Goal: Information Seeking & Learning: Find specific fact

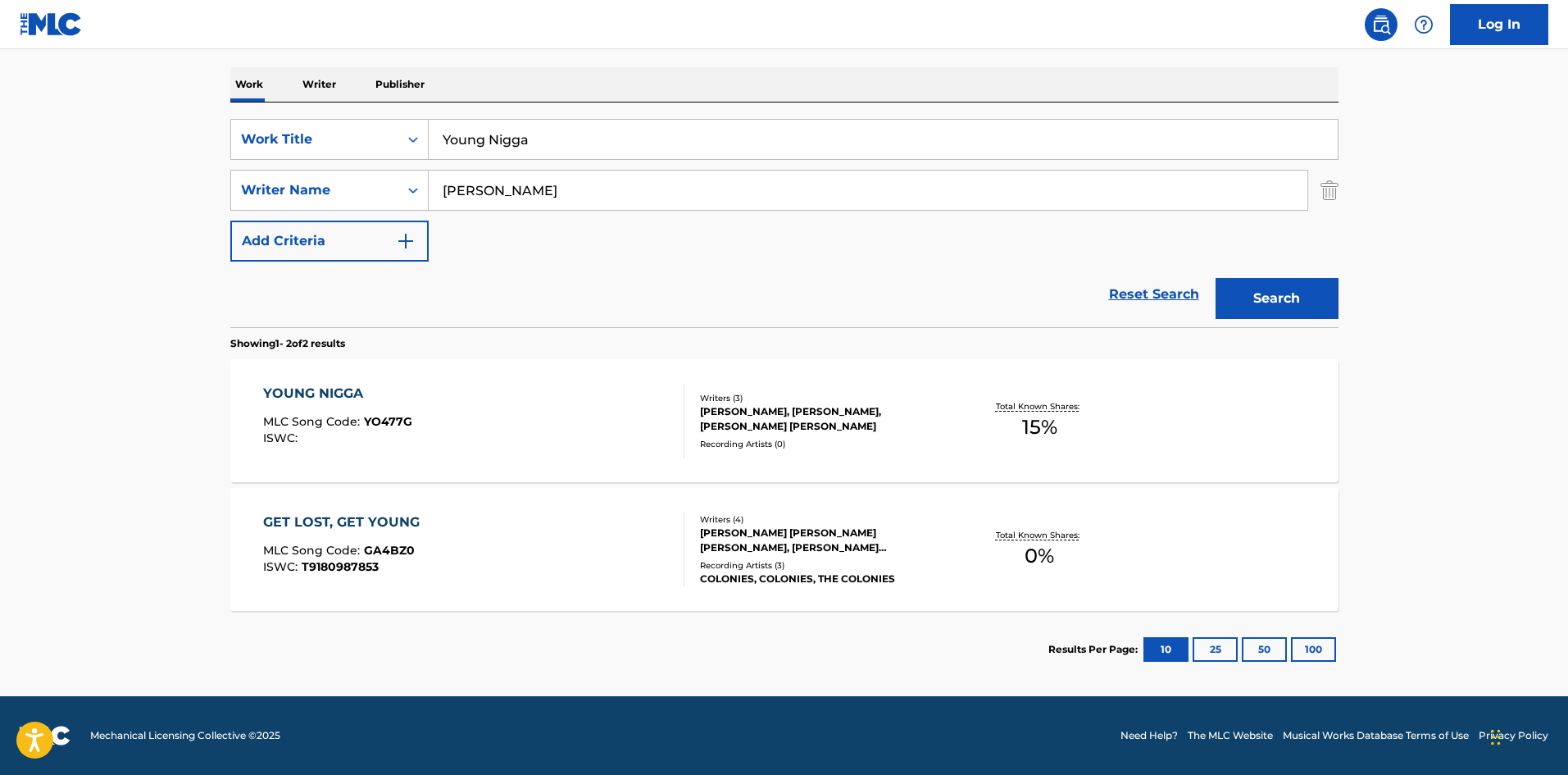
drag, startPoint x: 687, startPoint y: 147, endPoint x: 17, endPoint y: 62, distance: 675.4
click at [0, 80] on main "The MLC Public Work Search The accuracy and completeness of The MLC's data is d…" at bounding box center [784, 250] width 1568 height 893
paste input "Mr. Skii"
type input "Mr. Skii"
drag, startPoint x: 564, startPoint y: 185, endPoint x: 29, endPoint y: 189, distance: 535.0
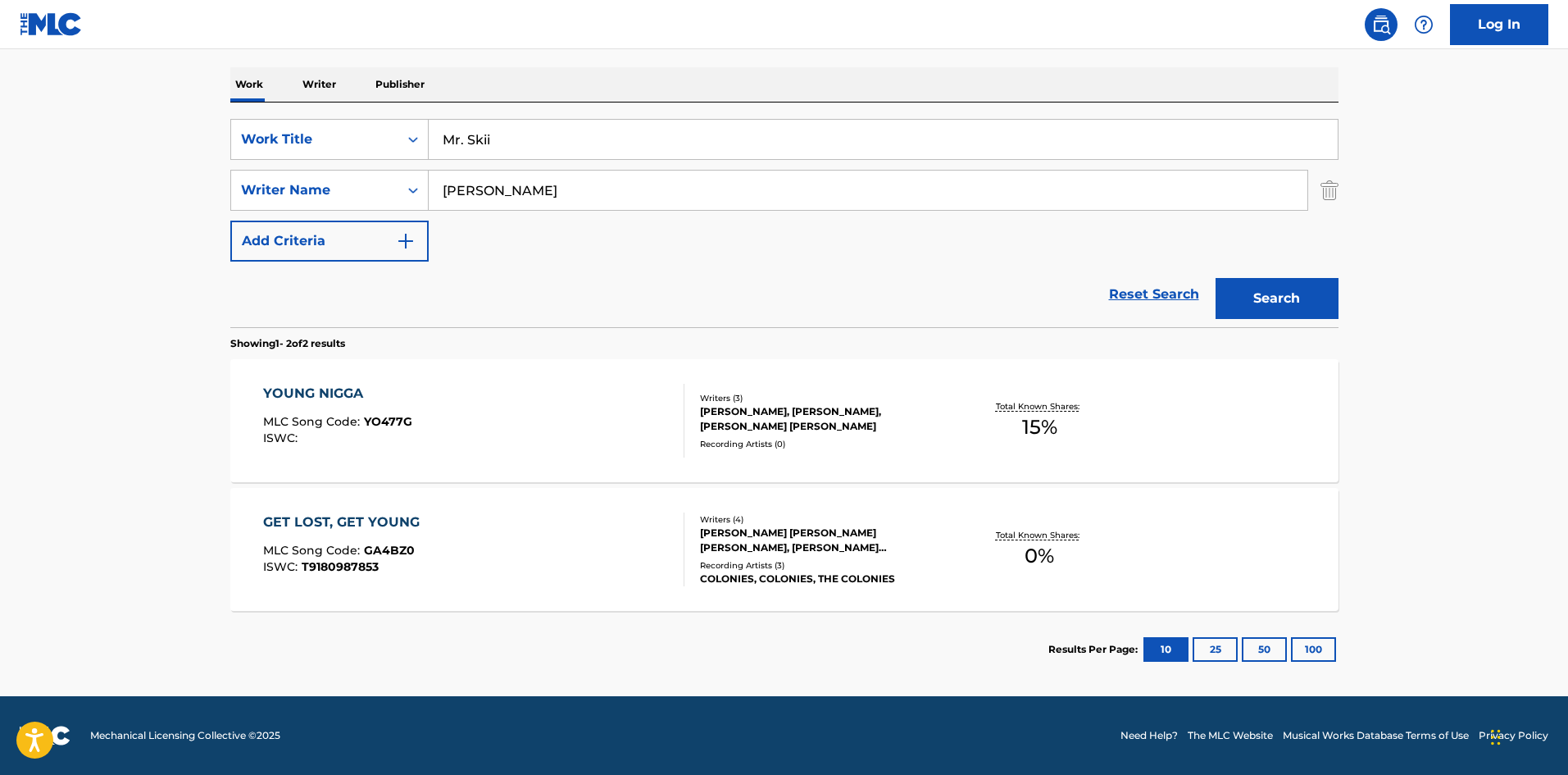
click at [0, 200] on main "The MLC Public Work Search The accuracy and completeness of The MLC's data is d…" at bounding box center [784, 250] width 1568 height 893
paste input "[PERSON_NAME]"
type input "[PERSON_NAME]"
click at [1302, 304] on button "Search" at bounding box center [1278, 298] width 123 height 41
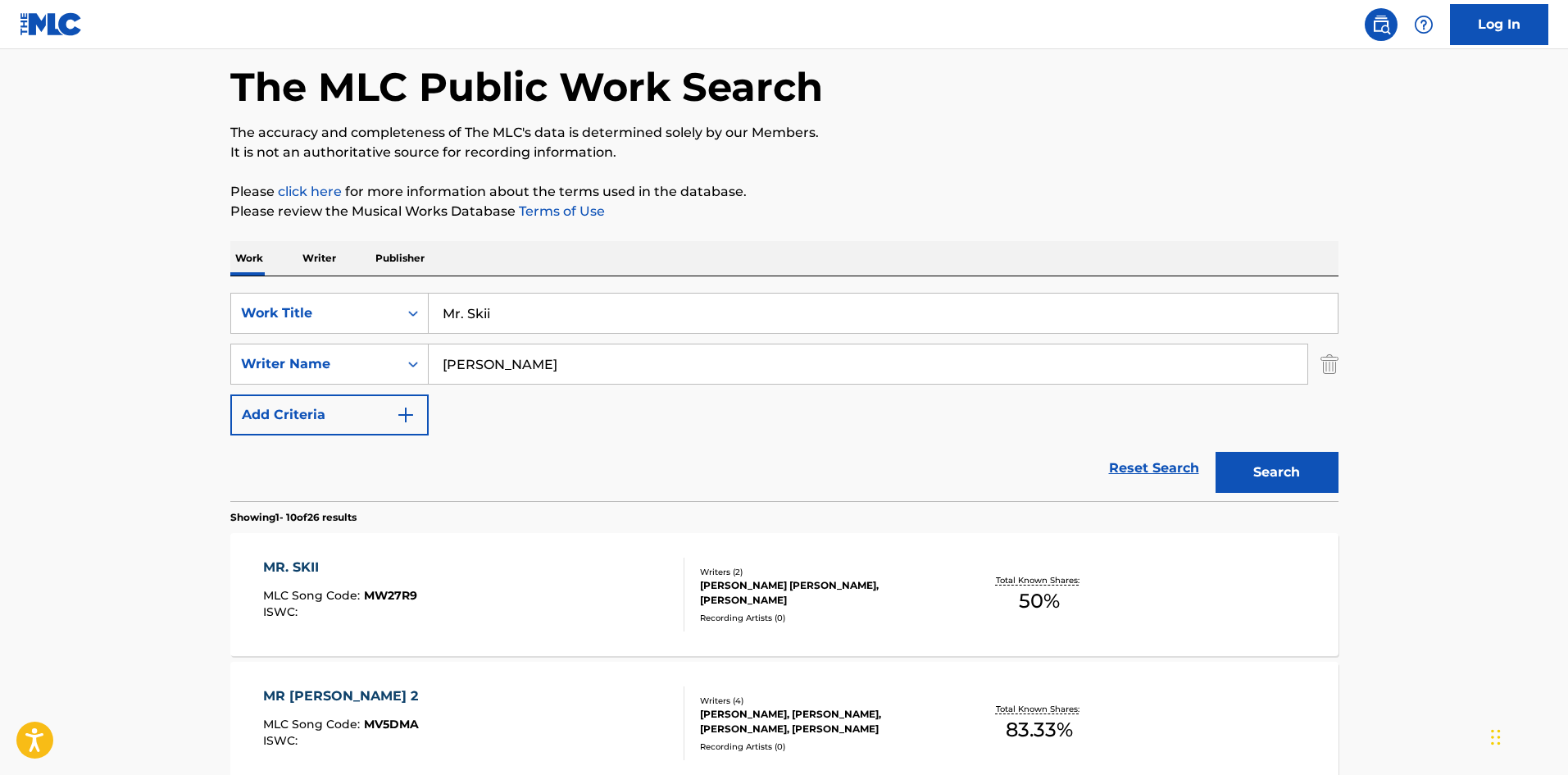
scroll to position [328, 0]
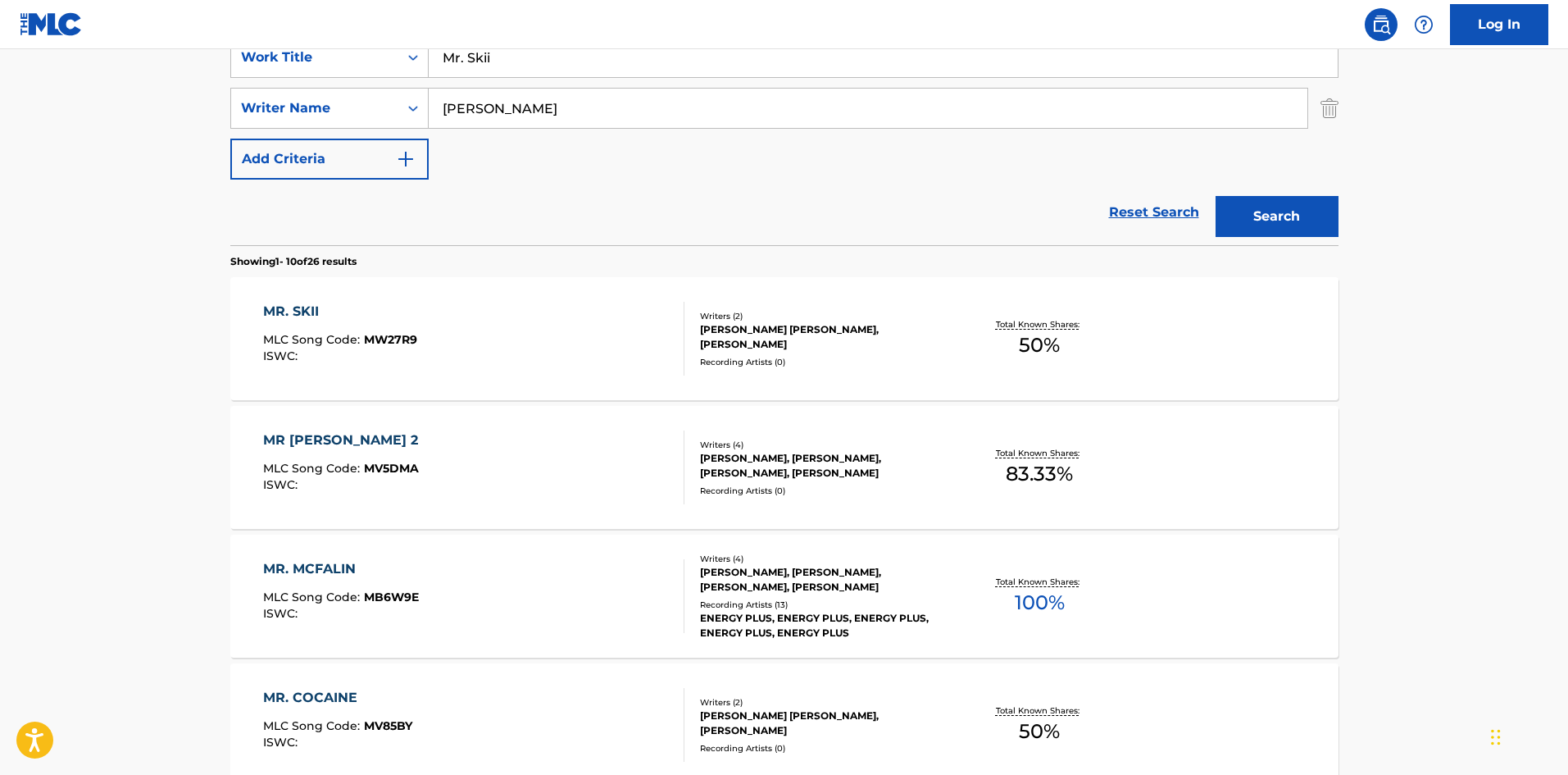
drag, startPoint x: 569, startPoint y: 50, endPoint x: 135, endPoint y: 5, distance: 436.3
click at [192, 19] on div "Log In The MLC Public Work Search The accuracy and completeness of The MLC's da…" at bounding box center [784, 701] width 1568 height 2058
paste input "[PERSON_NAME]"
type input "[PERSON_NAME]"
drag, startPoint x: 527, startPoint y: 108, endPoint x: 0, endPoint y: 84, distance: 527.5
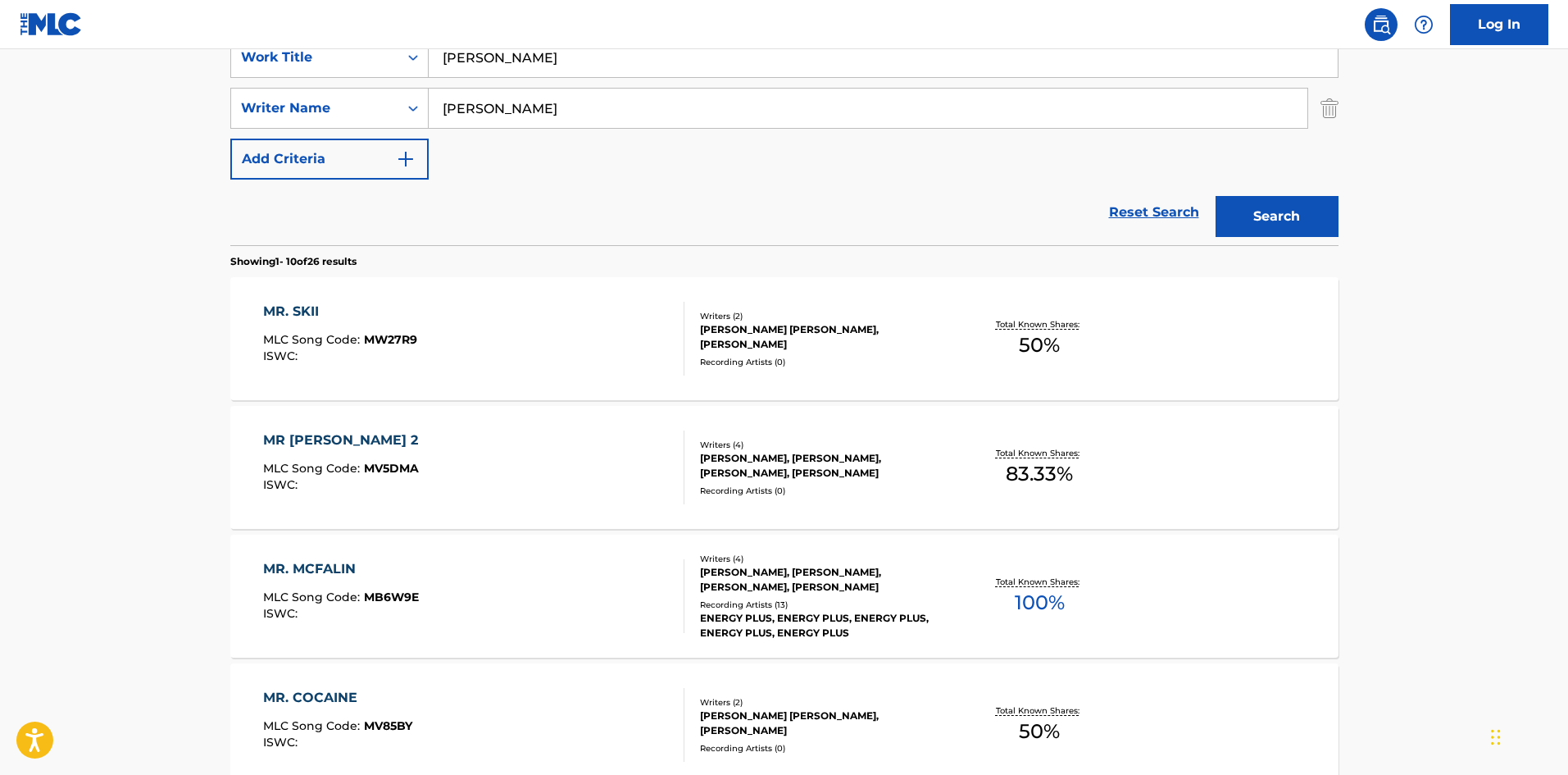
click at [0, 115] on main "The MLC Public Work Search The accuracy and completeness of The MLC's data is d…" at bounding box center [784, 686] width 1568 height 1930
paste input "[PERSON_NAME]"
type input "[PERSON_NAME]"
click at [1305, 230] on button "Search" at bounding box center [1278, 216] width 123 height 41
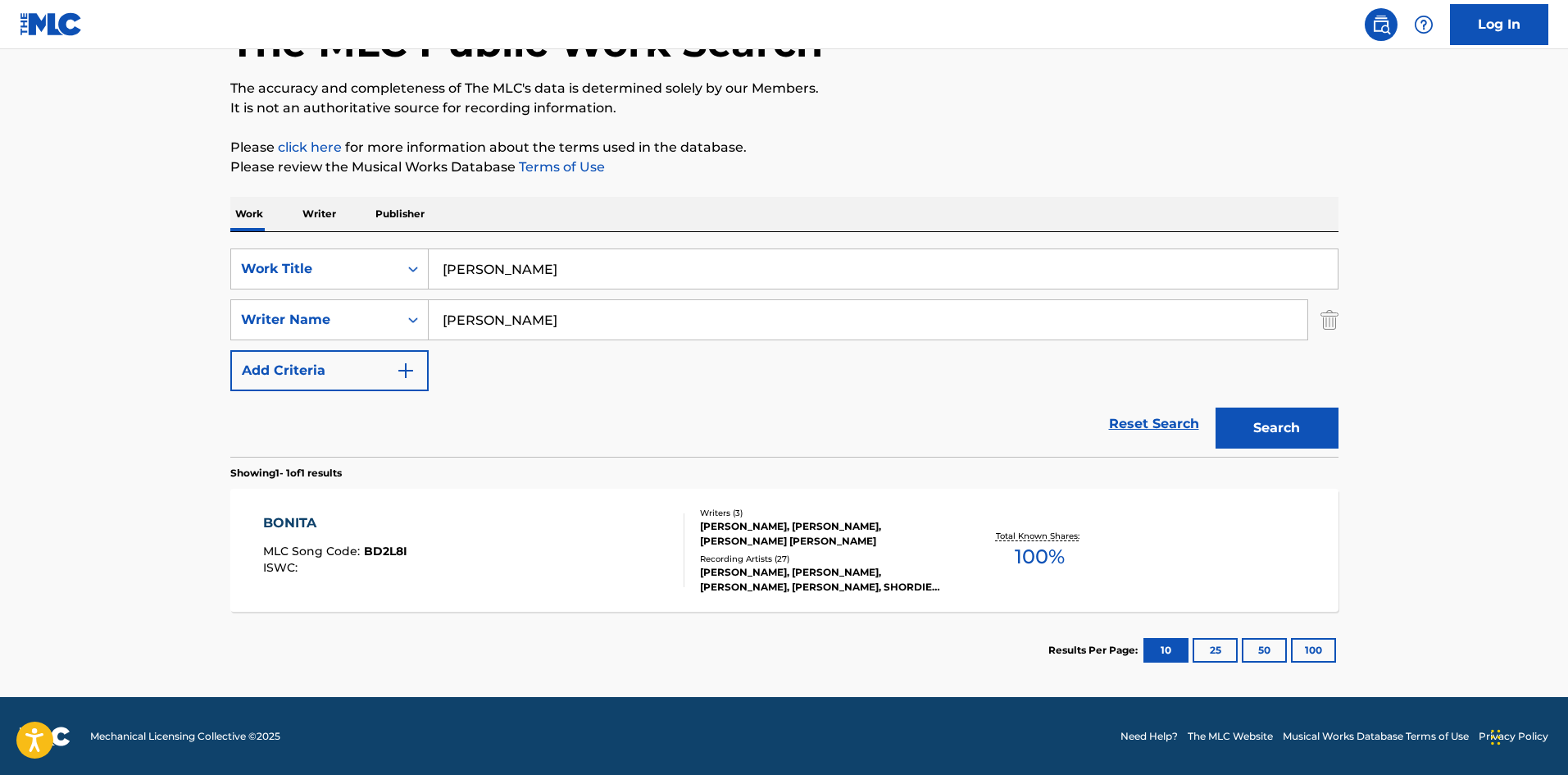
scroll to position [117, 0]
click at [311, 522] on div "BONITA" at bounding box center [335, 522] width 144 height 20
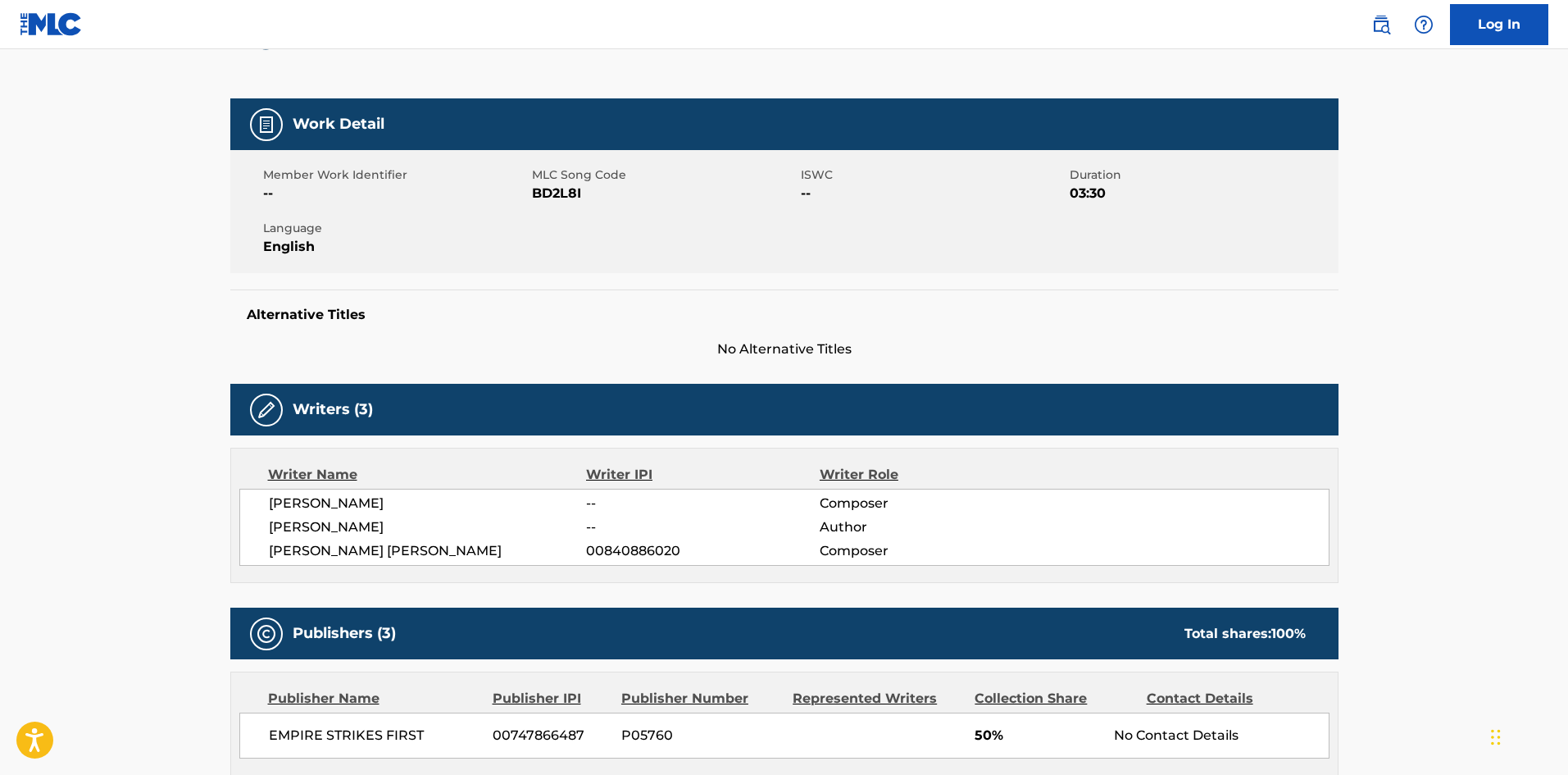
scroll to position [574, 0]
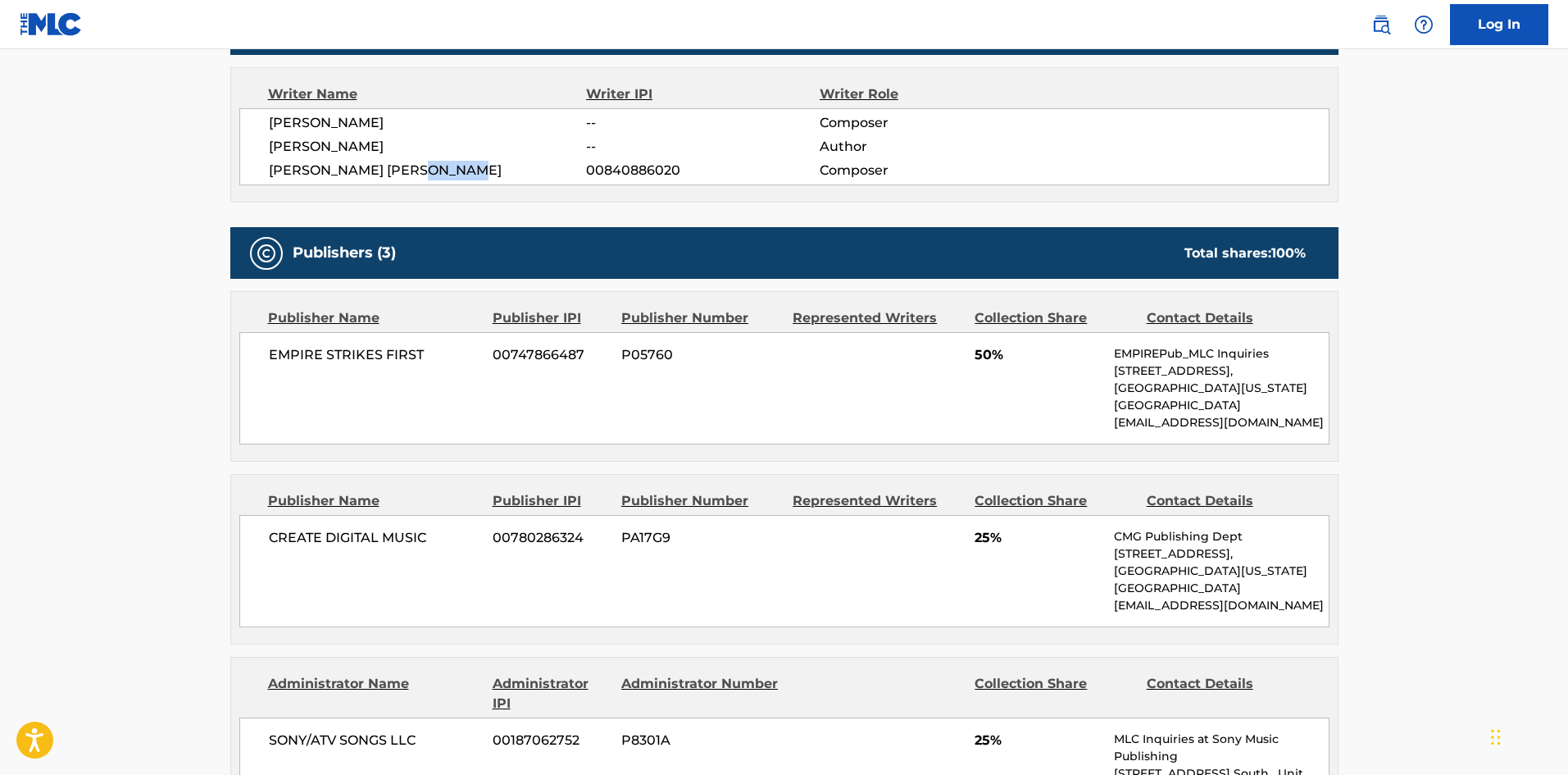
drag, startPoint x: 420, startPoint y: 168, endPoint x: 521, endPoint y: 170, distance: 101.0
click at [521, 170] on span "[PERSON_NAME] [PERSON_NAME]" at bounding box center [427, 170] width 318 height 20
copy span "[PERSON_NAME]"
drag, startPoint x: 404, startPoint y: 124, endPoint x: 485, endPoint y: 115, distance: 81.5
click at [485, 115] on span "[PERSON_NAME]" at bounding box center [427, 123] width 318 height 20
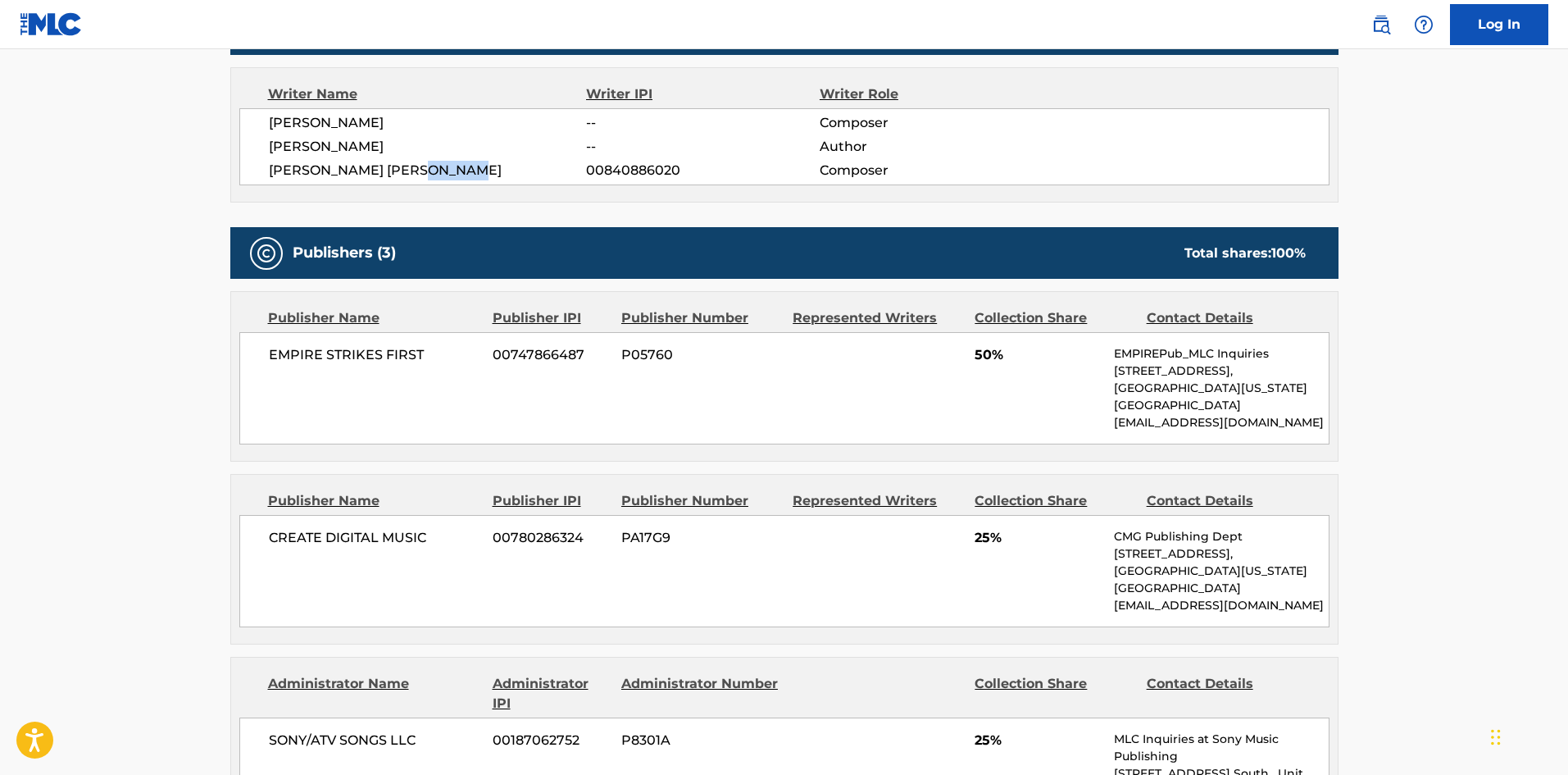
copy span "[PERSON_NAME]"
drag, startPoint x: 269, startPoint y: 357, endPoint x: 456, endPoint y: 358, distance: 187.0
click at [456, 358] on div "EMPIRE STRIKES FIRST 00747866487 P05760 50% EMPIREPub_MLC Inquiries [STREET_ADD…" at bounding box center [784, 388] width 1090 height 113
copy span "EMPIRE STRIKES FIRST"
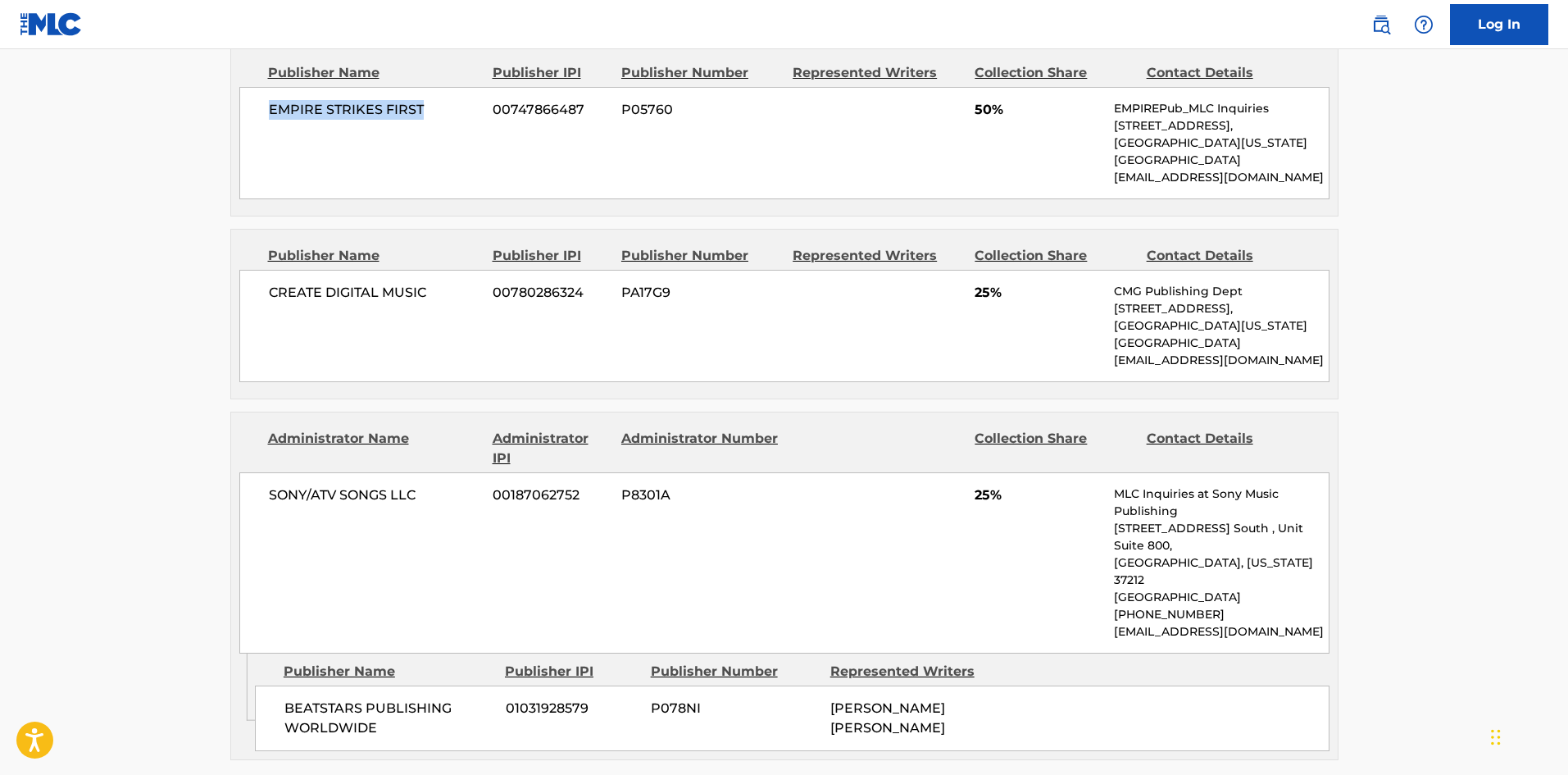
scroll to position [820, 0]
drag, startPoint x: 268, startPoint y: 297, endPoint x: 439, endPoint y: 298, distance: 171.0
click at [439, 298] on span "CREATE DIGITAL MUSIC" at bounding box center [374, 291] width 212 height 20
copy span "CREATE DIGITAL MUSIC"
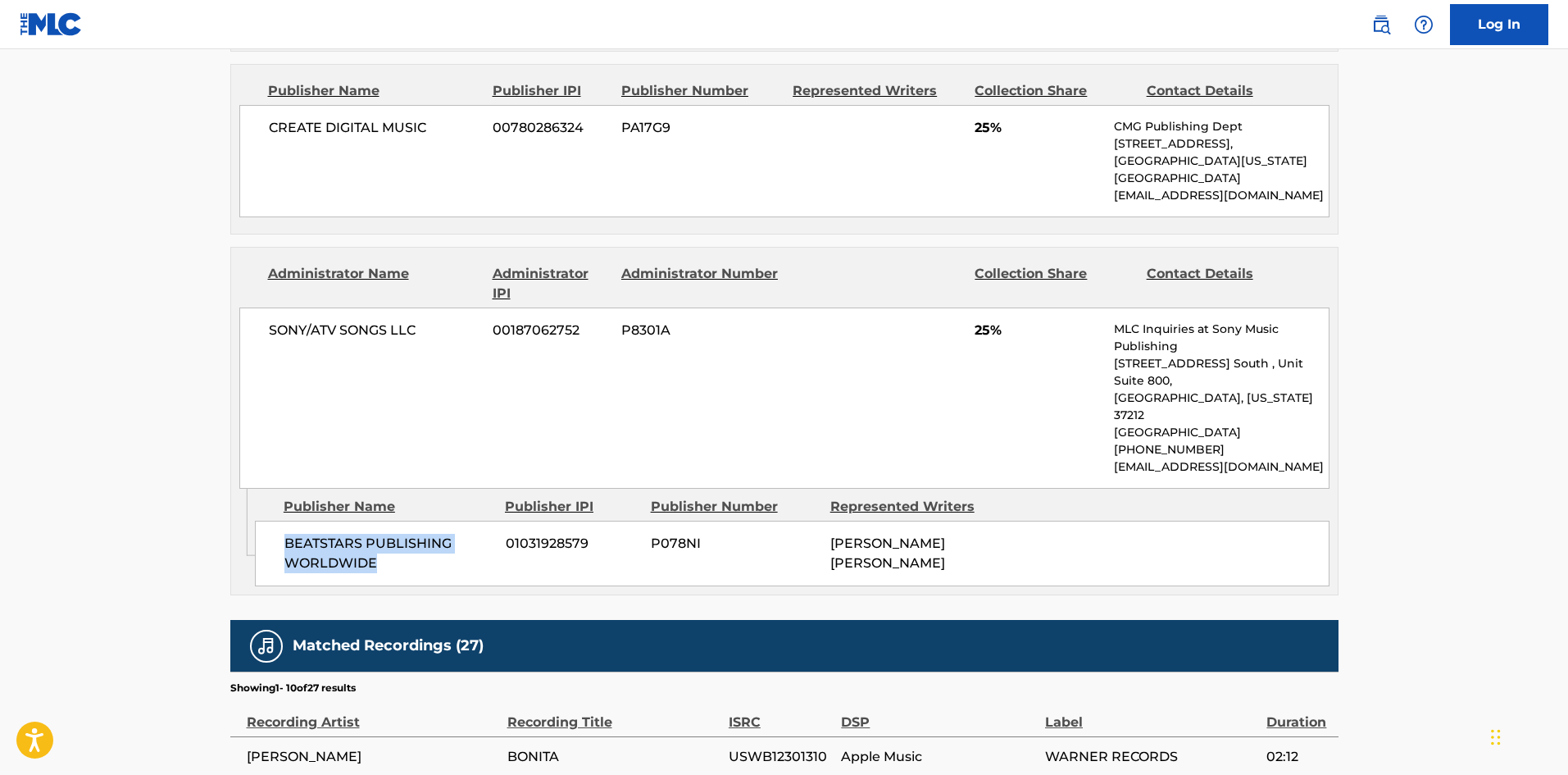
drag, startPoint x: 288, startPoint y: 511, endPoint x: 407, endPoint y: 532, distance: 120.8
click at [407, 534] on span "BEATSTARS PUBLISHING WORLDWIDE" at bounding box center [388, 553] width 209 height 39
copy span "BEATSTARS PUBLISHING WORLDWIDE"
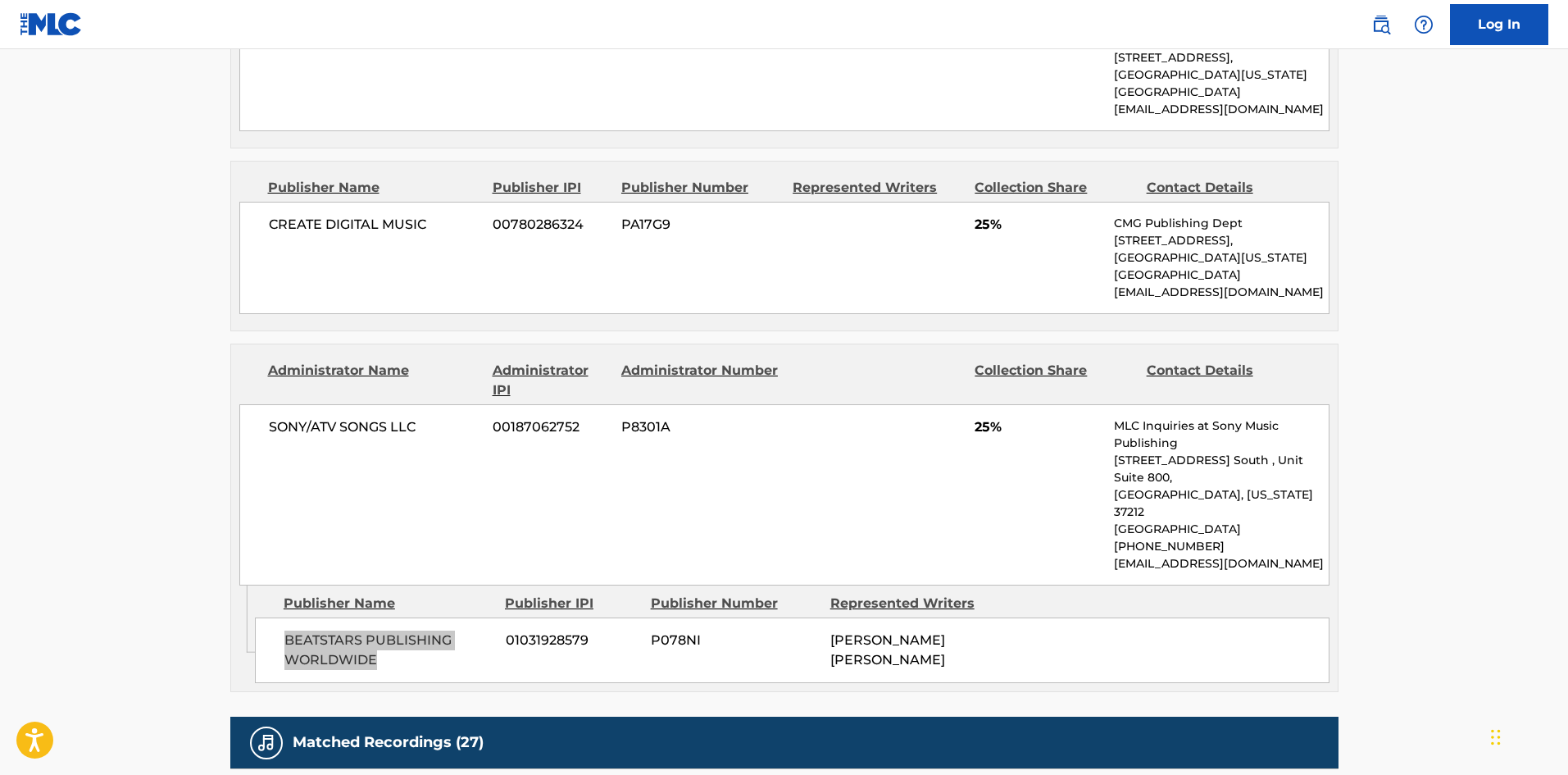
scroll to position [738, 0]
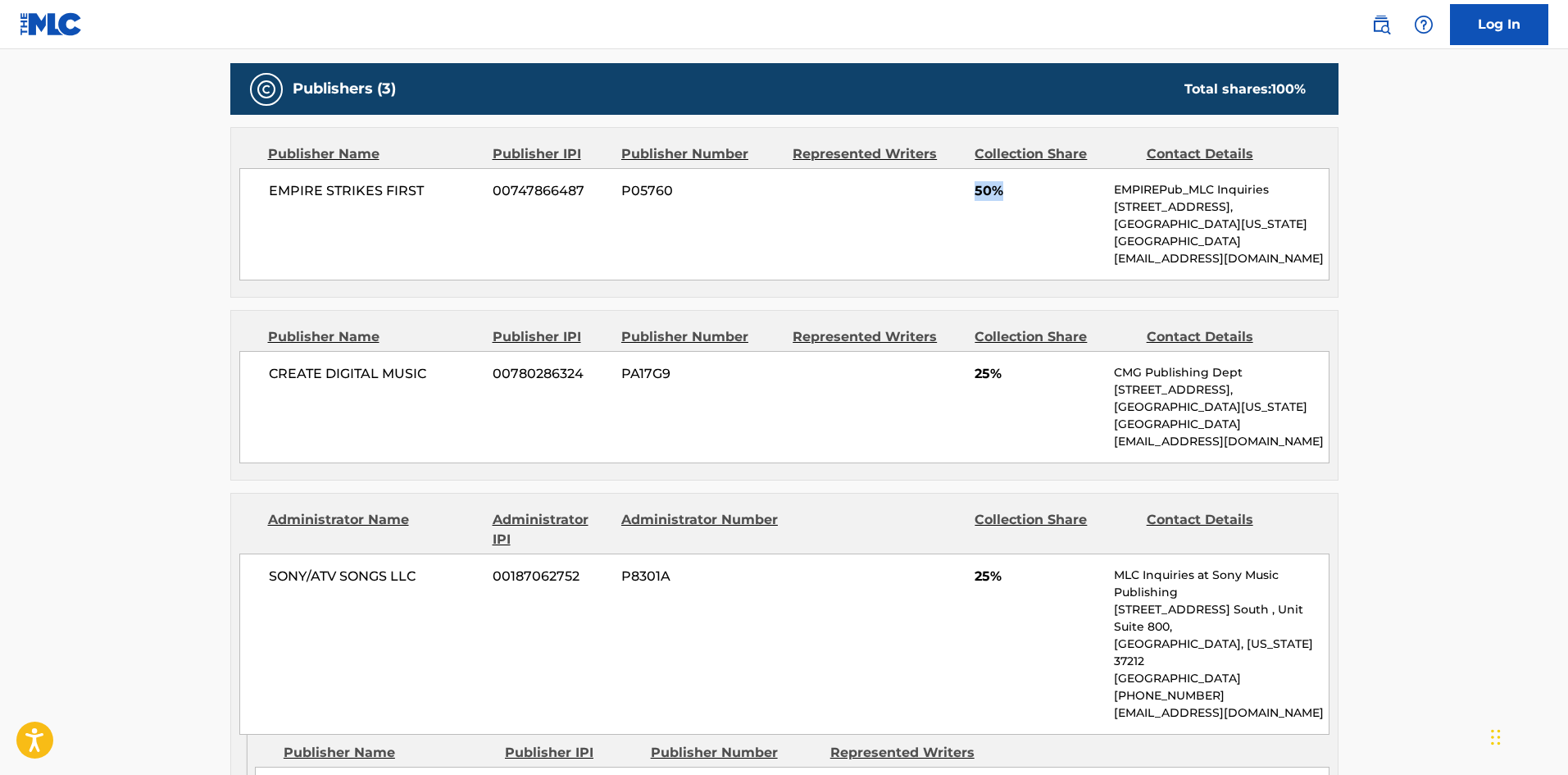
drag, startPoint x: 976, startPoint y: 190, endPoint x: 1027, endPoint y: 192, distance: 51.0
click at [1027, 192] on span "50%" at bounding box center [1038, 191] width 127 height 20
copy span "50%"
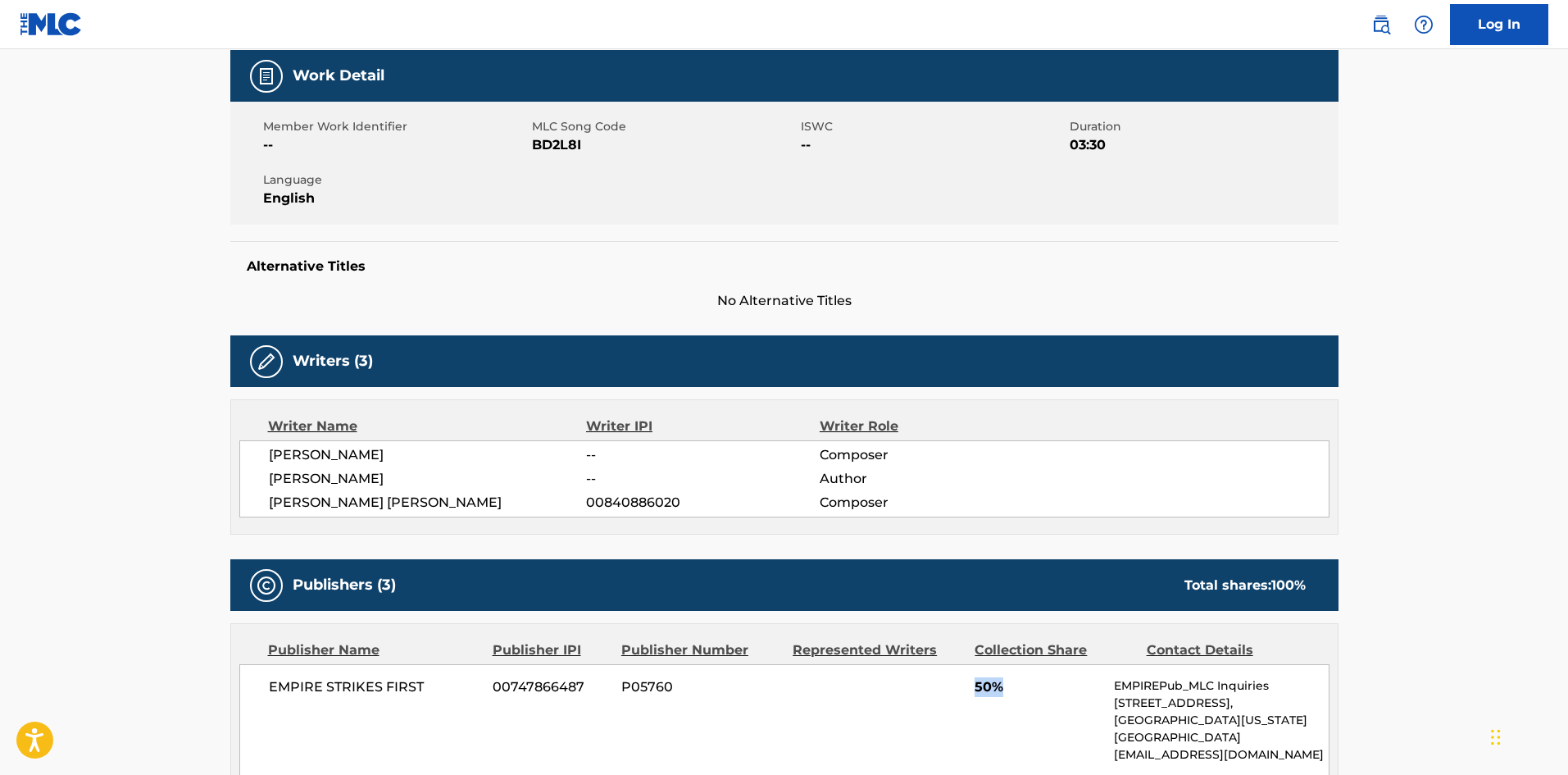
scroll to position [0, 0]
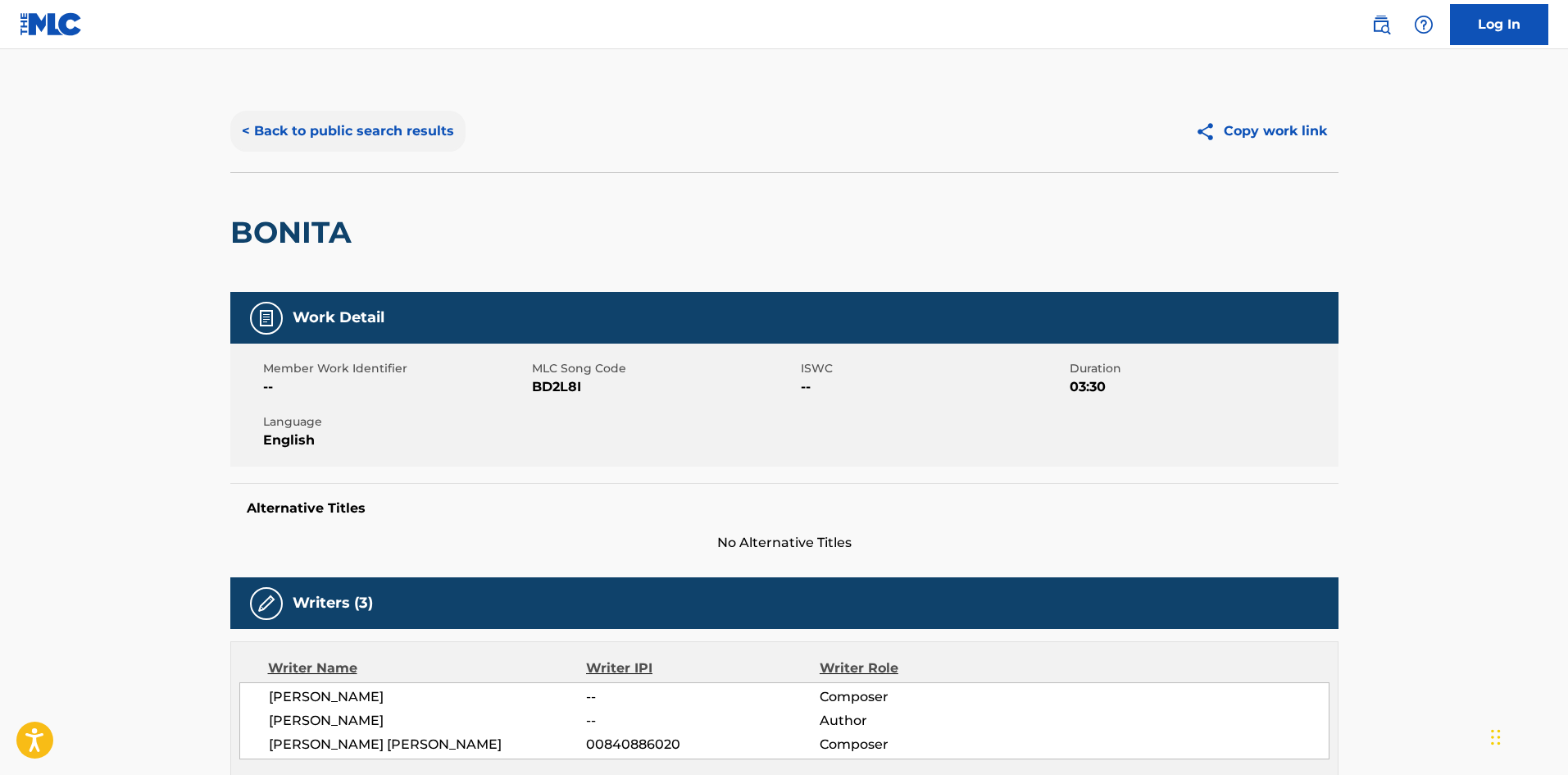
click at [367, 133] on button "< Back to public search results" at bounding box center [348, 131] width 235 height 41
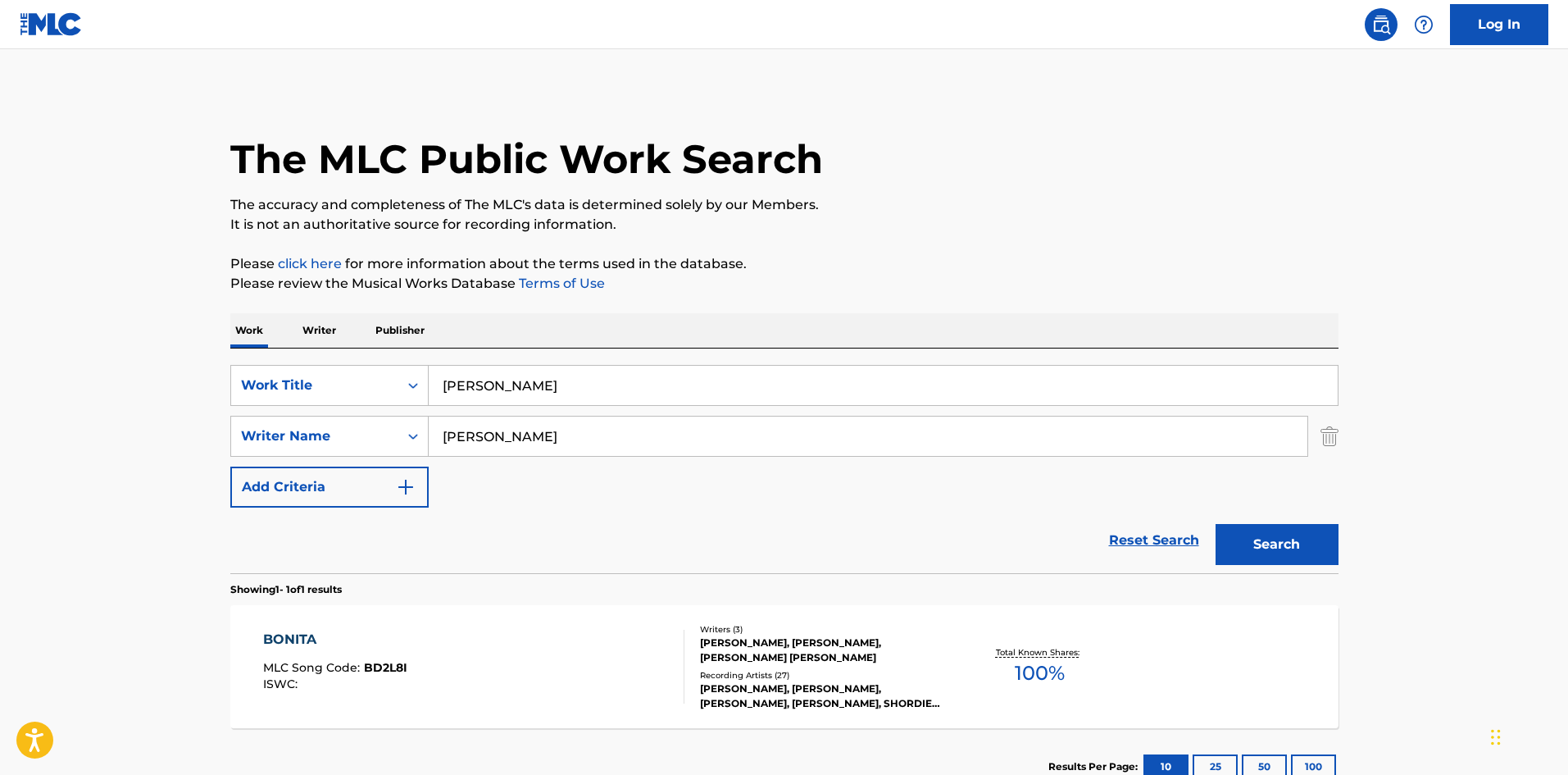
scroll to position [23, 0]
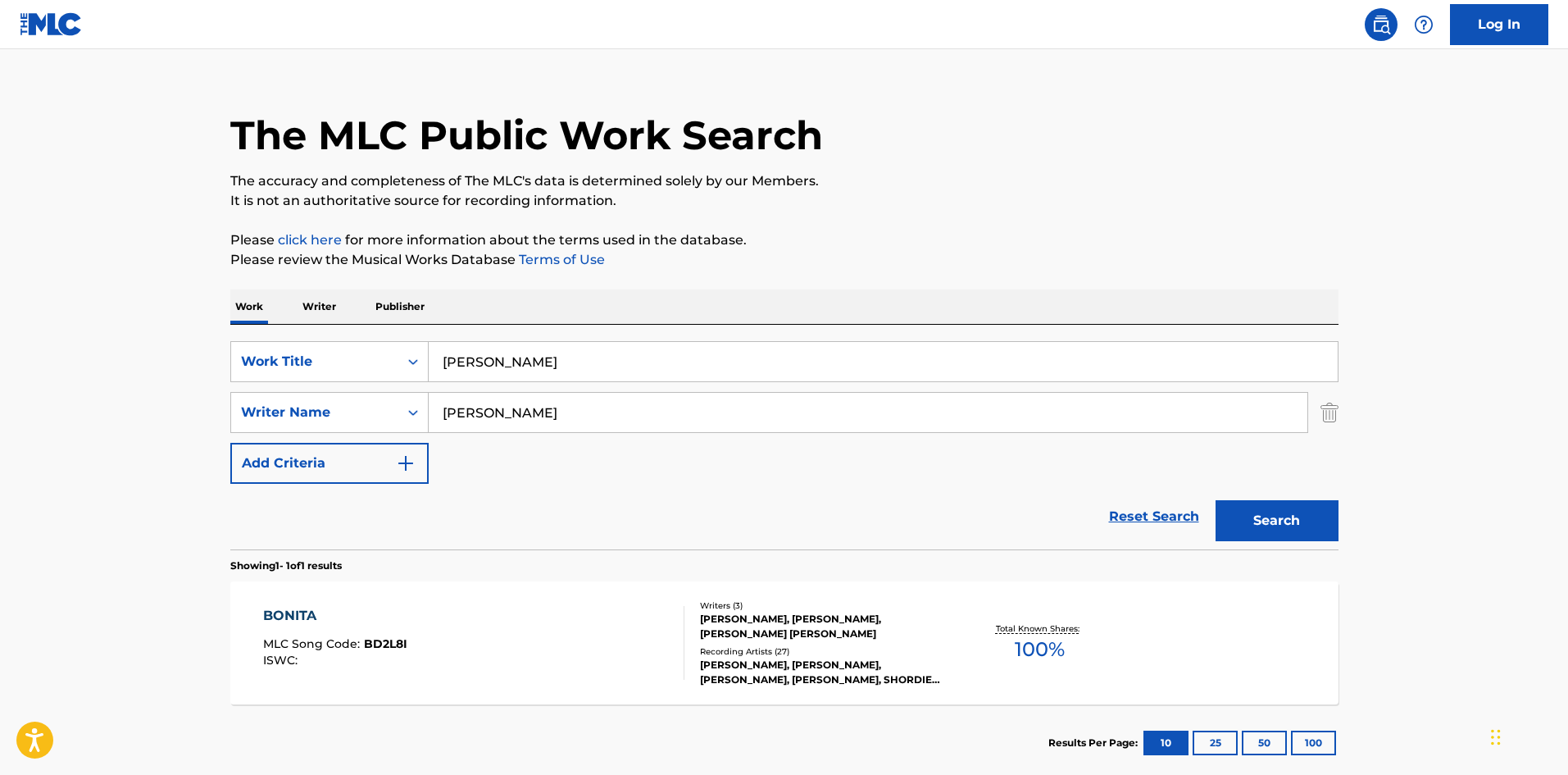
drag, startPoint x: 632, startPoint y: 343, endPoint x: 142, endPoint y: 219, distance: 505.4
click at [0, 268] on main "The MLC Public Work Search The accuracy and completeness of The MLC's data is d…" at bounding box center [784, 407] width 1568 height 765
paste input "Stickin And Movin"
type input "Stickin And Movin"
drag, startPoint x: 603, startPoint y: 415, endPoint x: 3, endPoint y: 342, distance: 604.4
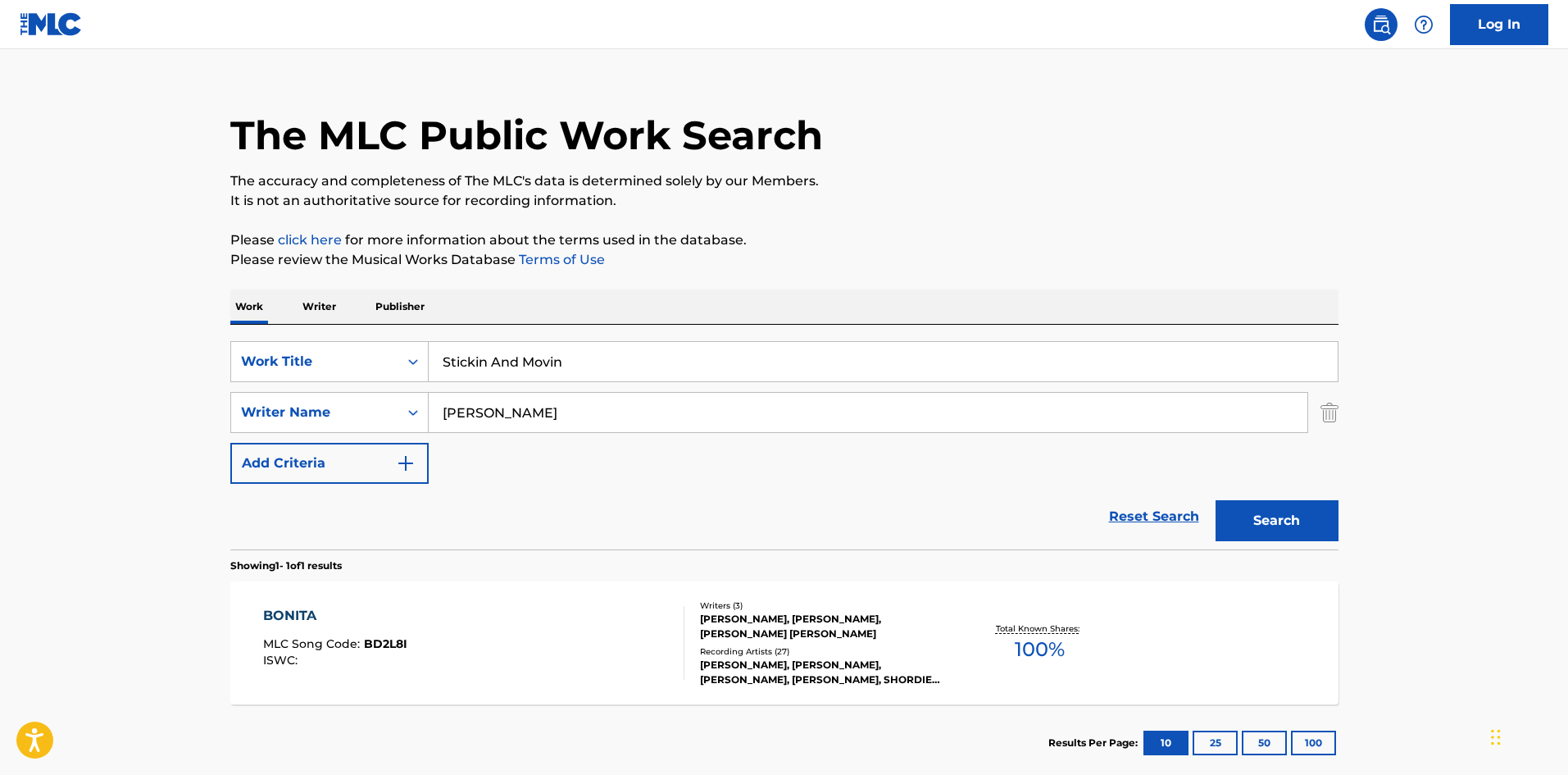
click at [29, 383] on main "The MLC Public Work Search The accuracy and completeness of The MLC's data is d…" at bounding box center [784, 407] width 1568 height 765
paste input "Gaudes"
type input "Gaudes"
click at [1255, 520] on button "Search" at bounding box center [1278, 520] width 123 height 41
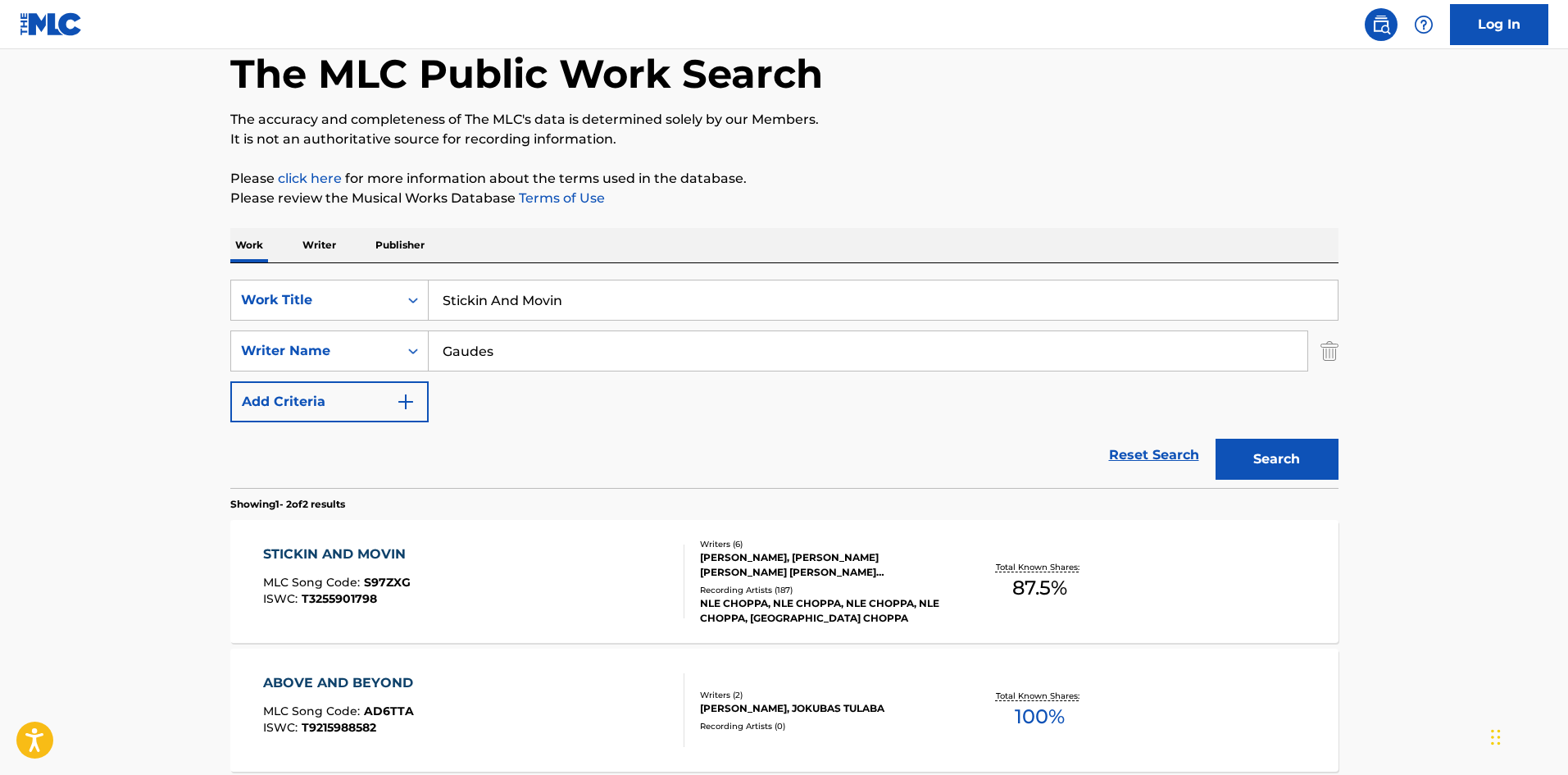
scroll to position [246, 0]
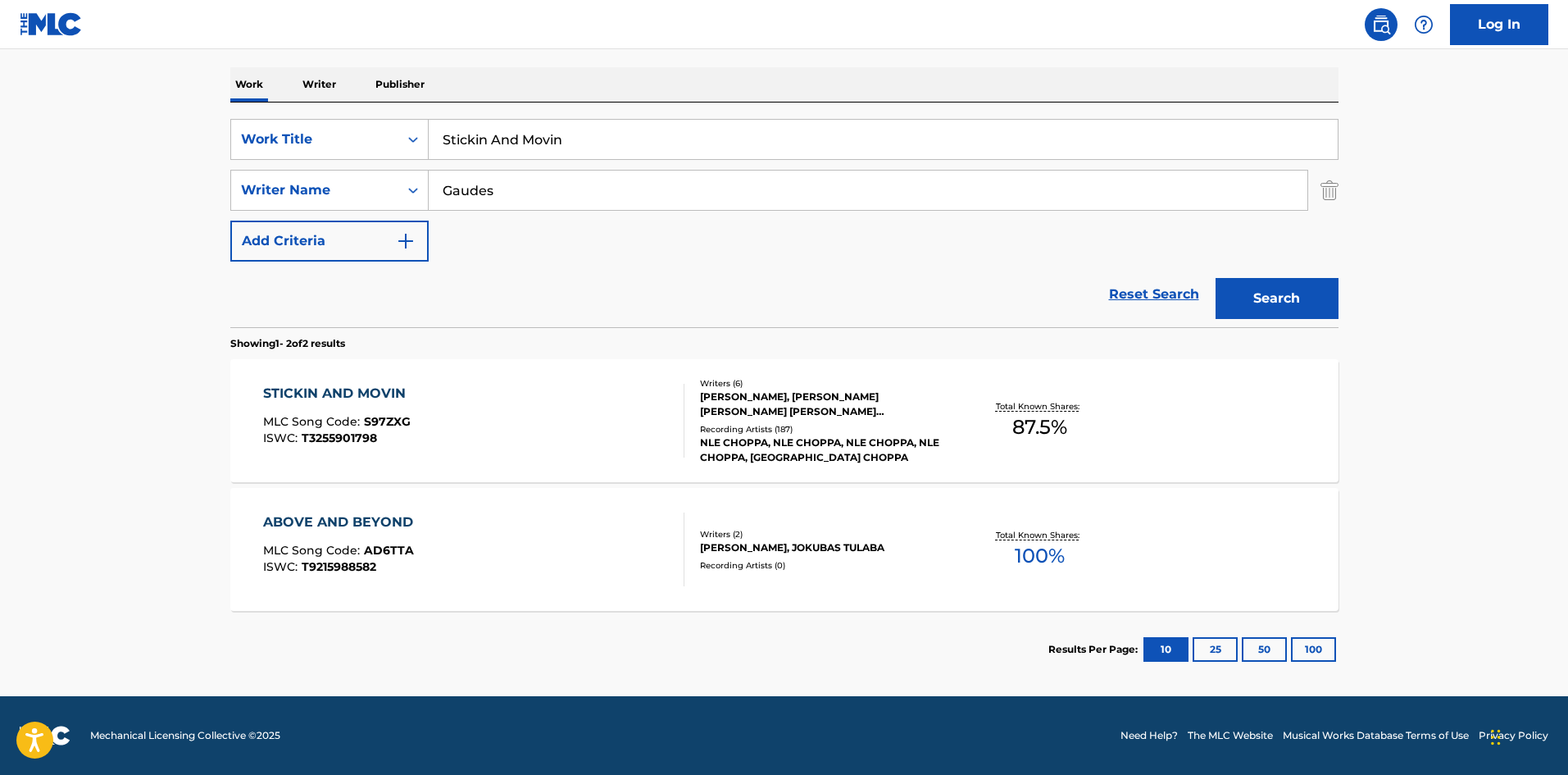
click at [341, 385] on div "STICKIN AND MOVIN" at bounding box center [339, 394] width 151 height 20
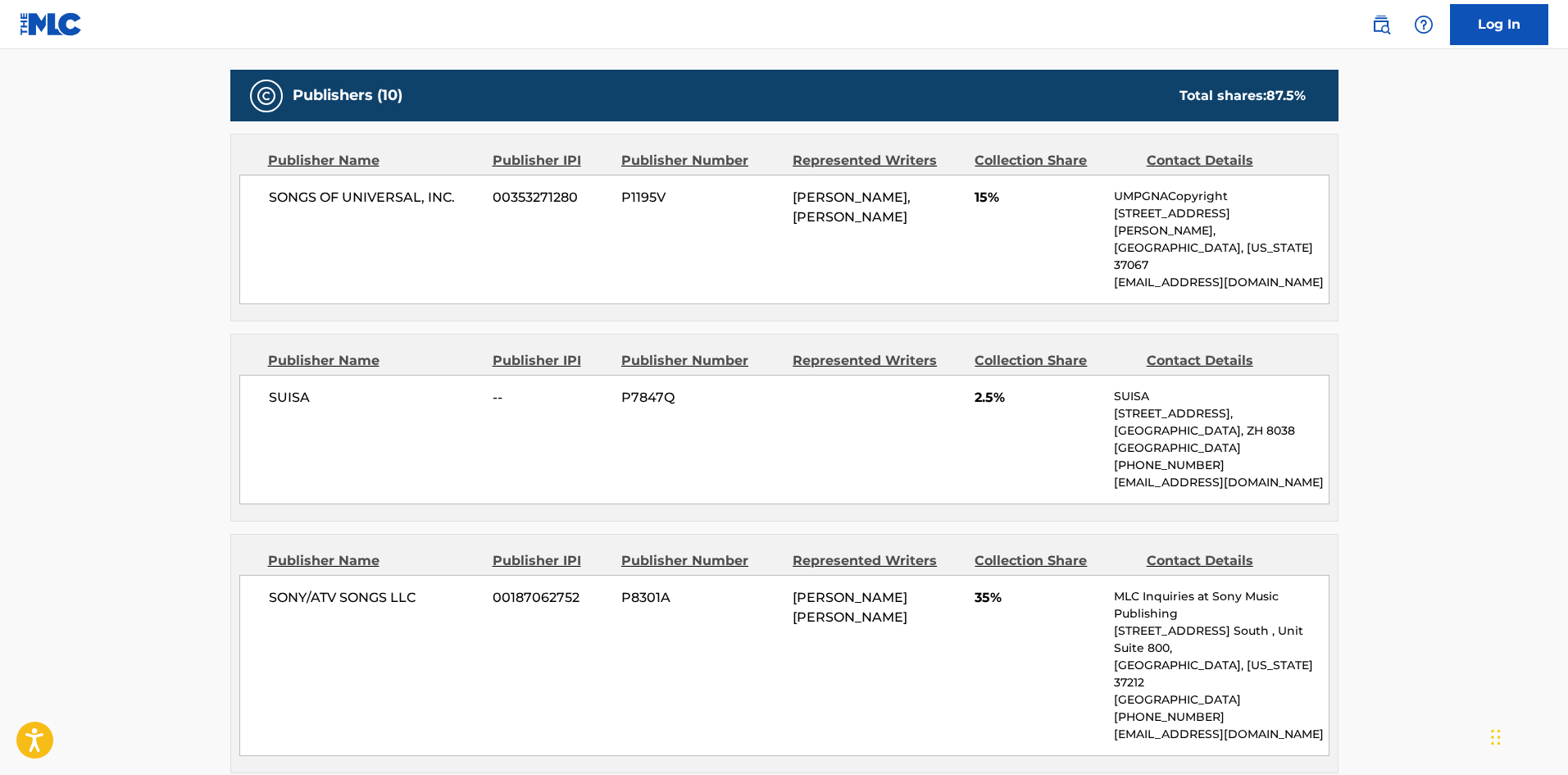
scroll to position [820, 0]
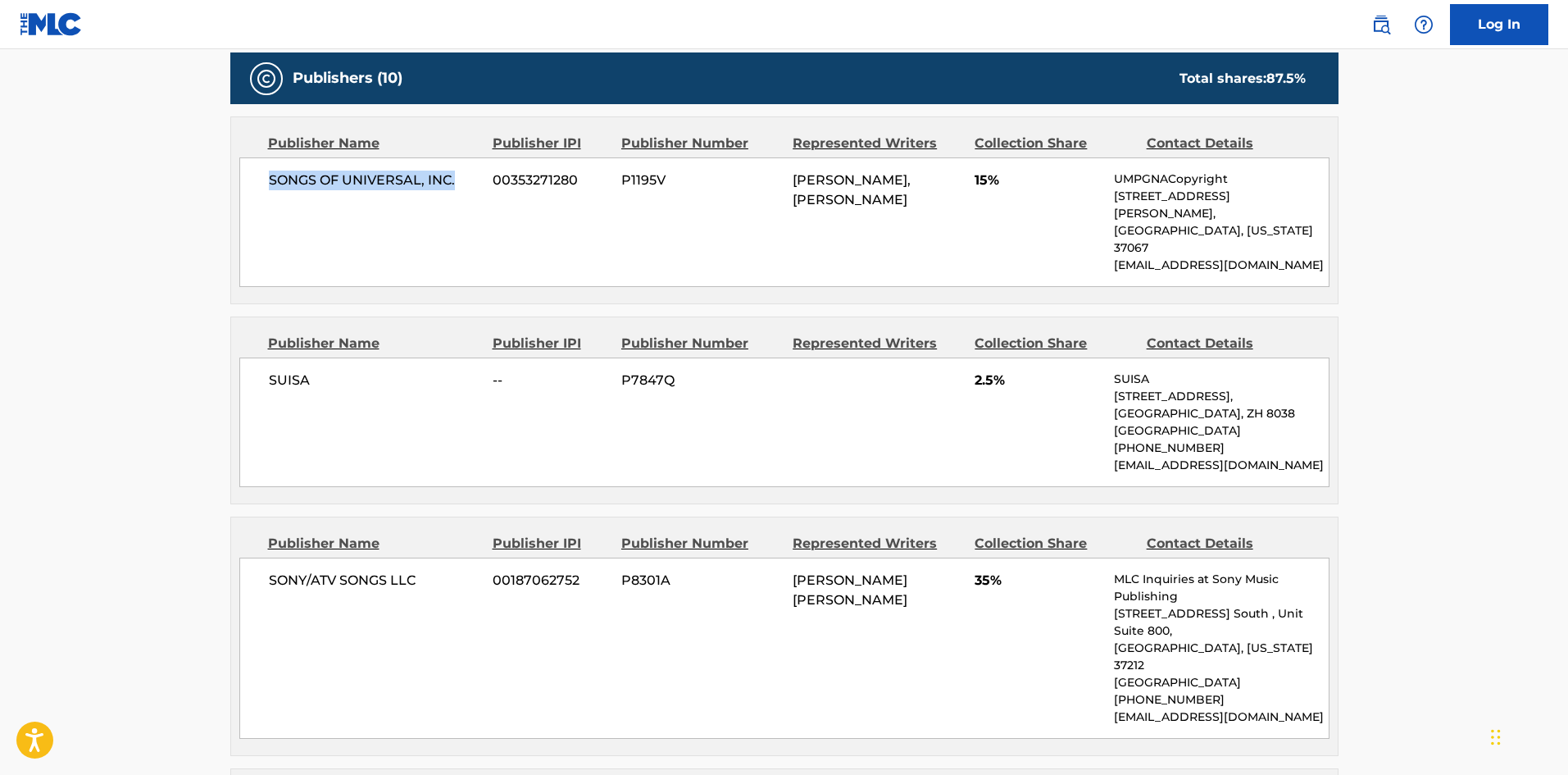
drag, startPoint x: 265, startPoint y: 174, endPoint x: 475, endPoint y: 177, distance: 210.0
click at [475, 177] on div "SONGS OF UNIVERSAL, INC. 00353271280 P1195V [PERSON_NAME], [PERSON_NAME] 15% UM…" at bounding box center [784, 222] width 1090 height 129
copy span "SONGS OF UNIVERSAL, INC."
click at [292, 371] on span "SUISA" at bounding box center [374, 381] width 212 height 20
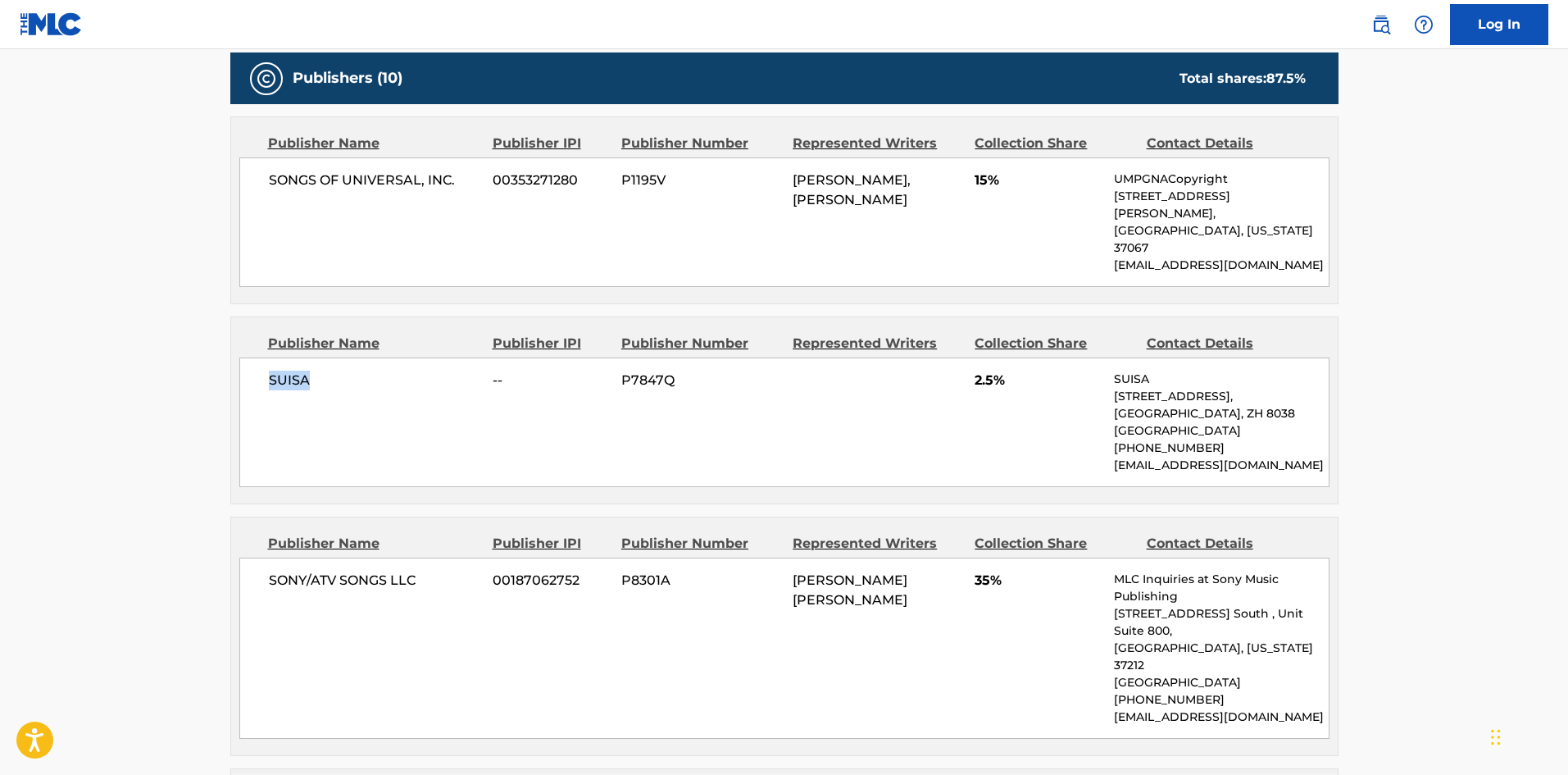
copy span "SUISA"
drag, startPoint x: 267, startPoint y: 551, endPoint x: 478, endPoint y: 551, distance: 211.0
click at [478, 557] on div "SONY/ATV SONGS LLC 00187062752 P8301A [PERSON_NAME] [PERSON_NAME] 35% MLC Inqui…" at bounding box center [784, 648] width 1090 height 181
copy span "SONY/ATV SONGS LLC"
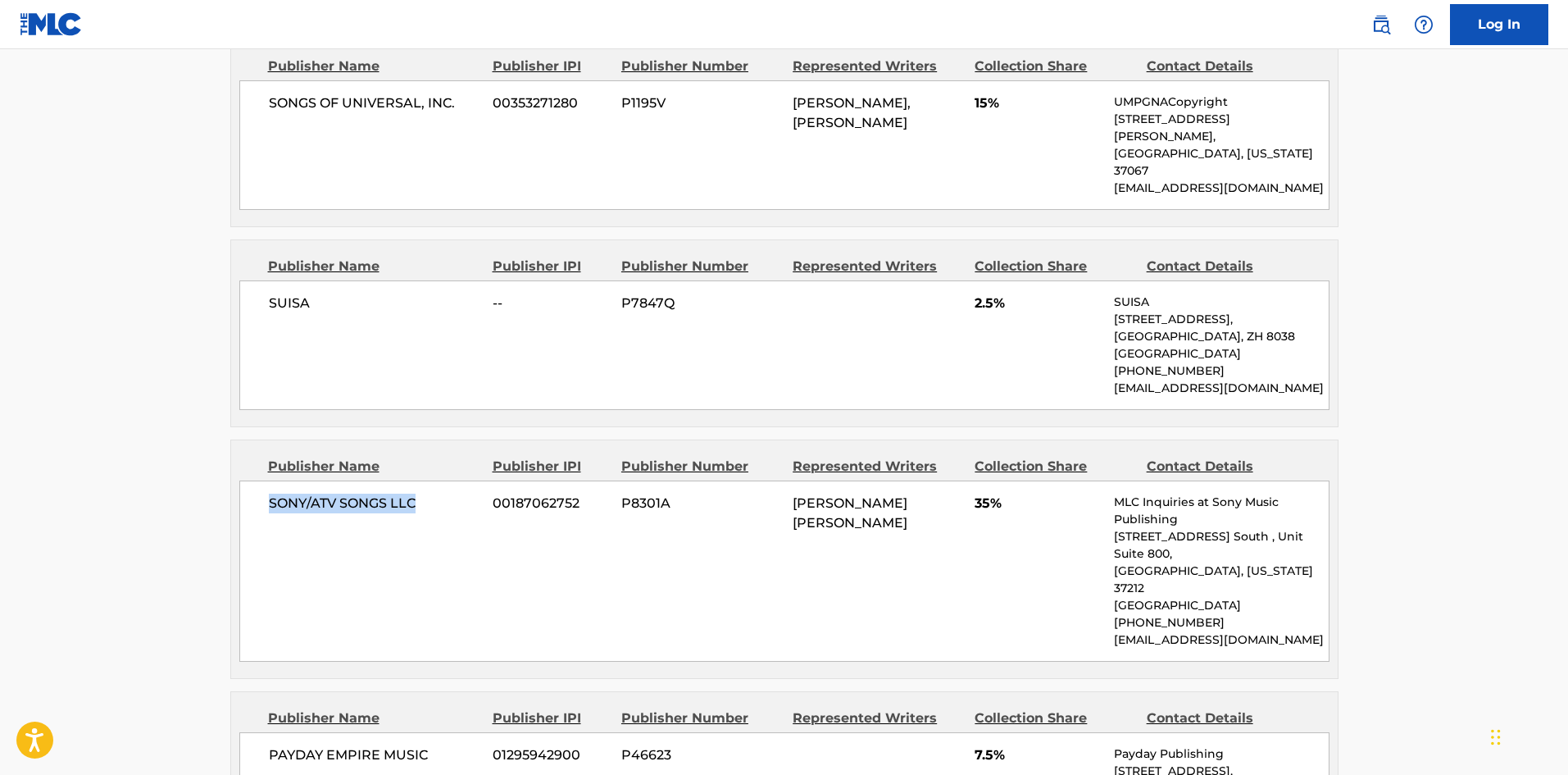
scroll to position [1148, 0]
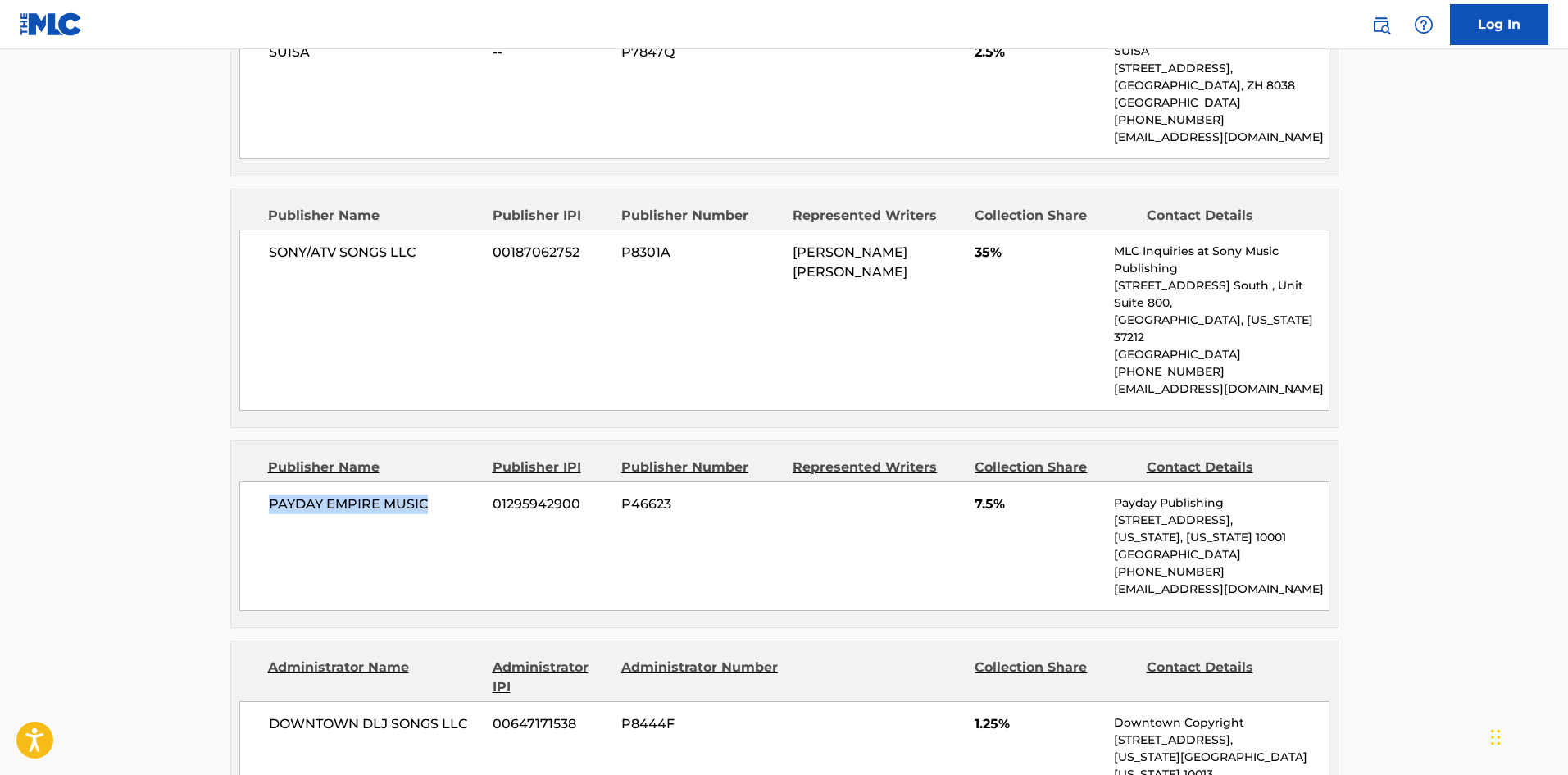
drag, startPoint x: 270, startPoint y: 434, endPoint x: 441, endPoint y: 434, distance: 171.0
click at [441, 494] on span "PAYDAY EMPIRE MUSIC" at bounding box center [374, 504] width 212 height 20
copy span "PAYDAY EMPIRE MUSIC"
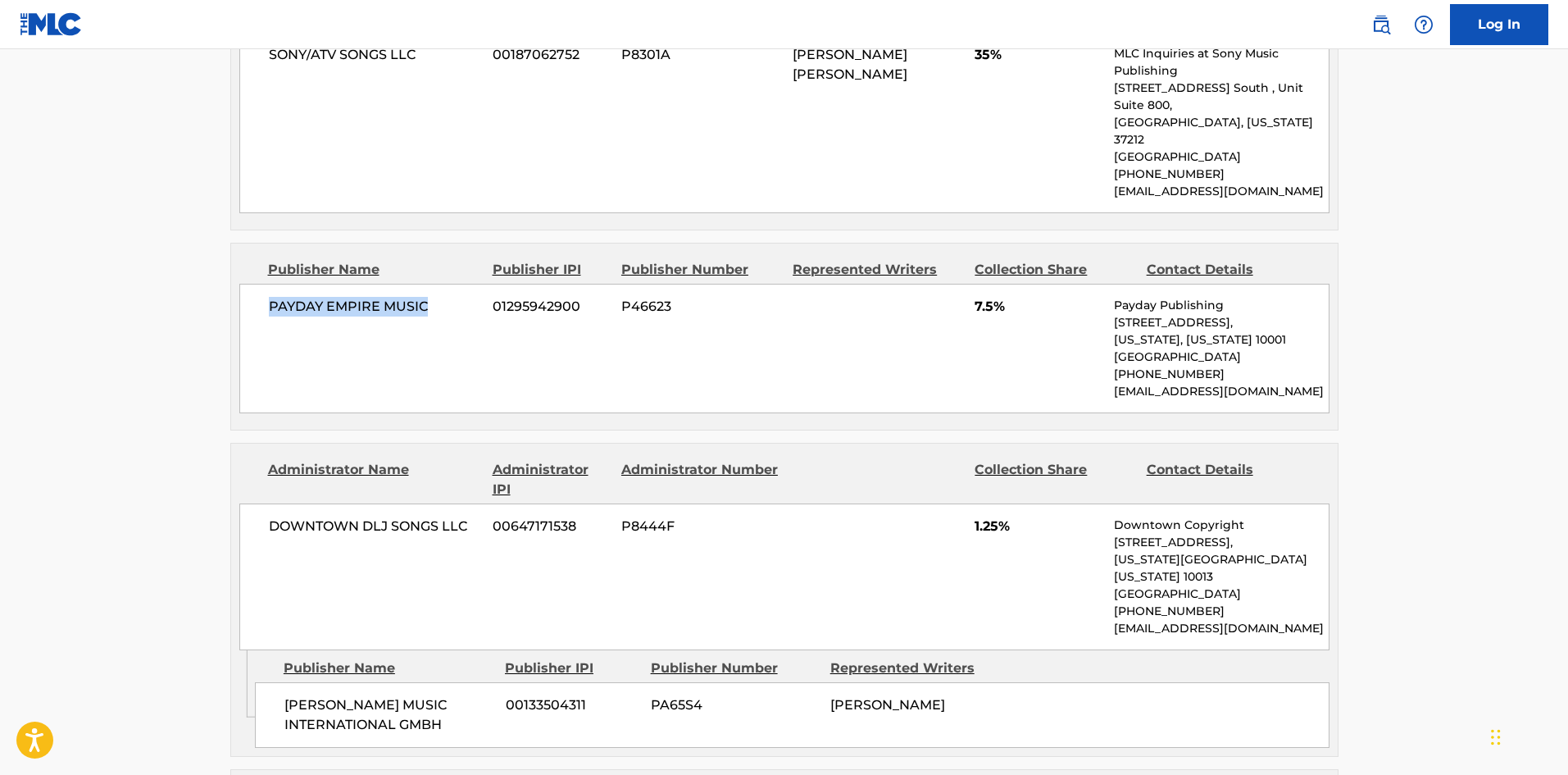
scroll to position [1475, 0]
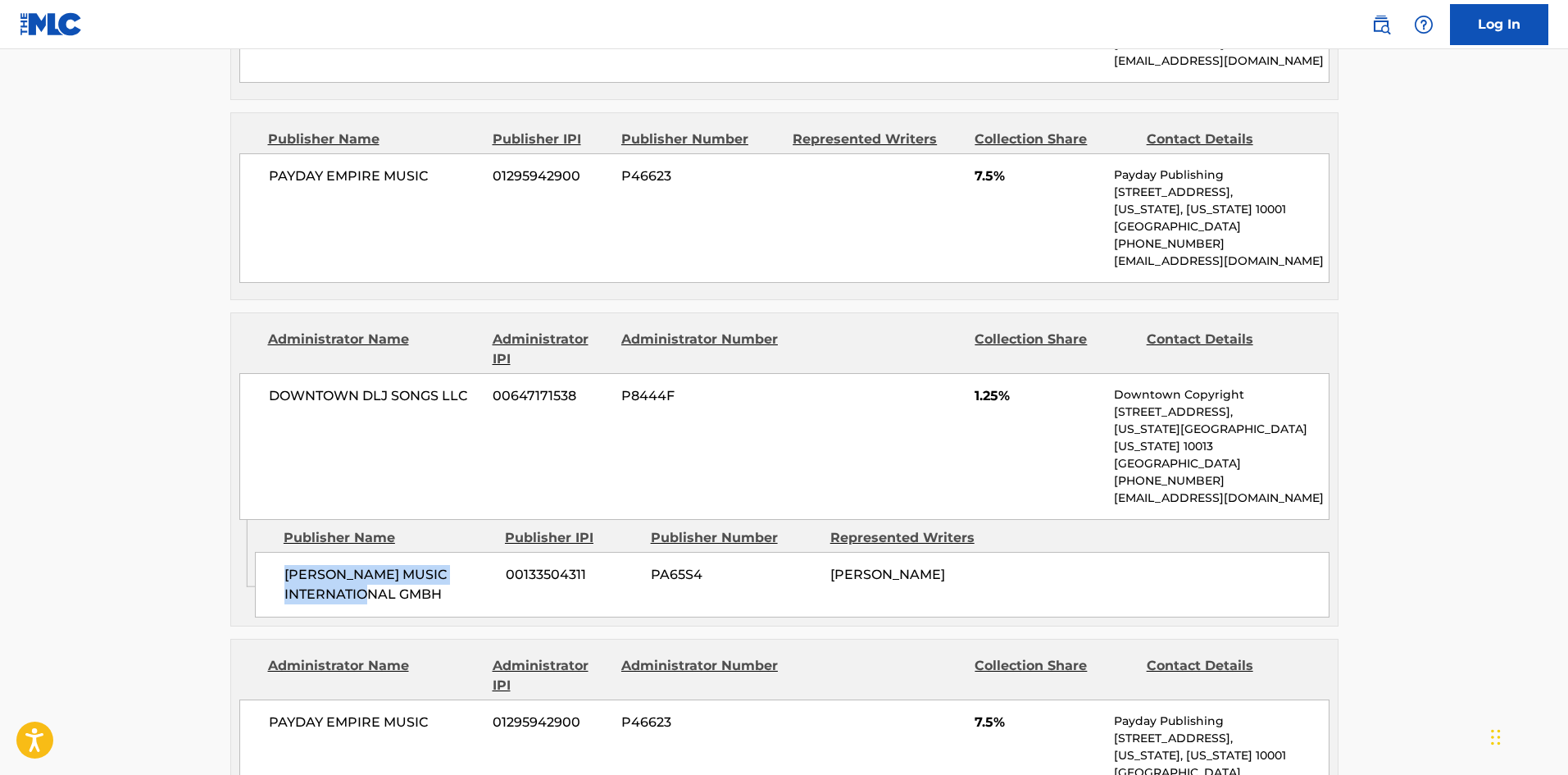
drag, startPoint x: 287, startPoint y: 492, endPoint x: 487, endPoint y: 509, distance: 200.7
click at [487, 565] on span "[PERSON_NAME] MUSIC INTERNATIONAL GMBH" at bounding box center [388, 584] width 209 height 39
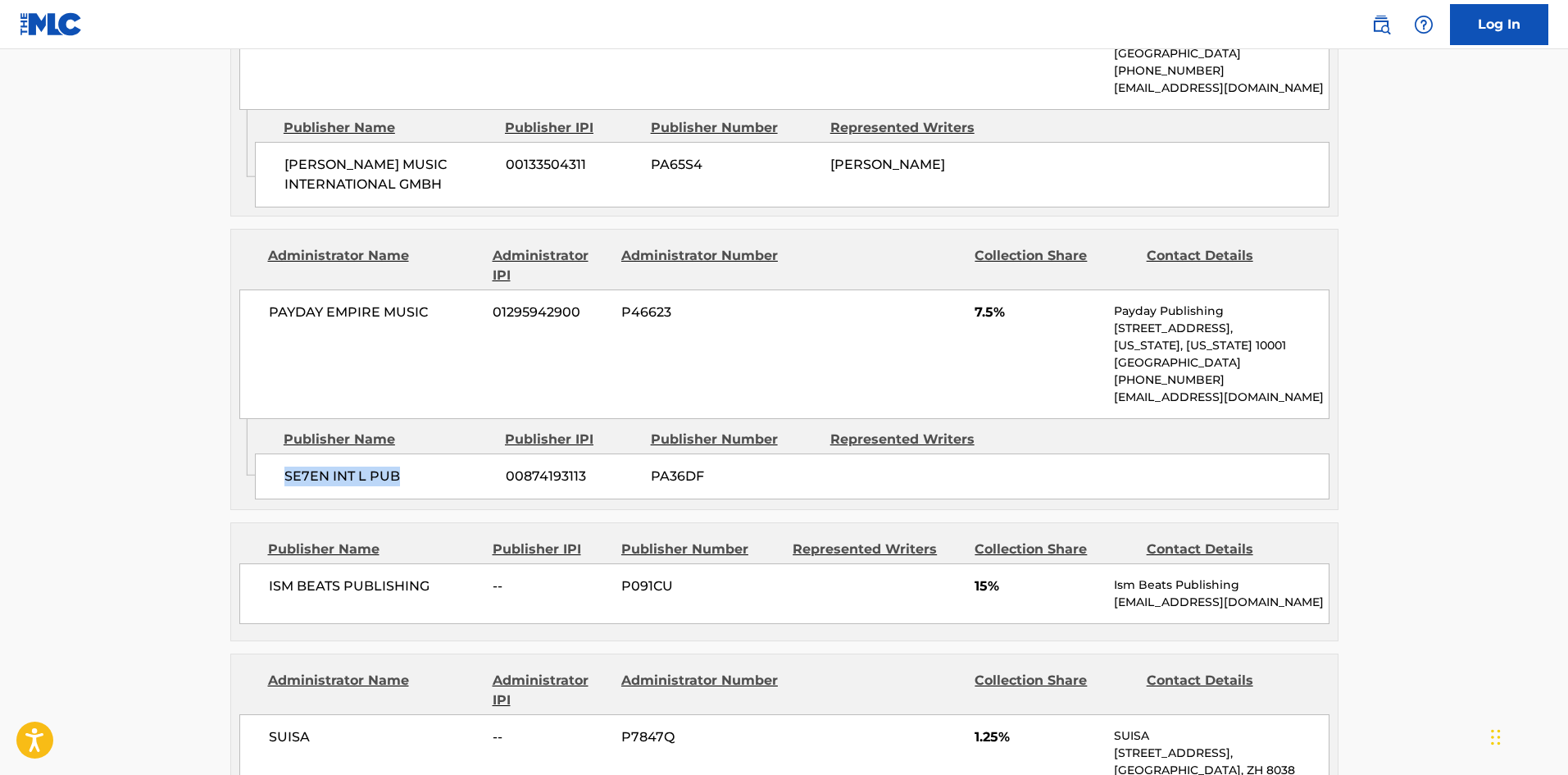
drag, startPoint x: 280, startPoint y: 390, endPoint x: 404, endPoint y: 387, distance: 124.0
click at [404, 453] on div "SE7EN INT L PUB 00874193113 PA36DF" at bounding box center [792, 476] width 1075 height 46
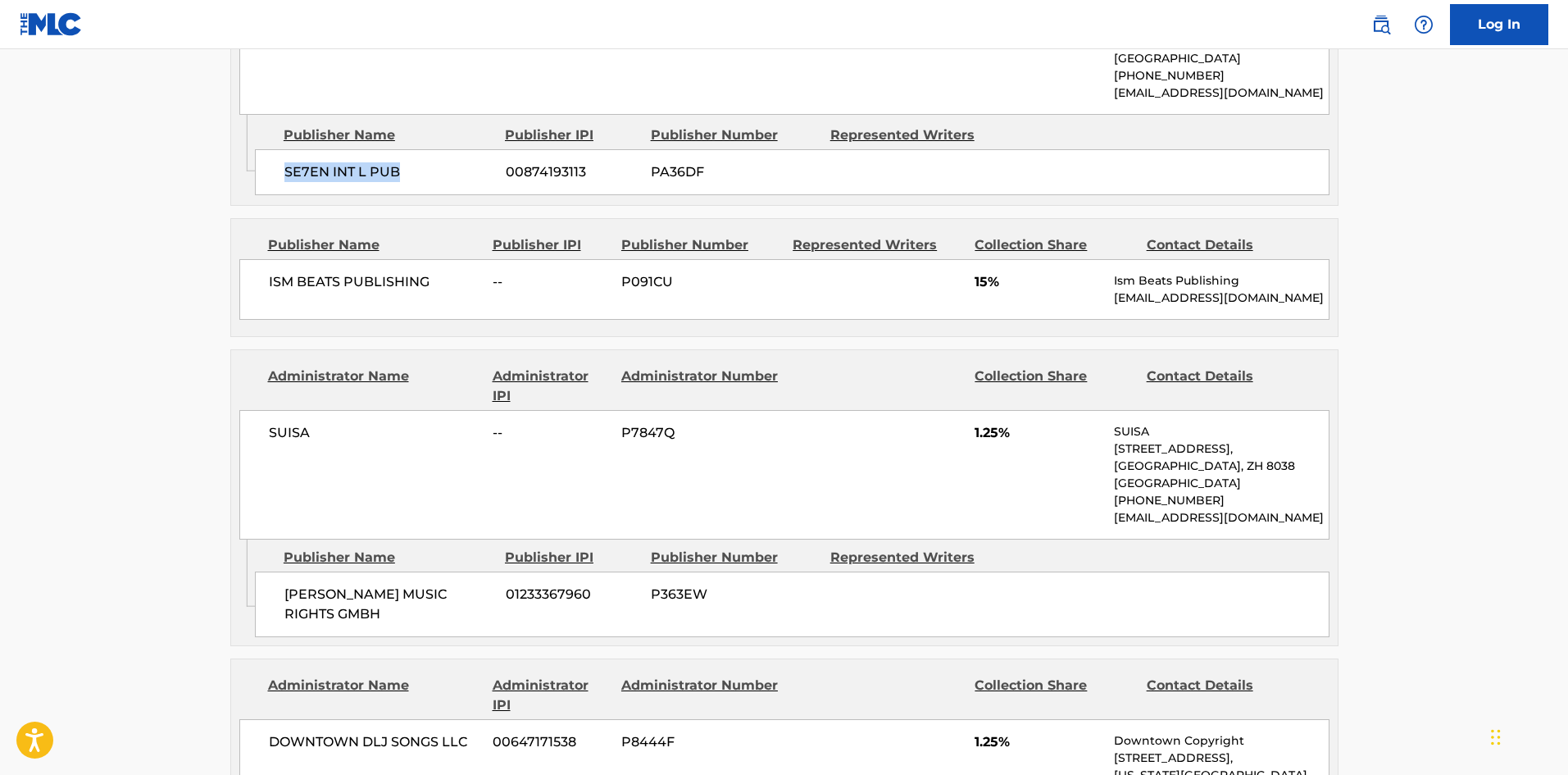
scroll to position [2214, 0]
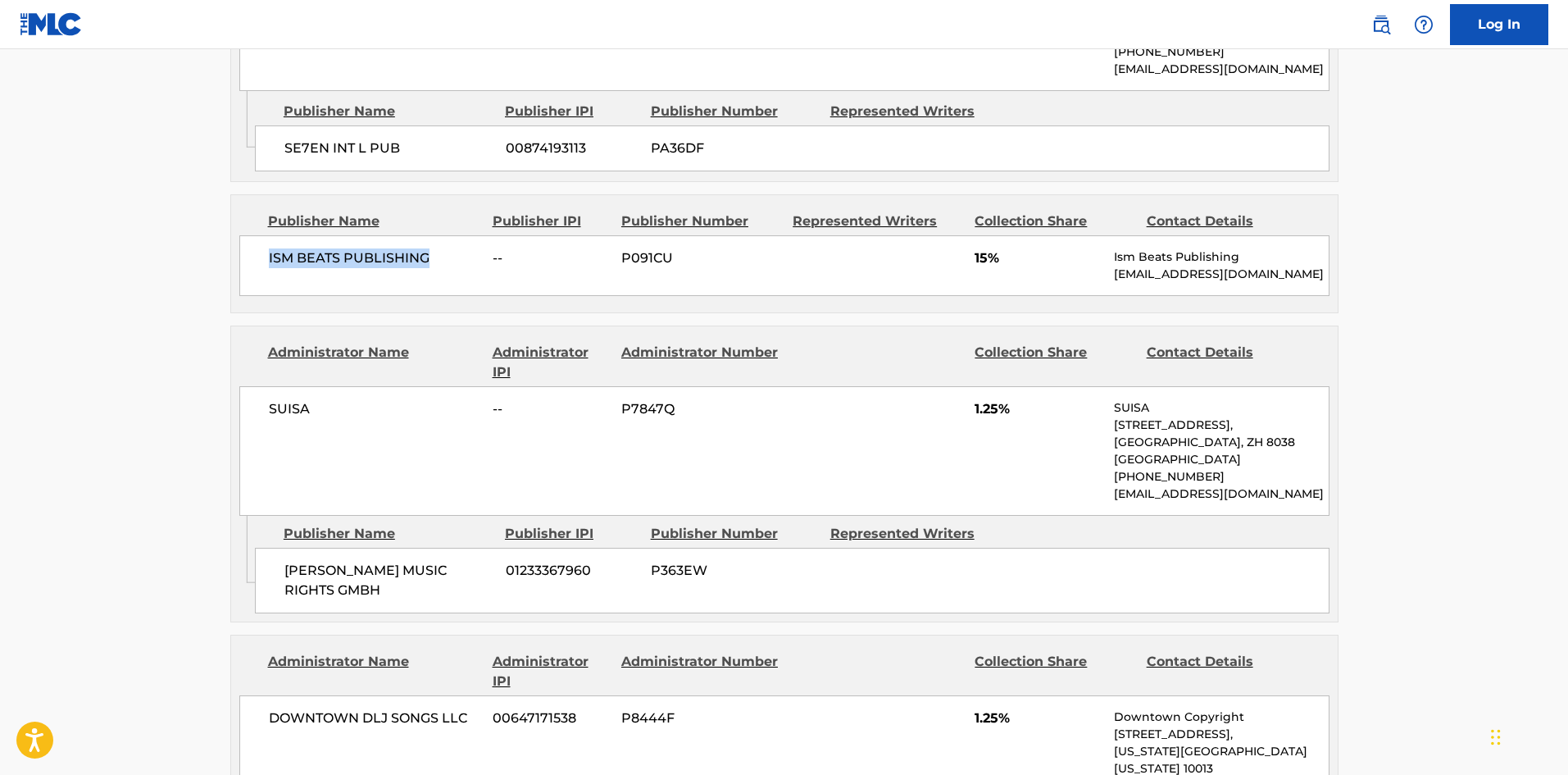
drag, startPoint x: 268, startPoint y: 173, endPoint x: 461, endPoint y: 183, distance: 193.3
click at [461, 235] on div "ISM BEATS PUBLISHING -- P091CU 15% Ism Beats Publishing [EMAIL_ADDRESS][DOMAIN_…" at bounding box center [784, 265] width 1090 height 61
drag, startPoint x: 289, startPoint y: 488, endPoint x: 496, endPoint y: 488, distance: 207.0
click at [496, 548] on div "[PERSON_NAME] MUSIC RIGHTS GMBH 01233367960 P363EW" at bounding box center [792, 581] width 1075 height 66
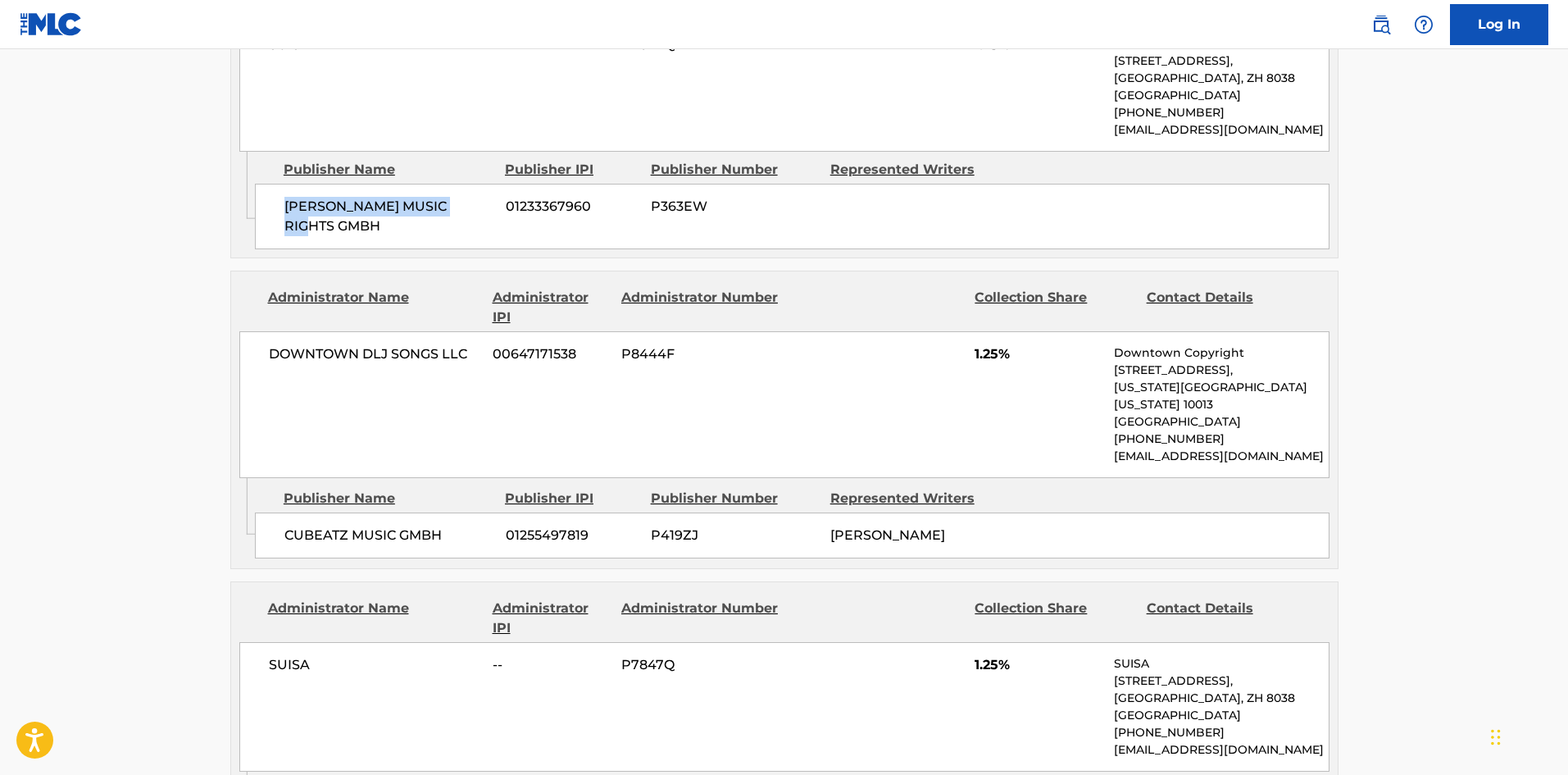
scroll to position [2624, 0]
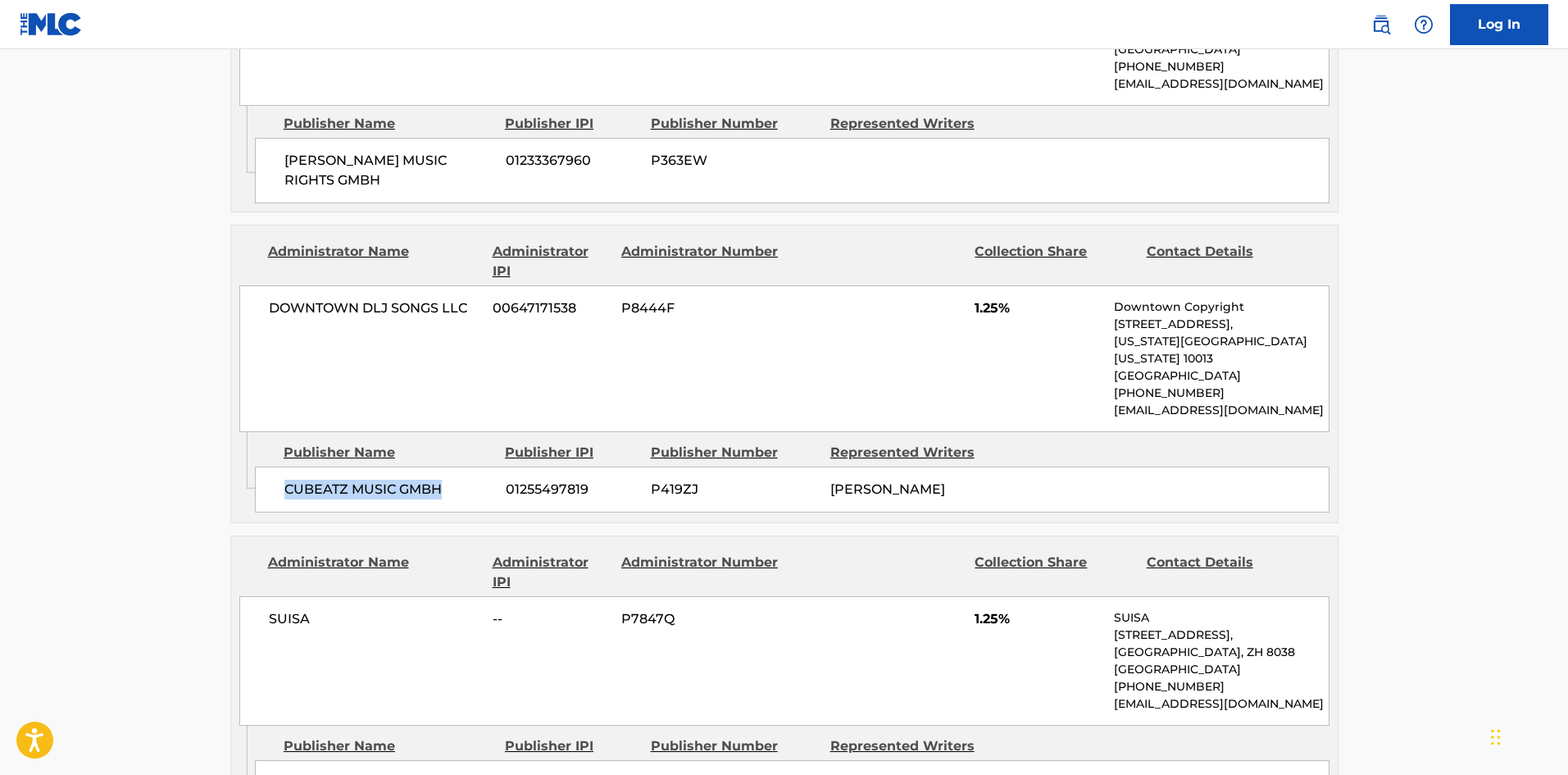
drag, startPoint x: 287, startPoint y: 370, endPoint x: 460, endPoint y: 373, distance: 173.0
click at [460, 479] on span "CUBEATZ MUSIC GMBH" at bounding box center [388, 489] width 209 height 20
drag, startPoint x: 285, startPoint y: 662, endPoint x: 477, endPoint y: 658, distance: 192.0
click at [477, 773] on span "CUBEATZ MUSIC GMBH" at bounding box center [388, 783] width 209 height 20
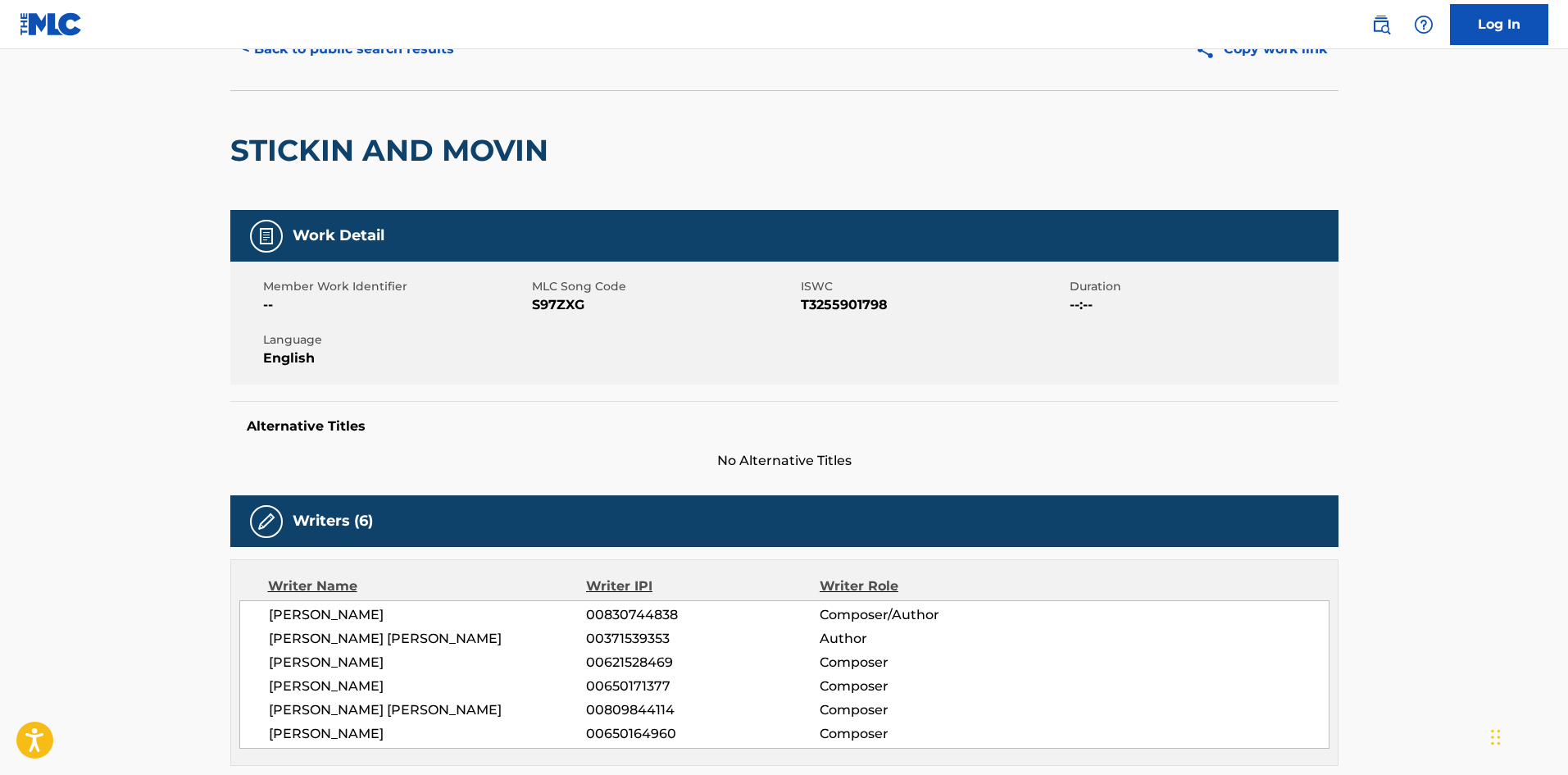
scroll to position [0, 0]
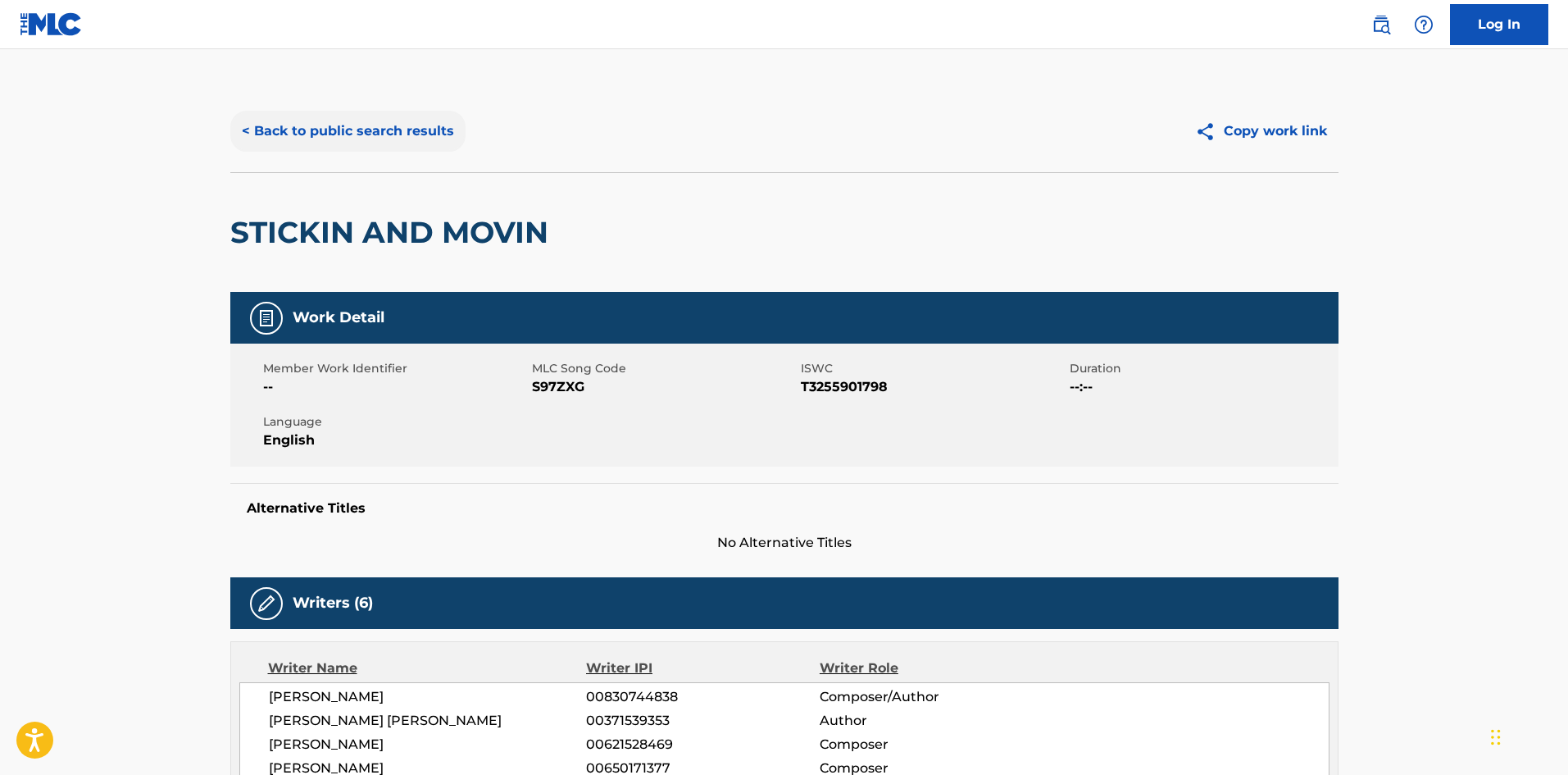
click at [355, 140] on button "< Back to public search results" at bounding box center [348, 131] width 235 height 41
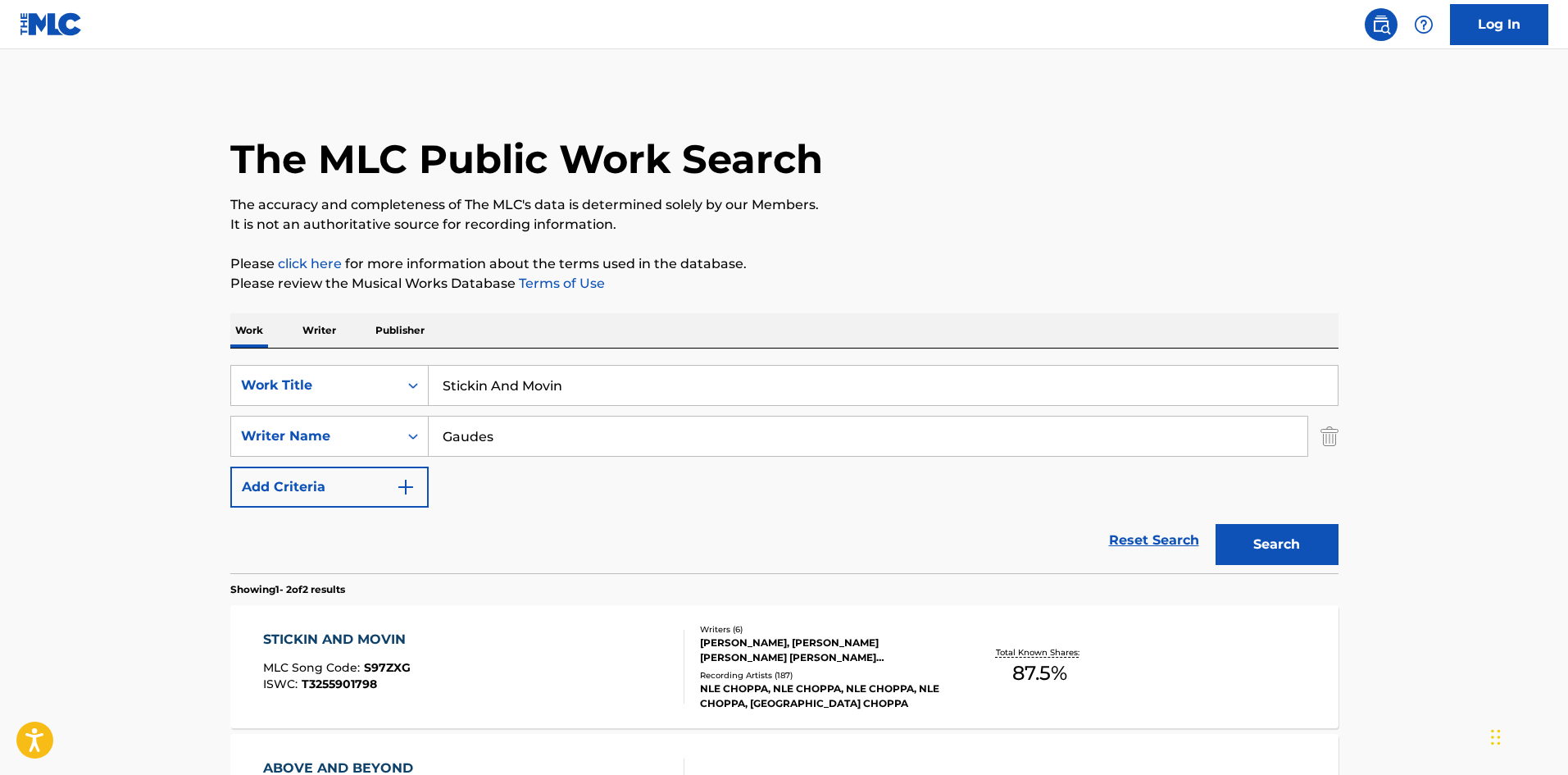
scroll to position [153, 0]
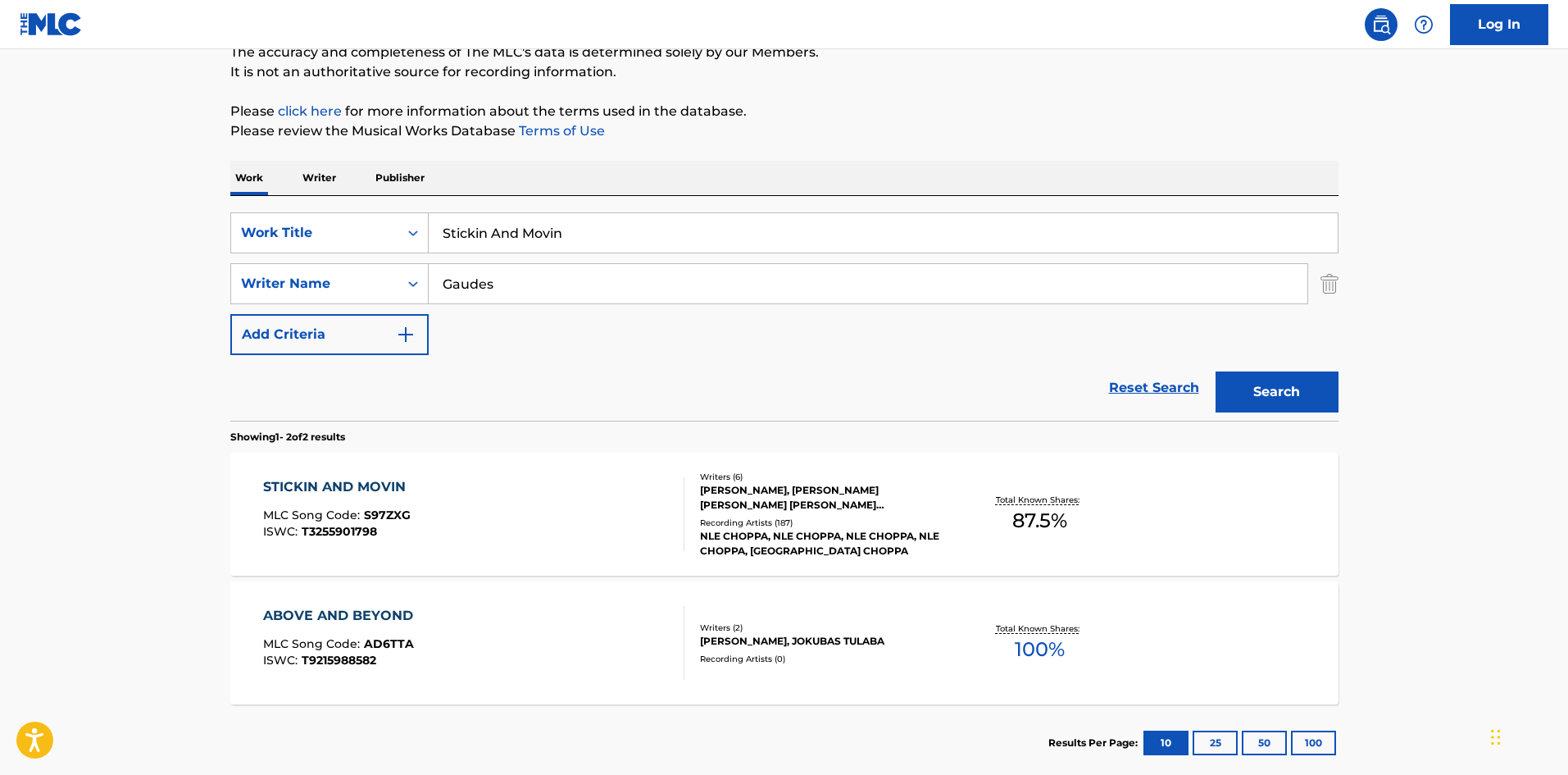
drag, startPoint x: 616, startPoint y: 226, endPoint x: 68, endPoint y: 201, distance: 548.6
click at [68, 201] on main "The MLC Public Work Search The accuracy and completeness of The MLC's data is d…" at bounding box center [784, 343] width 1568 height 893
paste input "Push Up"
type input "Push Up"
drag, startPoint x: 603, startPoint y: 279, endPoint x: 0, endPoint y: 231, distance: 604.9
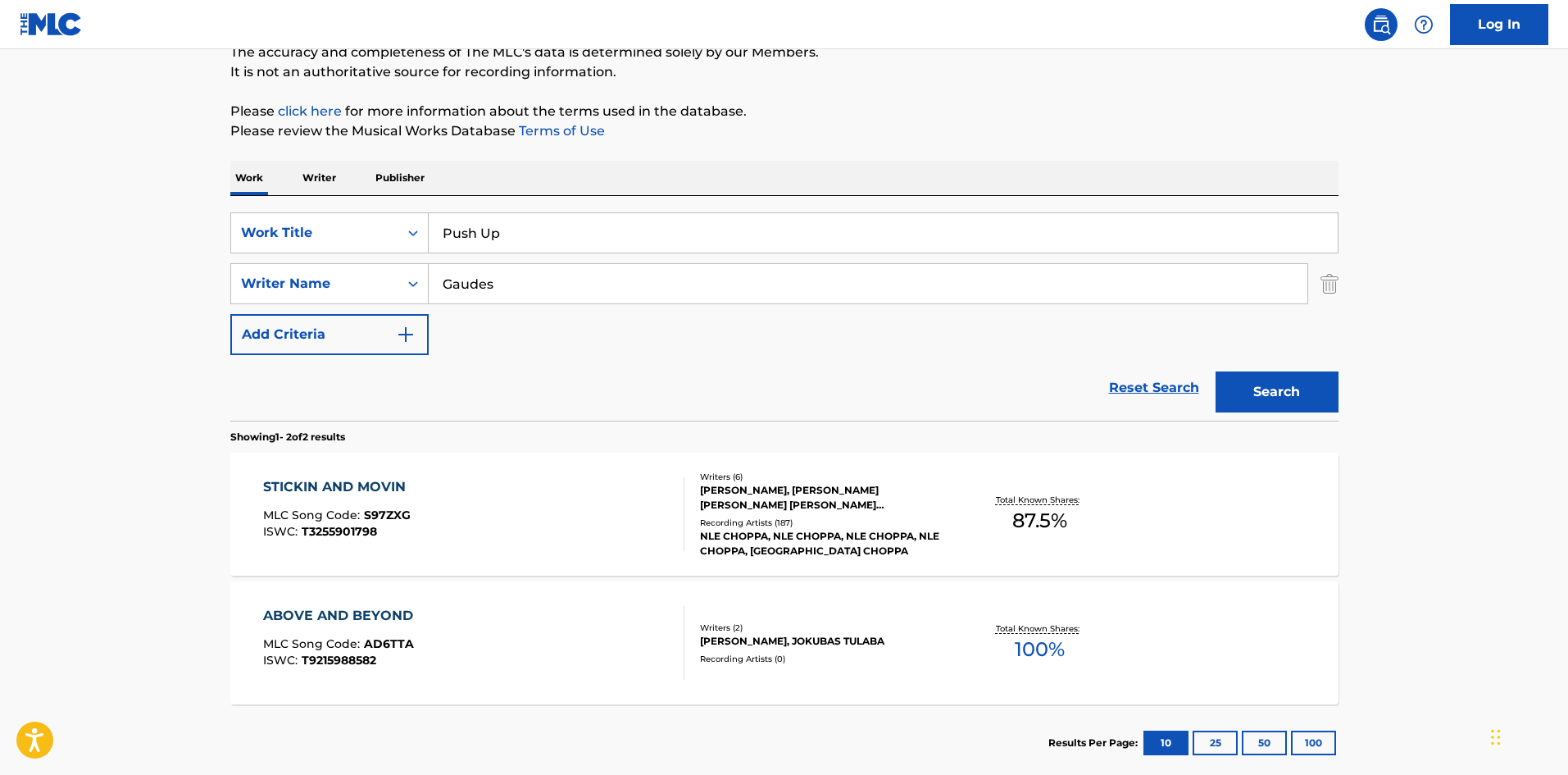
click at [0, 244] on main "The MLC Public Work Search The accuracy and completeness of The MLC's data is d…" at bounding box center [784, 343] width 1568 height 893
paste input "[PERSON_NAME]"
type input "[PERSON_NAME]"
click at [1329, 412] on button "Search" at bounding box center [1278, 391] width 123 height 41
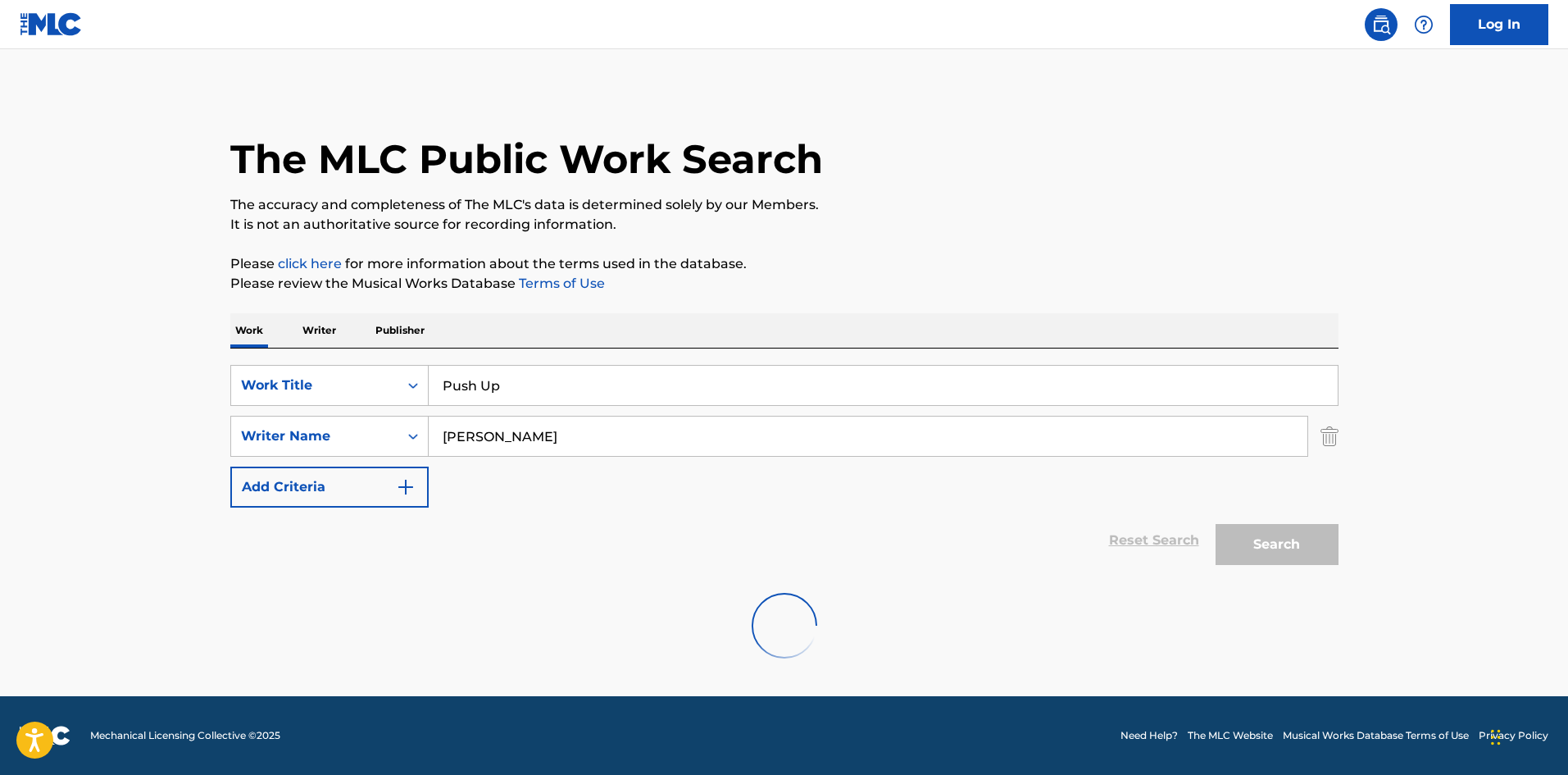
scroll to position [0, 0]
click at [1294, 404] on input "Push Up" at bounding box center [883, 385] width 909 height 39
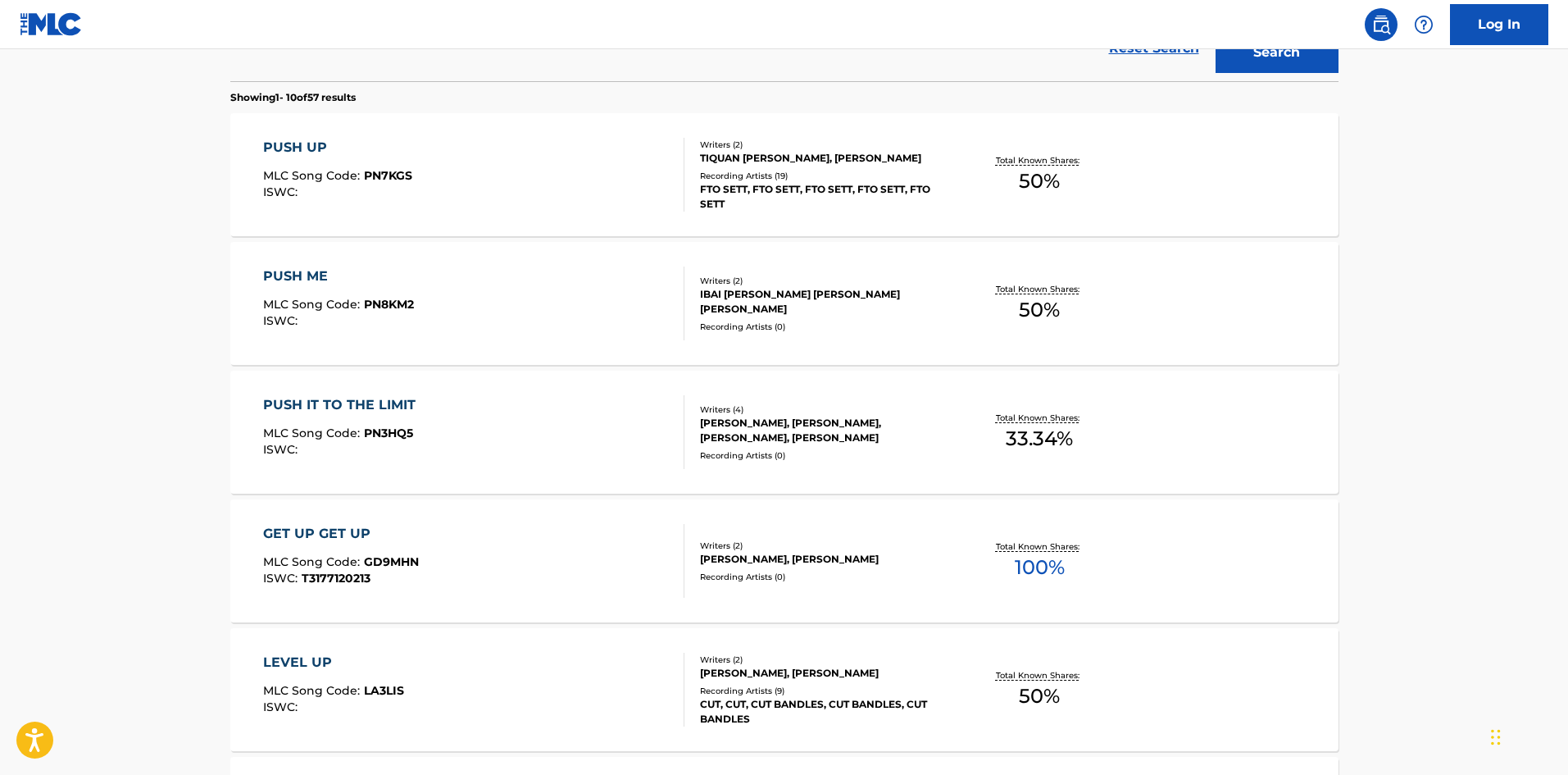
scroll to position [328, 0]
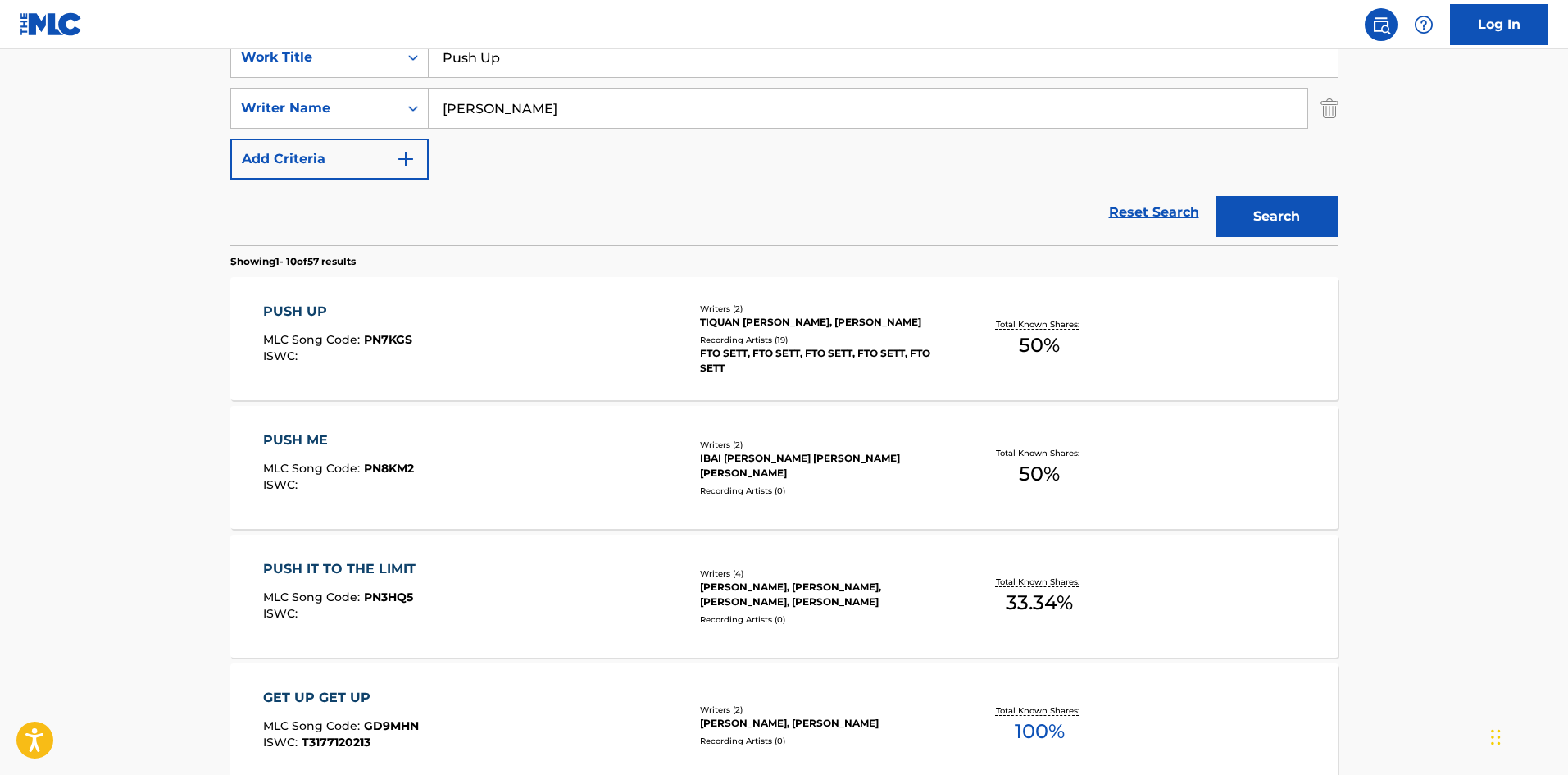
click at [324, 307] on div "PUSH UP" at bounding box center [338, 311] width 149 height 20
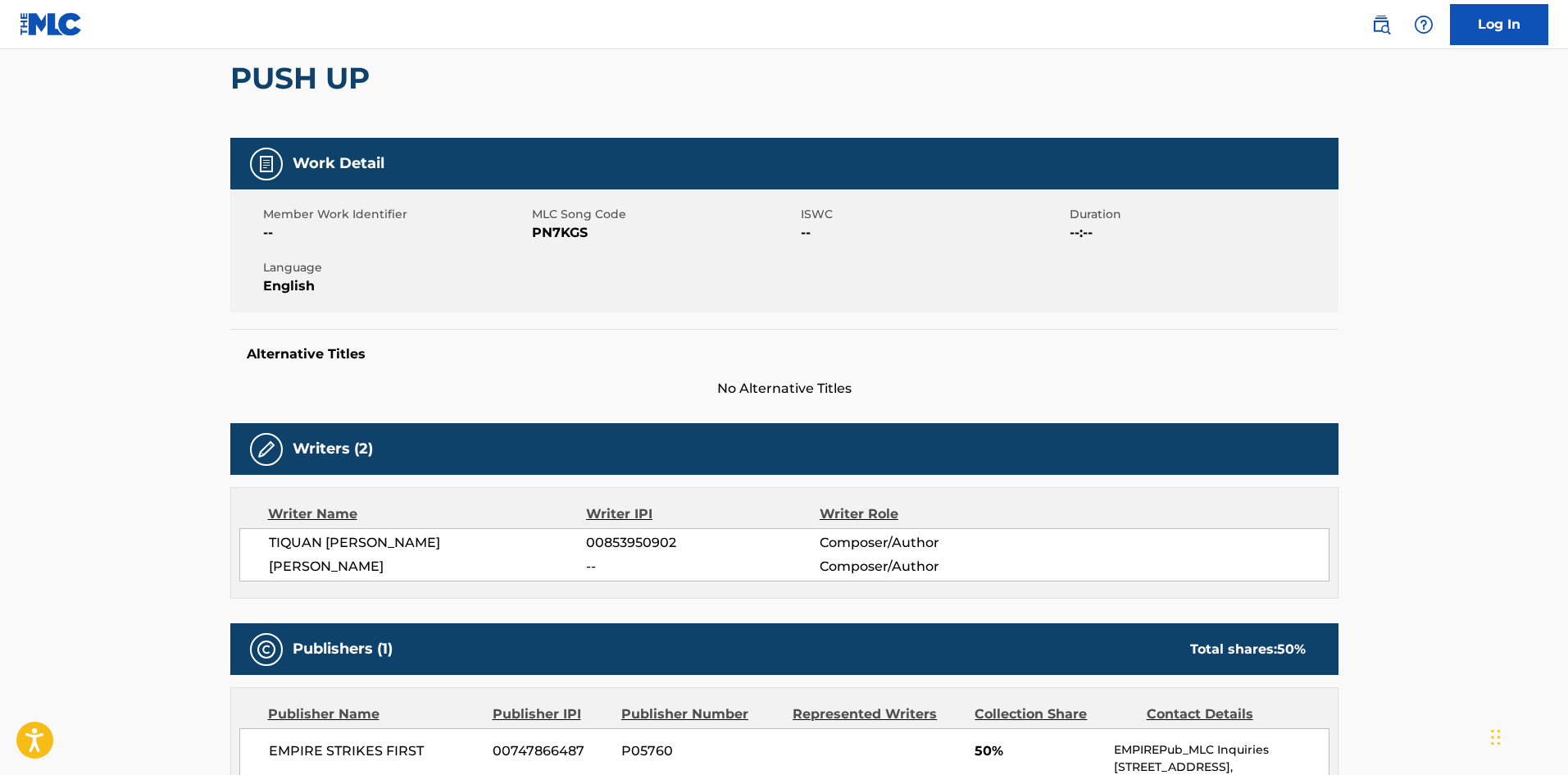
scroll to position [410, 0]
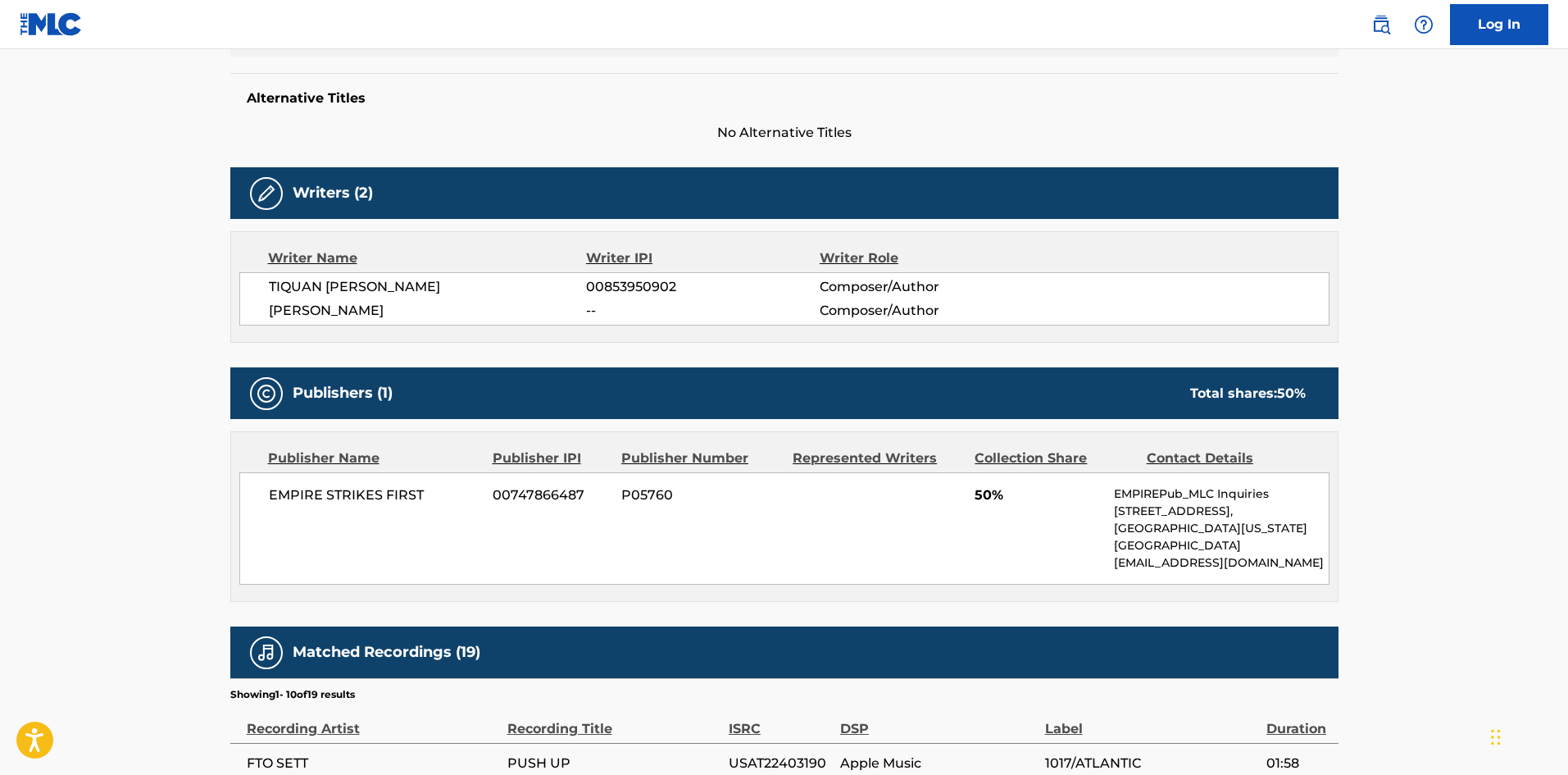
click at [270, 282] on span "TIQUAN [PERSON_NAME]" at bounding box center [427, 287] width 318 height 20
click at [213, 499] on div "< Back to public search results Copy work link PUSH UP Work Detail Member Work …" at bounding box center [784, 446] width 1148 height 1532
drag, startPoint x: 272, startPoint y: 493, endPoint x: 451, endPoint y: 485, distance: 179.2
click at [451, 485] on div "EMPIRE STRIKES FIRST 00747866487 P05760 50% EMPIREPub_MLC Inquiries [STREET_ADD…" at bounding box center [784, 529] width 1090 height 113
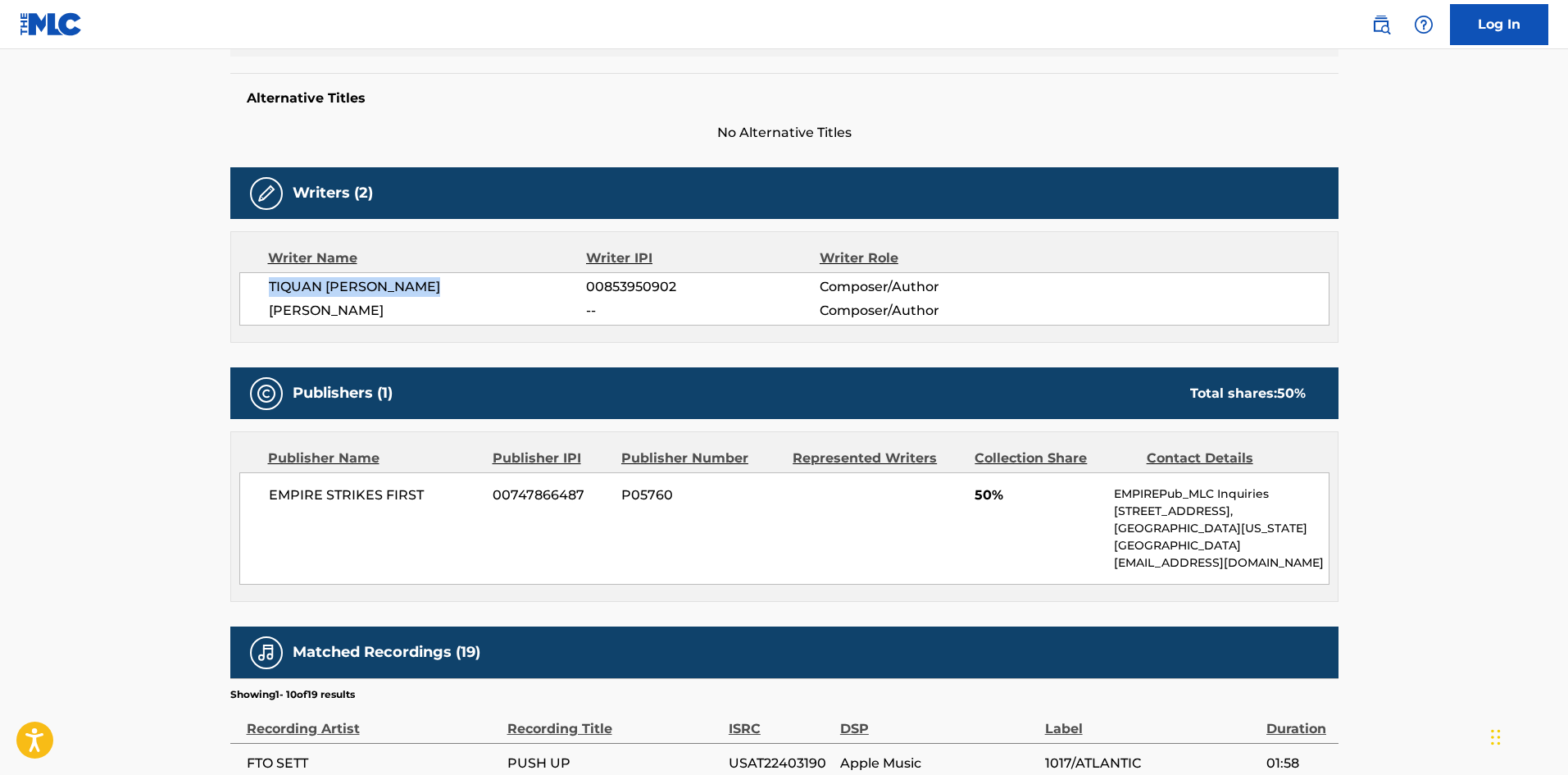
drag, startPoint x: 268, startPoint y: 291, endPoint x: 459, endPoint y: 294, distance: 191.0
click at [459, 294] on span "TIQUAN [PERSON_NAME]" at bounding box center [427, 287] width 318 height 20
drag, startPoint x: 268, startPoint y: 307, endPoint x: 426, endPoint y: 309, distance: 158.0
click at [426, 309] on span "[PERSON_NAME]" at bounding box center [427, 310] width 318 height 20
click at [627, 290] on span "00853950902" at bounding box center [702, 287] width 233 height 20
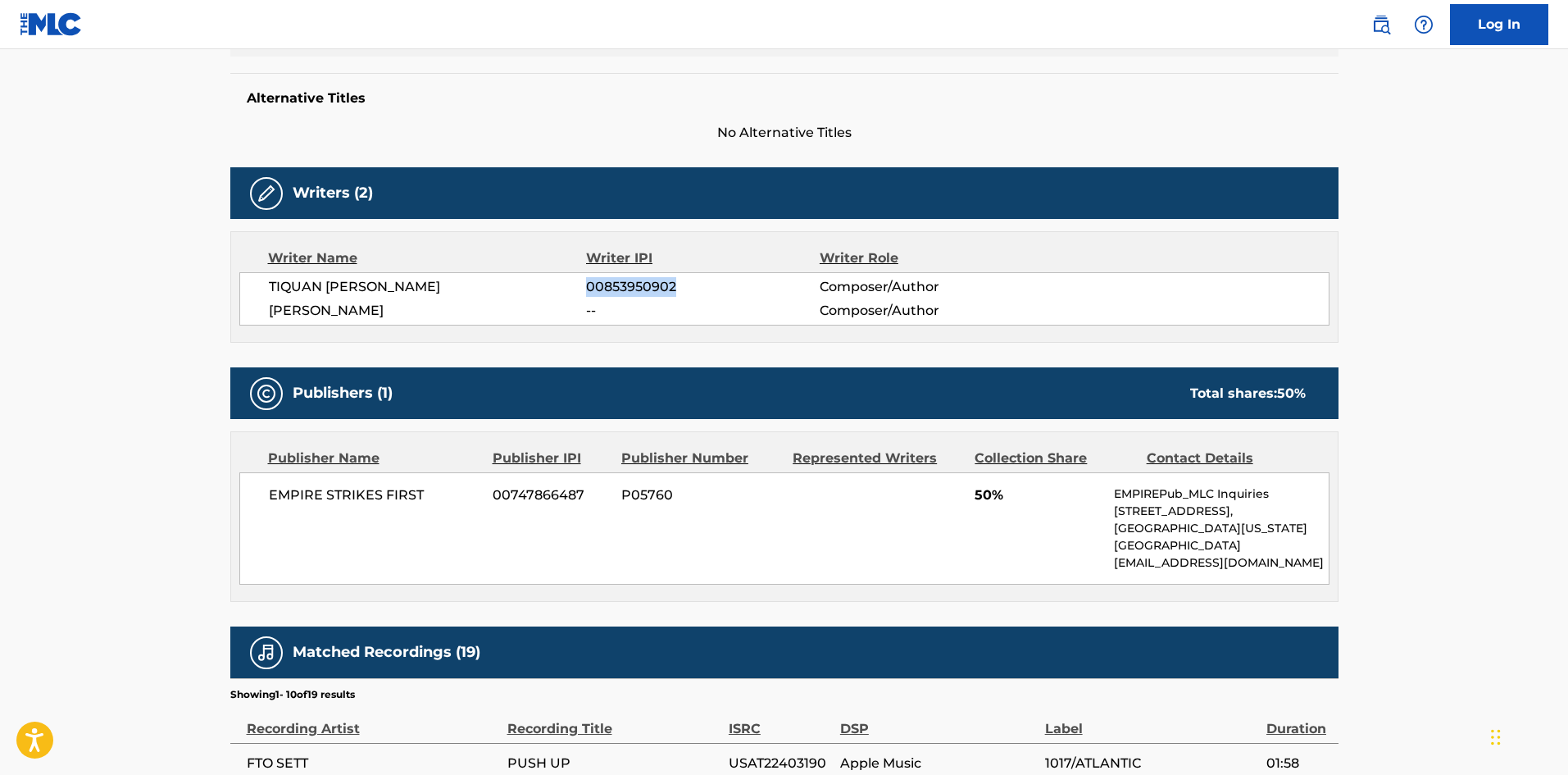
click at [627, 290] on span "00853950902" at bounding box center [702, 287] width 233 height 20
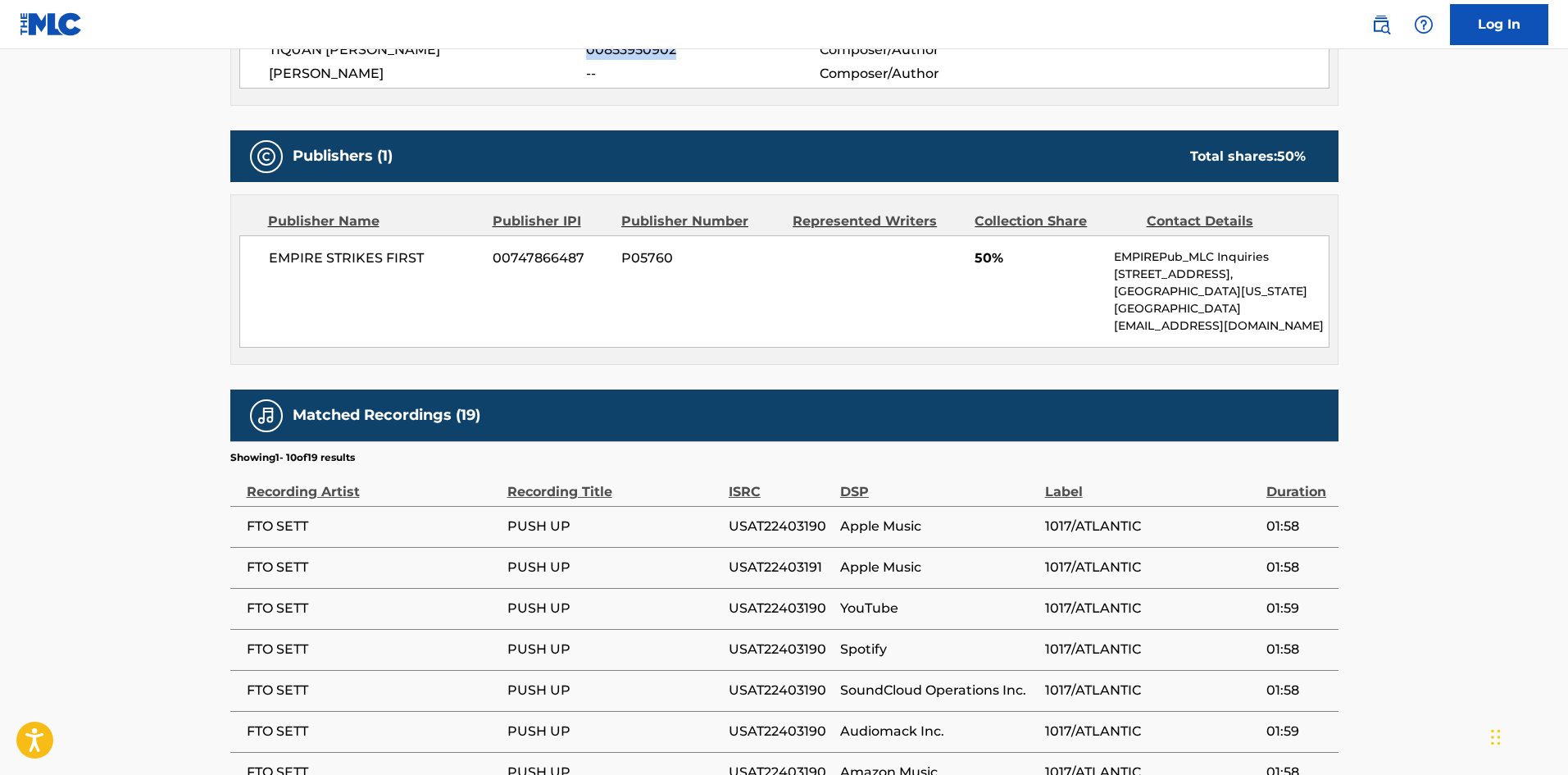
scroll to position [656, 0]
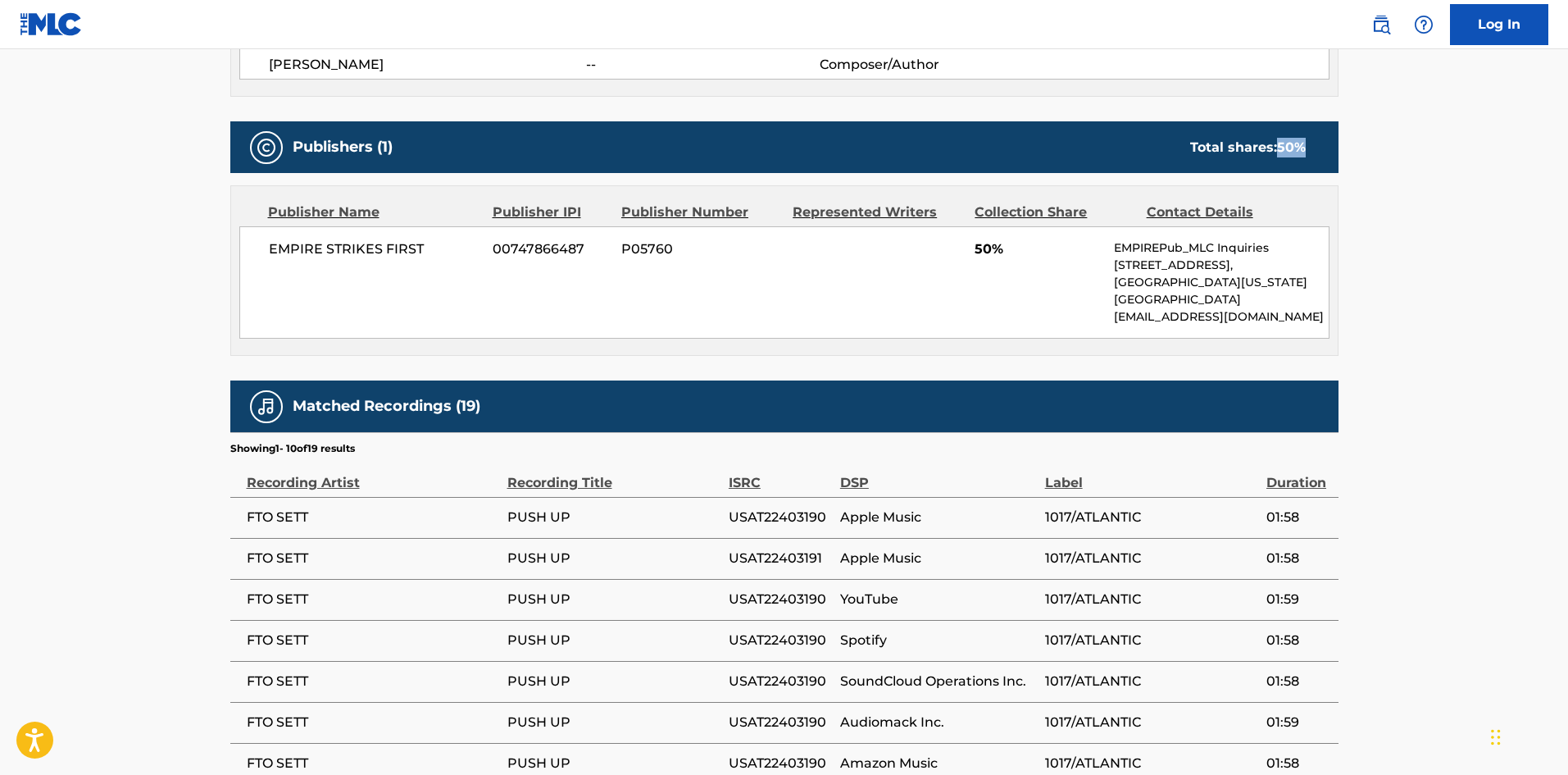
drag, startPoint x: 1279, startPoint y: 144, endPoint x: 1314, endPoint y: 144, distance: 35.0
click at [1314, 144] on div "Total shares: 50 %" at bounding box center [1247, 147] width 148 height 20
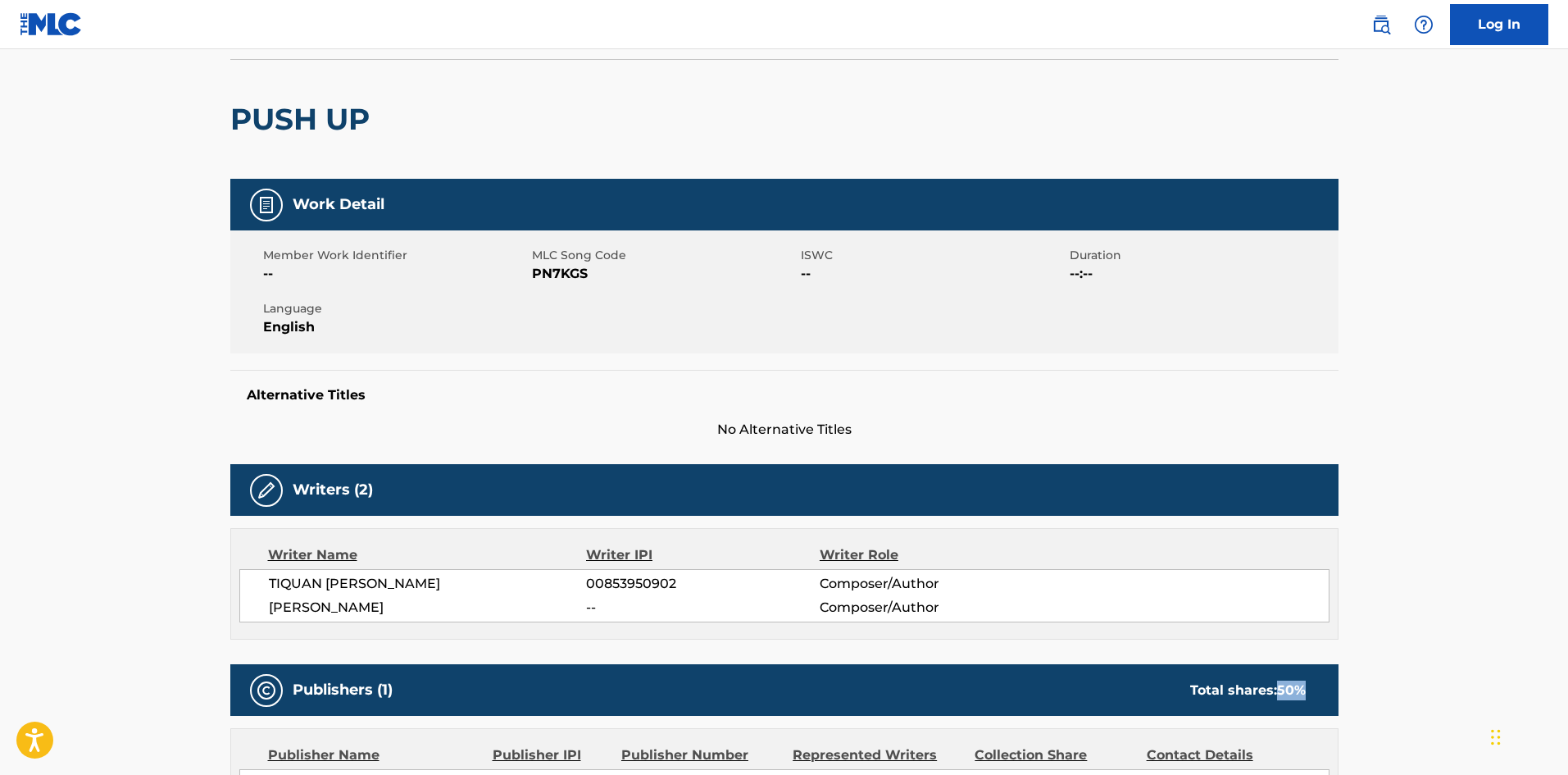
scroll to position [0, 0]
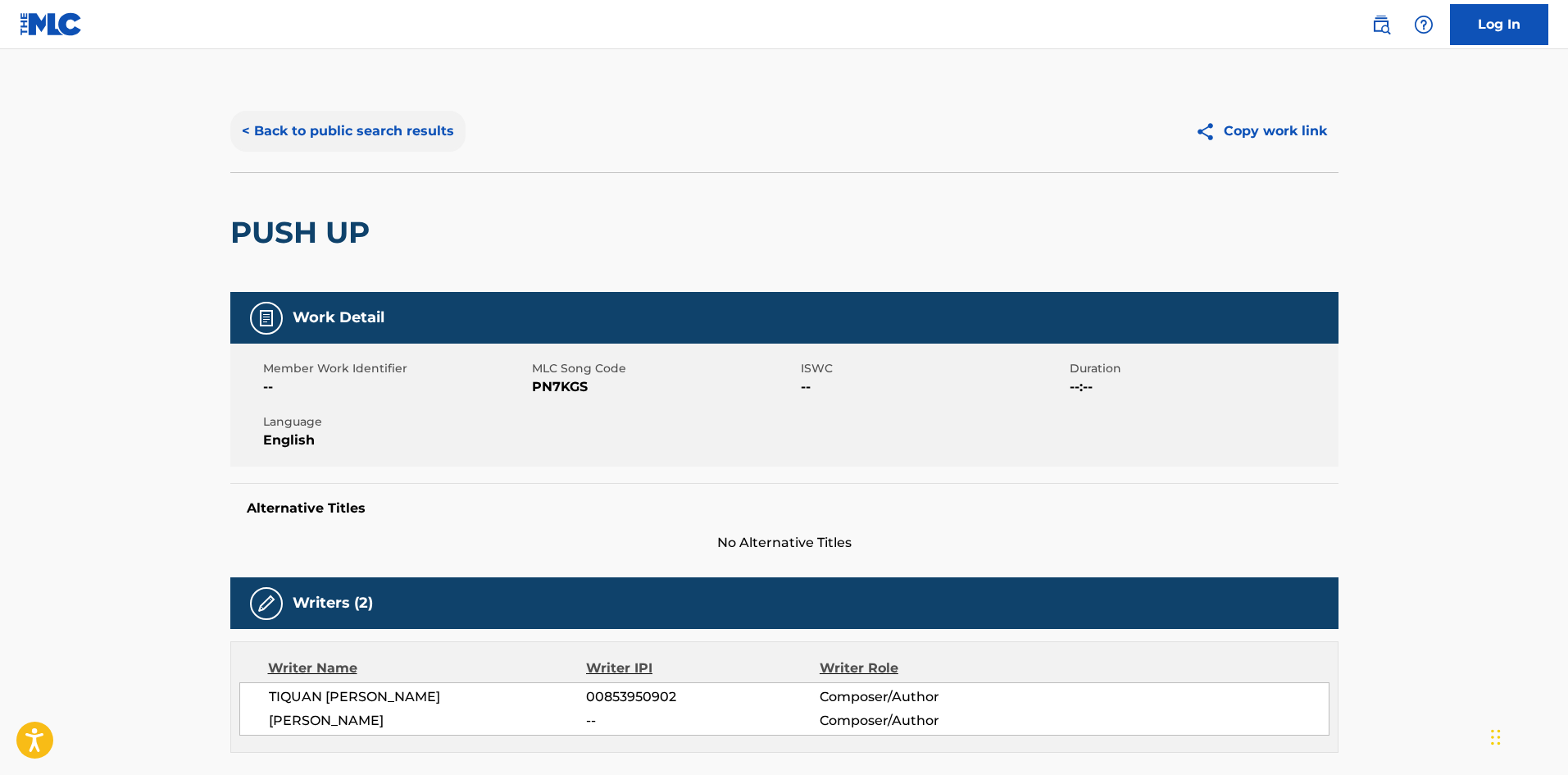
click at [387, 135] on button "< Back to public search results" at bounding box center [348, 131] width 235 height 41
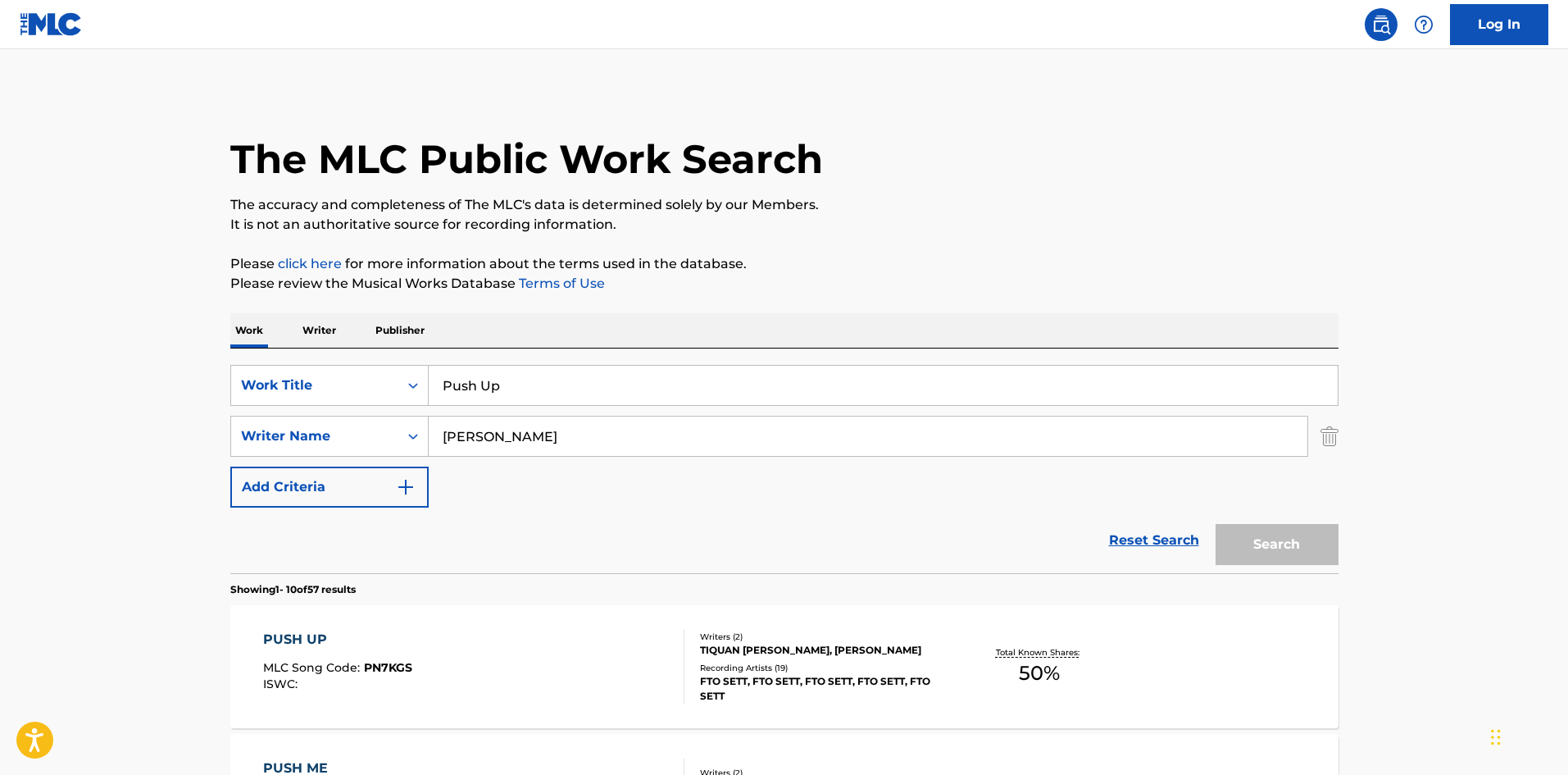
scroll to position [328, 0]
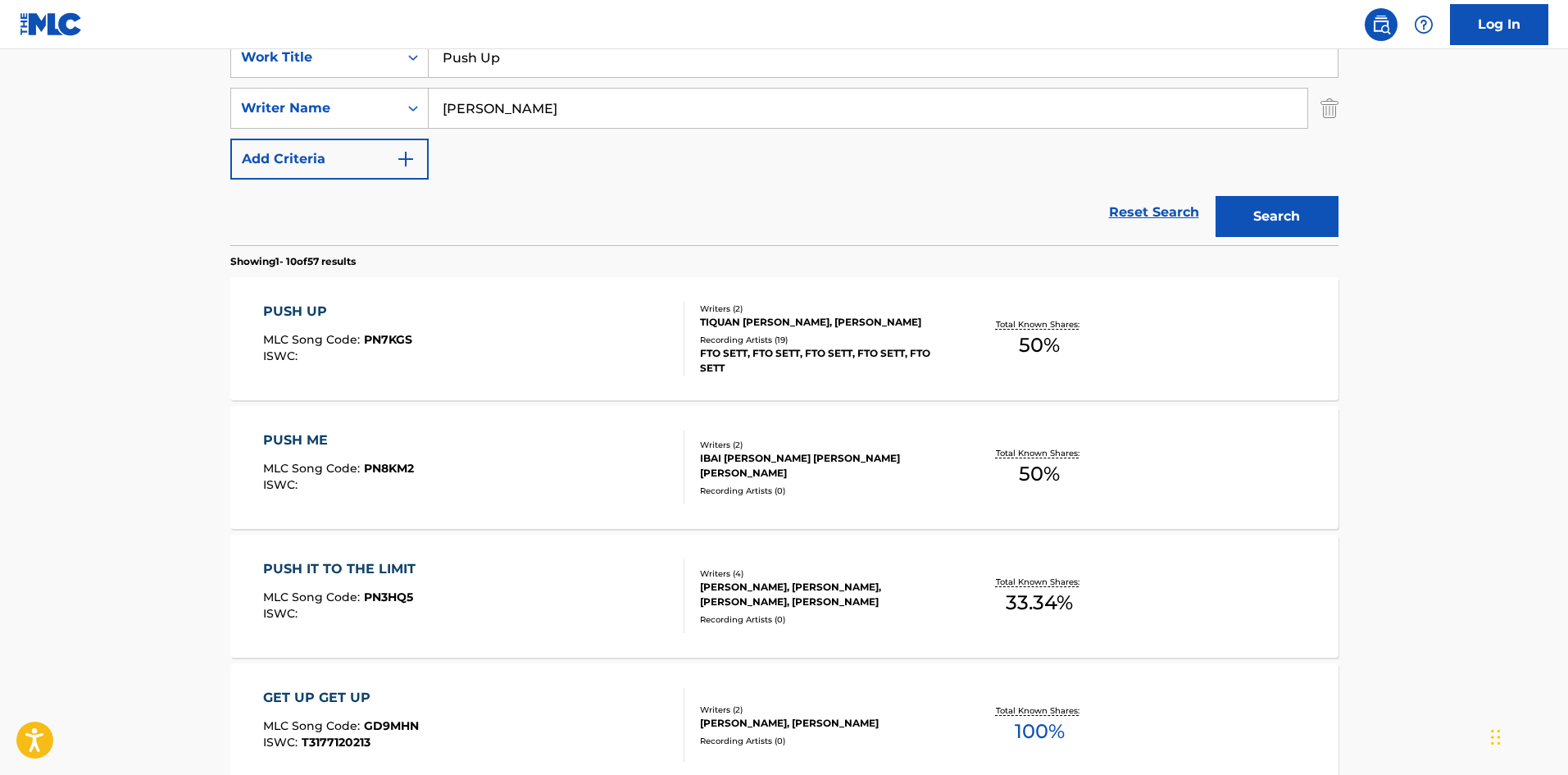
drag, startPoint x: 569, startPoint y: 65, endPoint x: 181, endPoint y: 110, distance: 390.6
click at [305, 100] on div "SearchWithCriteriadd2b988a-ce87-48c5-9865-c5ec41a62c0a Work Title Push Up Searc…" at bounding box center [784, 108] width 1109 height 143
type input "SDSDSDS"
drag, startPoint x: 539, startPoint y: 128, endPoint x: 167, endPoint y: 105, distance: 372.7
click at [79, 119] on main "The MLC Public Work Search The accuracy and completeness of The MLC's data is d…" at bounding box center [784, 686] width 1568 height 1930
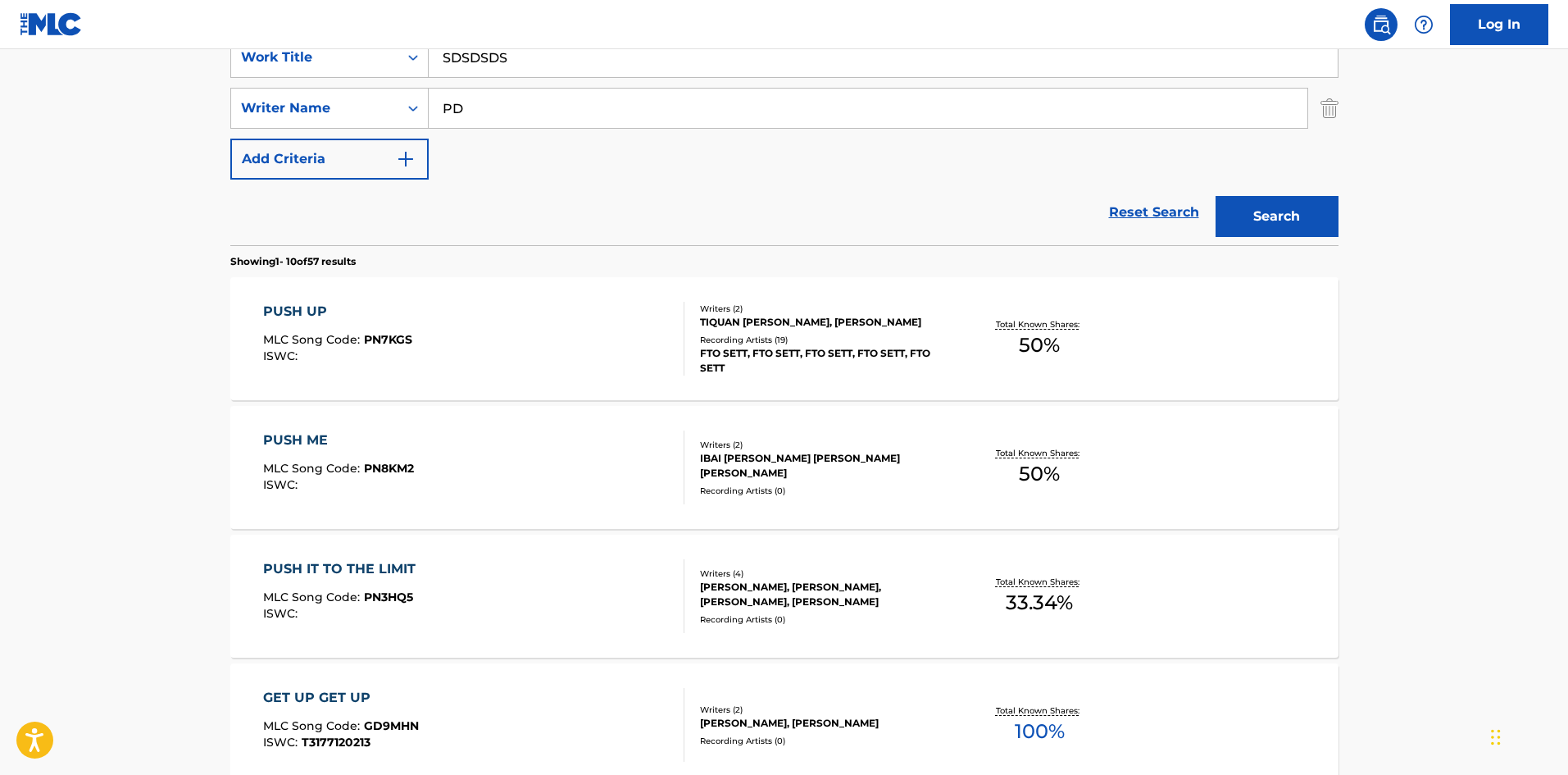
drag, startPoint x: 584, startPoint y: 98, endPoint x: 82, endPoint y: 93, distance: 502.0
click at [0, 118] on main "The MLC Public Work Search The accuracy and completeness of The MLC's data is d…" at bounding box center [784, 686] width 1568 height 1930
type input "SDSDSDSDSDS"
click at [1307, 216] on button "Search" at bounding box center [1278, 216] width 123 height 41
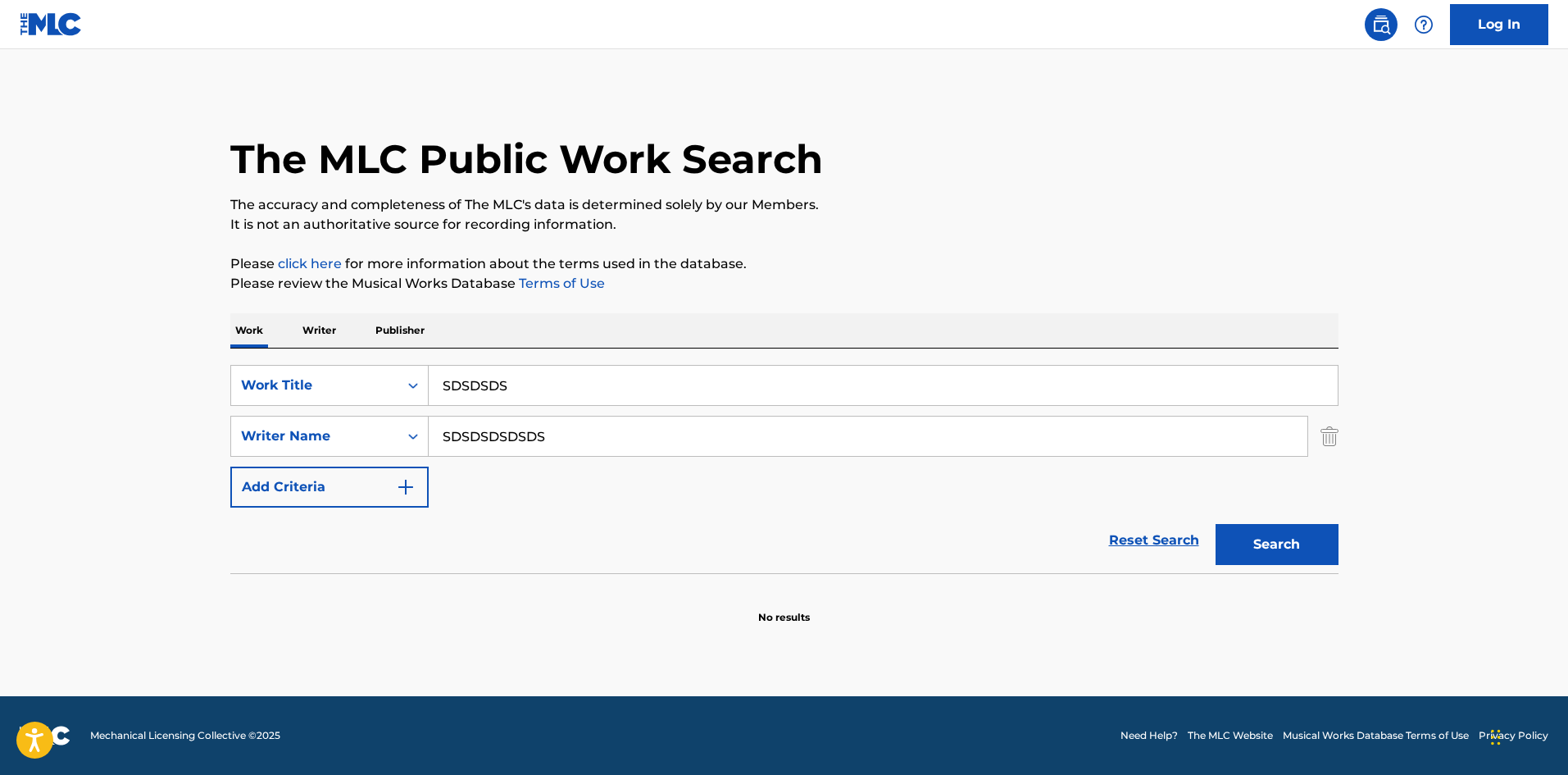
drag, startPoint x: 594, startPoint y: 385, endPoint x: 0, endPoint y: 401, distance: 594.2
click at [63, 402] on main "The MLC Public Work Search The accuracy and completeness of The MLC's data is d…" at bounding box center [784, 373] width 1568 height 647
drag, startPoint x: 644, startPoint y: 423, endPoint x: 10, endPoint y: 442, distance: 634.3
click at [10, 447] on main "The MLC Public Work Search The accuracy and completeness of The MLC's data is d…" at bounding box center [784, 373] width 1568 height 647
click at [920, 230] on p "It is not an authoritative source for recording information." at bounding box center [784, 225] width 1109 height 20
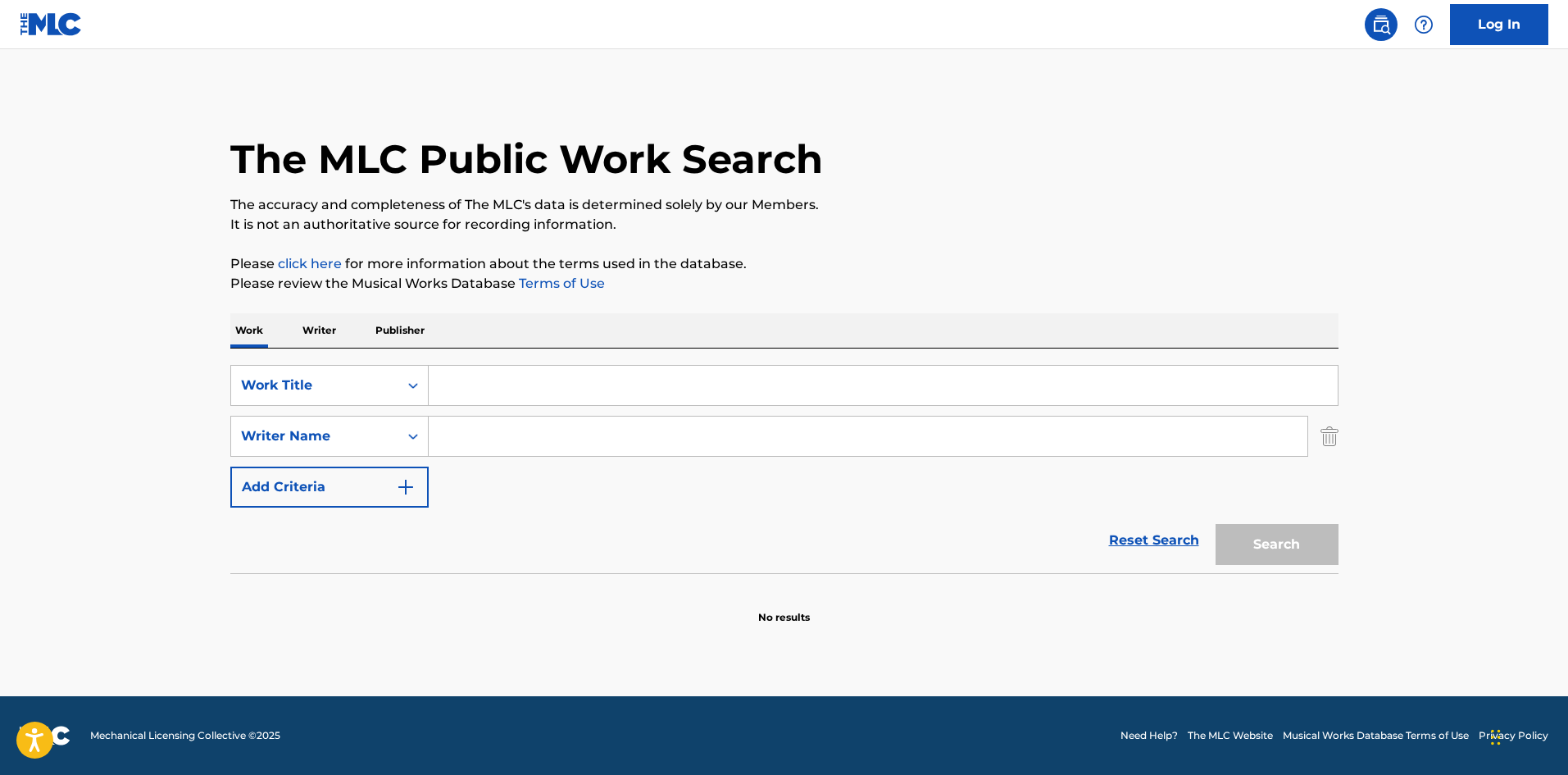
click at [863, 94] on div "The MLC Public Work Search" at bounding box center [784, 150] width 1109 height 120
click at [547, 392] on input "Search Form" at bounding box center [883, 385] width 909 height 39
paste input "Nani"
type input "Nani"
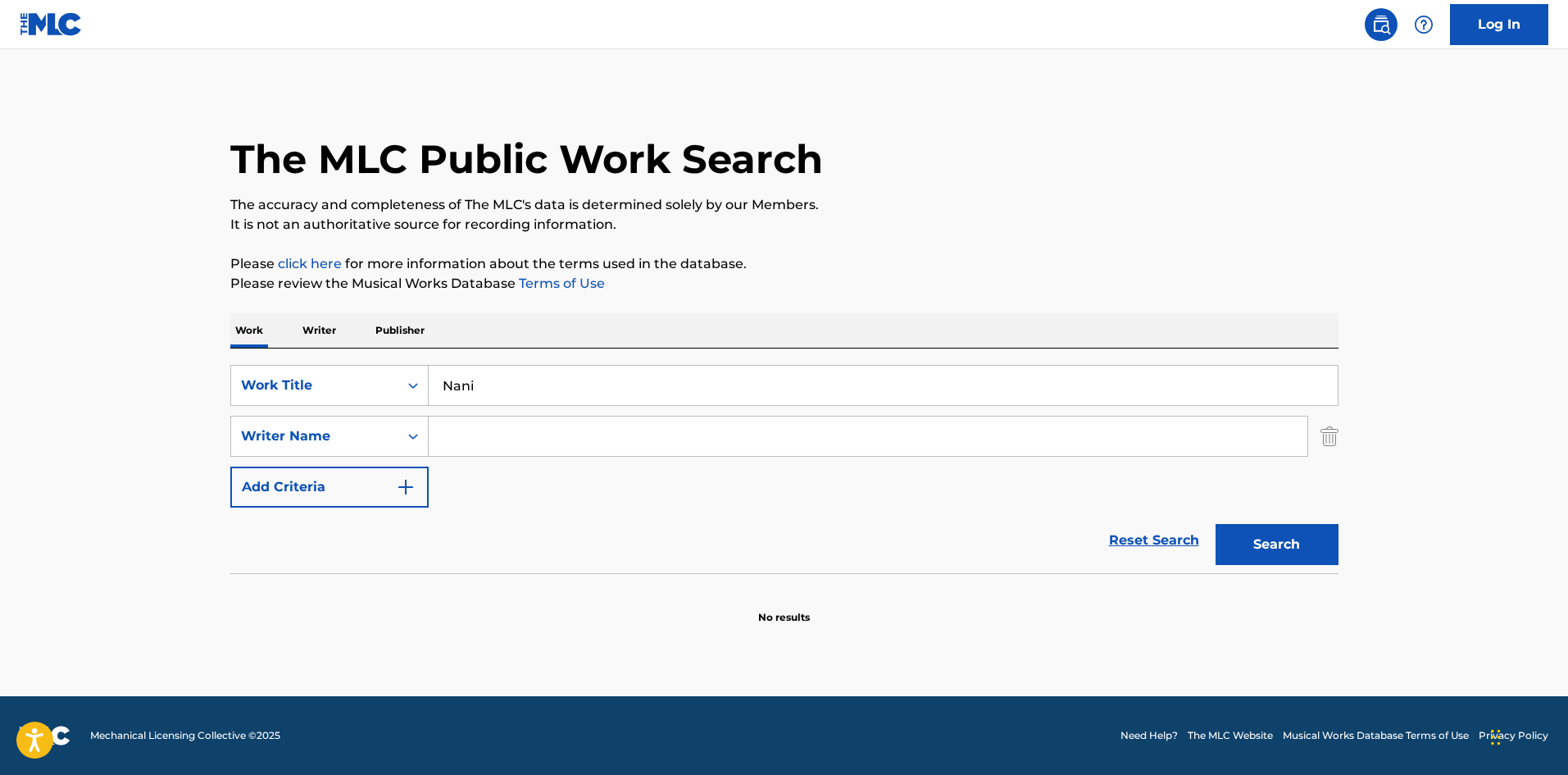
click at [504, 435] on input "Search Form" at bounding box center [869, 435] width 879 height 39
paste input "Blackinton"
type input "Blackinton"
click at [1303, 550] on button "Search" at bounding box center [1278, 544] width 123 height 41
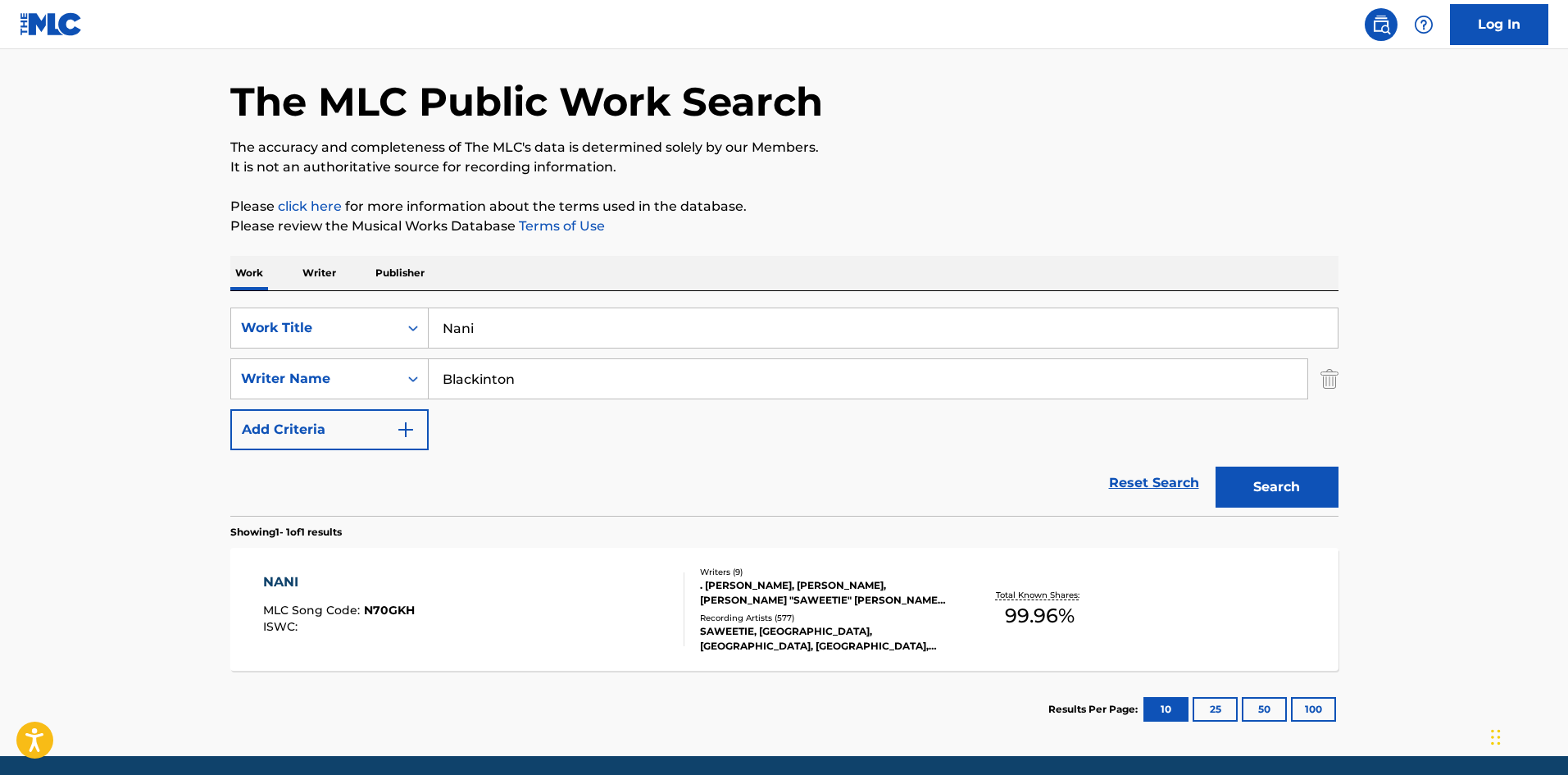
scroll to position [117, 0]
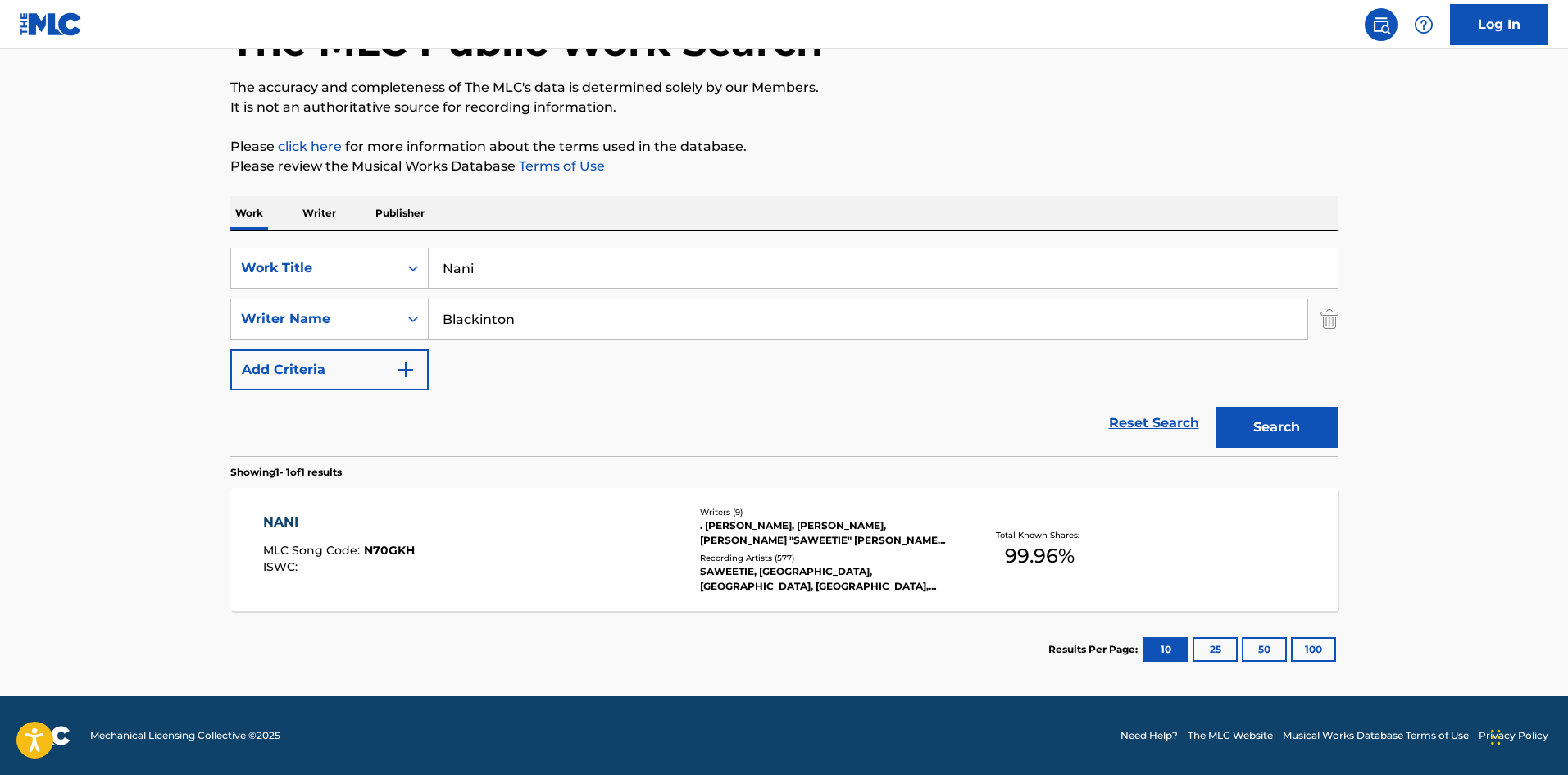
click at [278, 511] on div "NANI MLC Song Code : N70GKH ISWC : Writers ( 9 ) . [PERSON_NAME], [PERSON_NAME]…" at bounding box center [784, 550] width 1109 height 123
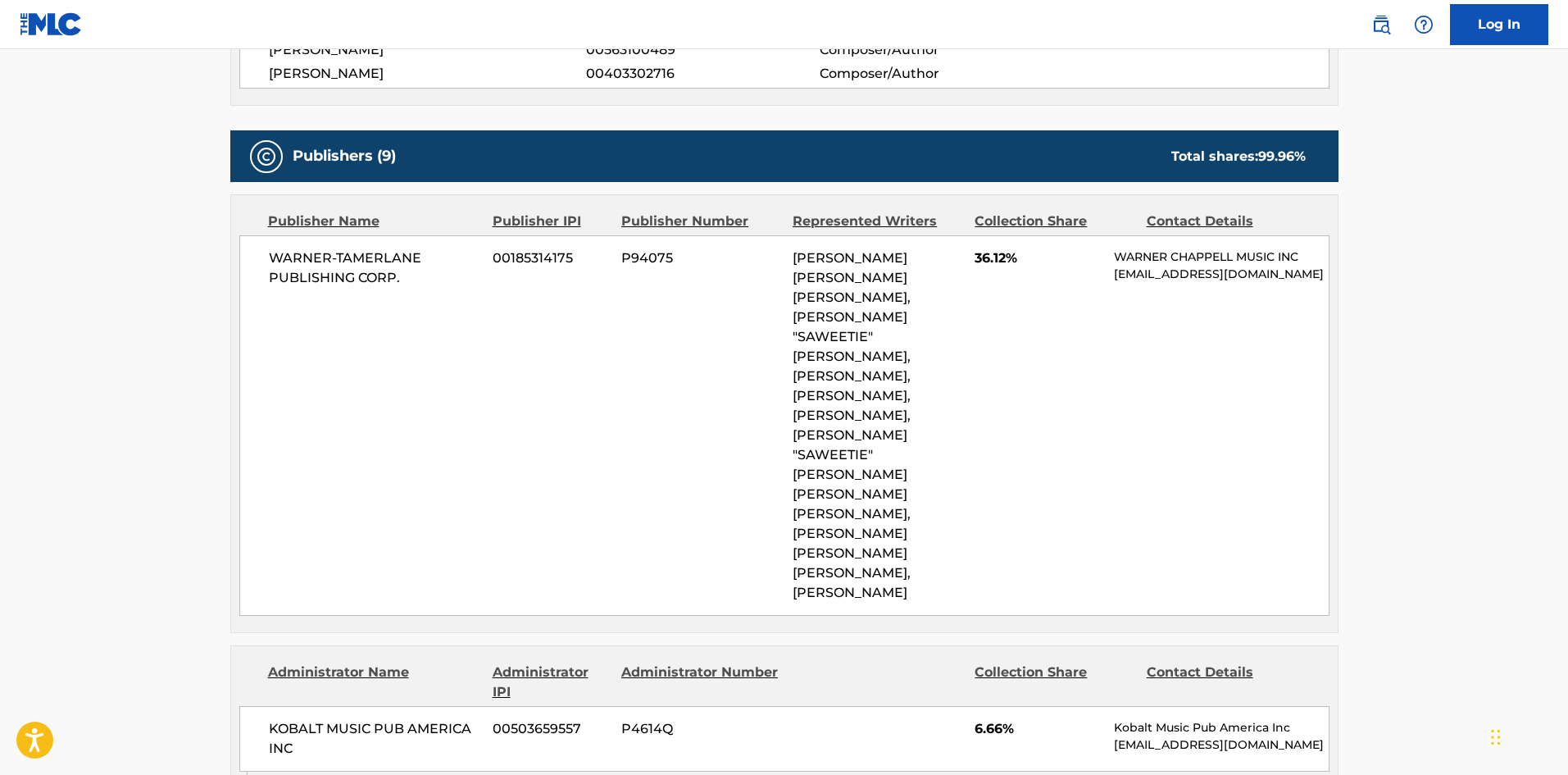
scroll to position [820, 0]
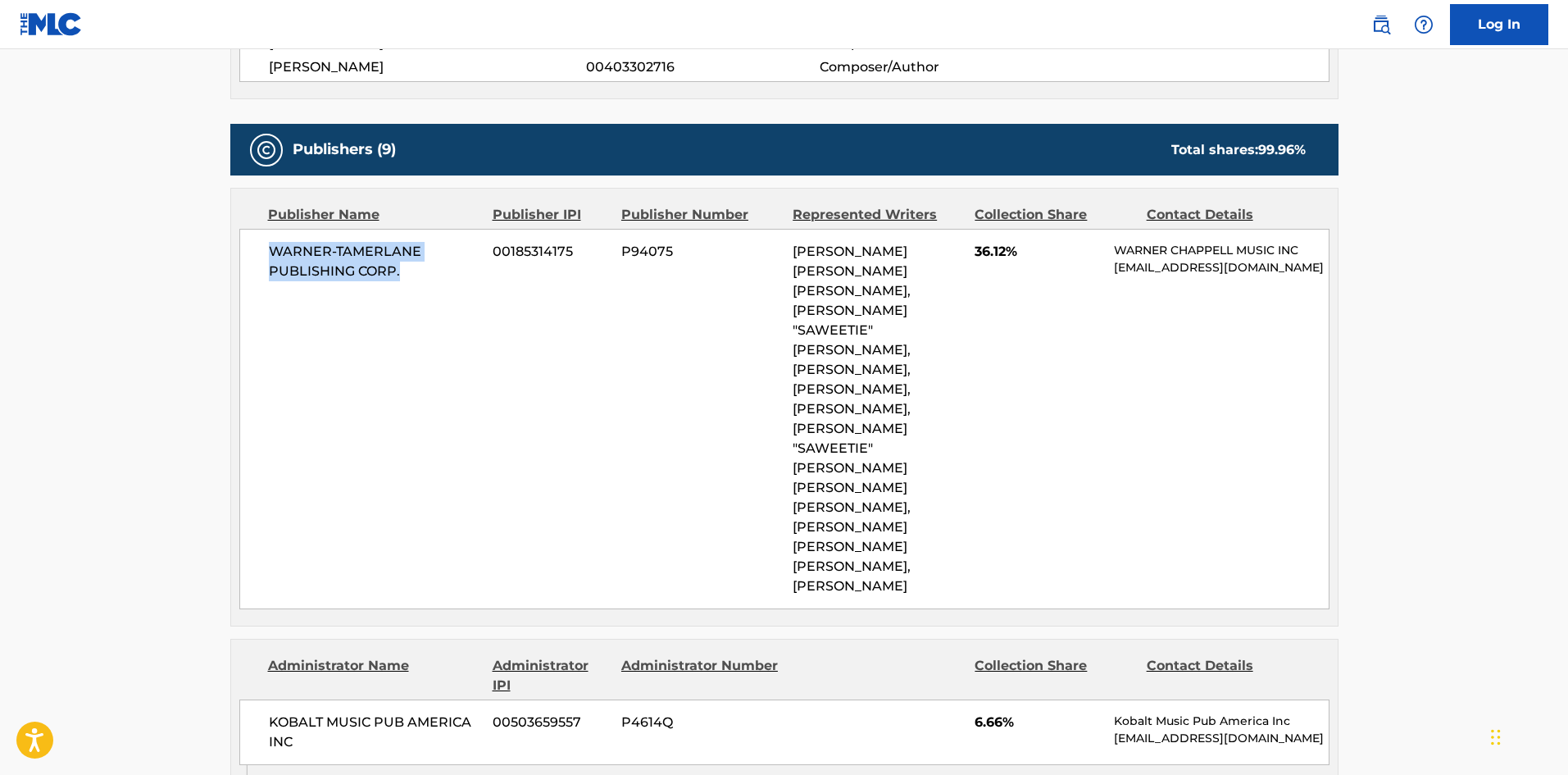
drag, startPoint x: 265, startPoint y: 250, endPoint x: 409, endPoint y: 272, distance: 145.7
click at [409, 272] on div "WARNER-[PERSON_NAME] PUBLISHING CORP. 00185314175 P94075 [PERSON_NAME] [PERSON_…" at bounding box center [784, 419] width 1090 height 381
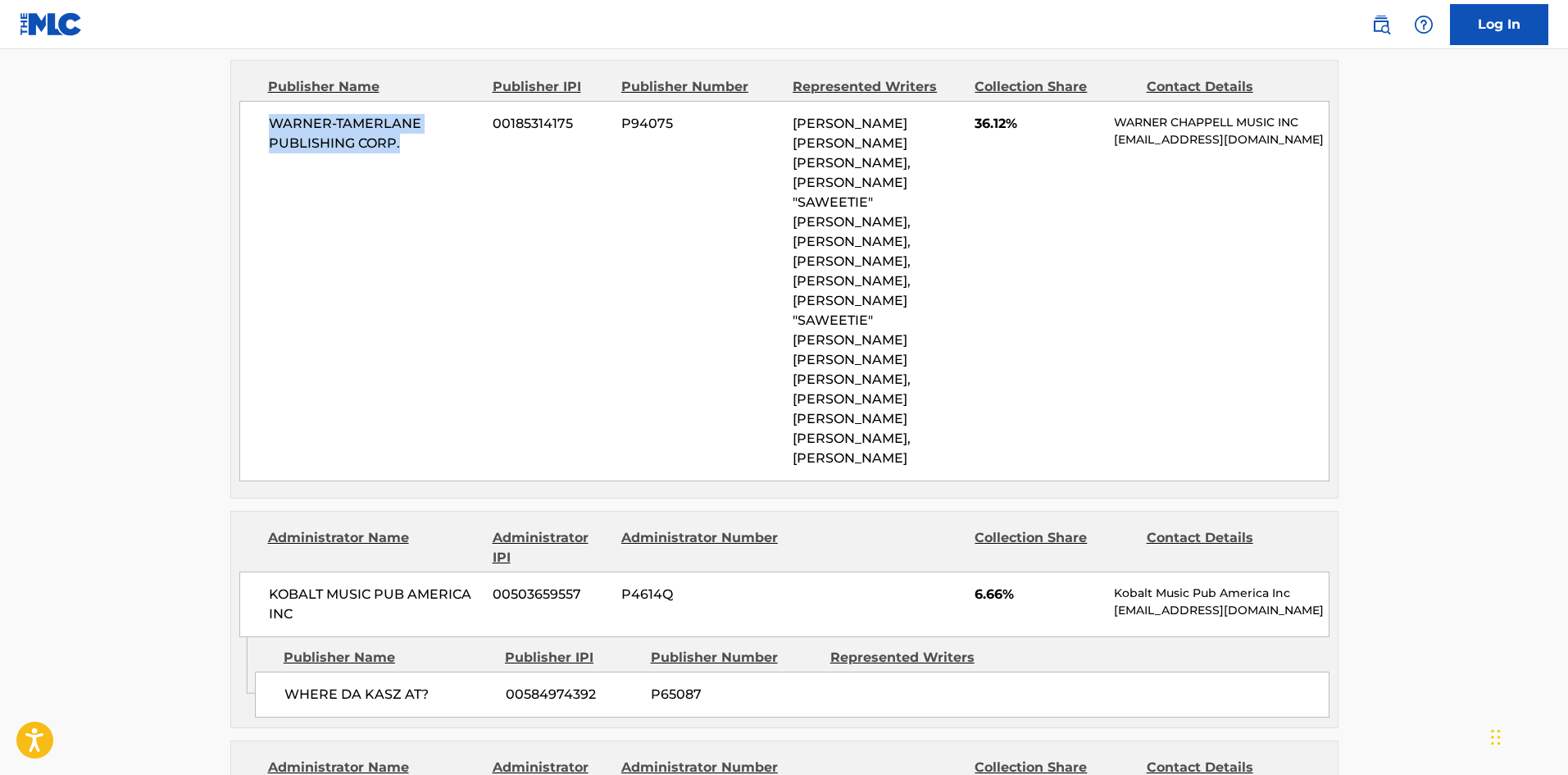
scroll to position [1230, 0]
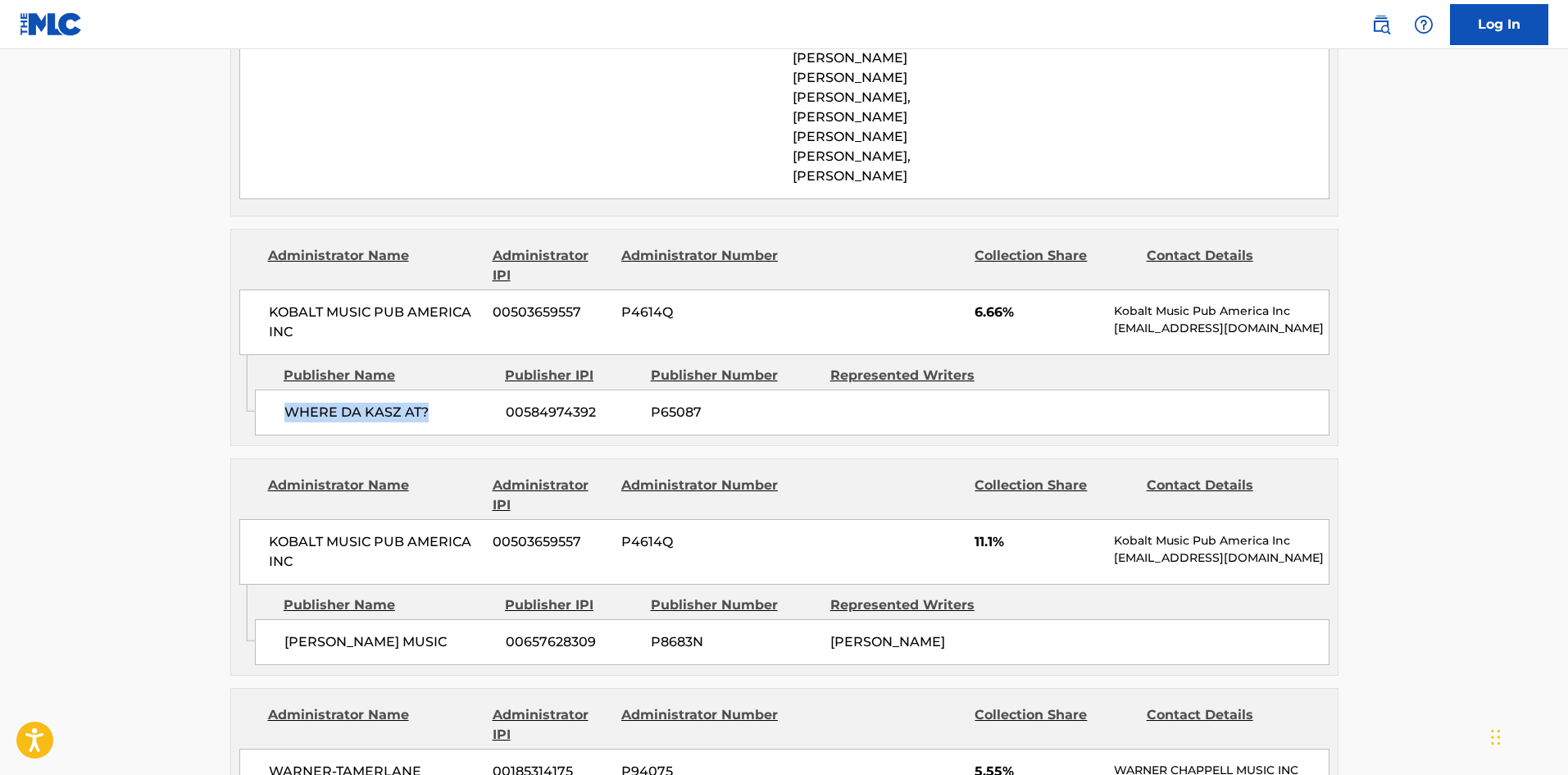
drag, startPoint x: 283, startPoint y: 371, endPoint x: 450, endPoint y: 361, distance: 167.3
click at [450, 389] on div "WHERE DA KASZ AT? 00584974392 P65087" at bounding box center [792, 412] width 1075 height 46
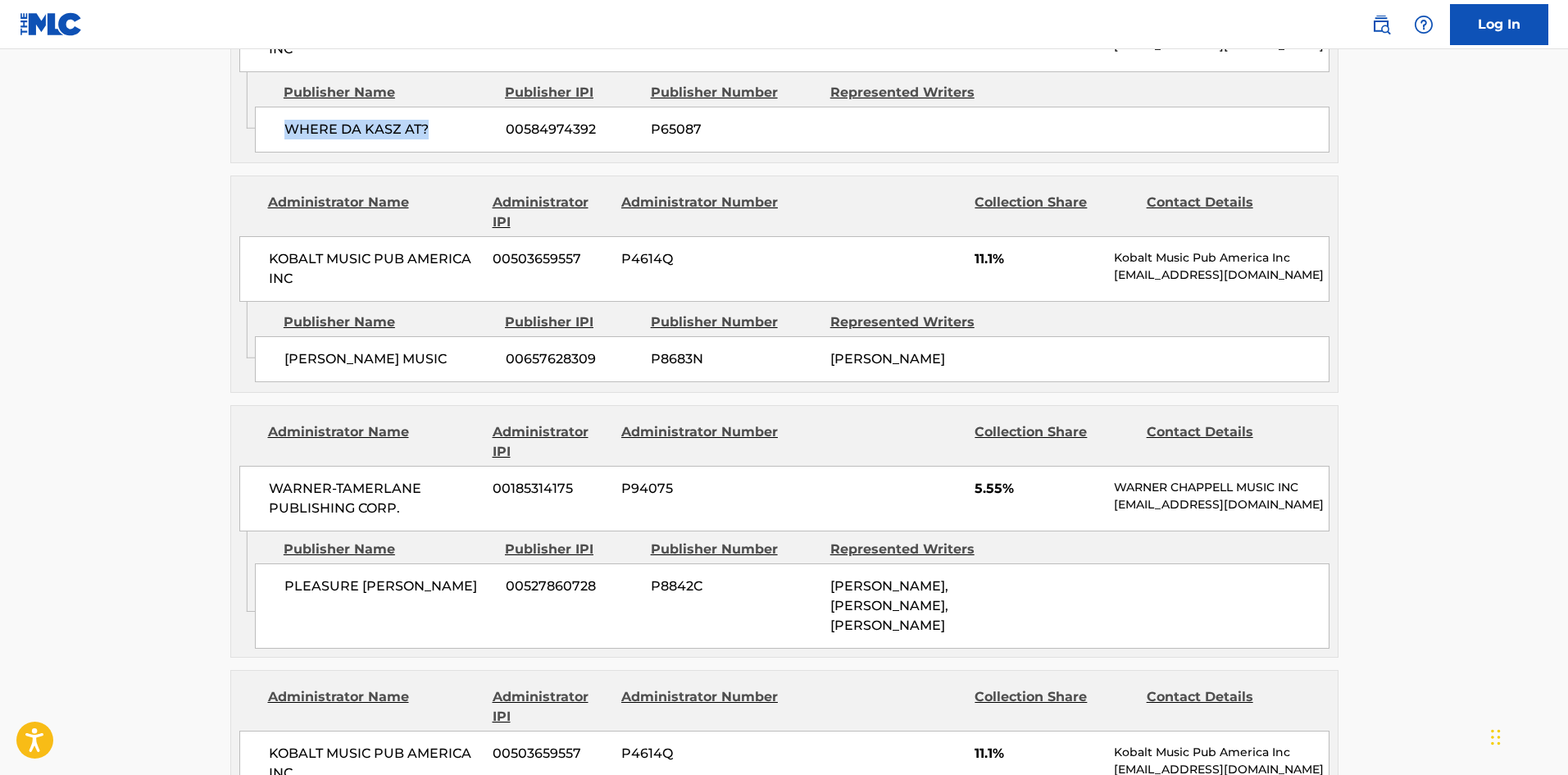
scroll to position [1558, 0]
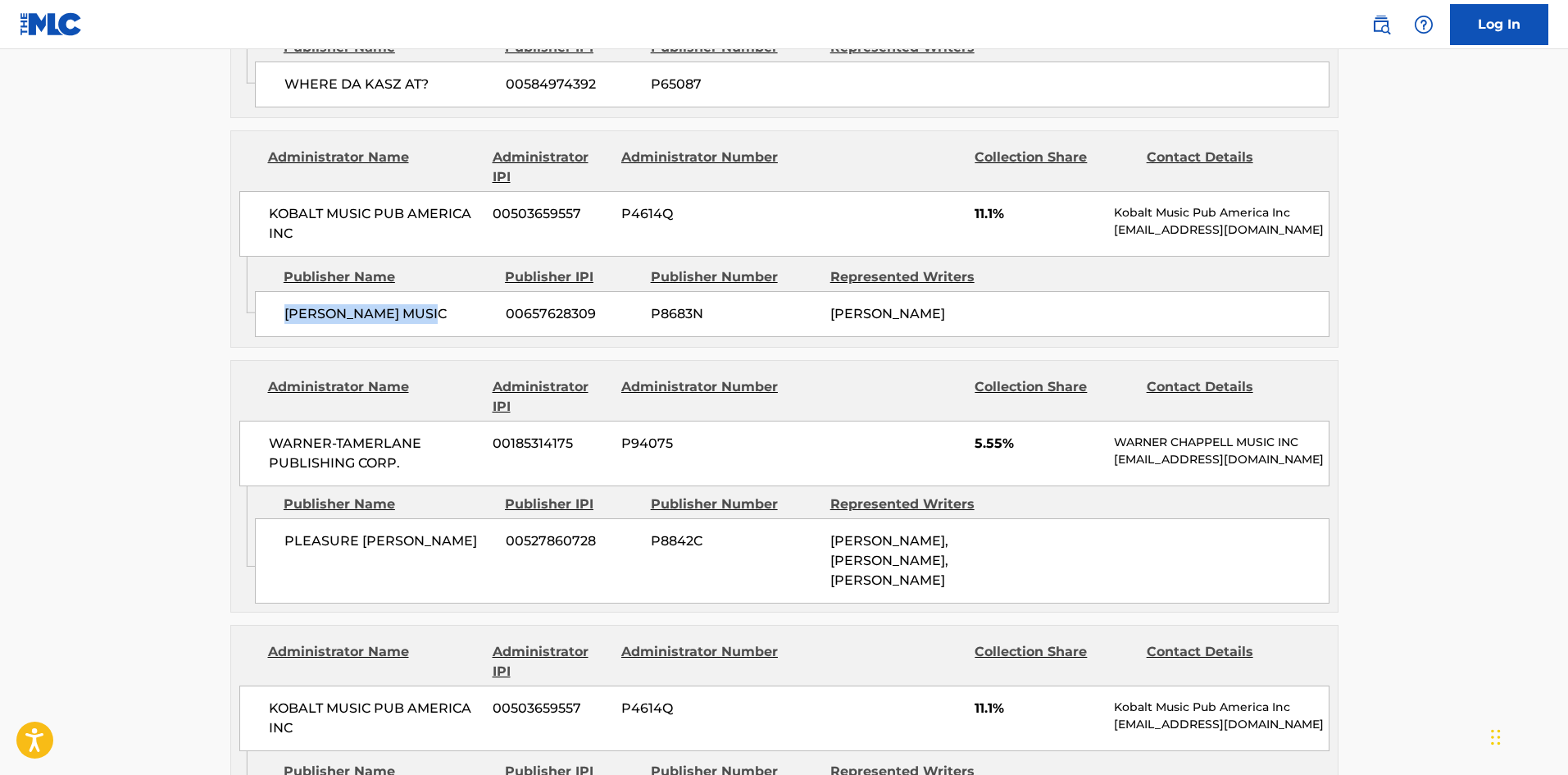
drag, startPoint x: 288, startPoint y: 268, endPoint x: 472, endPoint y: 270, distance: 184.0
click at [472, 304] on span "[PERSON_NAME] MUSIC" at bounding box center [388, 314] width 209 height 20
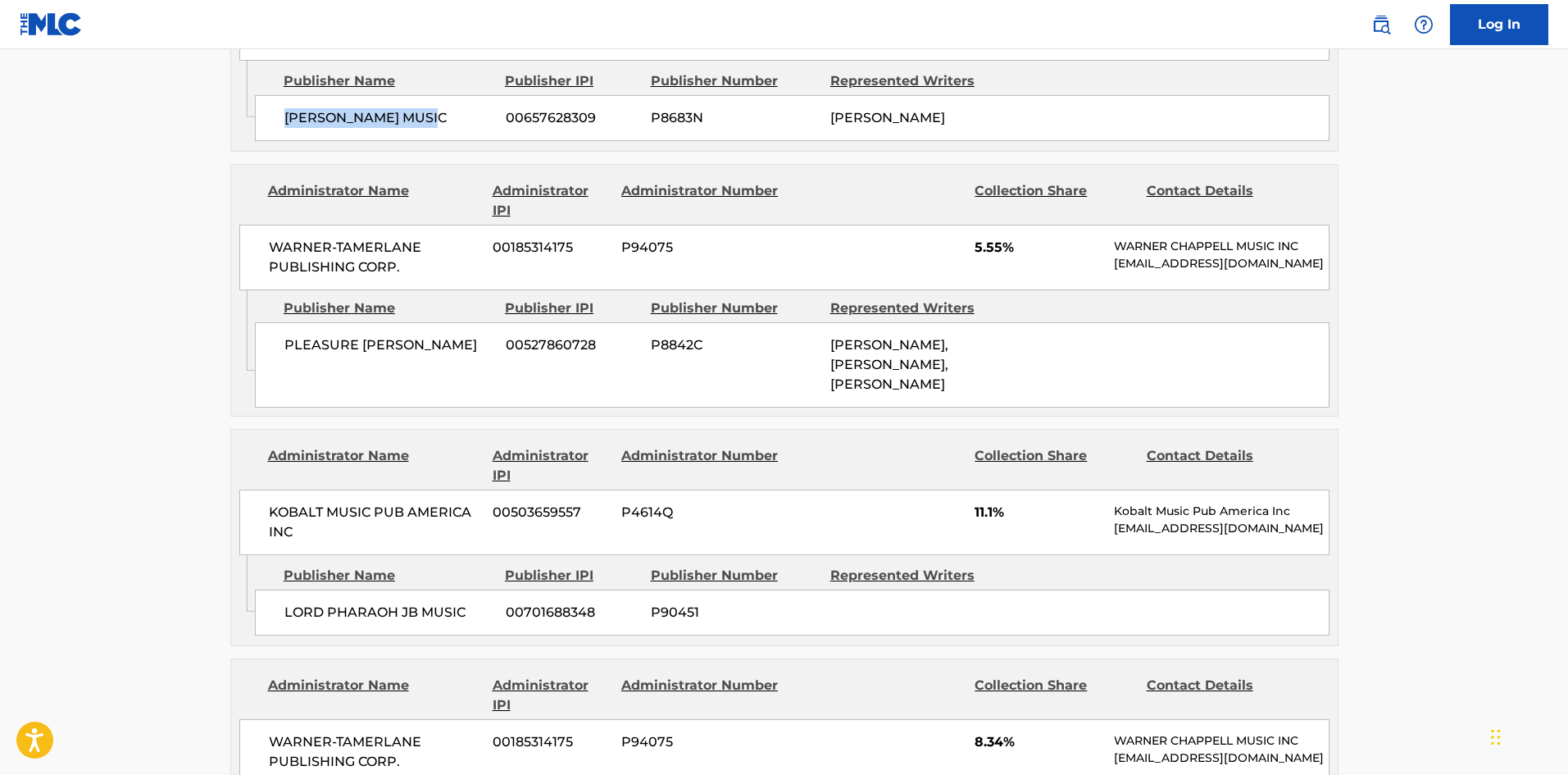
scroll to position [1804, 0]
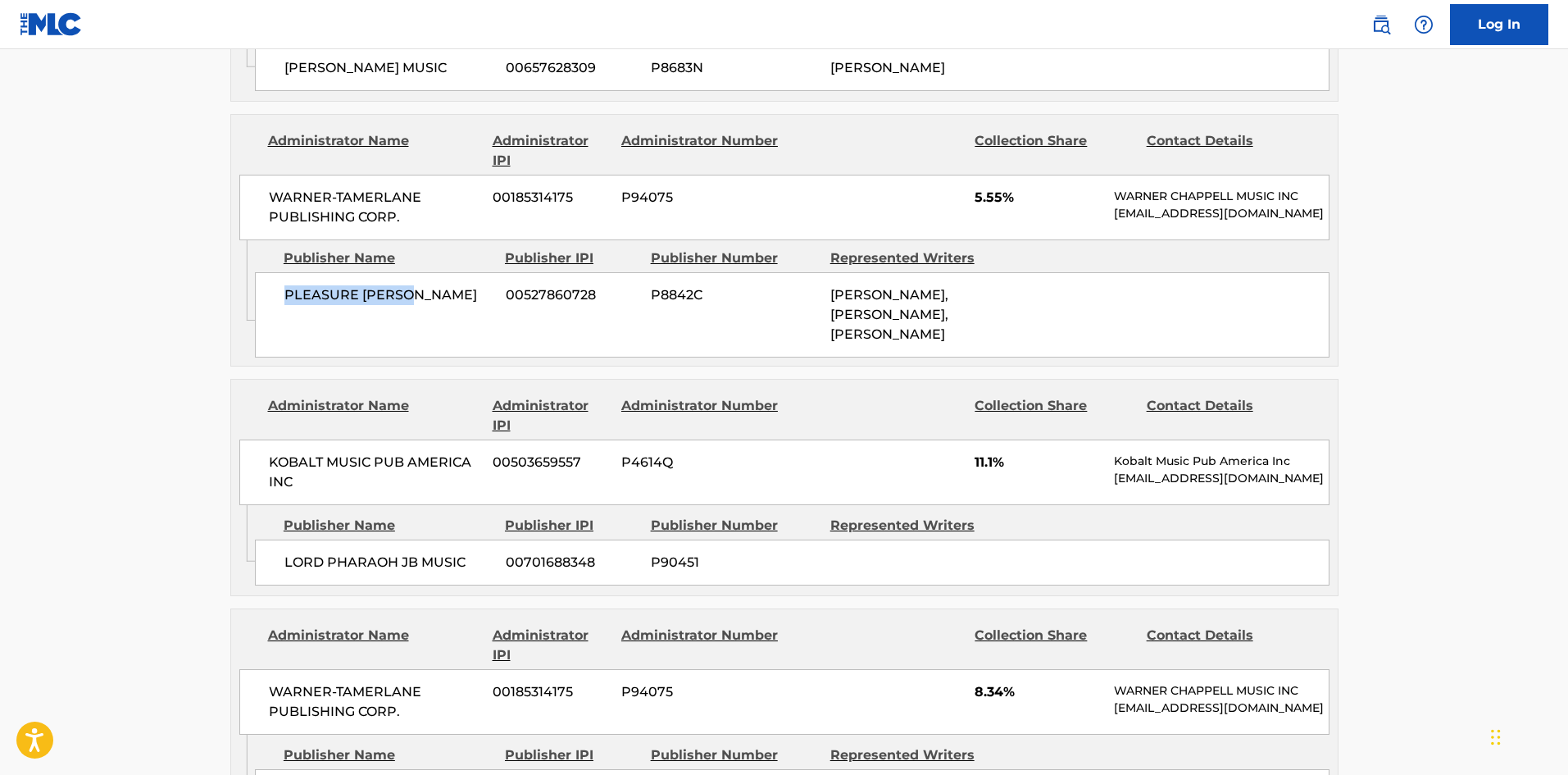
drag, startPoint x: 283, startPoint y: 259, endPoint x: 447, endPoint y: 267, distance: 164.2
click at [447, 285] on span "PLEASURE [PERSON_NAME]" at bounding box center [388, 295] width 209 height 20
drag, startPoint x: 282, startPoint y: 538, endPoint x: 471, endPoint y: 538, distance: 189.0
click at [471, 539] on div "LORD PHARAOH JB MUSIC 00701688348 P90451" at bounding box center [792, 562] width 1075 height 46
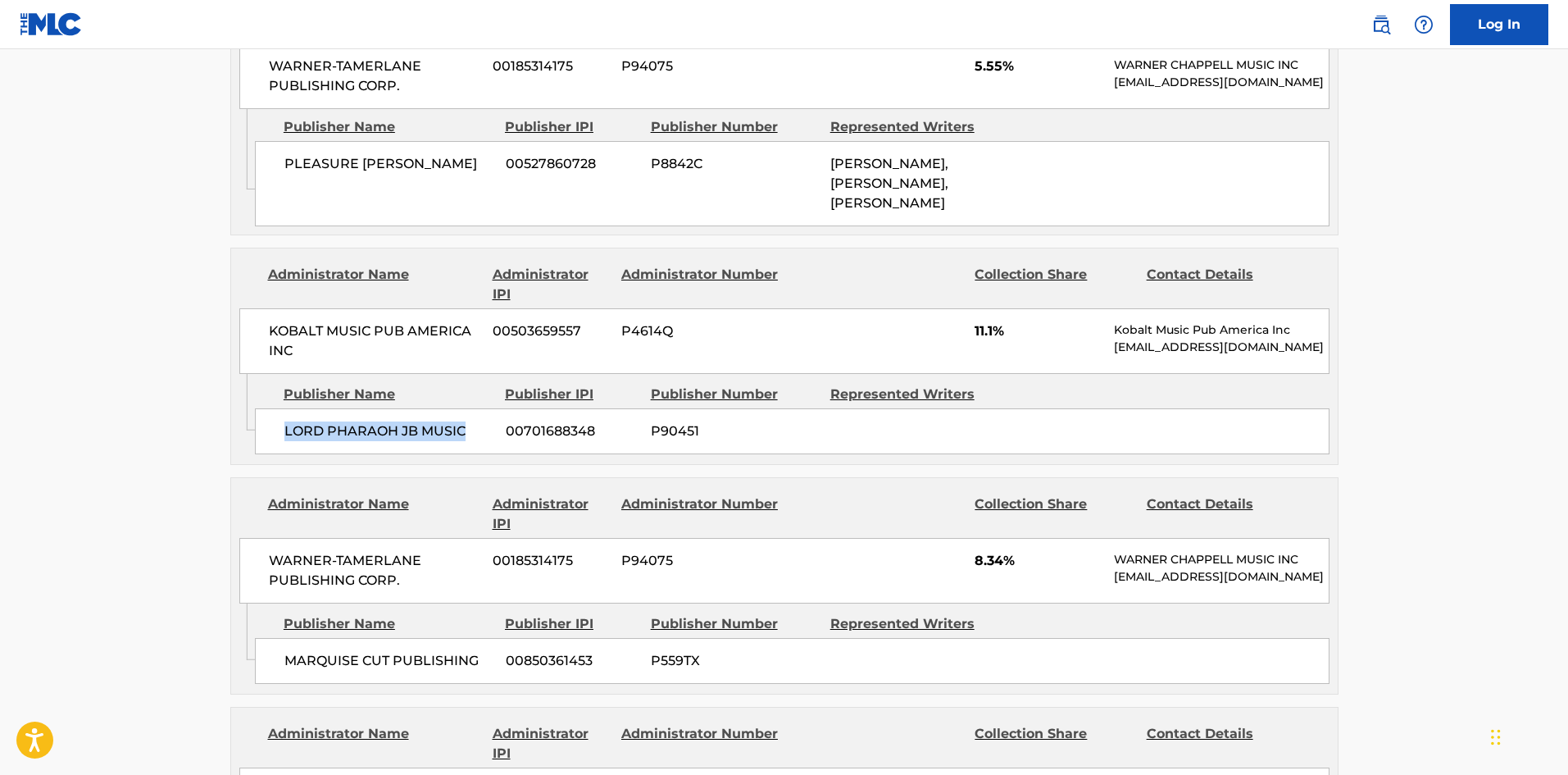
scroll to position [2050, 0]
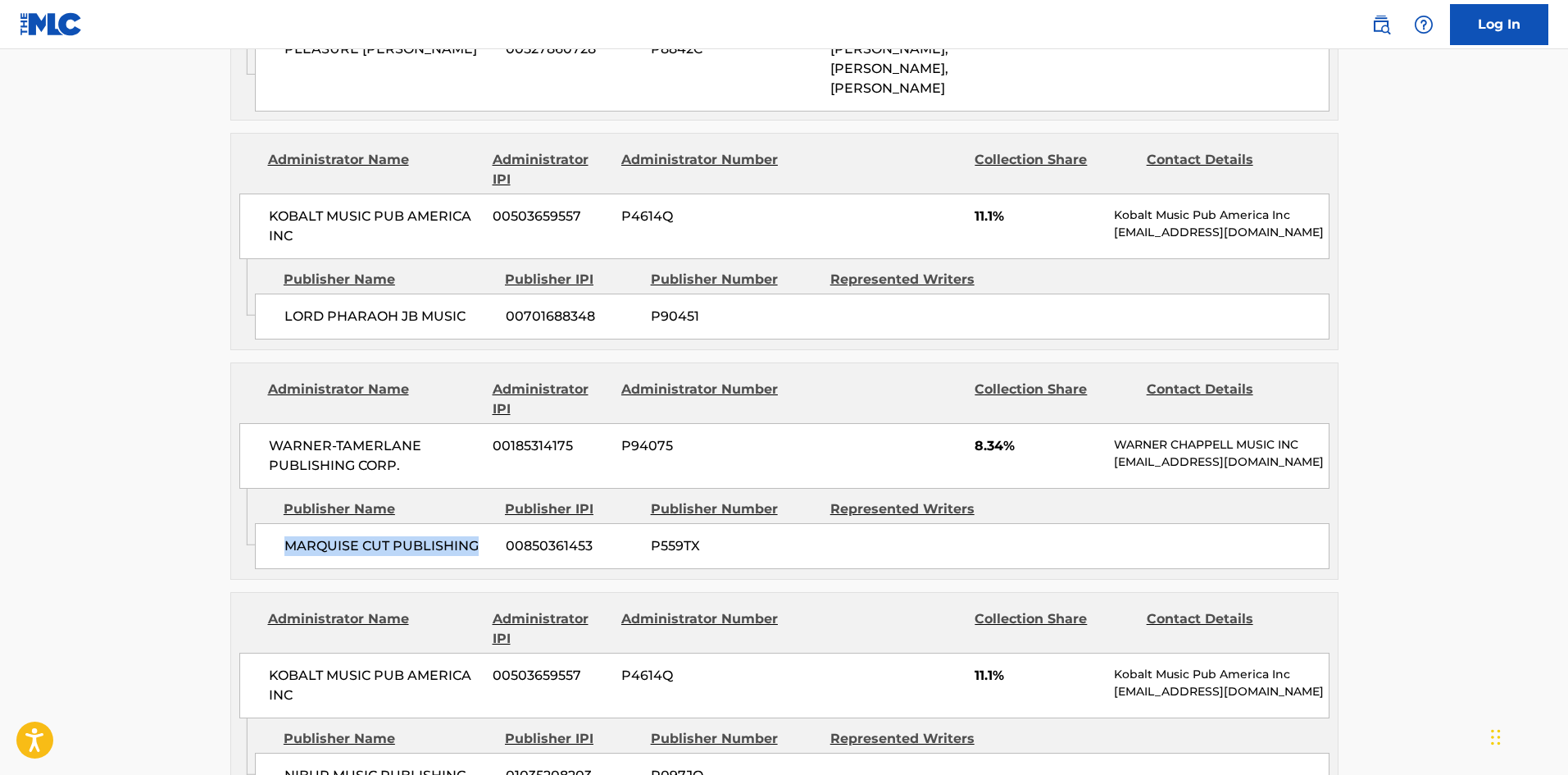
drag, startPoint x: 285, startPoint y: 538, endPoint x: 485, endPoint y: 515, distance: 201.3
click at [485, 523] on div "MARQUISE CUT PUBLISHING 00850361453 P559TX" at bounding box center [792, 545] width 1075 height 46
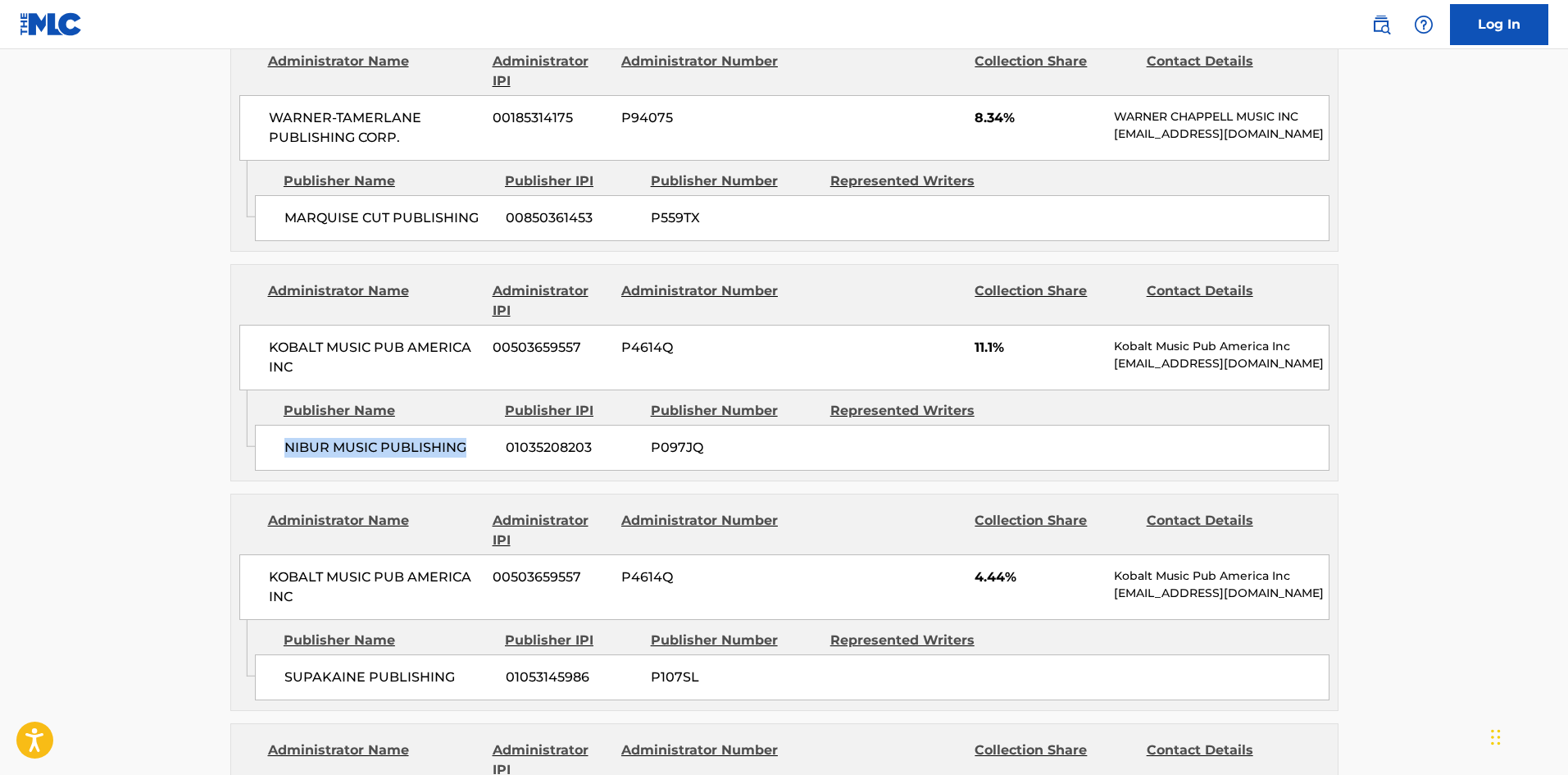
drag, startPoint x: 281, startPoint y: 433, endPoint x: 490, endPoint y: 430, distance: 209.0
click at [490, 430] on div "NIBUR MUSIC PUBLISHING 01035208203 P097JQ" at bounding box center [792, 447] width 1075 height 46
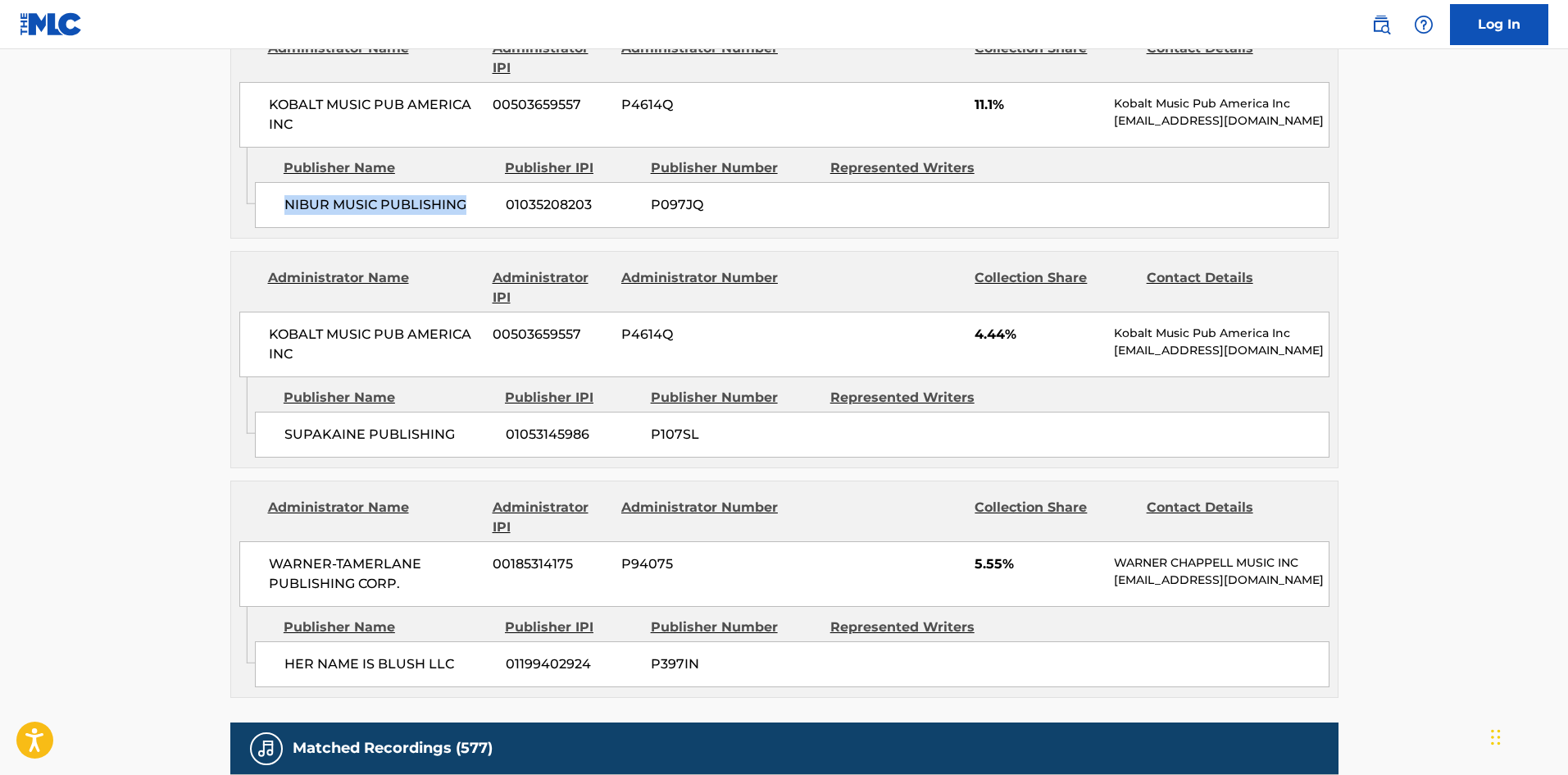
scroll to position [2624, 0]
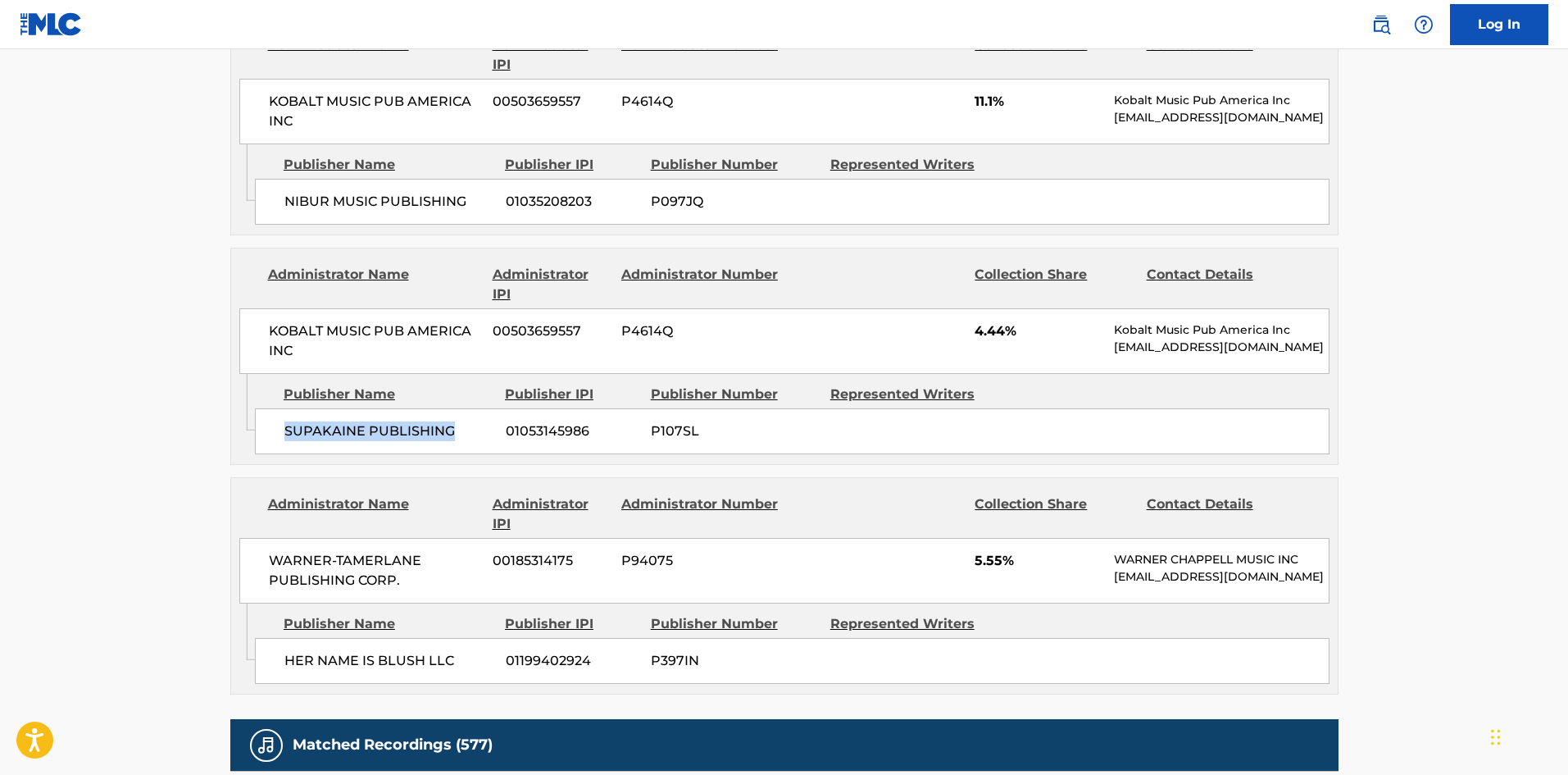
drag, startPoint x: 283, startPoint y: 414, endPoint x: 455, endPoint y: 413, distance: 172.0
click at [455, 421] on span "SUPAKAINE PUBLISHING" at bounding box center [388, 431] width 209 height 20
drag, startPoint x: 284, startPoint y: 658, endPoint x: 461, endPoint y: 651, distance: 177.1
click at [461, 651] on span "HER NAME IS BLUSH LLC" at bounding box center [388, 661] width 209 height 20
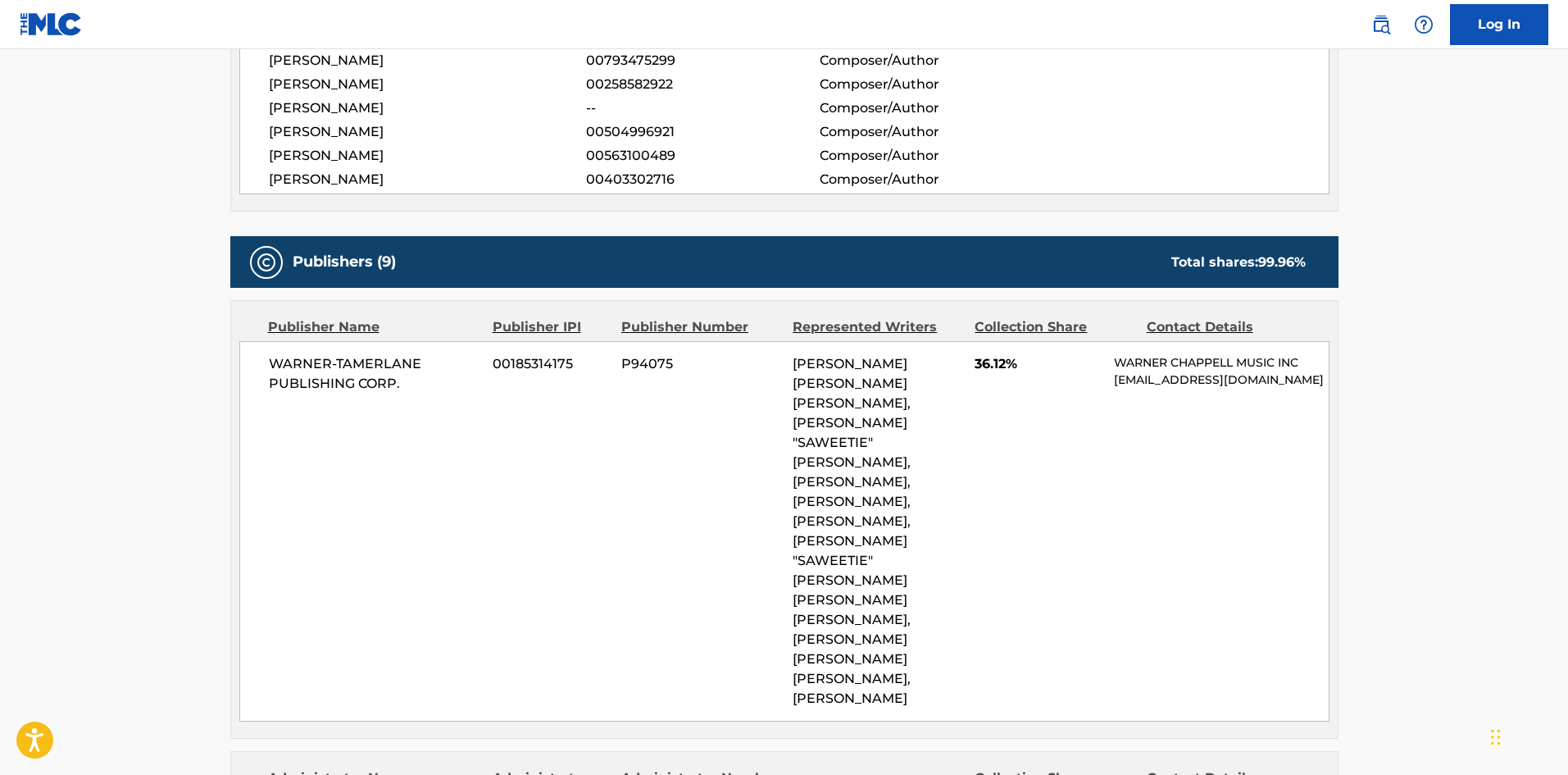
scroll to position [820, 0]
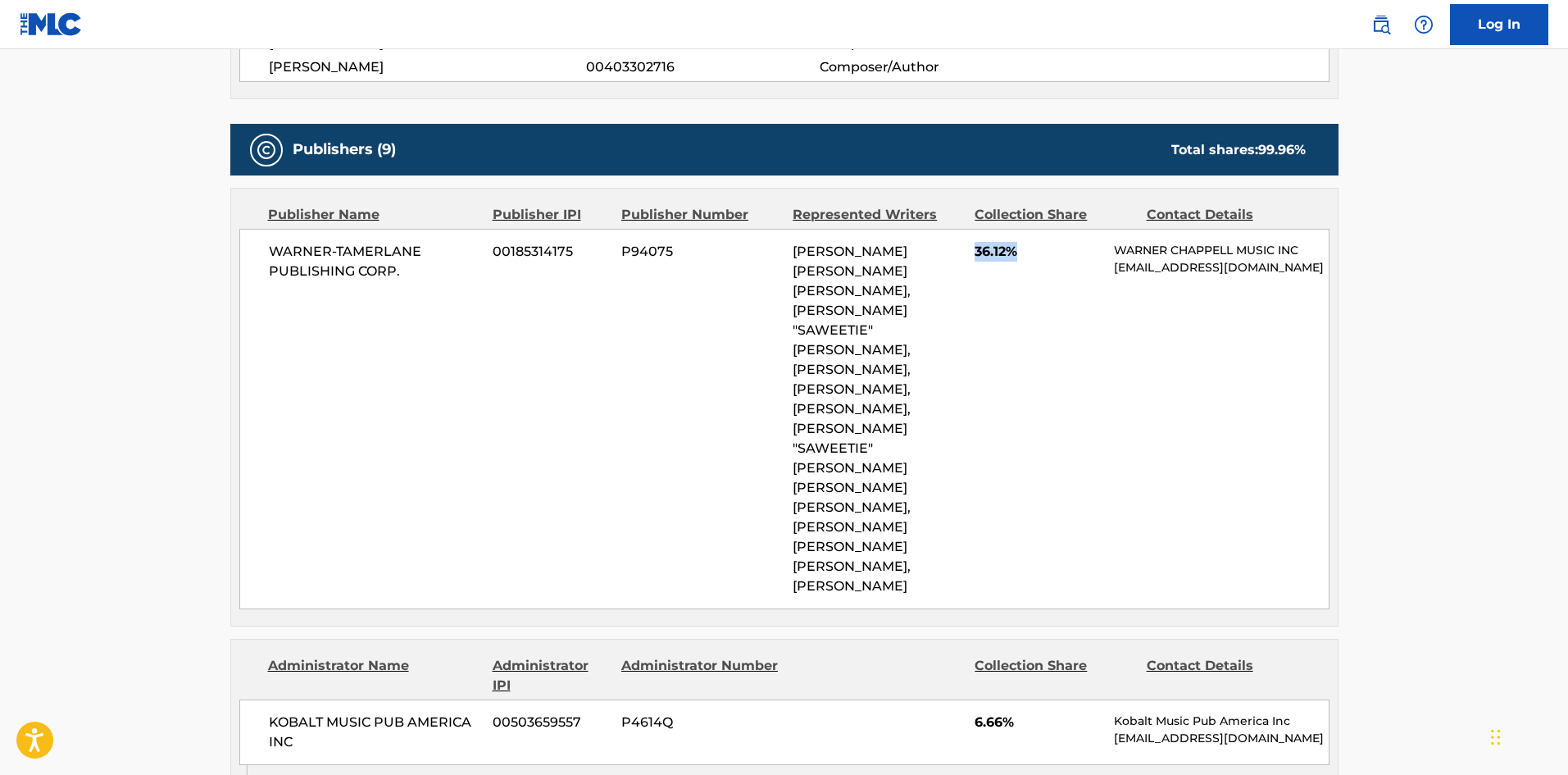
drag, startPoint x: 973, startPoint y: 243, endPoint x: 1051, endPoint y: 250, distance: 78.3
click at [1051, 250] on div "WARNER-[PERSON_NAME] PUBLISHING CORP. 00185314175 P94075 [PERSON_NAME] [PERSON_…" at bounding box center [784, 419] width 1090 height 381
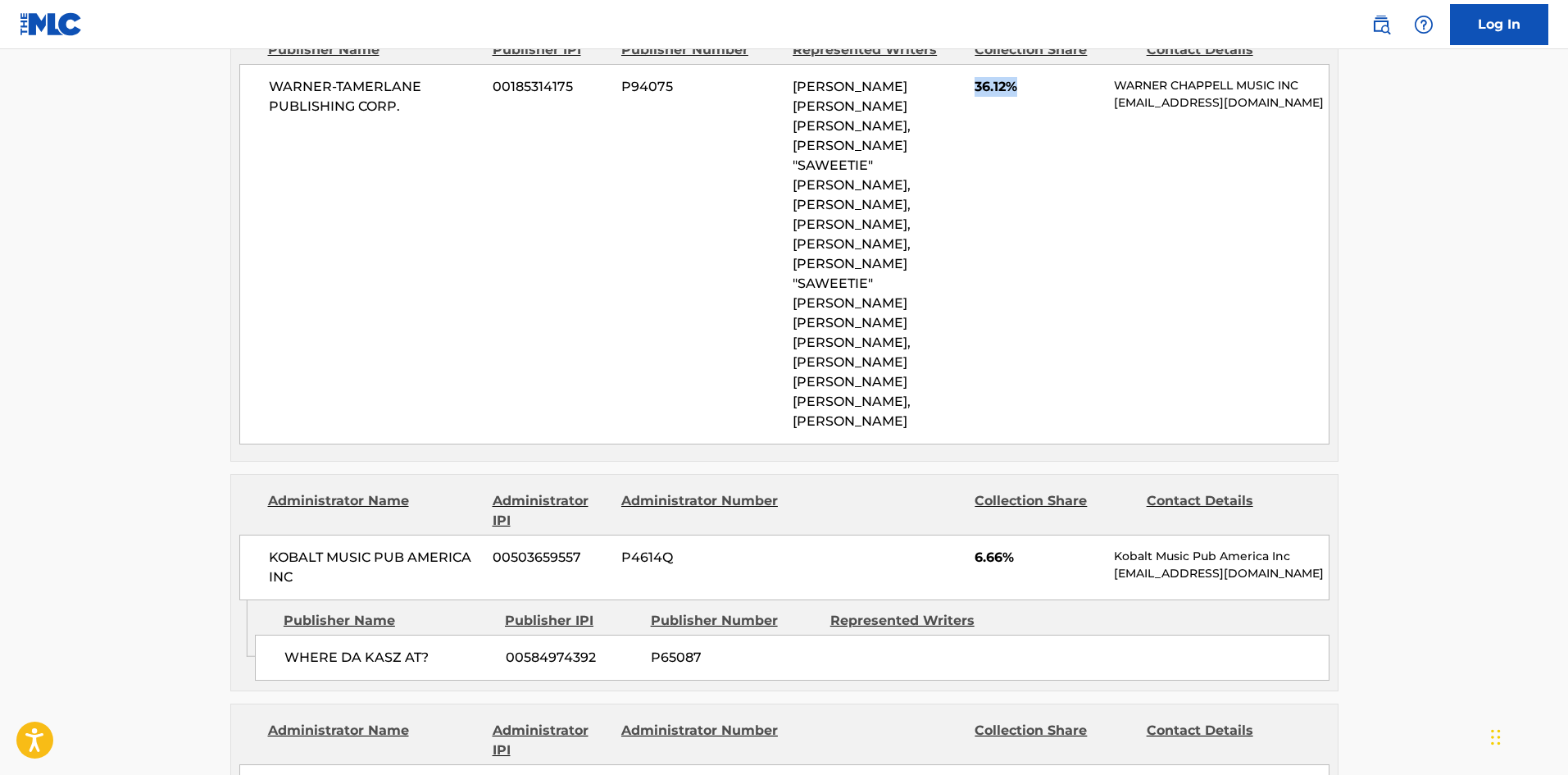
scroll to position [1230, 0]
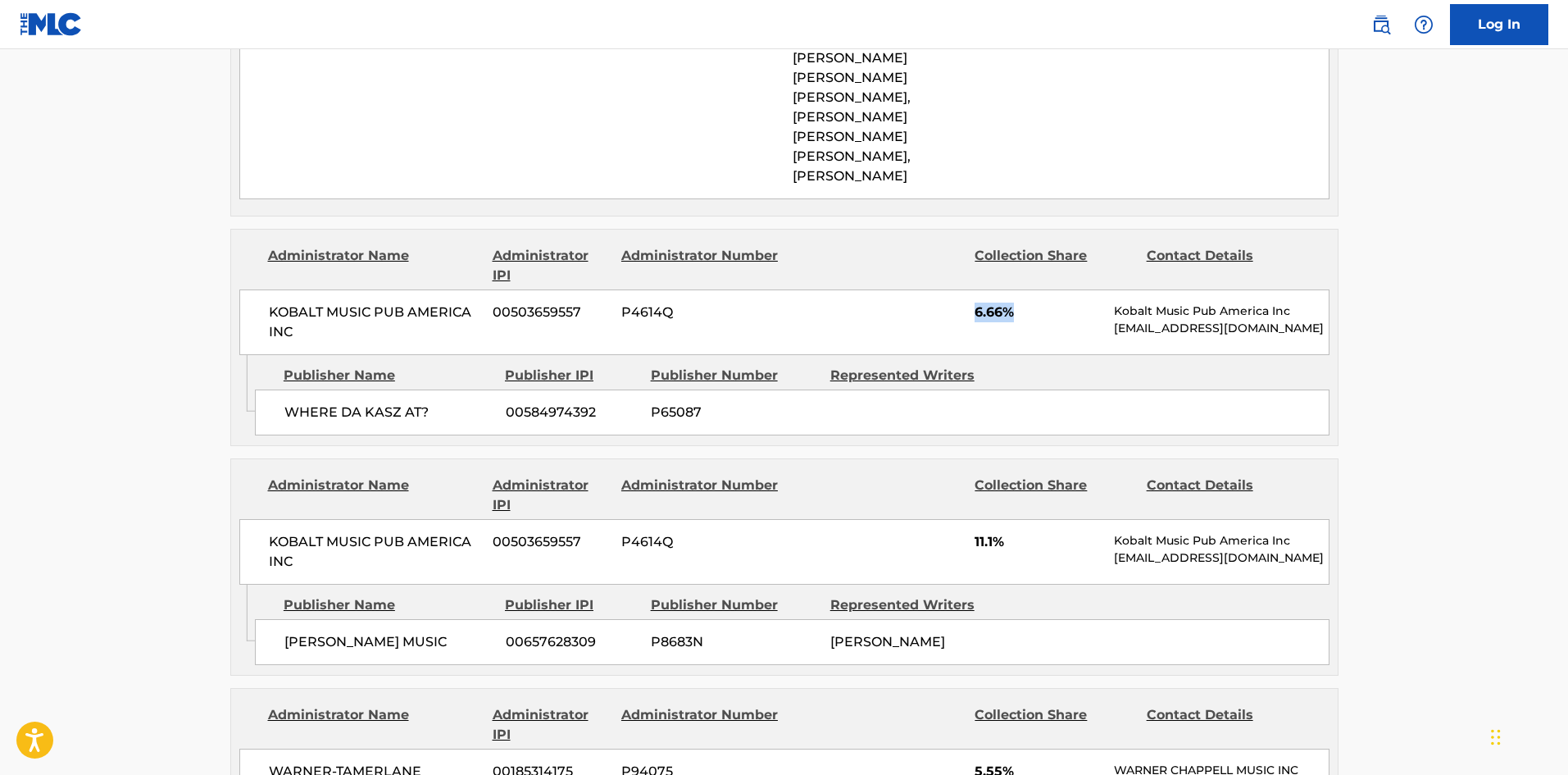
drag, startPoint x: 973, startPoint y: 276, endPoint x: 1047, endPoint y: 281, distance: 74.2
click at [1047, 290] on div "KOBALT MUSIC PUB AMERICA INC 00503659557 P4614Q 6.66% Kobalt Music Pub America …" at bounding box center [784, 322] width 1090 height 66
drag, startPoint x: 971, startPoint y: 497, endPoint x: 1016, endPoint y: 498, distance: 45.0
click at [1016, 519] on div "KOBALT MUSIC PUB AMERICA INC 00503659557 P4614Q 11.1% Kobalt Music Pub America …" at bounding box center [784, 552] width 1090 height 66
drag, startPoint x: 977, startPoint y: 737, endPoint x: 1029, endPoint y: 734, distance: 52.1
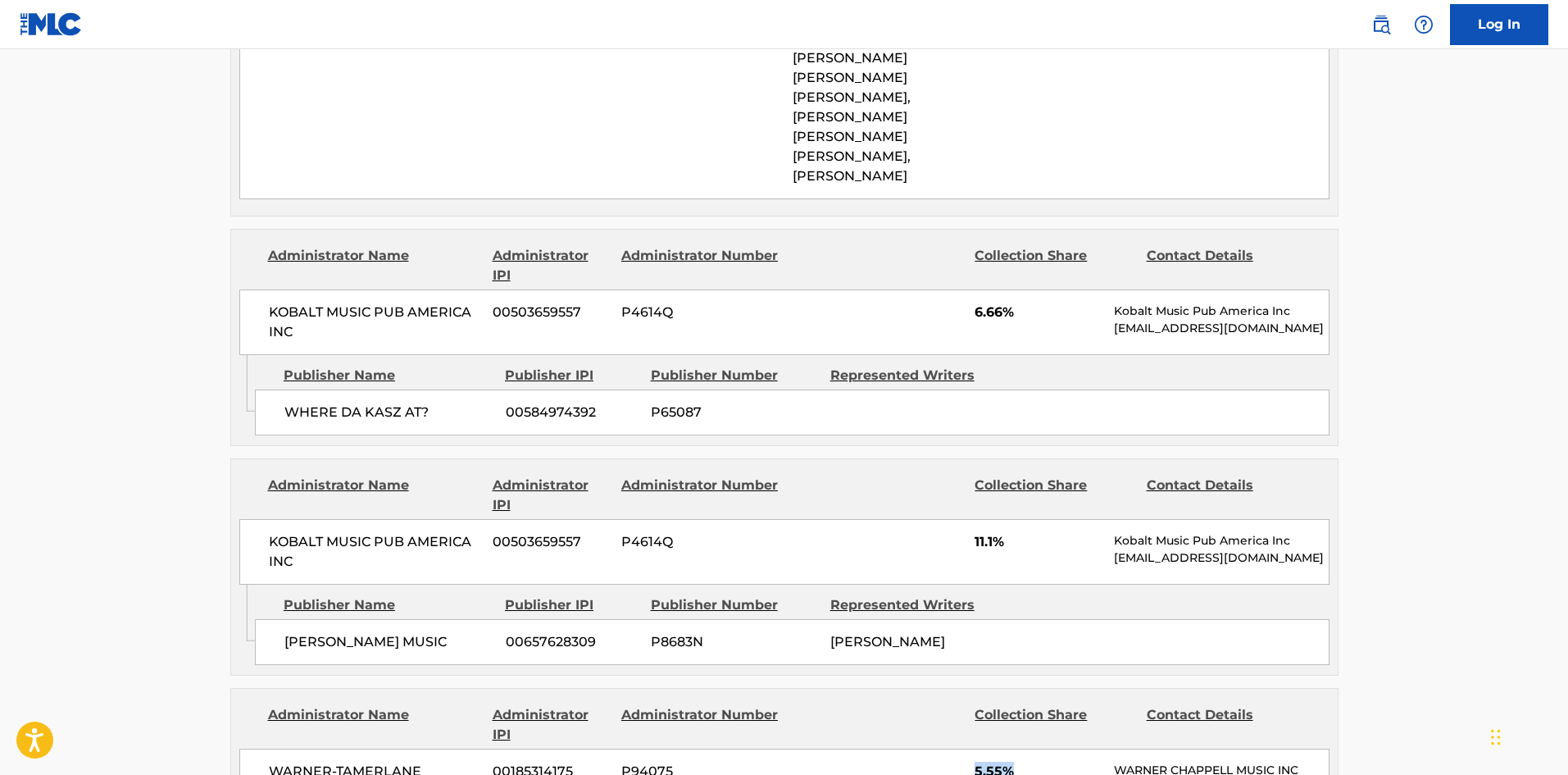
click at [1029, 762] on span "5.55%" at bounding box center [1038, 772] width 127 height 20
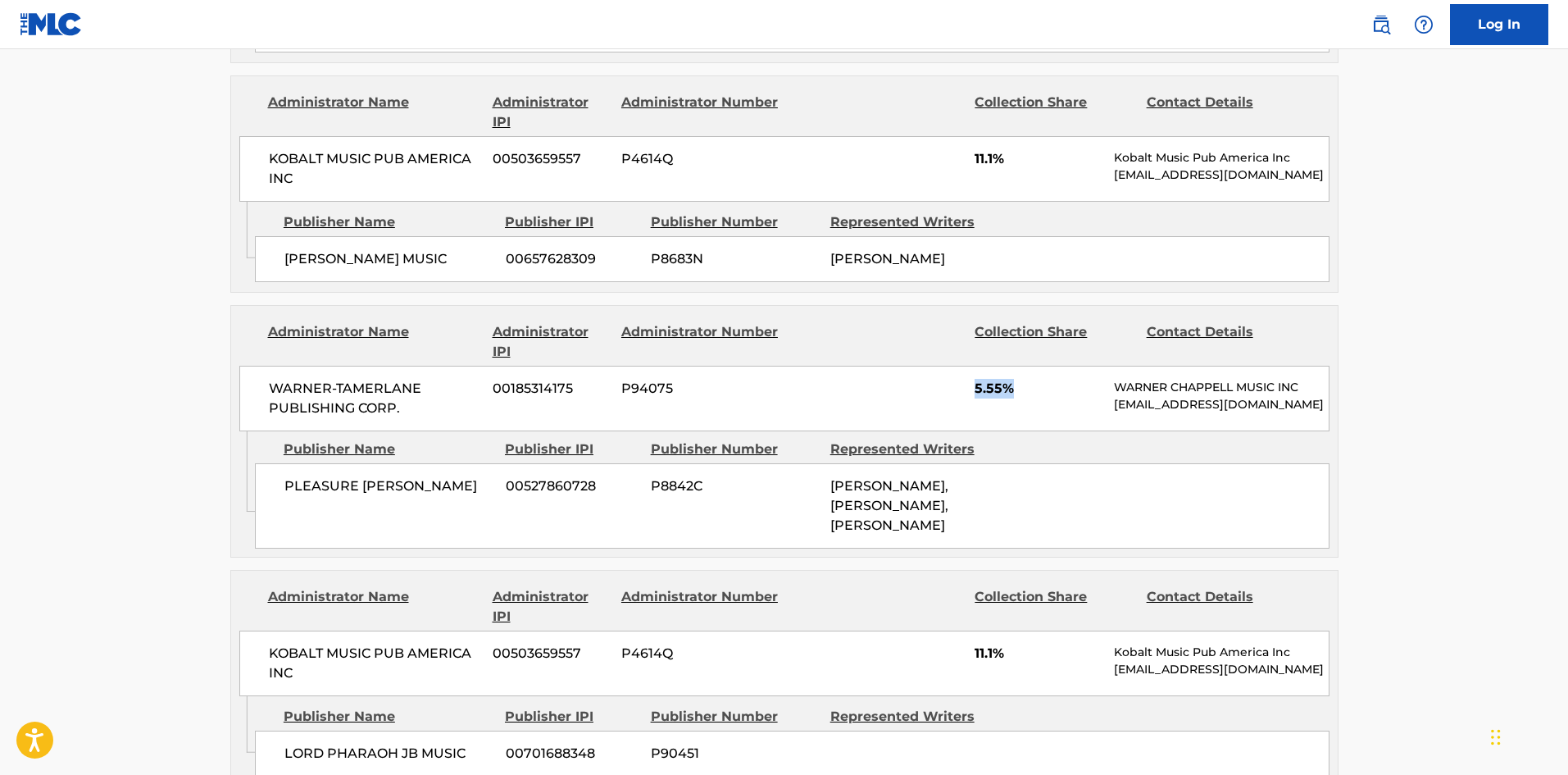
scroll to position [1640, 0]
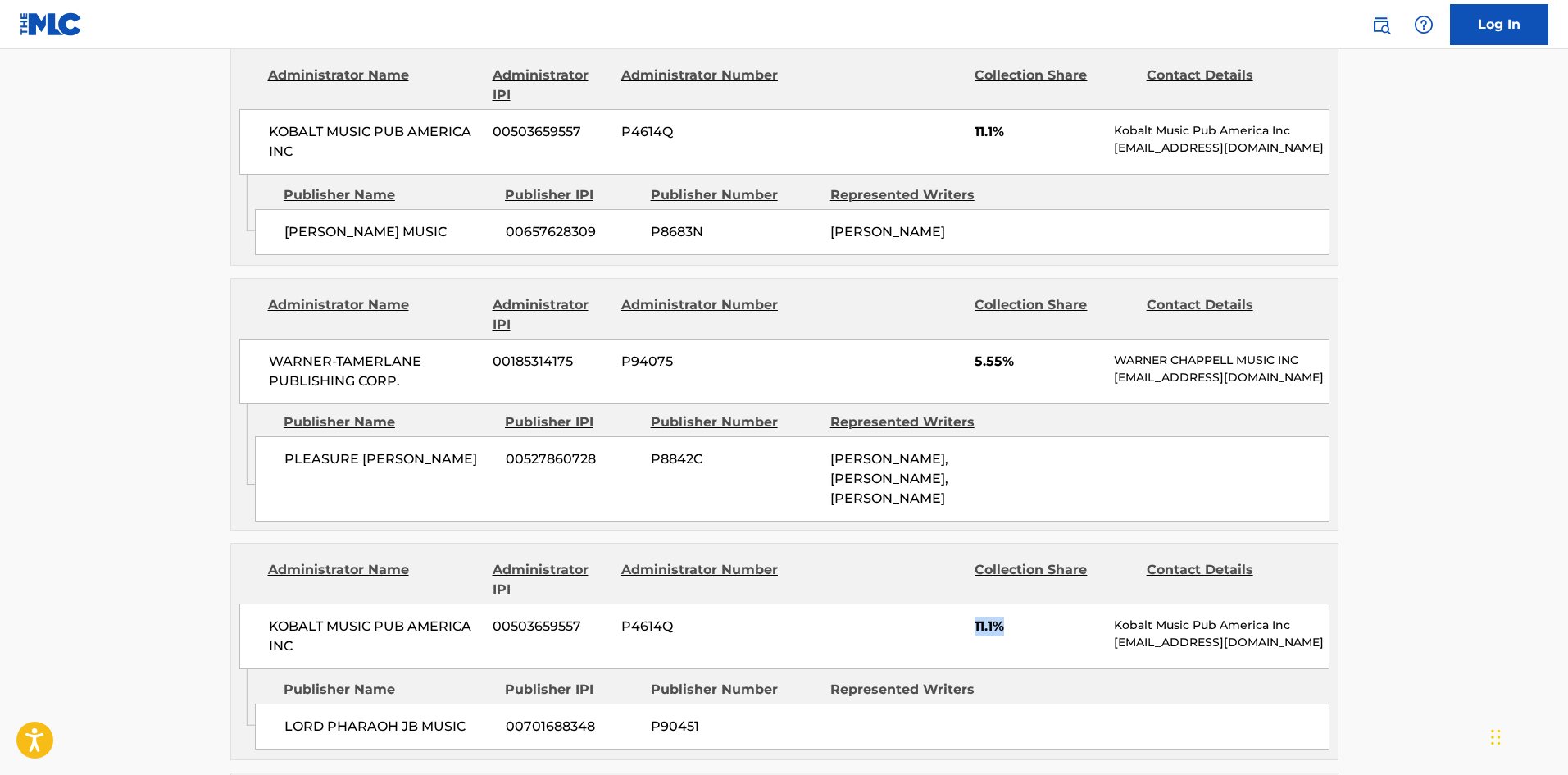
drag, startPoint x: 972, startPoint y: 602, endPoint x: 1017, endPoint y: 596, distance: 45.4
click at [1017, 603] on div "KOBALT MUSIC PUB AMERICA INC 00503659557 P4614Q 11.1% Kobalt Music Pub America …" at bounding box center [784, 636] width 1090 height 66
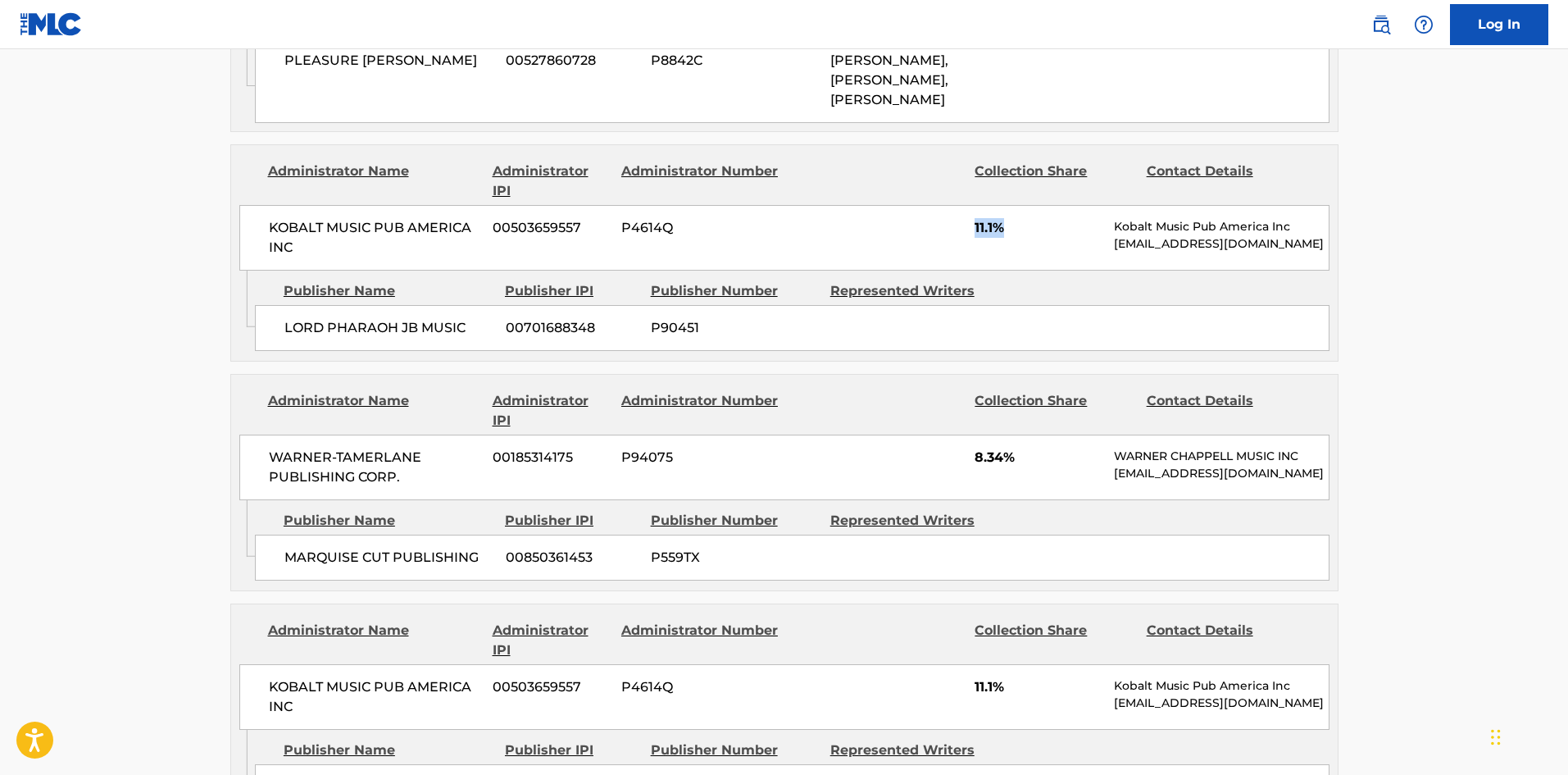
scroll to position [2050, 0]
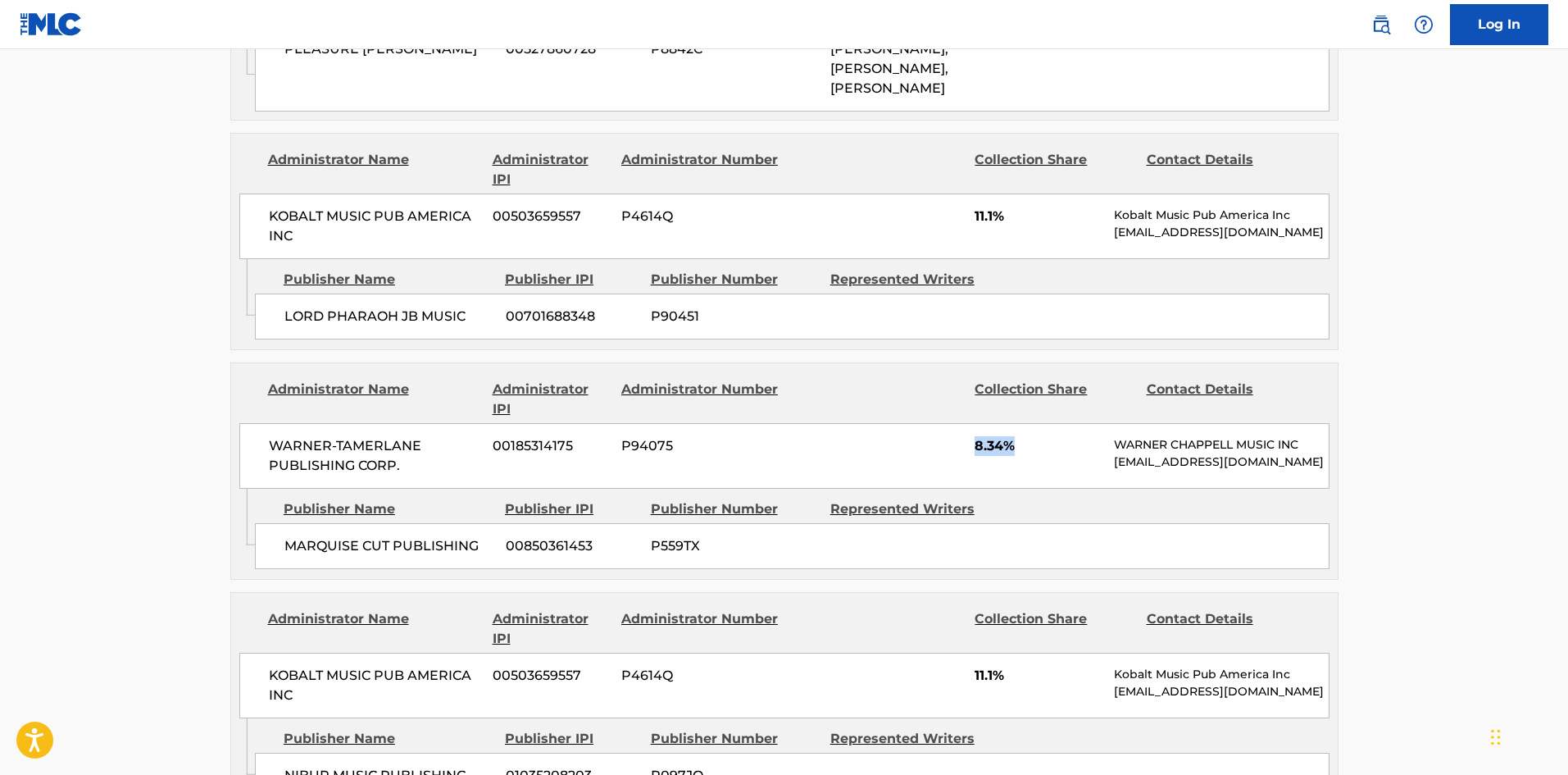
drag, startPoint x: 972, startPoint y: 417, endPoint x: 1018, endPoint y: 415, distance: 46.0
click at [1018, 423] on div "WARNER-[PERSON_NAME] PUBLISHING CORP. 00185314175 P94075 8.34% [PERSON_NAME] MU…" at bounding box center [784, 456] width 1090 height 66
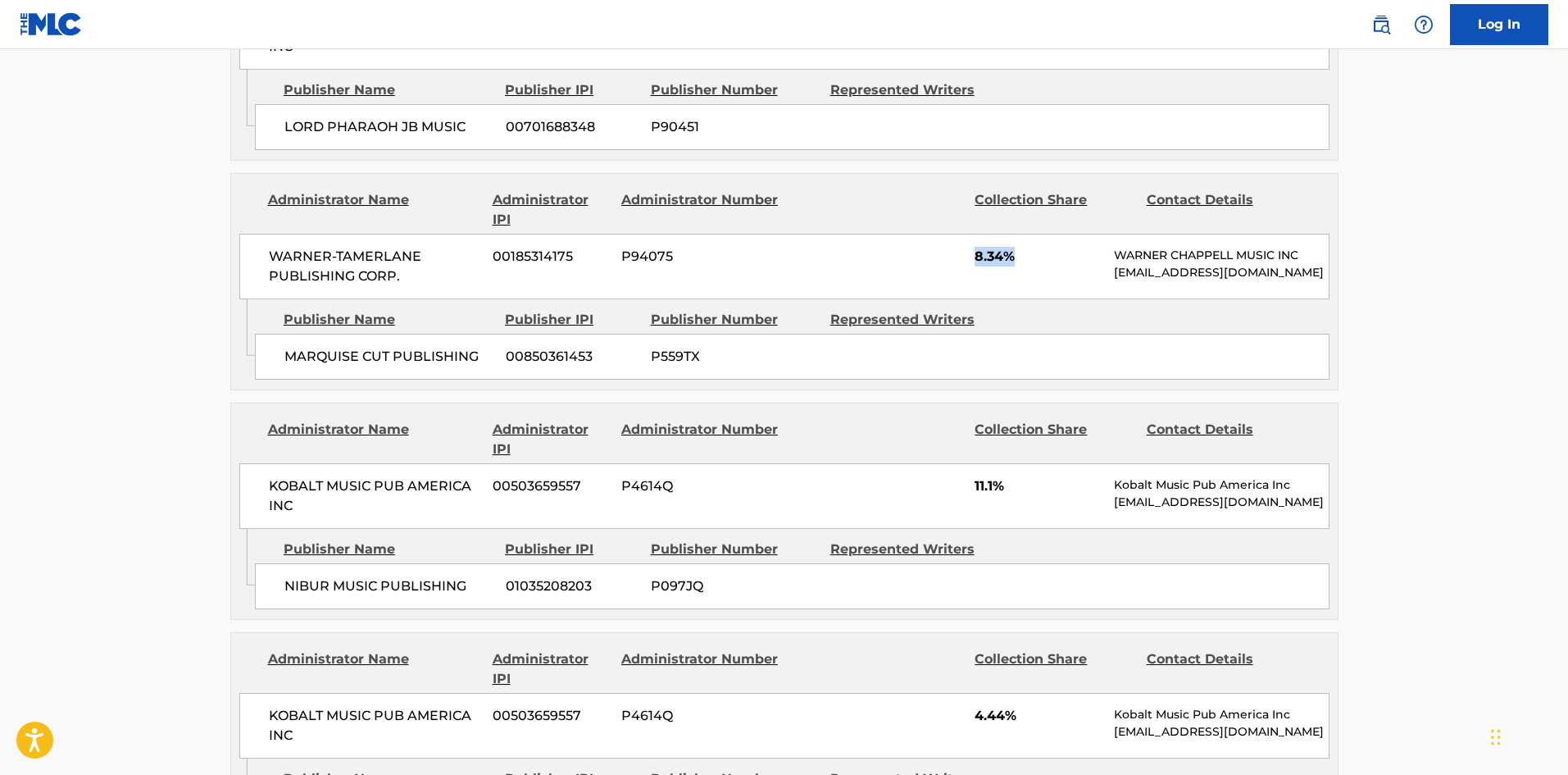
scroll to position [2459, 0]
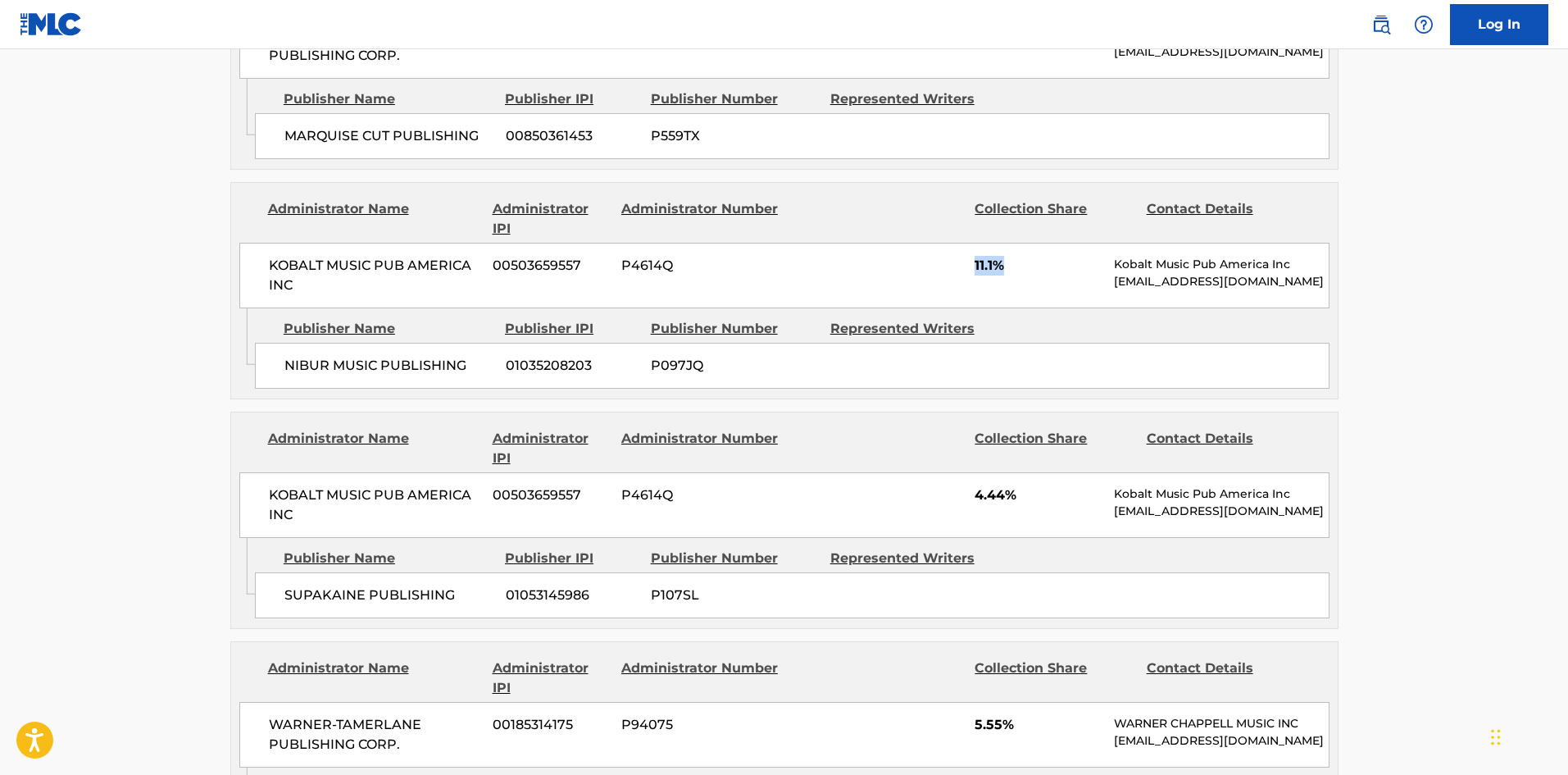
drag, startPoint x: 973, startPoint y: 244, endPoint x: 1025, endPoint y: 250, distance: 52.3
click at [1025, 250] on div "KOBALT MUSIC PUB AMERICA INC 00503659557 P4614Q 11.1% Kobalt Music Pub America …" at bounding box center [784, 276] width 1090 height 66
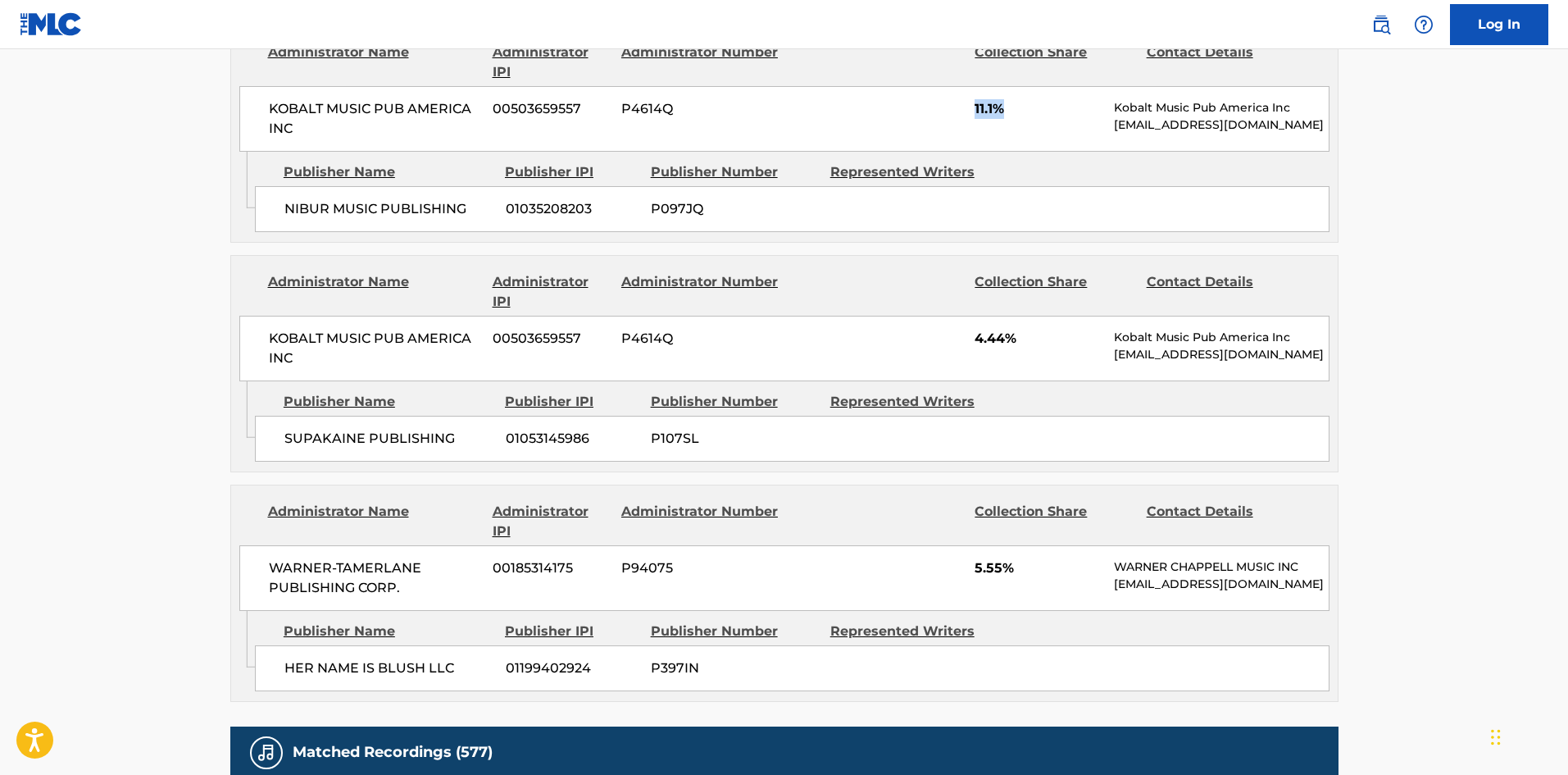
scroll to position [2624, 0]
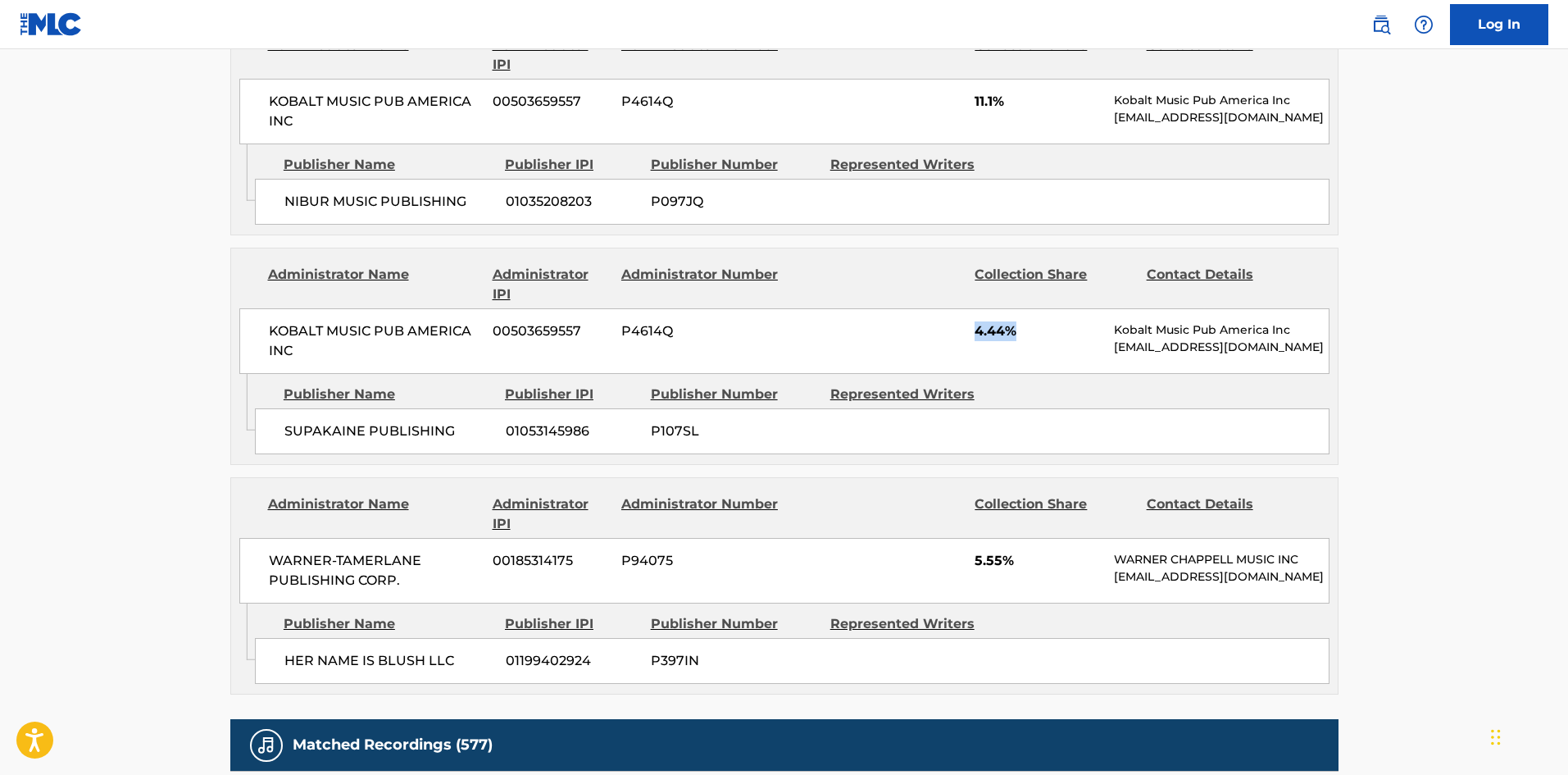
drag, startPoint x: 973, startPoint y: 315, endPoint x: 1046, endPoint y: 316, distance: 73.0
click at [1046, 316] on div "KOBALT MUSIC PUB AMERICA INC 00503659557 P4614Q 4.44% Kobalt Music Pub America …" at bounding box center [784, 342] width 1090 height 66
drag, startPoint x: 968, startPoint y: 552, endPoint x: 1008, endPoint y: 544, distance: 40.8
click at [1008, 544] on div "WARNER-[PERSON_NAME] PUBLISHING CORP. 00185314175 P94075 5.55% [PERSON_NAME] MU…" at bounding box center [784, 570] width 1090 height 66
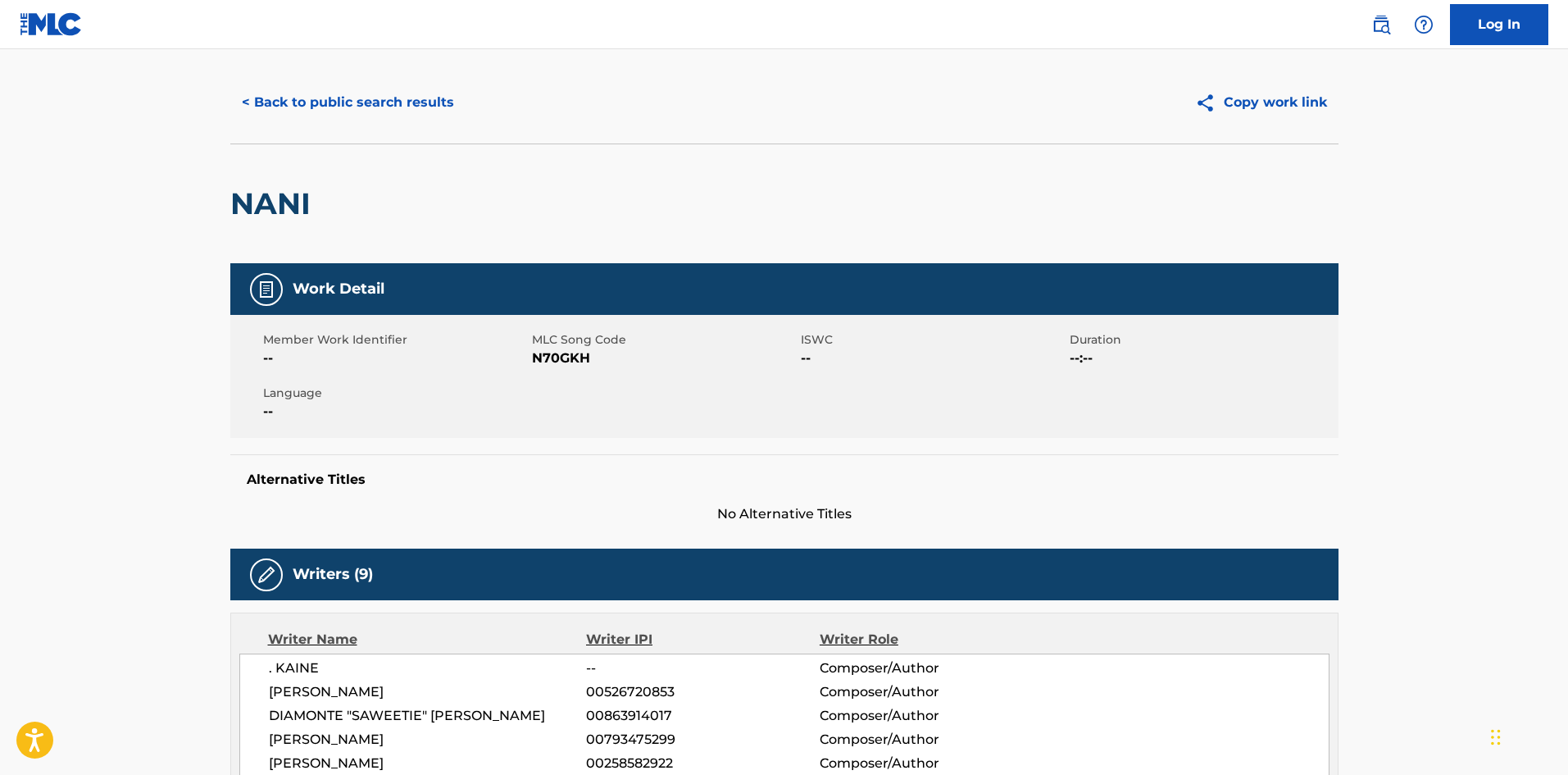
scroll to position [0, 0]
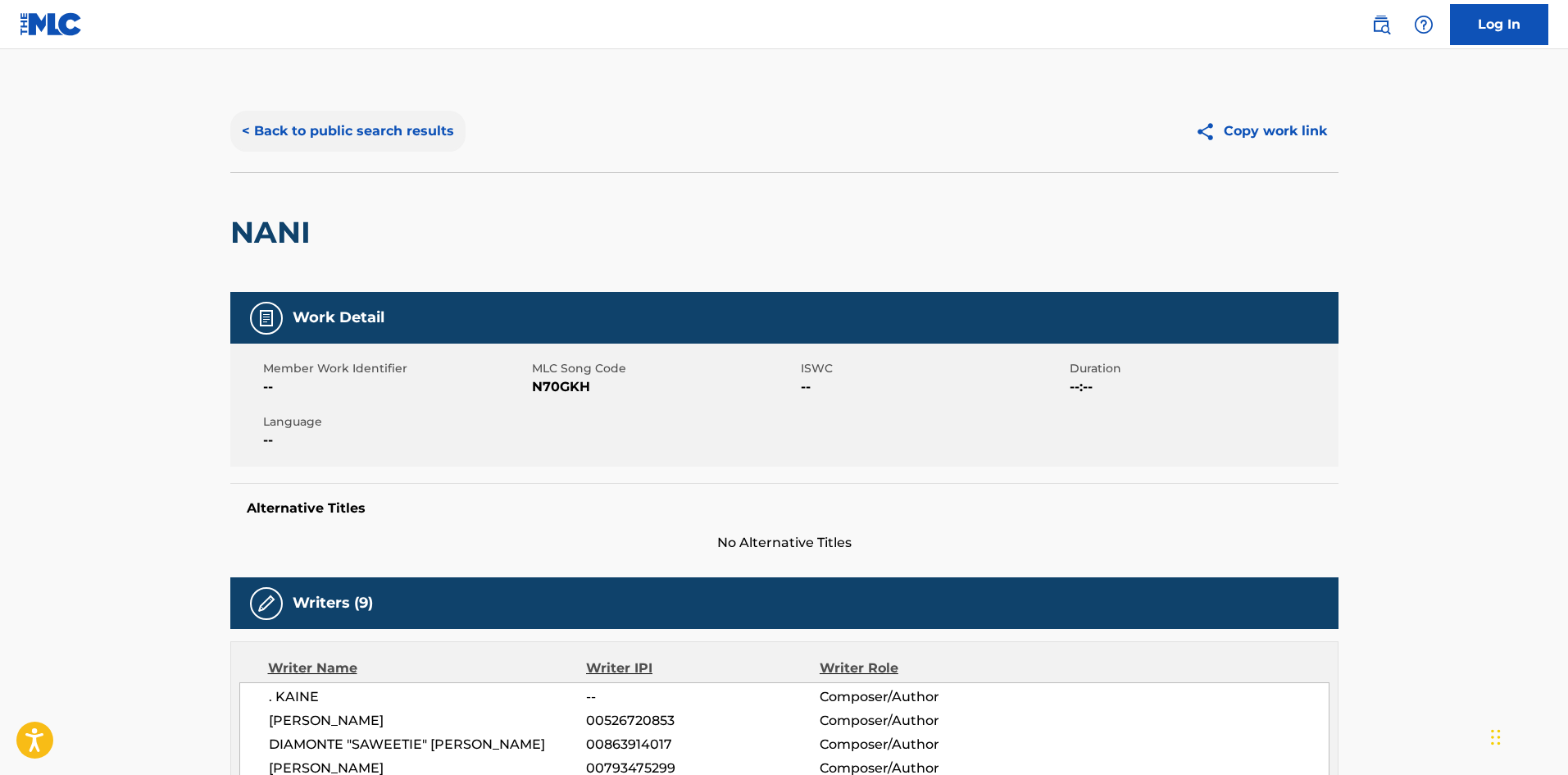
click at [341, 127] on button "< Back to public search results" at bounding box center [348, 131] width 235 height 41
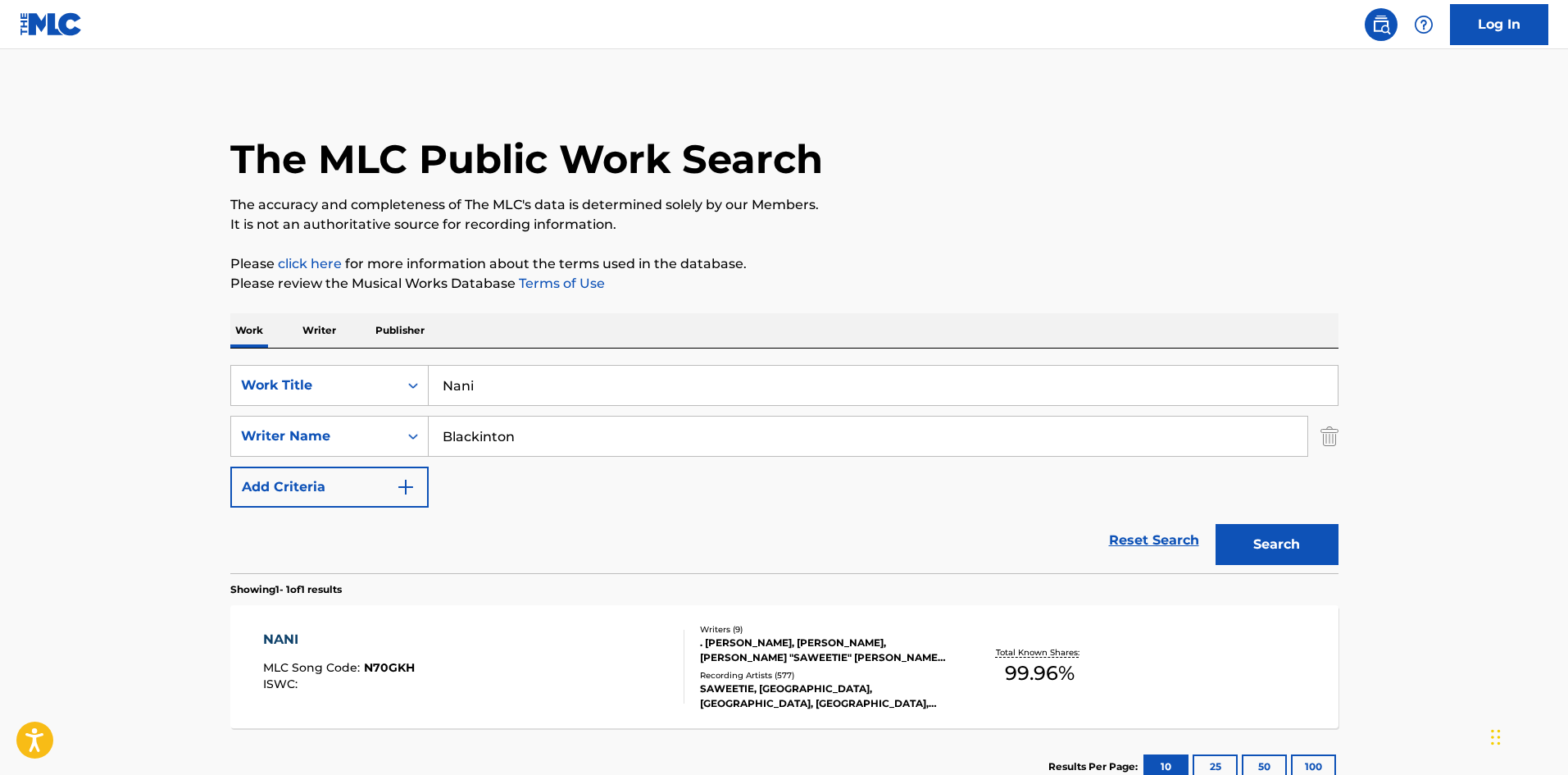
scroll to position [23, 0]
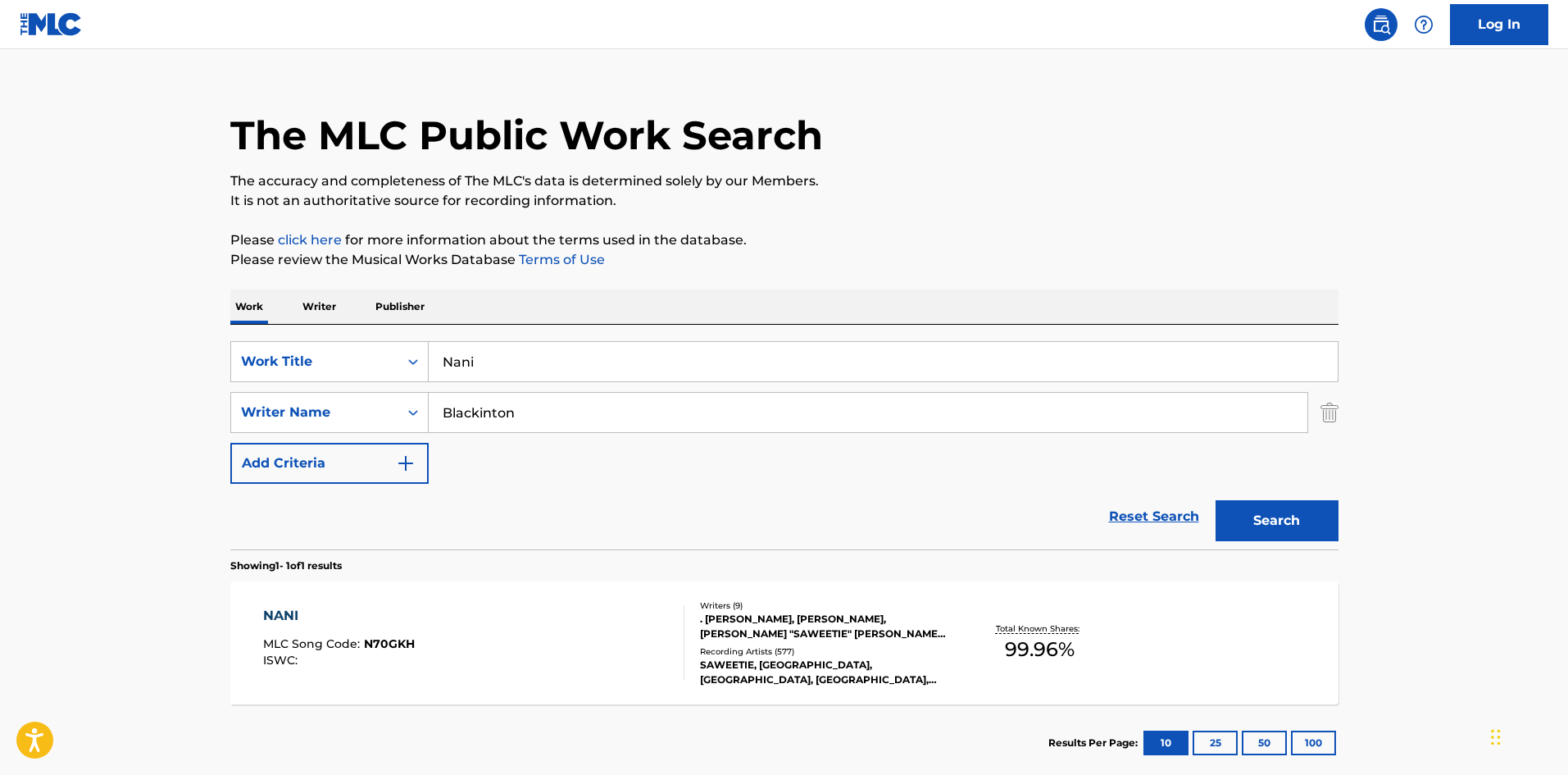
drag, startPoint x: 547, startPoint y: 355, endPoint x: 232, endPoint y: 322, distance: 316.7
click at [232, 322] on div "Work Writer Publisher SearchWithCriteriadd2b988a-ce87-48c5-9865-c5ec41a62c0a Wo…" at bounding box center [784, 535] width 1109 height 492
paste input "Wtf"
type input "Wtf"
drag, startPoint x: 545, startPoint y: 433, endPoint x: 571, endPoint y: 405, distance: 38.2
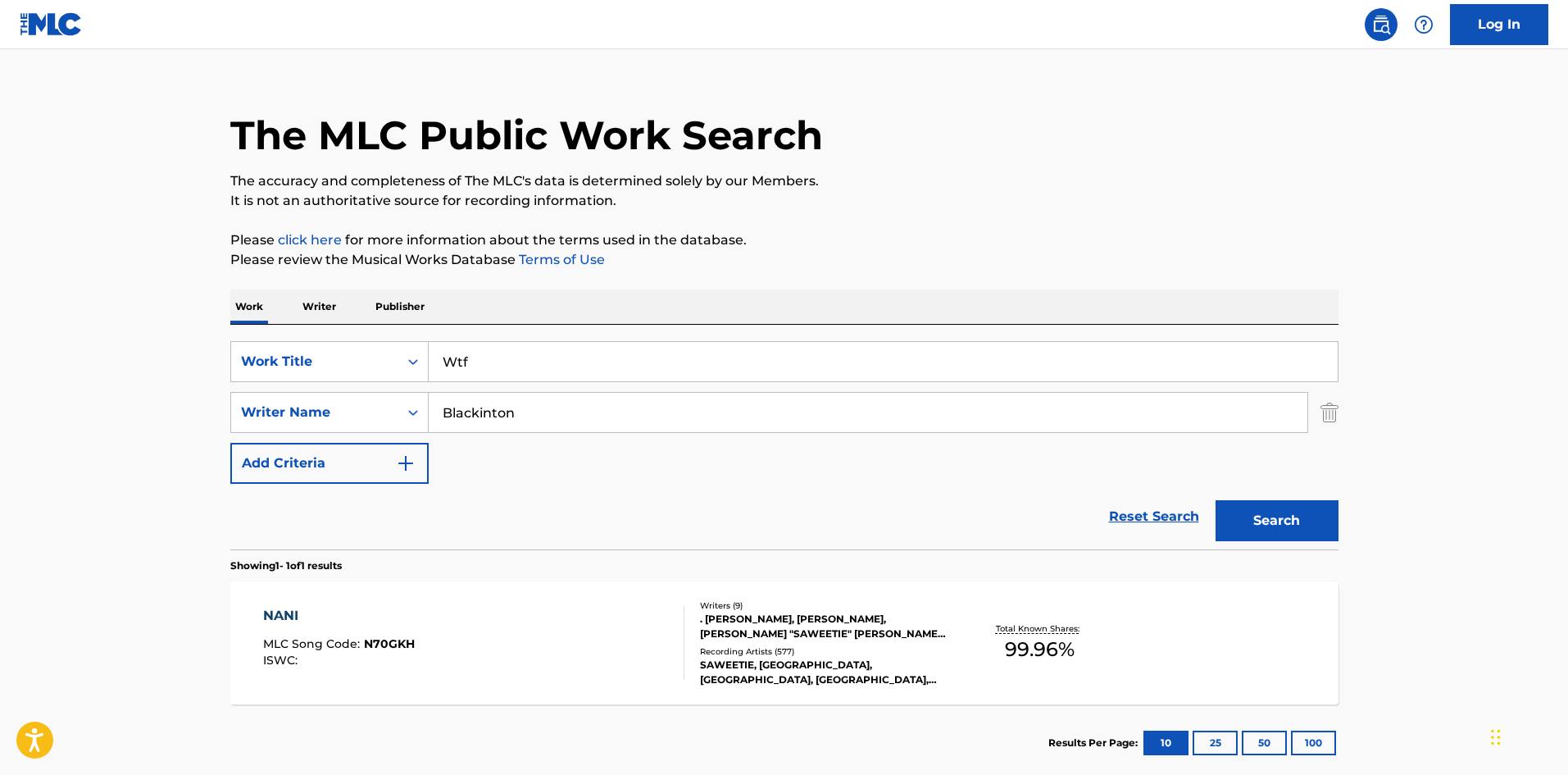
click at [553, 425] on div "SearchWithCriteriadd2b988a-ce87-48c5-9865-c5ec41a62c0a Work Title Wtf SearchWit…" at bounding box center [784, 412] width 1109 height 143
drag, startPoint x: 571, startPoint y: 405, endPoint x: 0, endPoint y: 376, distance: 571.7
click at [0, 376] on main "The MLC Public Work Search The accuracy and completeness of The MLC's data is d…" at bounding box center [784, 407] width 1568 height 765
paste input "Abarkaria"
click at [1291, 518] on button "Search" at bounding box center [1278, 520] width 123 height 41
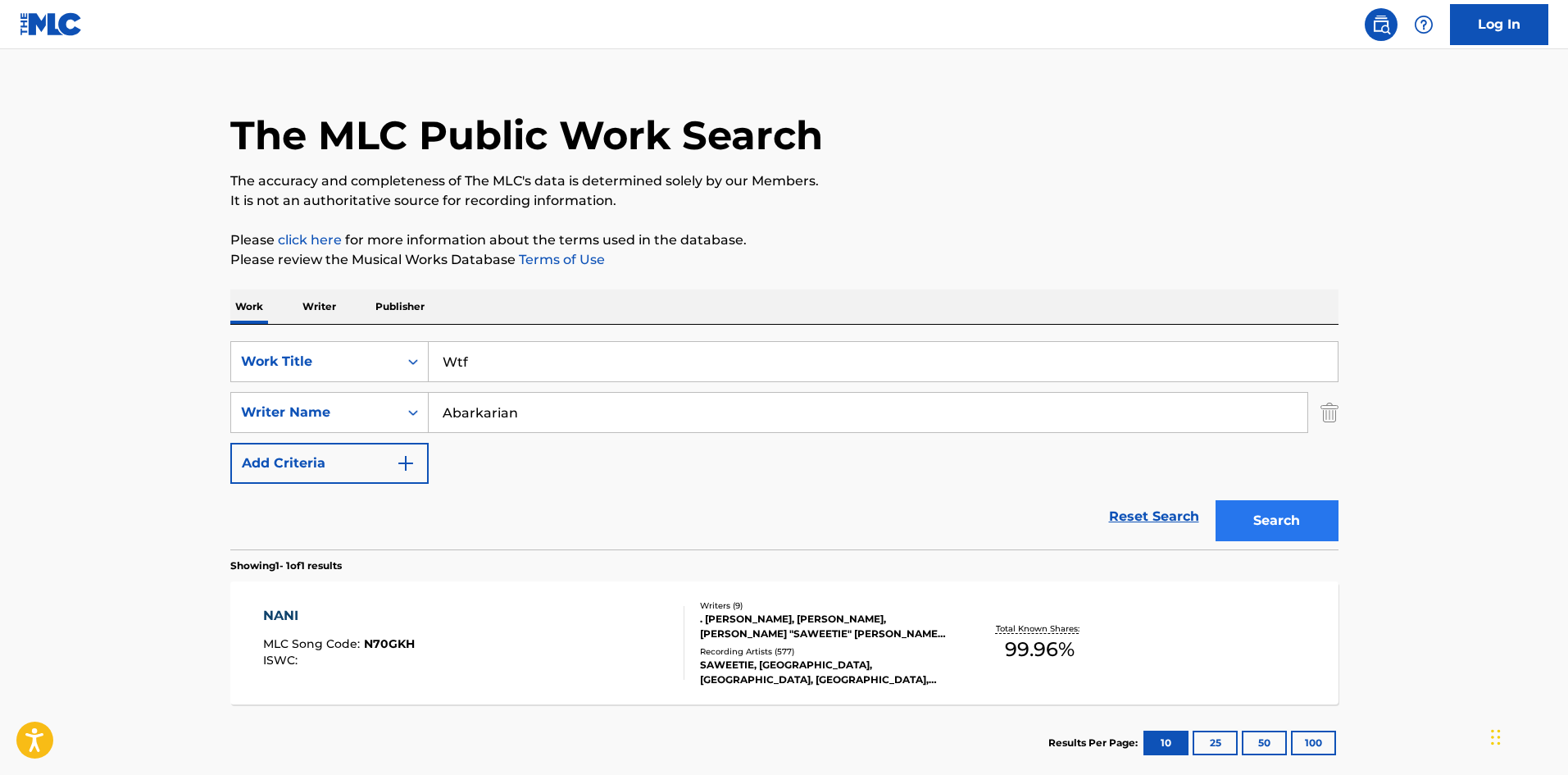
scroll to position [0, 0]
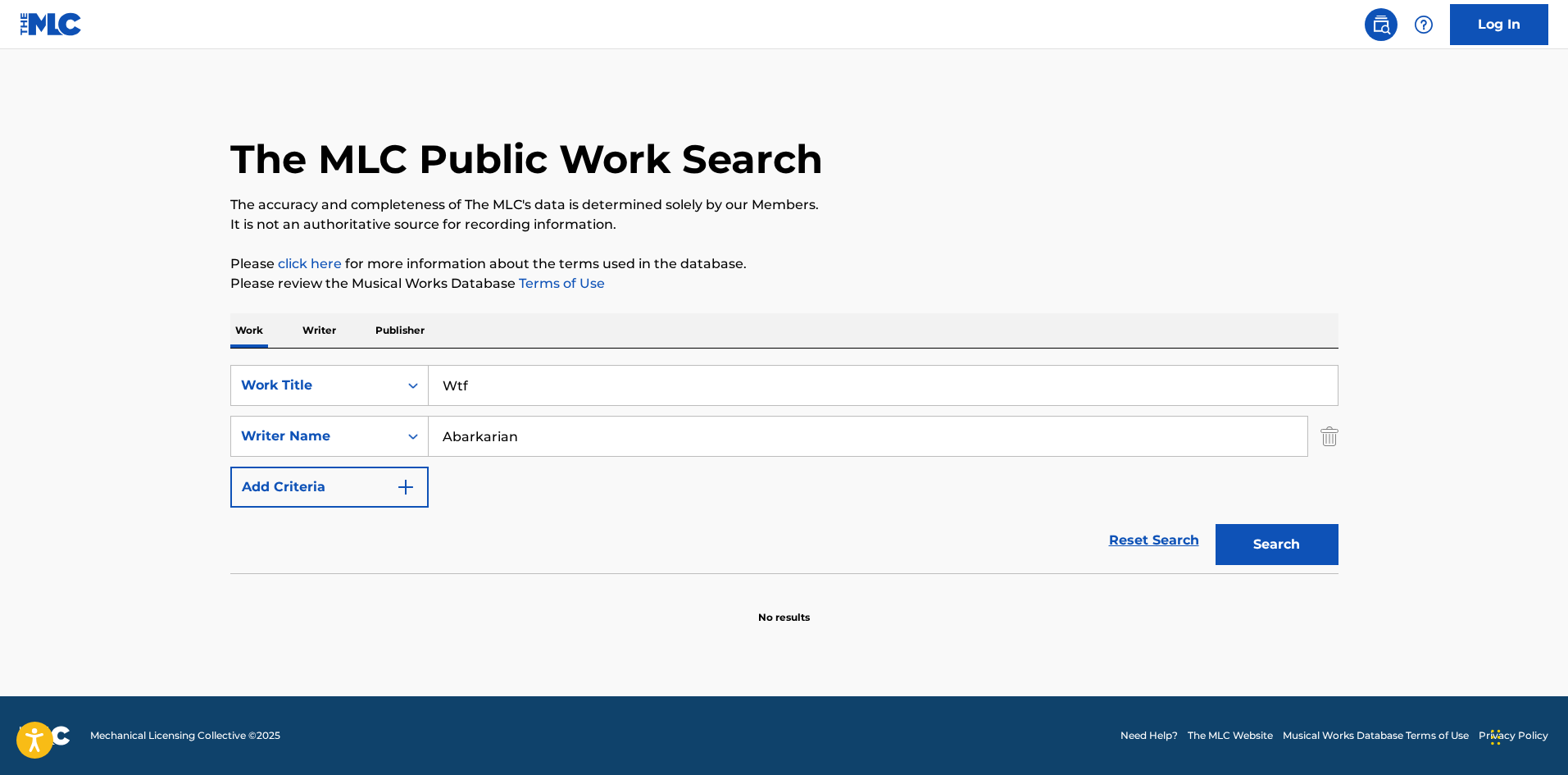
click at [525, 441] on input "Abarkarian" at bounding box center [869, 435] width 879 height 39
click at [592, 445] on input "Abarkarian" at bounding box center [869, 435] width 879 height 39
click at [594, 445] on input "Abarkarian" at bounding box center [869, 435] width 879 height 39
drag, startPoint x: 594, startPoint y: 445, endPoint x: 598, endPoint y: 433, distance: 12.6
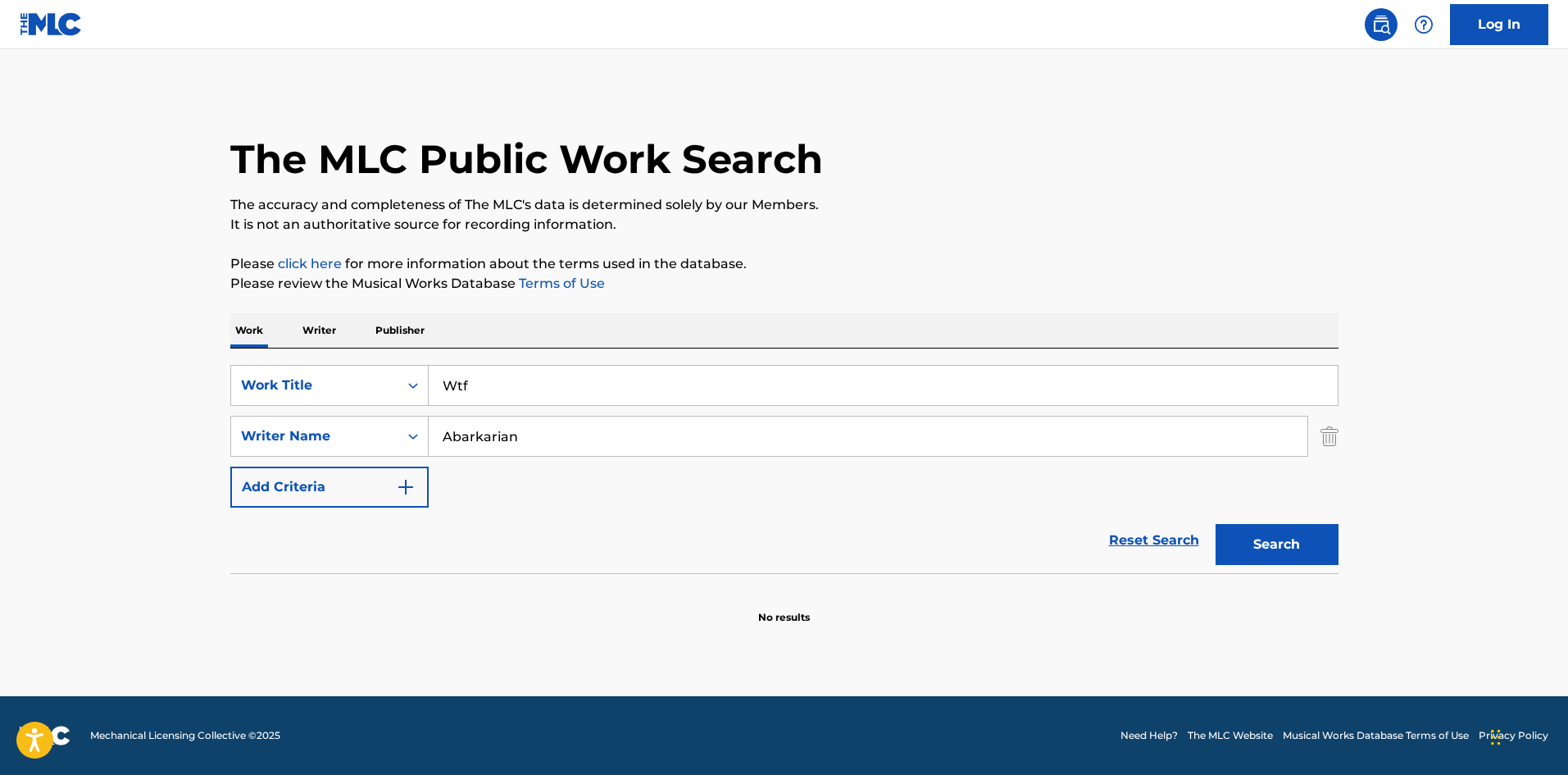
click at [596, 437] on input "Abarkarian" at bounding box center [869, 435] width 879 height 39
paste input "[PERSON_NAME]"
type input "[PERSON_NAME]"
click at [1304, 545] on button "Search" at bounding box center [1278, 544] width 123 height 41
drag, startPoint x: 497, startPoint y: 390, endPoint x: 93, endPoint y: 282, distance: 418.2
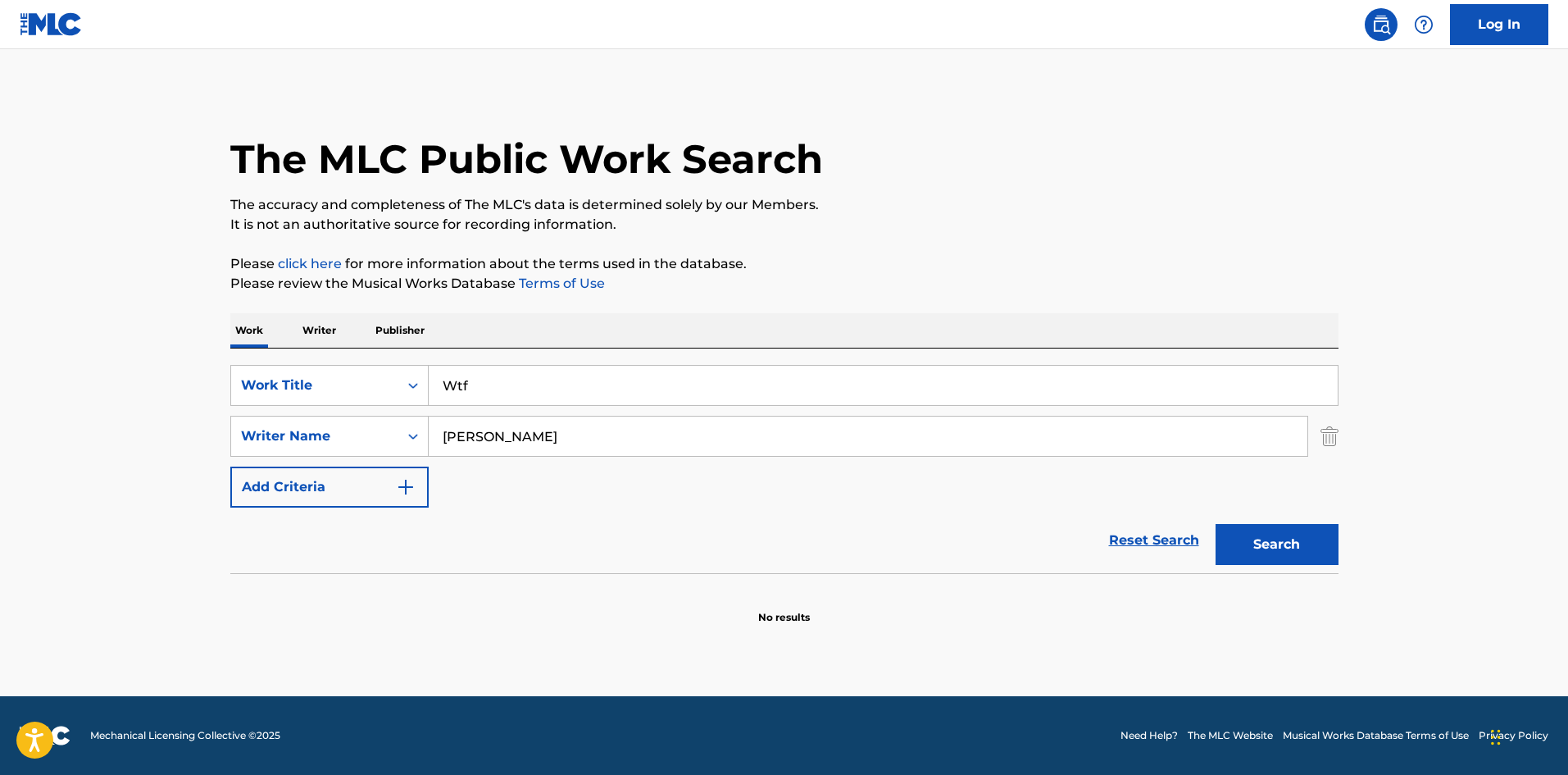
click at [164, 363] on main "The MLC Public Work Search The accuracy and completeness of The MLC's data is d…" at bounding box center [784, 373] width 1568 height 647
paste input "Awaken"
type input "Awaken"
drag, startPoint x: 542, startPoint y: 441, endPoint x: 0, endPoint y: 397, distance: 543.8
click at [0, 426] on main "The MLC Public Work Search The accuracy and completeness of The MLC's data is d…" at bounding box center [784, 373] width 1568 height 647
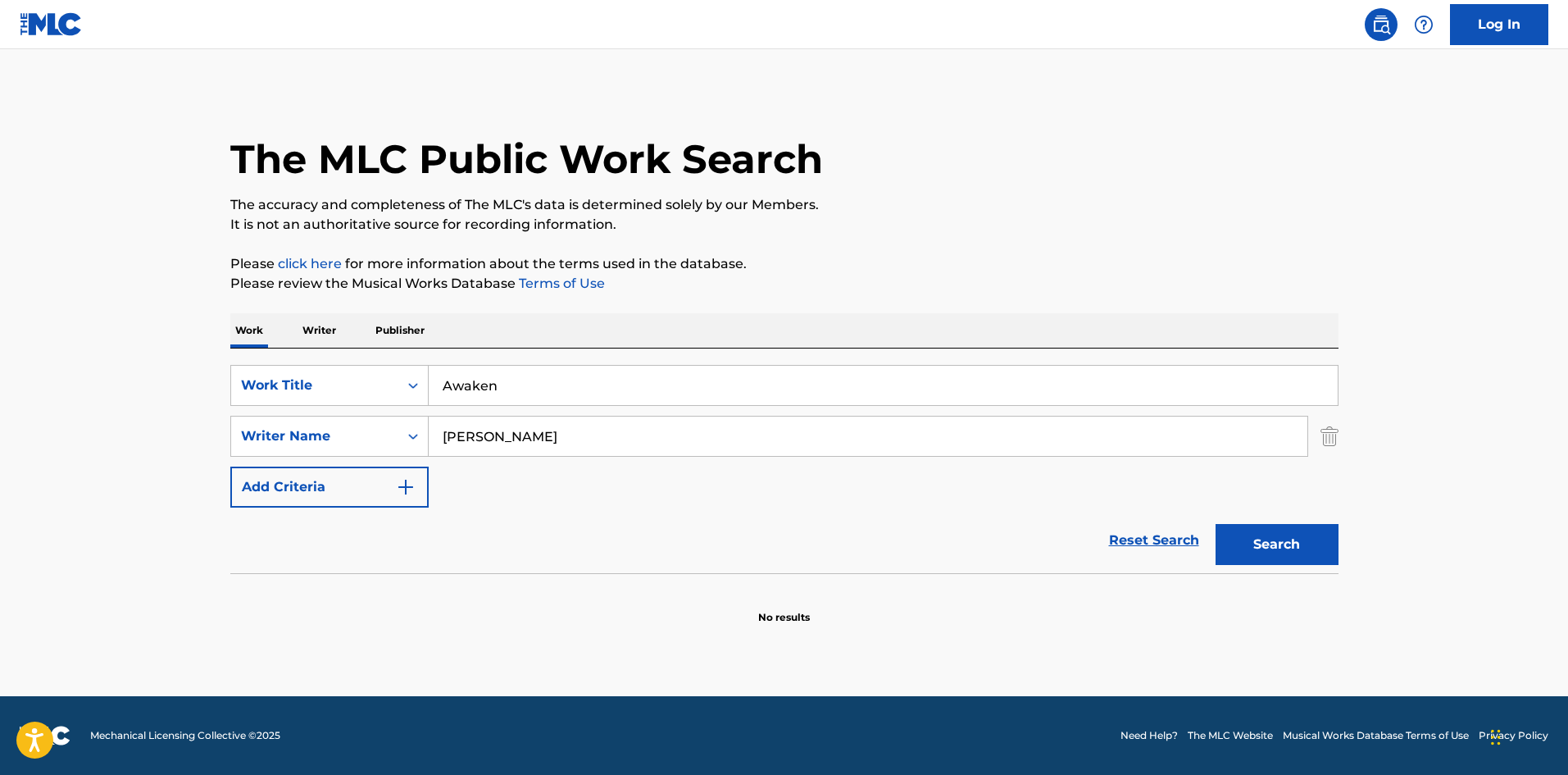
paste input "Burnle"
type input "Burnley"
click at [1299, 538] on button "Search" at bounding box center [1278, 544] width 123 height 41
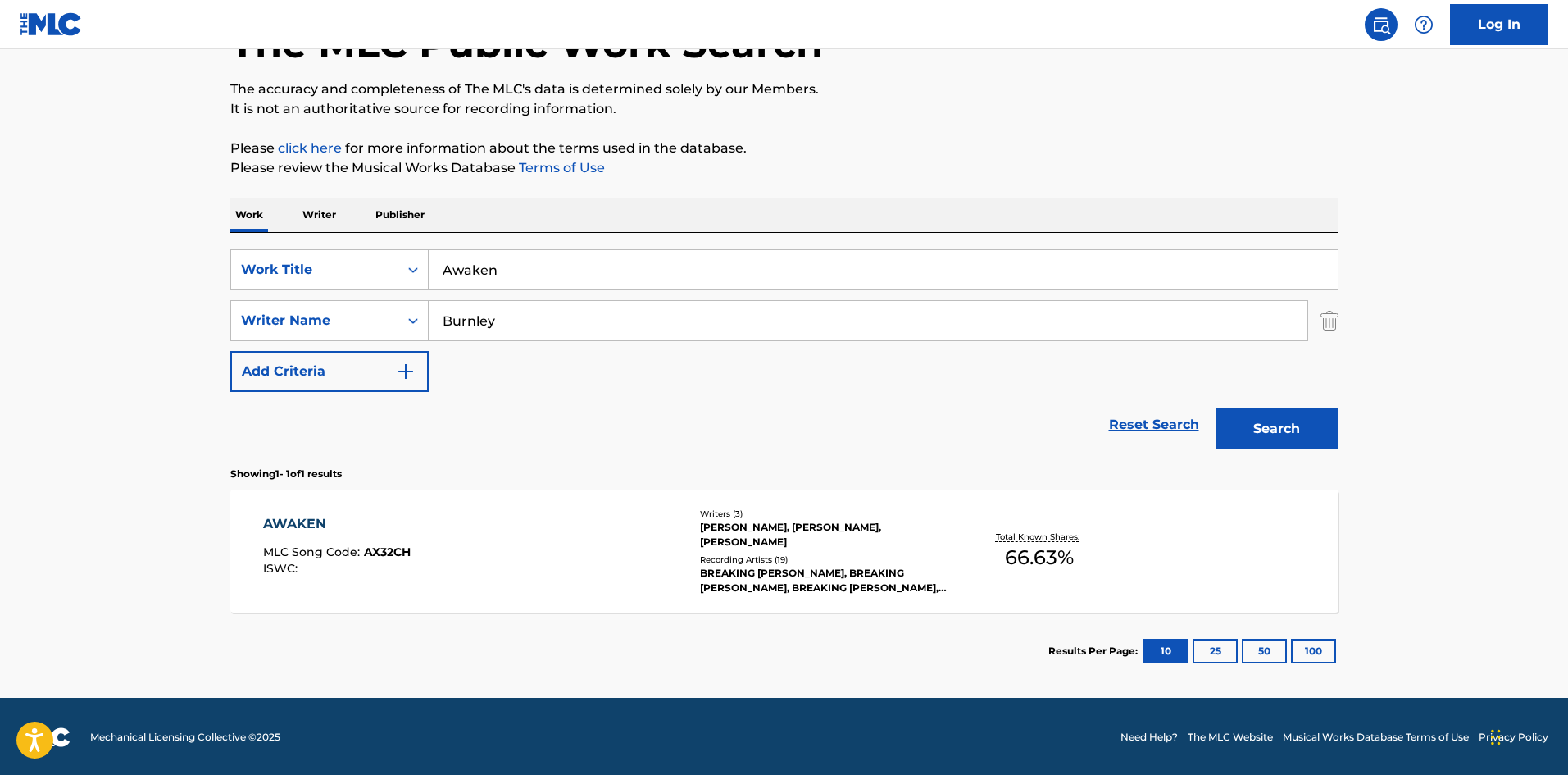
scroll to position [117, 0]
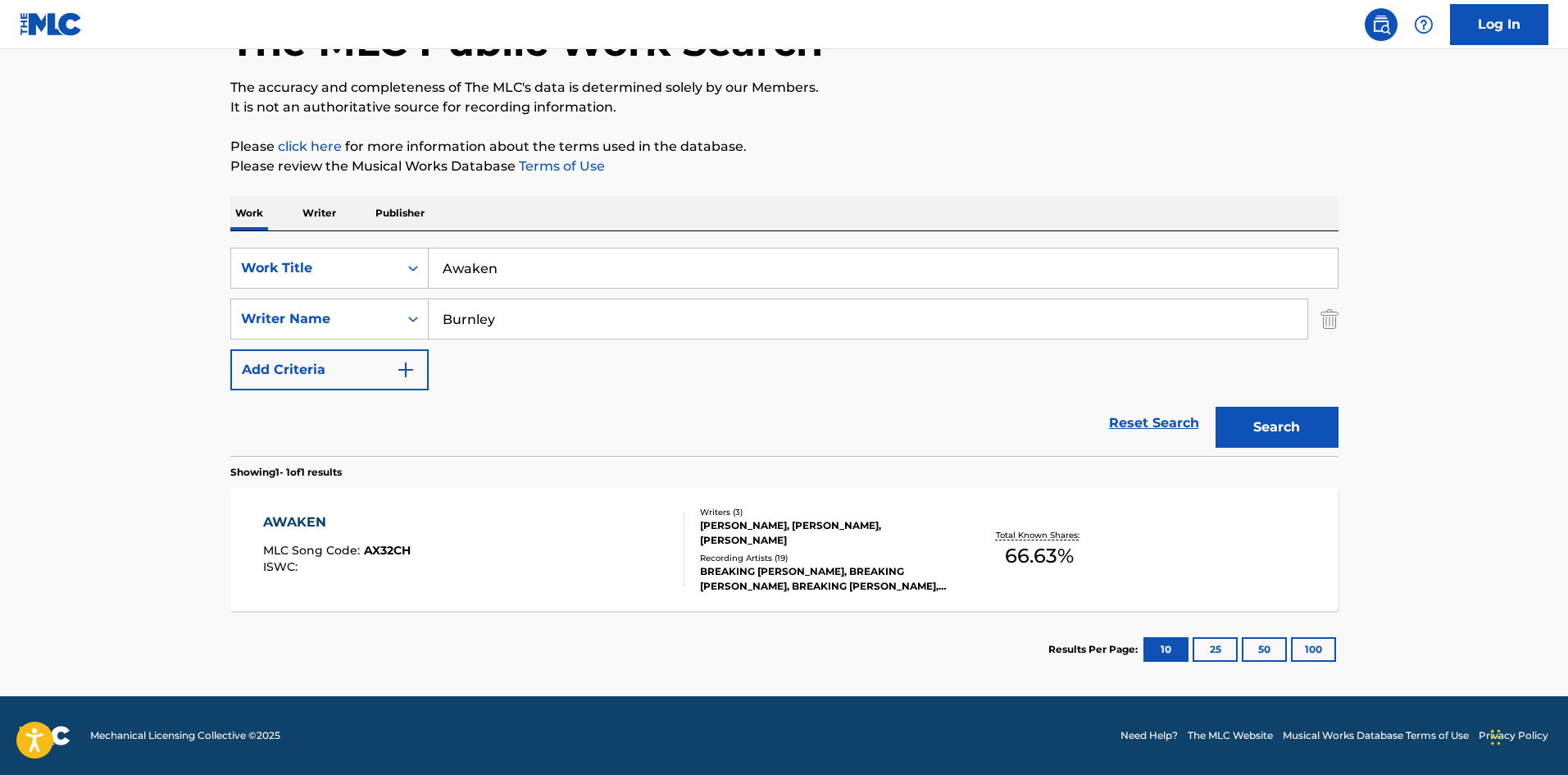
click at [303, 521] on div "AWAKEN" at bounding box center [337, 522] width 147 height 20
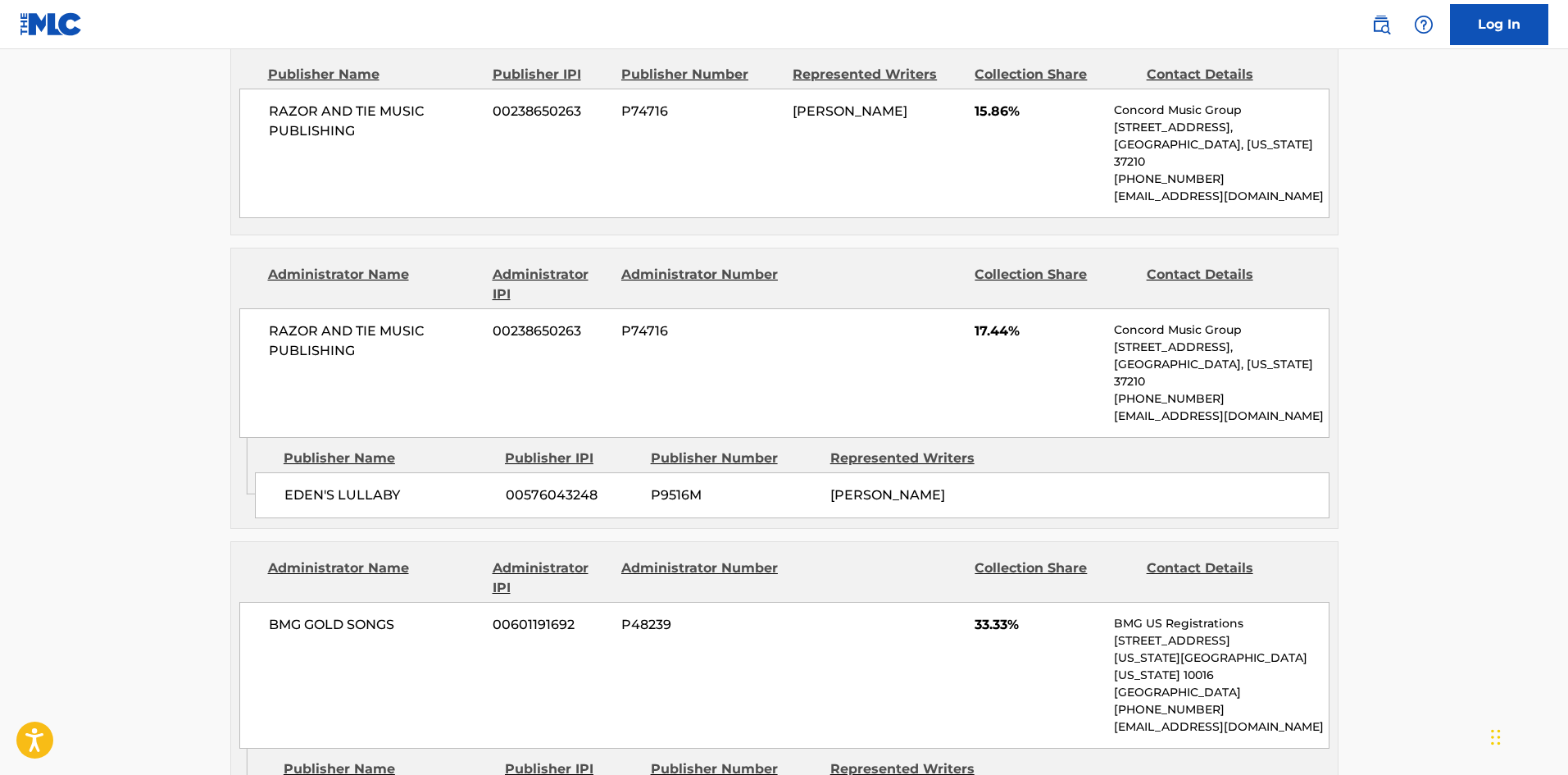
scroll to position [656, 0]
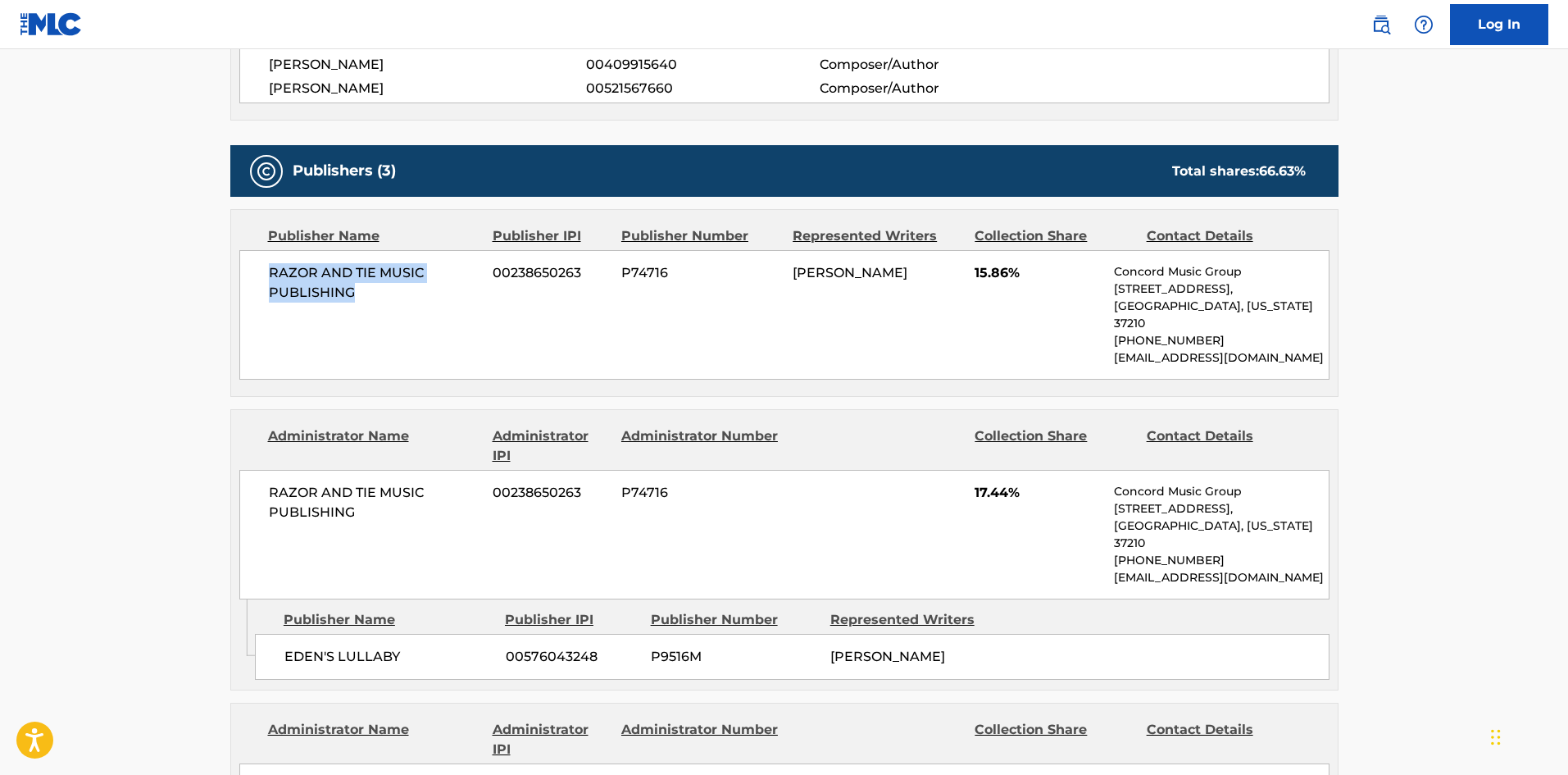
drag, startPoint x: 265, startPoint y: 270, endPoint x: 361, endPoint y: 296, distance: 99.5
click at [361, 296] on div "RAZOR AND TIE MUSIC PUBLISHING 00238650263 P74716 [PERSON_NAME] 15.86% Concord …" at bounding box center [784, 314] width 1090 height 129
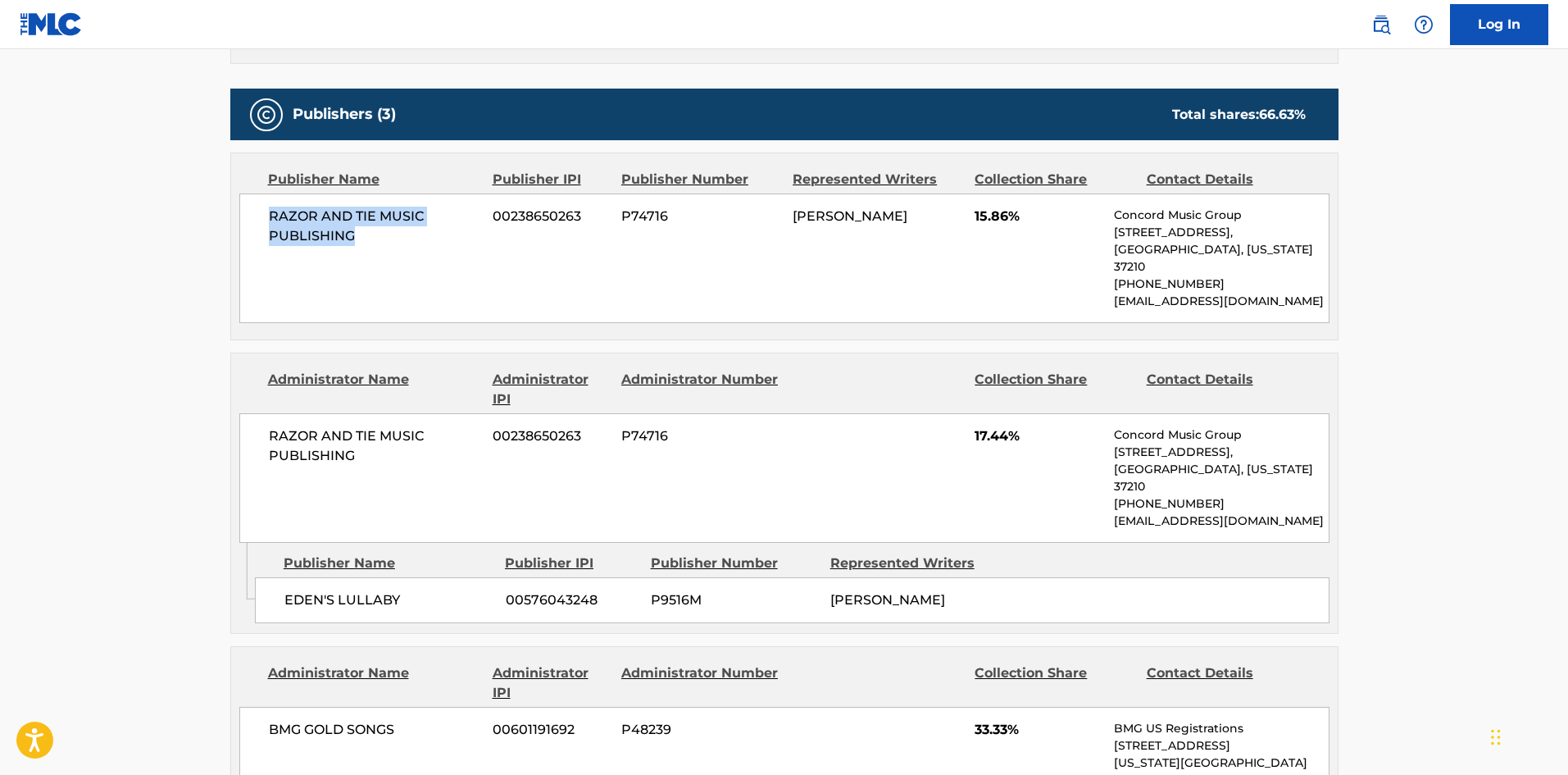
scroll to position [738, 0]
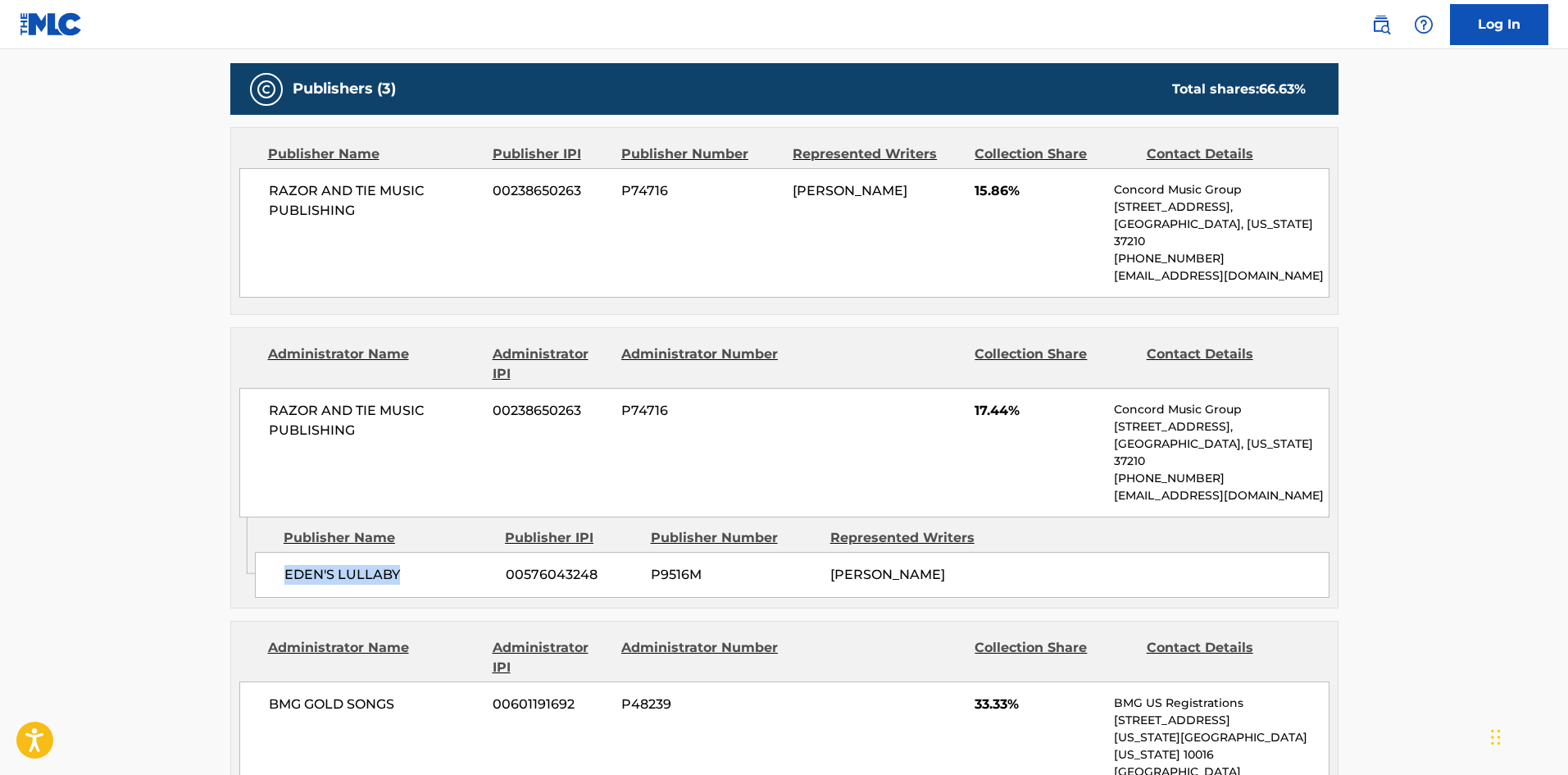
drag, startPoint x: 279, startPoint y: 549, endPoint x: 494, endPoint y: 531, distance: 215.8
click at [494, 552] on div "EDEN'S LULLABY 00576043248 P9516M [PERSON_NAME]" at bounding box center [792, 575] width 1075 height 46
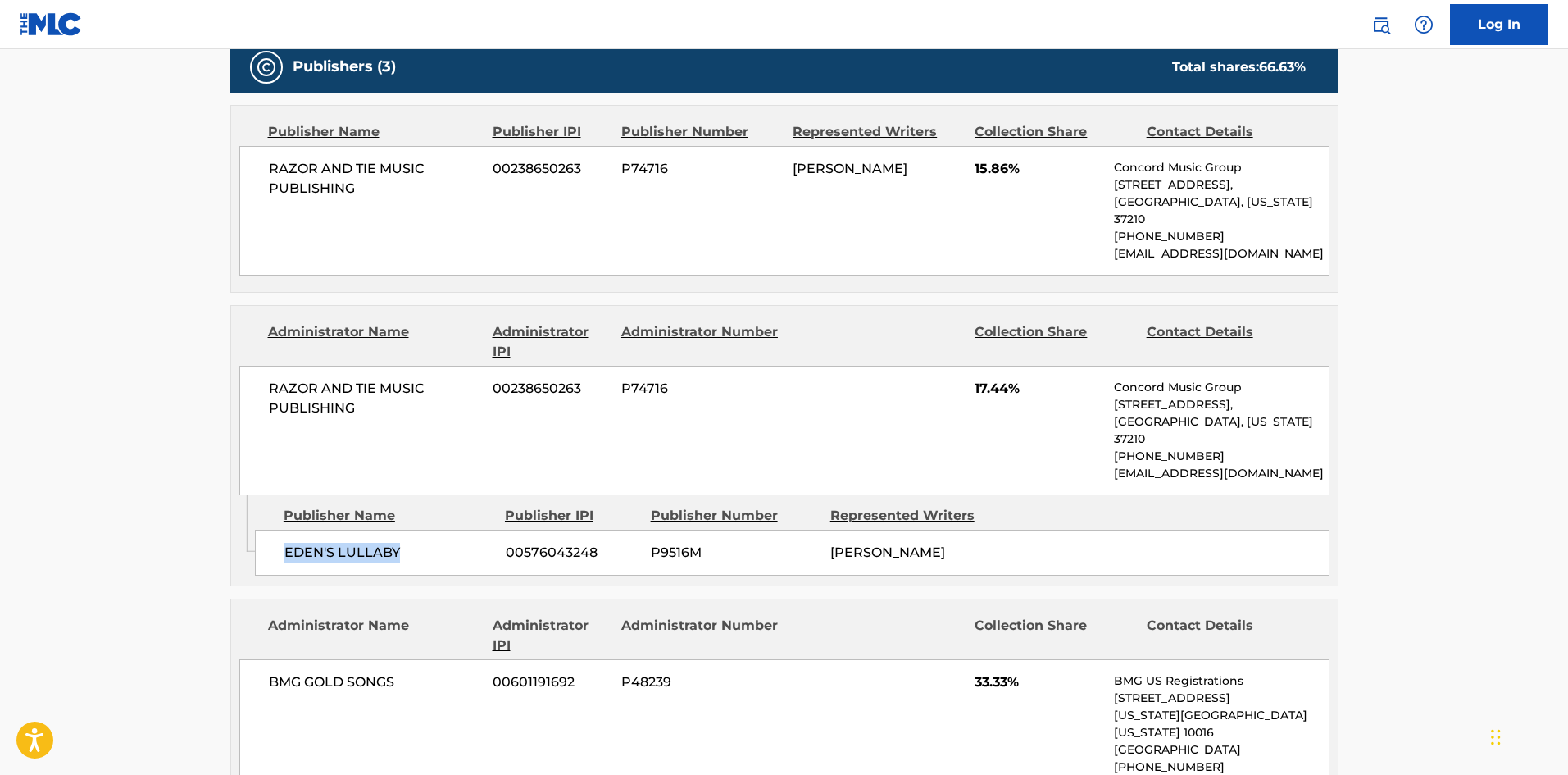
scroll to position [1066, 0]
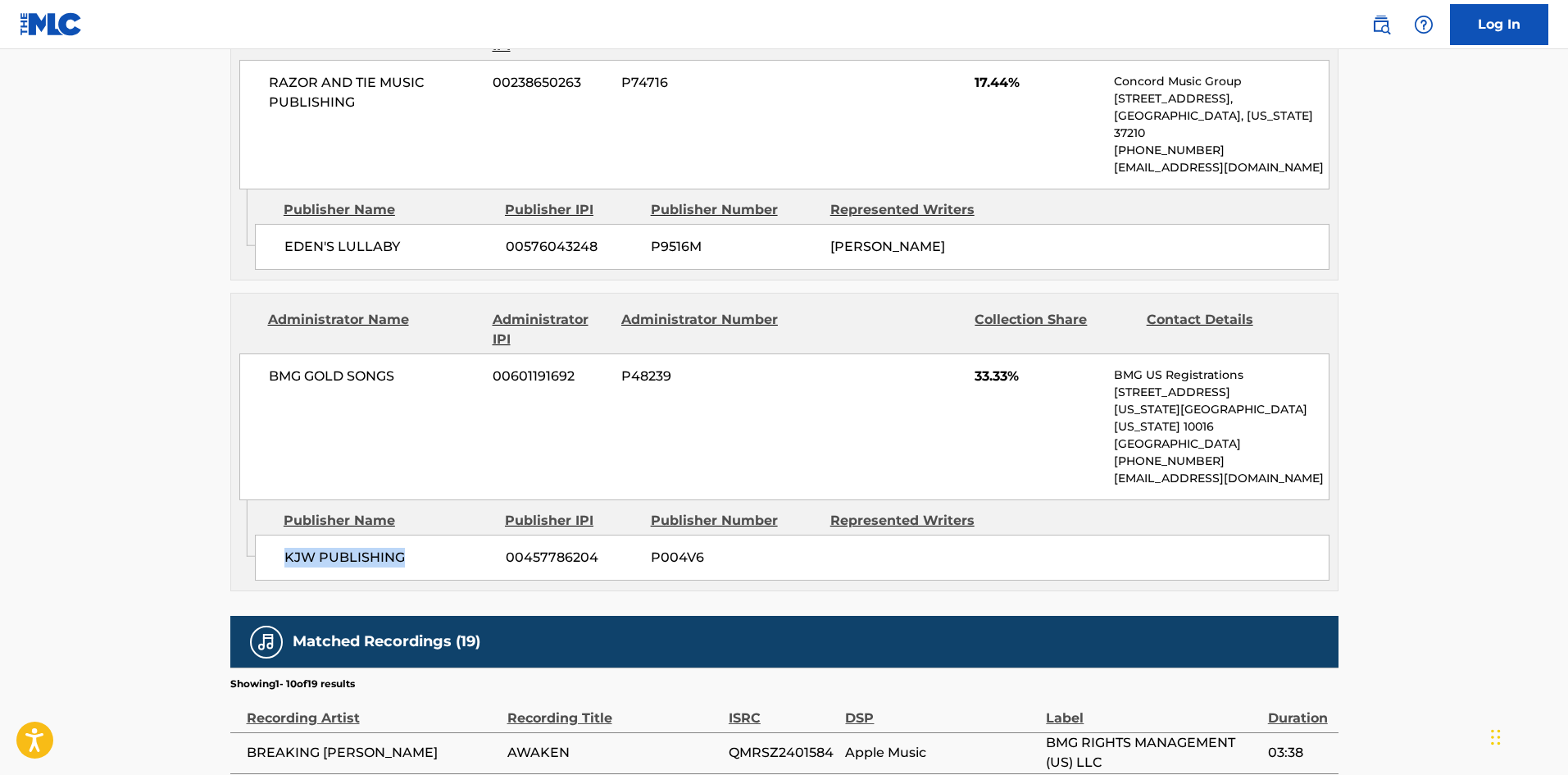
drag, startPoint x: 283, startPoint y: 514, endPoint x: 467, endPoint y: 513, distance: 184.0
click at [467, 535] on div "KJW PUBLISHING 00457786204 P004V6" at bounding box center [792, 557] width 1075 height 46
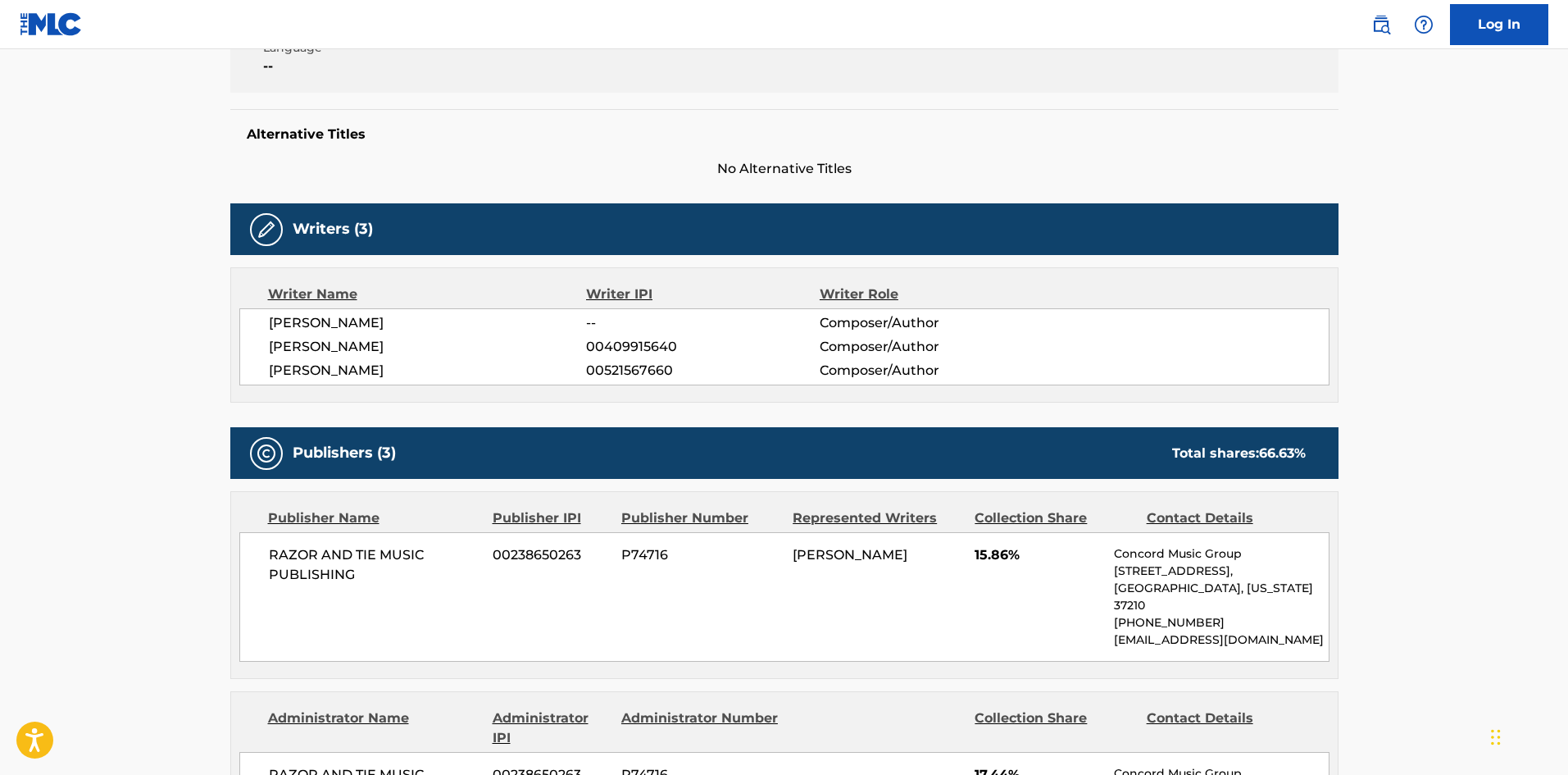
scroll to position [574, 0]
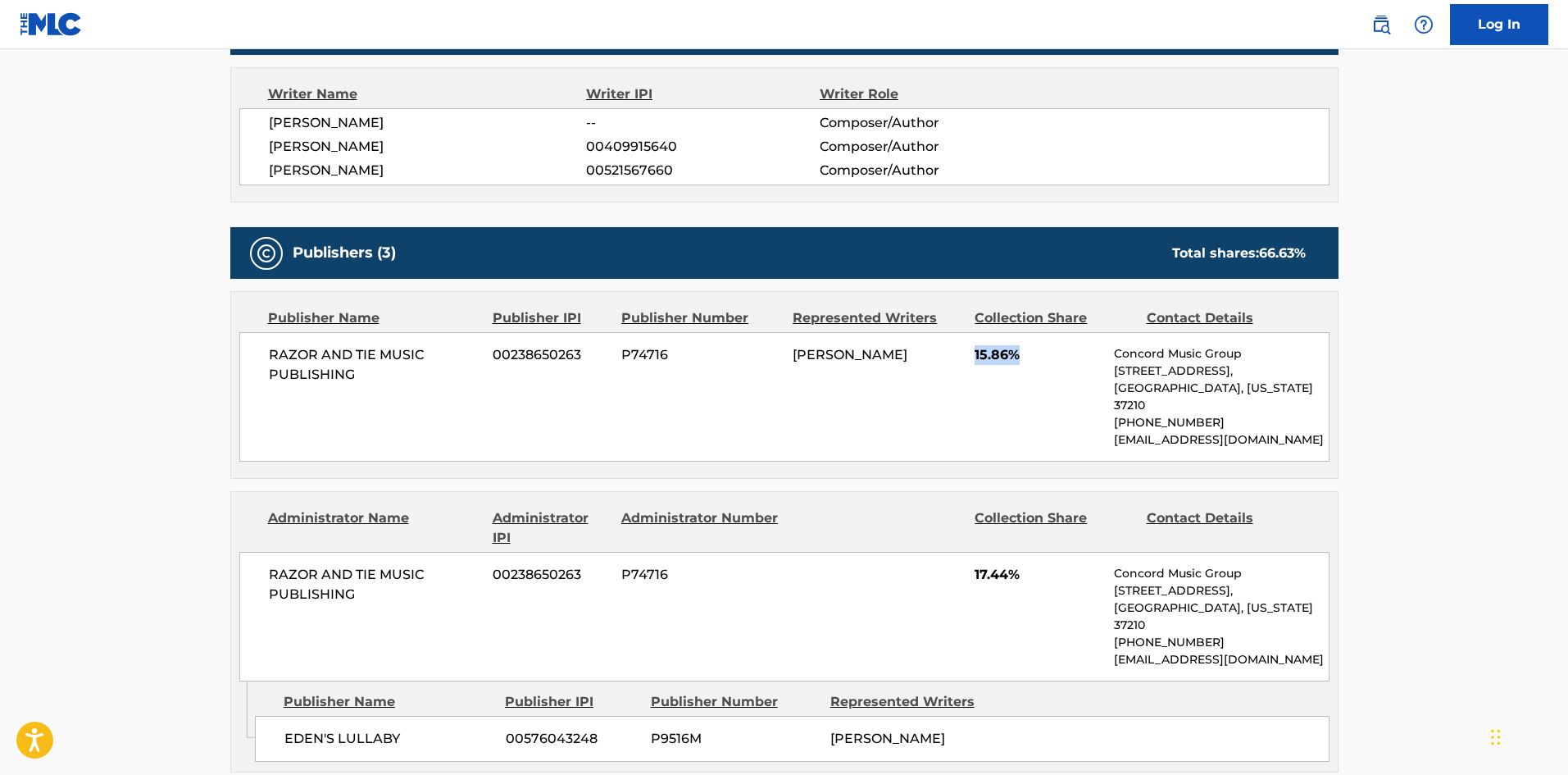
drag, startPoint x: 970, startPoint y: 352, endPoint x: 1031, endPoint y: 349, distance: 61.1
click at [1031, 349] on div "RAZOR AND TIE MUSIC PUBLISHING 00238650263 P74716 [PERSON_NAME] 15.86% Concord …" at bounding box center [784, 396] width 1090 height 129
drag, startPoint x: 966, startPoint y: 560, endPoint x: 1039, endPoint y: 548, distance: 74.0
click at [1039, 552] on div "RAZOR AND TIE MUSIC PUBLISHING 00238650263 P74716 17.44% Concord Music Group [S…" at bounding box center [784, 616] width 1090 height 129
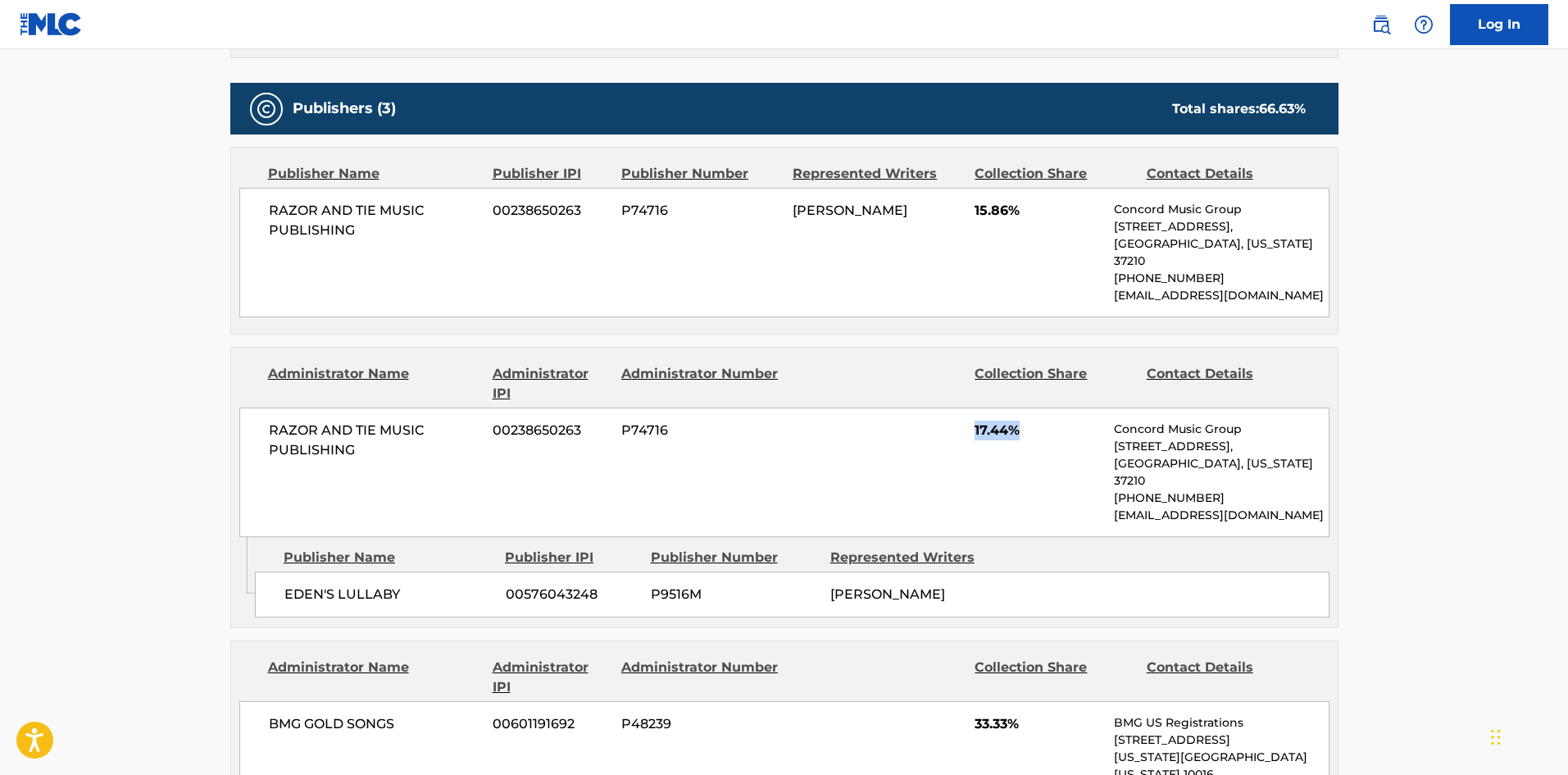
scroll to position [984, 0]
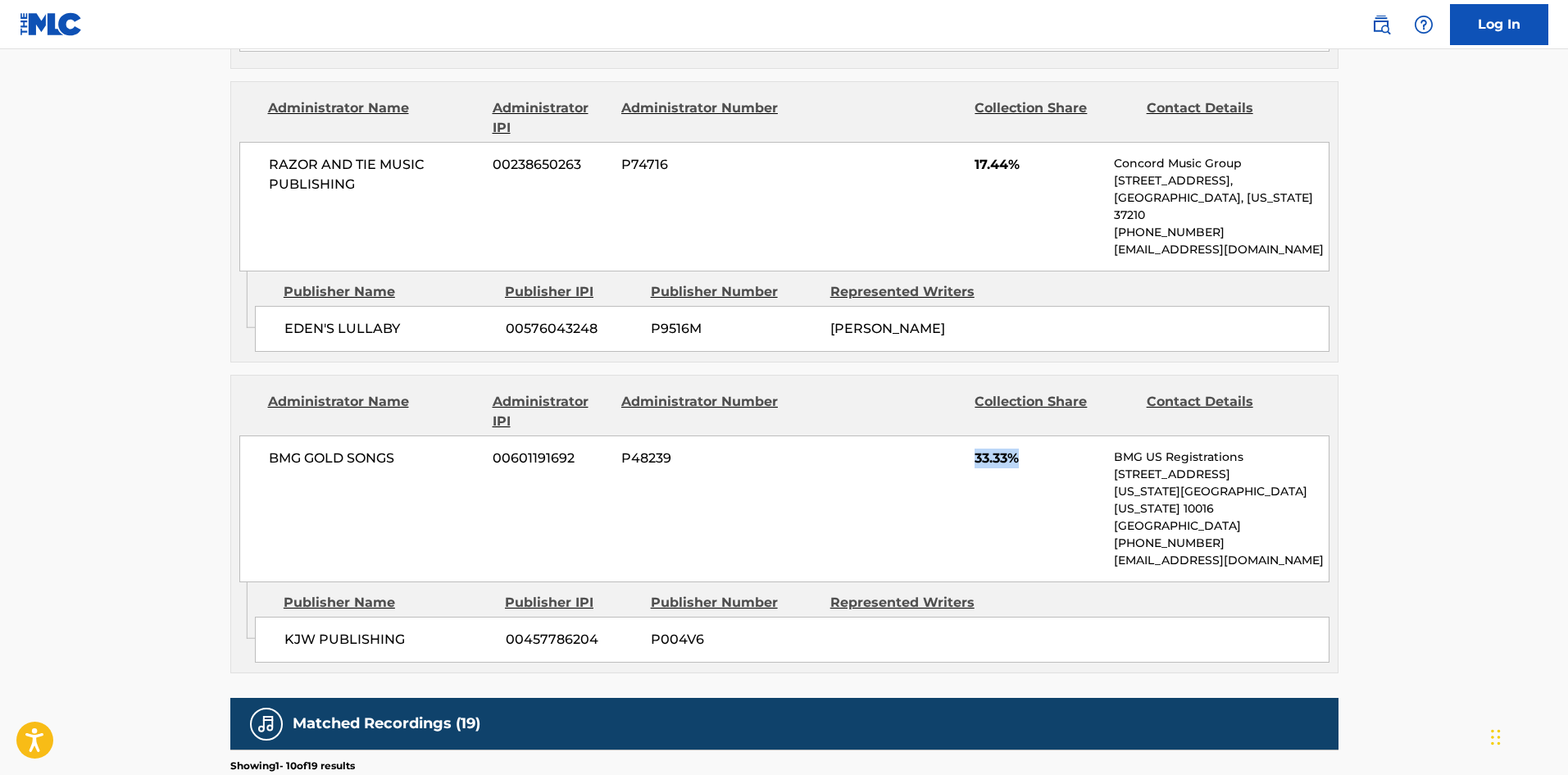
drag, startPoint x: 973, startPoint y: 425, endPoint x: 1039, endPoint y: 416, distance: 66.6
click at [1039, 435] on div "BMG GOLD SONGS 00601191692 P48239 33.33% BMG US Registrations [STREET_ADDRESS][…" at bounding box center [784, 508] width 1090 height 147
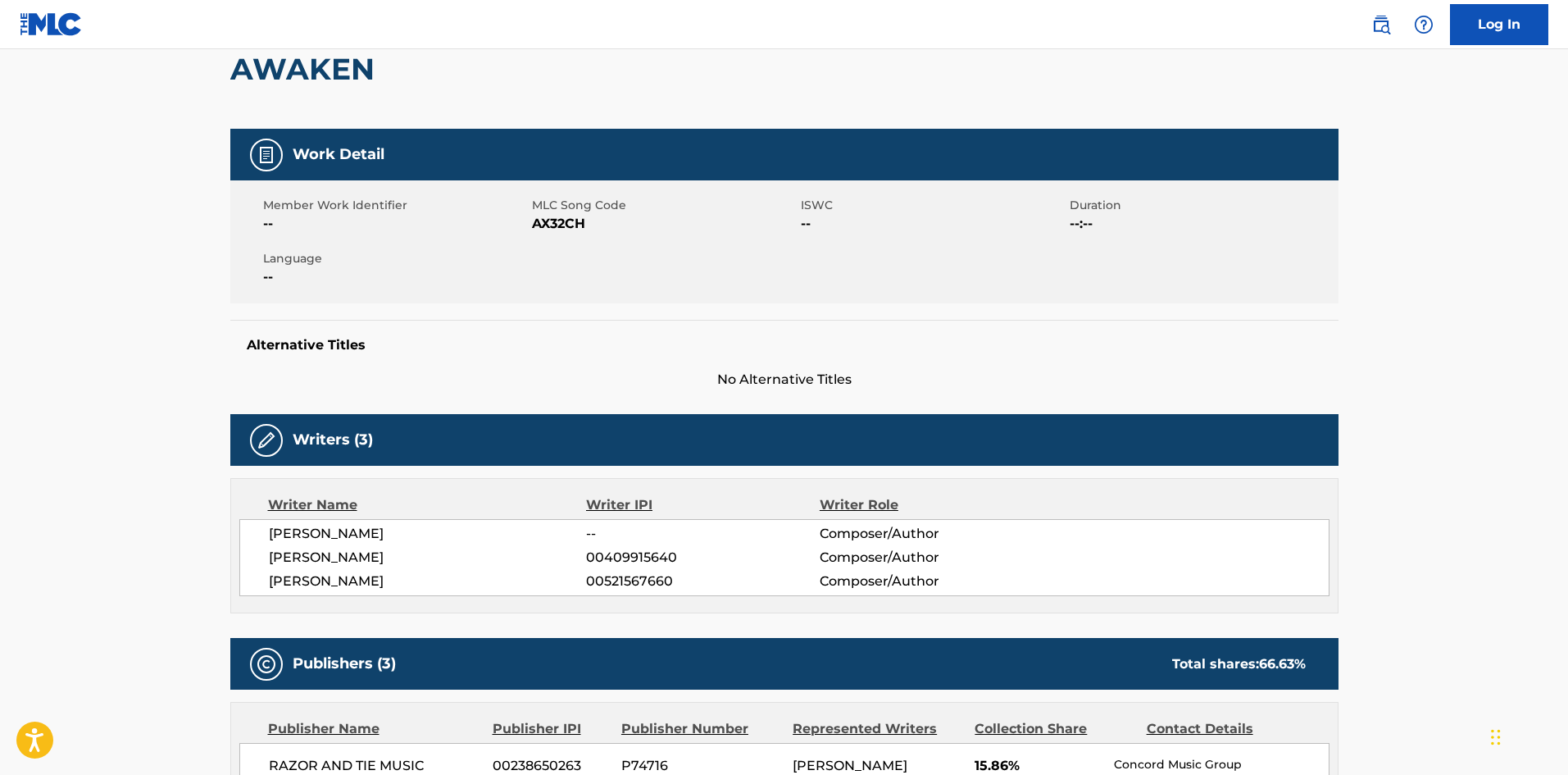
scroll to position [0, 0]
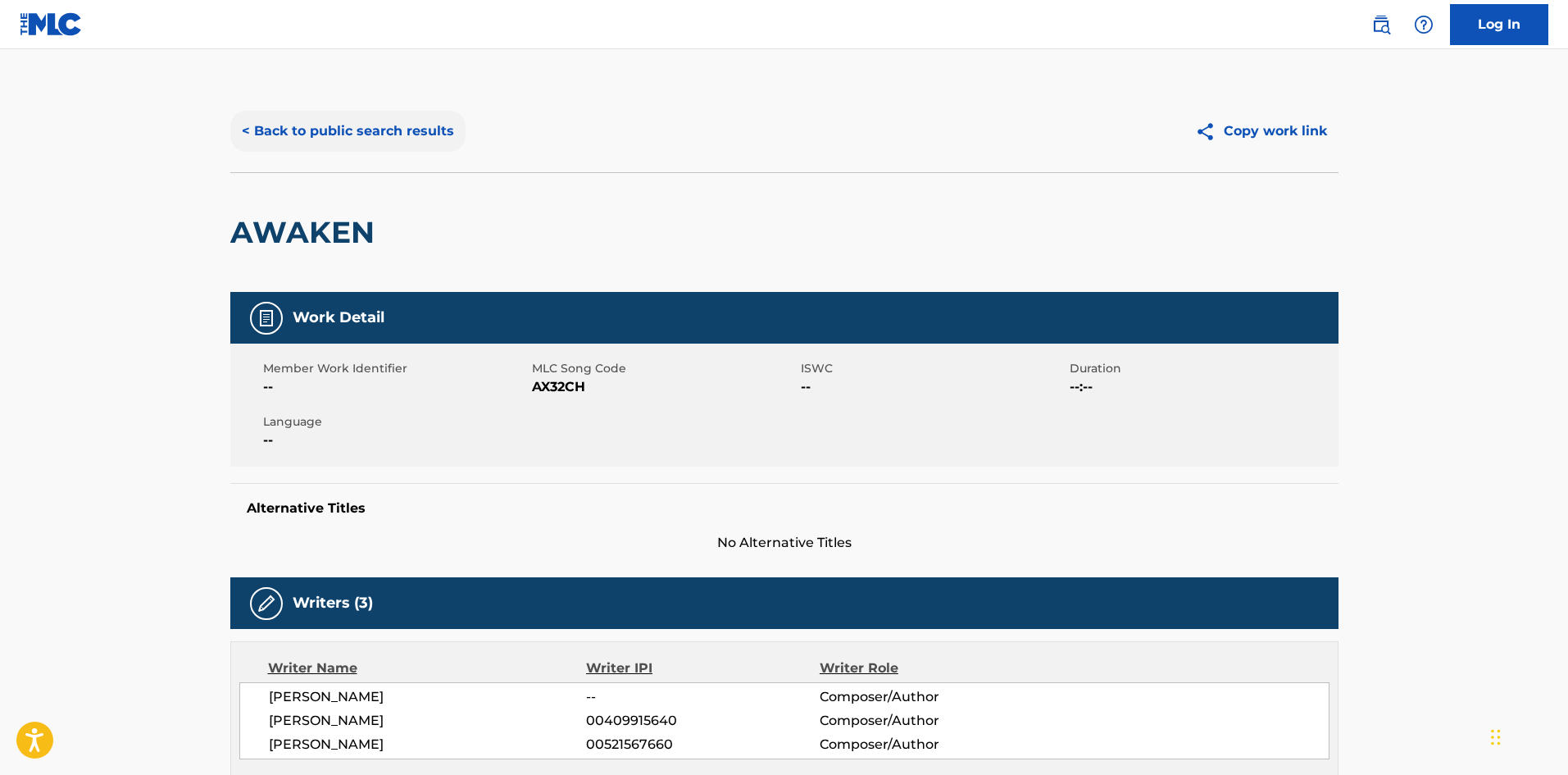
click at [383, 134] on button "< Back to public search results" at bounding box center [348, 131] width 235 height 41
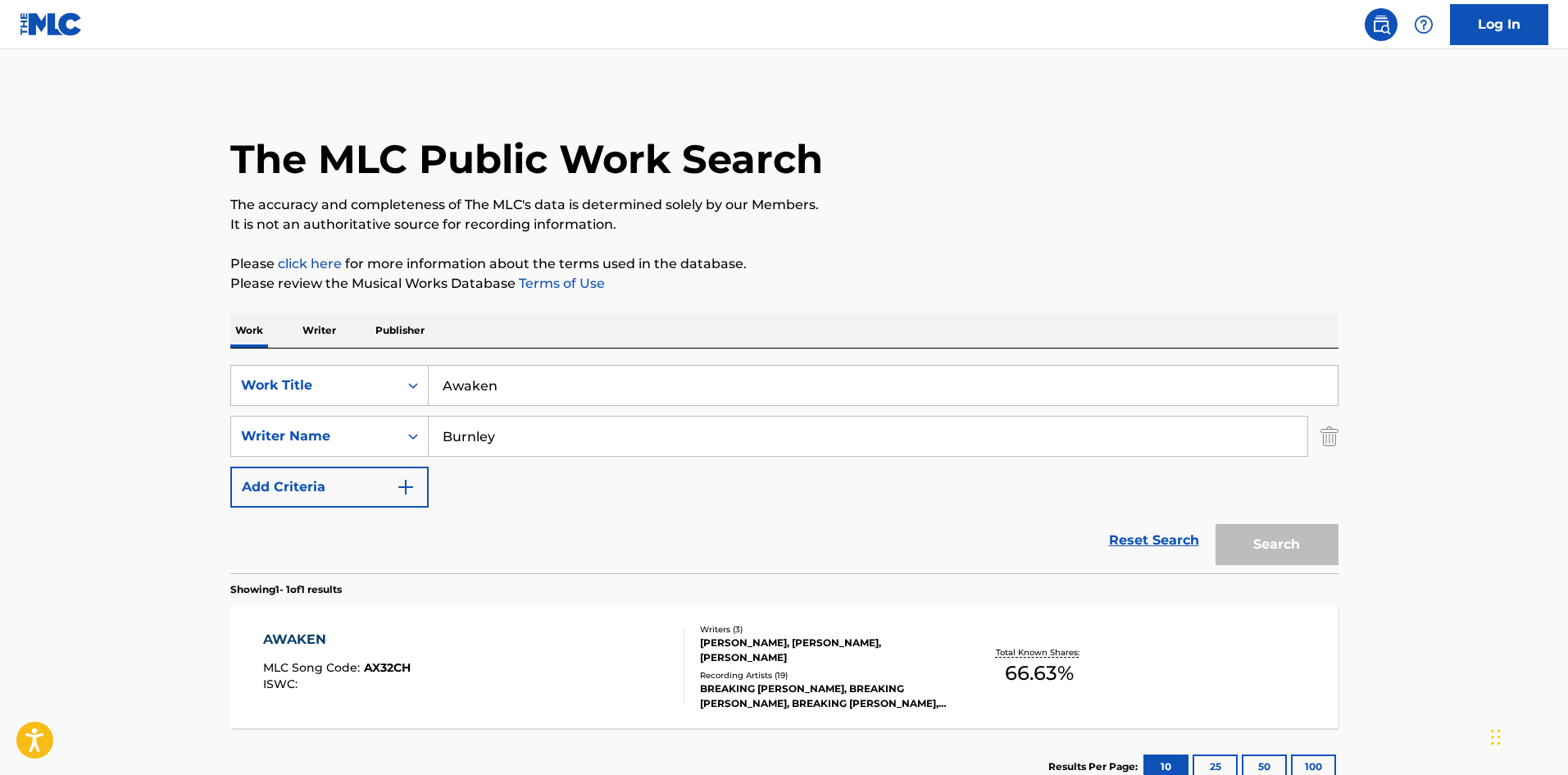
scroll to position [23, 0]
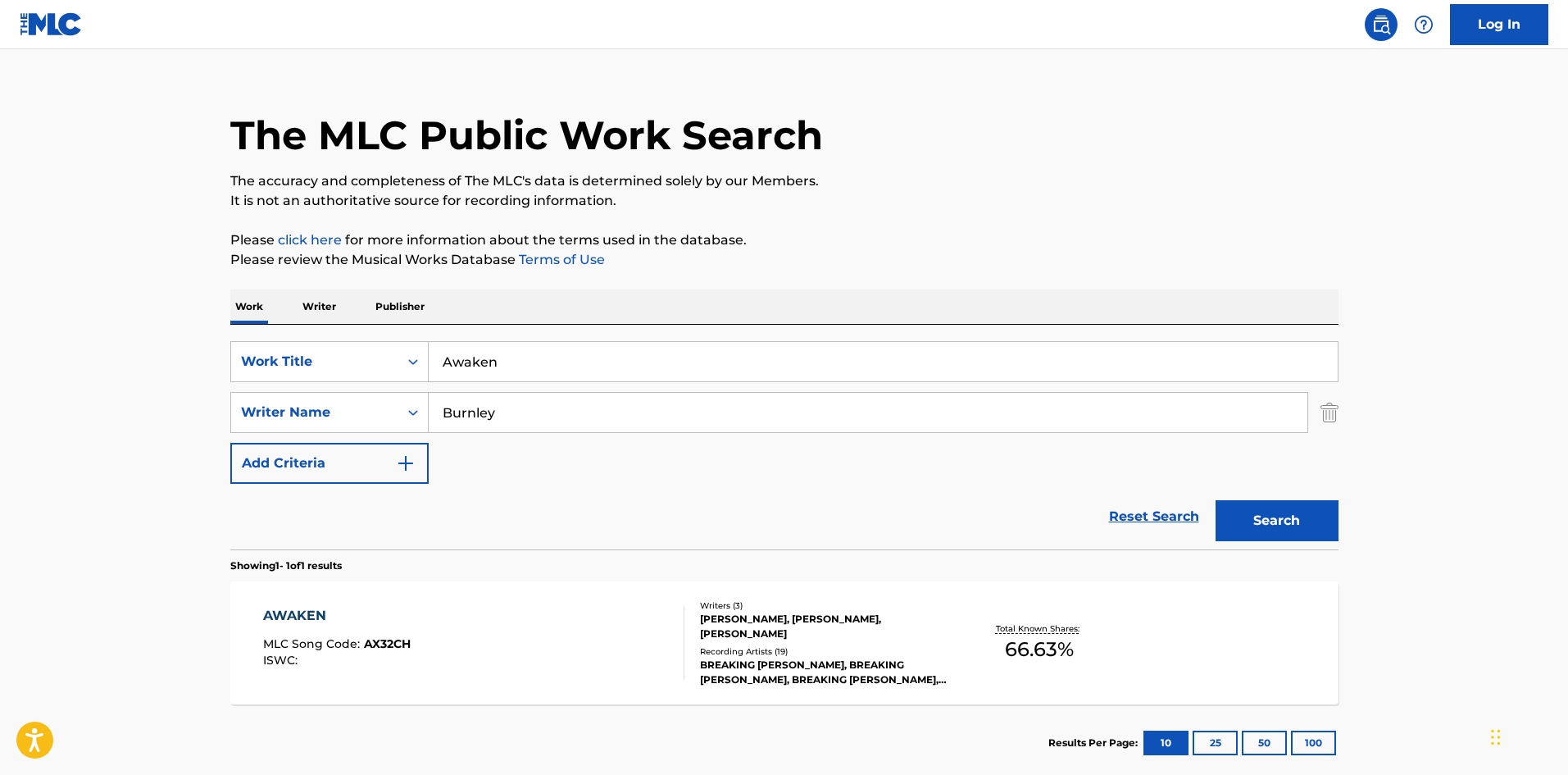
drag, startPoint x: 585, startPoint y: 341, endPoint x: 571, endPoint y: 352, distance: 17.8
click at [573, 346] on div "Awaken" at bounding box center [884, 361] width 910 height 41
drag, startPoint x: 571, startPoint y: 356, endPoint x: 88, endPoint y: 306, distance: 485.6
click at [98, 318] on main "The MLC Public Work Search The accuracy and completeness of The MLC's data is d…" at bounding box center [784, 407] width 1568 height 765
paste input "Tough People"
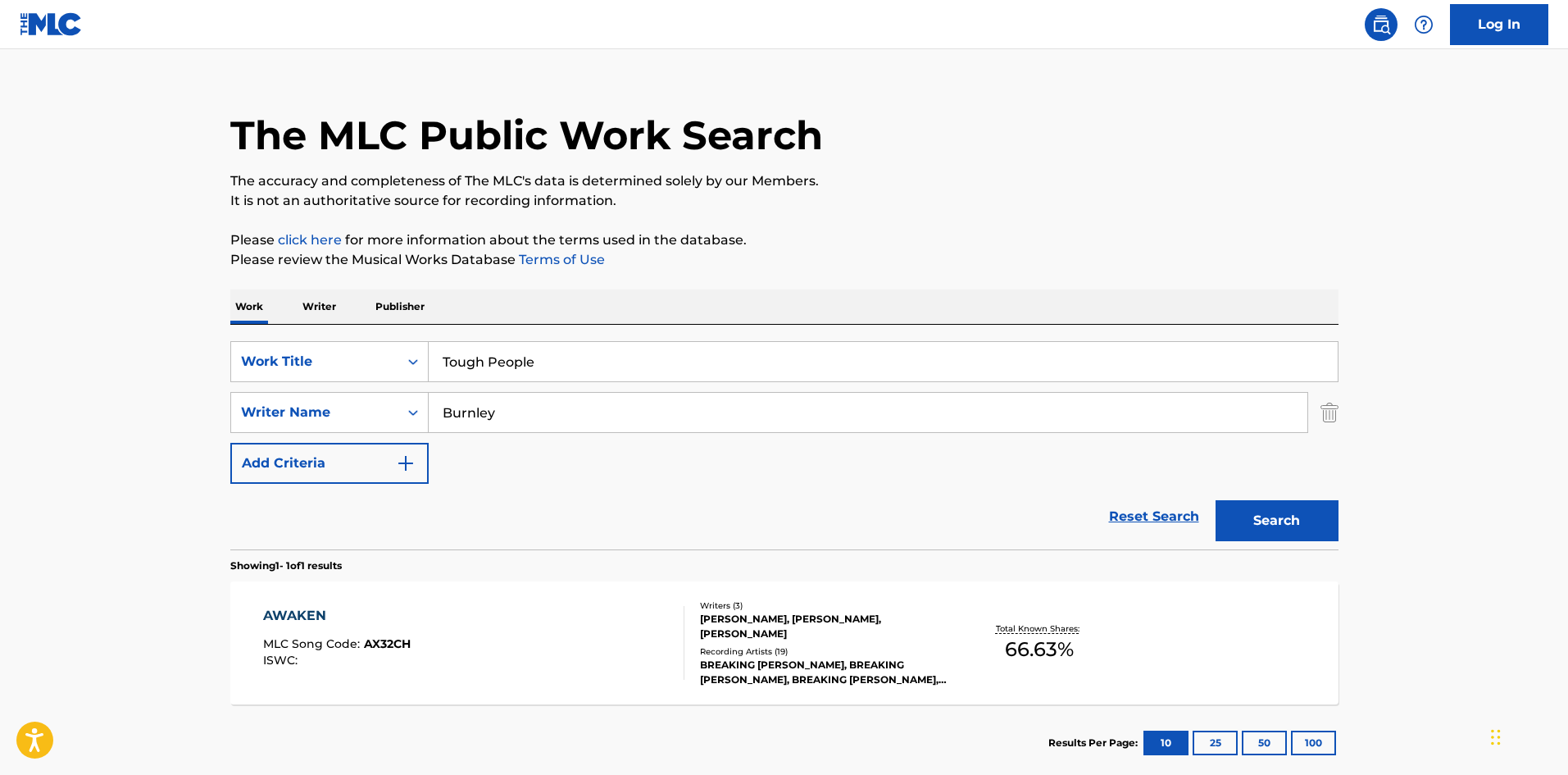
type input "Tough People"
drag, startPoint x: 622, startPoint y: 404, endPoint x: 0, endPoint y: 369, distance: 623.0
click at [0, 374] on main "The MLC Public Work Search The accuracy and completeness of The MLC's data is d…" at bounding box center [784, 407] width 1568 height 765
paste input "[PERSON_NAME]"
type input "[PERSON_NAME]"
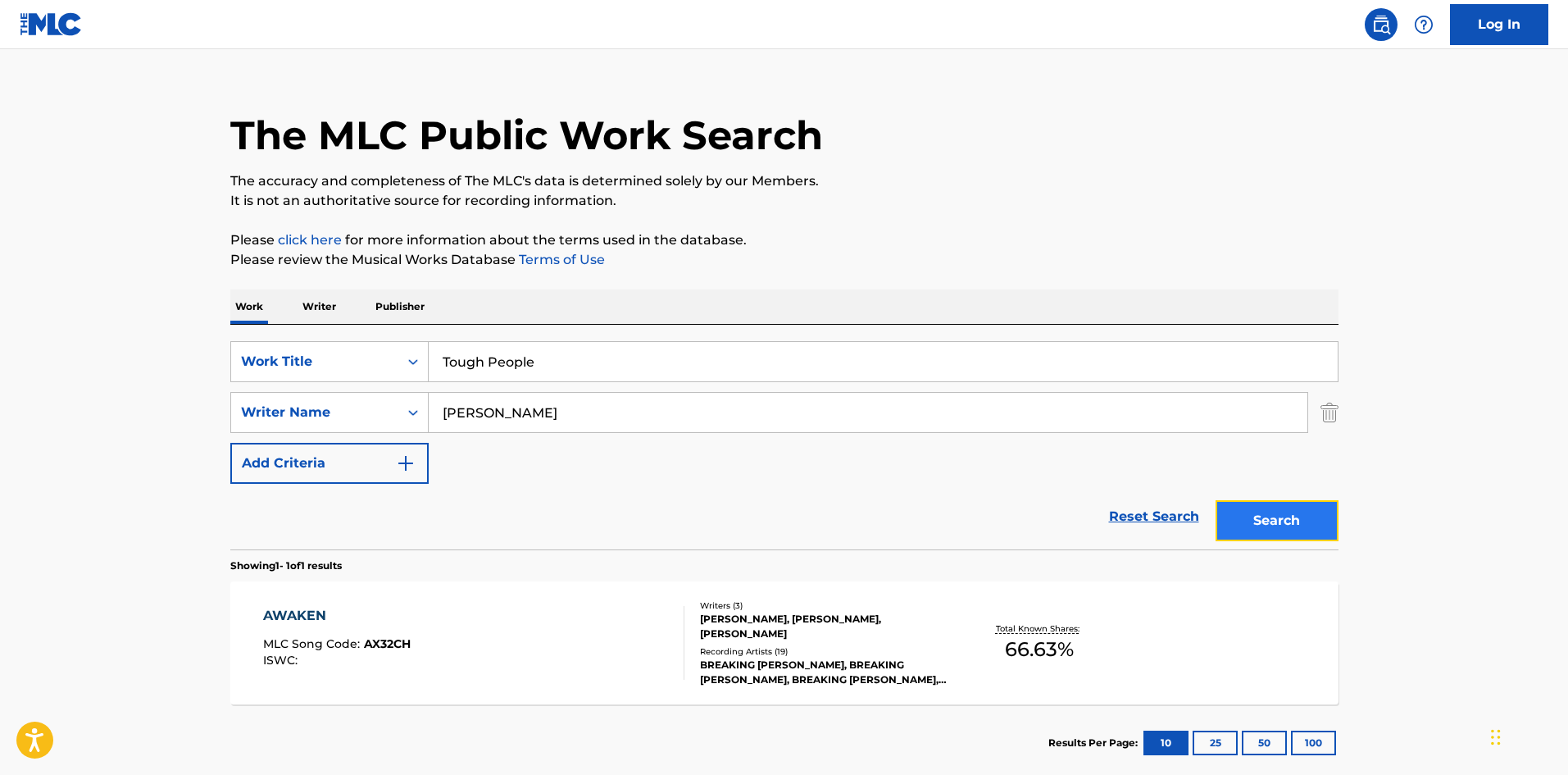
click at [1257, 534] on button "Search" at bounding box center [1278, 520] width 123 height 41
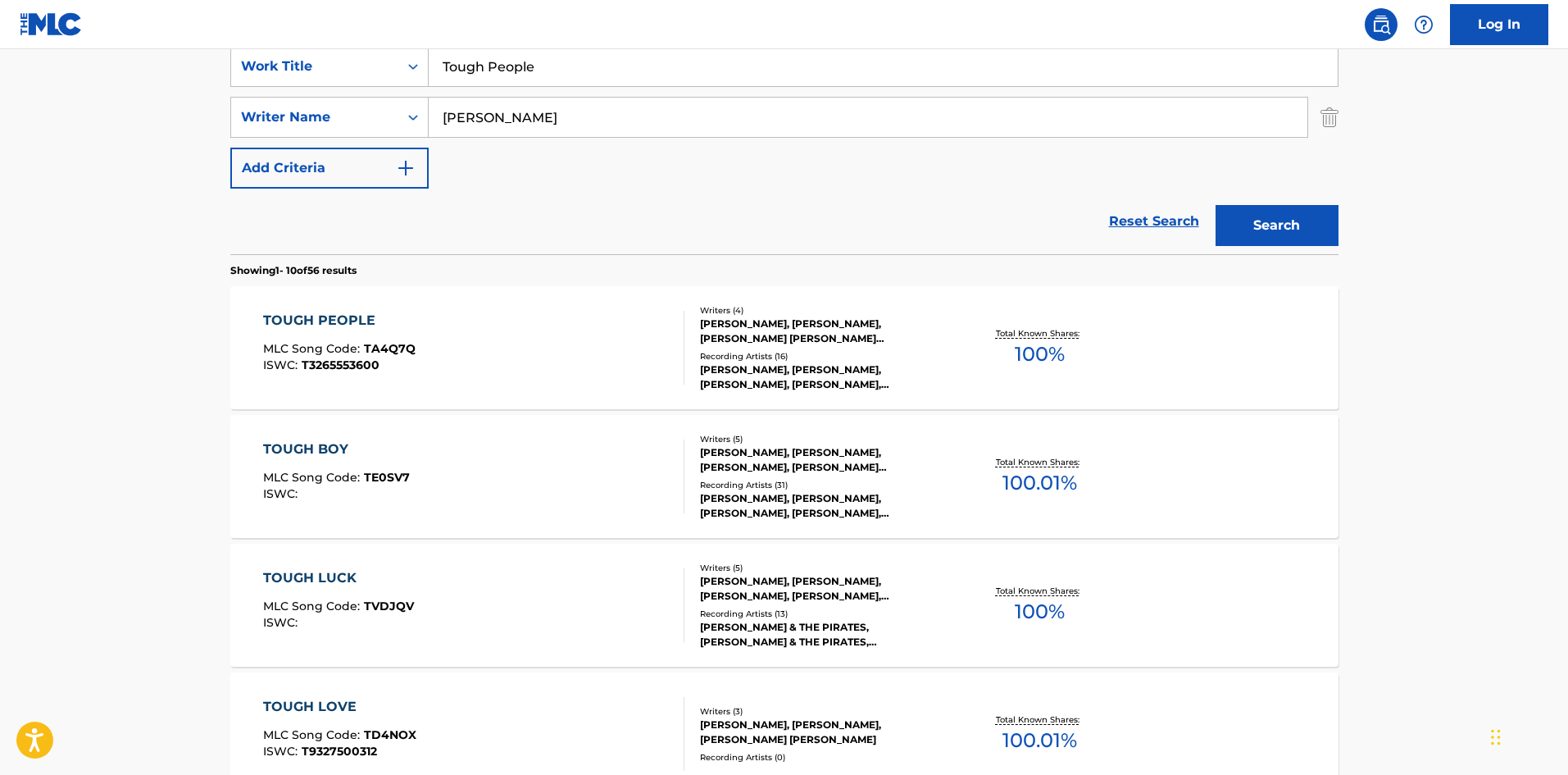
scroll to position [328, 0]
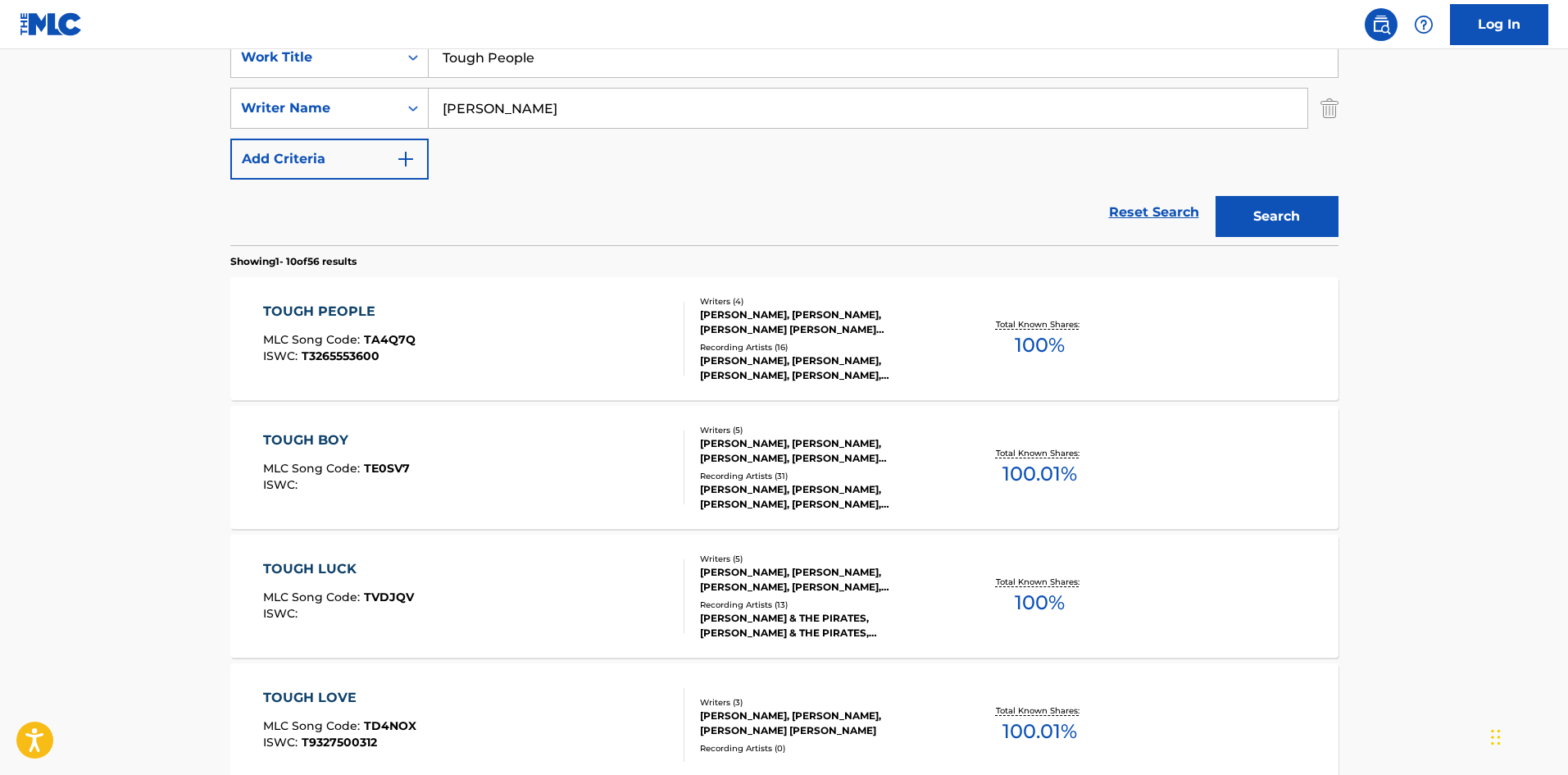
click at [347, 310] on div "TOUGH PEOPLE" at bounding box center [340, 311] width 153 height 20
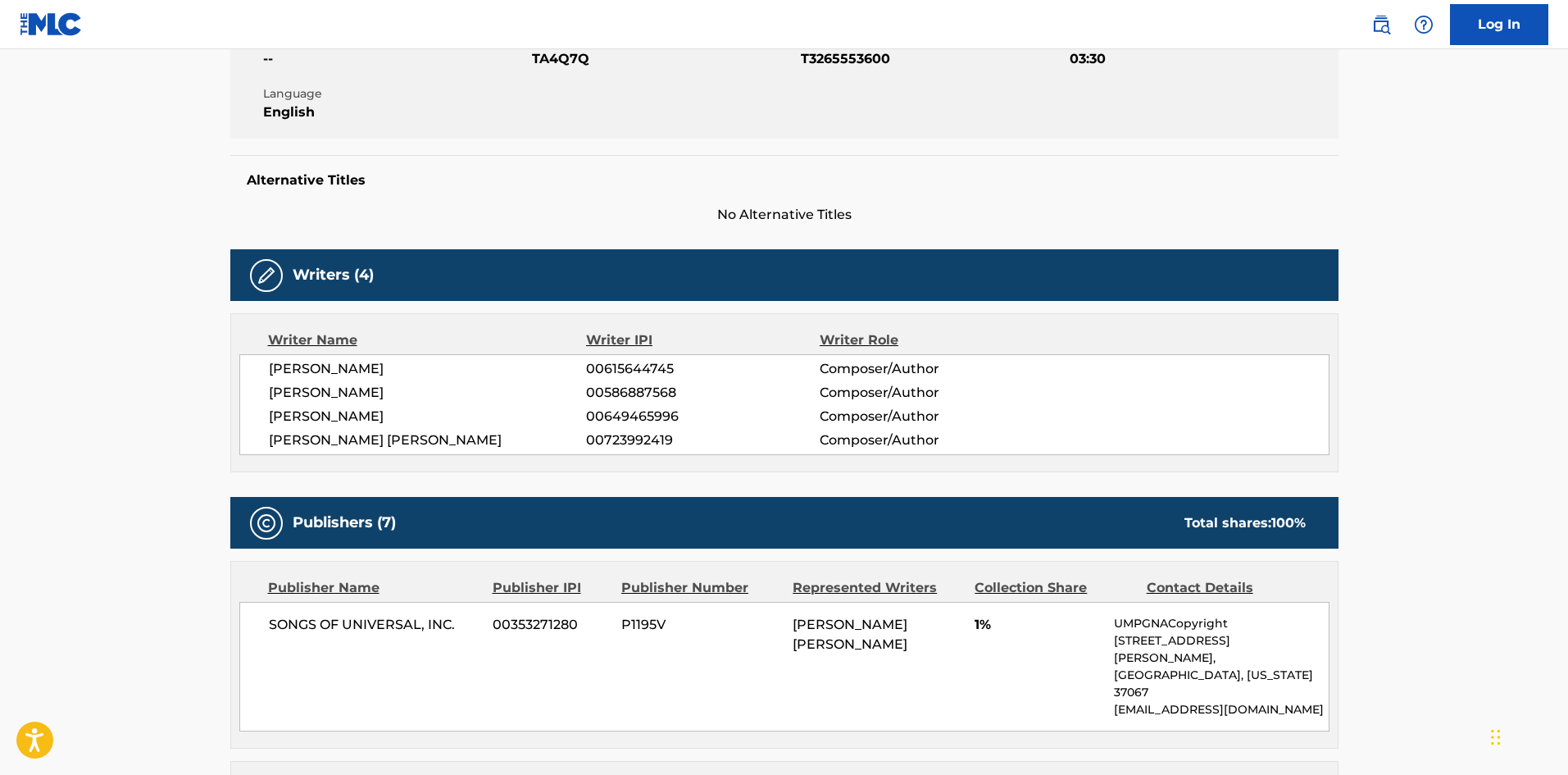
scroll to position [656, 0]
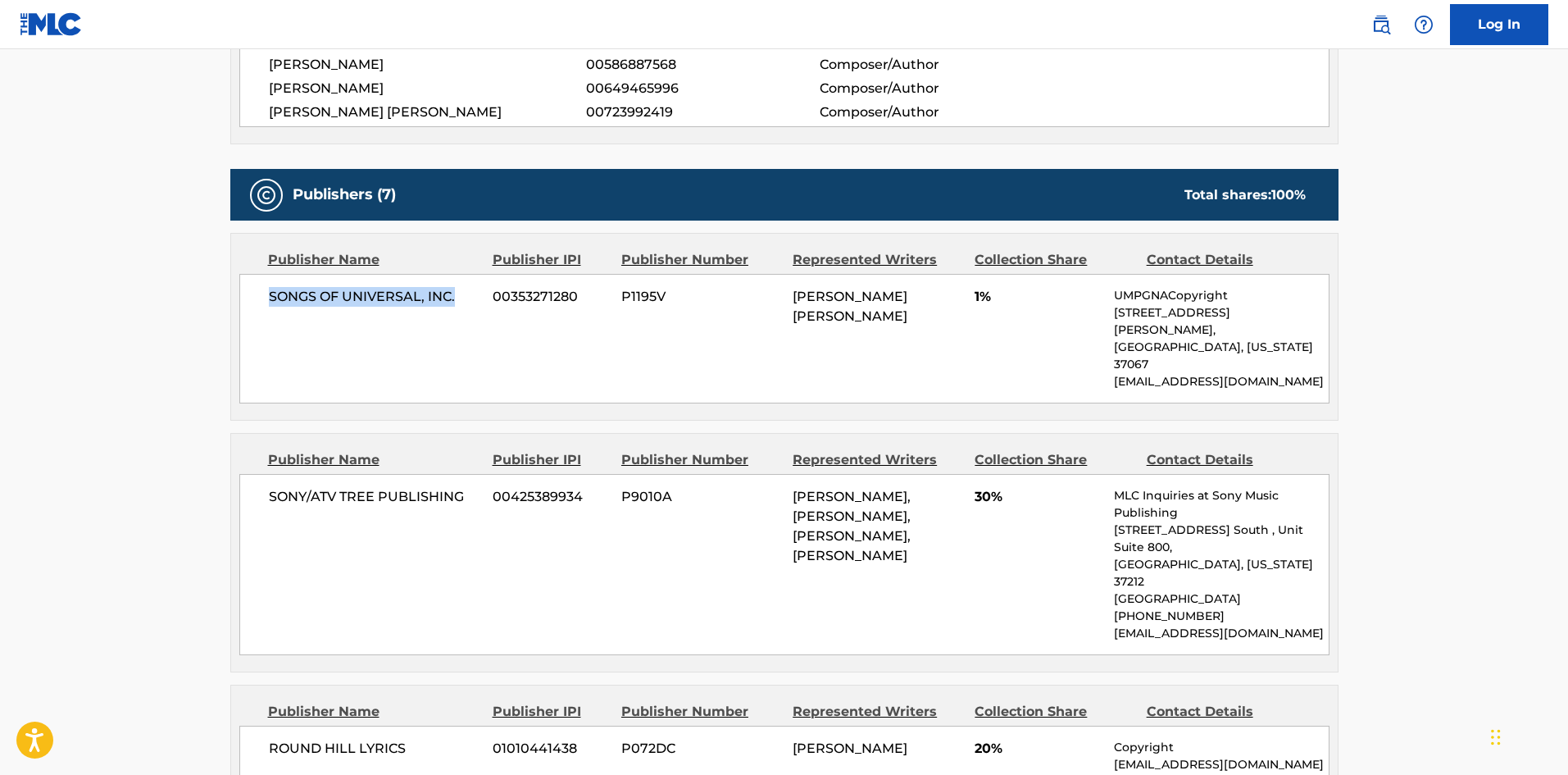
drag, startPoint x: 271, startPoint y: 293, endPoint x: 475, endPoint y: 286, distance: 204.1
click at [475, 286] on div "SONGS OF UNIVERSAL, INC. 00353271280 P1195V [PERSON_NAME] [PERSON_NAME] 1% UMPG…" at bounding box center [784, 338] width 1090 height 129
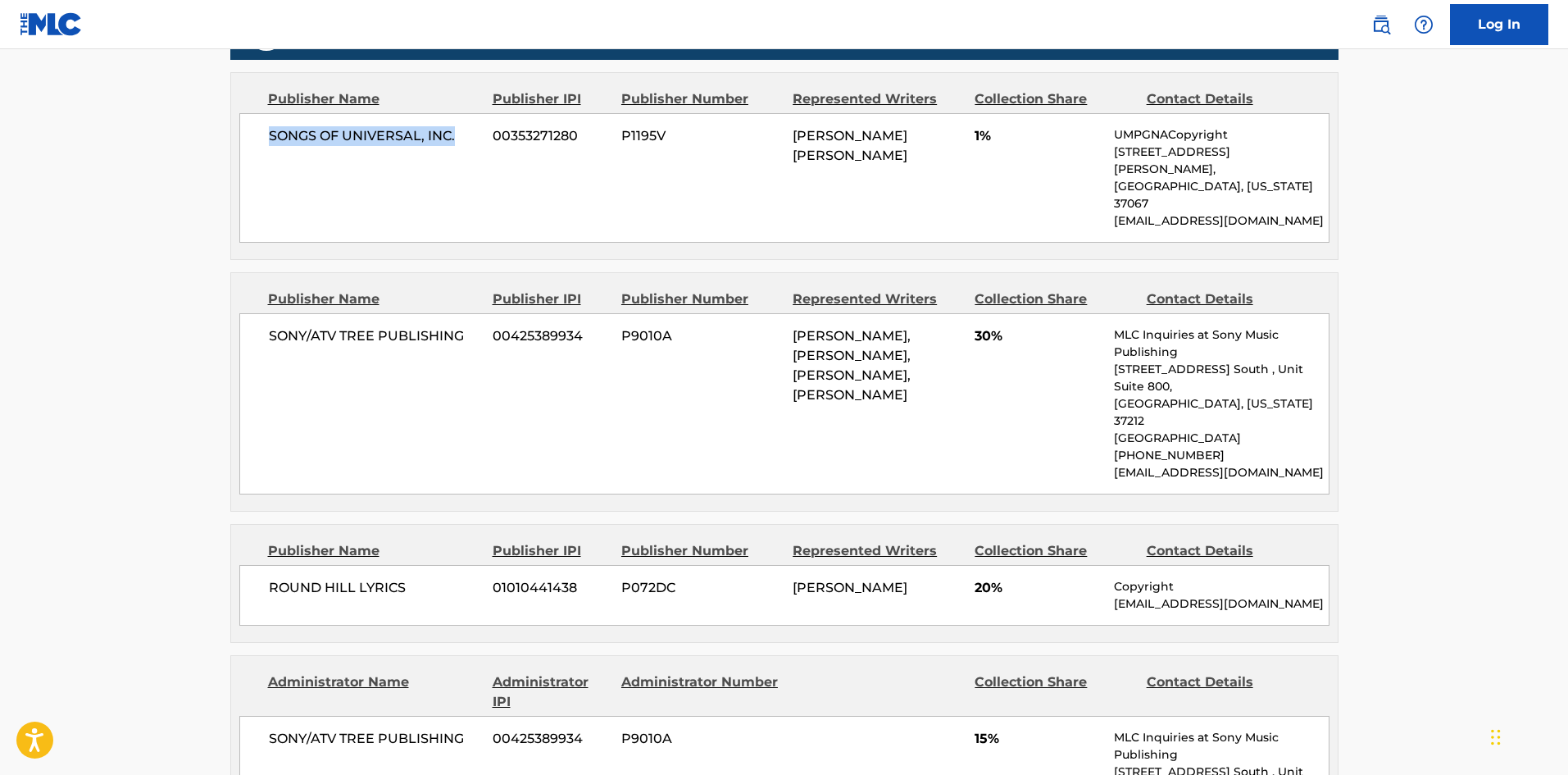
scroll to position [820, 0]
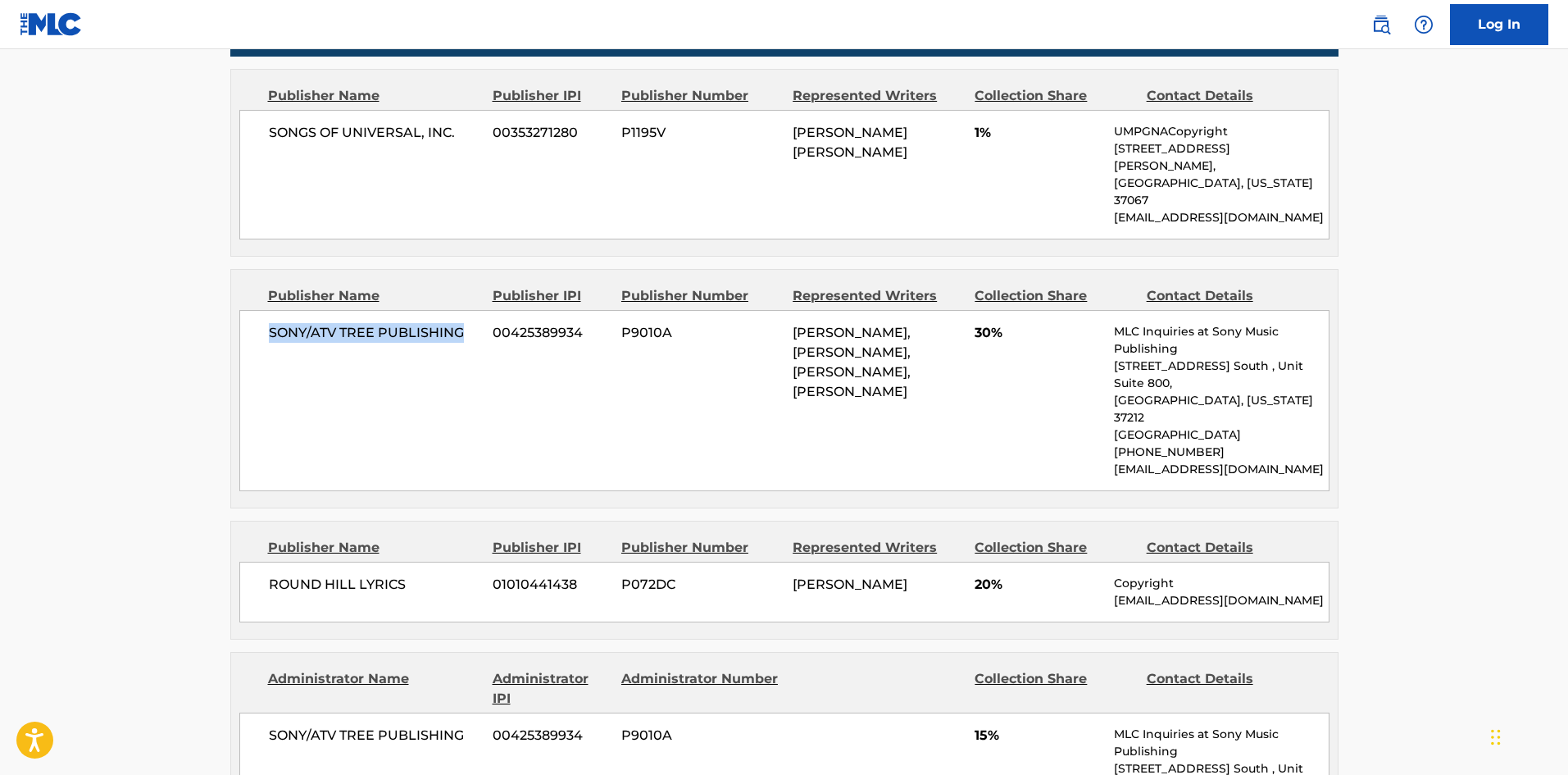
drag, startPoint x: 269, startPoint y: 300, endPoint x: 477, endPoint y: 294, distance: 208.1
click at [477, 323] on span "SONY/ATV TREE PUBLISHING" at bounding box center [374, 333] width 212 height 20
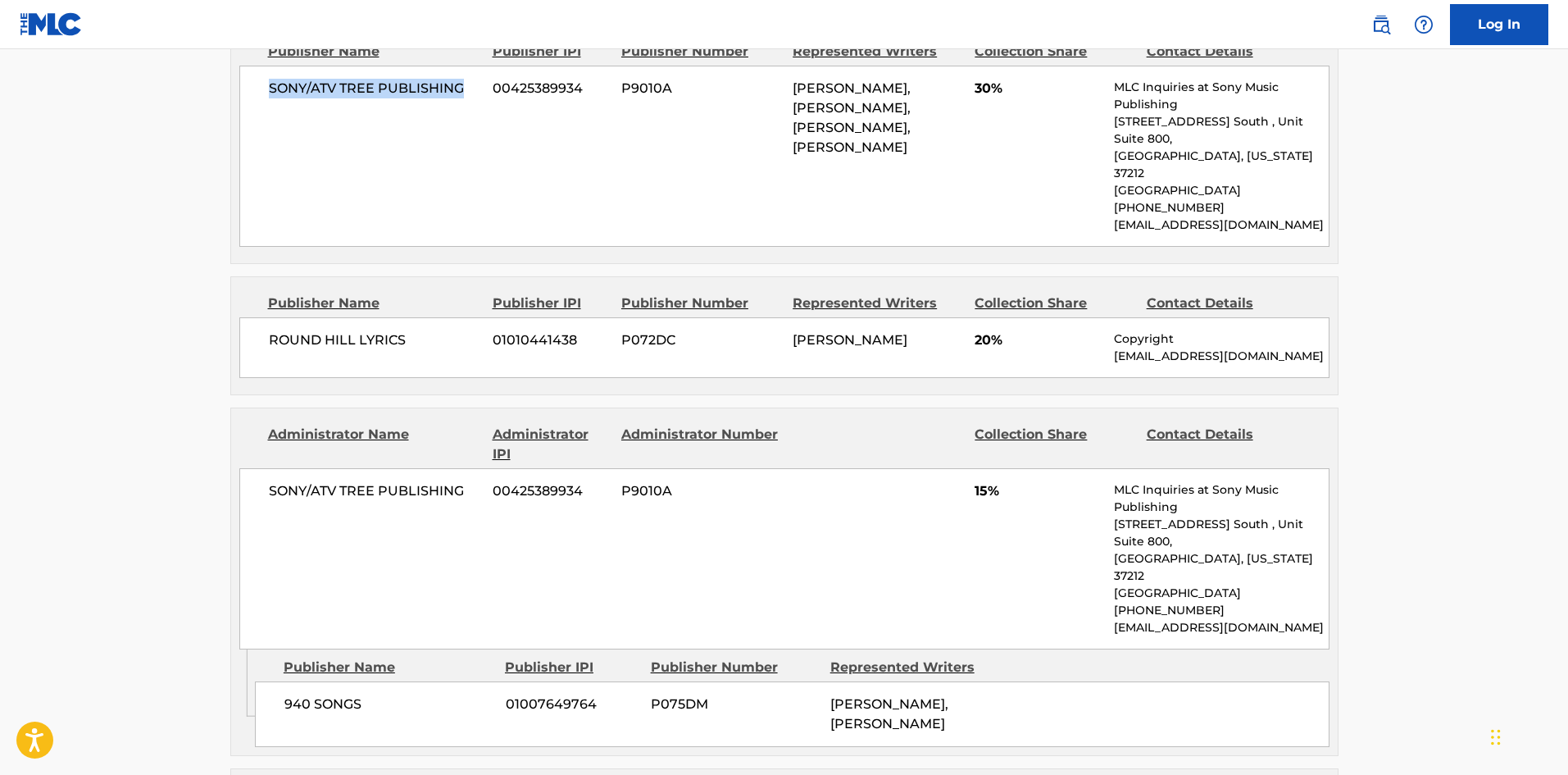
scroll to position [1066, 0]
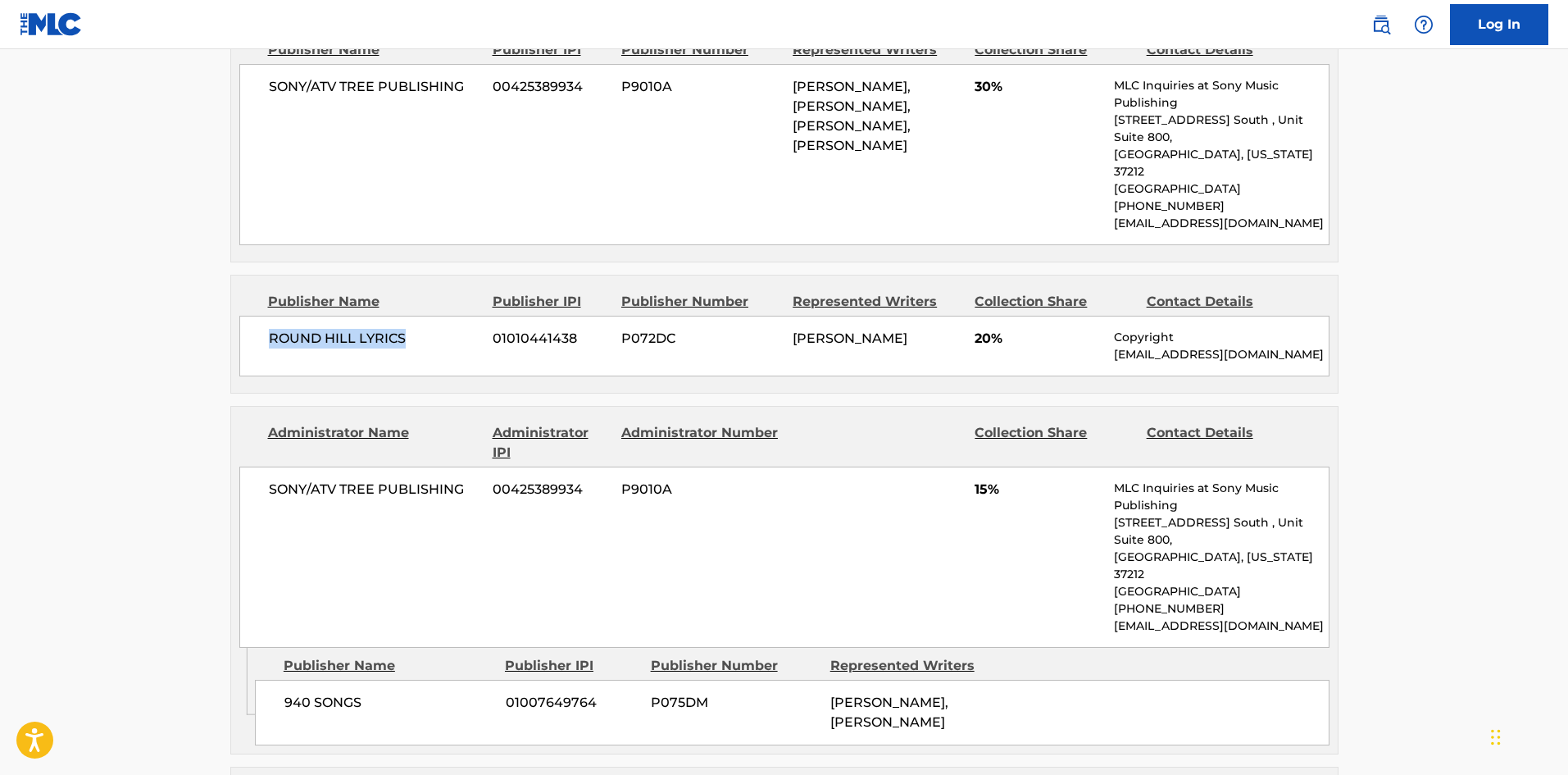
drag, startPoint x: 268, startPoint y: 270, endPoint x: 419, endPoint y: 270, distance: 151.0
click at [419, 329] on span "ROUND HILL LYRICS" at bounding box center [374, 338] width 212 height 20
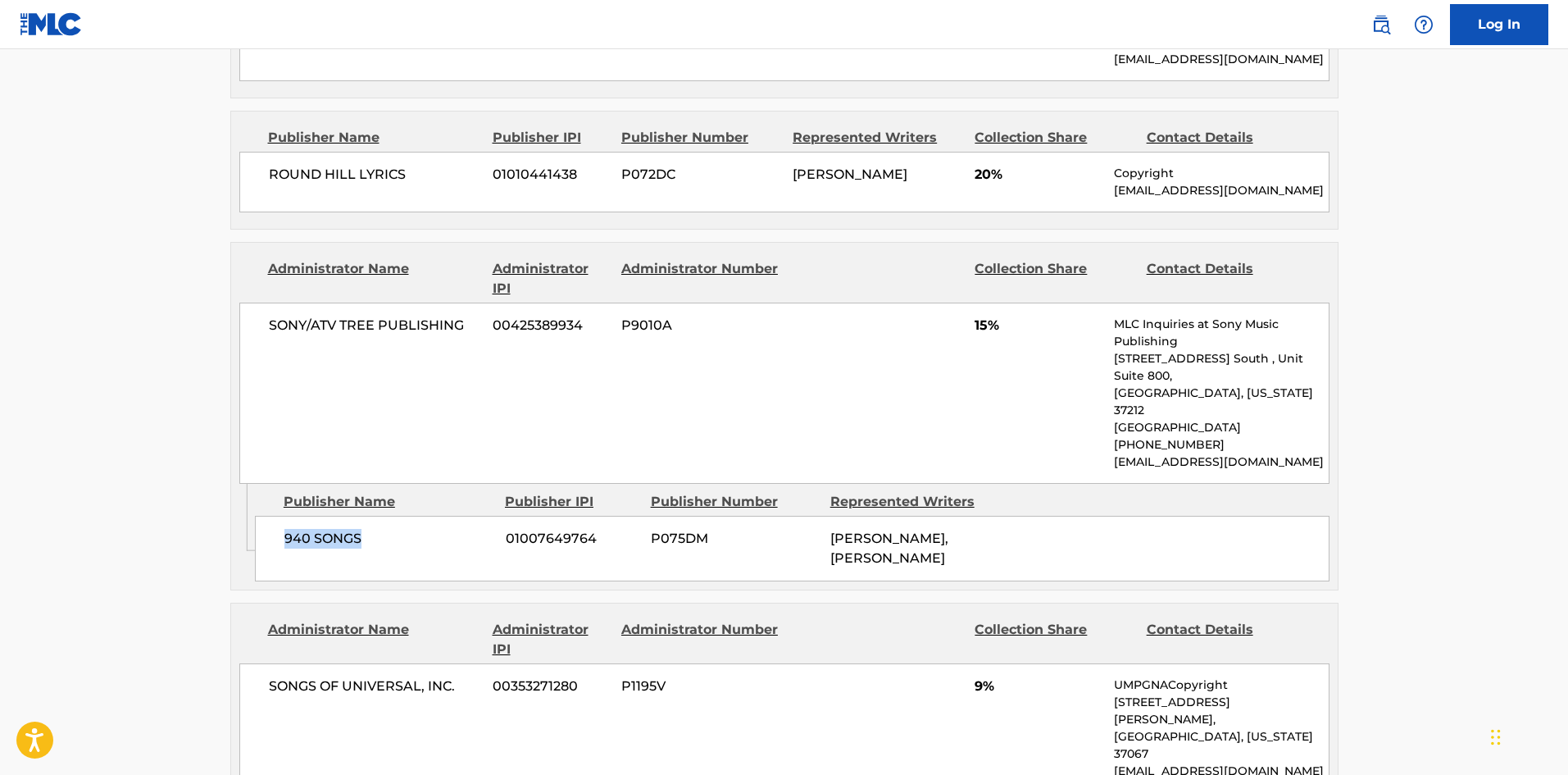
drag, startPoint x: 281, startPoint y: 442, endPoint x: 411, endPoint y: 443, distance: 130.0
click at [411, 516] on div "940 SONGS 01007649764 P075DM [PERSON_NAME], [PERSON_NAME]" at bounding box center [792, 549] width 1075 height 66
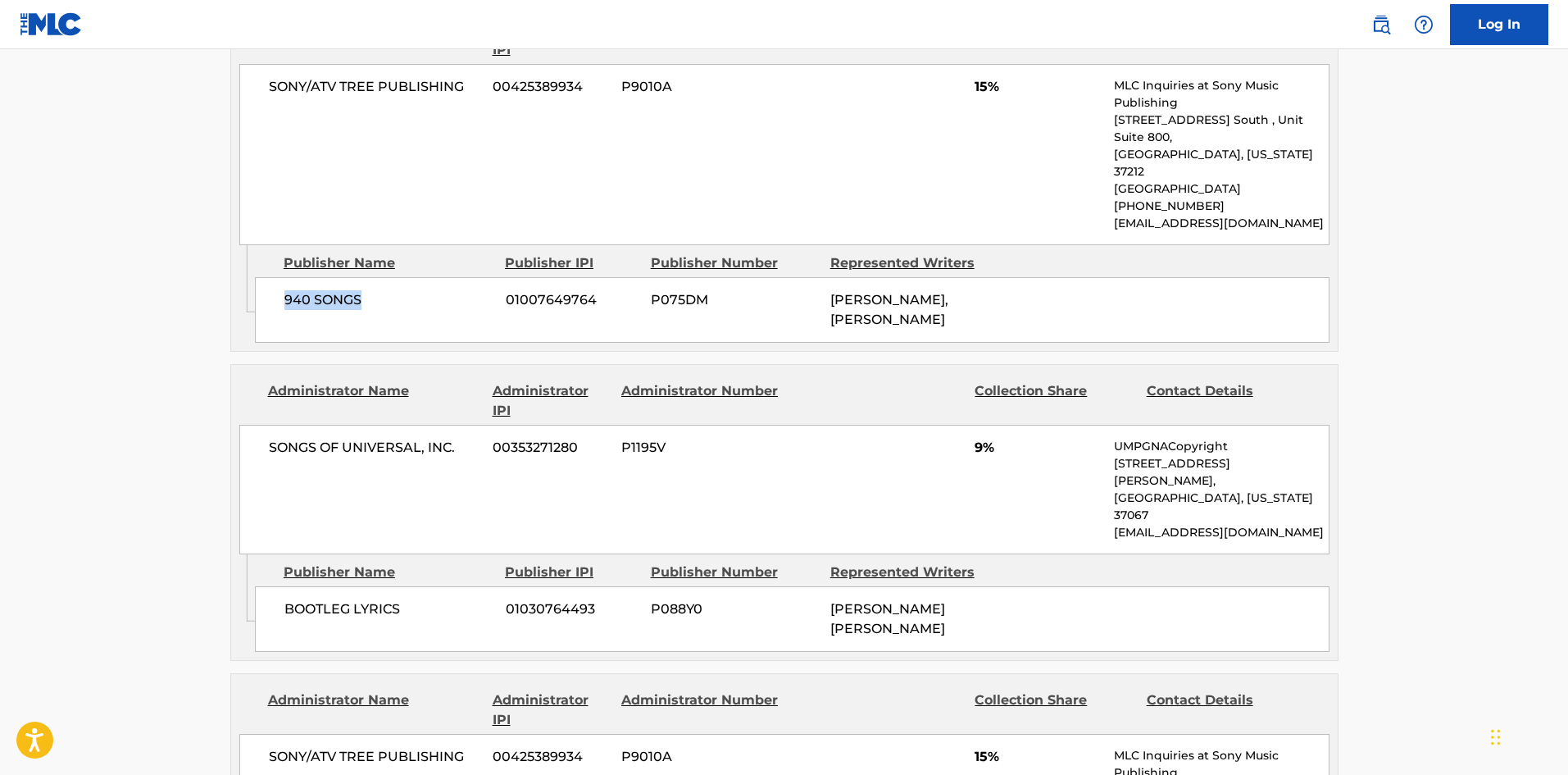
scroll to position [1475, 0]
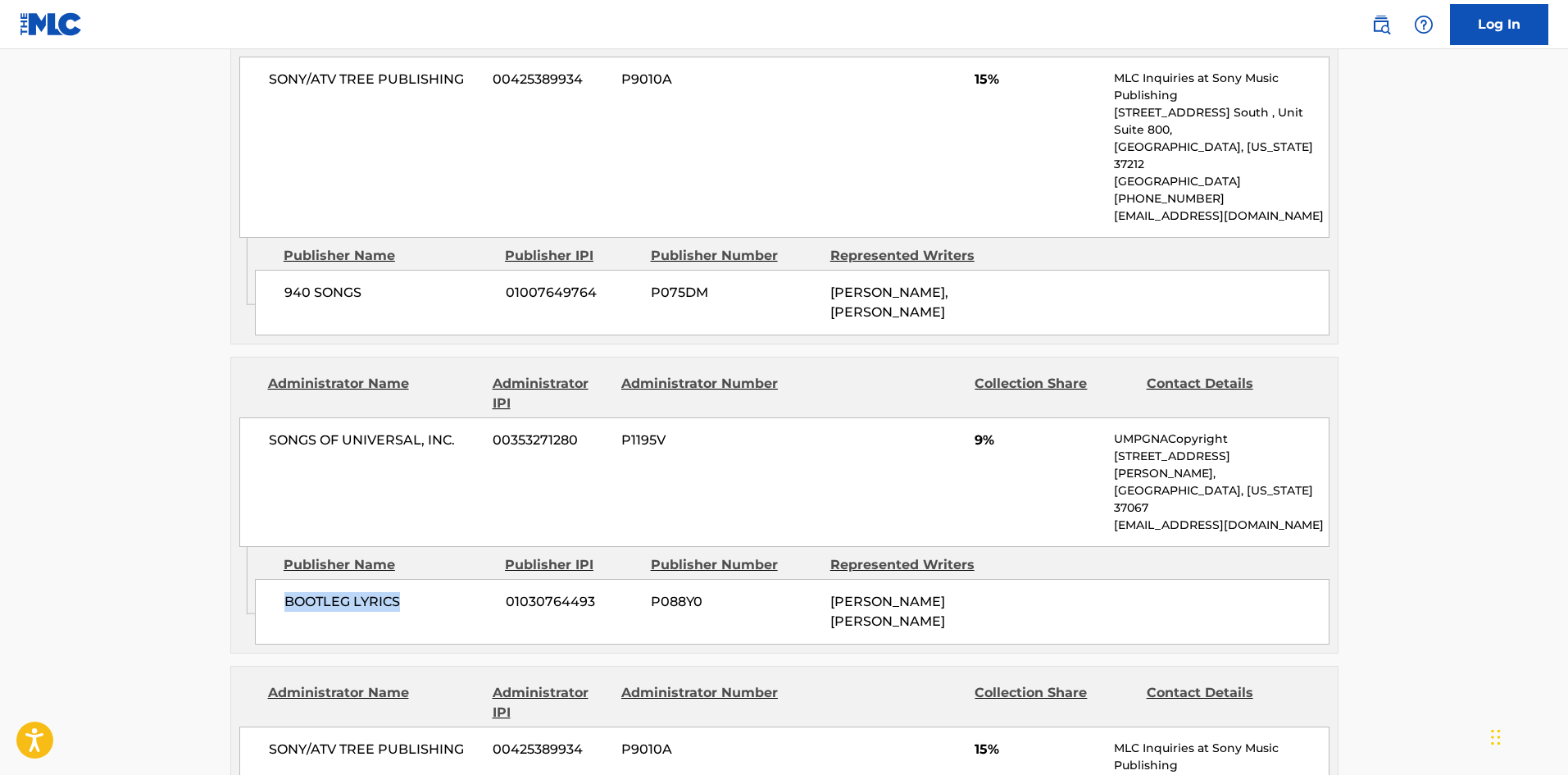
drag, startPoint x: 284, startPoint y: 481, endPoint x: 432, endPoint y: 466, distance: 148.8
click at [432, 579] on div "BOOTLEG LYRICS 01030764493 P088Y0 [PERSON_NAME] [PERSON_NAME]" at bounding box center [792, 612] width 1075 height 66
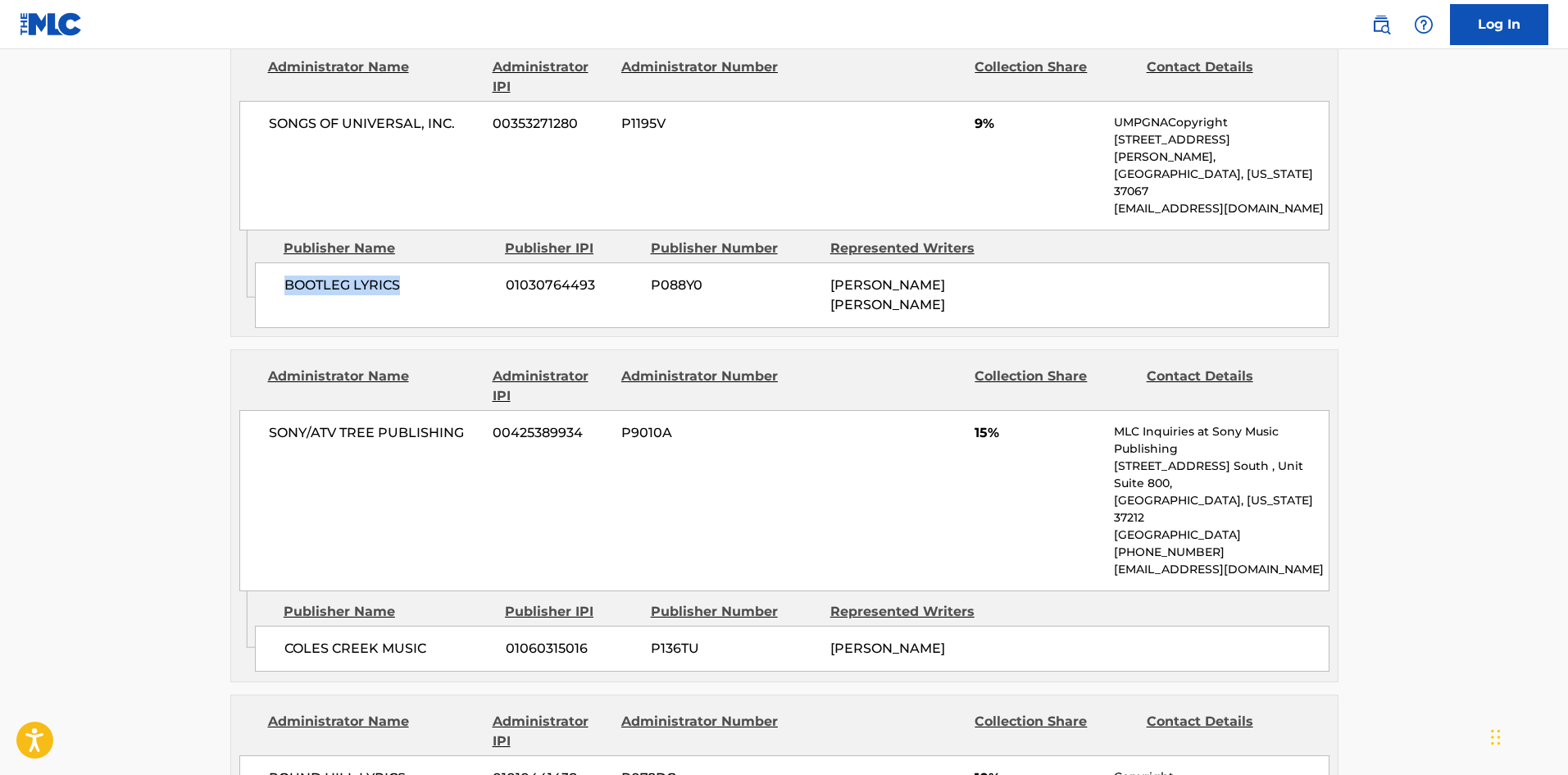
scroll to position [1804, 0]
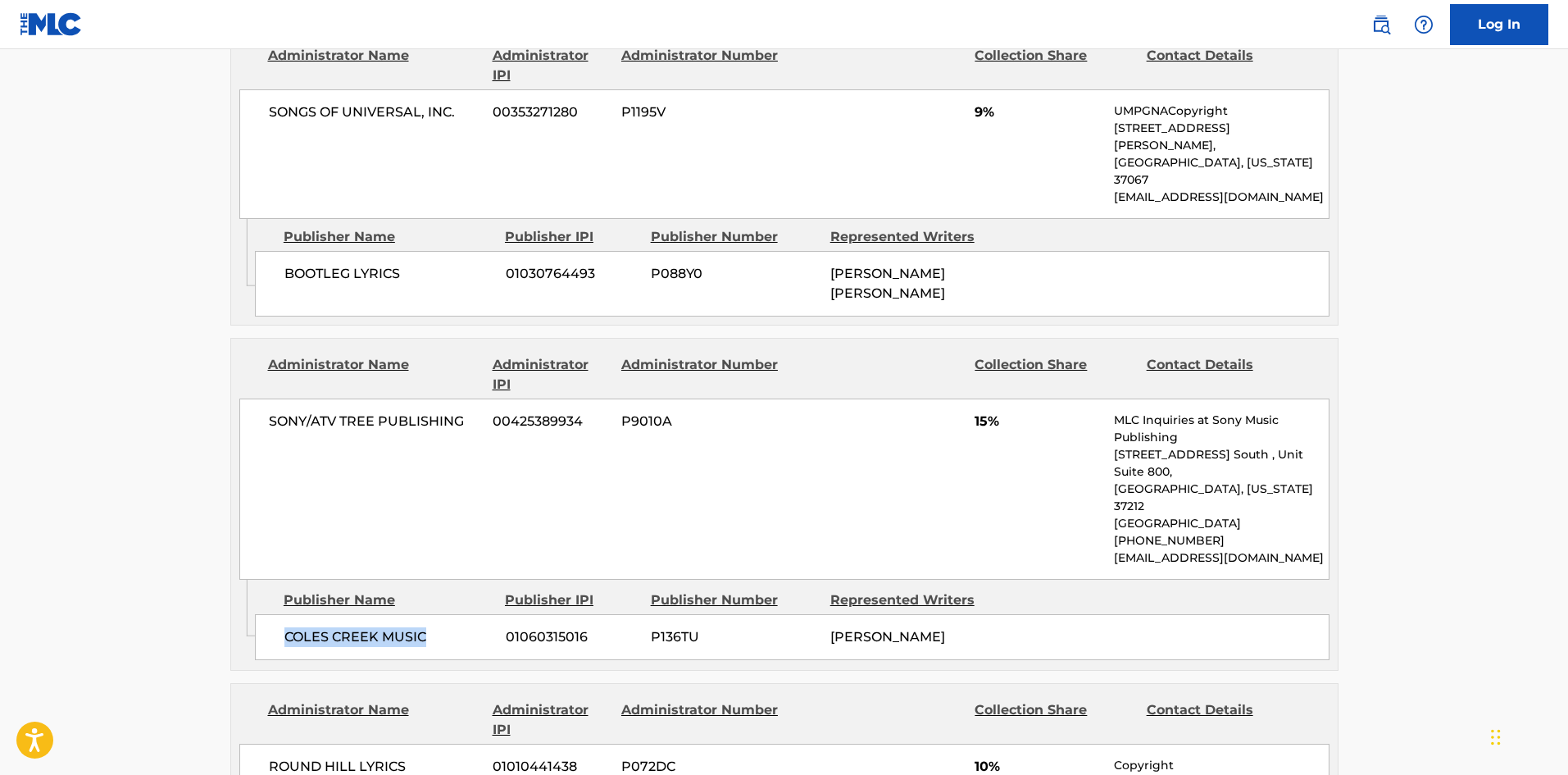
drag, startPoint x: 288, startPoint y: 449, endPoint x: 443, endPoint y: 444, distance: 155.1
click at [443, 628] on span "COLES CREEK MUSIC" at bounding box center [388, 637] width 209 height 20
drag, startPoint x: 285, startPoint y: 692, endPoint x: 443, endPoint y: 674, distance: 159.0
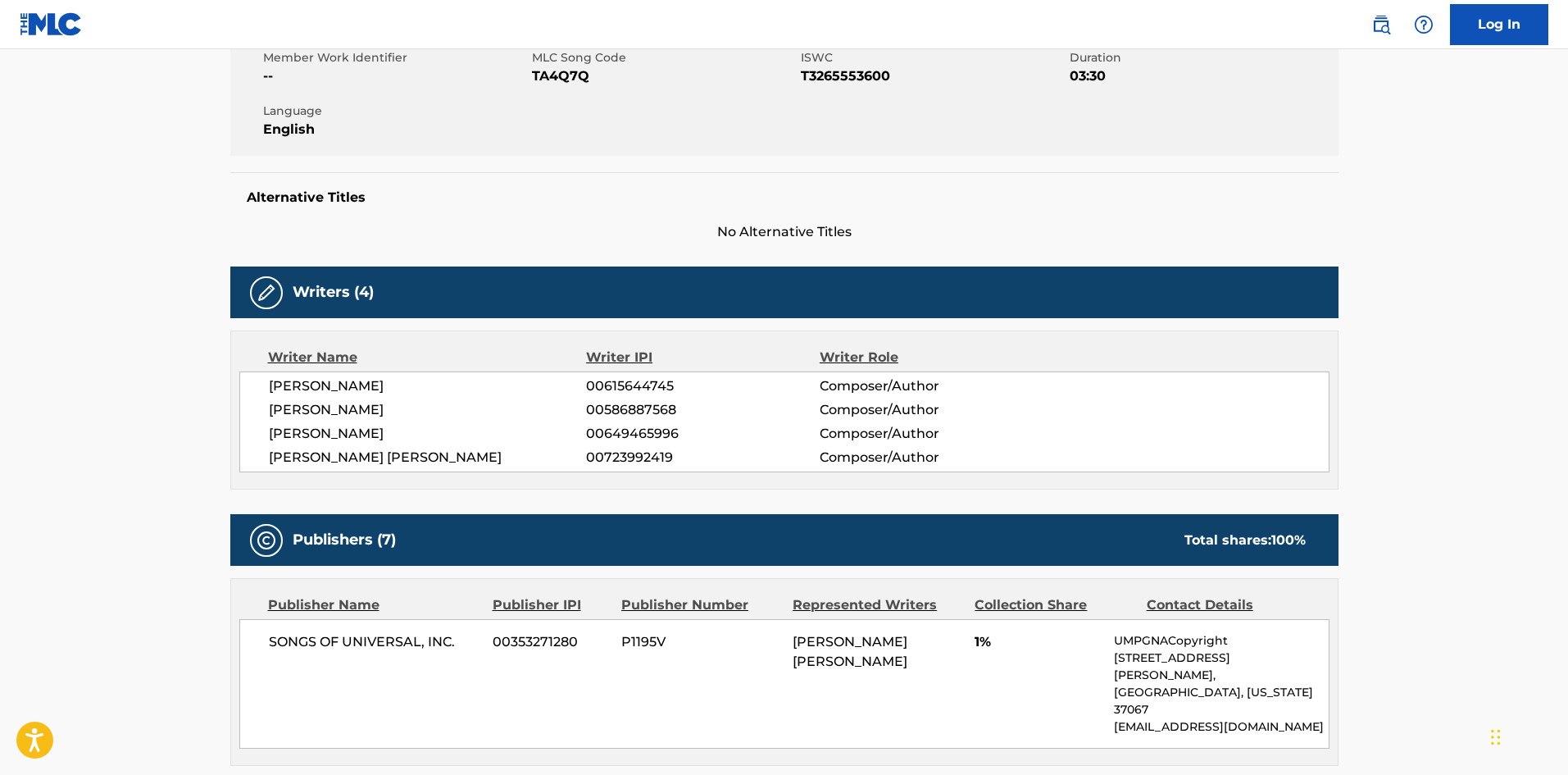
scroll to position [574, 0]
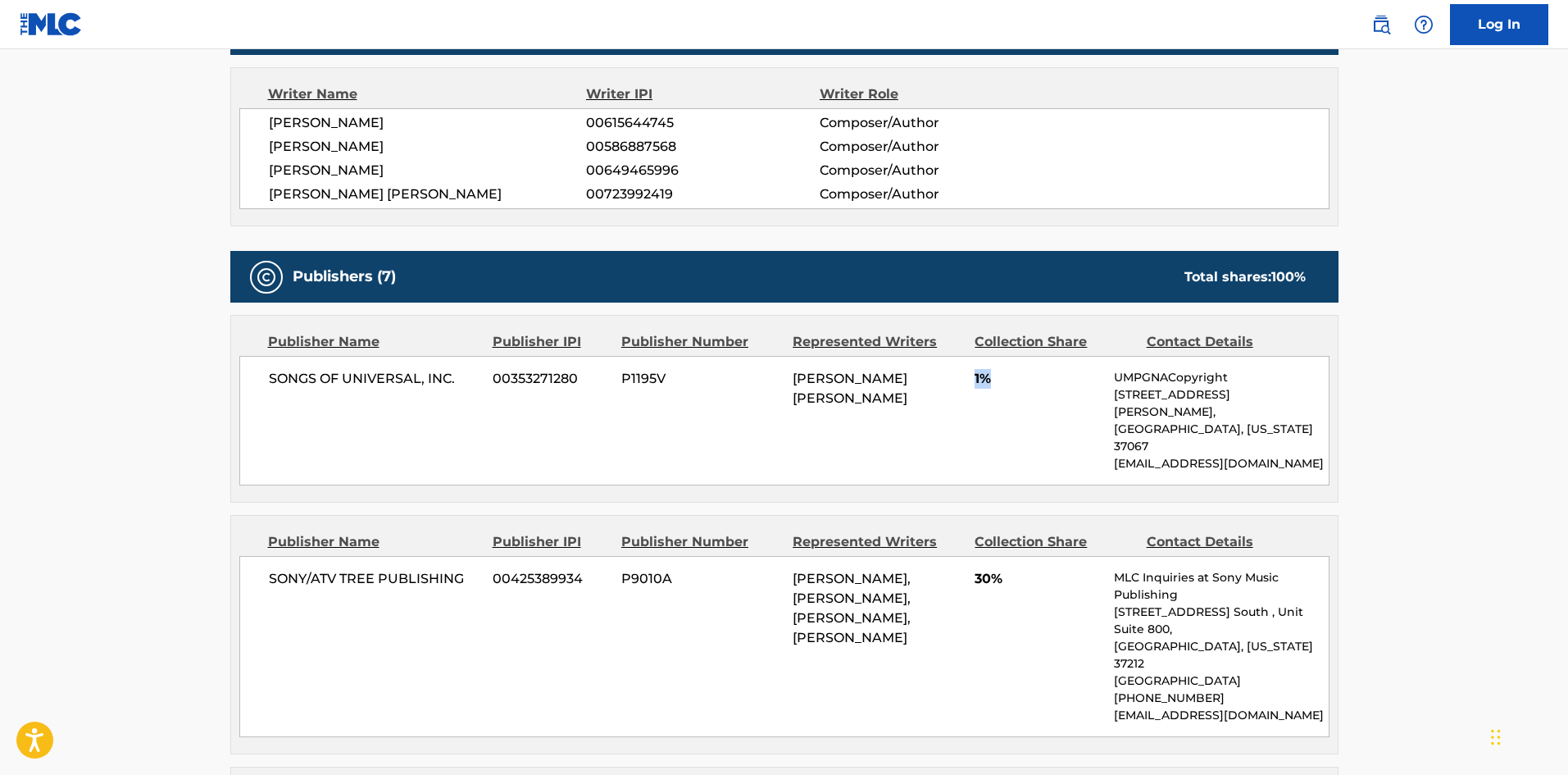
drag, startPoint x: 972, startPoint y: 380, endPoint x: 1005, endPoint y: 374, distance: 33.5
click at [1005, 374] on div "SONGS OF UNIVERSAL, INC. 00353271280 P1195V [PERSON_NAME] [PERSON_NAME] 1% UMPG…" at bounding box center [784, 420] width 1090 height 129
click at [979, 569] on span "30%" at bounding box center [1038, 578] width 127 height 20
drag, startPoint x: 977, startPoint y: 542, endPoint x: 1011, endPoint y: 540, distance: 34.1
click at [1011, 569] on span "30%" at bounding box center [1038, 578] width 127 height 20
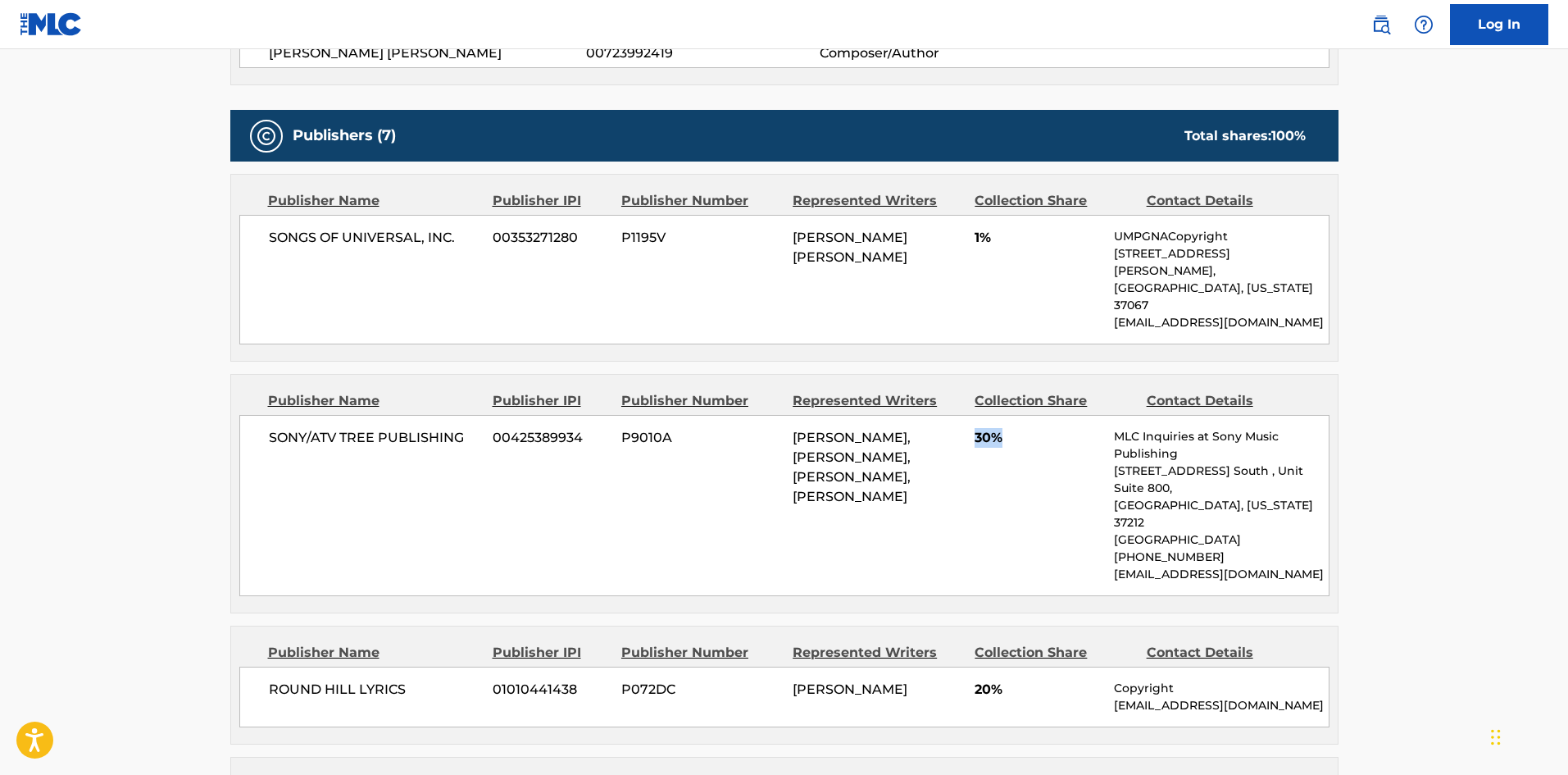
scroll to position [820, 0]
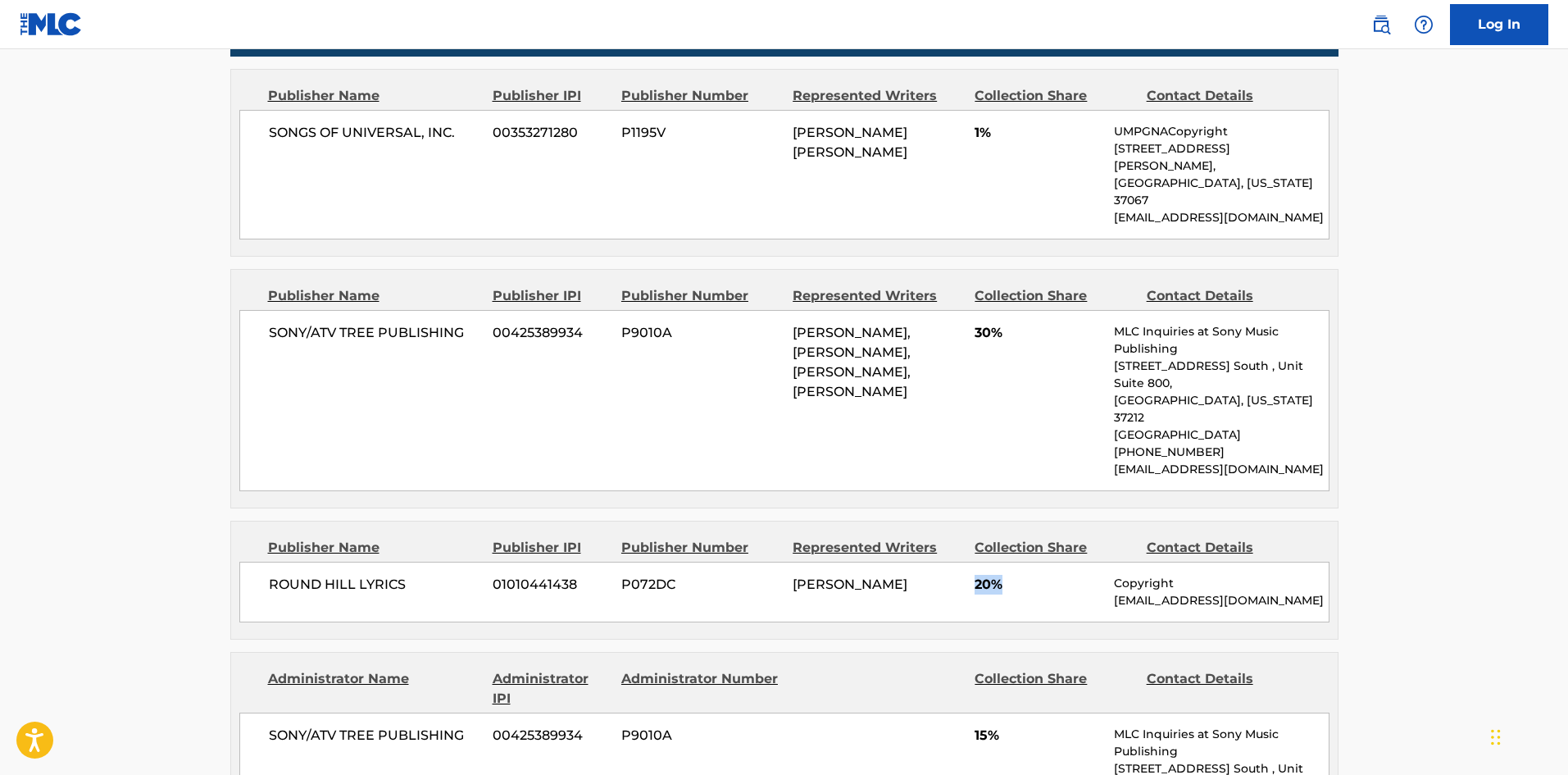
drag, startPoint x: 972, startPoint y: 518, endPoint x: 1012, endPoint y: 511, distance: 40.6
click at [1012, 562] on div "ROUND HILL LYRICS 01010441438 P072DC [PERSON_NAME] 20% Copyright [EMAIL_ADDRESS…" at bounding box center [784, 592] width 1090 height 61
drag, startPoint x: 971, startPoint y: 671, endPoint x: 1018, endPoint y: 674, distance: 47.1
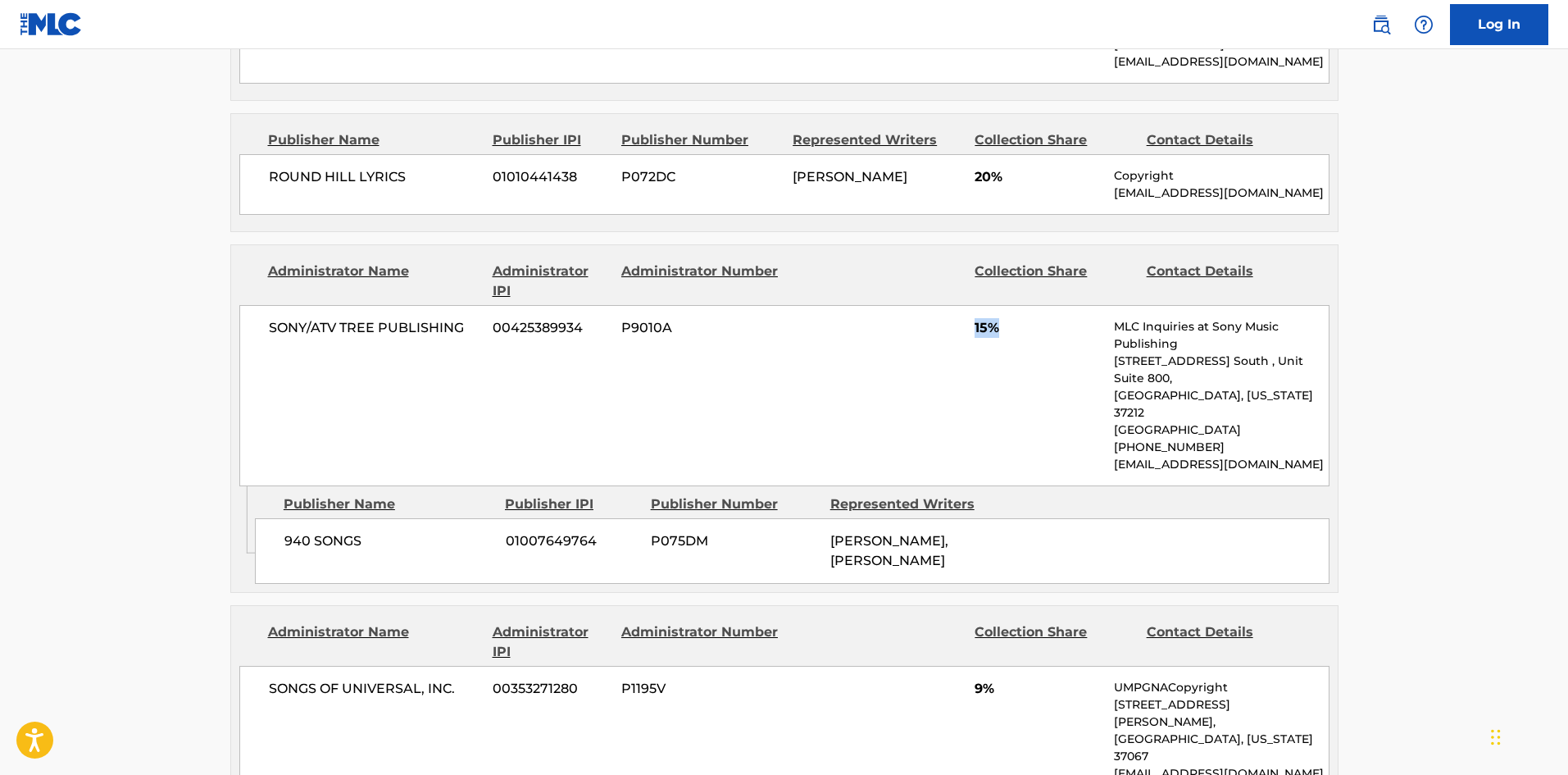
scroll to position [1230, 0]
drag, startPoint x: 976, startPoint y: 583, endPoint x: 1004, endPoint y: 570, distance: 30.9
click at [1004, 663] on div "SONGS OF UNIVERSAL, INC. 00353271280 P1195V 9% UMPGNACopyright [STREET_ADDRESS]…" at bounding box center [784, 727] width 1090 height 129
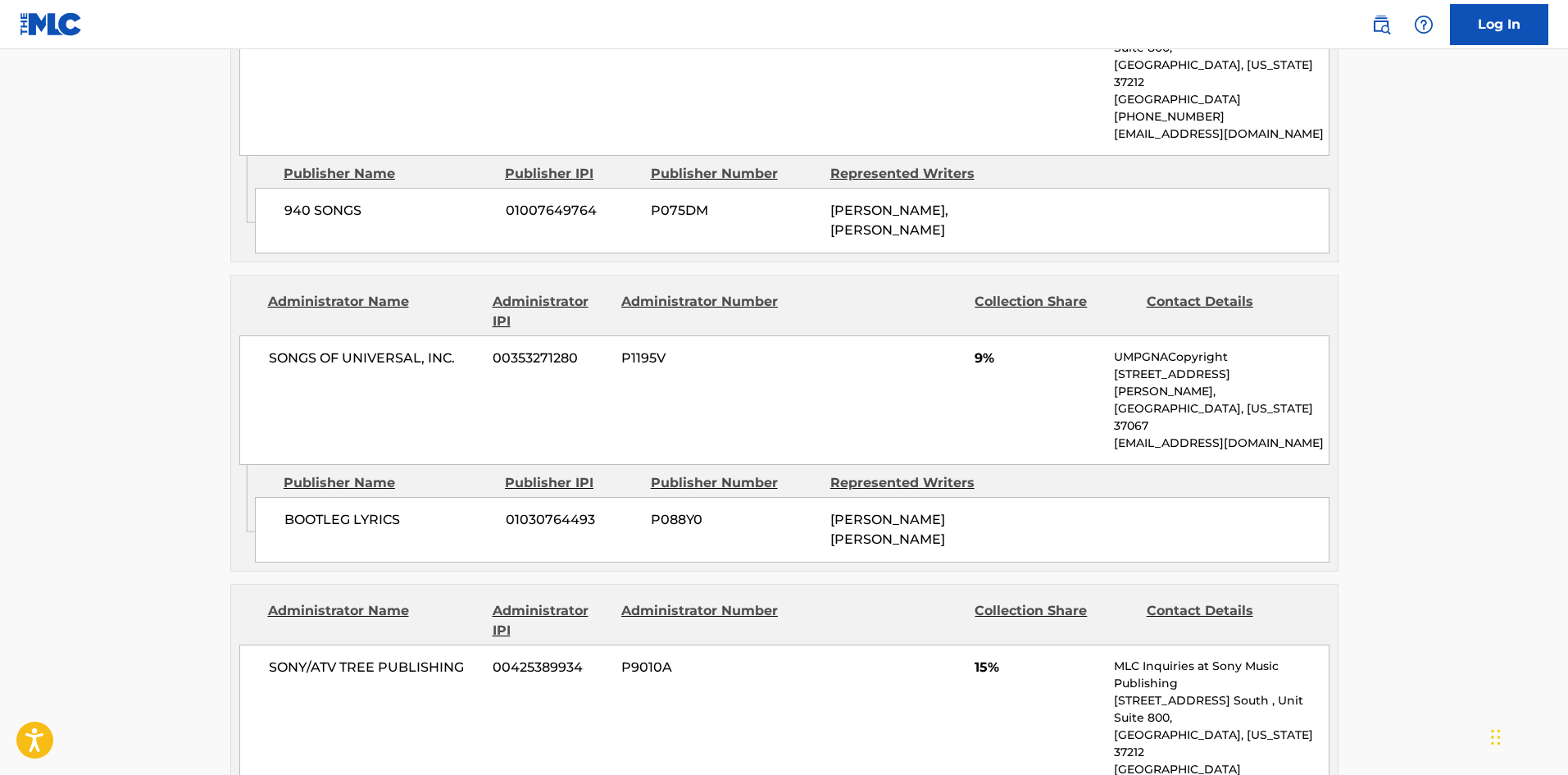
click at [976, 658] on span "15%" at bounding box center [1038, 668] width 127 height 20
drag, startPoint x: 975, startPoint y: 518, endPoint x: 1019, endPoint y: 513, distance: 44.3
click at [1019, 658] on span "15%" at bounding box center [1038, 668] width 127 height 20
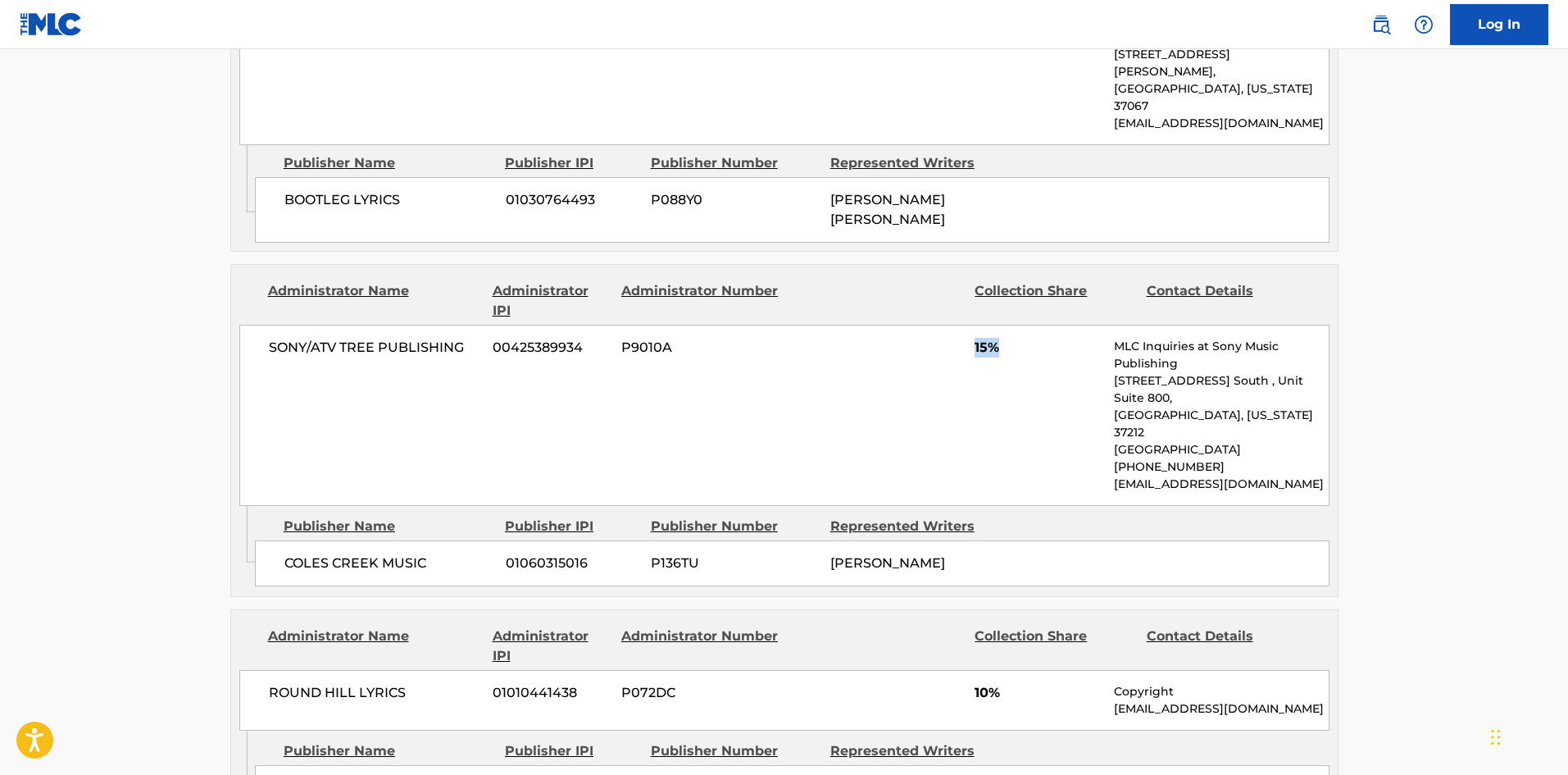
scroll to position [1968, 0]
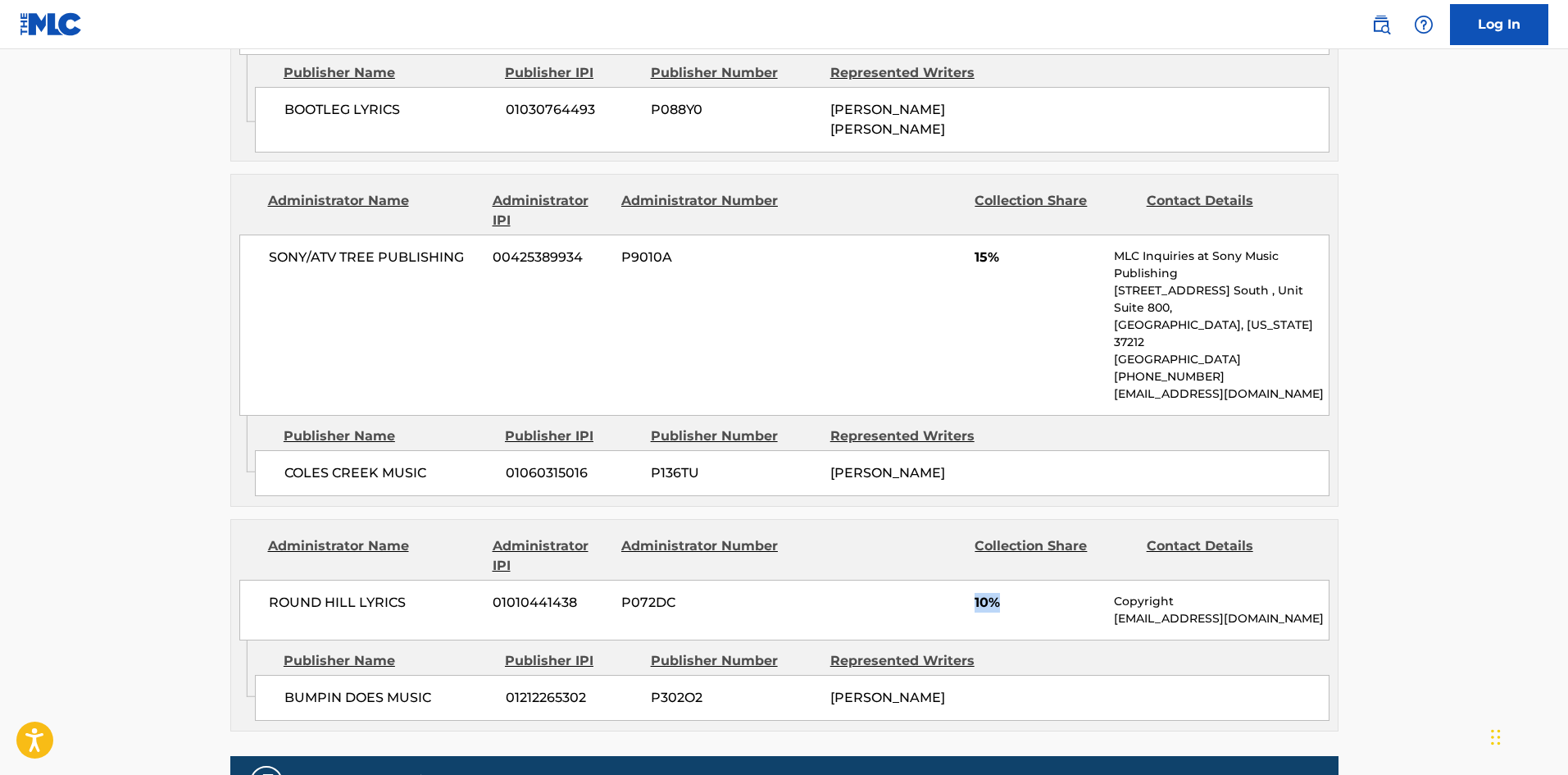
drag, startPoint x: 970, startPoint y: 431, endPoint x: 1012, endPoint y: 429, distance: 42.0
click at [1012, 580] on div "ROUND HILL LYRICS 01010441438 P072DC 10% Copyright [EMAIL_ADDRESS][DOMAIN_NAME]" at bounding box center [784, 610] width 1090 height 61
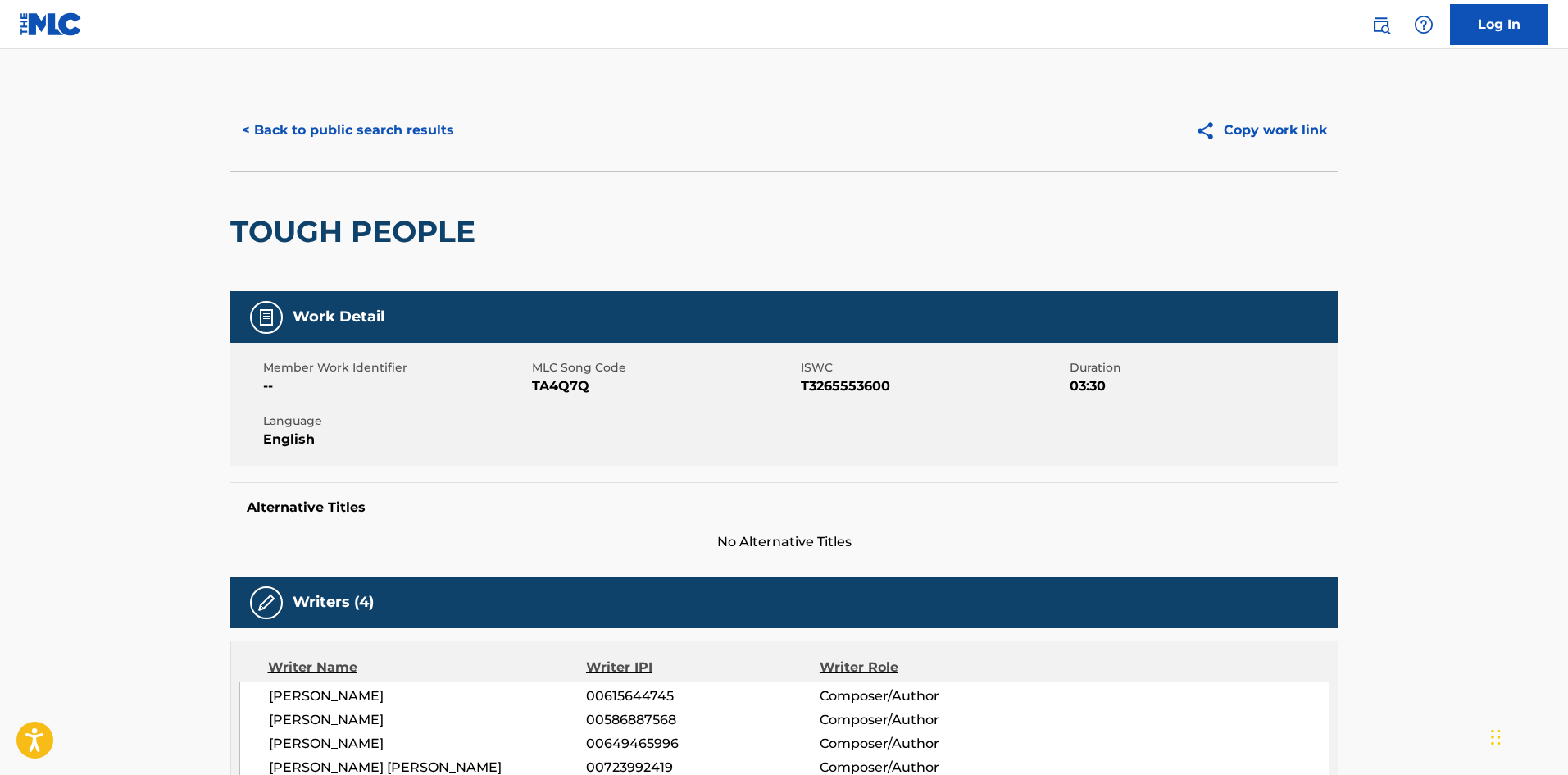
scroll to position [0, 0]
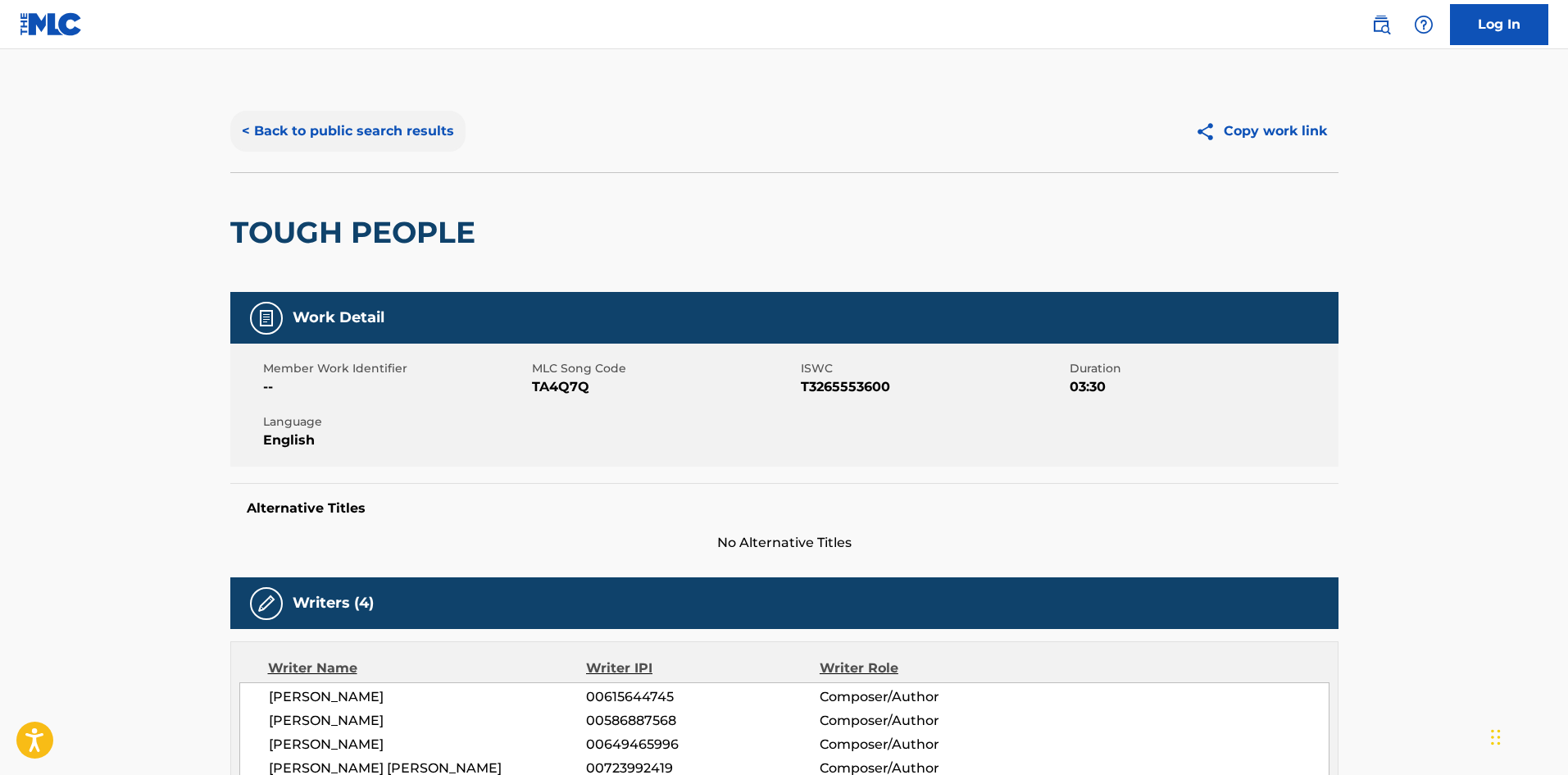
click at [383, 145] on button "< Back to public search results" at bounding box center [348, 131] width 235 height 41
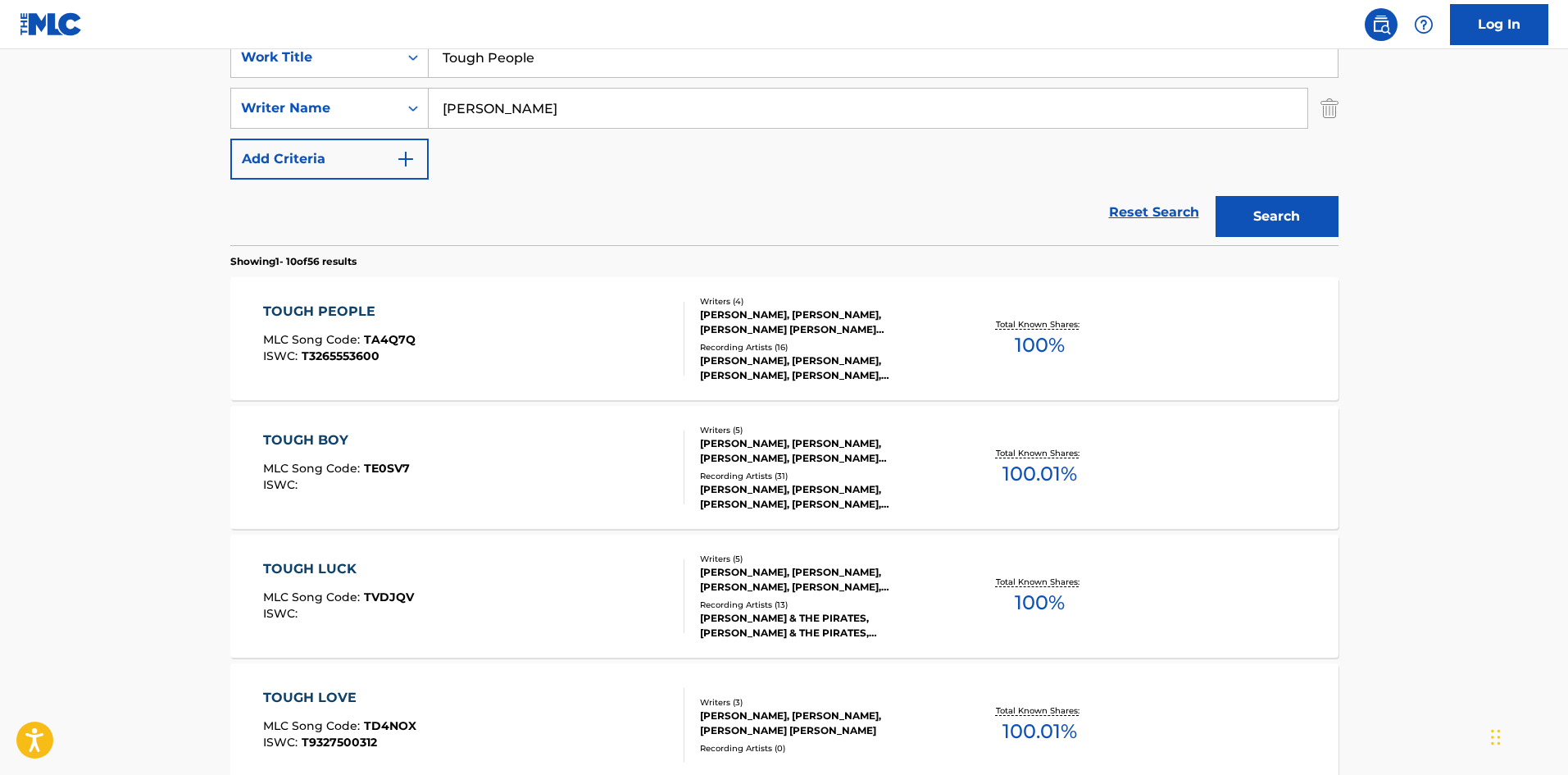
drag, startPoint x: 570, startPoint y: 63, endPoint x: 27, endPoint y: 27, distance: 544.2
click at [29, 35] on div "Log In The MLC Public Work Search The accuracy and completeness of The MLC's da…" at bounding box center [784, 701] width 1568 height 2058
paste input "o Many"
type input "Too Many"
drag, startPoint x: 599, startPoint y: 78, endPoint x: 586, endPoint y: 83, distance: 13.9
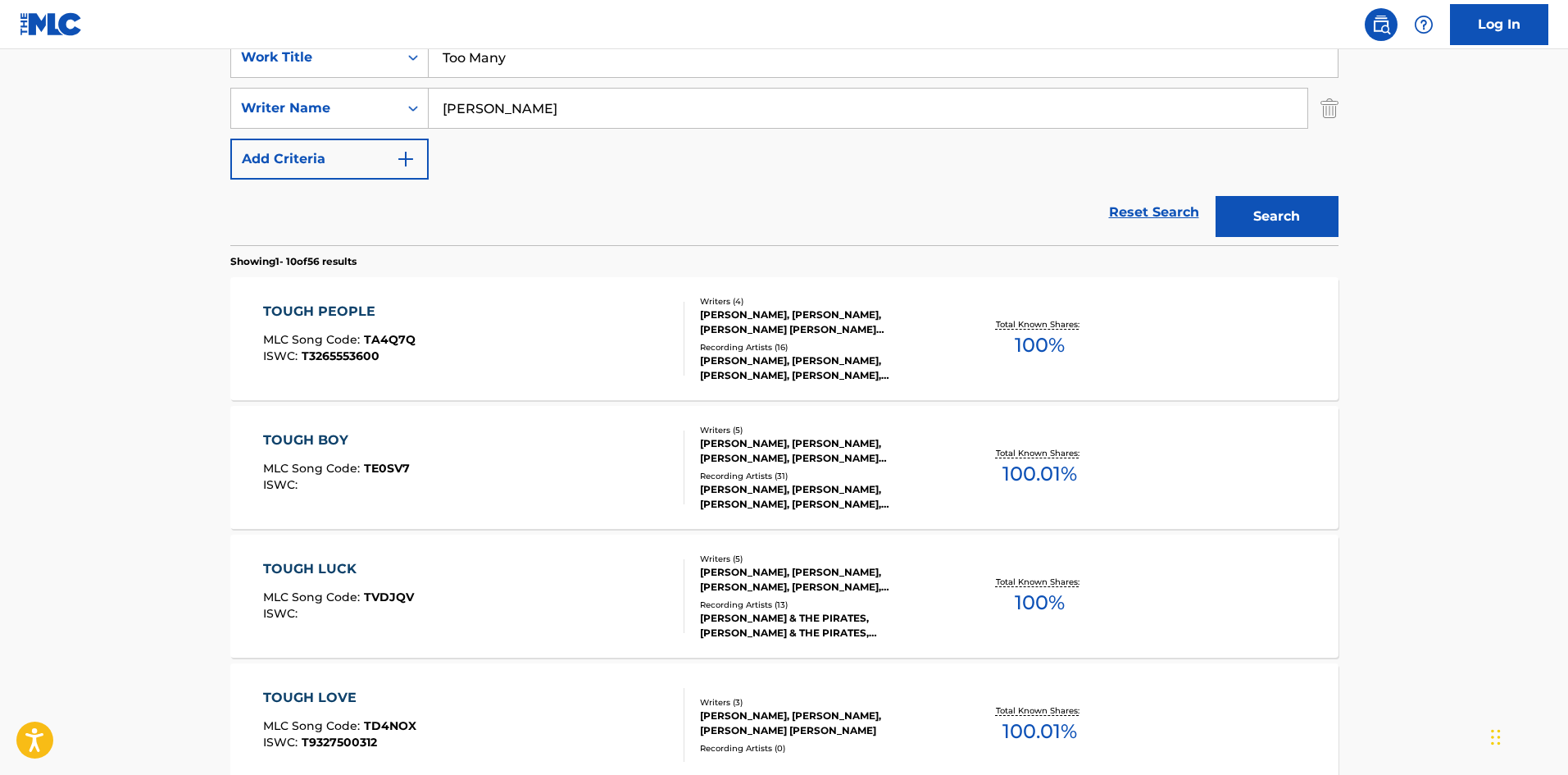
click at [586, 83] on div "SearchWithCriteriadd2b988a-ce87-48c5-9865-c5ec41a62c0a Work Title Too Many Sear…" at bounding box center [784, 108] width 1109 height 143
drag, startPoint x: 584, startPoint y: 98, endPoint x: 0, endPoint y: 126, distance: 584.7
click at [0, 126] on main "The MLC Public Work Search The accuracy and completeness of The MLC's data is d…" at bounding box center [784, 686] width 1568 height 1930
paste input "[PERSON_NAME]"
type input "[PERSON_NAME]"
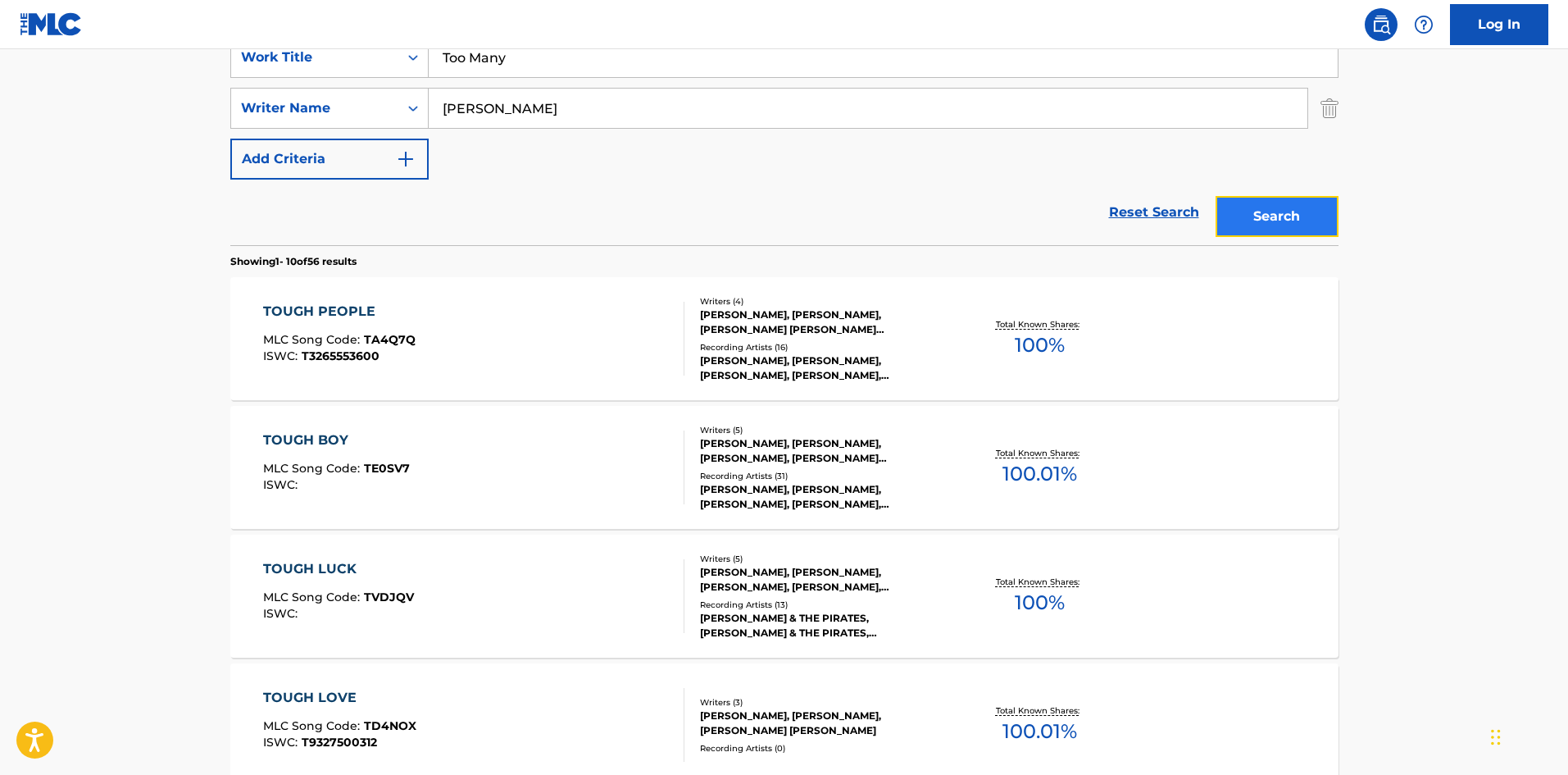
click at [1295, 205] on button "Search" at bounding box center [1278, 216] width 123 height 41
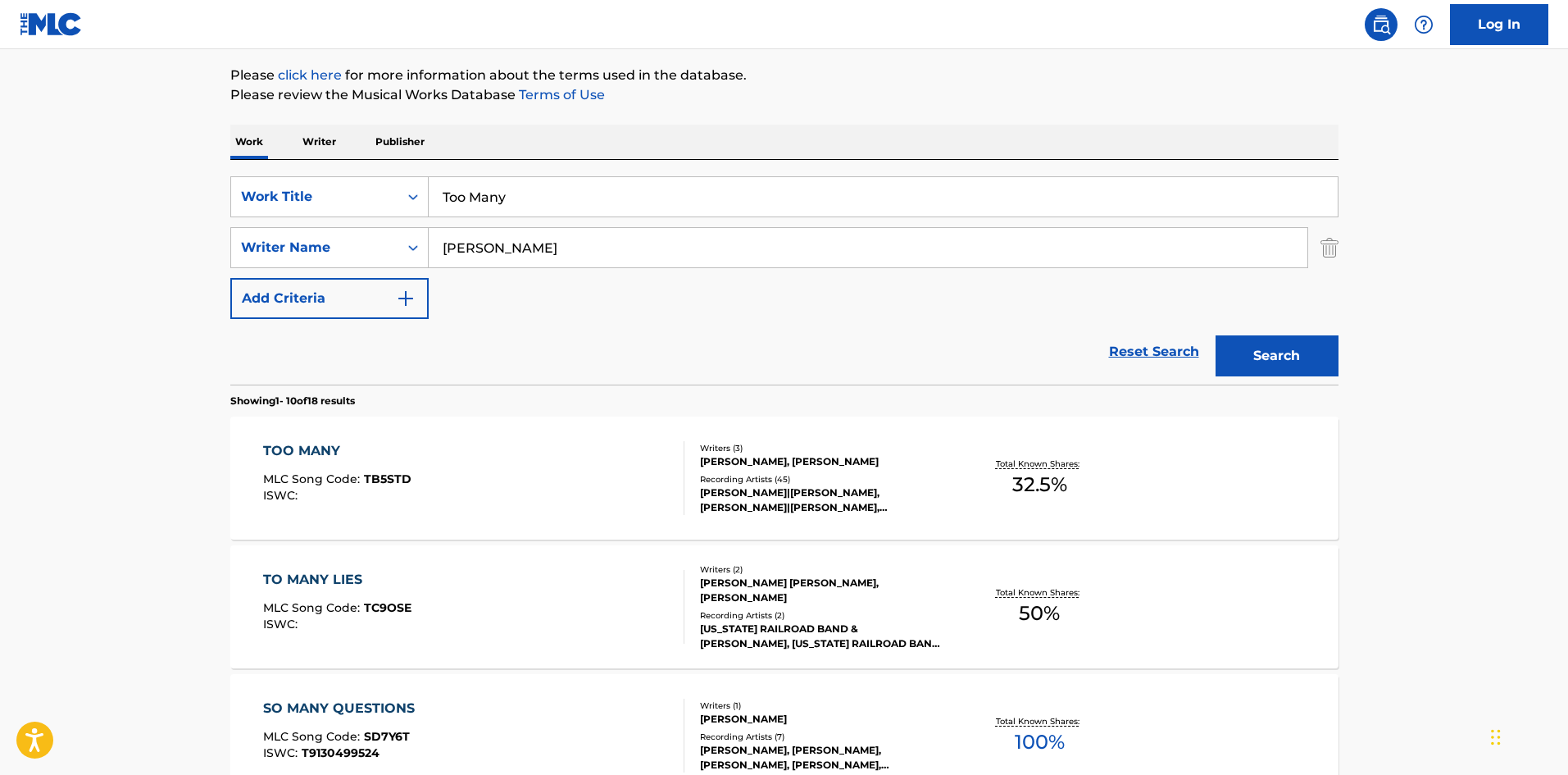
scroll to position [164, 0]
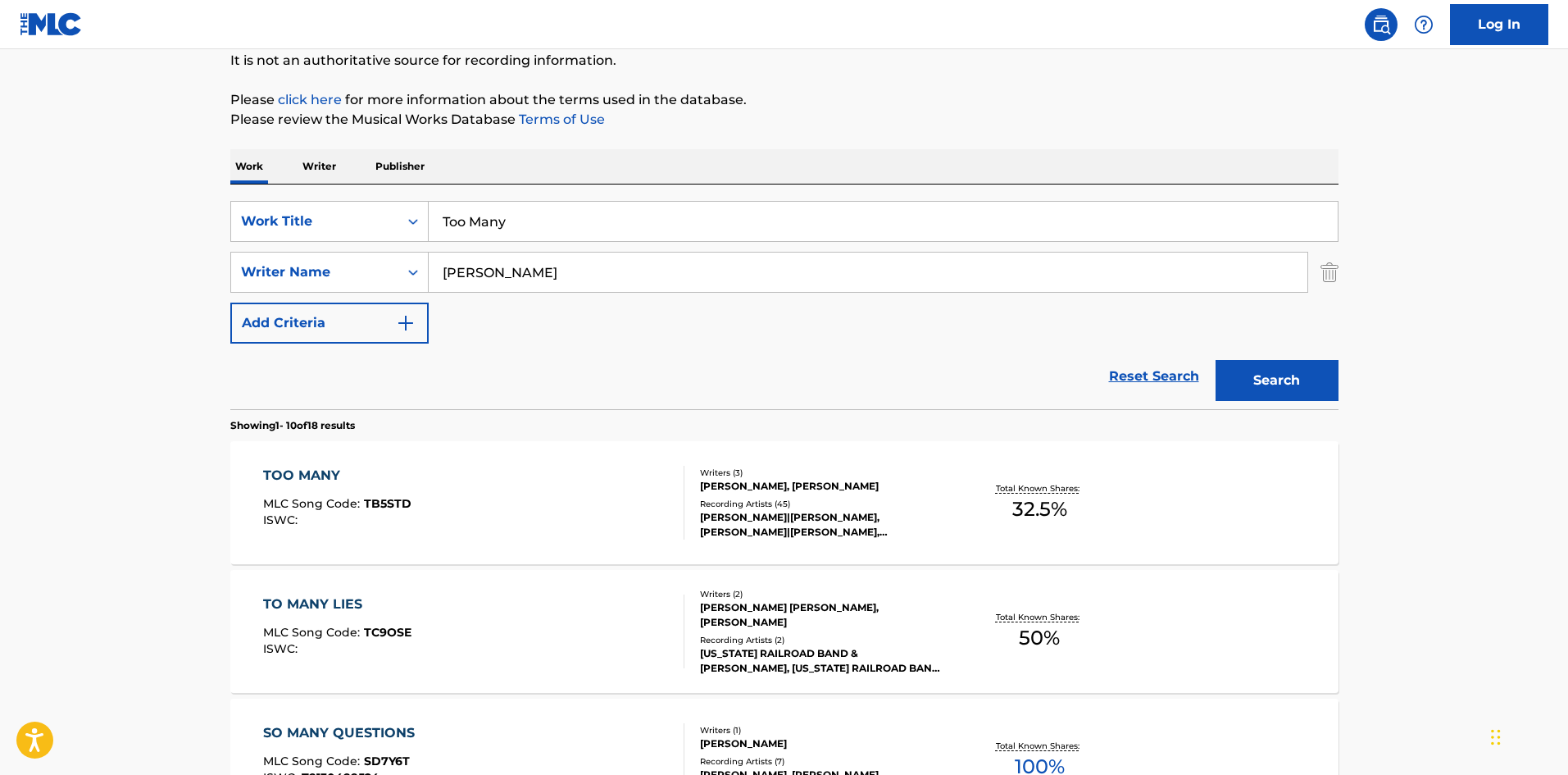
click at [297, 463] on div "TOO MANY MLC Song Code : TB5STD ISWC : Writers ( 3 ) [PERSON_NAME], [PERSON_NAM…" at bounding box center [784, 503] width 1109 height 123
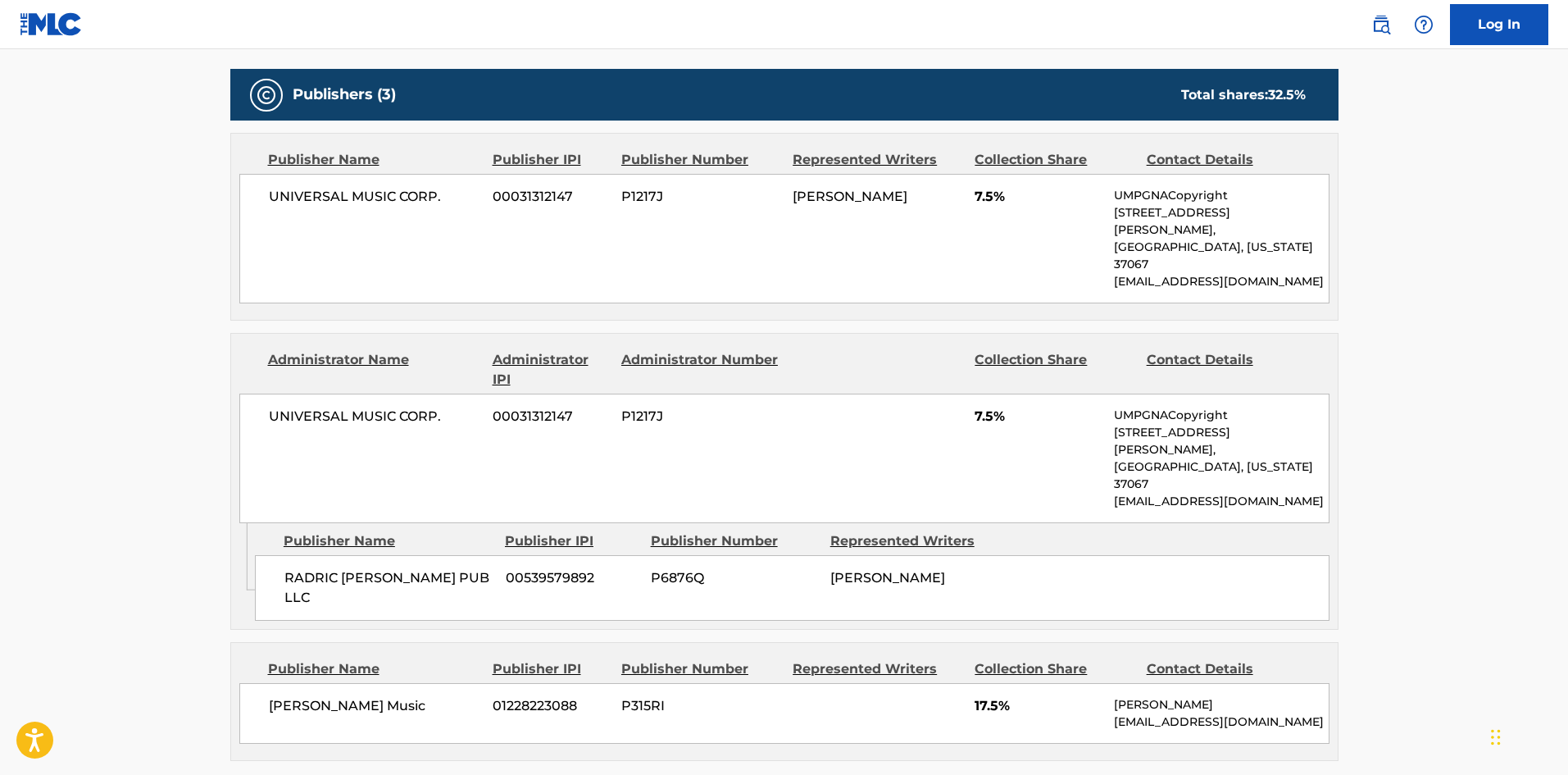
scroll to position [738, 0]
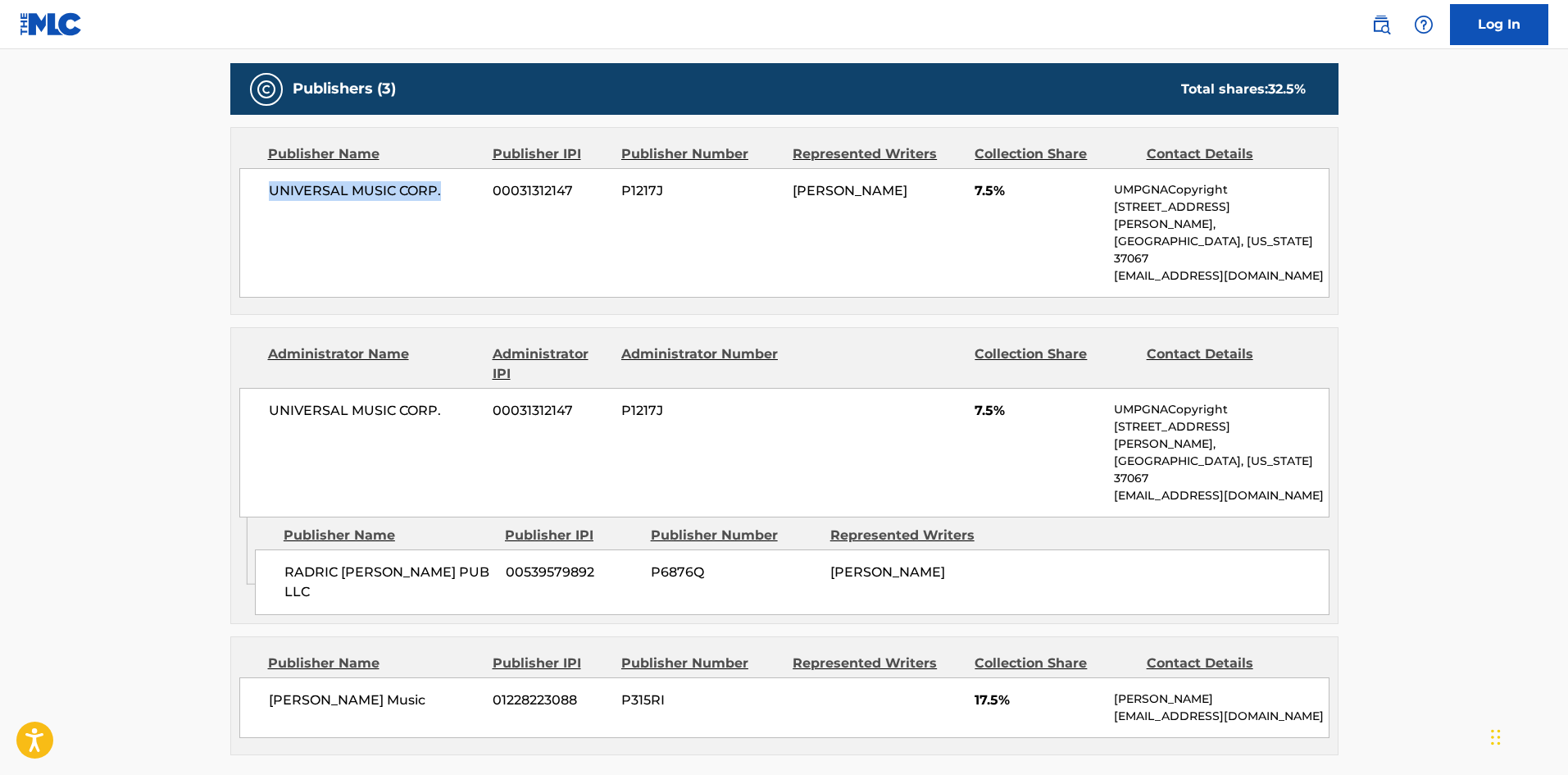
drag, startPoint x: 271, startPoint y: 190, endPoint x: 444, endPoint y: 198, distance: 173.2
click at [444, 198] on span "UNIVERSAL MUSIC CORP." at bounding box center [374, 191] width 212 height 20
drag, startPoint x: 287, startPoint y: 507, endPoint x: 490, endPoint y: 497, distance: 203.2
click at [490, 563] on span "RADRIC [PERSON_NAME] PUB LLC" at bounding box center [388, 582] width 209 height 39
drag, startPoint x: 272, startPoint y: 619, endPoint x: 401, endPoint y: 614, distance: 129.1
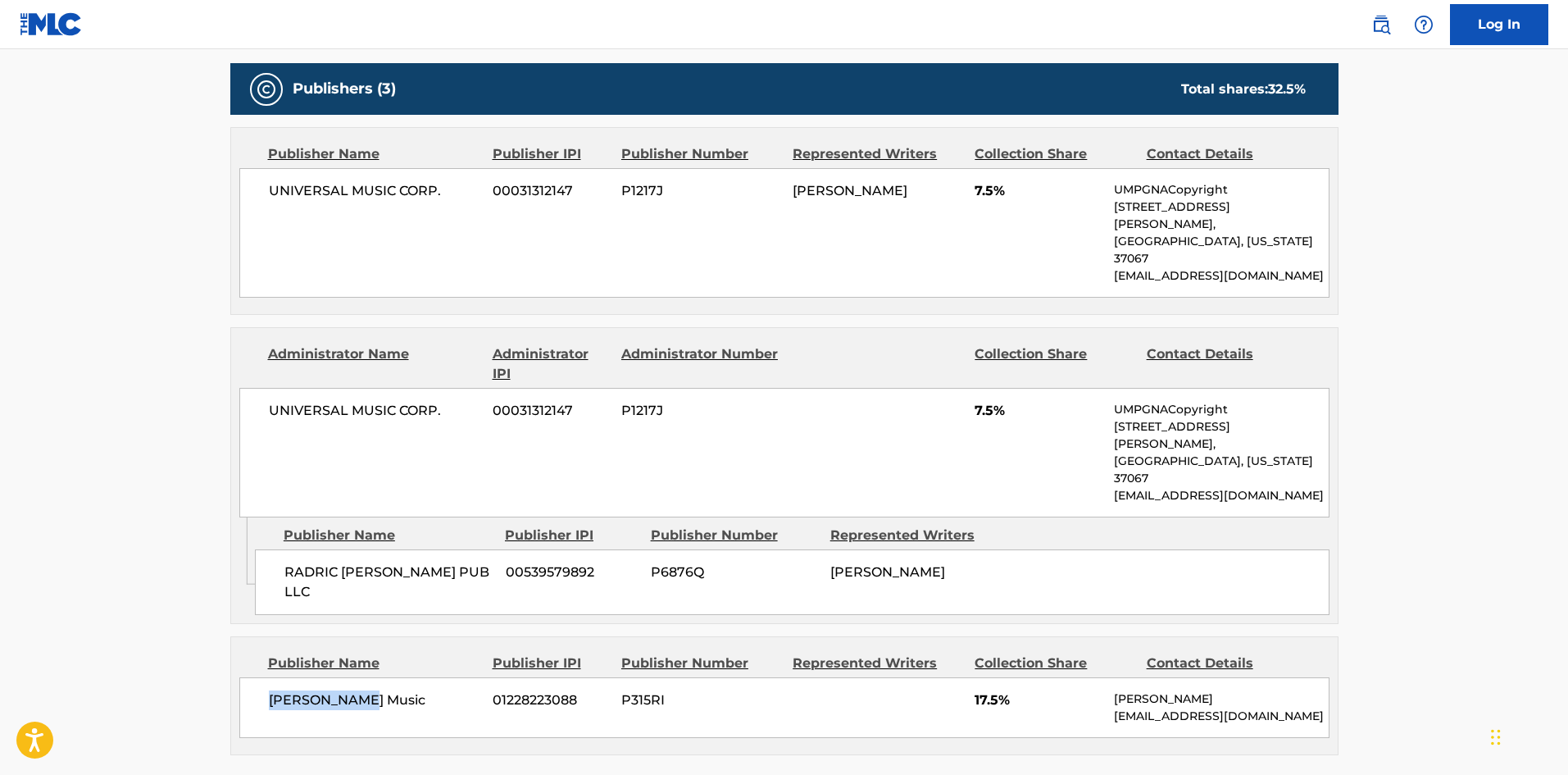
click at [401, 690] on span "[PERSON_NAME] Music" at bounding box center [374, 700] width 212 height 20
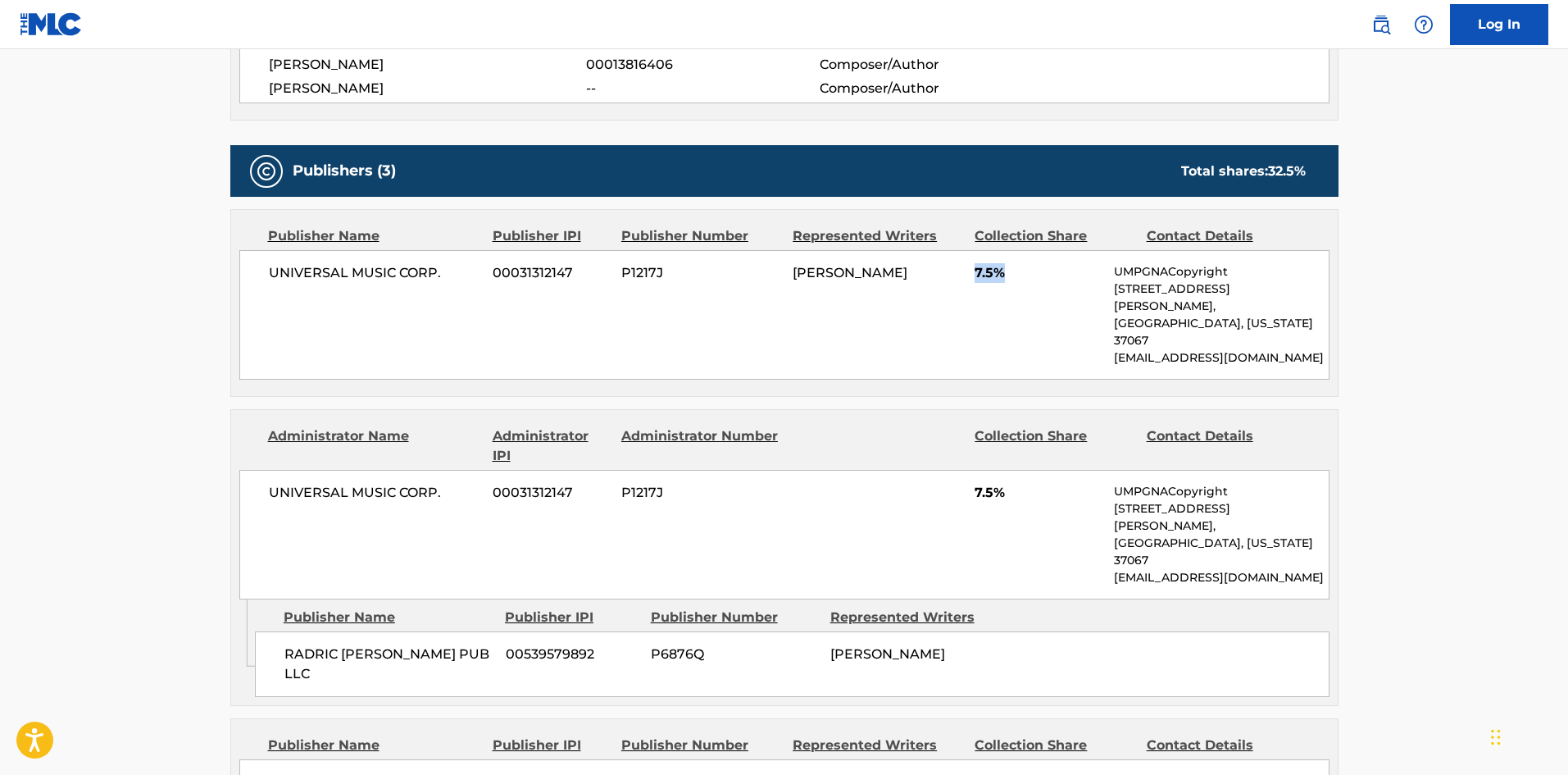
drag, startPoint x: 977, startPoint y: 270, endPoint x: 1020, endPoint y: 270, distance: 43.0
click at [1020, 270] on span "7.5%" at bounding box center [1038, 273] width 127 height 20
drag, startPoint x: 978, startPoint y: 462, endPoint x: 1051, endPoint y: 449, distance: 74.1
click at [1051, 483] on span "7.5%" at bounding box center [1038, 492] width 127 height 20
drag, startPoint x: 972, startPoint y: 699, endPoint x: 1024, endPoint y: 699, distance: 52.0
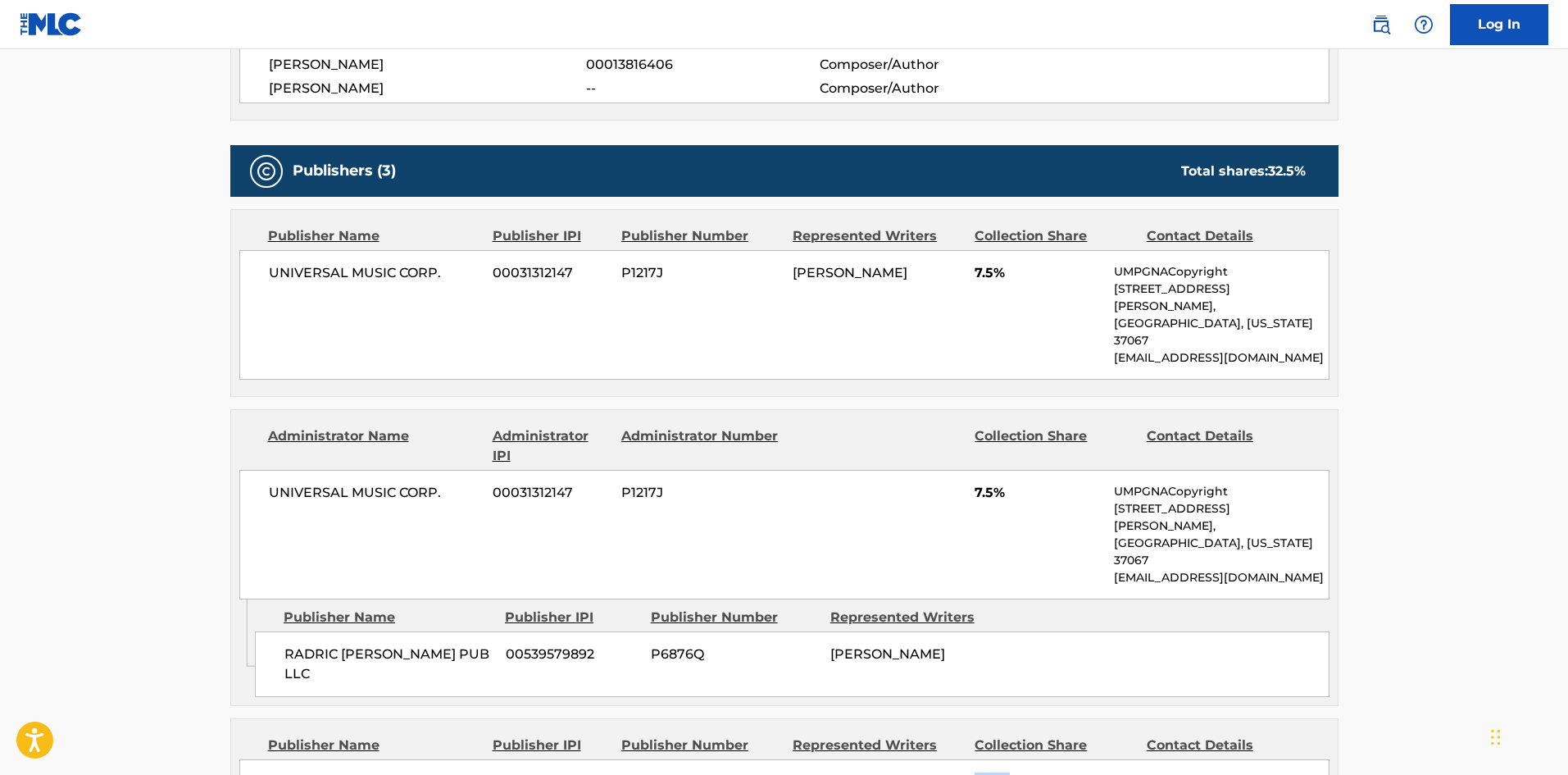
click at [1024, 759] on div "[PERSON_NAME] Music 01228223088 P315RI 17.5% [PERSON_NAME] [PERSON_NAME][EMAIL_…" at bounding box center [784, 790] width 1090 height 61
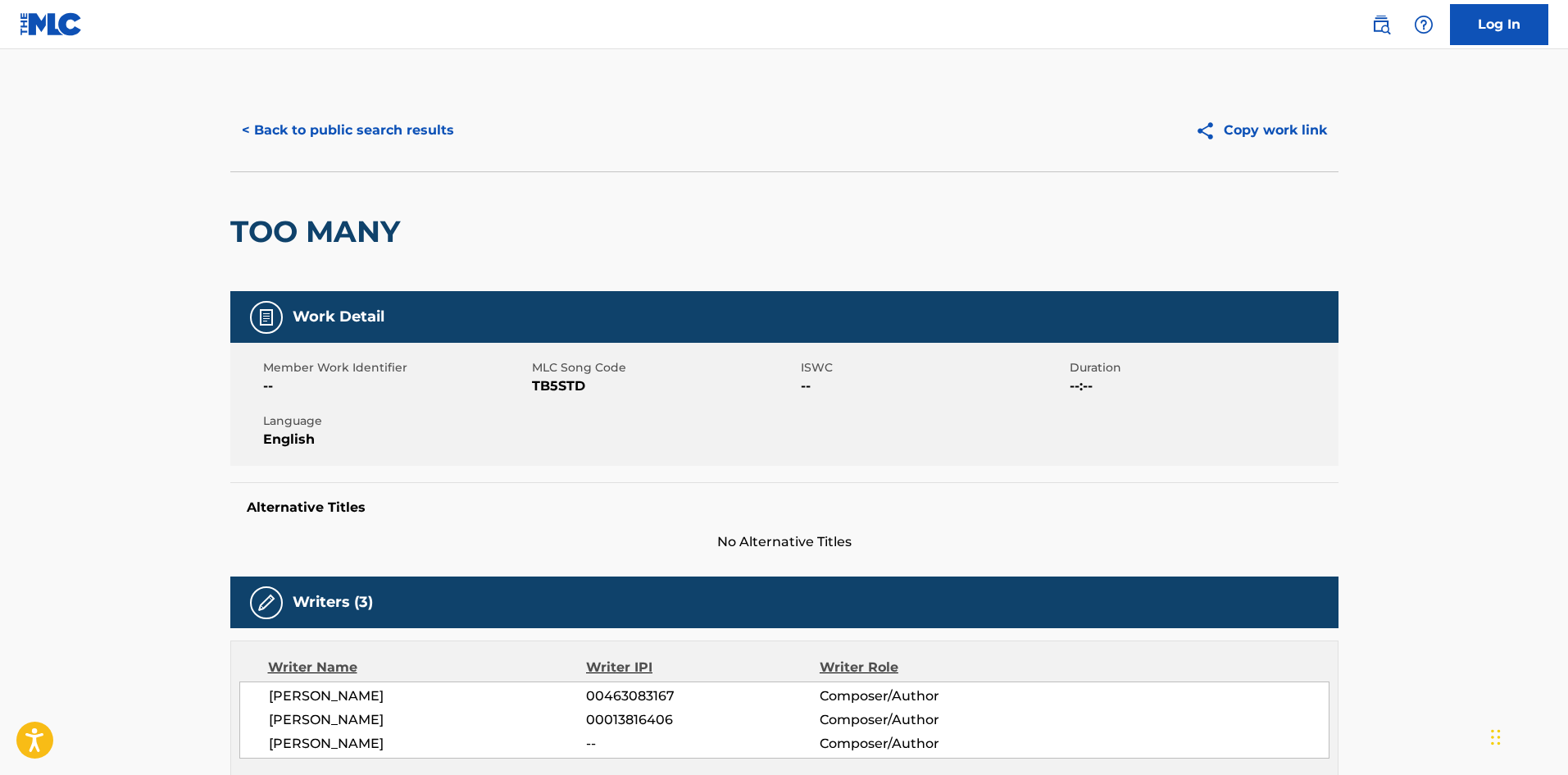
scroll to position [0, 0]
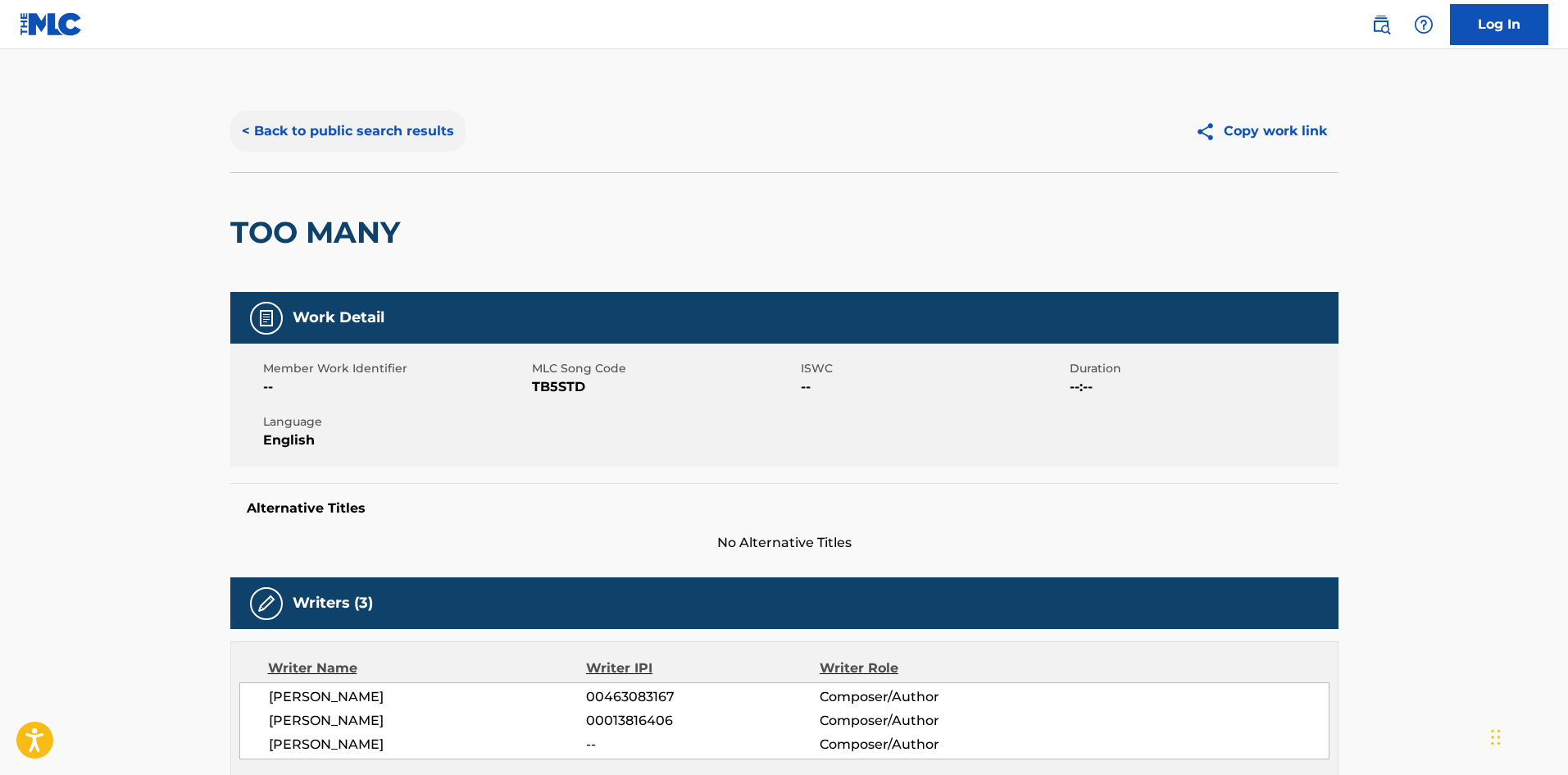
click at [390, 134] on button "< Back to public search results" at bounding box center [348, 131] width 235 height 41
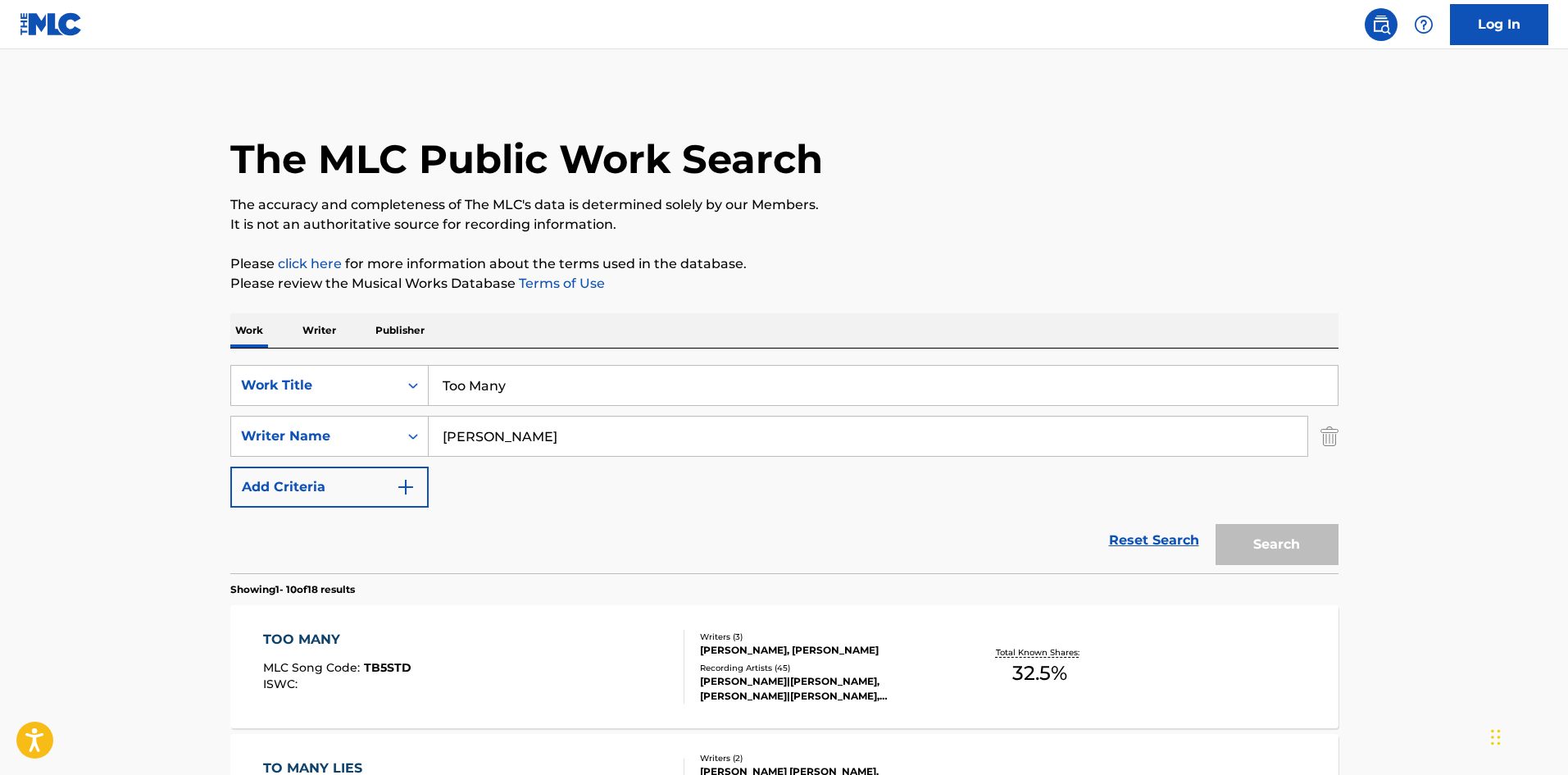
scroll to position [164, 0]
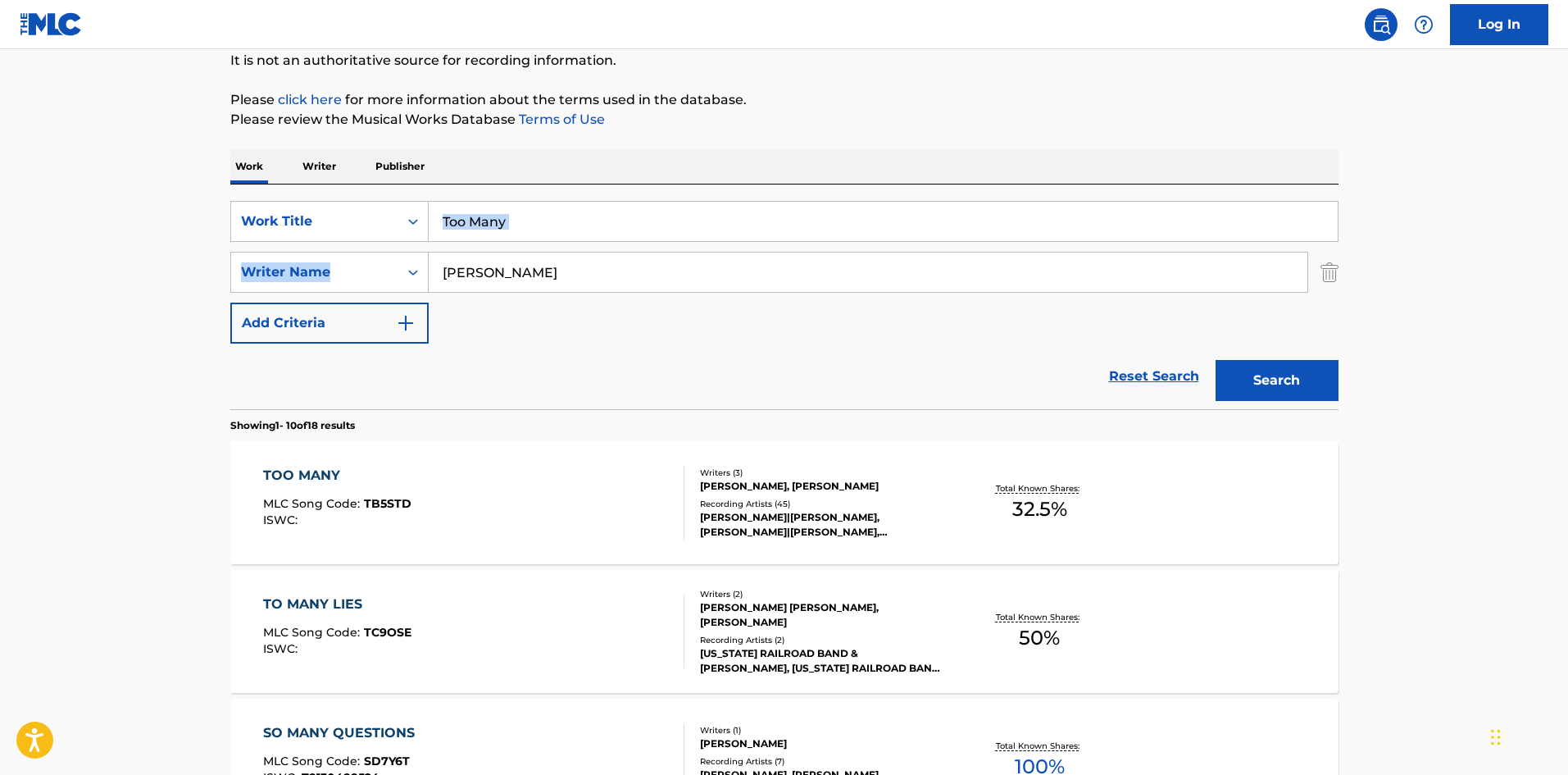
drag, startPoint x: 638, startPoint y: 235, endPoint x: 628, endPoint y: 225, distance: 14.1
click at [628, 229] on div "SearchWithCriteriadd2b988a-ce87-48c5-9865-c5ec41a62c0a Work Title Too Many Sear…" at bounding box center [784, 272] width 1109 height 143
drag, startPoint x: 627, startPoint y: 224, endPoint x: 111, endPoint y: 104, distance: 529.8
paste input "Hang Tight Hone"
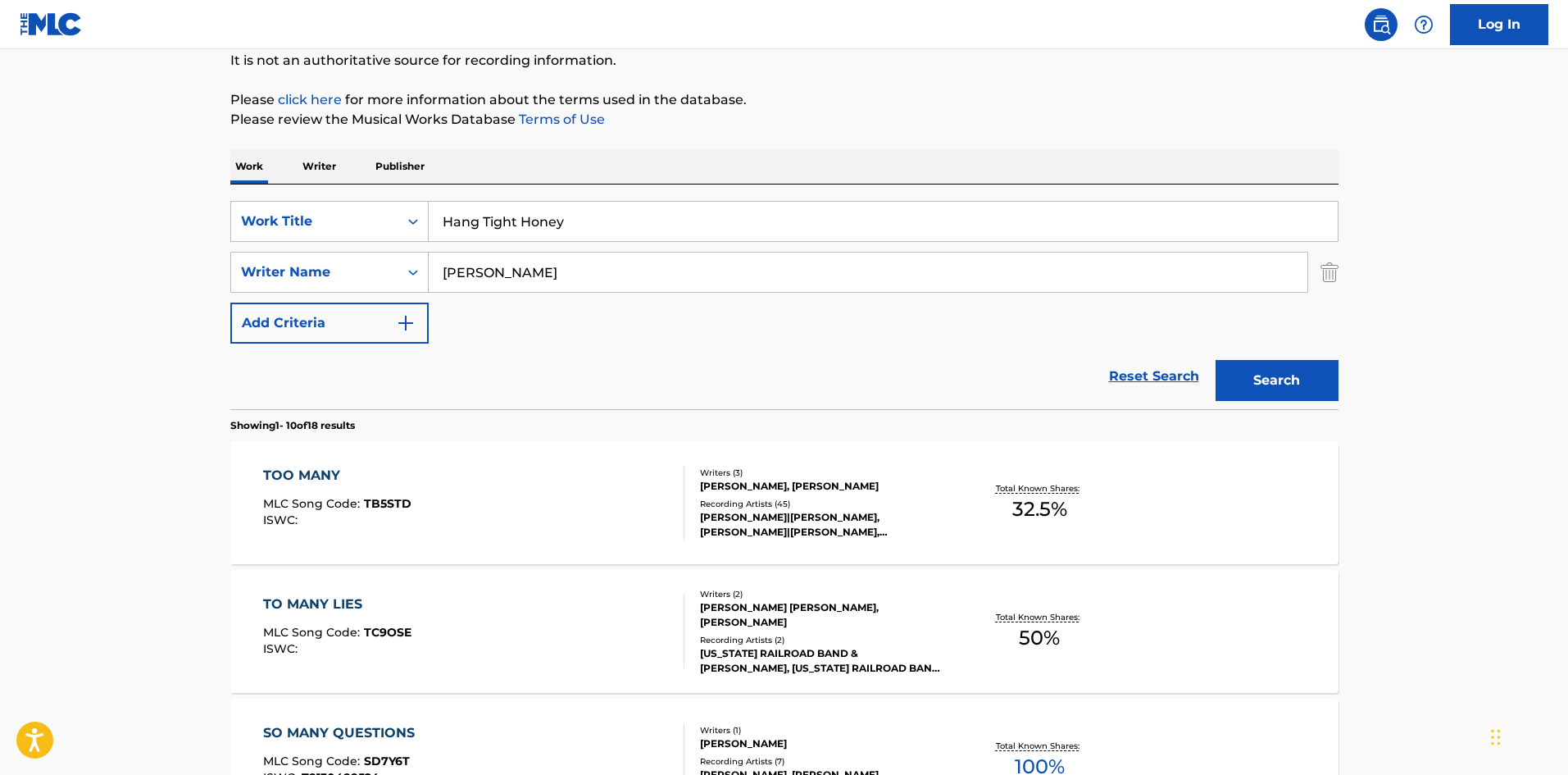
type input "Hang Tight Honey"
drag, startPoint x: 492, startPoint y: 267, endPoint x: 0, endPoint y: 291, distance: 492.6
paste input "[PERSON_NAME]"
type input "[PERSON_NAME]"
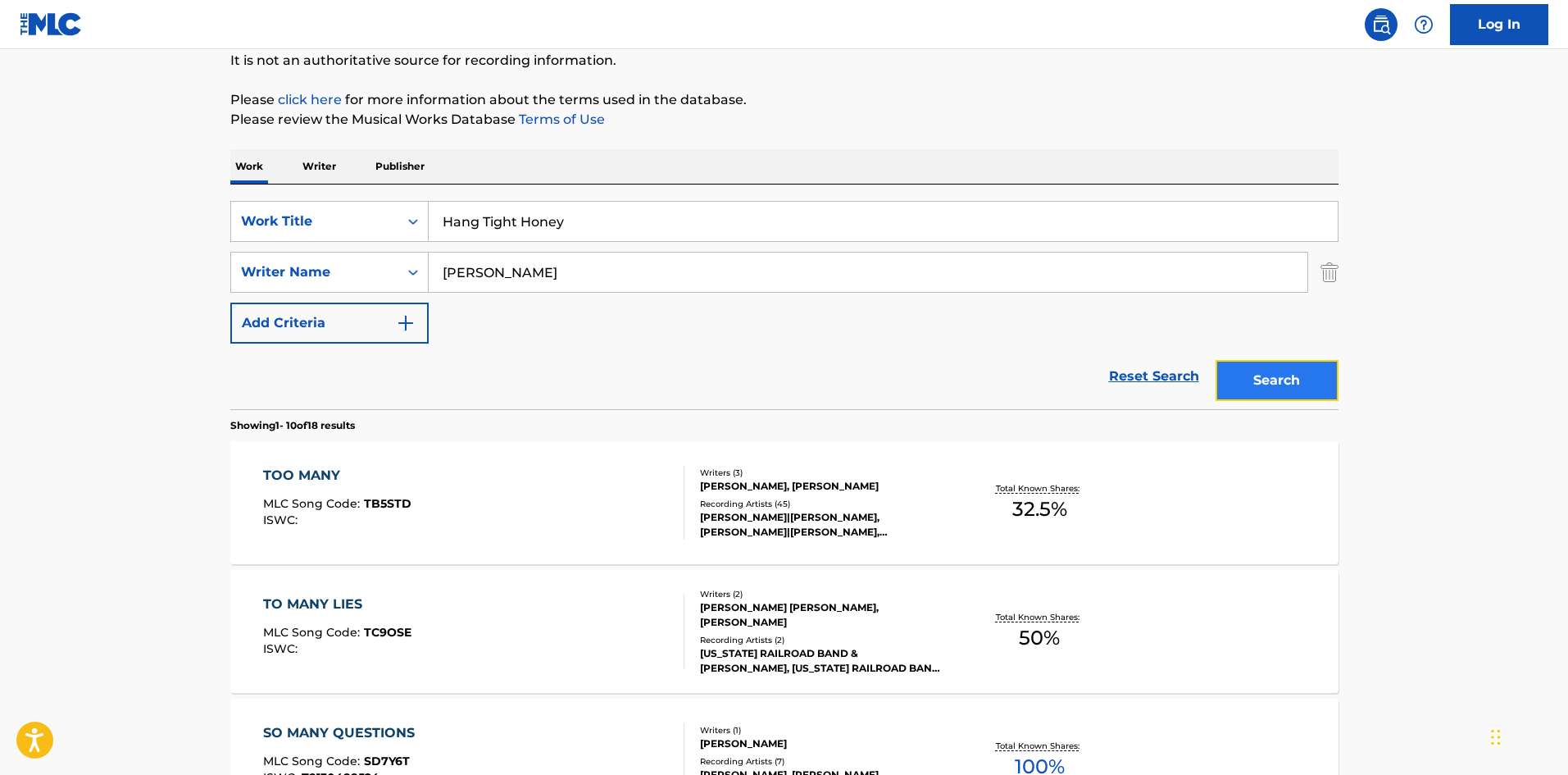
click at [1272, 370] on button "Search" at bounding box center [1278, 380] width 123 height 41
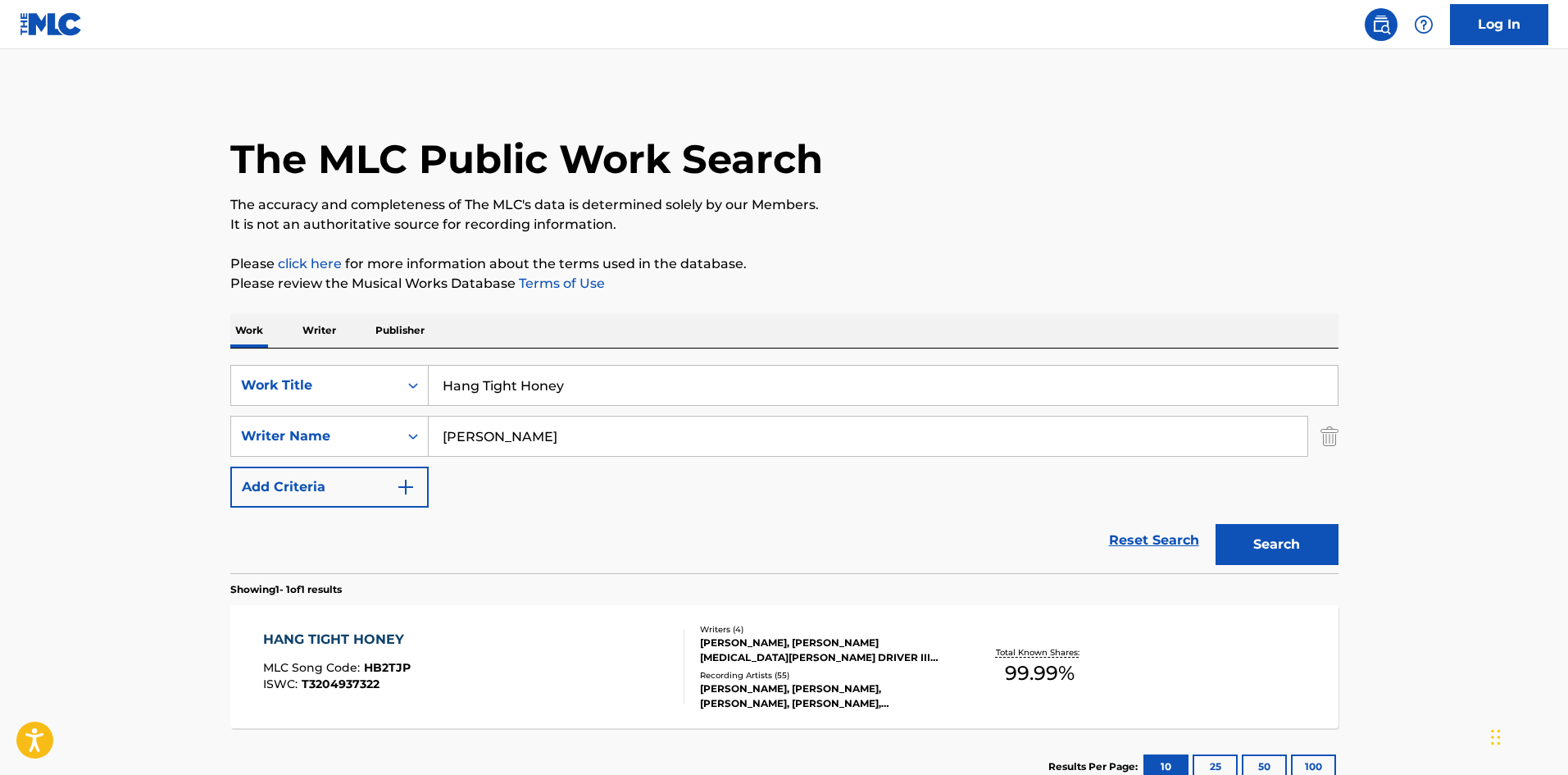
click at [663, 102] on div "The MLC Public Work Search" at bounding box center [784, 150] width 1109 height 120
click at [670, 87] on main "The MLC Public Work Search The accuracy and completeness of The MLC's data is d…" at bounding box center [784, 432] width 1568 height 765
click at [343, 643] on div "HANG TIGHT HONEY" at bounding box center [338, 639] width 149 height 20
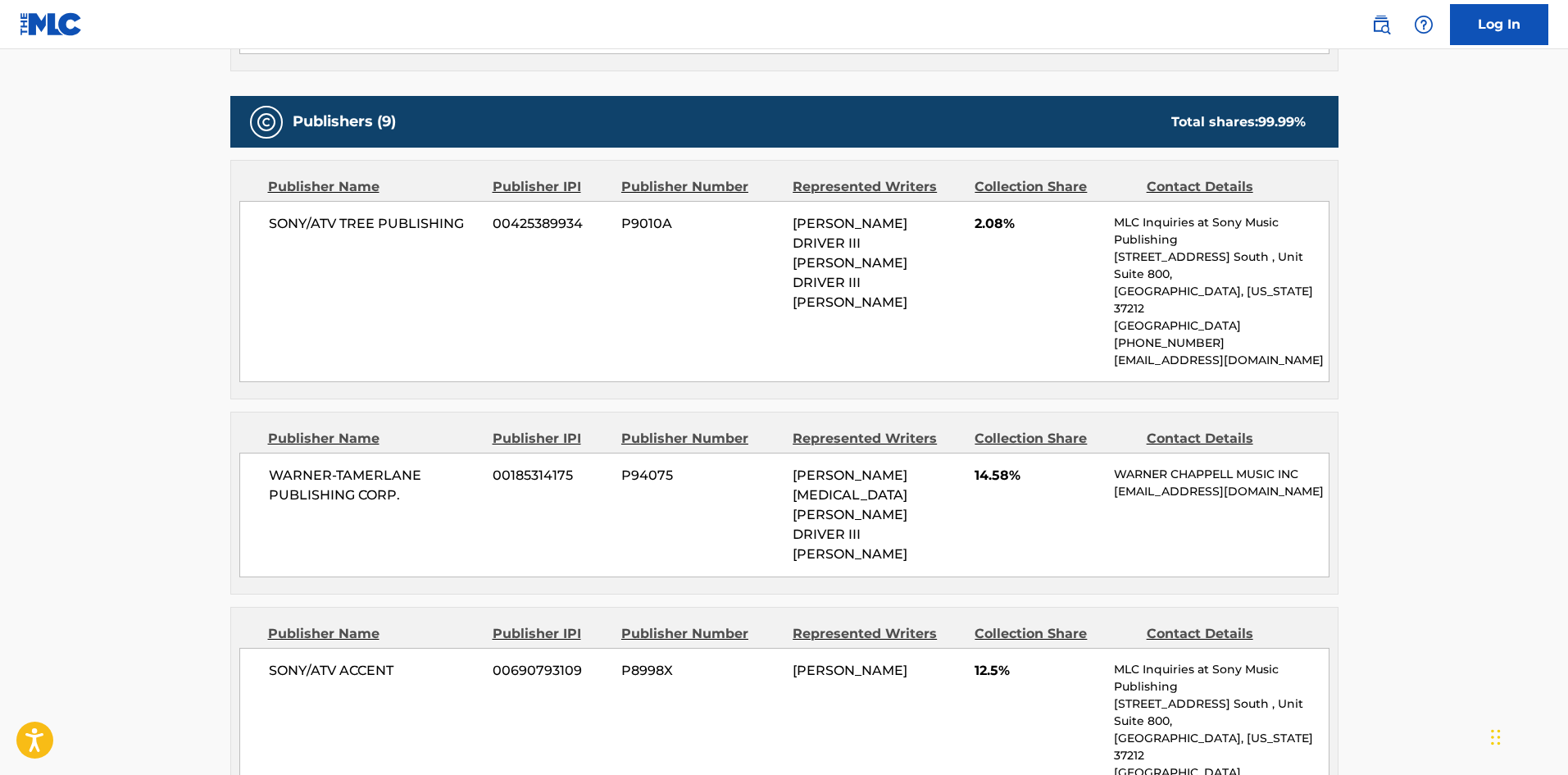
scroll to position [738, 0]
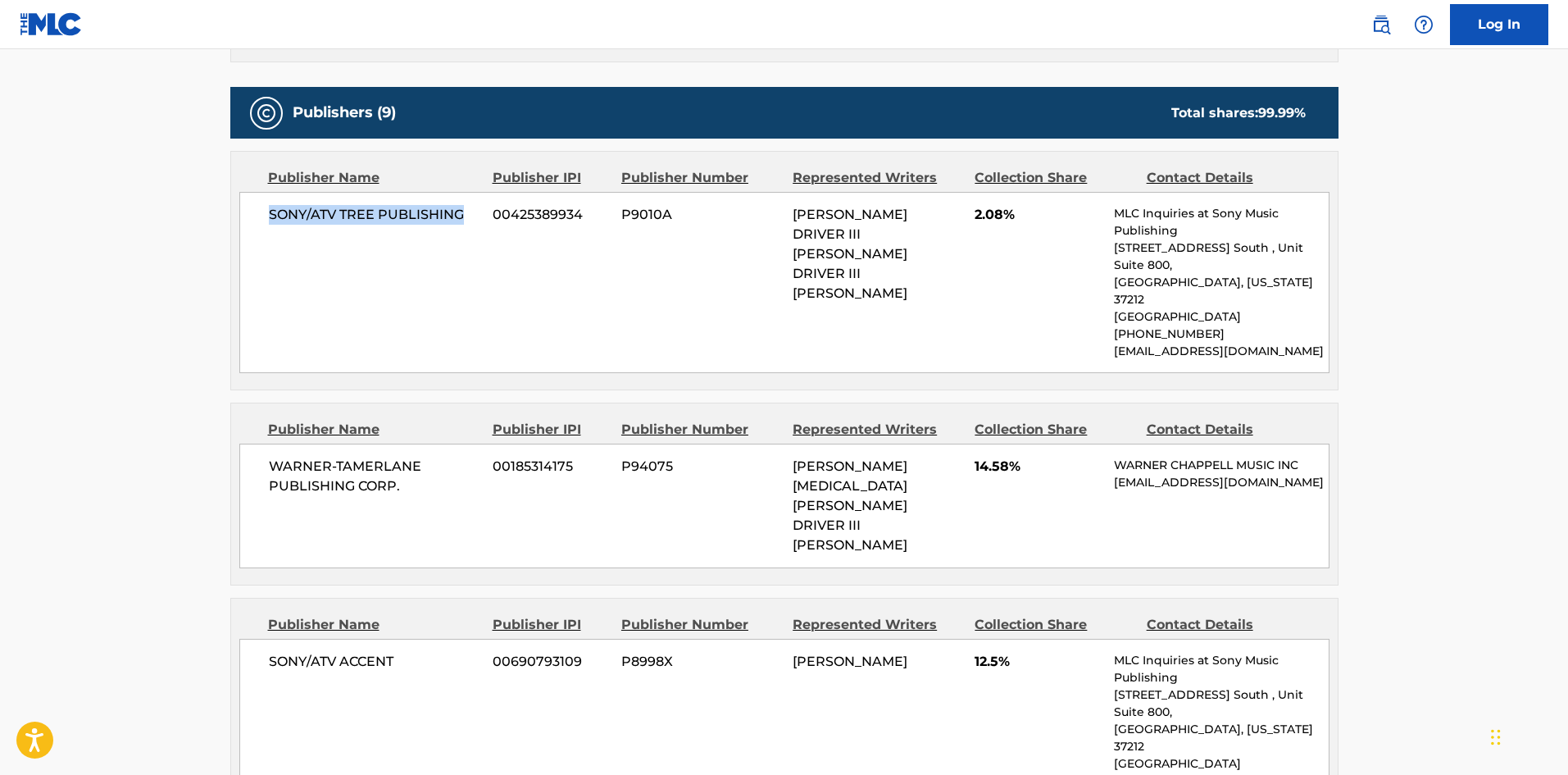
drag, startPoint x: 265, startPoint y: 216, endPoint x: 477, endPoint y: 210, distance: 212.1
click at [477, 210] on div "SONY/ATV TREE PUBLISHING 00425389934 P9010A [PERSON_NAME] DRIVER III [PERSON_NA…" at bounding box center [784, 282] width 1090 height 181
drag, startPoint x: 269, startPoint y: 428, endPoint x: 477, endPoint y: 459, distance: 210.3
click at [477, 459] on span "WARNER-TAMERLANE PUBLISHING CORP." at bounding box center [374, 476] width 212 height 39
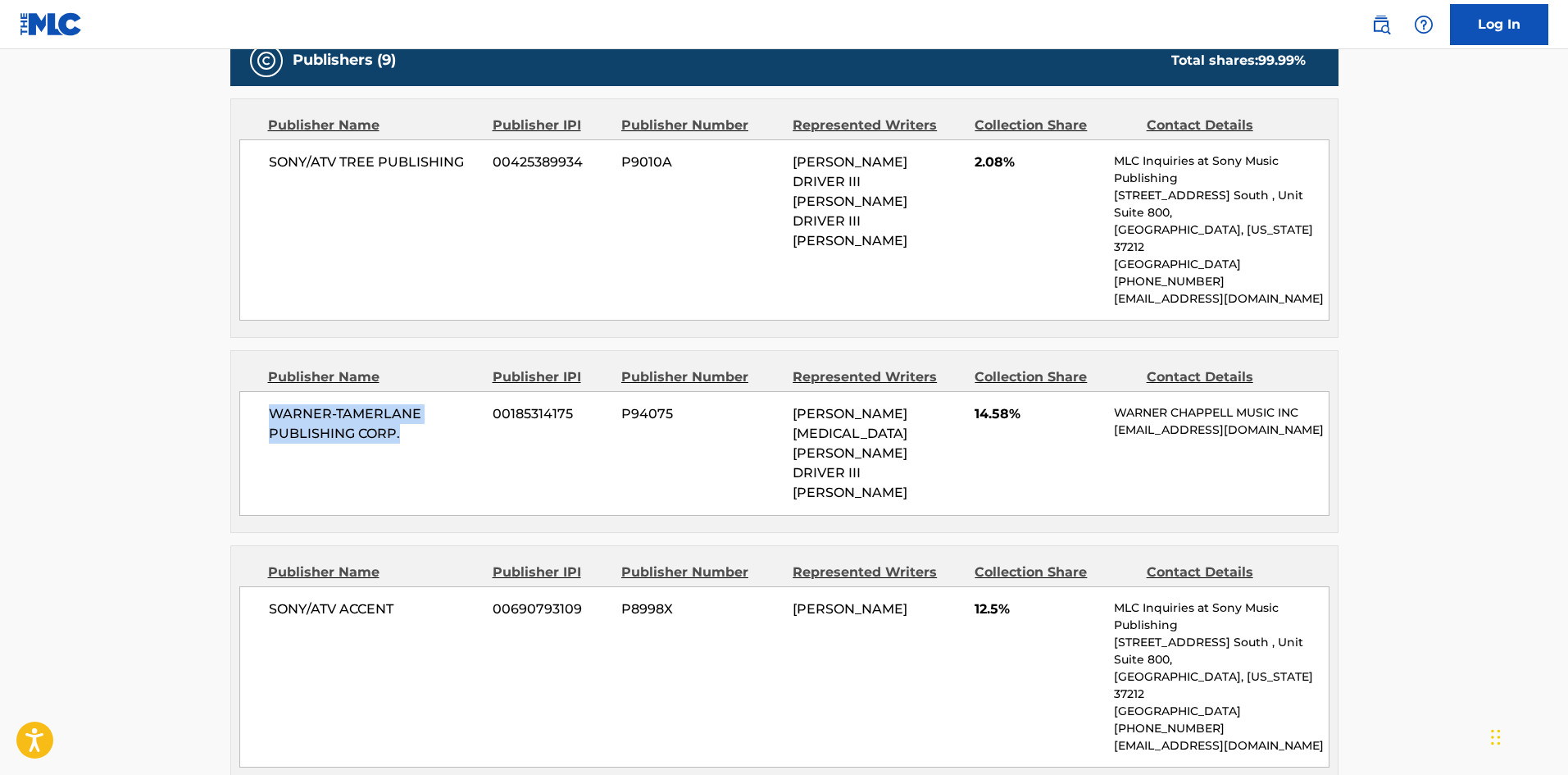
scroll to position [820, 0]
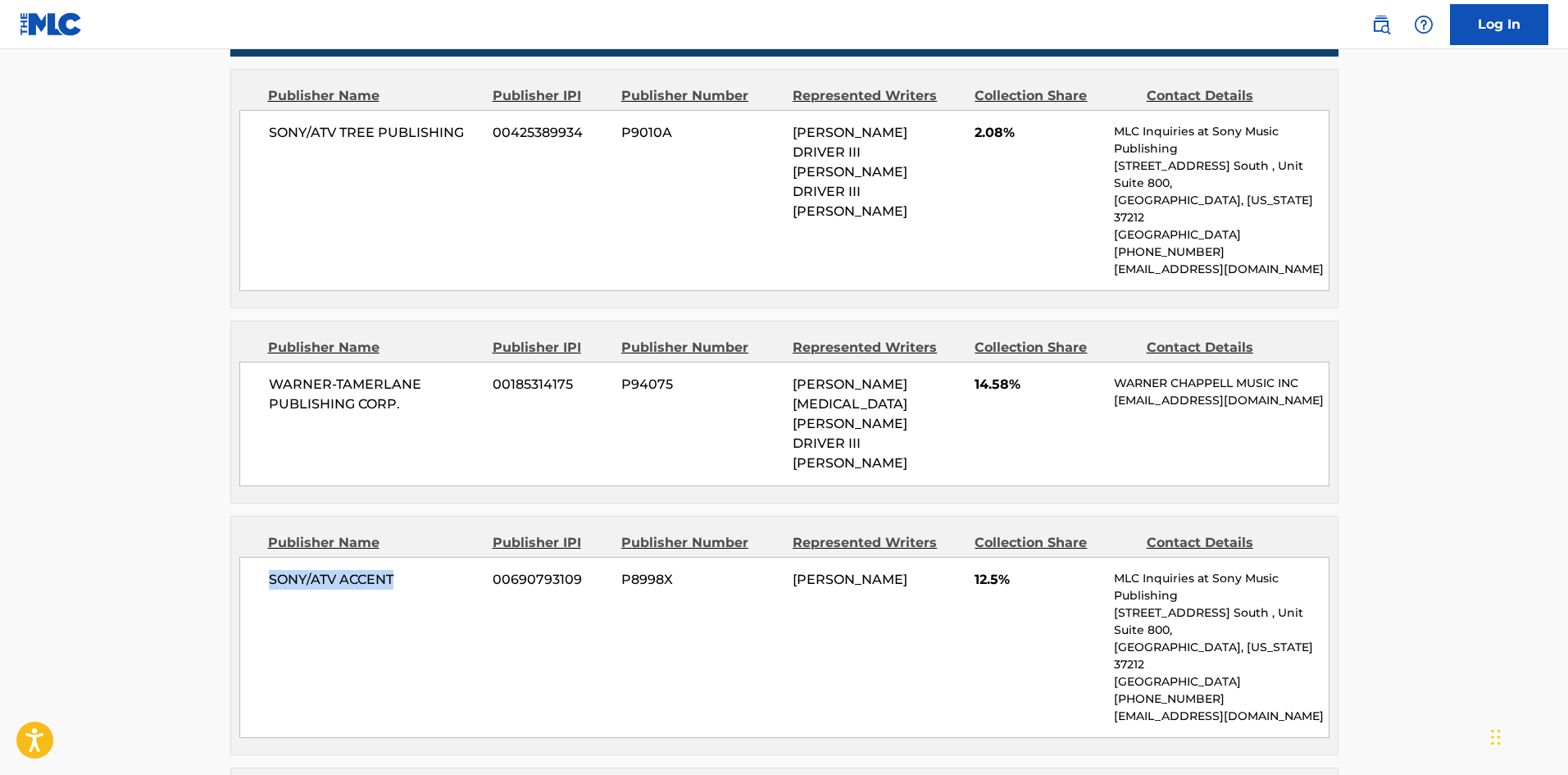
drag, startPoint x: 265, startPoint y: 502, endPoint x: 443, endPoint y: 511, distance: 178.2
click at [443, 557] on div "SONY/ATV ACCENT 00690793109 P8998X [PERSON_NAME] 12.5% MLC Inquiries at Sony Mu…" at bounding box center [784, 647] width 1090 height 181
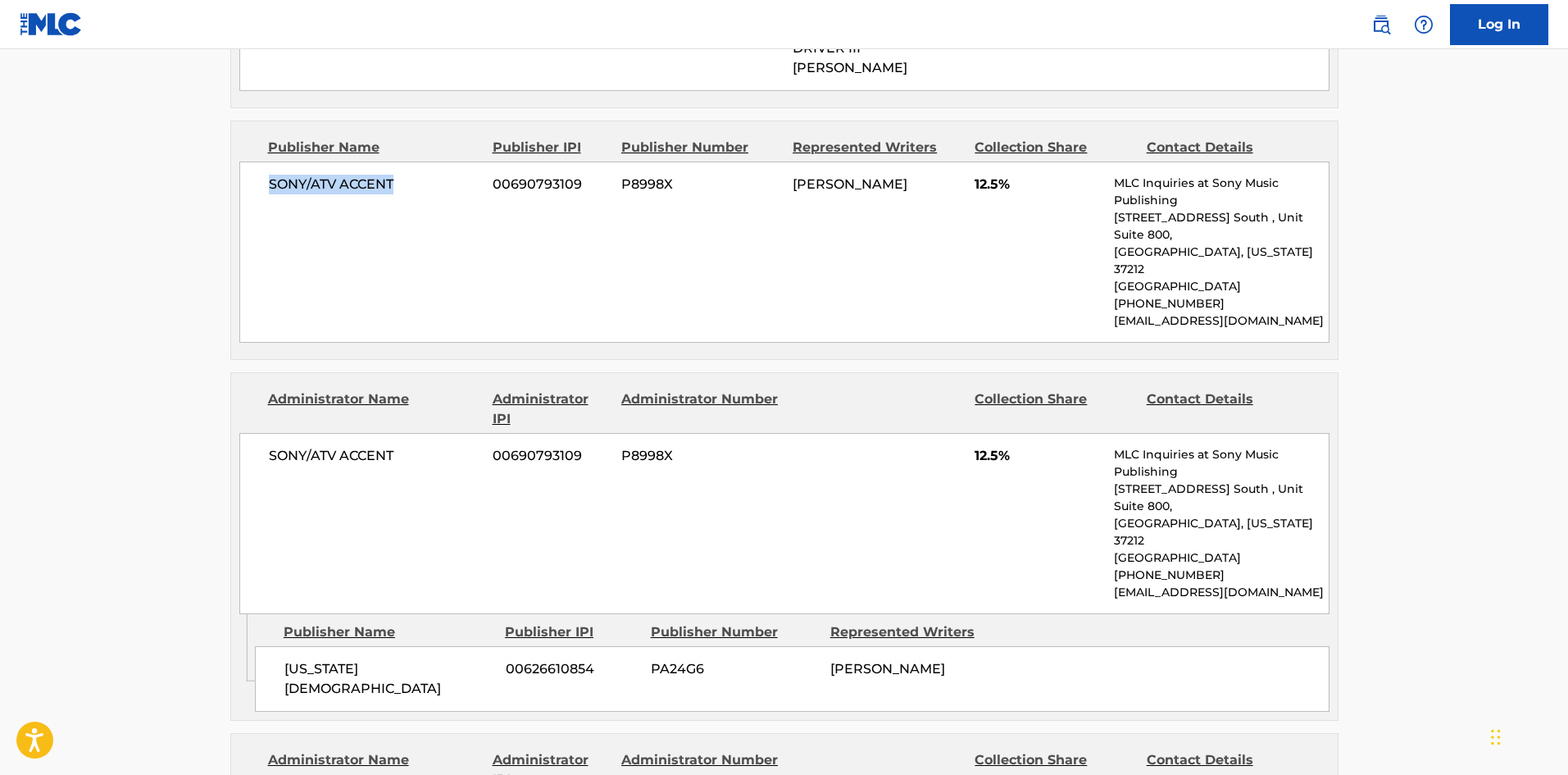
scroll to position [1230, 0]
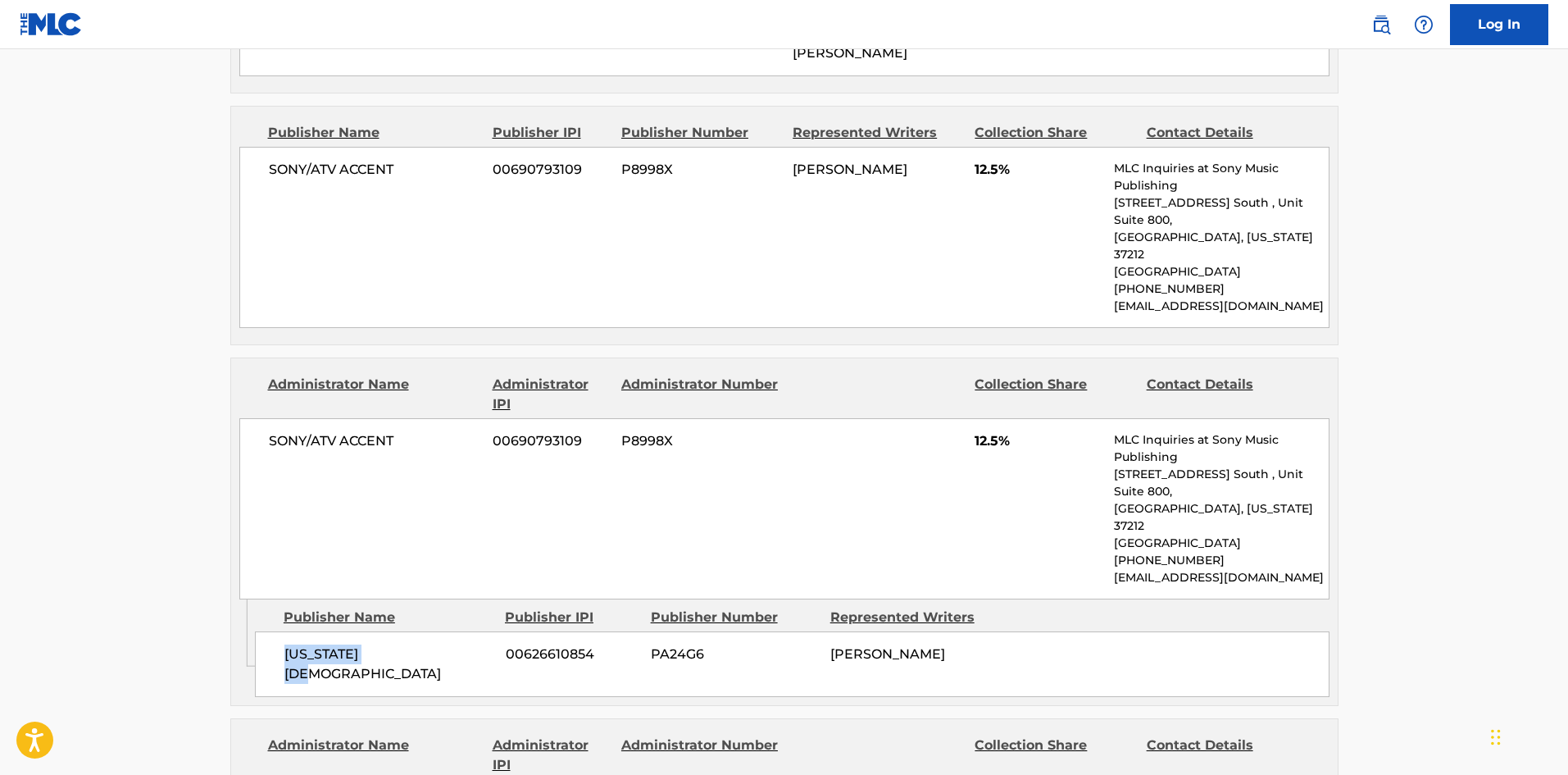
drag, startPoint x: 283, startPoint y: 521, endPoint x: 444, endPoint y: 511, distance: 161.3
click at [444, 631] on div "[US_STATE] [DEMOGRAPHIC_DATA] 00626610854 PA24G6 [PERSON_NAME]" at bounding box center [792, 664] width 1075 height 66
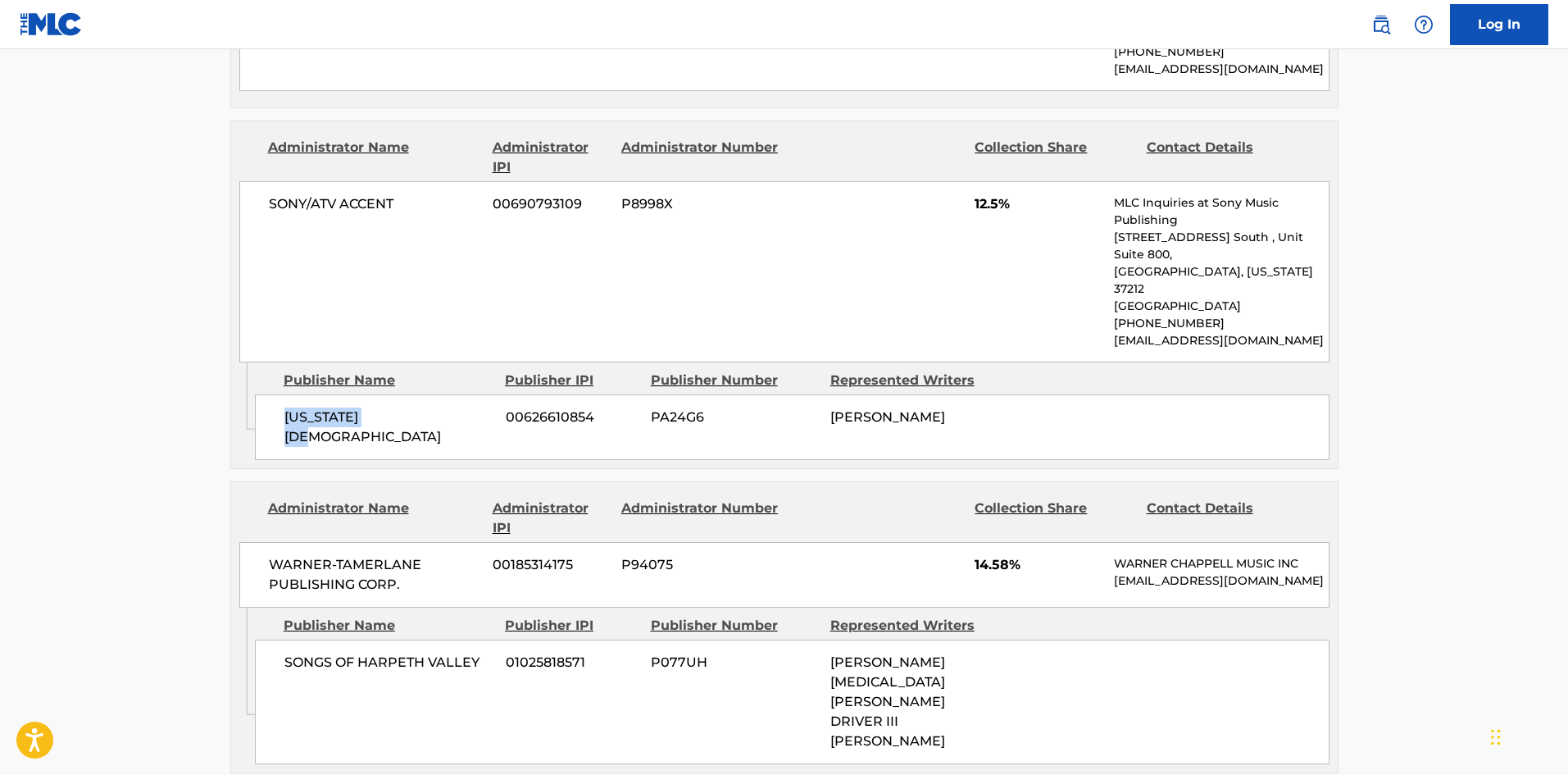
scroll to position [1475, 0]
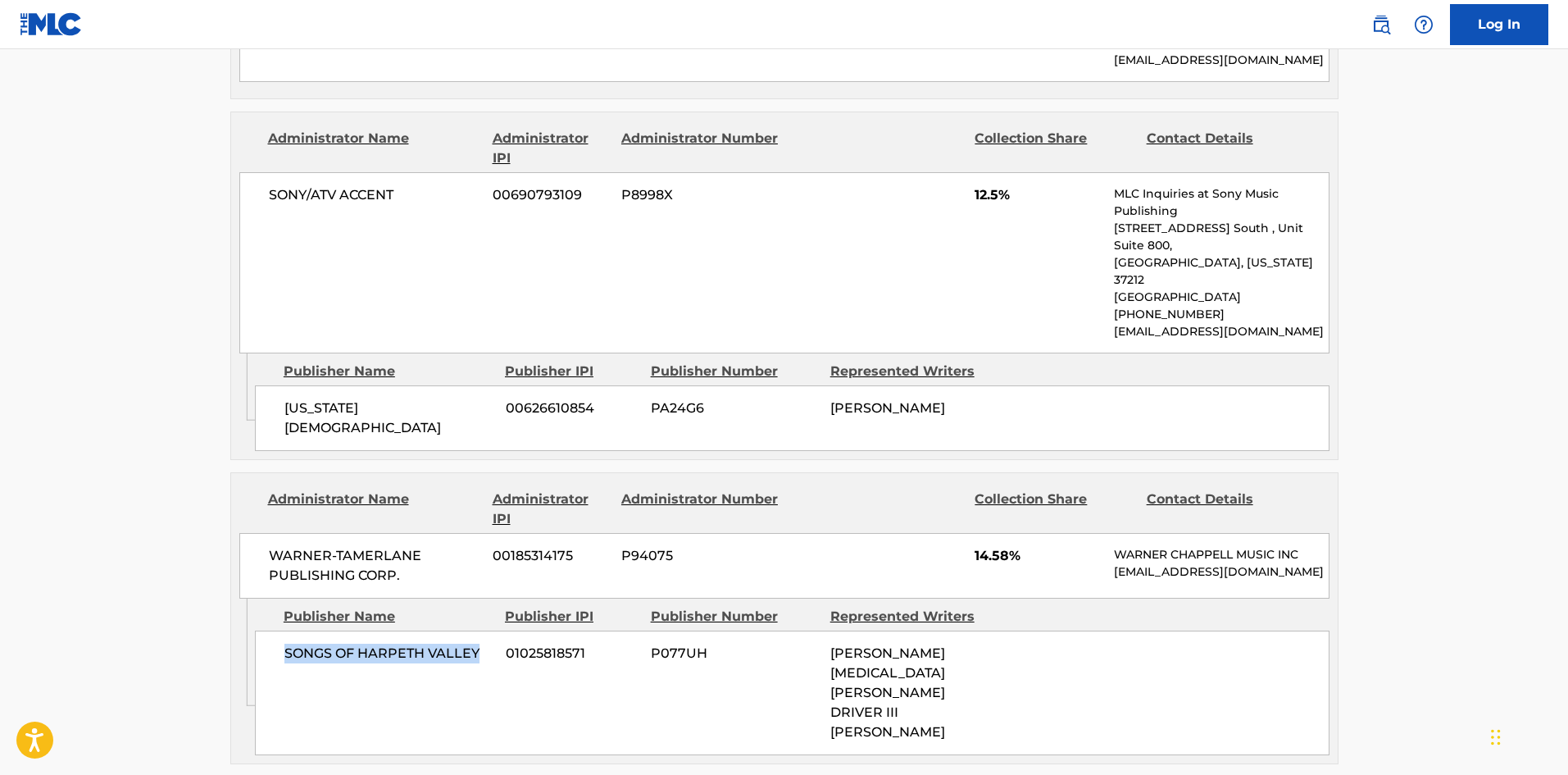
drag, startPoint x: 286, startPoint y: 508, endPoint x: 487, endPoint y: 504, distance: 201.0
click at [487, 643] on span "SONGS OF HARPETH VALLEY" at bounding box center [388, 653] width 209 height 20
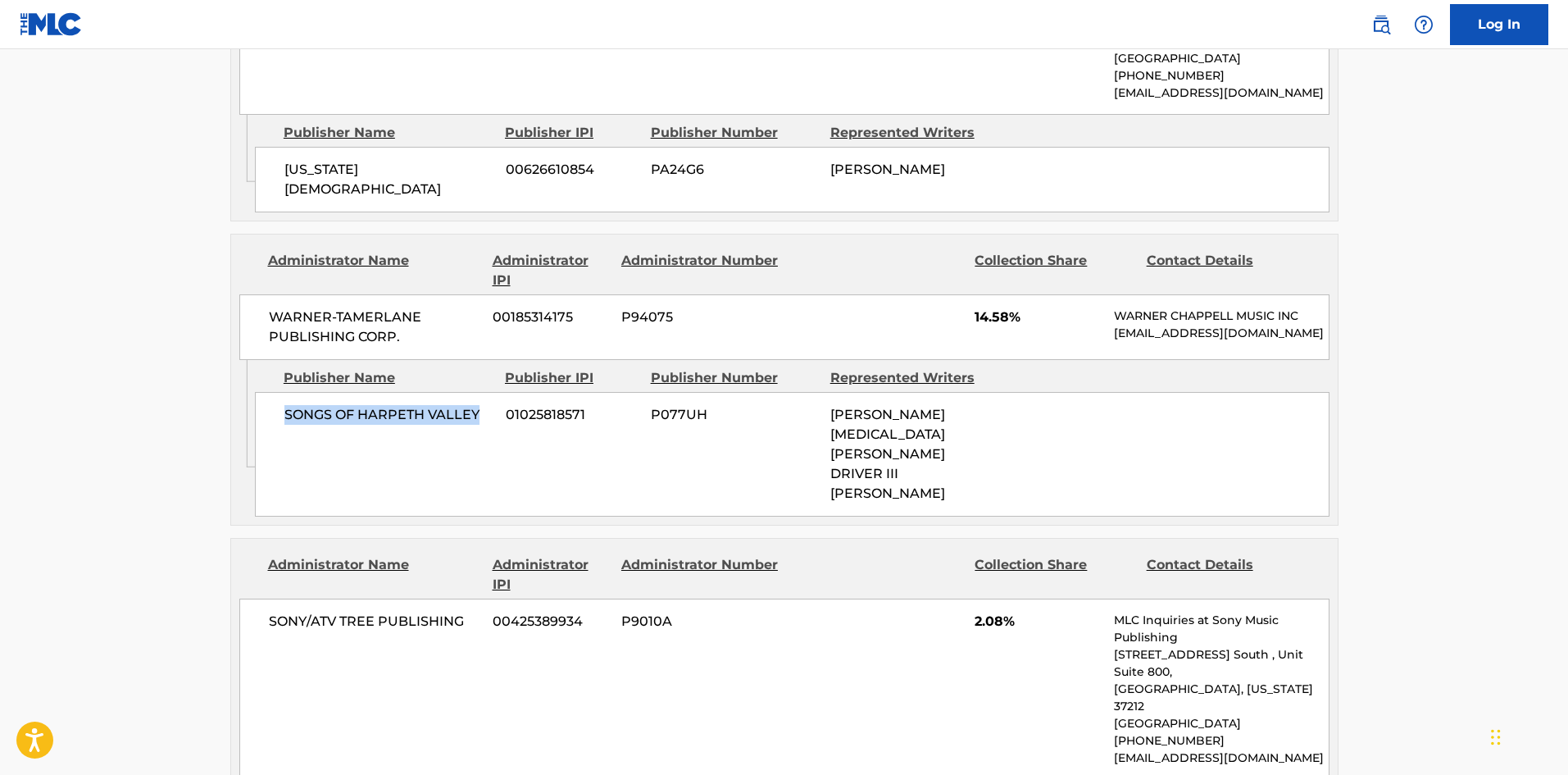
scroll to position [1722, 0]
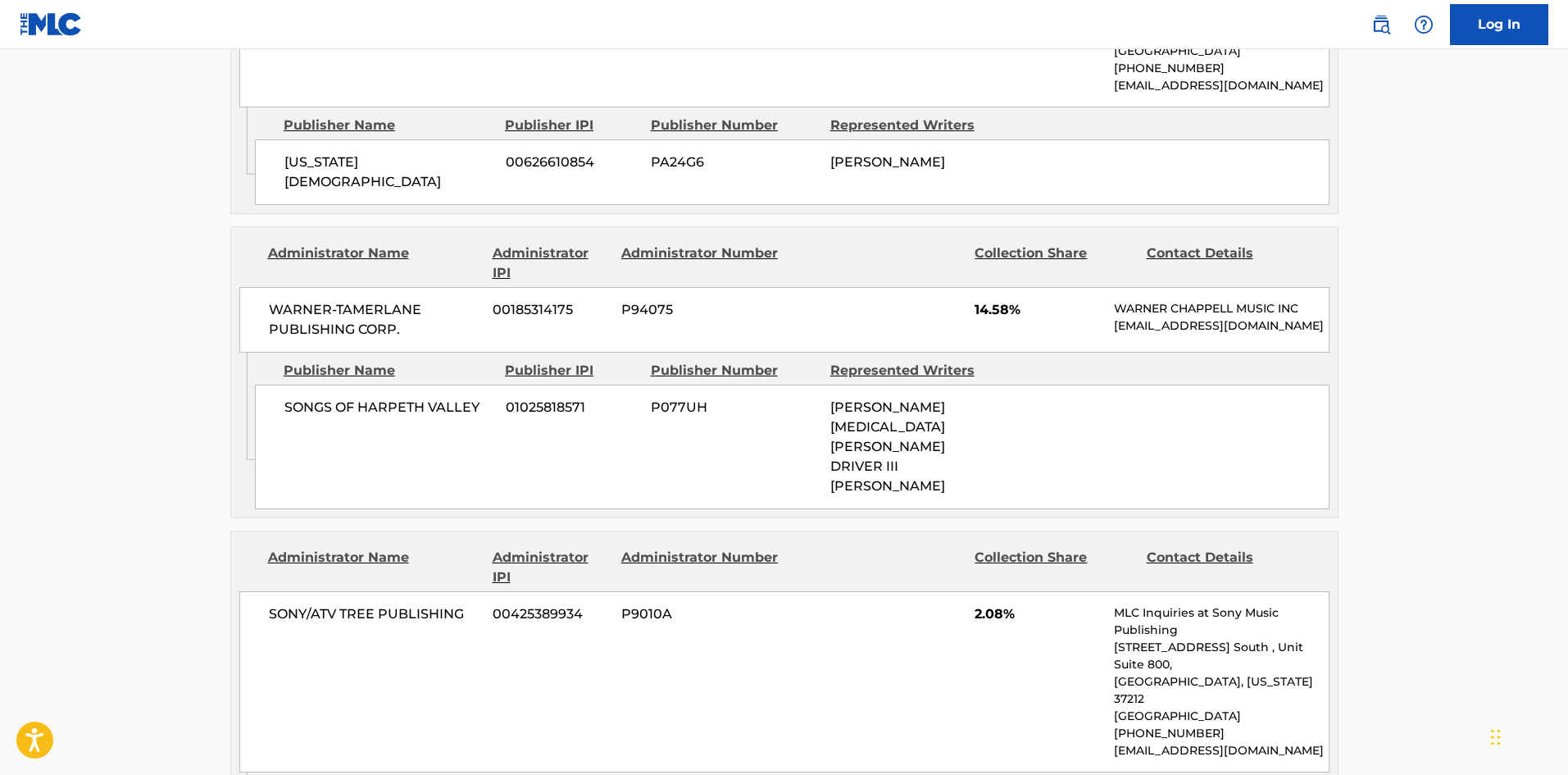
drag, startPoint x: 284, startPoint y: 598, endPoint x: 500, endPoint y: 599, distance: 216.0
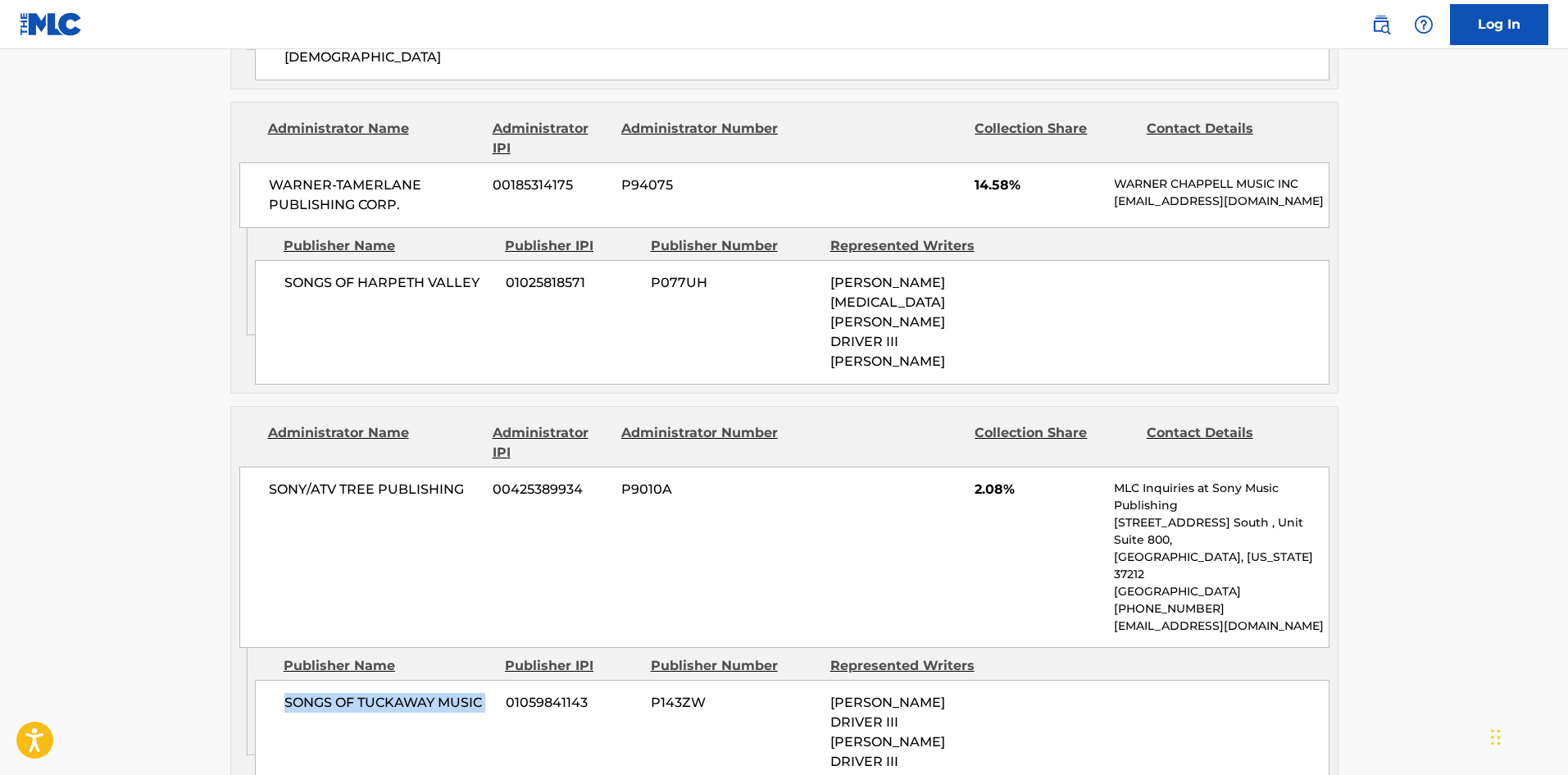
scroll to position [2050, 0]
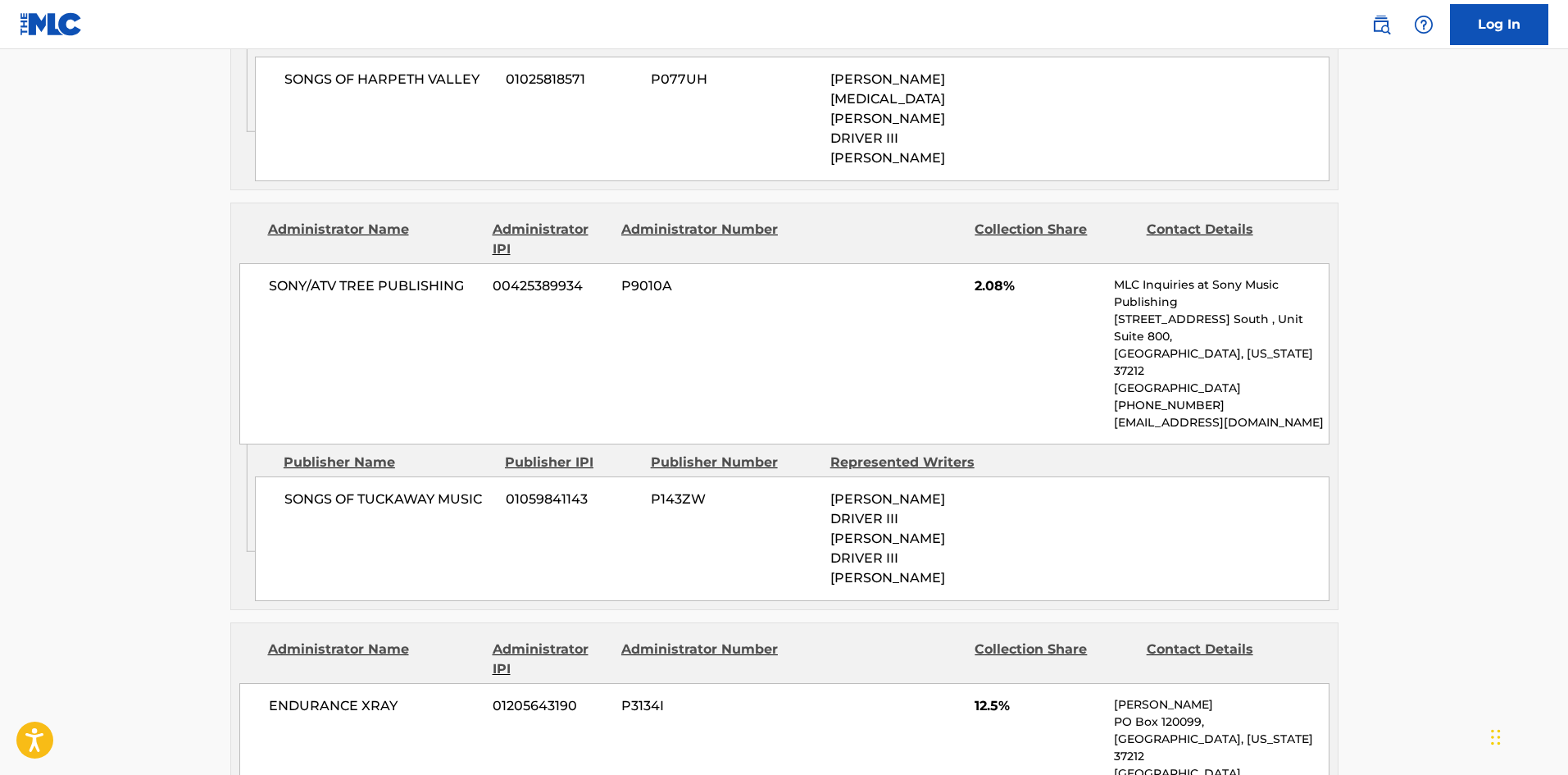
drag, startPoint x: 283, startPoint y: 604, endPoint x: 435, endPoint y: 639, distance: 156.0
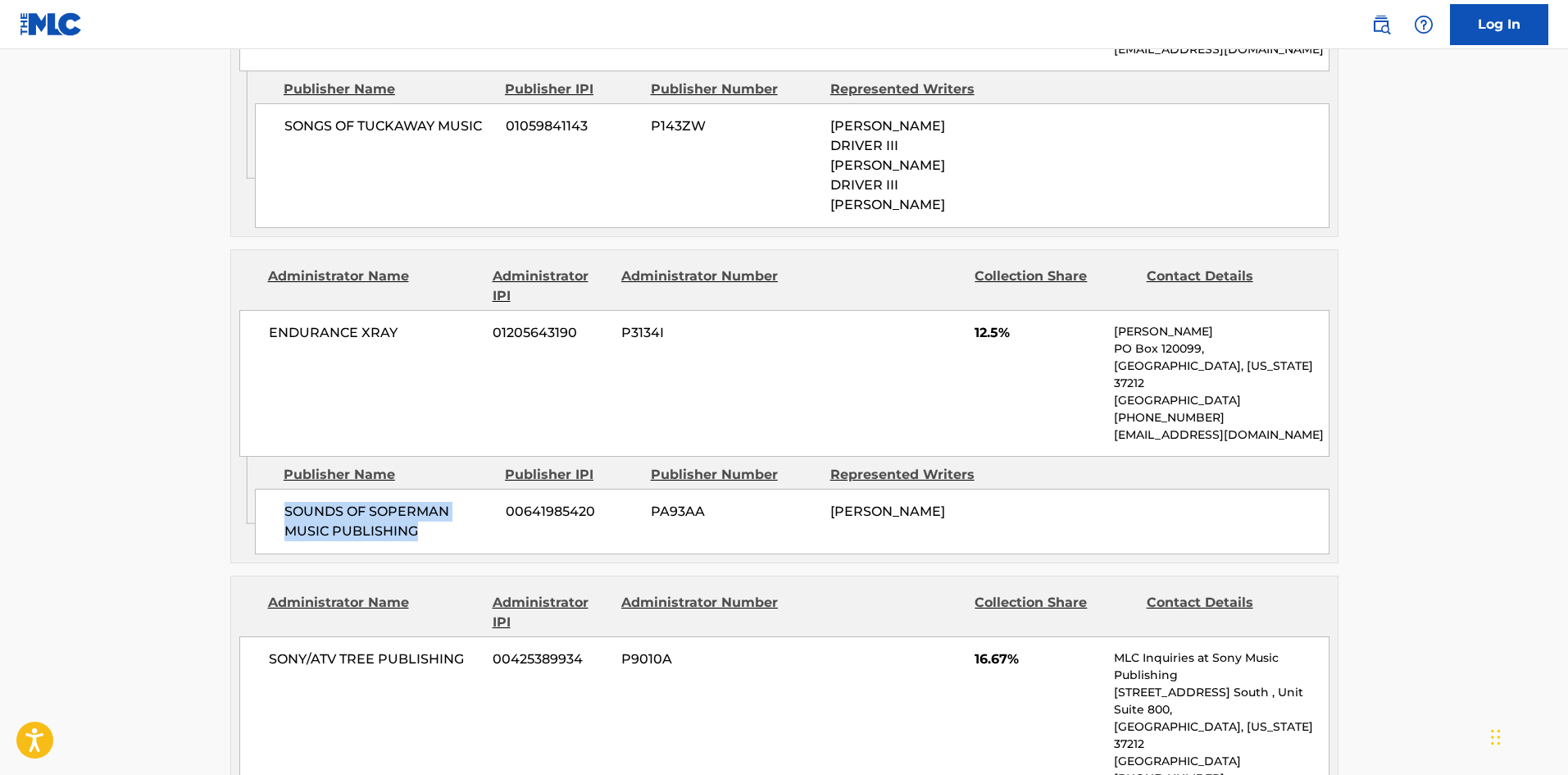
scroll to position [2459, 0]
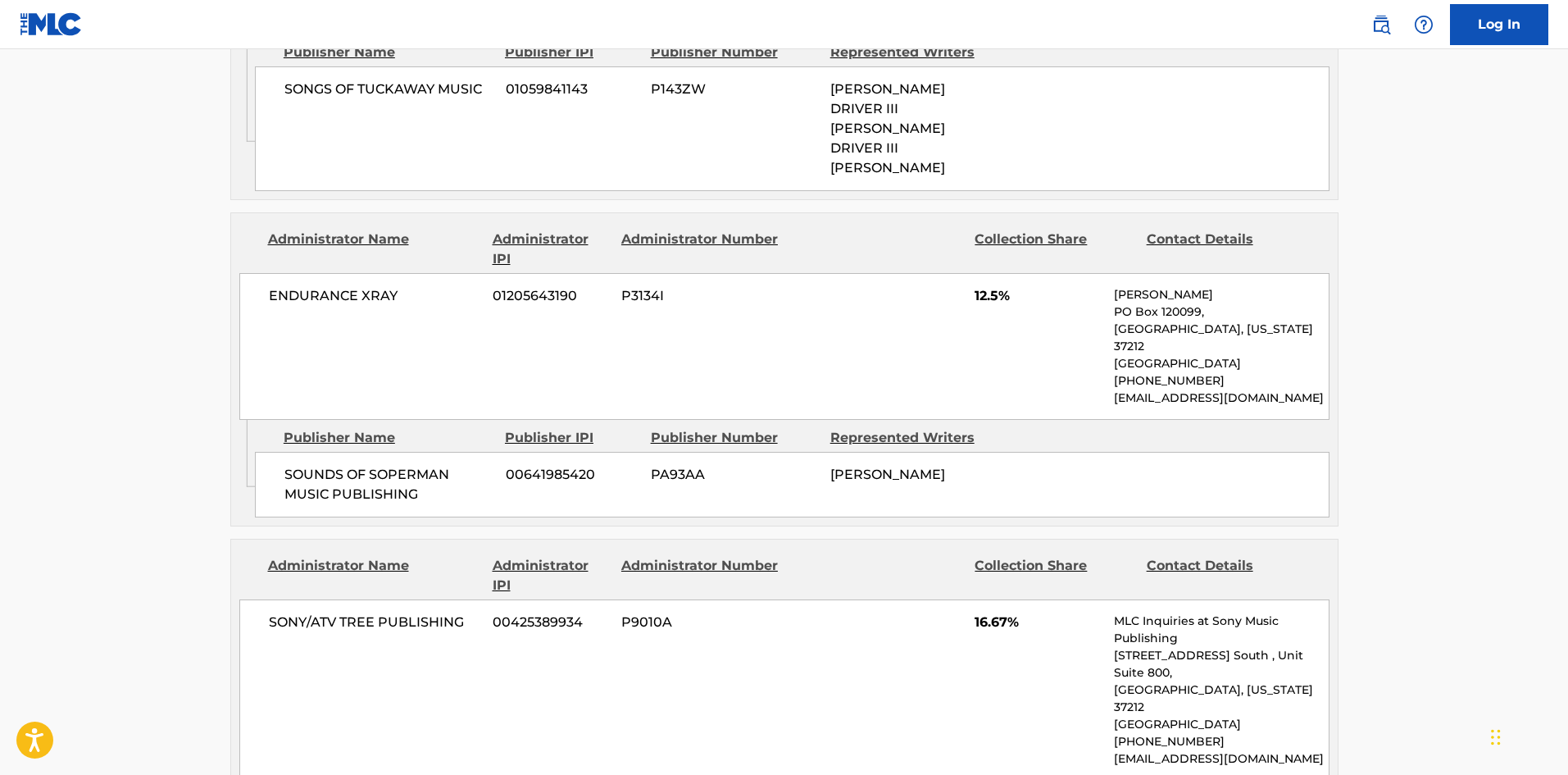
drag, startPoint x: 283, startPoint y: 521, endPoint x: 485, endPoint y: 522, distance: 202.0
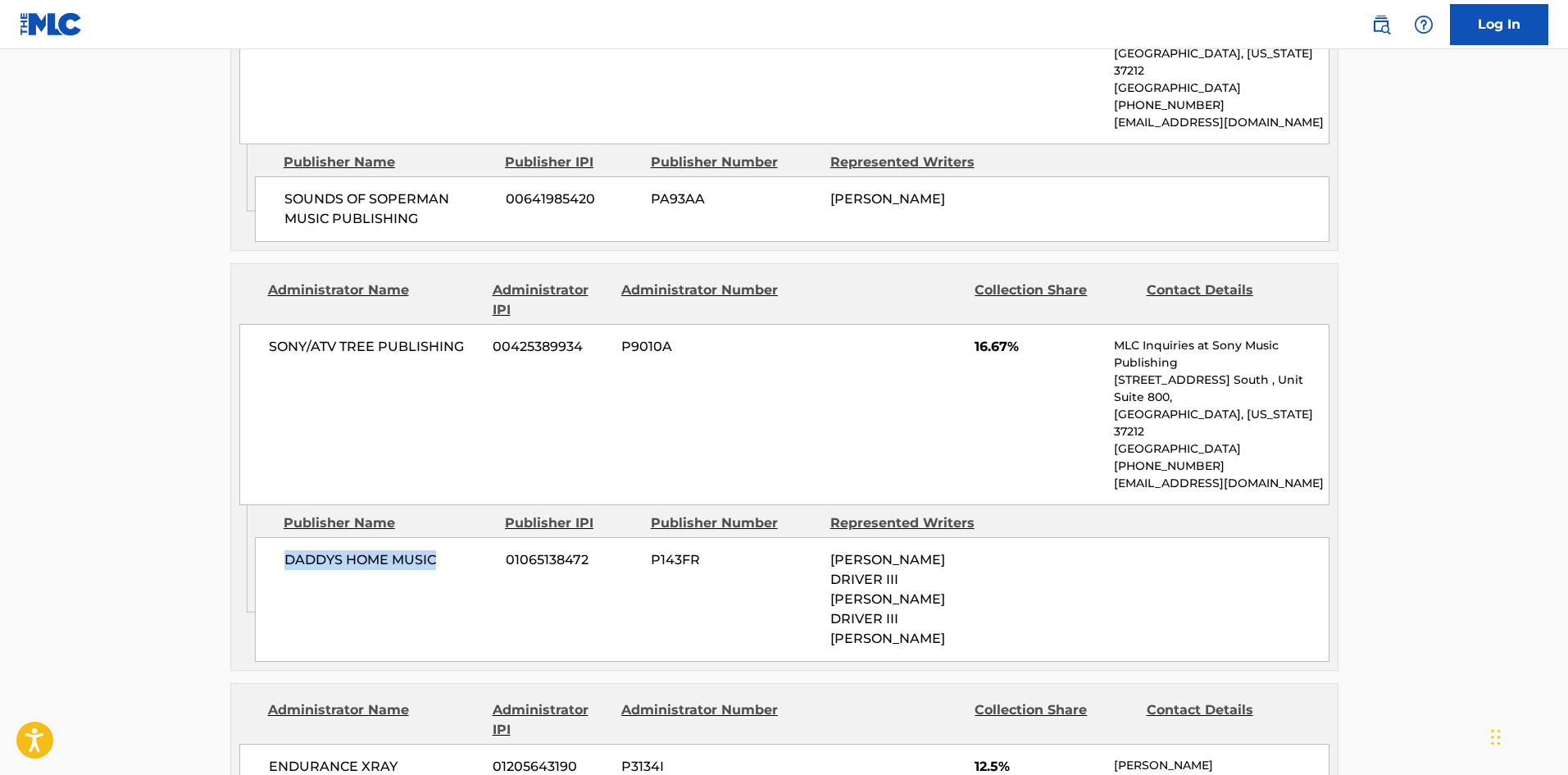
scroll to position [2788, 0]
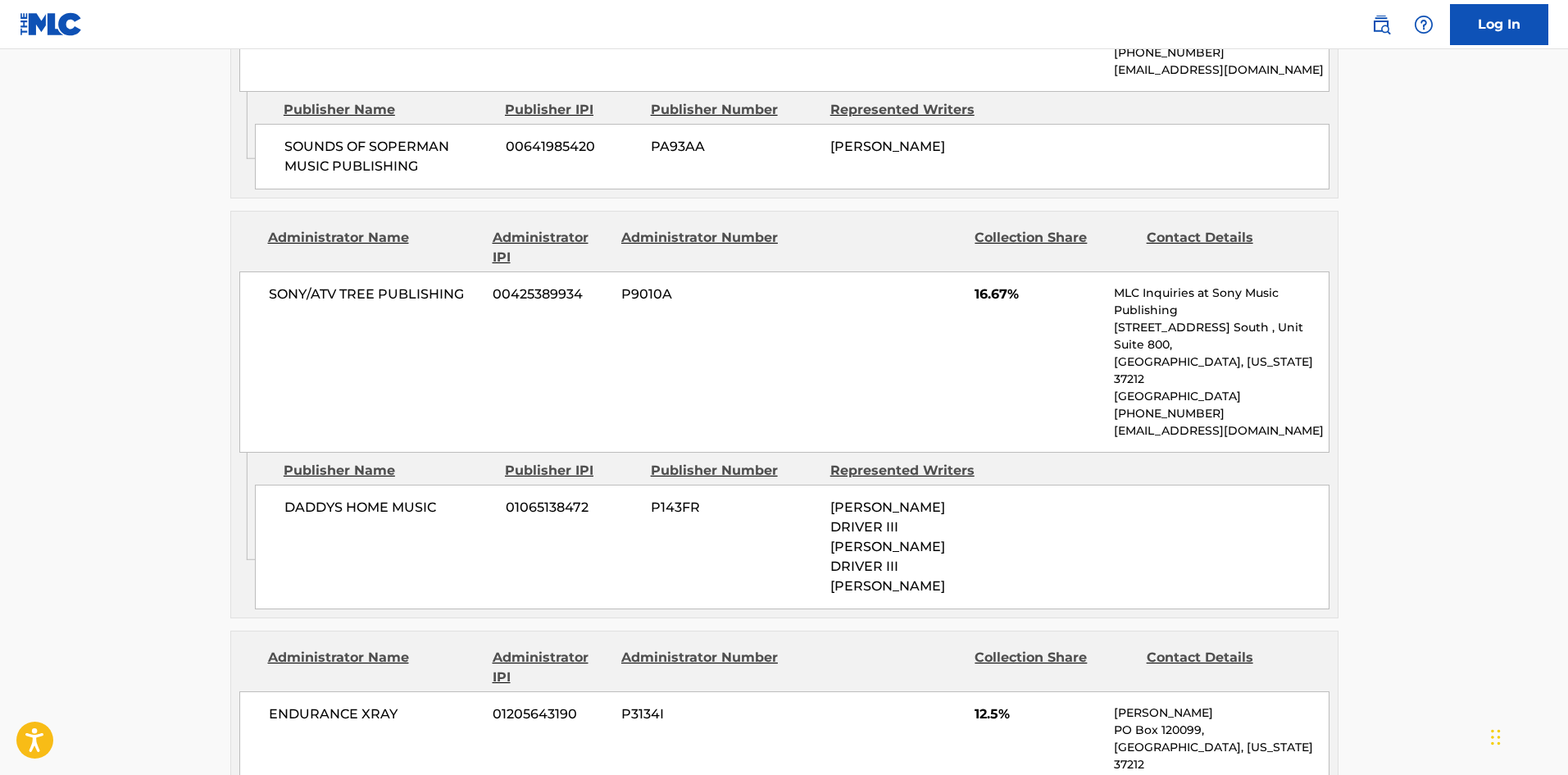
drag, startPoint x: 282, startPoint y: 532, endPoint x: 446, endPoint y: 507, distance: 165.9
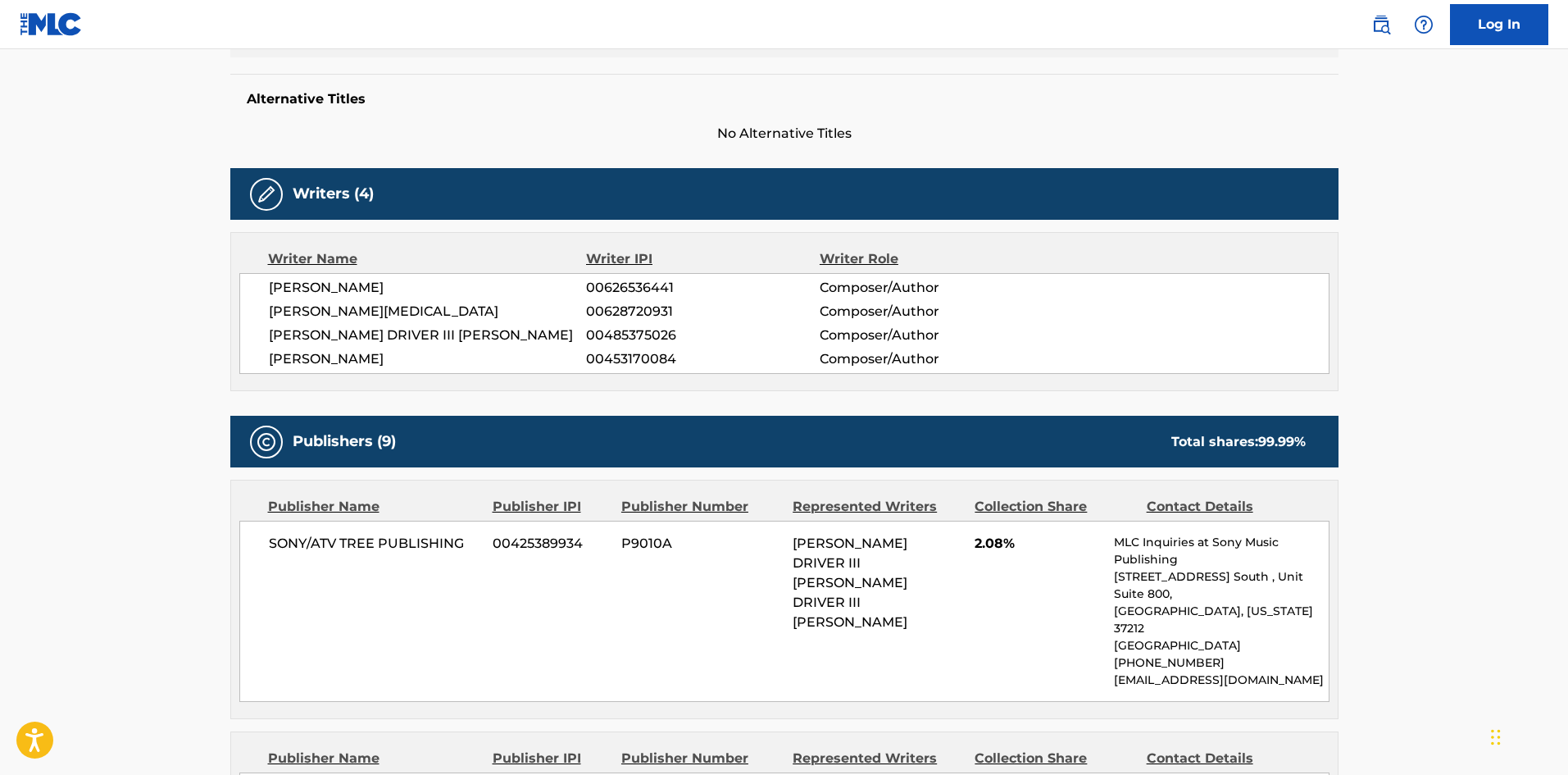
scroll to position [574, 0]
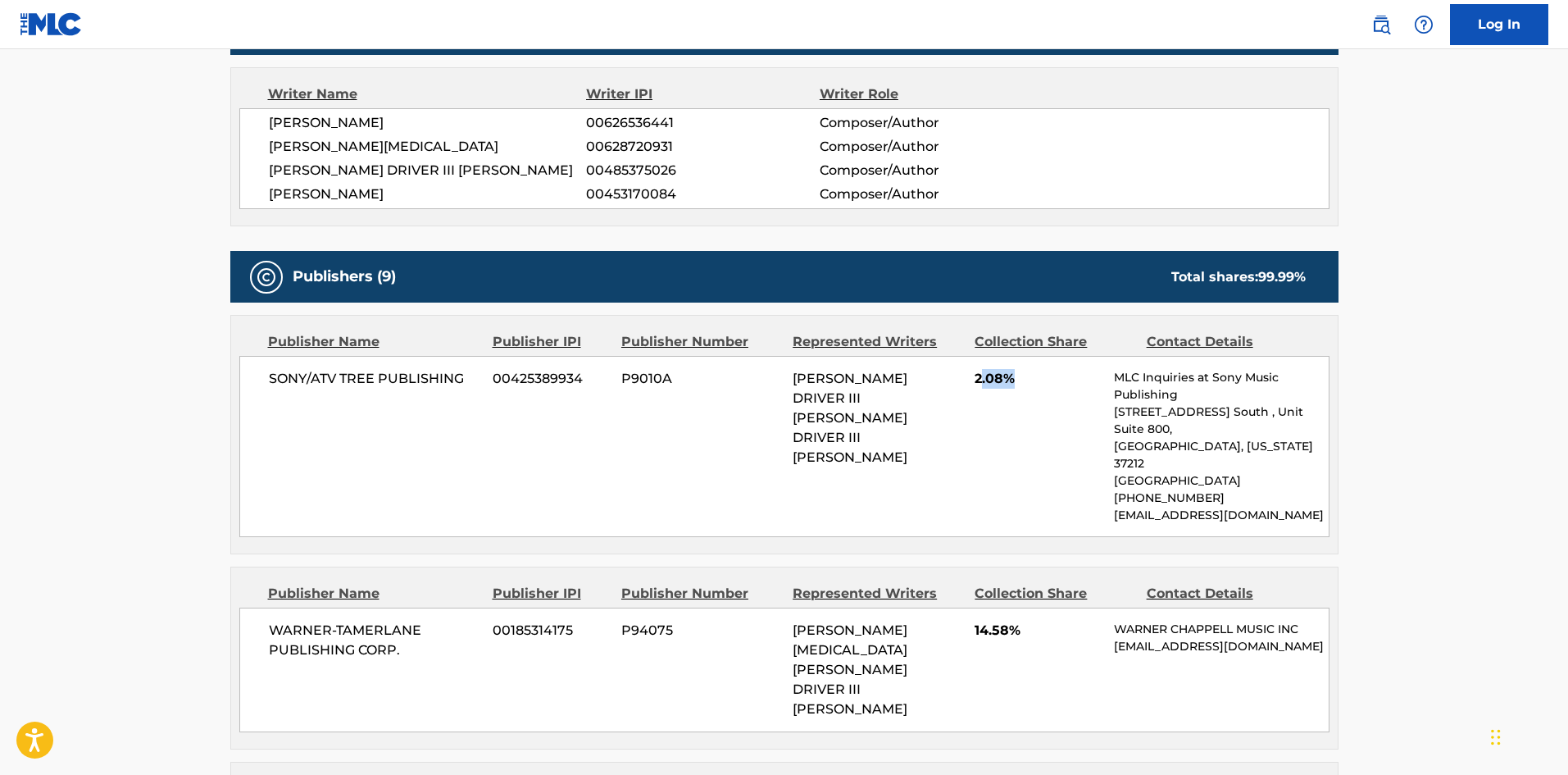
drag, startPoint x: 979, startPoint y: 383, endPoint x: 1031, endPoint y: 380, distance: 52.1
click at [1031, 380] on span "2.08%" at bounding box center [1038, 379] width 127 height 20
drag, startPoint x: 975, startPoint y: 380, endPoint x: 1032, endPoint y: 374, distance: 57.3
click at [1032, 374] on span "2.08%" at bounding box center [1038, 379] width 127 height 20
click at [978, 621] on span "14.58%" at bounding box center [1038, 630] width 127 height 20
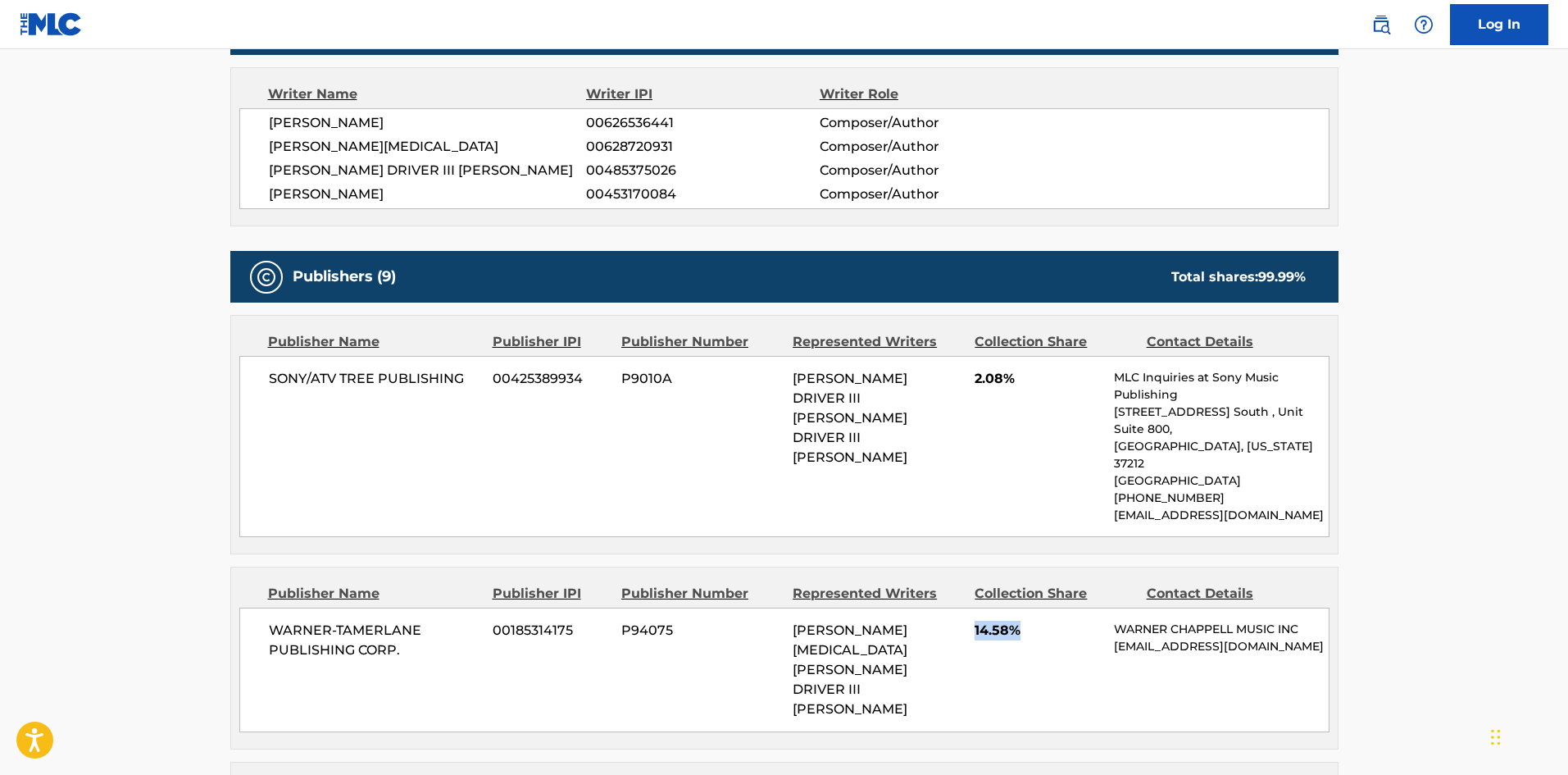
drag, startPoint x: 976, startPoint y: 598, endPoint x: 1031, endPoint y: 596, distance: 55.0
click at [1031, 621] on span "14.58%" at bounding box center [1038, 630] width 127 height 20
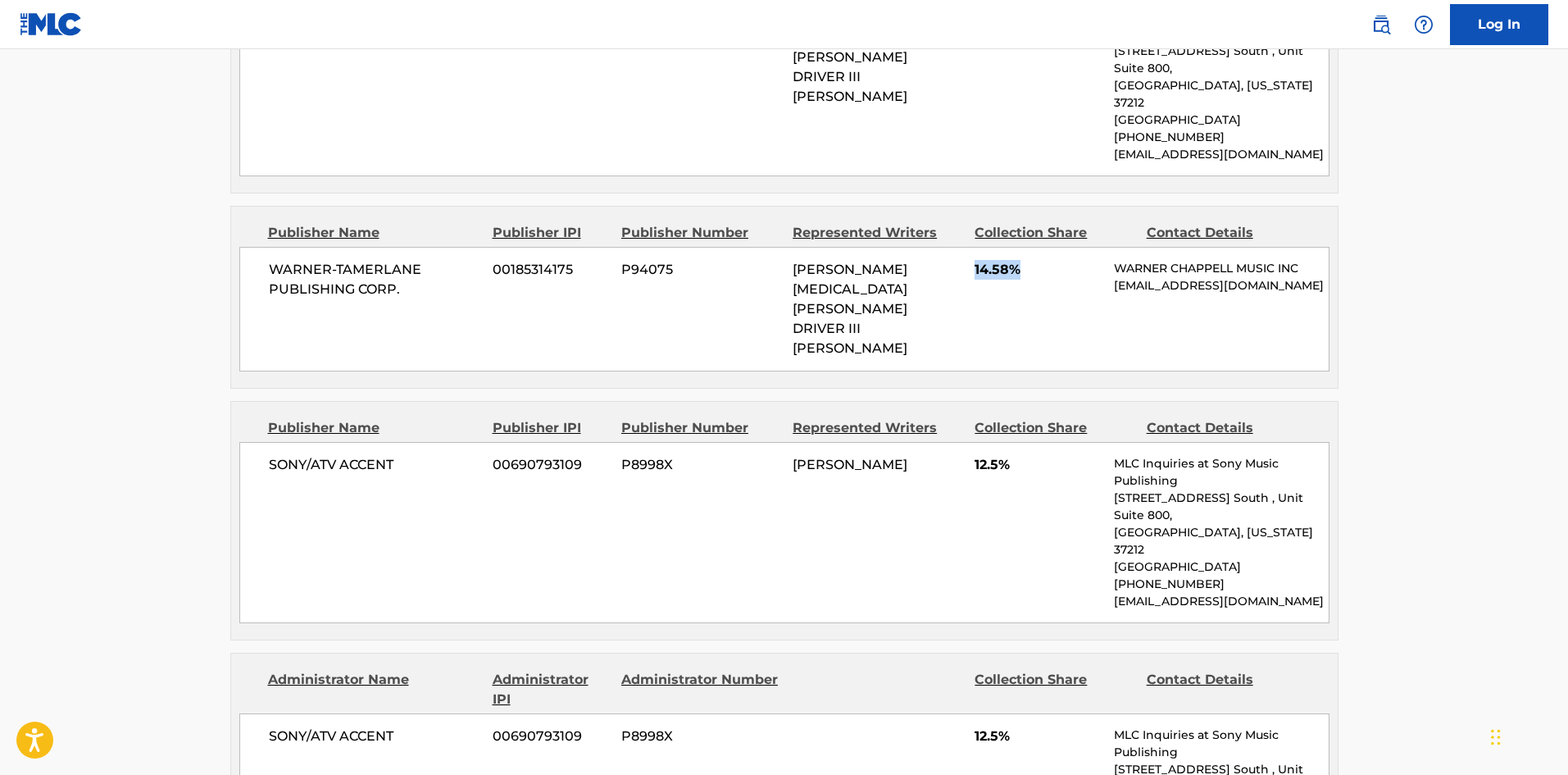
scroll to position [984, 0]
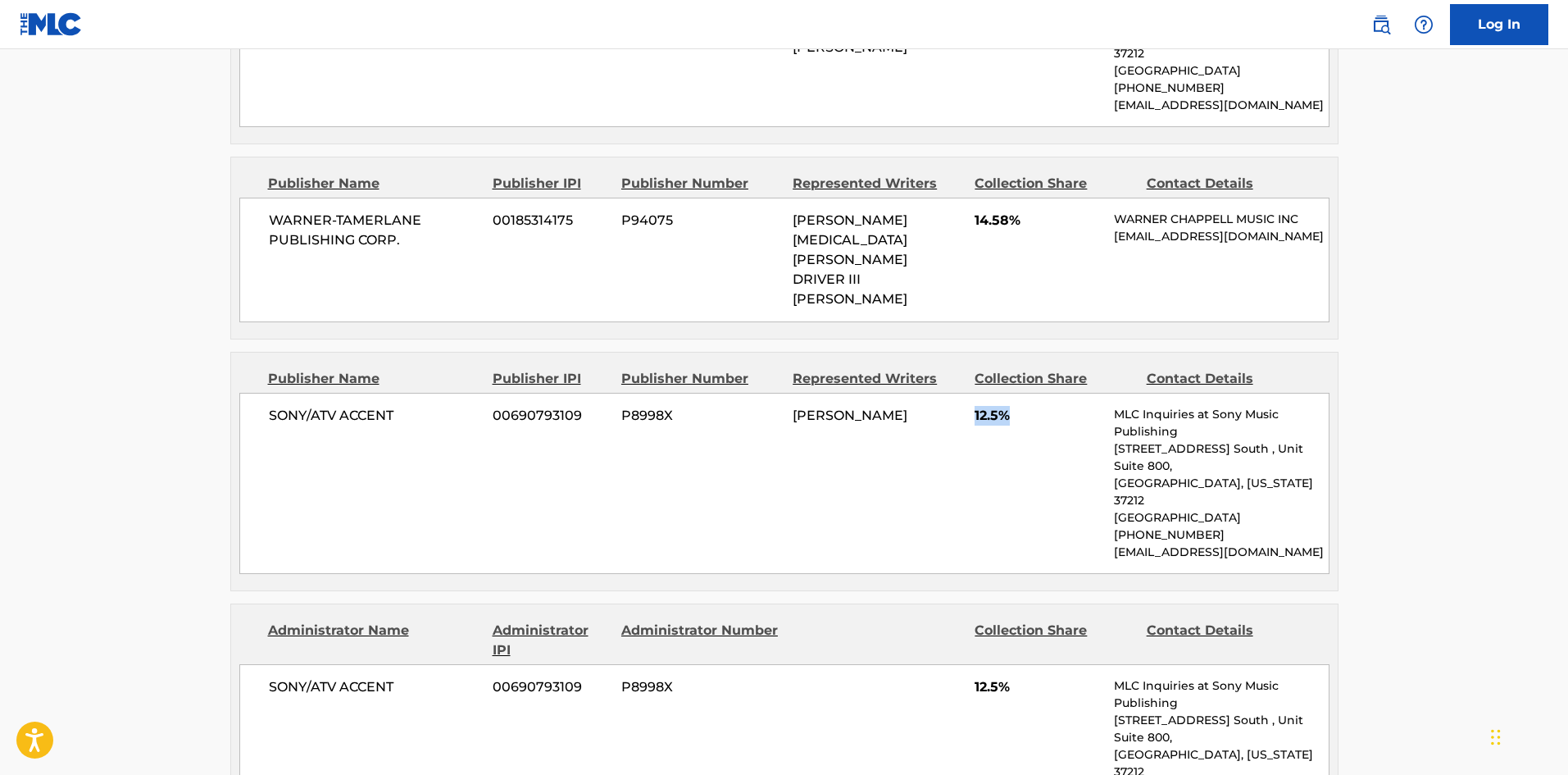
drag, startPoint x: 972, startPoint y: 337, endPoint x: 1029, endPoint y: 343, distance: 57.3
click at [1029, 393] on div "SONY/ATV ACCENT 00690793109 P8998X [PERSON_NAME] 12.5% MLC Inquiries at Sony Mu…" at bounding box center [784, 483] width 1090 height 181
drag, startPoint x: 976, startPoint y: 589, endPoint x: 1007, endPoint y: 589, distance: 31.0
click at [1007, 664] on div "SONY/ATV ACCENT 00690793109 P8998X 12.5% MLC Inquiries at Sony Music Publishing…" at bounding box center [784, 754] width 1090 height 181
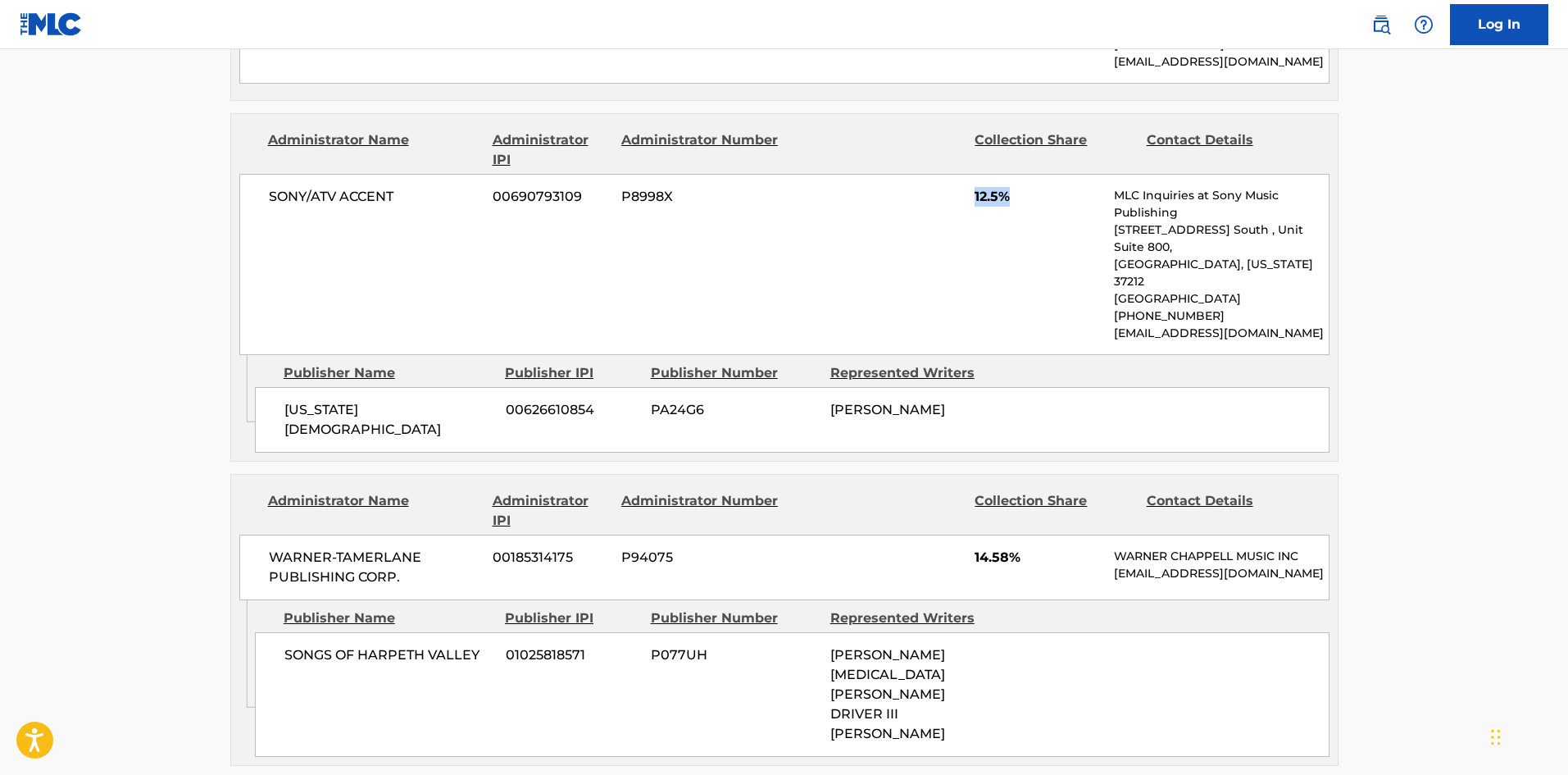
scroll to position [1475, 0]
drag, startPoint x: 974, startPoint y: 398, endPoint x: 1059, endPoint y: 411, distance: 86.0
click at [1059, 533] on div "WARNER-[PERSON_NAME] PUBLISHING CORP. 00185314175 P94075 14.58% [PERSON_NAME] M…" at bounding box center [784, 566] width 1090 height 66
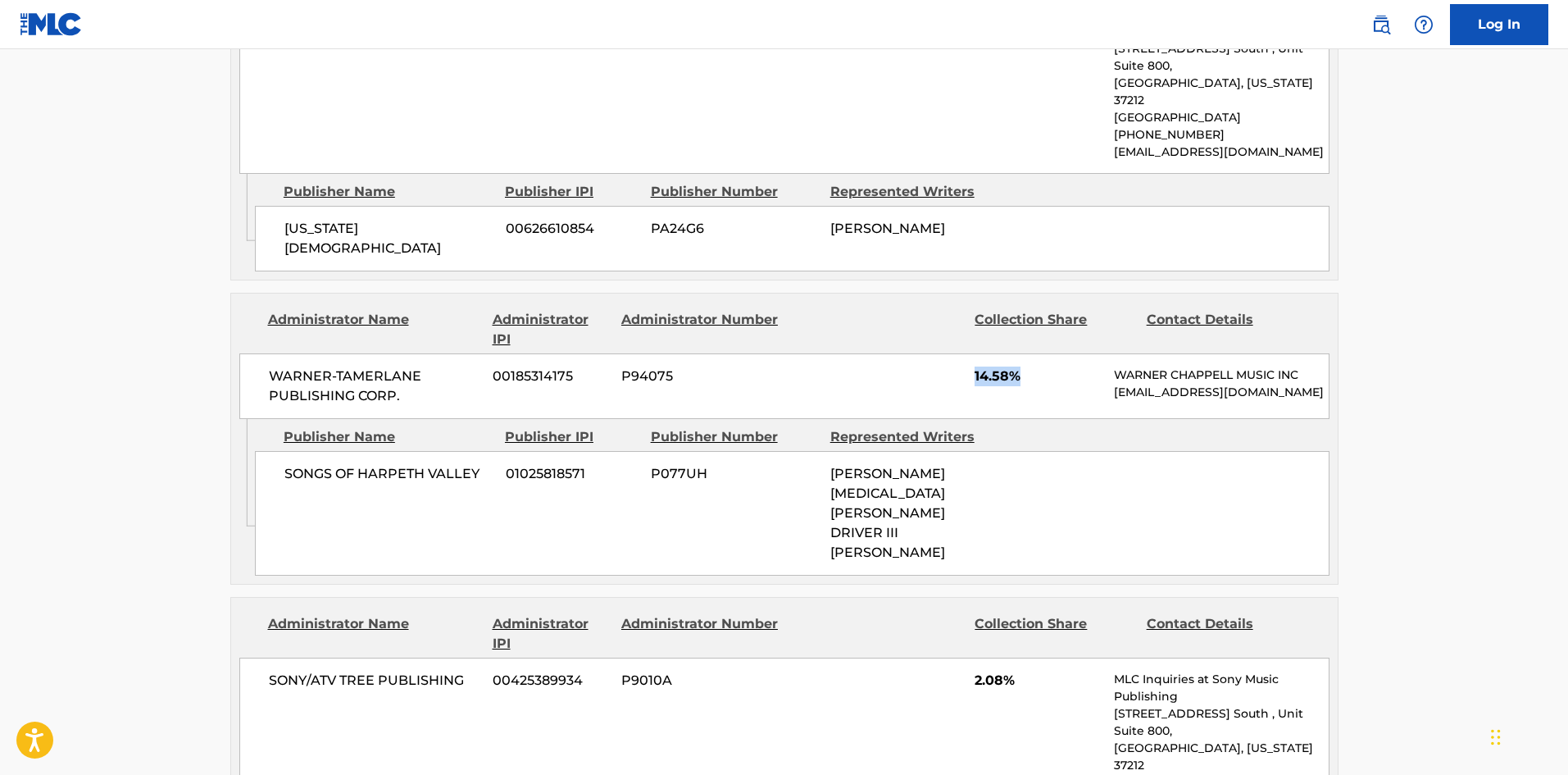
scroll to position [1885, 0]
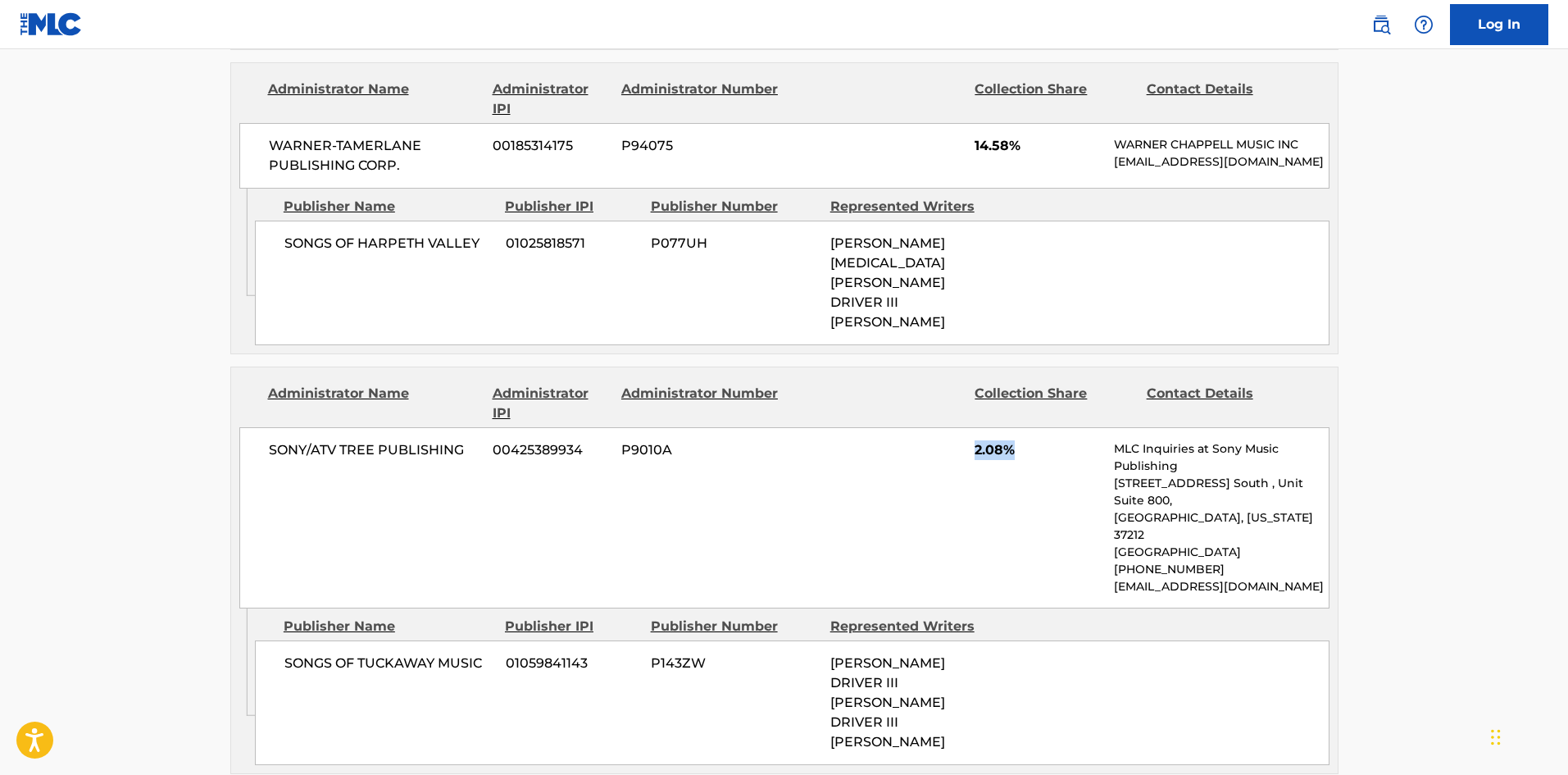
drag, startPoint x: 974, startPoint y: 269, endPoint x: 1051, endPoint y: 264, distance: 77.2
click at [1051, 427] on div "SONY/ATV TREE PUBLISHING 00425389934 P9010A 2.08% MLC Inquiries at Sony Music P…" at bounding box center [784, 518] width 1090 height 181
drag, startPoint x: 976, startPoint y: 605, endPoint x: 1056, endPoint y: 594, distance: 80.8
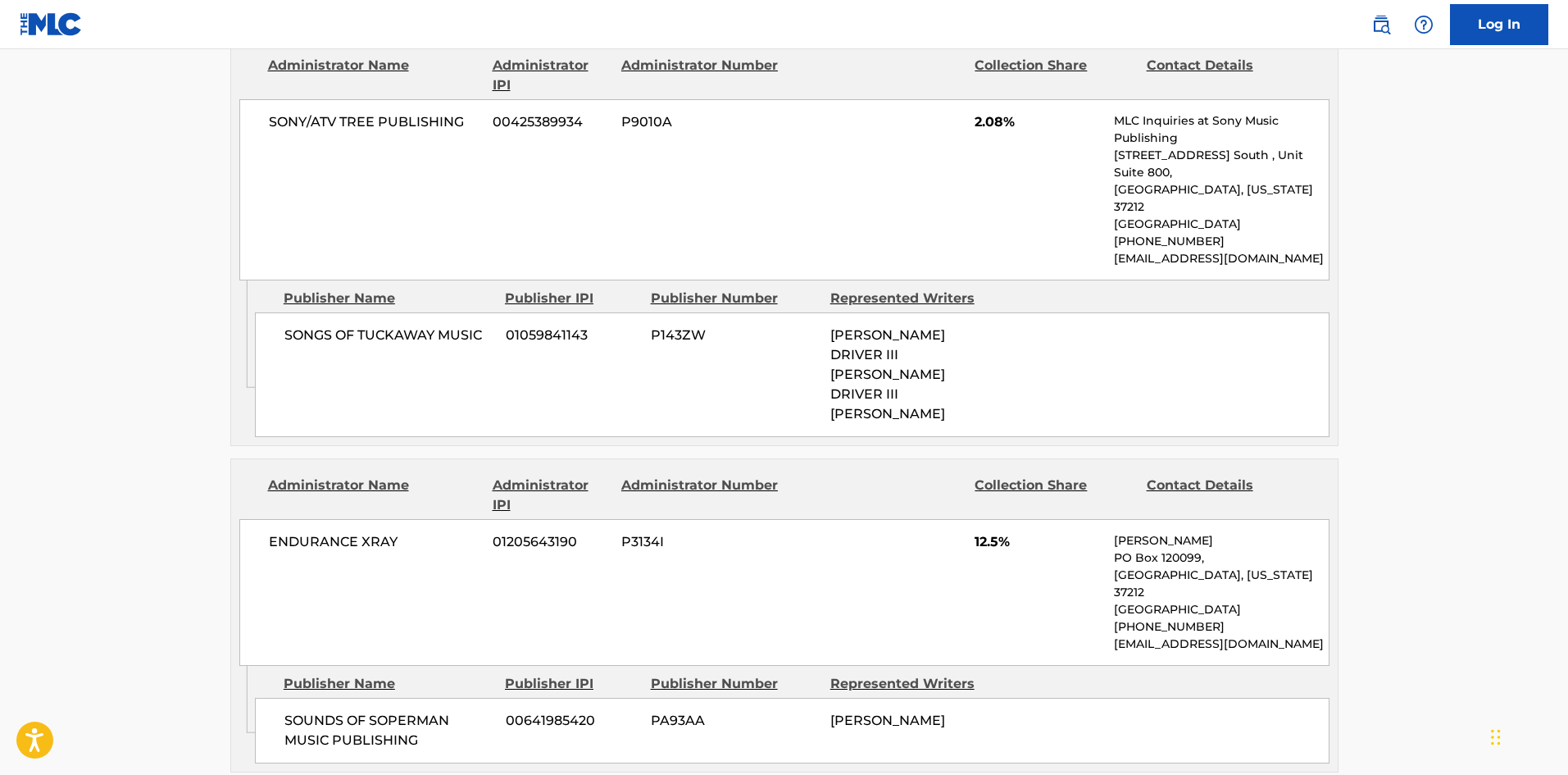
drag, startPoint x: 973, startPoint y: 592, endPoint x: 1033, endPoint y: 583, distance: 60.7
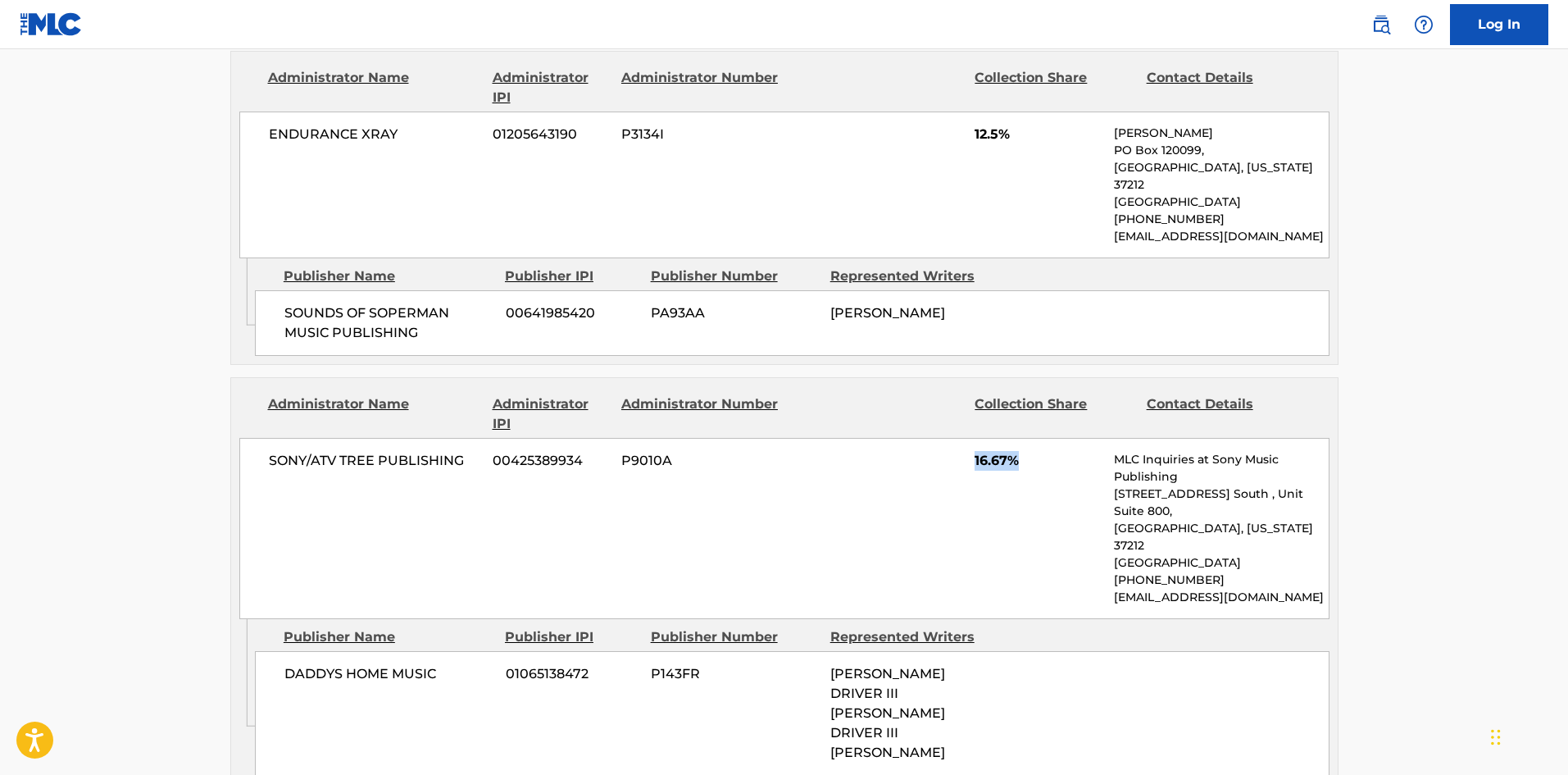
scroll to position [2624, 0]
drag, startPoint x: 976, startPoint y: 529, endPoint x: 1018, endPoint y: 522, distance: 42.6
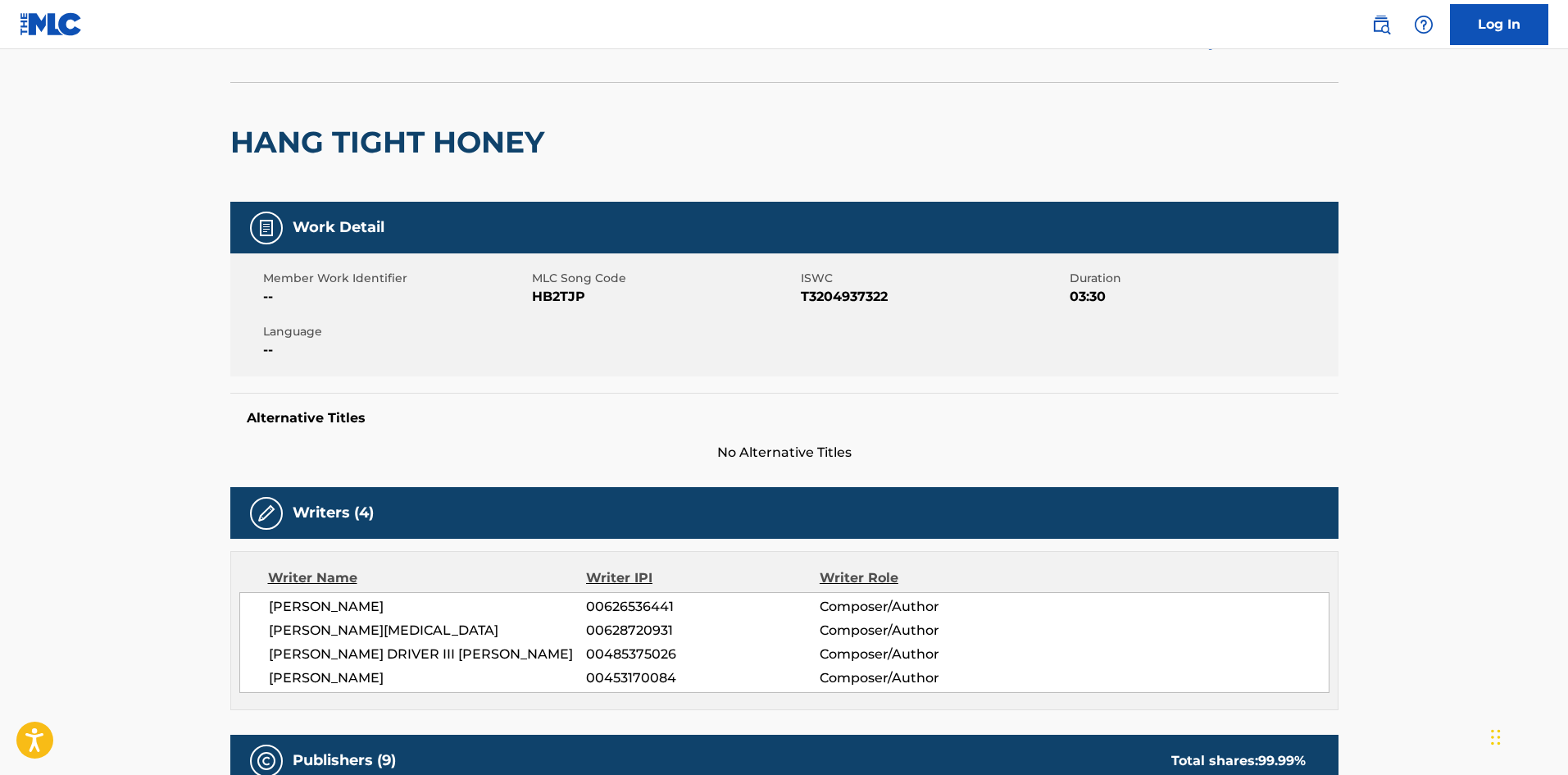
scroll to position [0, 0]
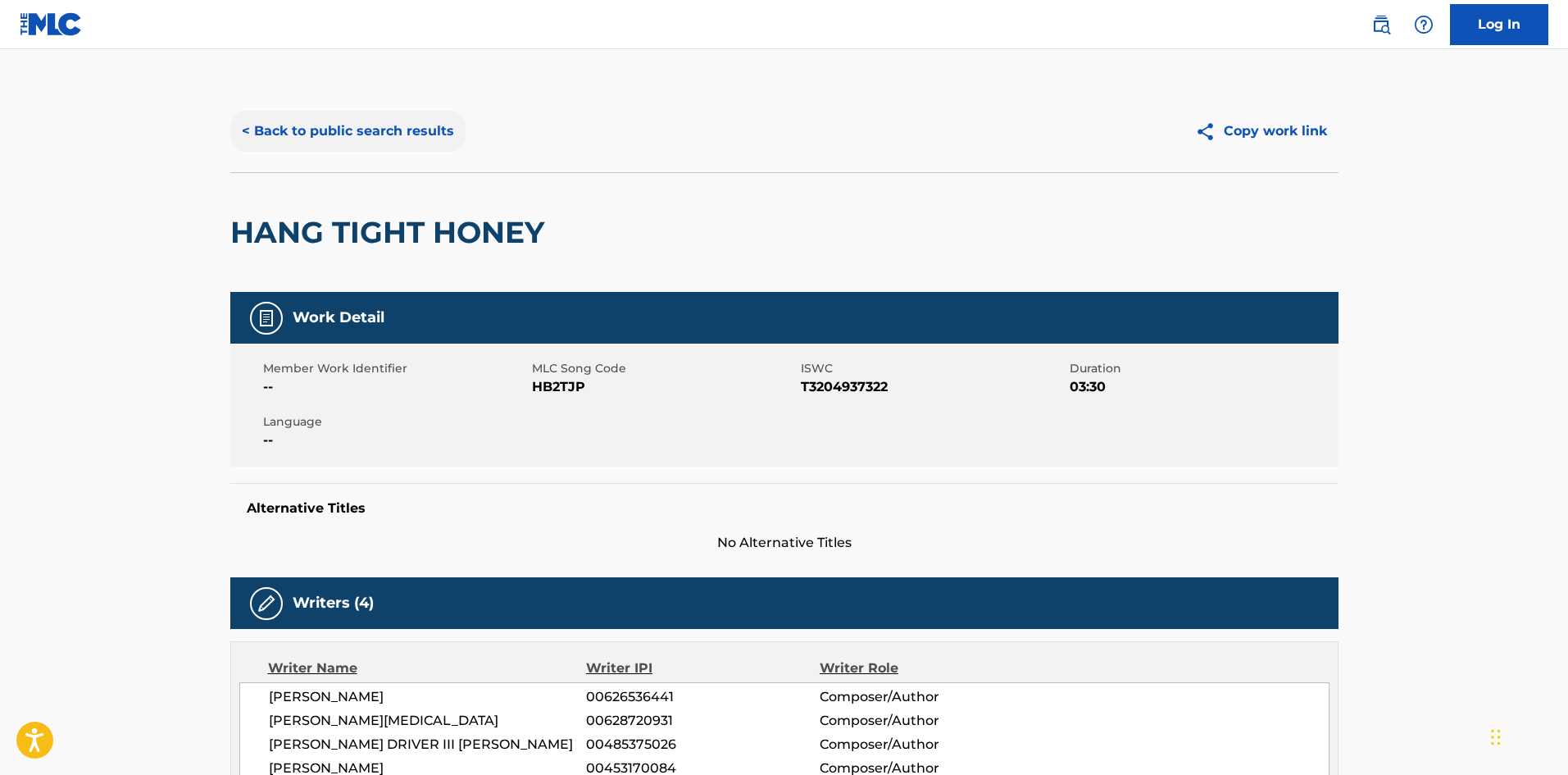
click at [372, 127] on button "< Back to public search results" at bounding box center [348, 131] width 235 height 41
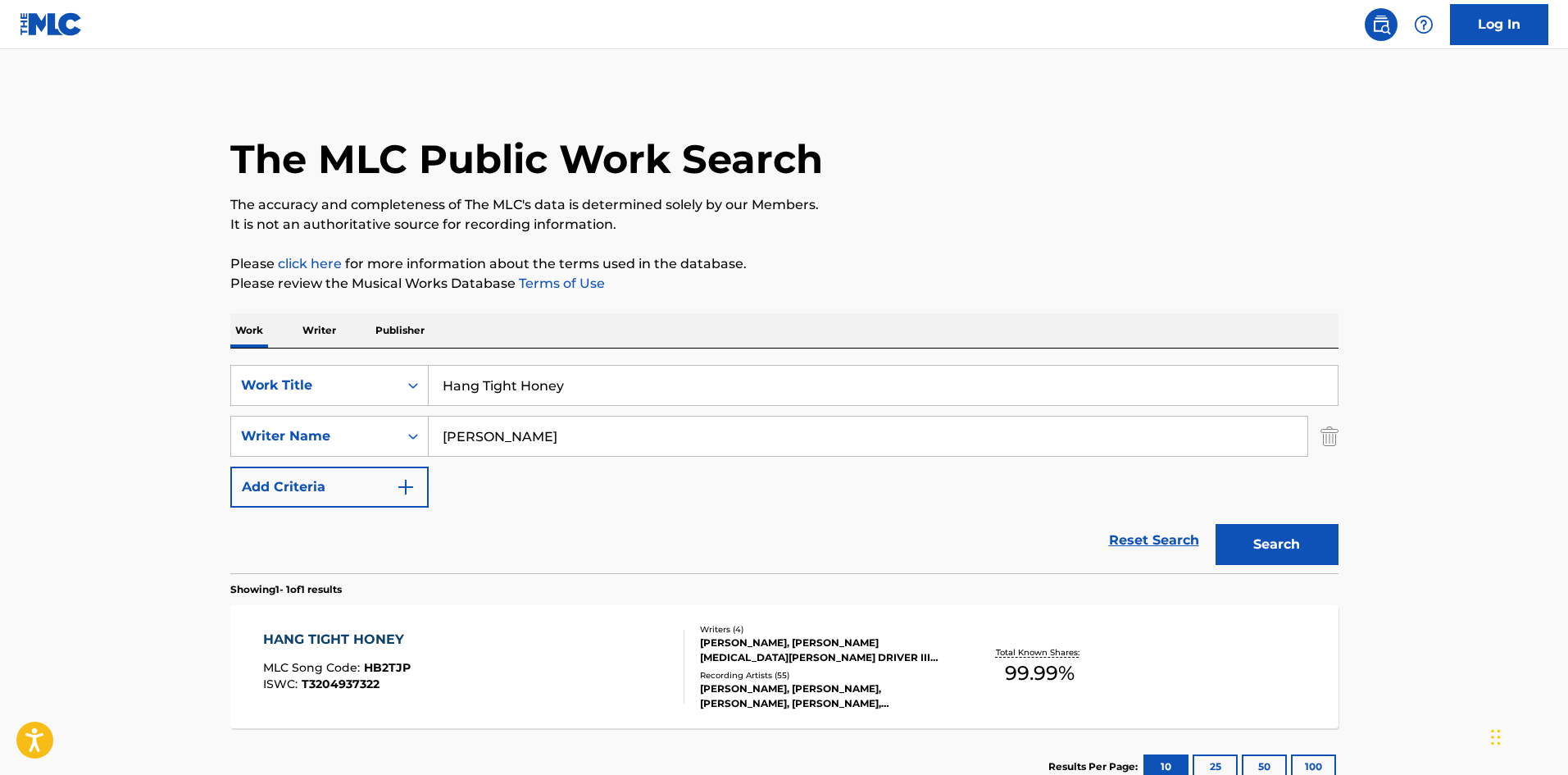
drag, startPoint x: 599, startPoint y: 386, endPoint x: 189, endPoint y: 221, distance: 442.0
click at [137, 299] on main "The MLC Public Work Search The accuracy and completeness of The MLC's data is d…" at bounding box center [784, 432] width 1568 height 765
paste input "Will Not Lose"
type input "Will Not Lose"
drag, startPoint x: 581, startPoint y: 432, endPoint x: 192, endPoint y: 433, distance: 389.0
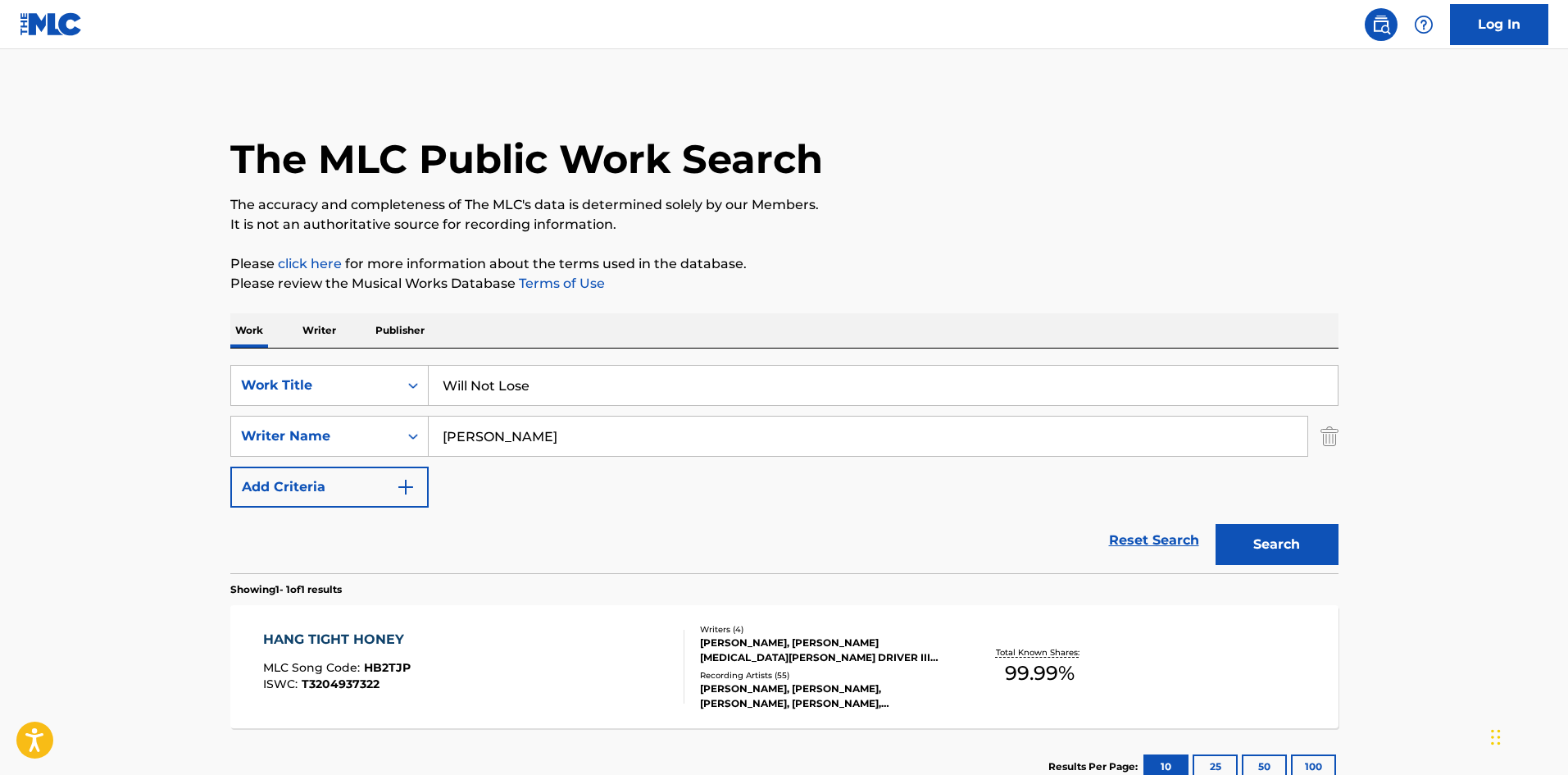
click at [189, 433] on main "The MLC Public Work Search The accuracy and completeness of The MLC's data is d…" at bounding box center [784, 432] width 1568 height 765
paste input "[GEOGRAPHIC_DATA]"
type input "[GEOGRAPHIC_DATA]"
click at [1306, 555] on button "Search" at bounding box center [1278, 544] width 123 height 41
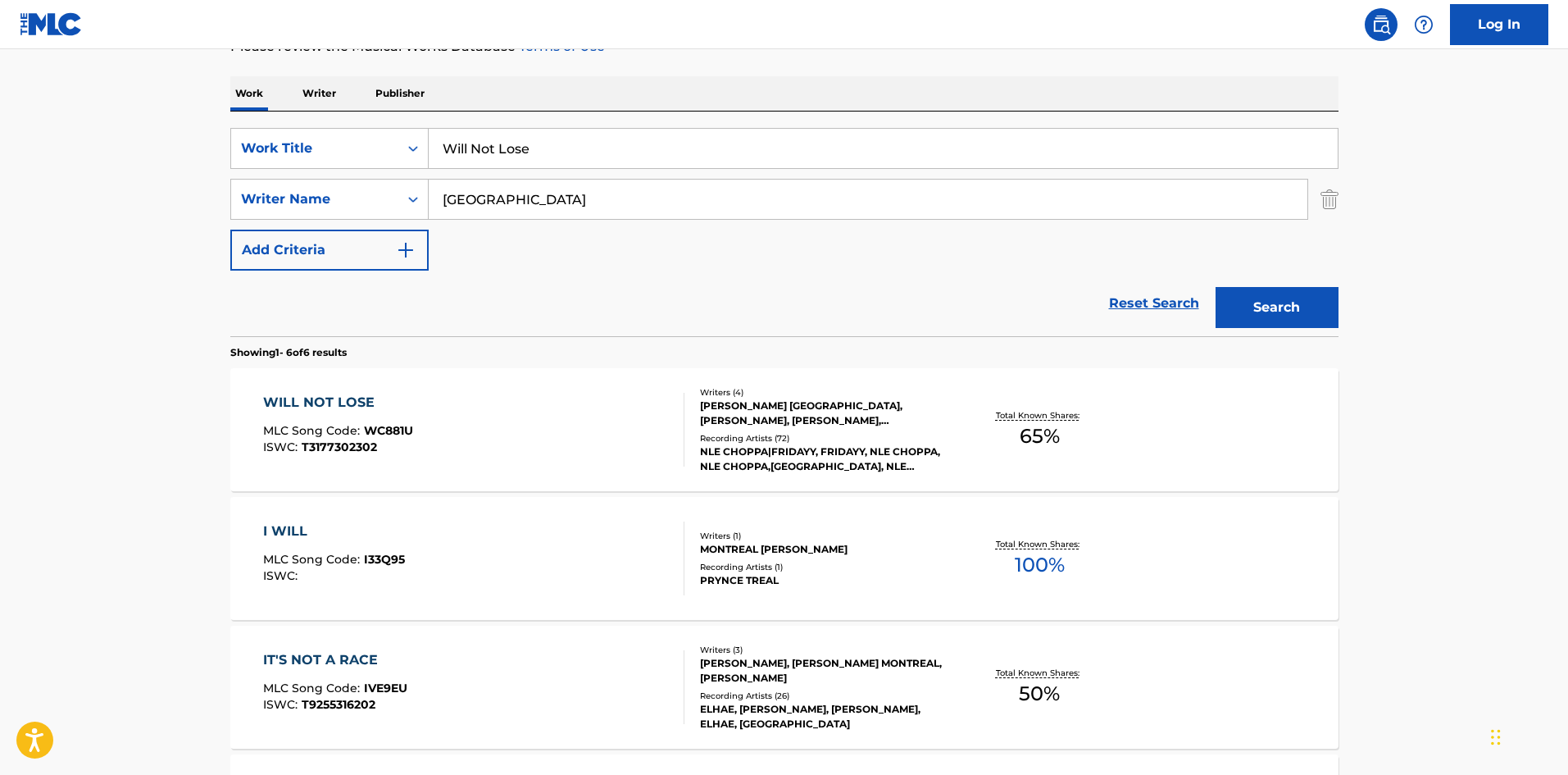
scroll to position [246, 0]
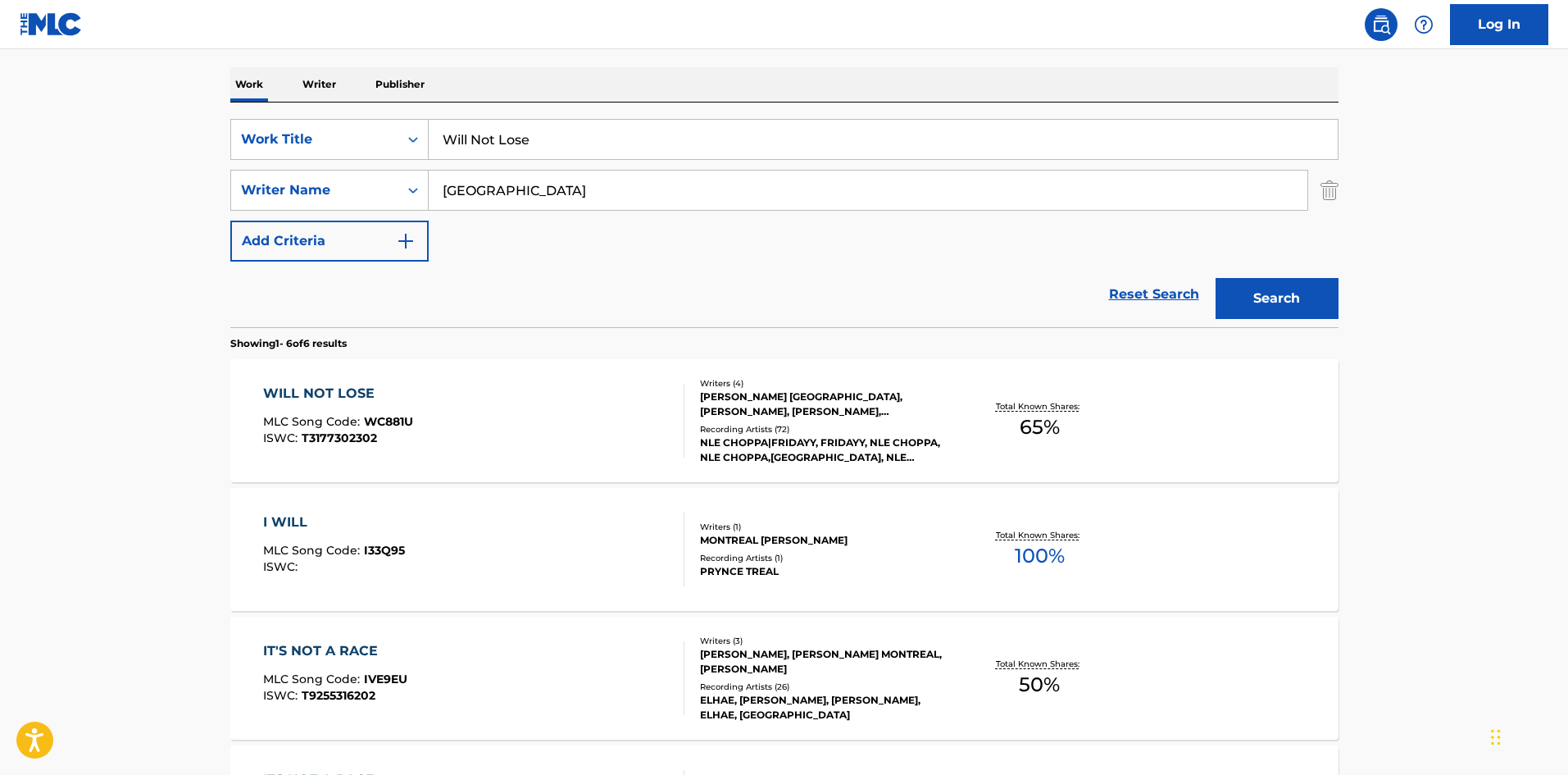
click at [320, 393] on div "WILL NOT LOSE" at bounding box center [338, 394] width 150 height 20
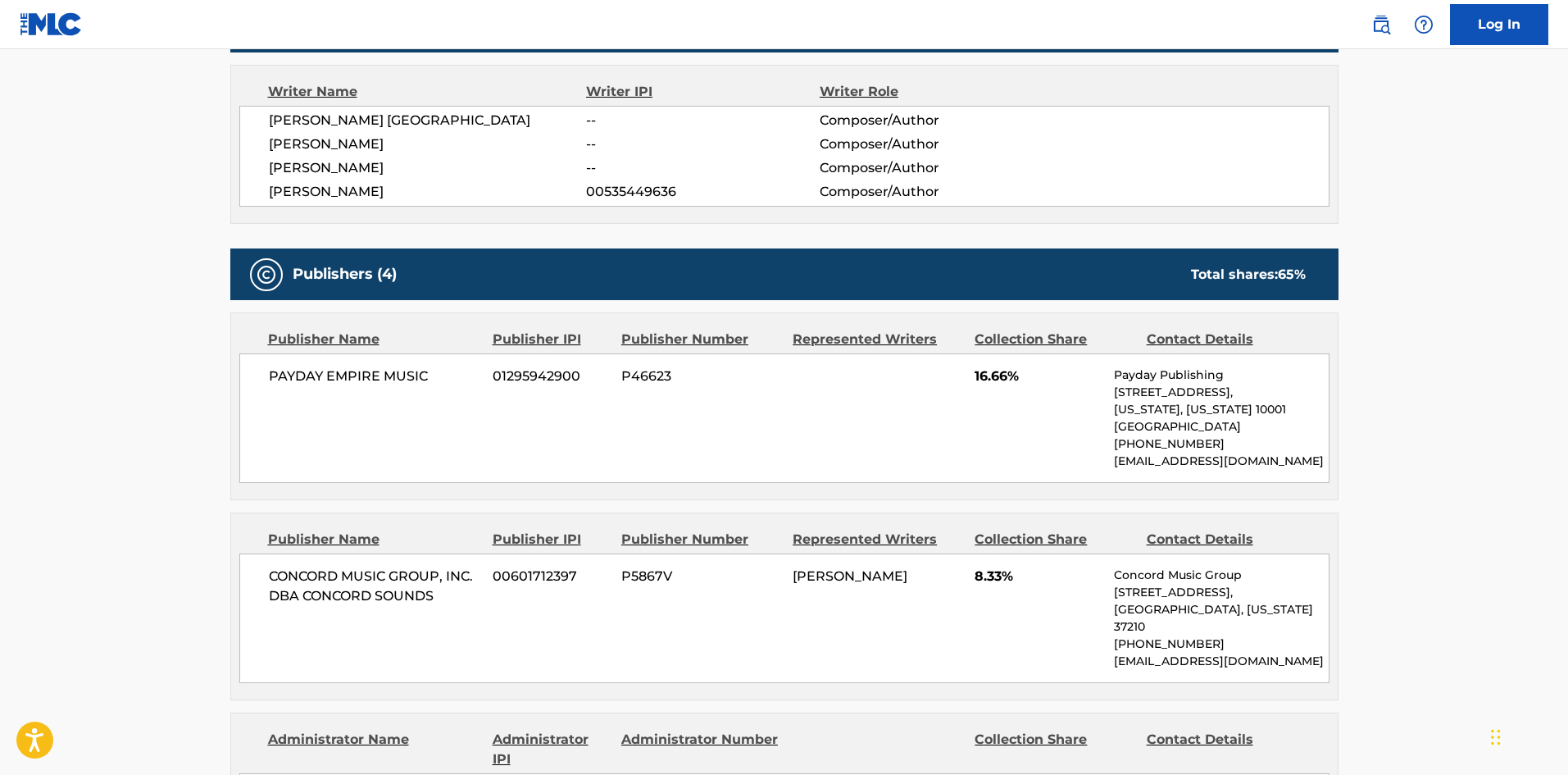
scroll to position [574, 0]
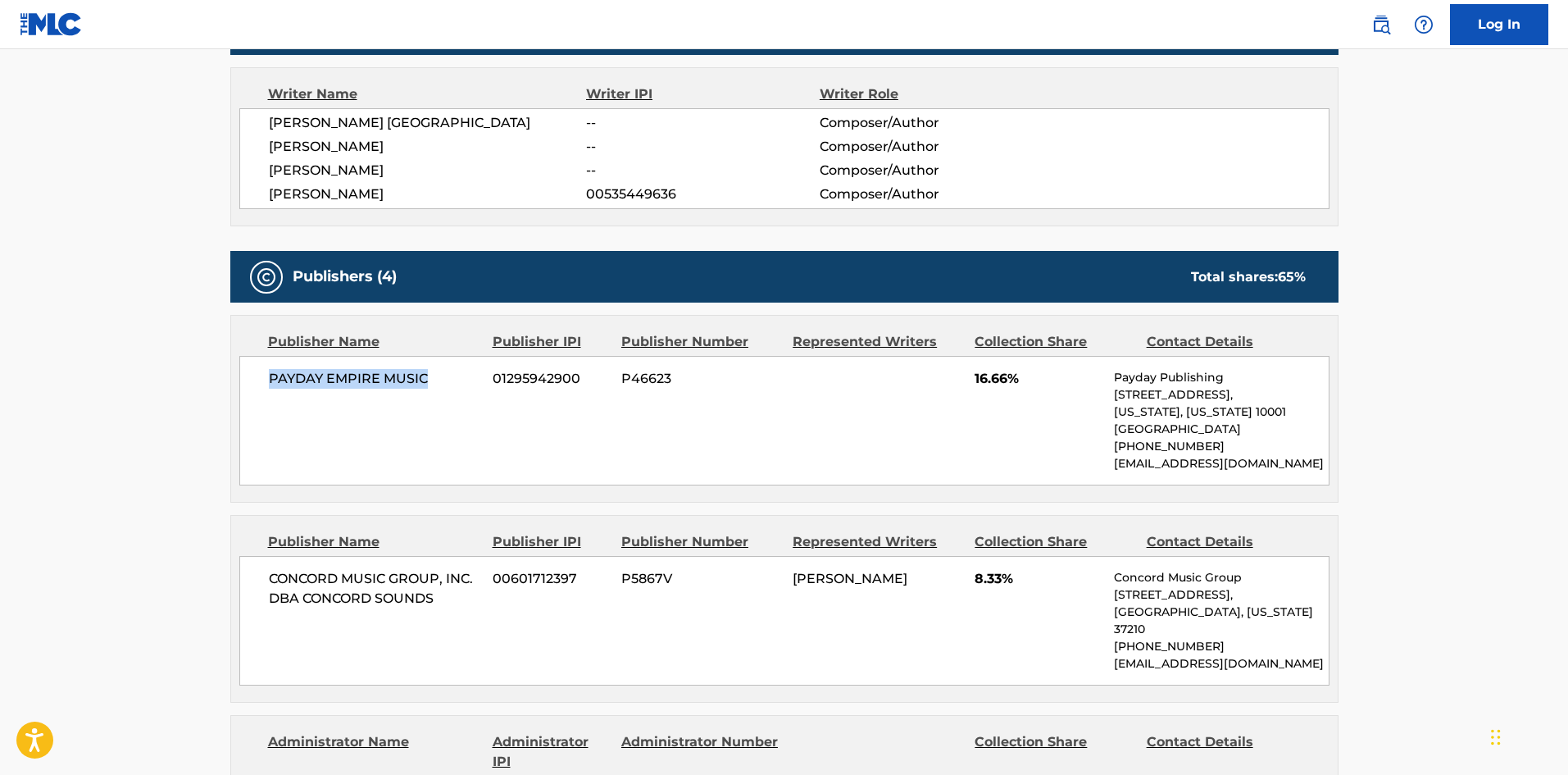
drag, startPoint x: 272, startPoint y: 383, endPoint x: 481, endPoint y: 376, distance: 209.1
click at [481, 376] on div "PAYDAY EMPIRE MUSIC 01295942900 P46623 16.66% Payday Publishing [STREET_ADDRESS…" at bounding box center [784, 420] width 1090 height 129
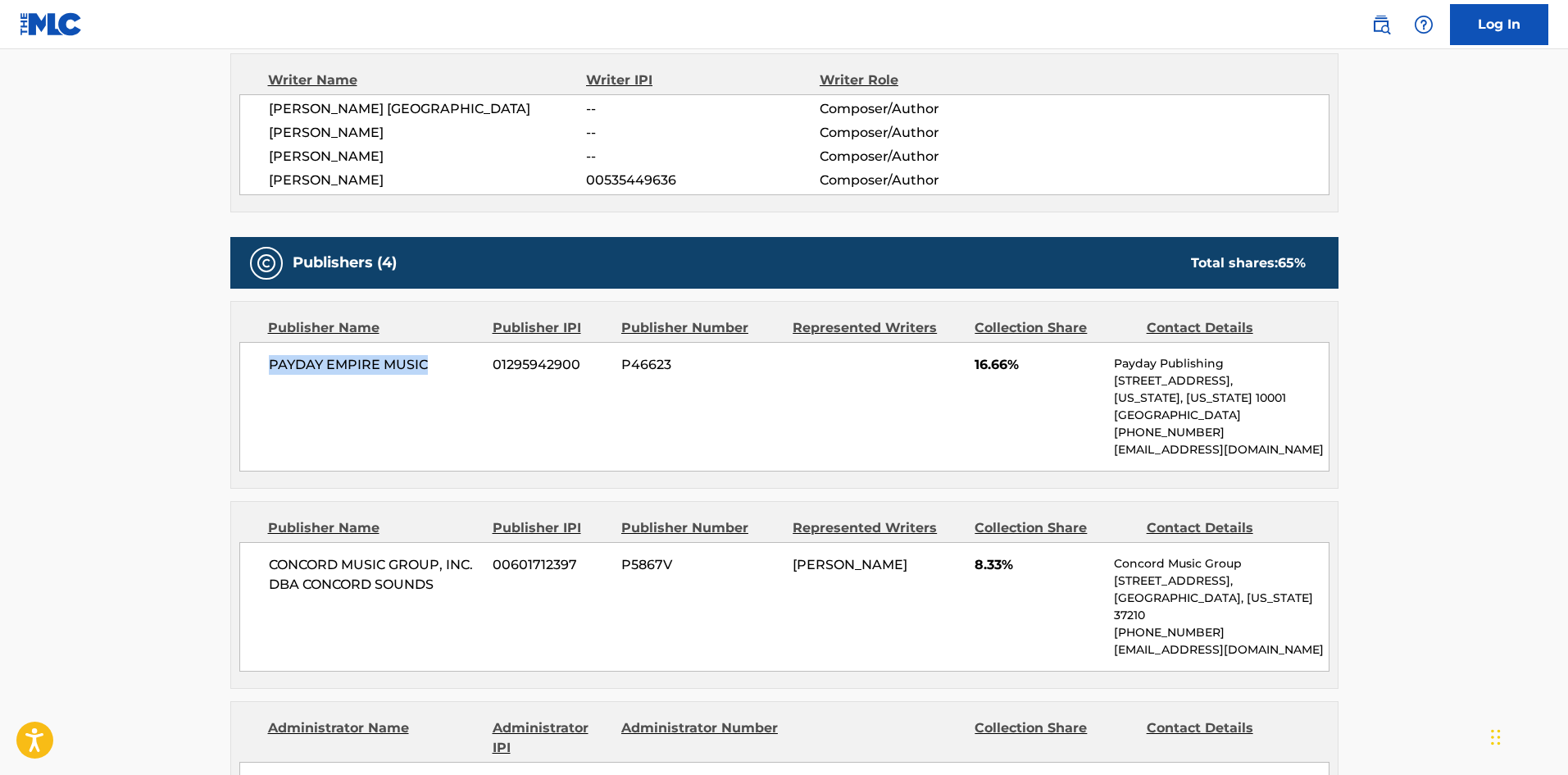
scroll to position [902, 0]
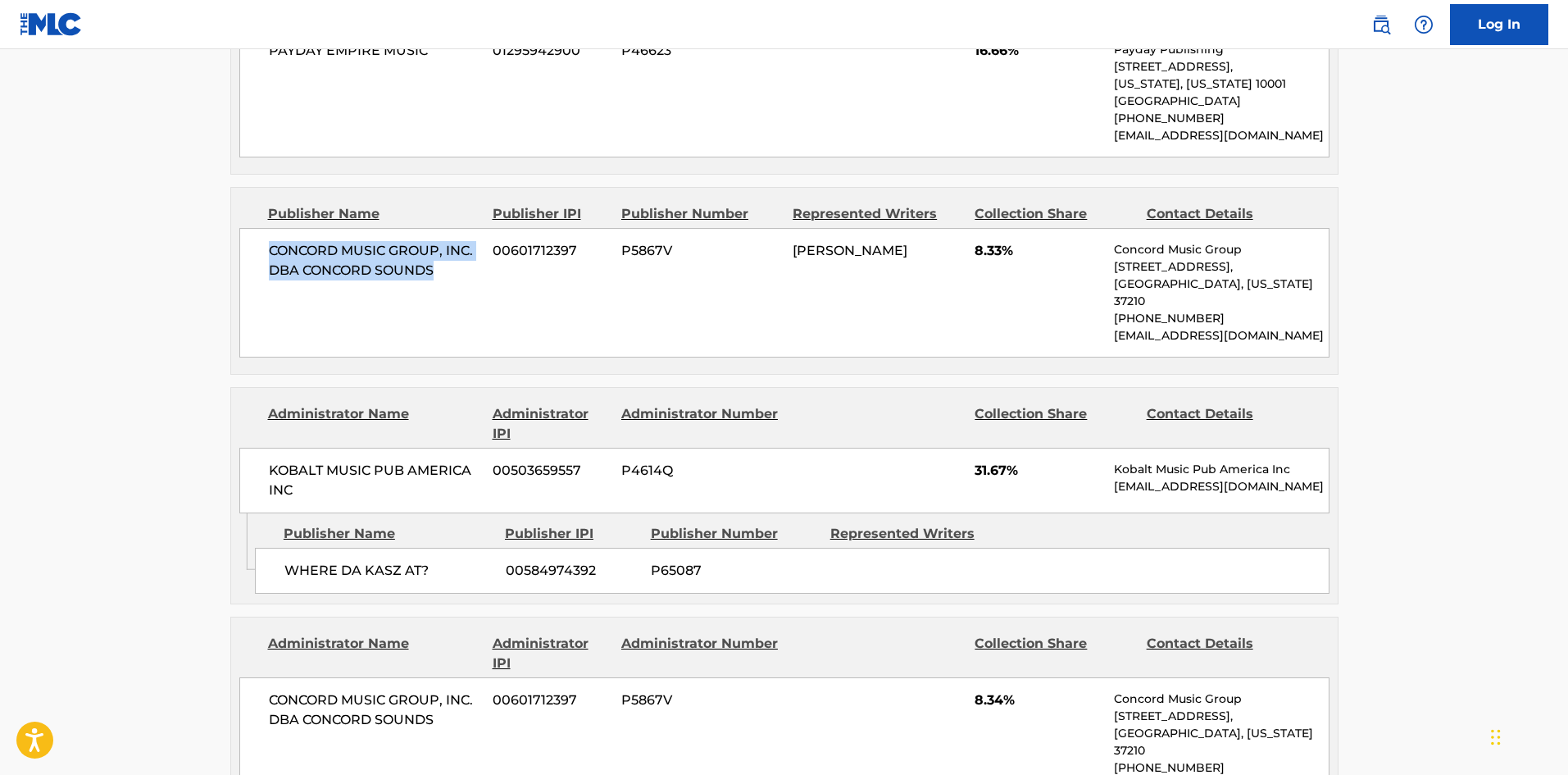
drag, startPoint x: 266, startPoint y: 249, endPoint x: 465, endPoint y: 288, distance: 202.8
click at [465, 288] on div "CONCORD MUSIC GROUP, INC. DBA CONCORD SOUNDS 00601712397 P5867V [PERSON_NAME] 8…" at bounding box center [784, 292] width 1090 height 129
drag, startPoint x: 288, startPoint y: 554, endPoint x: 439, endPoint y: 547, distance: 151.2
click at [439, 561] on span "WHERE DA KASZ AT?" at bounding box center [388, 570] width 209 height 20
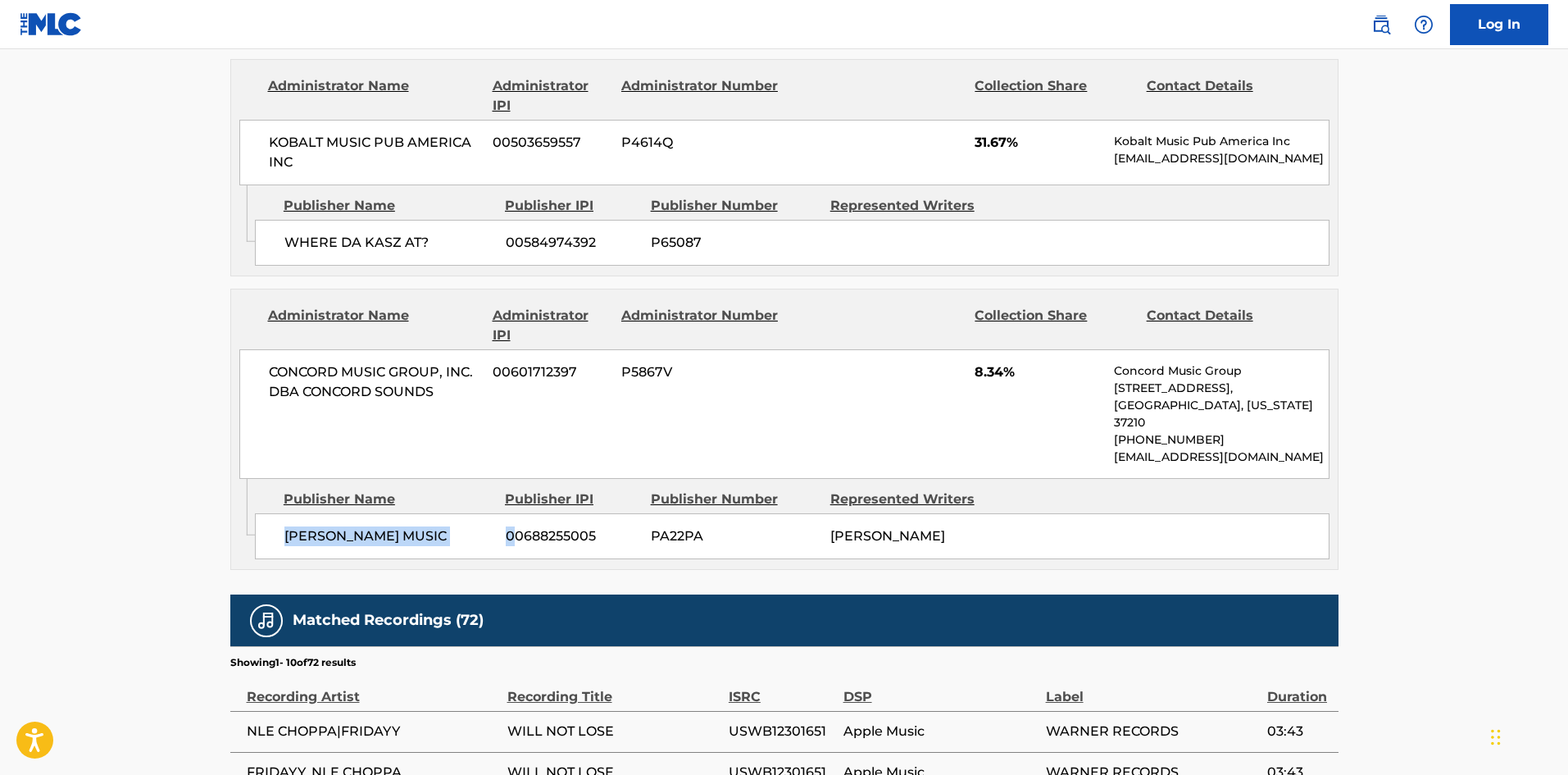
drag, startPoint x: 284, startPoint y: 507, endPoint x: 513, endPoint y: 498, distance: 229.2
click at [513, 513] on div "[PERSON_NAME] MUSIC 00688255005 PA22PA [PERSON_NAME]" at bounding box center [792, 536] width 1075 height 46
click at [342, 539] on div "[PERSON_NAME] MUSIC 00688255005 PA22PA [PERSON_NAME]" at bounding box center [792, 536] width 1075 height 46
drag, startPoint x: 286, startPoint y: 500, endPoint x: 477, endPoint y: 497, distance: 191.0
click at [477, 526] on span "[PERSON_NAME] MUSIC" at bounding box center [388, 536] width 209 height 20
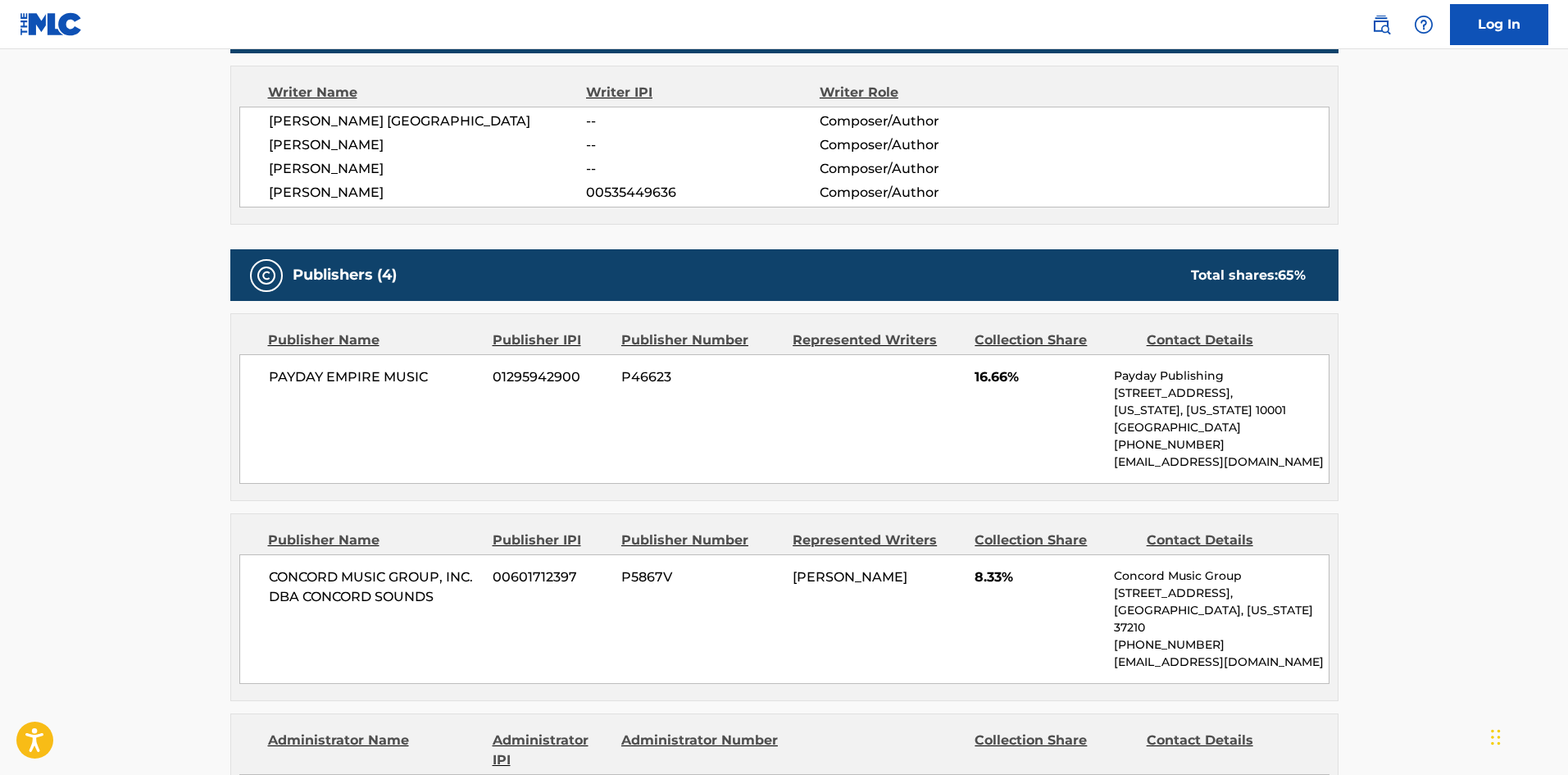
scroll to position [574, 0]
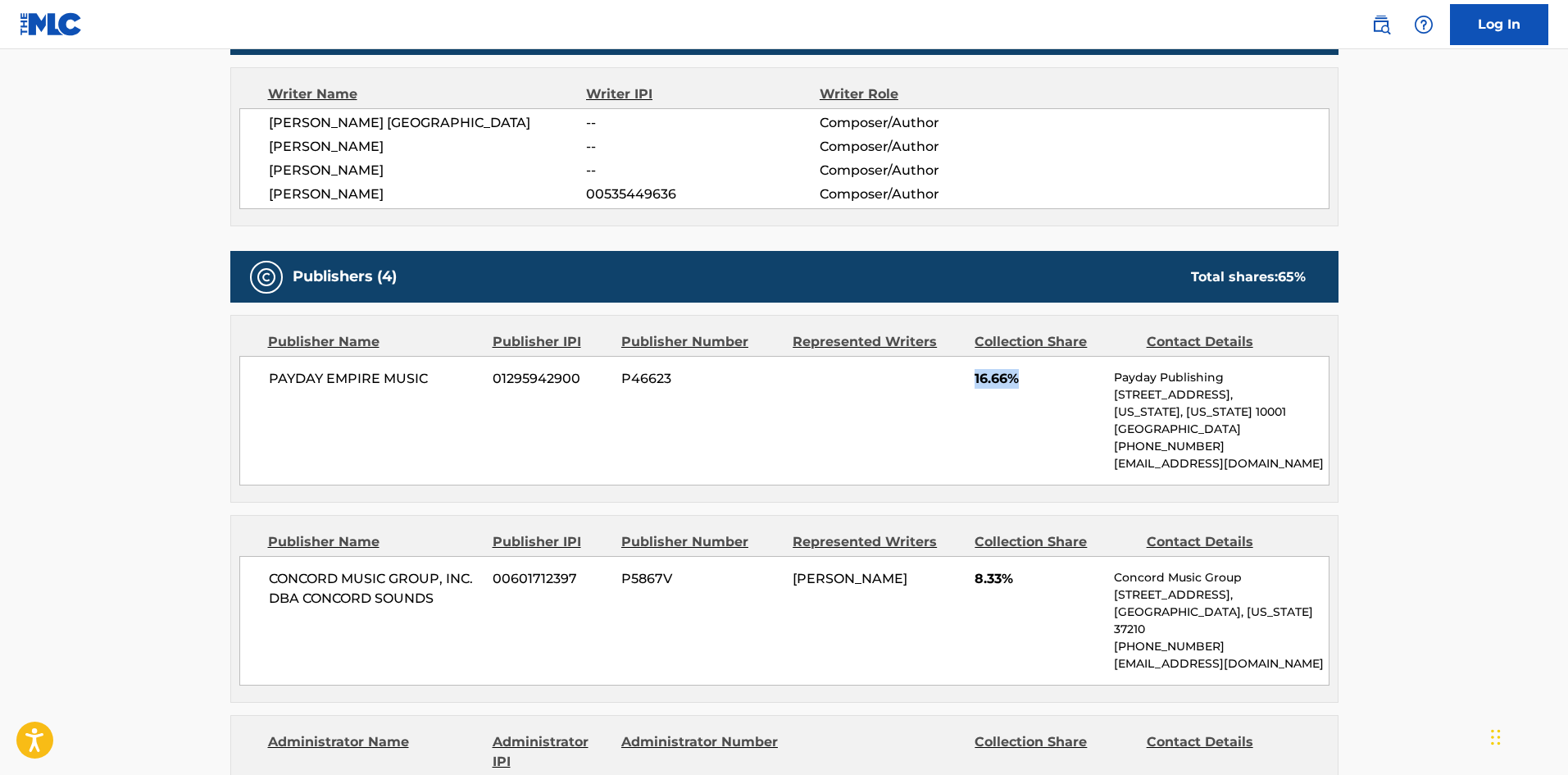
drag, startPoint x: 972, startPoint y: 374, endPoint x: 1070, endPoint y: 376, distance: 98.0
click at [1070, 376] on div "PAYDAY EMPIRE MUSIC 01295942900 P46623 16.66% Payday Publishing [STREET_ADDRESS…" at bounding box center [784, 420] width 1090 height 129
drag, startPoint x: 976, startPoint y: 578, endPoint x: 1036, endPoint y: 576, distance: 60.0
click at [1036, 576] on span "8.33%" at bounding box center [1038, 578] width 127 height 20
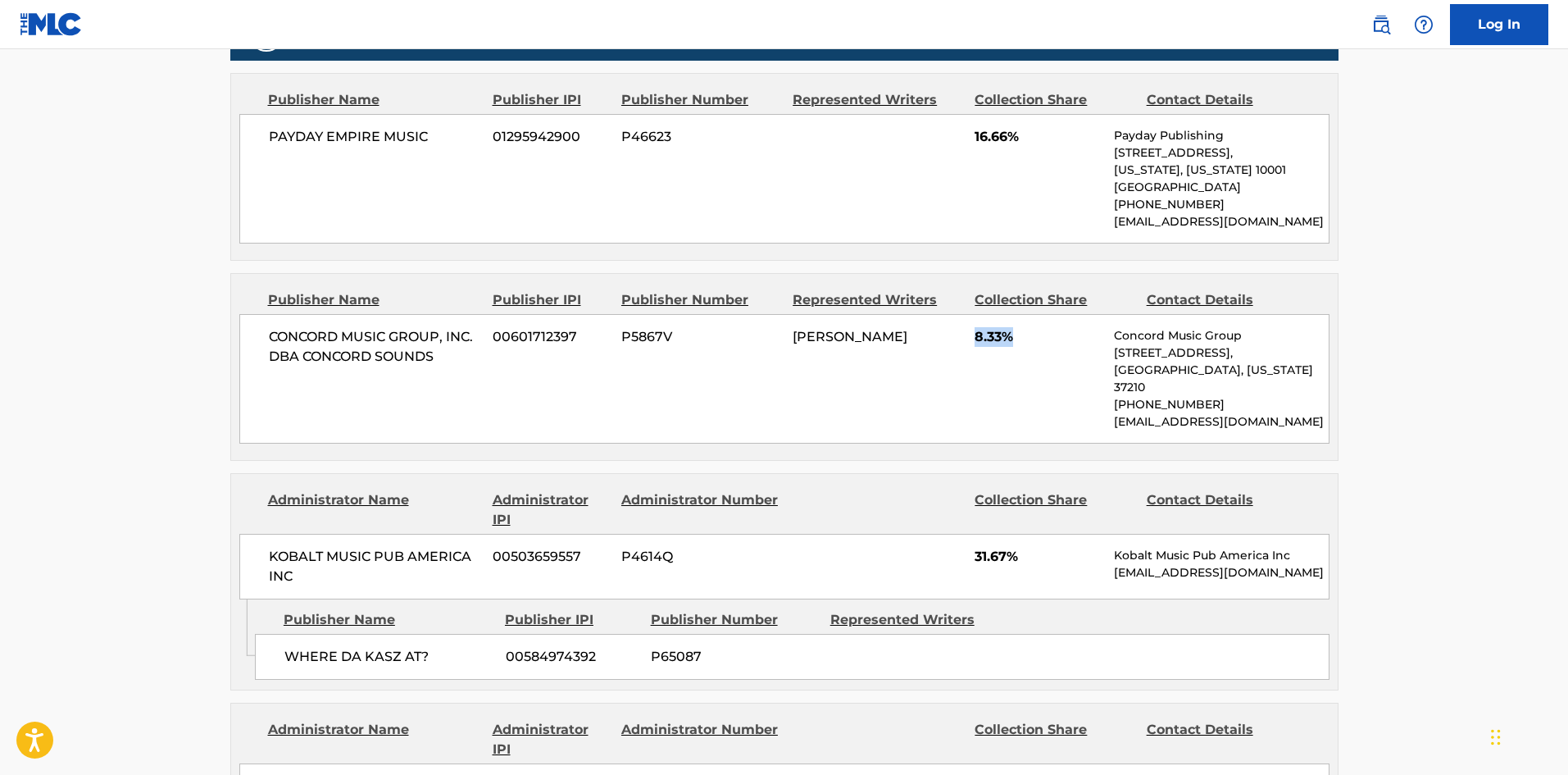
scroll to position [1066, 0]
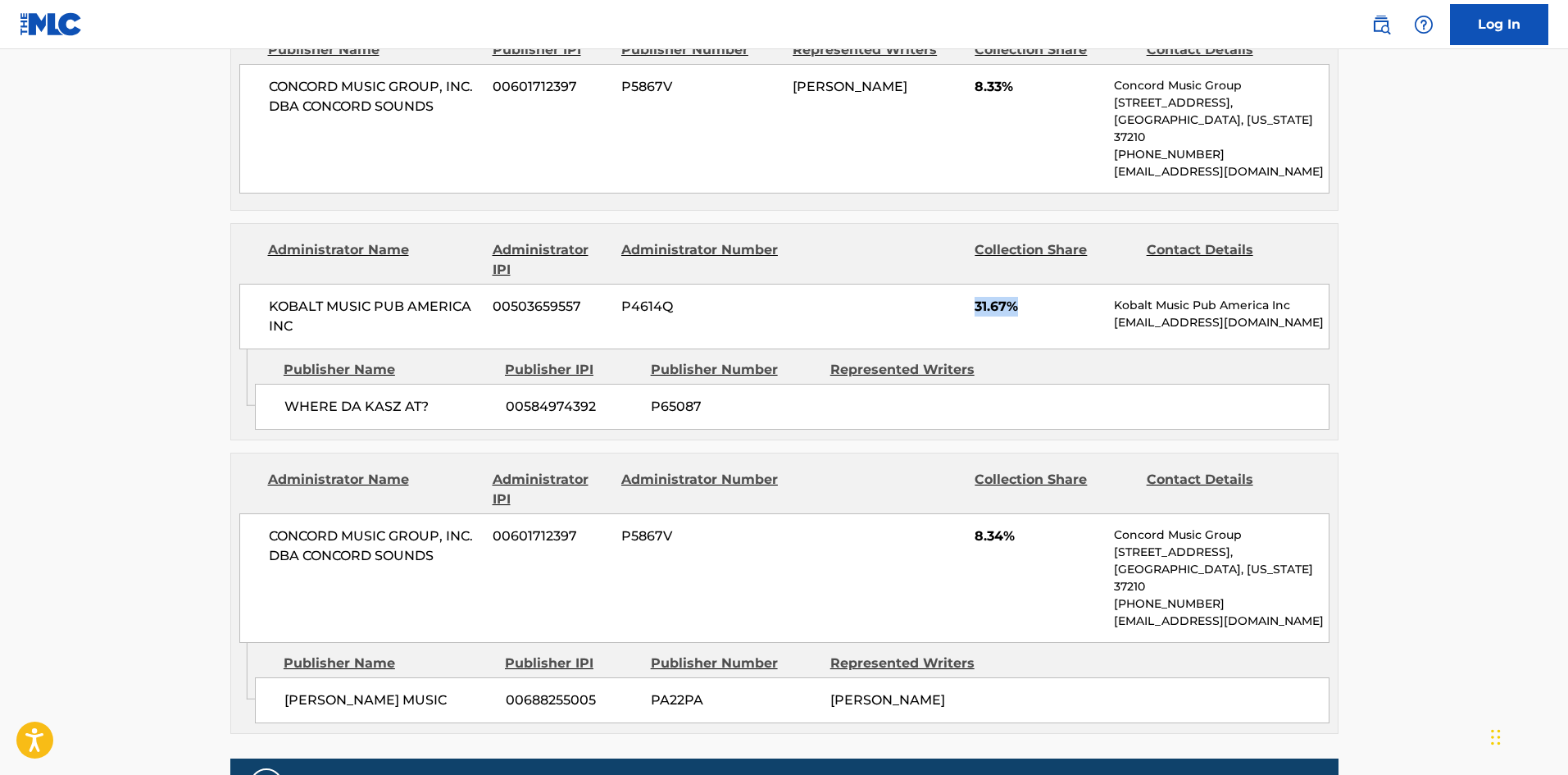
drag, startPoint x: 975, startPoint y: 295, endPoint x: 1055, endPoint y: 302, distance: 80.3
click at [1055, 302] on div "KOBALT MUSIC PUB AMERICA INC 00503659557 P4614Q 31.67% Kobalt Music Pub America…" at bounding box center [784, 316] width 1090 height 66
drag, startPoint x: 975, startPoint y: 515, endPoint x: 1055, endPoint y: 519, distance: 80.1
click at [1055, 526] on span "8.34%" at bounding box center [1038, 536] width 127 height 20
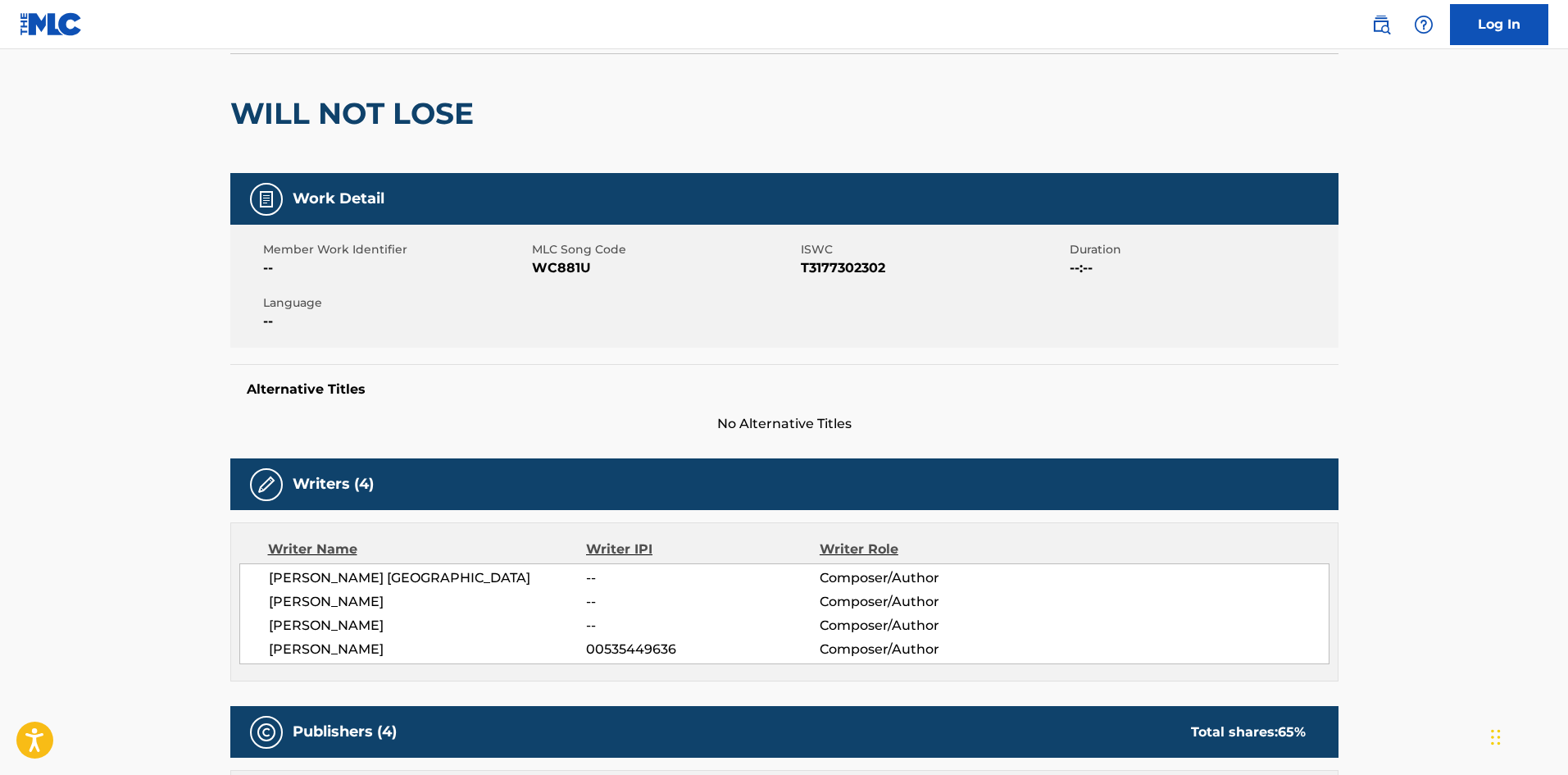
scroll to position [492, 0]
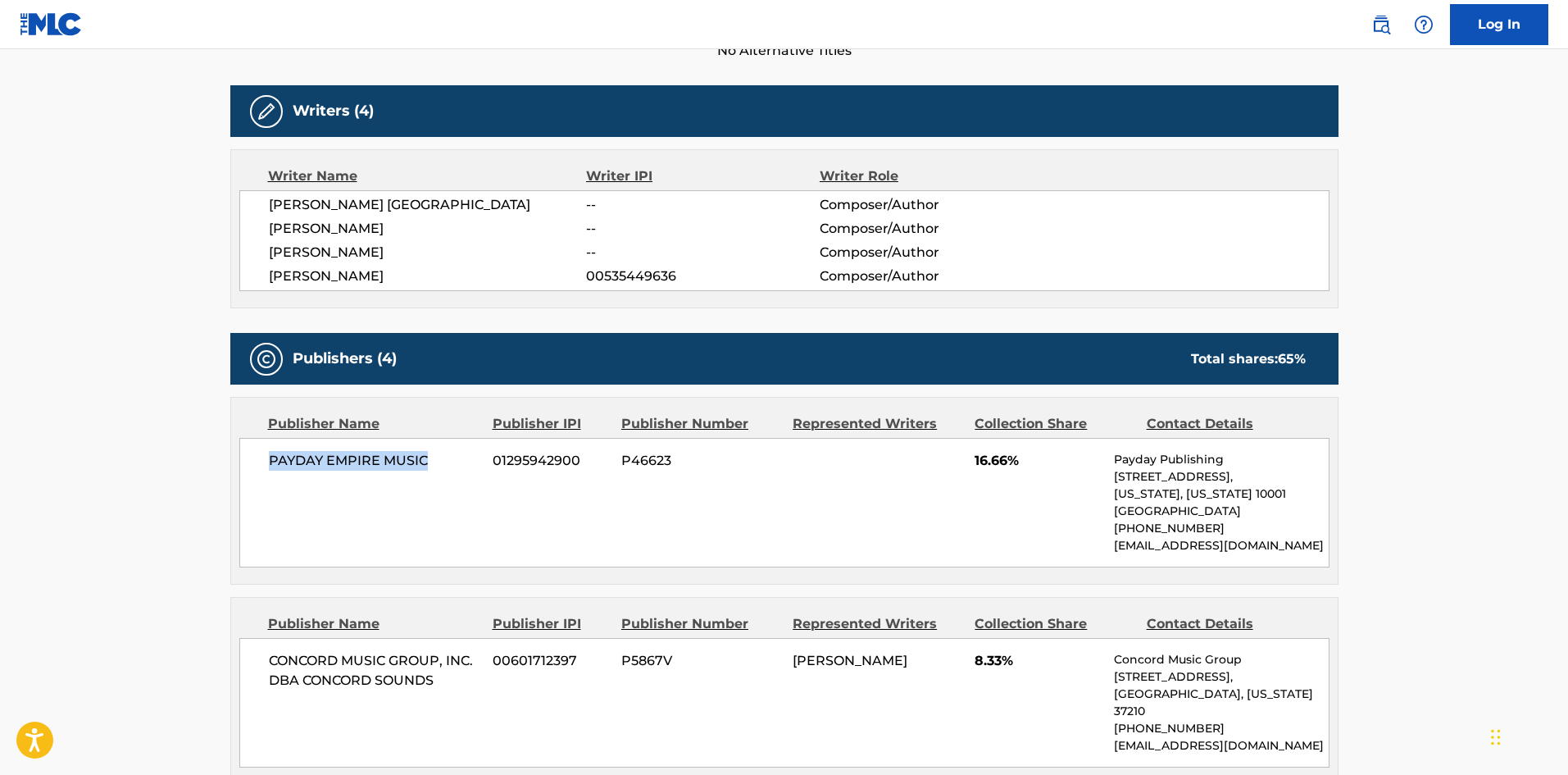
drag, startPoint x: 266, startPoint y: 452, endPoint x: 448, endPoint y: 452, distance: 182.0
click at [448, 452] on div "PAYDAY EMPIRE MUSIC 01295942900 P46623 16.66% Payday Publishing [STREET_ADDRESS…" at bounding box center [784, 502] width 1090 height 129
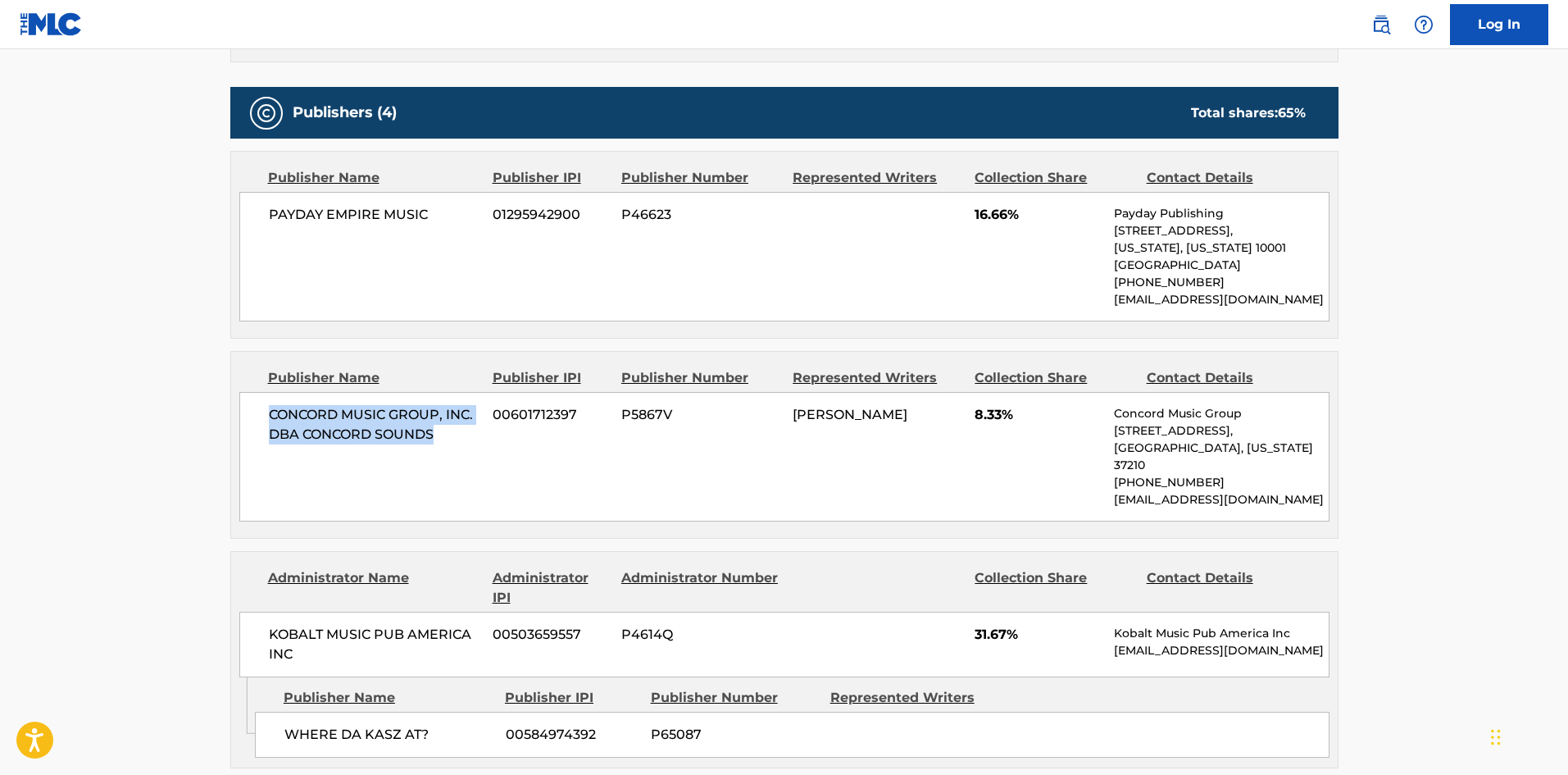
drag, startPoint x: 266, startPoint y: 414, endPoint x: 453, endPoint y: 438, distance: 188.5
click at [453, 438] on div "CONCORD MUSIC GROUP, INC. DBA CONCORD SOUNDS 00601712397 P5867V [PERSON_NAME] 8…" at bounding box center [784, 456] width 1090 height 129
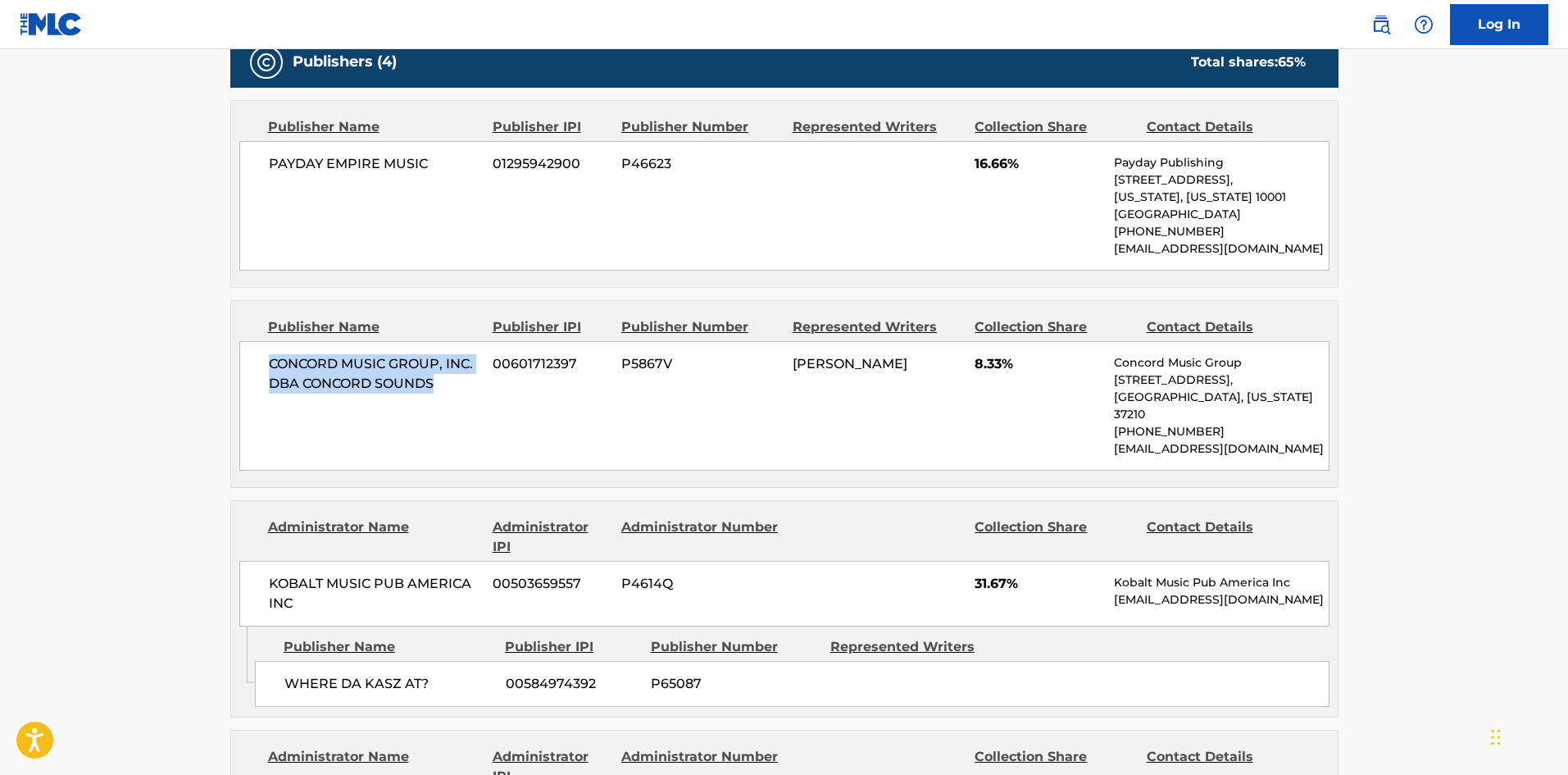
scroll to position [1066, 0]
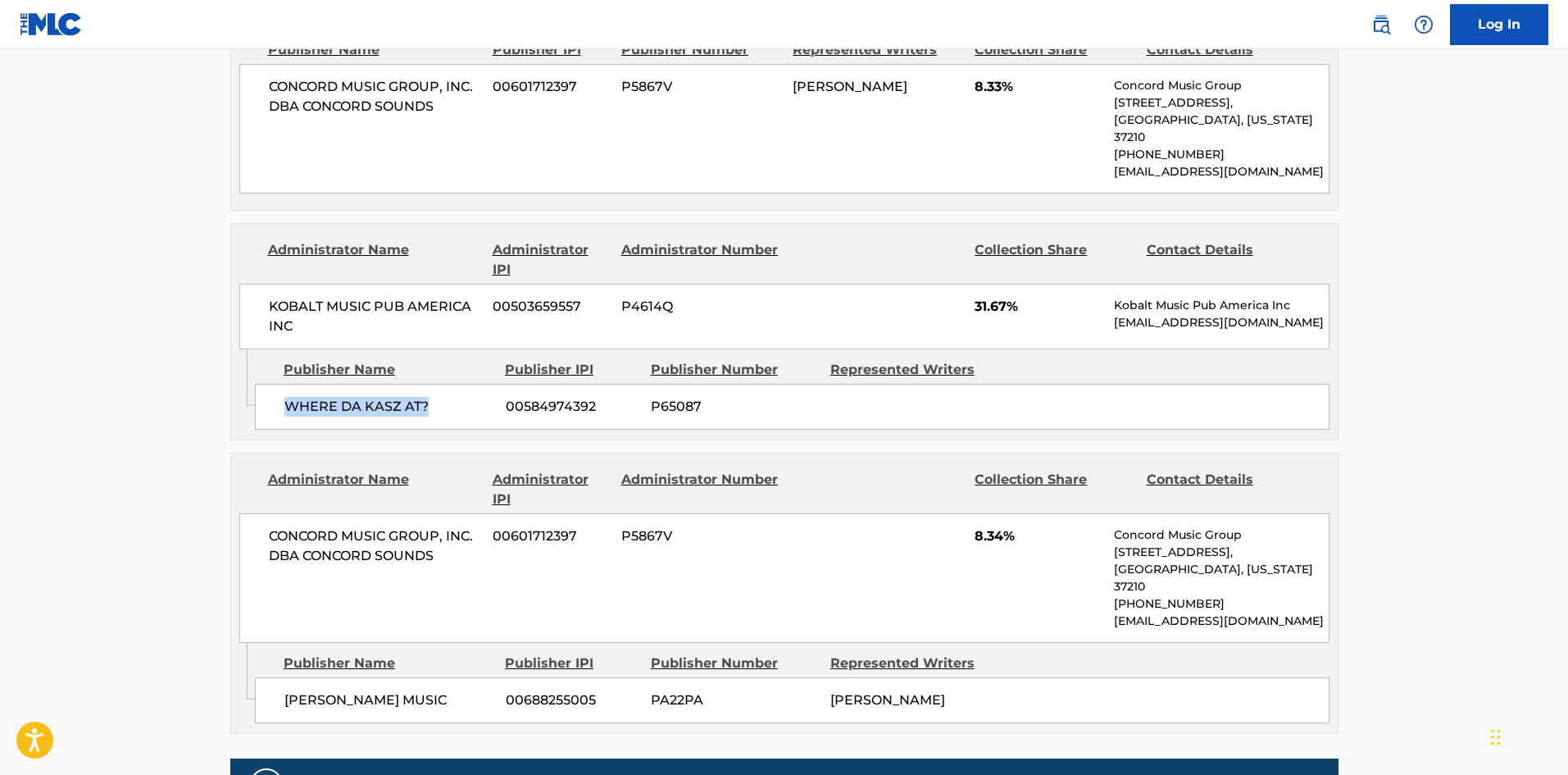
drag, startPoint x: 287, startPoint y: 391, endPoint x: 461, endPoint y: 383, distance: 174.2
click at [461, 397] on span "WHERE DA KASZ AT?" at bounding box center [388, 407] width 209 height 20
drag, startPoint x: 283, startPoint y: 667, endPoint x: 481, endPoint y: 652, distance: 198.6
click at [481, 677] on div "[PERSON_NAME] MUSIC 00688255005 PA22PA [PERSON_NAME]" at bounding box center [792, 700] width 1075 height 46
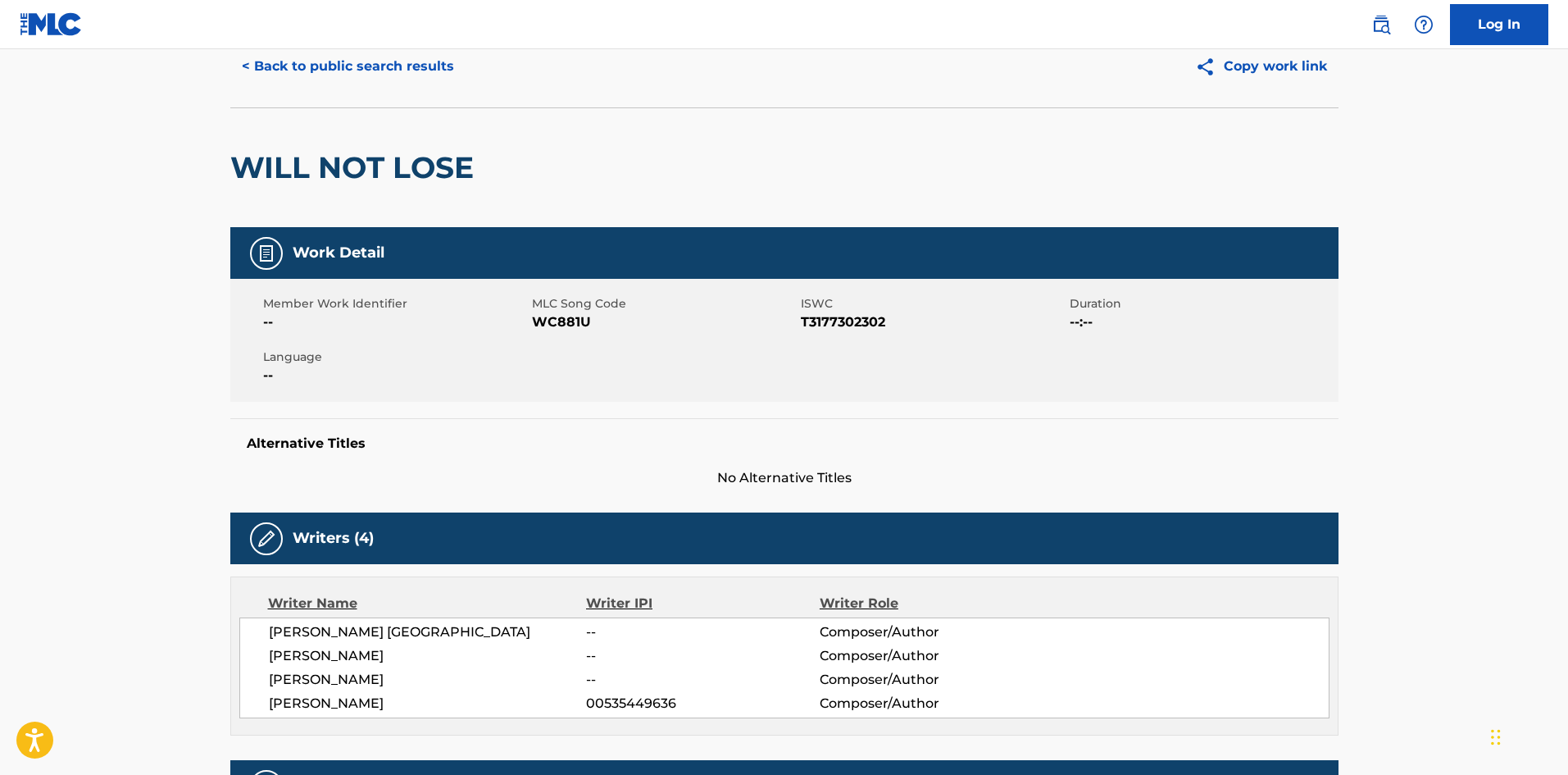
scroll to position [410, 0]
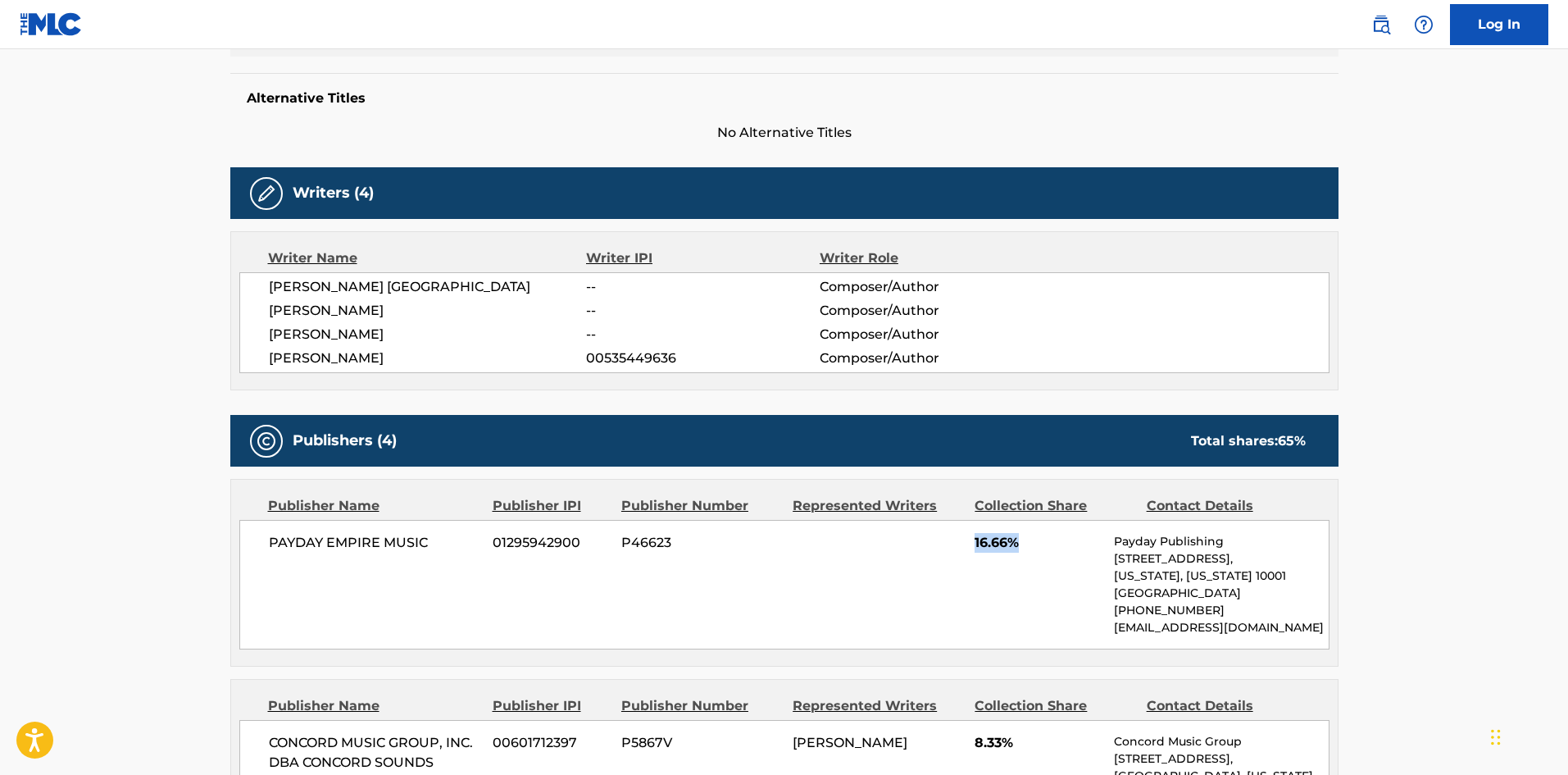
drag, startPoint x: 972, startPoint y: 541, endPoint x: 1024, endPoint y: 537, distance: 52.2
click at [1024, 537] on div "PAYDAY EMPIRE MUSIC 01295942900 P46623 16.66% Payday Publishing [STREET_ADDRESS…" at bounding box center [784, 584] width 1090 height 129
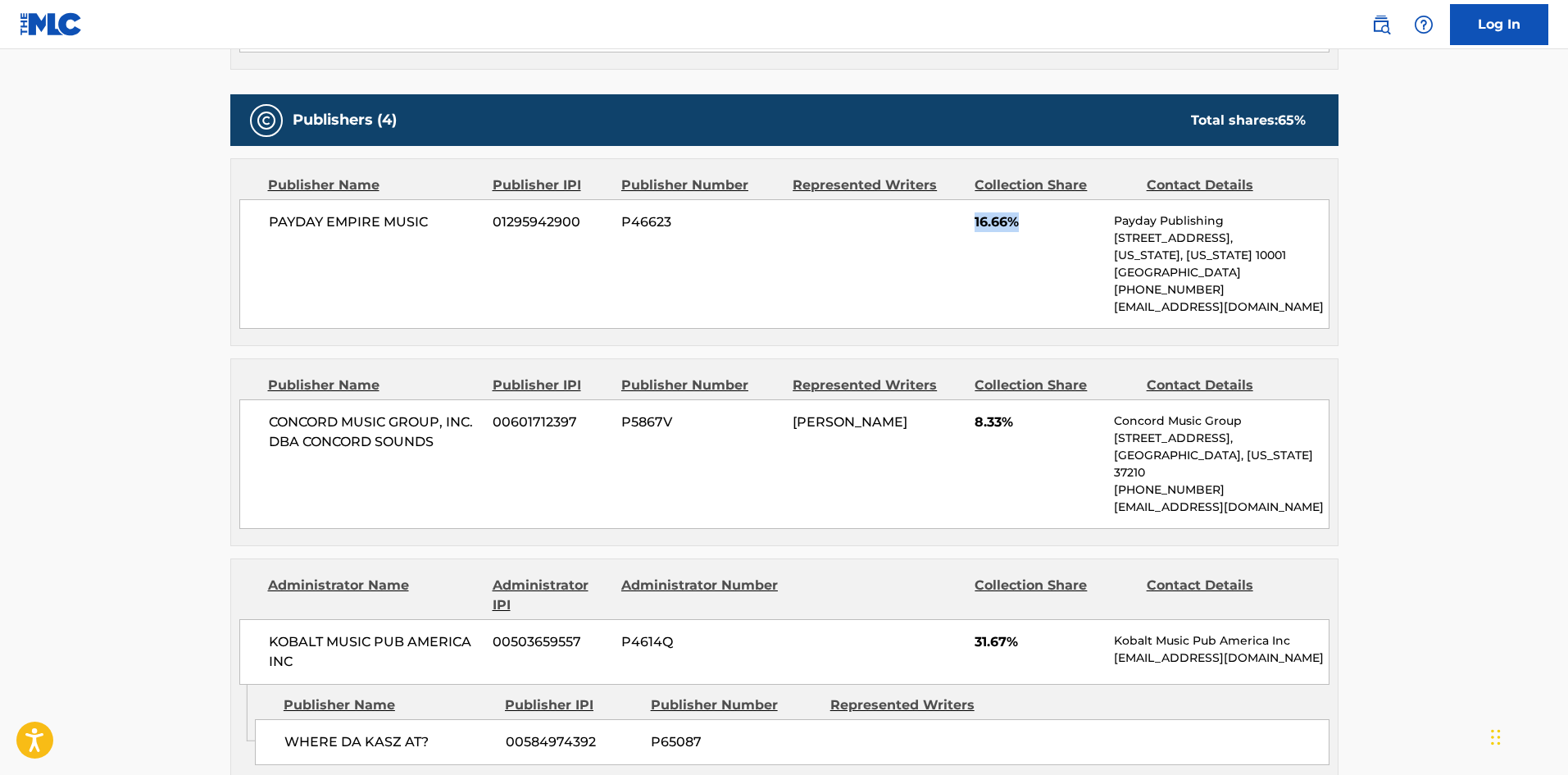
scroll to position [738, 0]
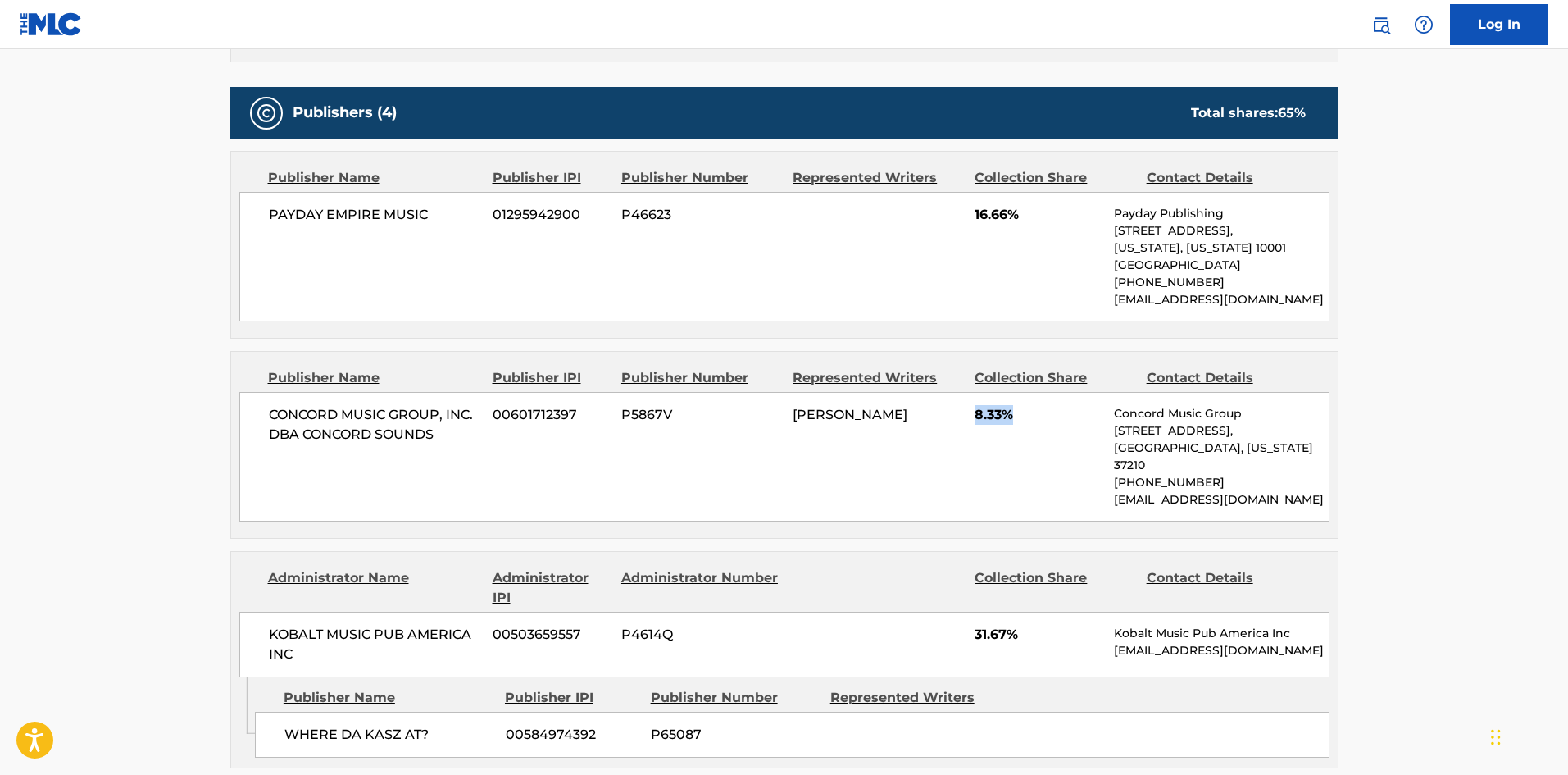
drag, startPoint x: 974, startPoint y: 411, endPoint x: 412, endPoint y: 90, distance: 647.2
click at [1061, 430] on div "CONCORD MUSIC GROUP, INC. DBA CONCORD SOUNDS 00601712397 P5867V [PERSON_NAME] 8…" at bounding box center [784, 456] width 1090 height 129
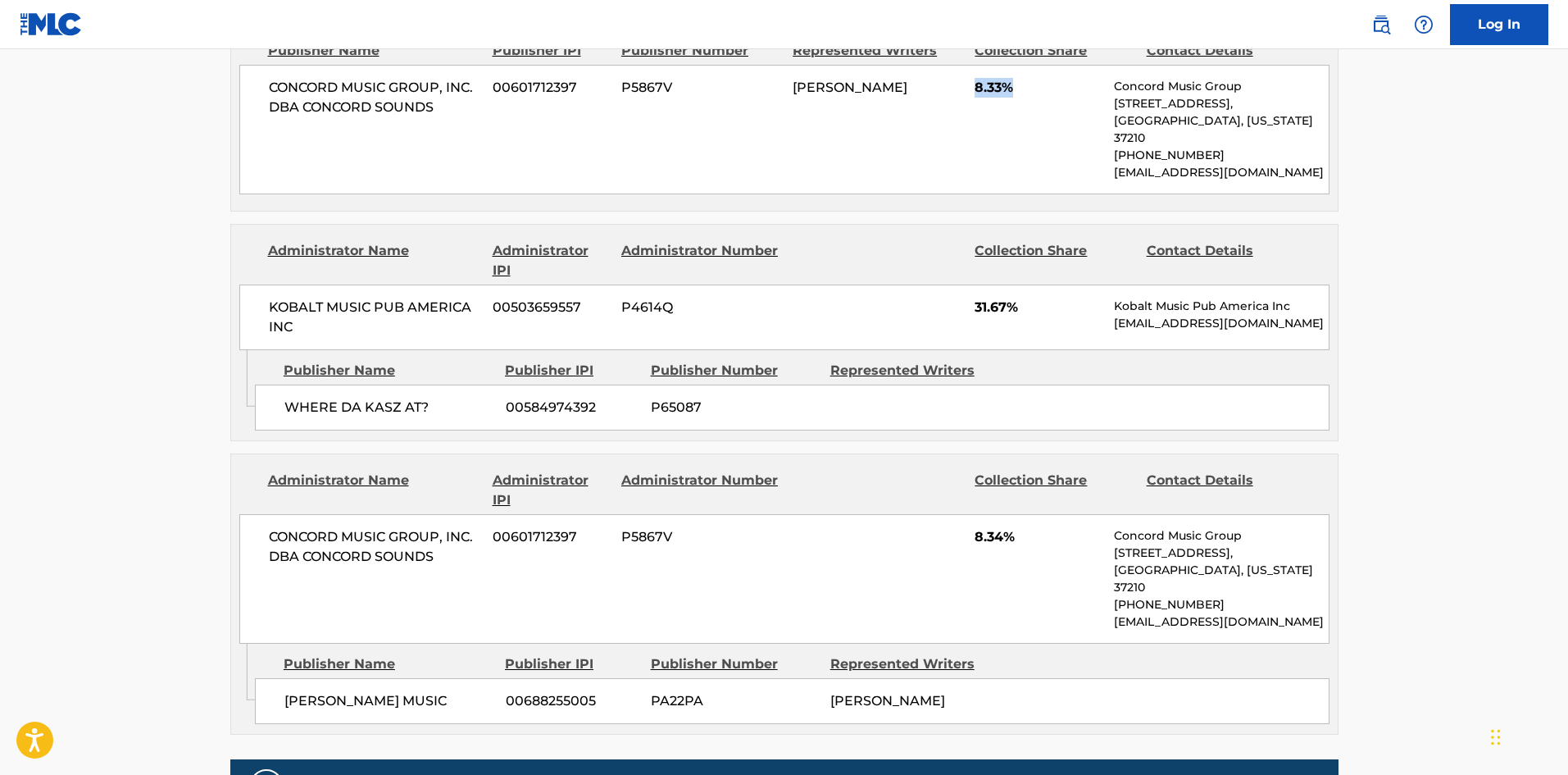
scroll to position [1066, 0]
drag, startPoint x: 973, startPoint y: 292, endPoint x: 1054, endPoint y: 295, distance: 81.1
click at [1054, 295] on div "KOBALT MUSIC PUB AMERICA INC 00503659557 P4614Q 31.67% Kobalt Music Pub America…" at bounding box center [784, 316] width 1090 height 66
drag, startPoint x: 971, startPoint y: 519, endPoint x: 1019, endPoint y: 512, distance: 48.5
click at [1019, 513] on div "CONCORD MUSIC GROUP, INC. DBA CONCORD SOUNDS 00601712397 P5867V 8.34% Concord M…" at bounding box center [784, 577] width 1090 height 129
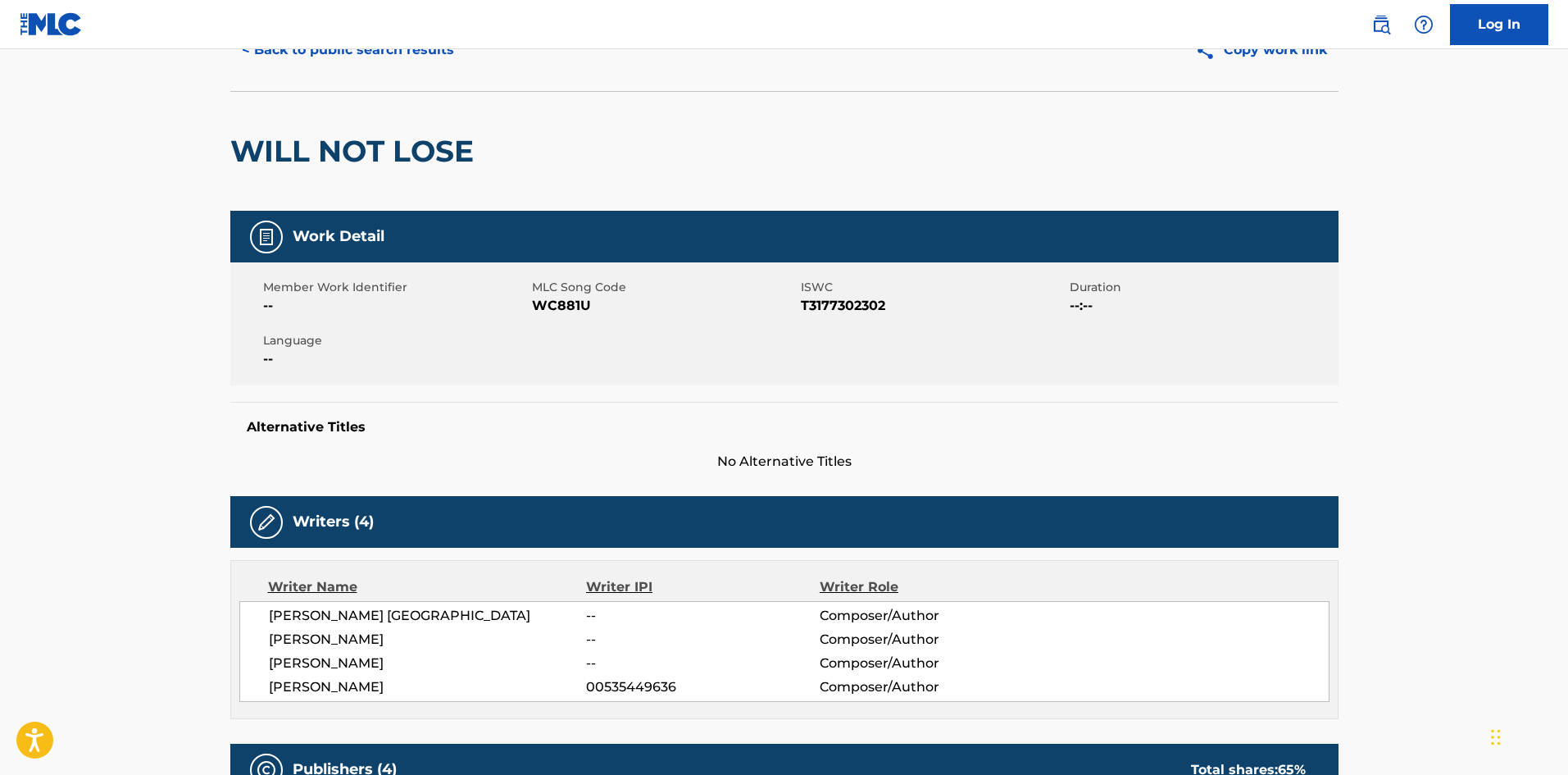
scroll to position [0, 0]
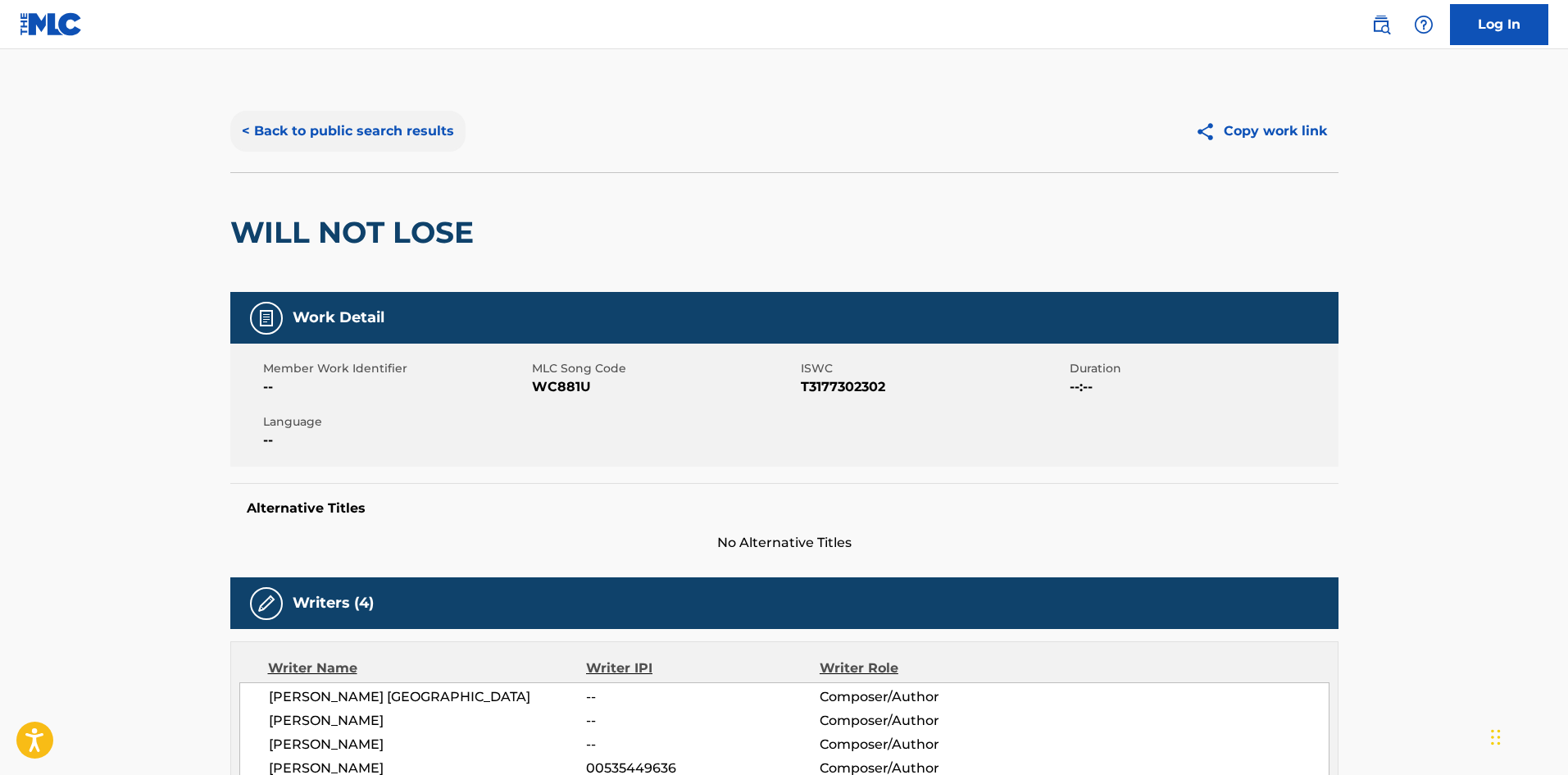
click at [416, 123] on button "< Back to public search results" at bounding box center [348, 131] width 235 height 41
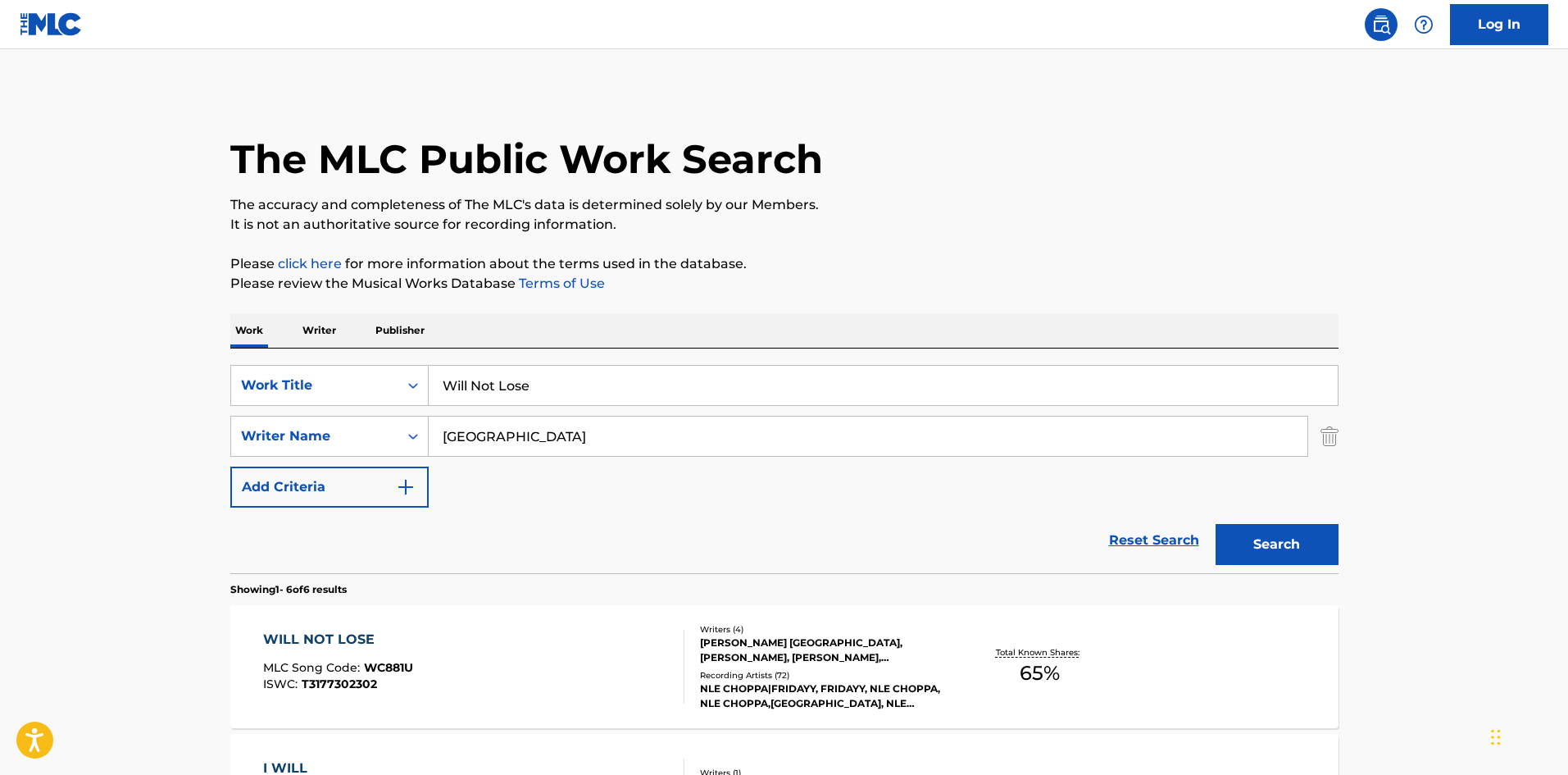
scroll to position [246, 0]
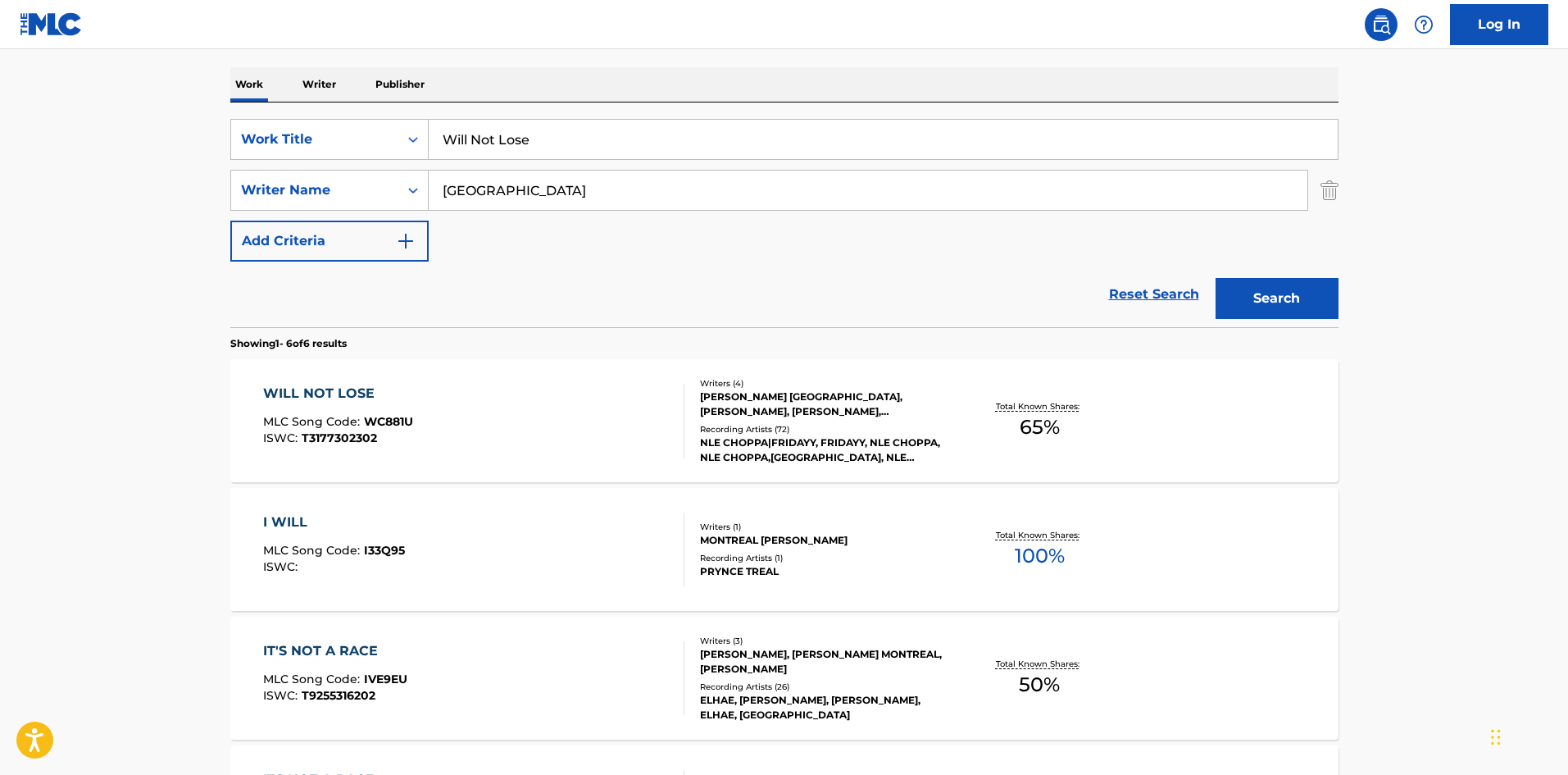
drag, startPoint x: 598, startPoint y: 139, endPoint x: 128, endPoint y: 54, distance: 477.6
click at [131, 75] on main "The MLC Public Work Search The accuracy and completeness of The MLC's data is d…" at bounding box center [784, 507] width 1568 height 1408
paste input "Seven Years"
type input "Seven Years"
drag, startPoint x: 676, startPoint y: 203, endPoint x: 0, endPoint y: 98, distance: 684.1
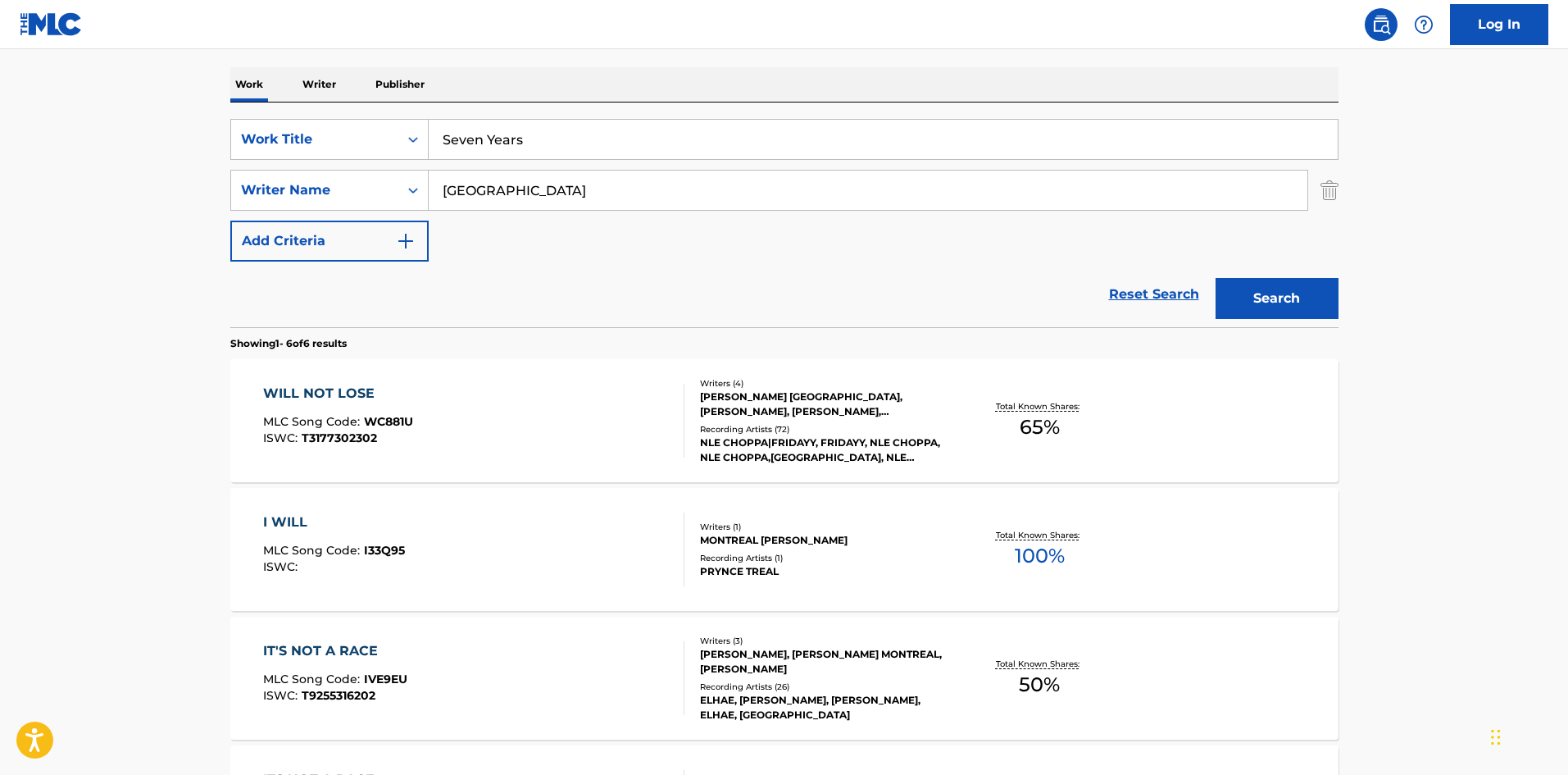
click at [0, 117] on main "The MLC Public Work Search The accuracy and completeness of The MLC's data is d…" at bounding box center [784, 507] width 1568 height 1408
paste input "[PERSON_NAME]"
click at [1290, 305] on button "Search" at bounding box center [1278, 298] width 123 height 41
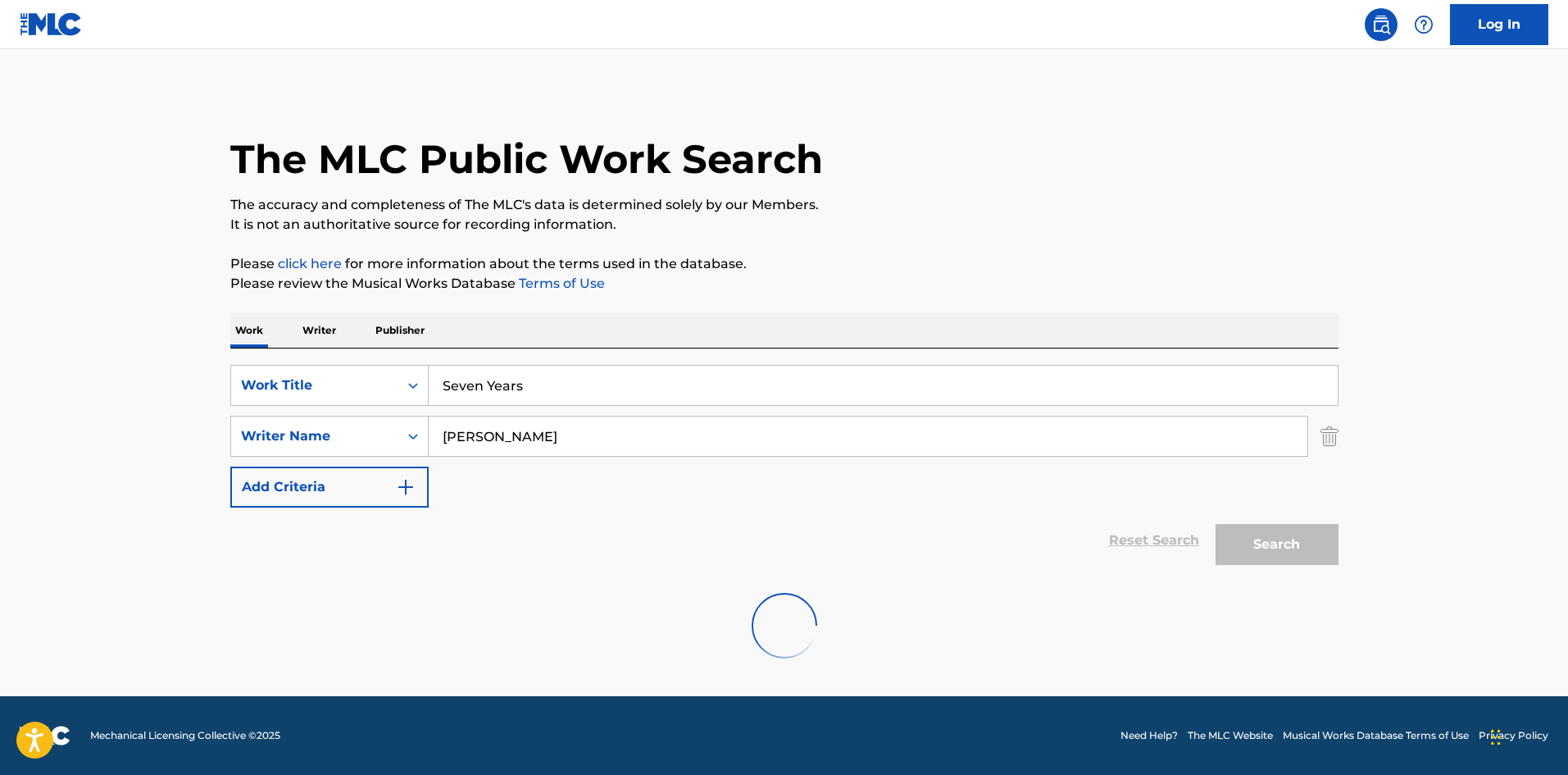
scroll to position [0, 0]
drag, startPoint x: 597, startPoint y: 447, endPoint x: 6, endPoint y: 440, distance: 591.0
click at [105, 451] on main "The MLC Public Work Search The accuracy and completeness of The MLC's data is d…" at bounding box center [784, 373] width 1568 height 647
paste input "Pilegaard"
type input "Pilegaard"
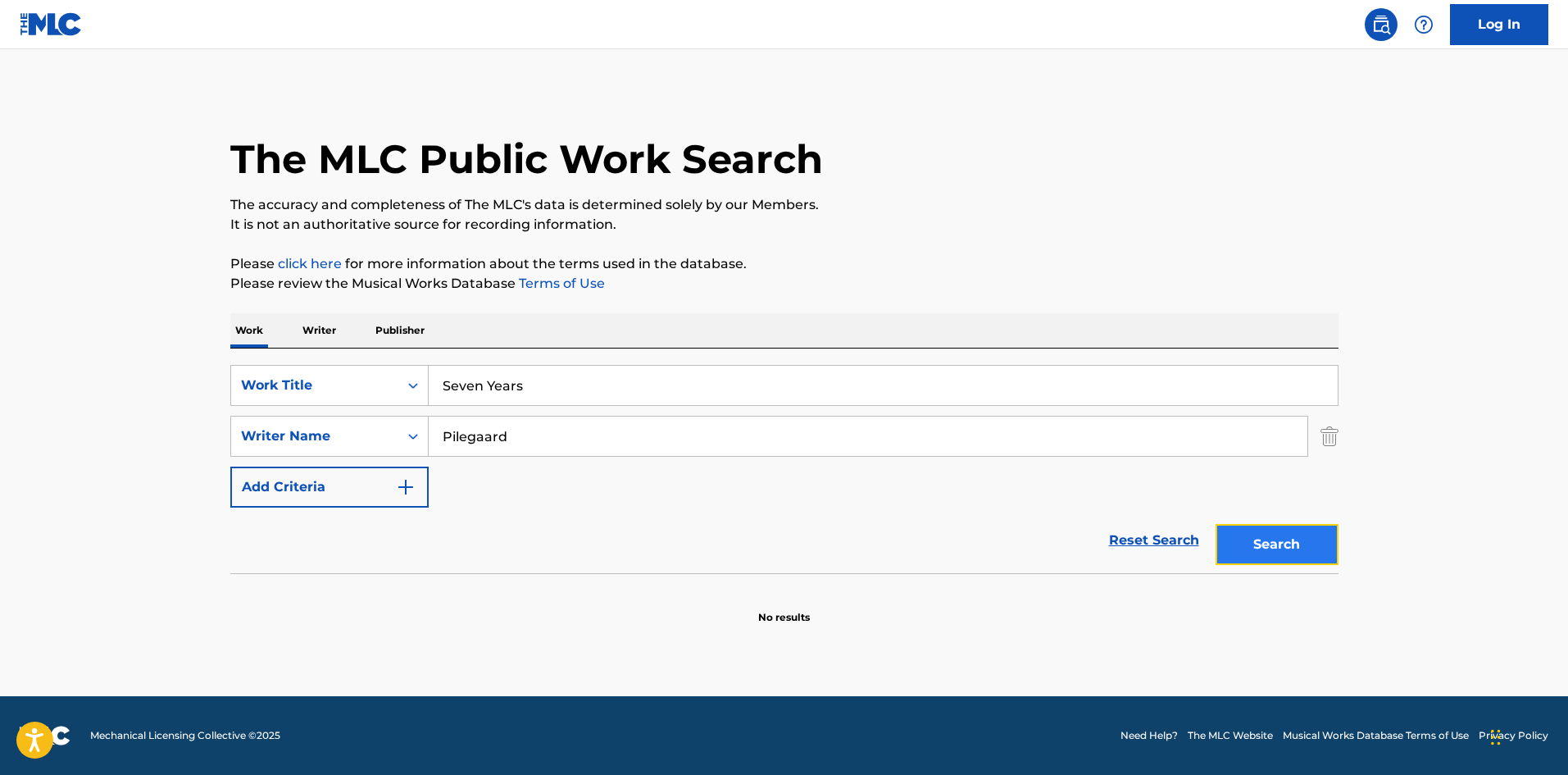
click at [1301, 544] on button "Search" at bounding box center [1278, 544] width 123 height 41
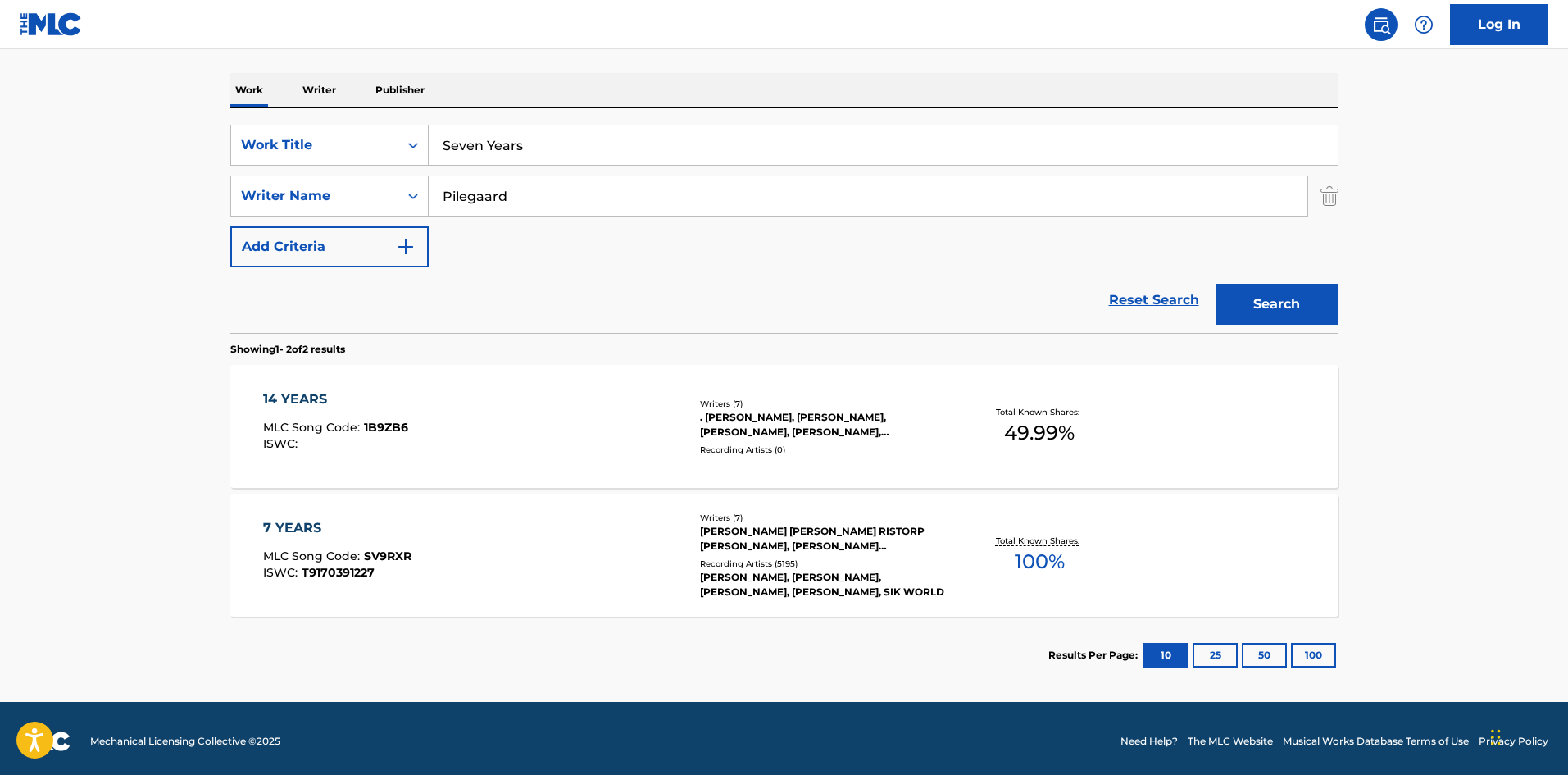
scroll to position [246, 0]
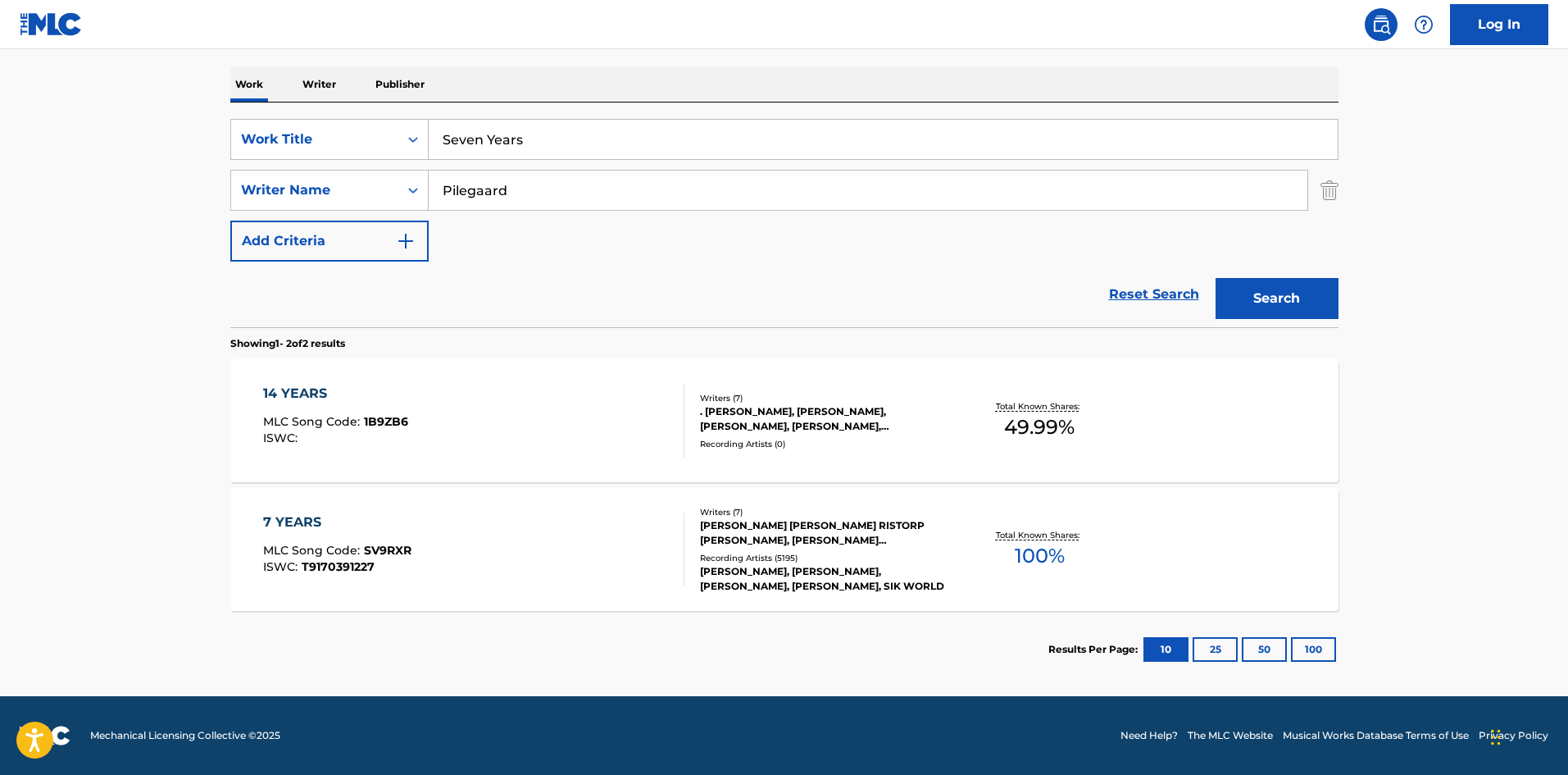
click at [304, 519] on div "7 YEARS" at bounding box center [337, 522] width 148 height 20
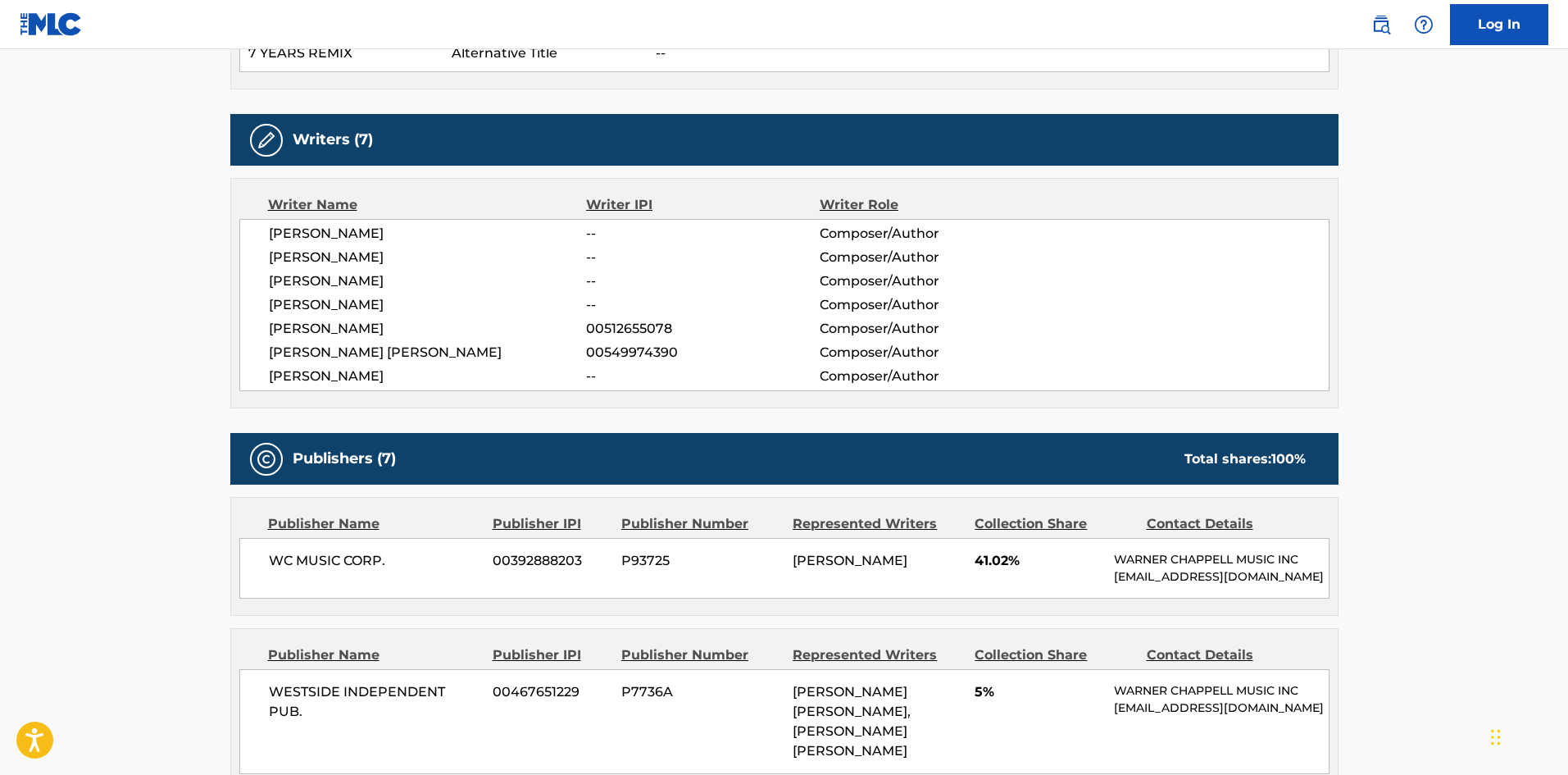
scroll to position [820, 0]
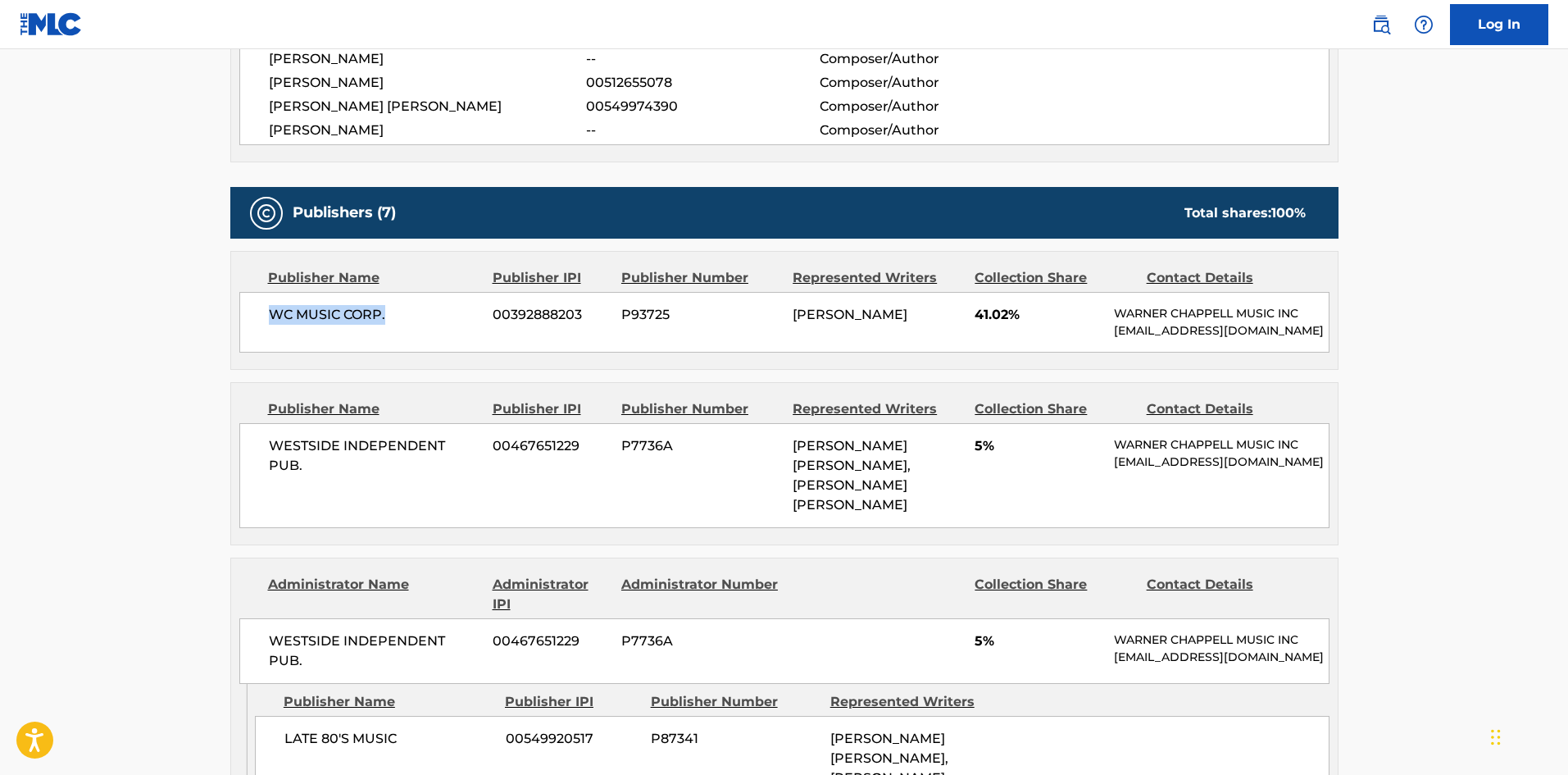
drag, startPoint x: 266, startPoint y: 313, endPoint x: 435, endPoint y: 314, distance: 169.0
click at [435, 314] on div "WC MUSIC CORP. 00392888203 P93725 [PERSON_NAME] 41.02% [PERSON_NAME] MUSIC INC …" at bounding box center [784, 322] width 1090 height 61
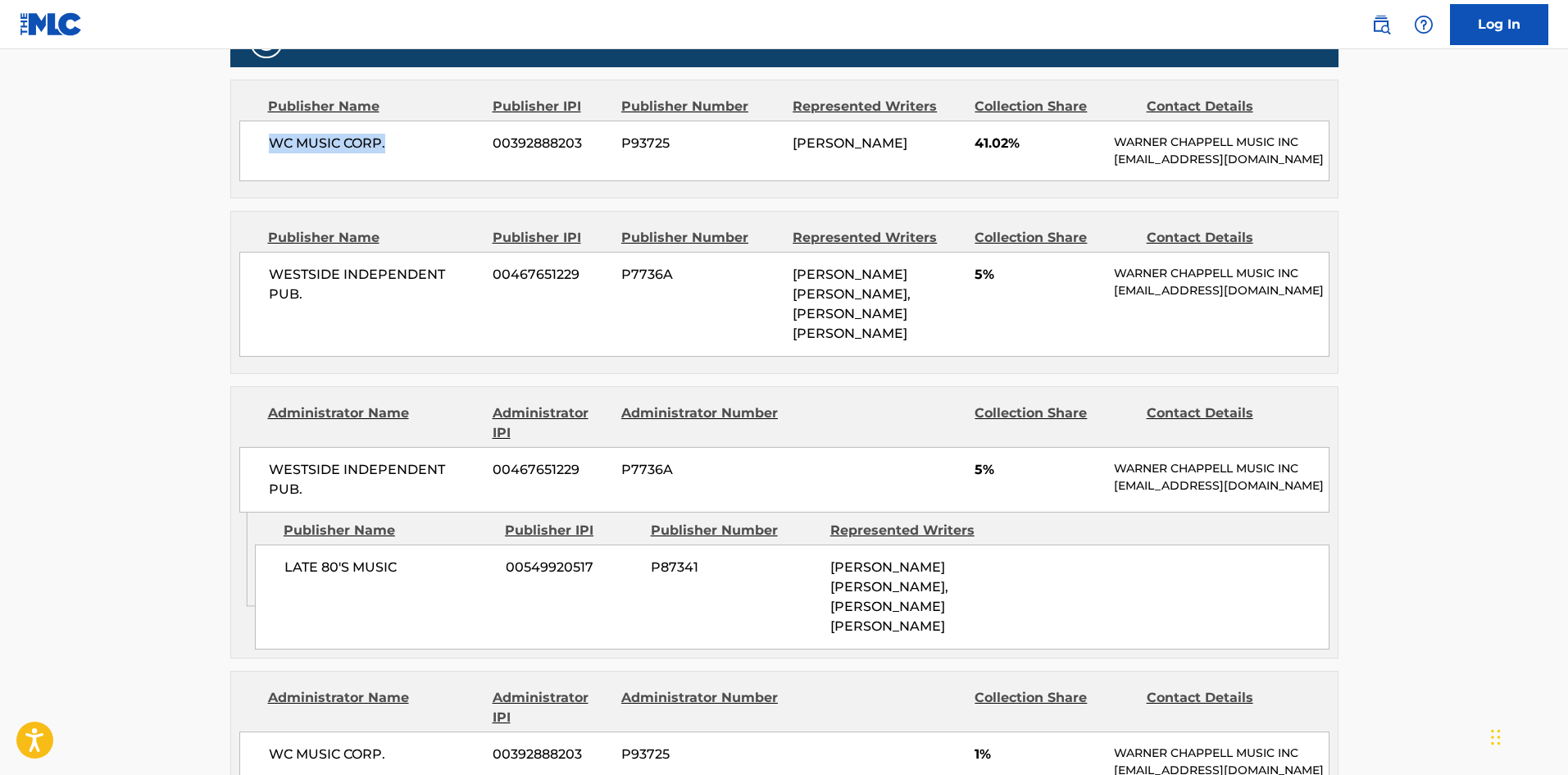
scroll to position [984, 0]
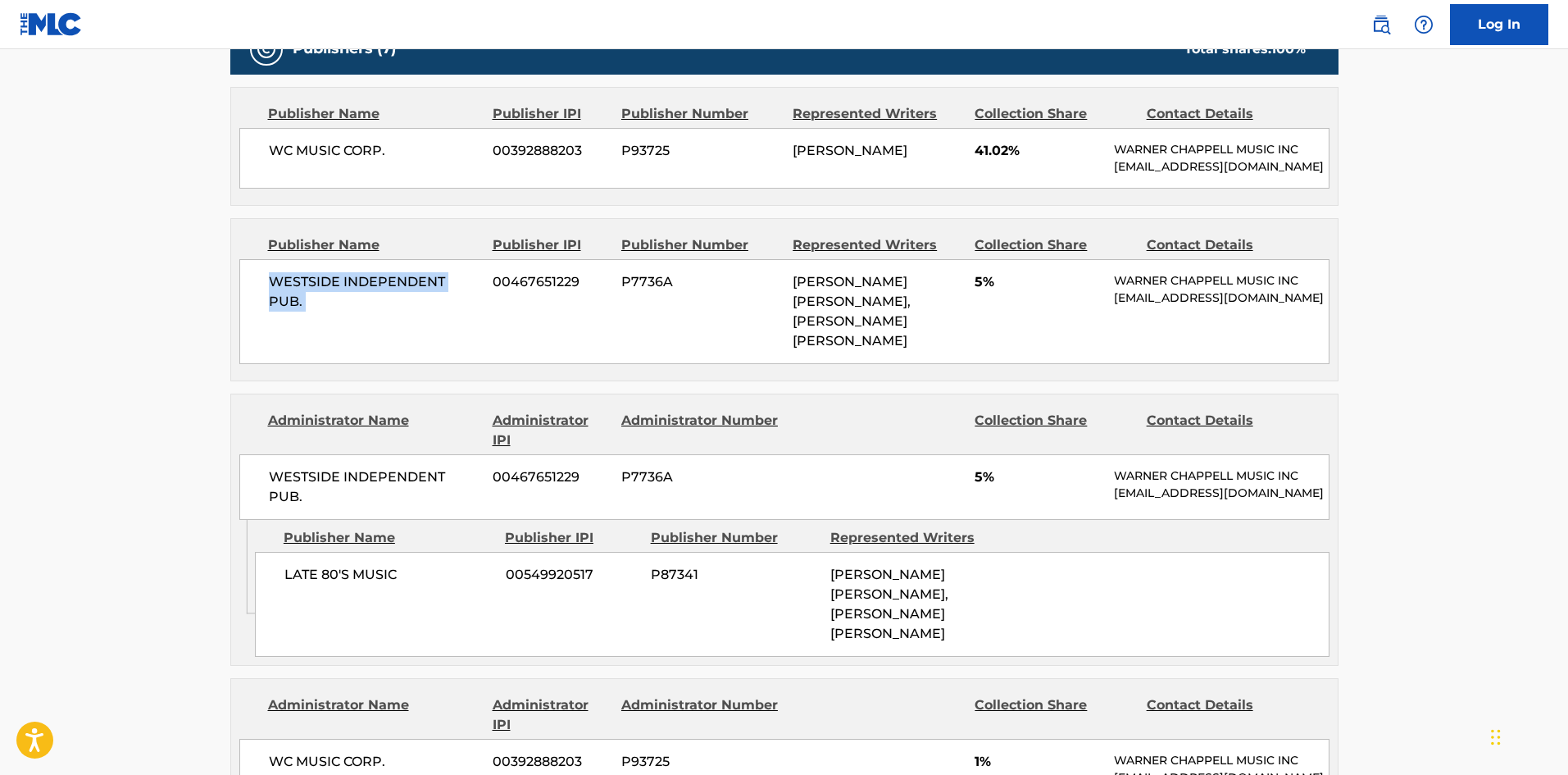
drag, startPoint x: 274, startPoint y: 299, endPoint x: 491, endPoint y: 293, distance: 217.1
click at [491, 293] on div "WESTSIDE INDEPENDENT PUB. 00467651229 P7736A [PERSON_NAME] [PERSON_NAME], [PERS…" at bounding box center [784, 311] width 1090 height 105
drag, startPoint x: 288, startPoint y: 583, endPoint x: 457, endPoint y: 586, distance: 169.0
click at [457, 584] on span "LATE 80'S MUSIC" at bounding box center [388, 575] width 209 height 20
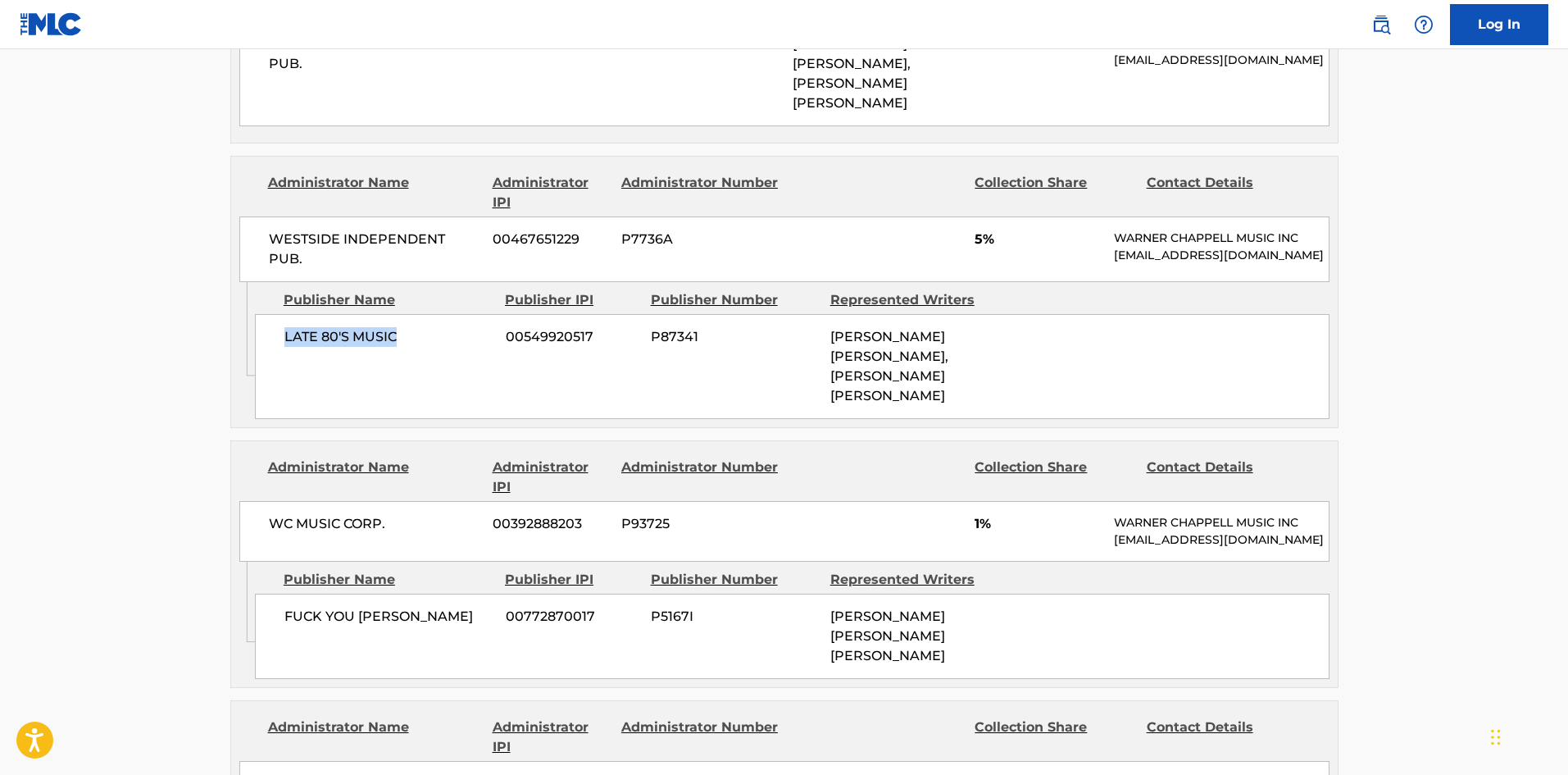
scroll to position [1230, 0]
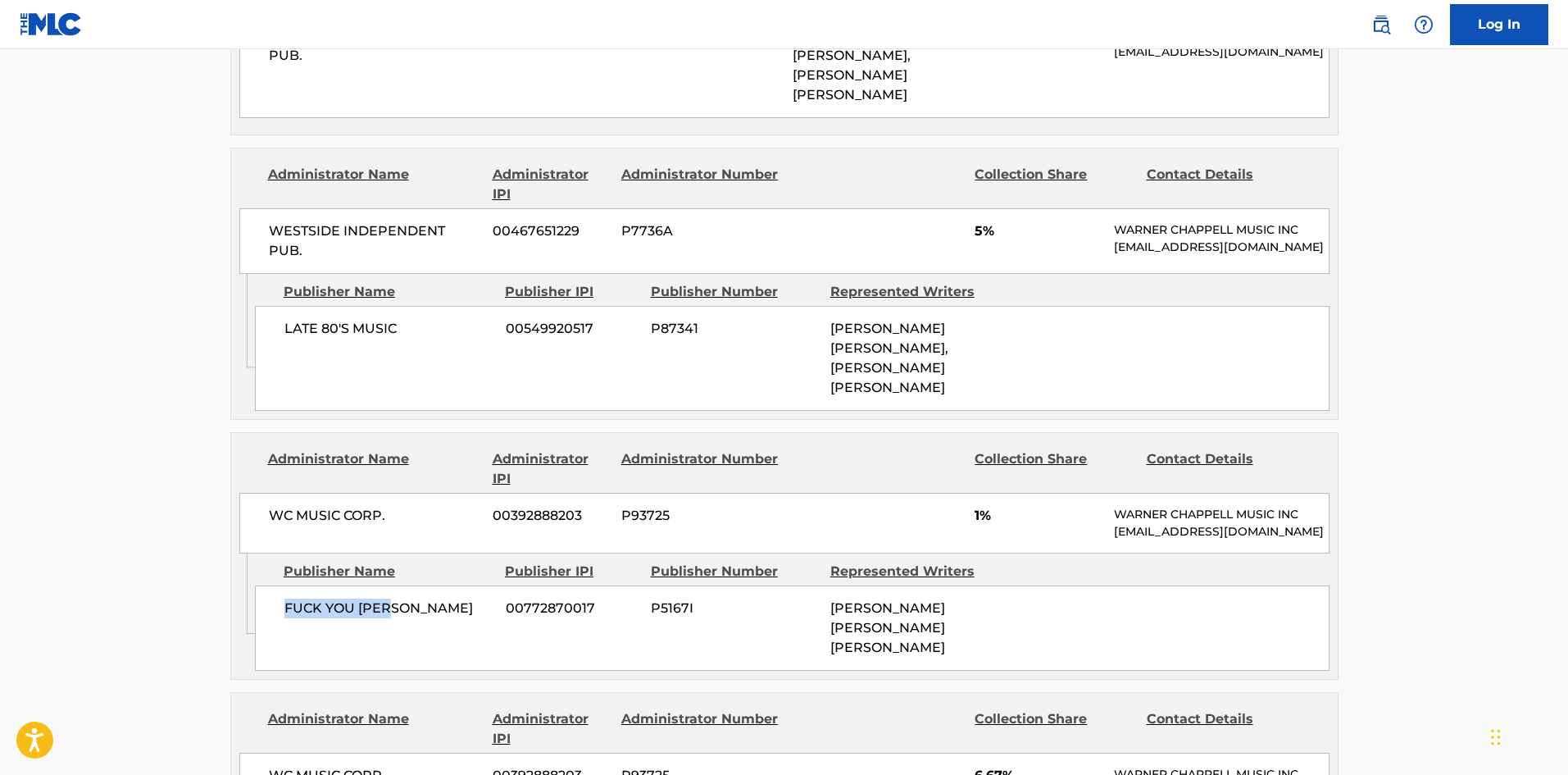
drag, startPoint x: 283, startPoint y: 617, endPoint x: 411, endPoint y: 616, distance: 128.0
click at [411, 616] on span "FUCK YOU [PERSON_NAME]" at bounding box center [388, 608] width 209 height 20
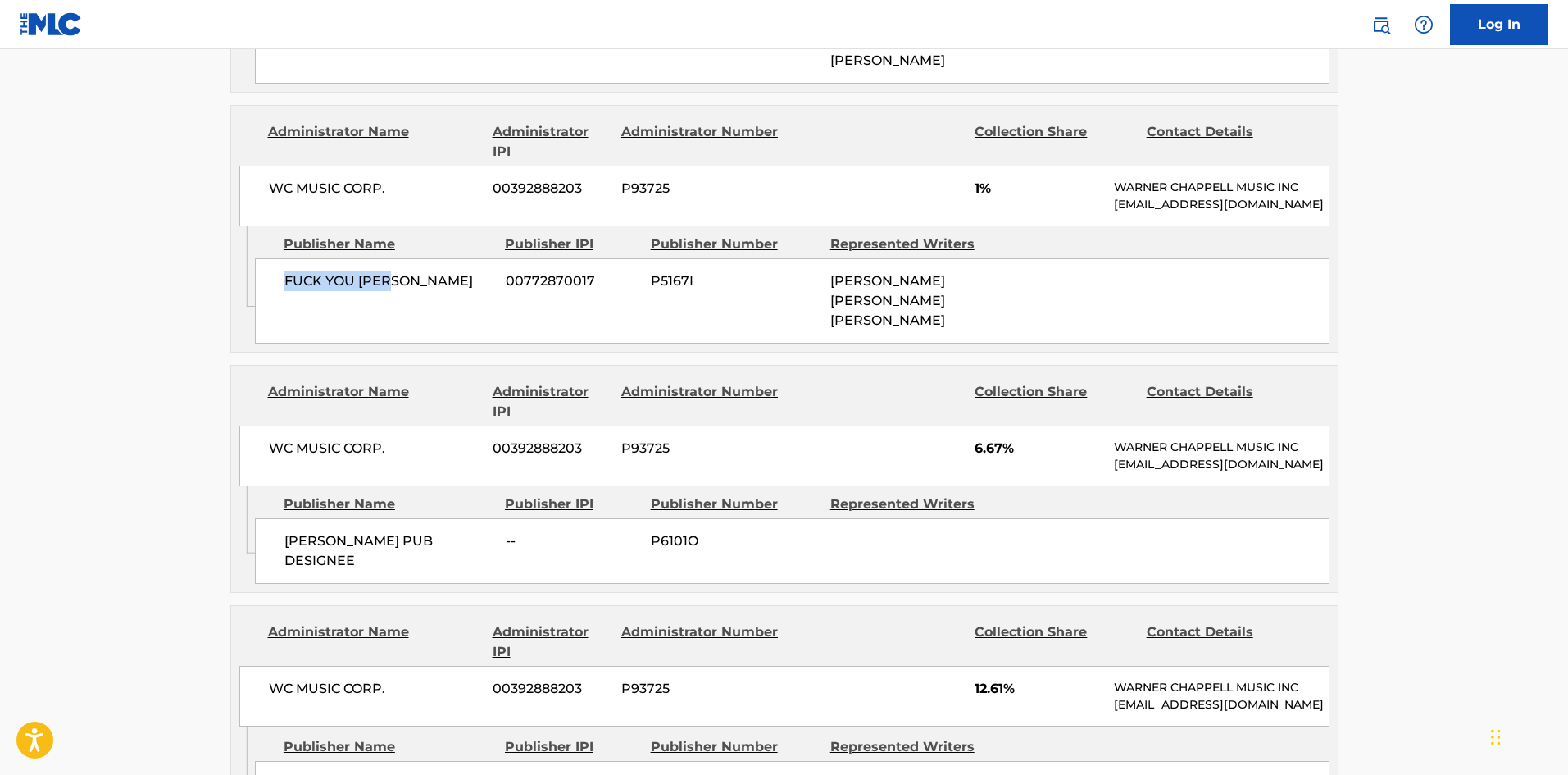
scroll to position [1558, 0]
drag, startPoint x: 287, startPoint y: 548, endPoint x: 411, endPoint y: 568, distance: 125.6
click at [411, 568] on span "[PERSON_NAME] PUB DESIGNEE" at bounding box center [388, 550] width 209 height 39
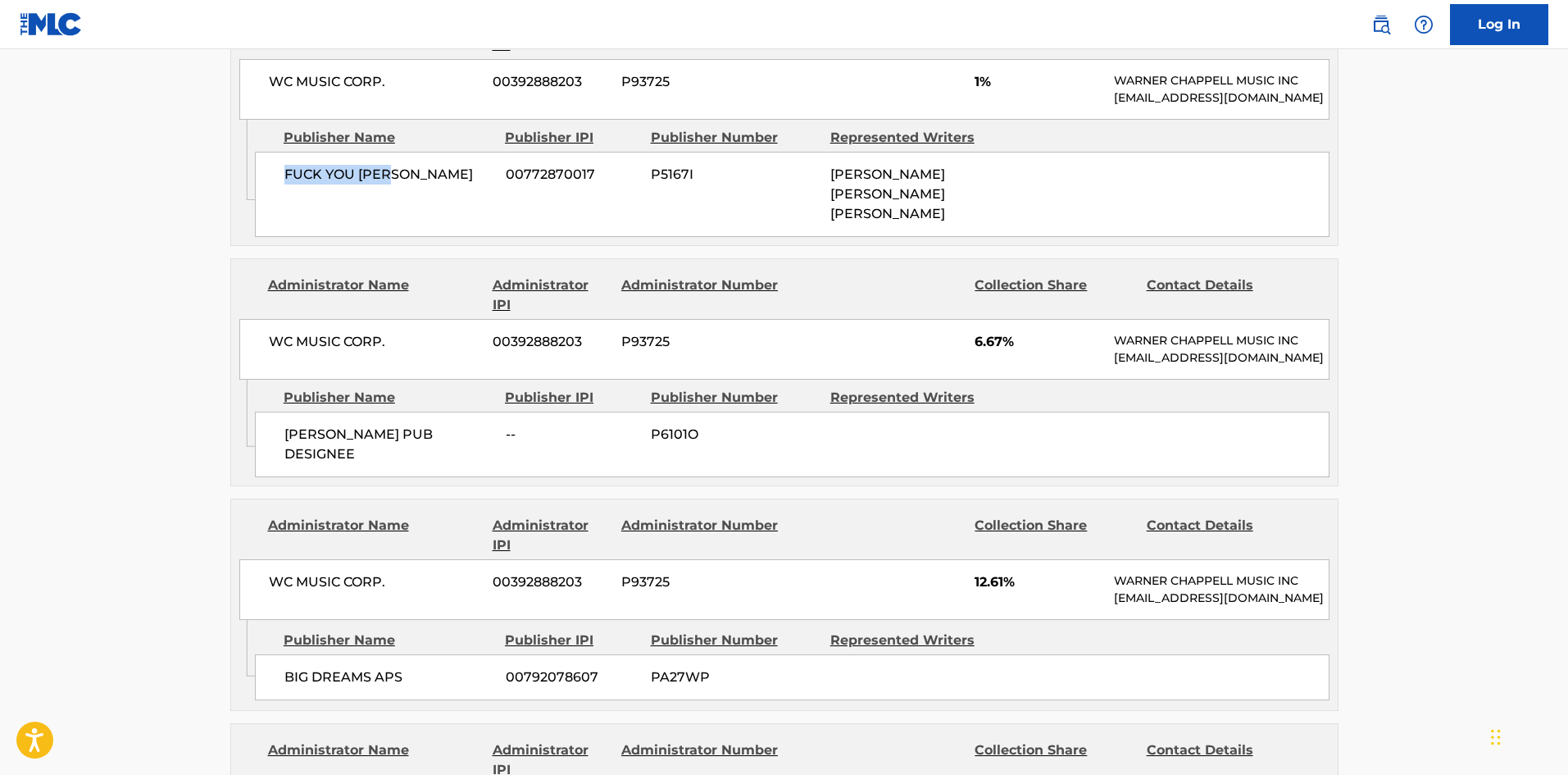
scroll to position [1885, 0]
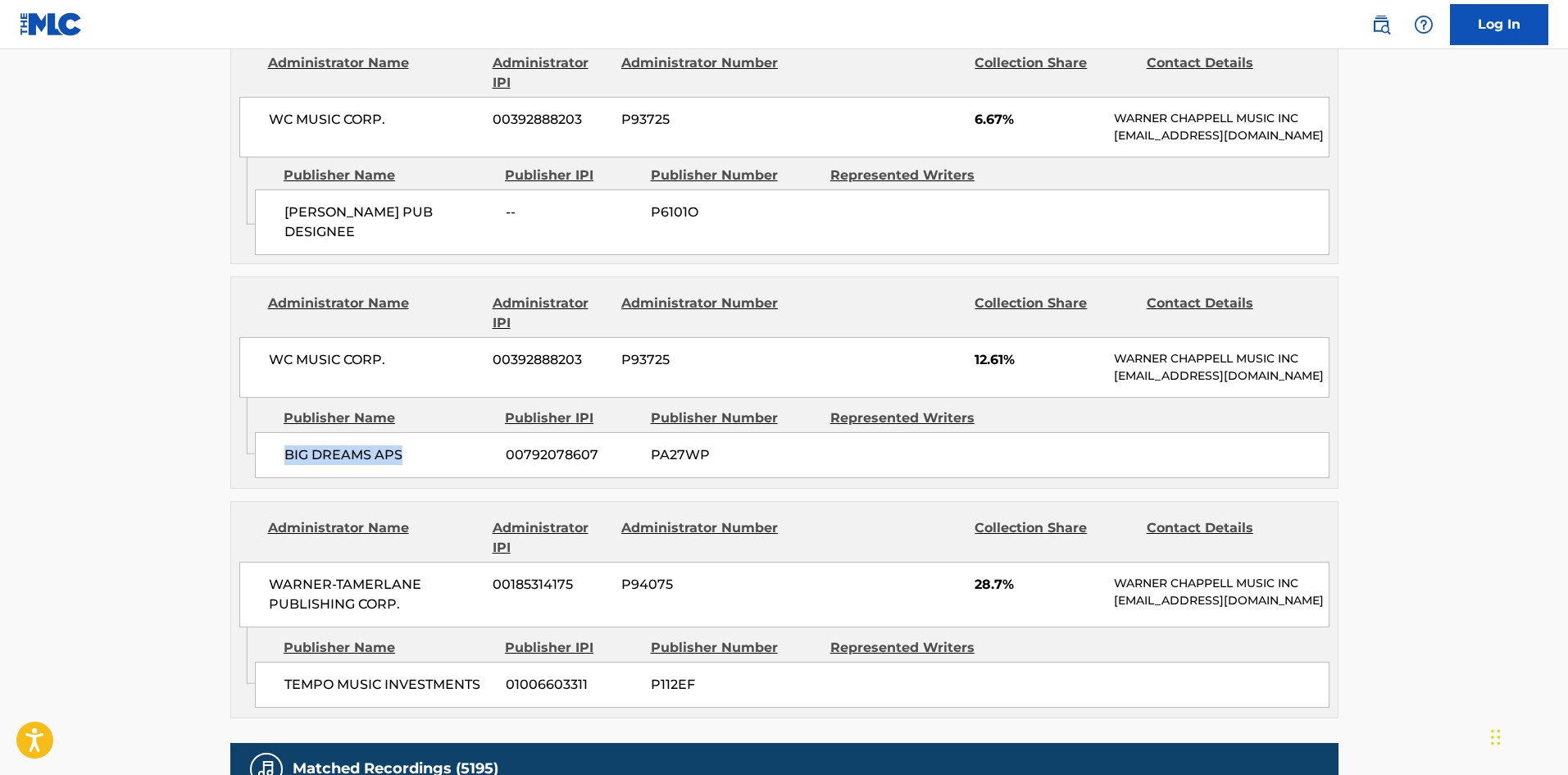
drag, startPoint x: 279, startPoint y: 479, endPoint x: 432, endPoint y: 477, distance: 153.0
click at [432, 477] on div "BIG DREAMS APS 00792078607 PA27WP" at bounding box center [792, 454] width 1075 height 46
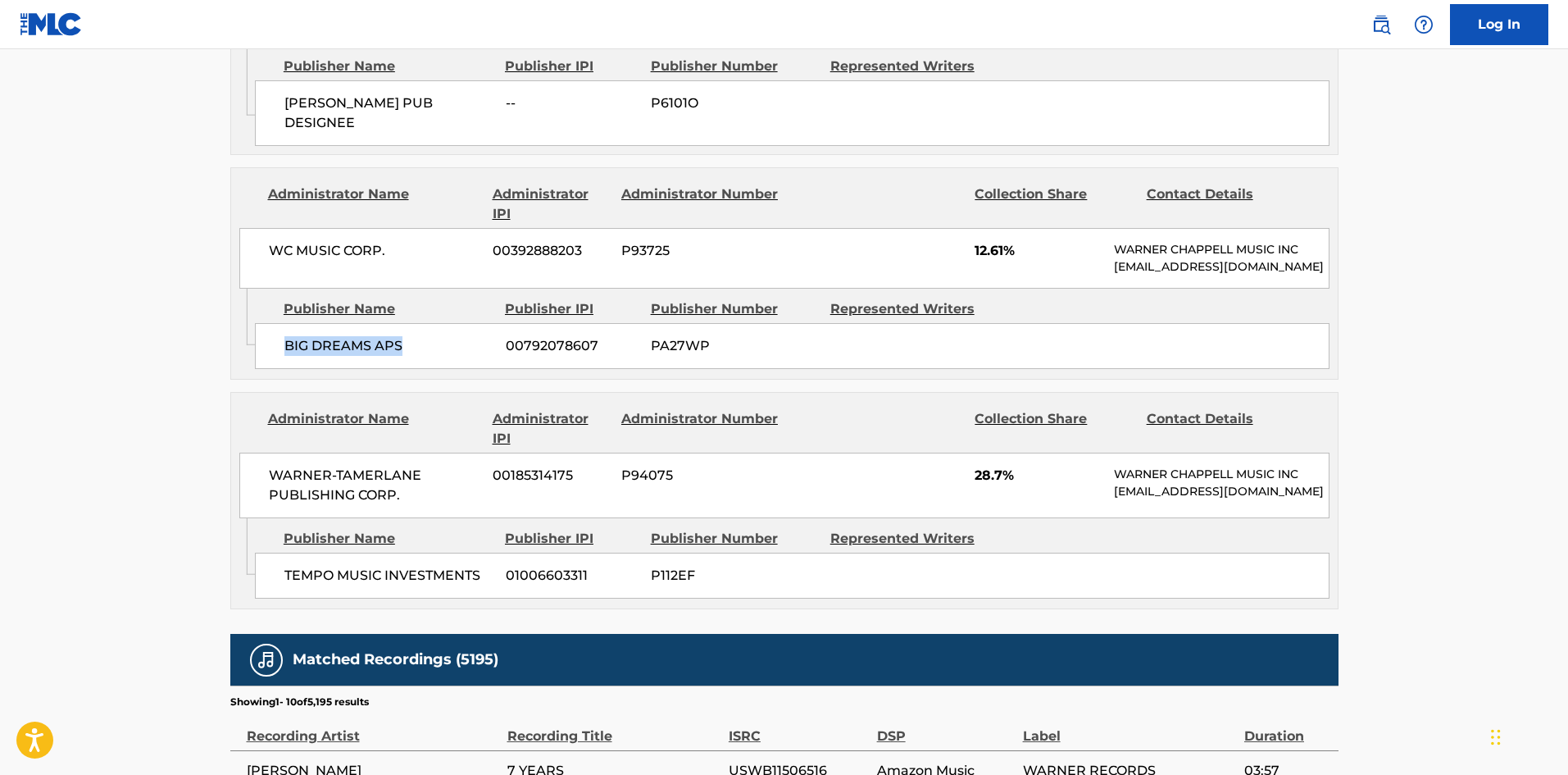
scroll to position [2132, 0]
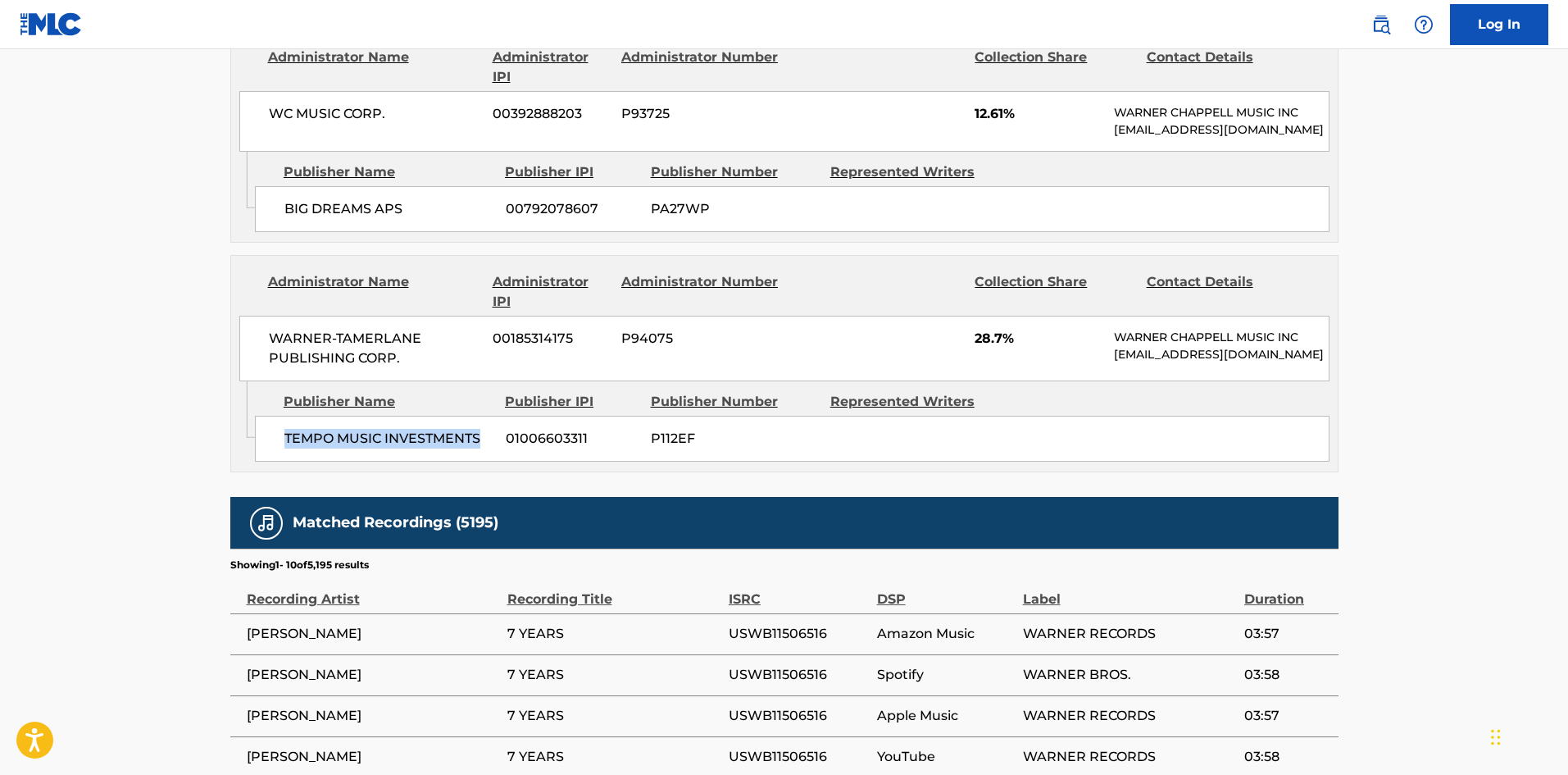
drag, startPoint x: 286, startPoint y: 468, endPoint x: 491, endPoint y: 466, distance: 205.0
click at [491, 448] on span "TEMPO MUSIC INVESTMENTS" at bounding box center [388, 439] width 209 height 20
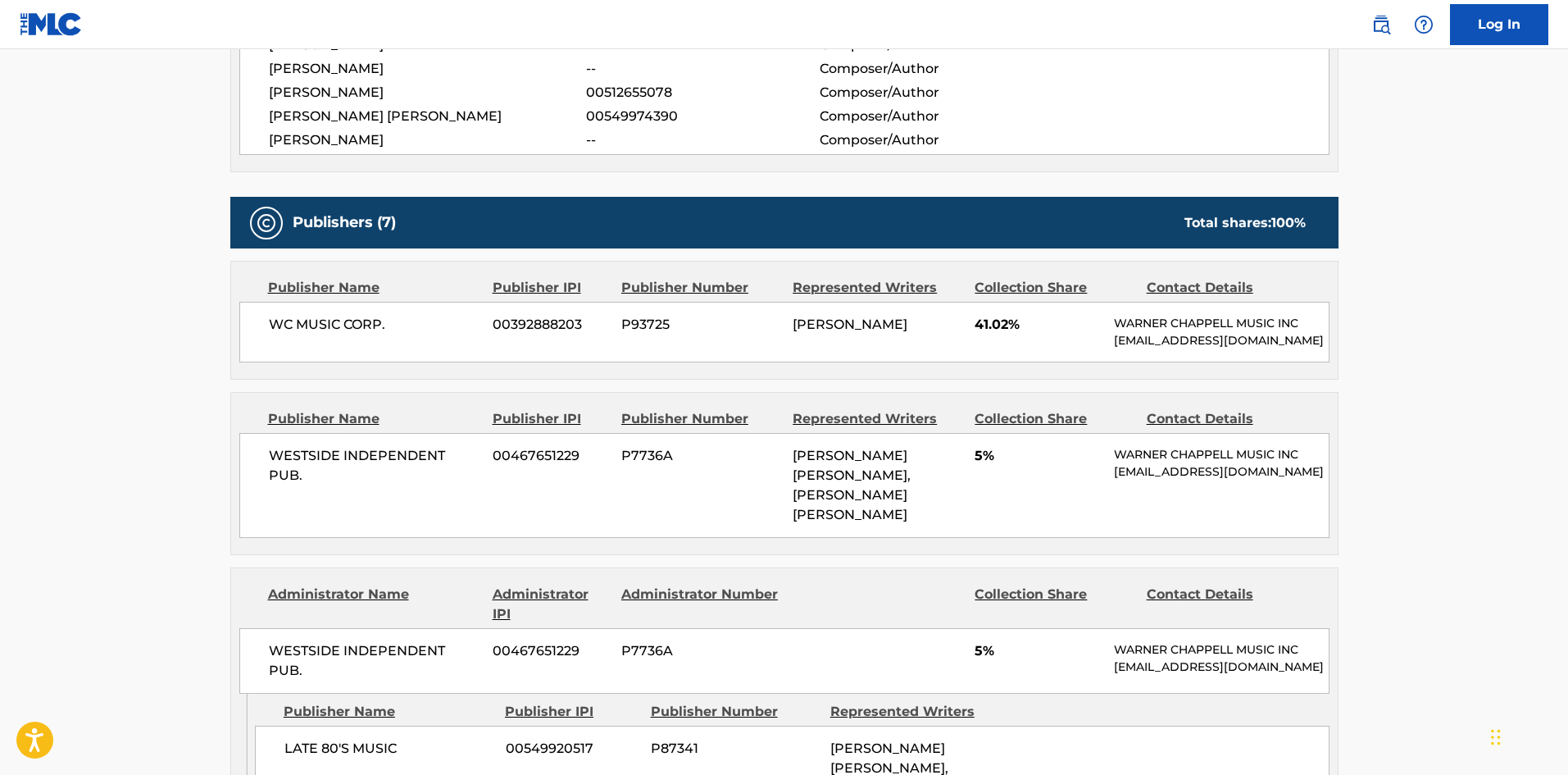
scroll to position [820, 0]
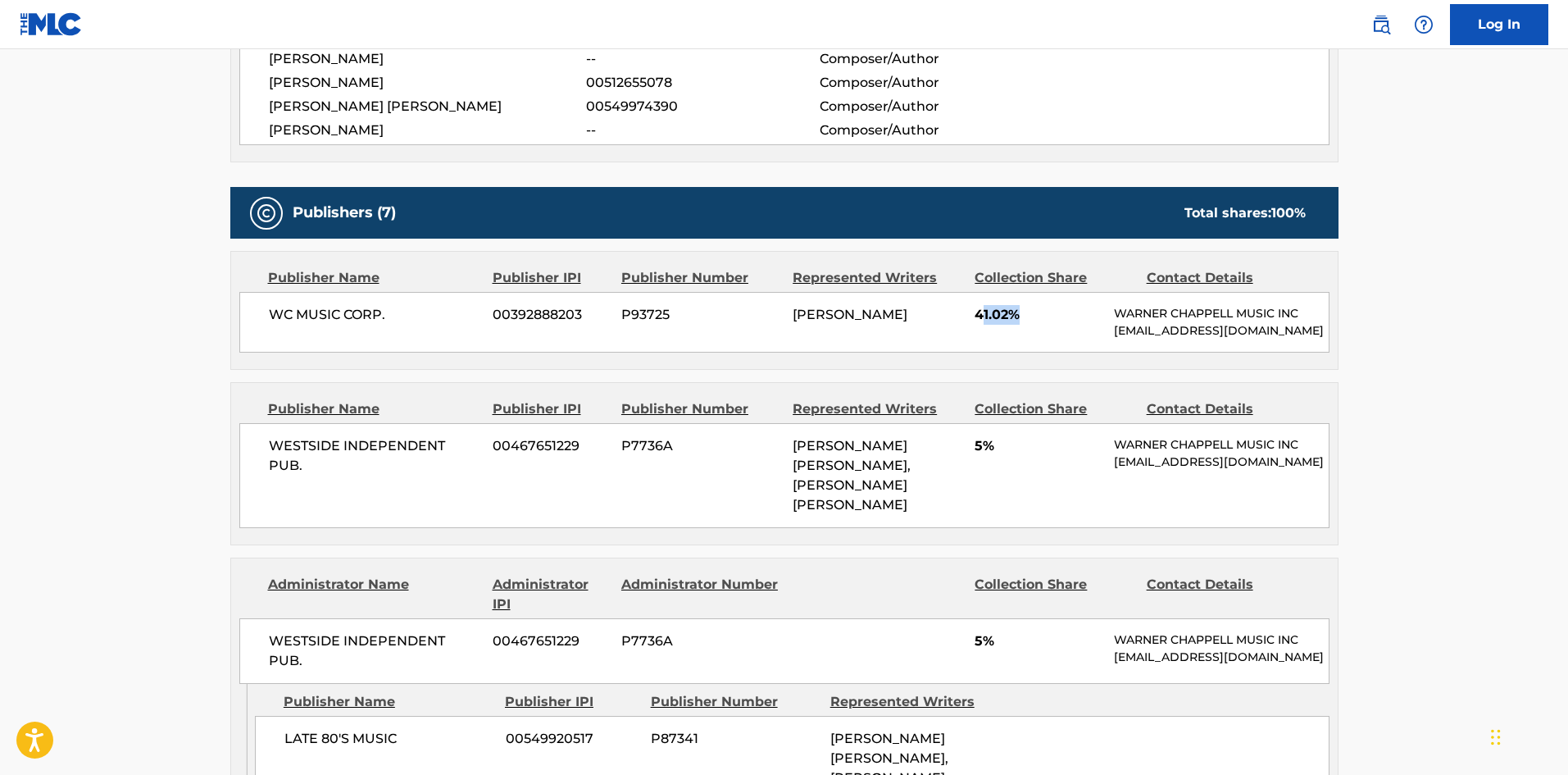
drag, startPoint x: 979, startPoint y: 310, endPoint x: 976, endPoint y: 338, distance: 28.2
click at [1048, 315] on span "41.02%" at bounding box center [1038, 315] width 127 height 20
click at [974, 339] on div "WC MUSIC CORP. 00392888203 P93725 [PERSON_NAME] 41.02% [PERSON_NAME] MUSIC INC …" at bounding box center [784, 322] width 1090 height 61
drag, startPoint x: 978, startPoint y: 316, endPoint x: 1031, endPoint y: 314, distance: 53.0
click at [1031, 314] on span "41.02%" at bounding box center [1038, 315] width 127 height 20
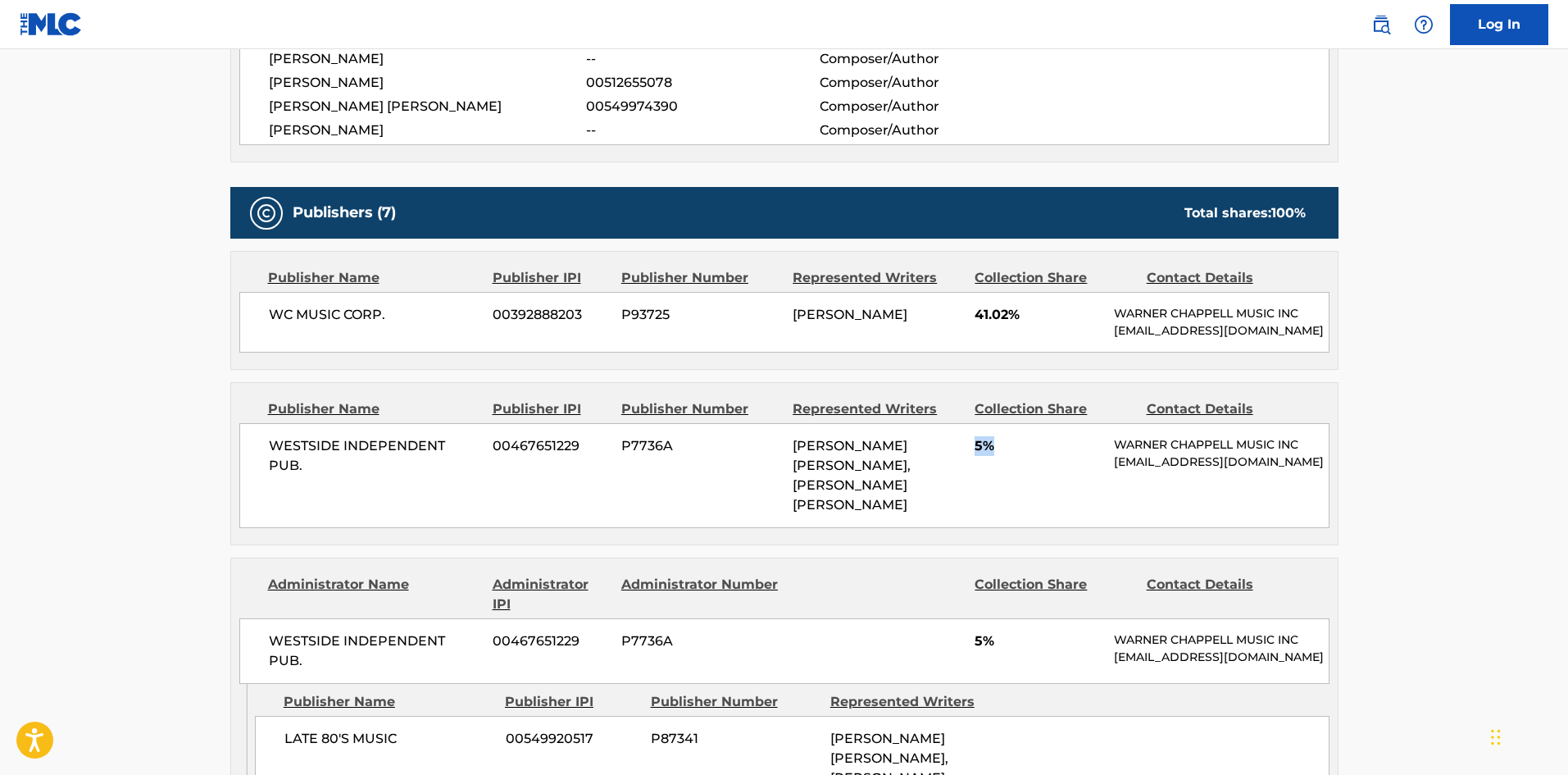
drag, startPoint x: 974, startPoint y: 468, endPoint x: 1046, endPoint y: 465, distance: 72.1
click at [1046, 465] on div "WESTSIDE INDEPENDENT PUB. 00467651229 P7736A [PERSON_NAME] [PERSON_NAME], [PERS…" at bounding box center [784, 475] width 1090 height 105
drag, startPoint x: 978, startPoint y: 641, endPoint x: 1022, endPoint y: 635, distance: 44.4
click at [1022, 635] on span "5%" at bounding box center [1038, 641] width 127 height 20
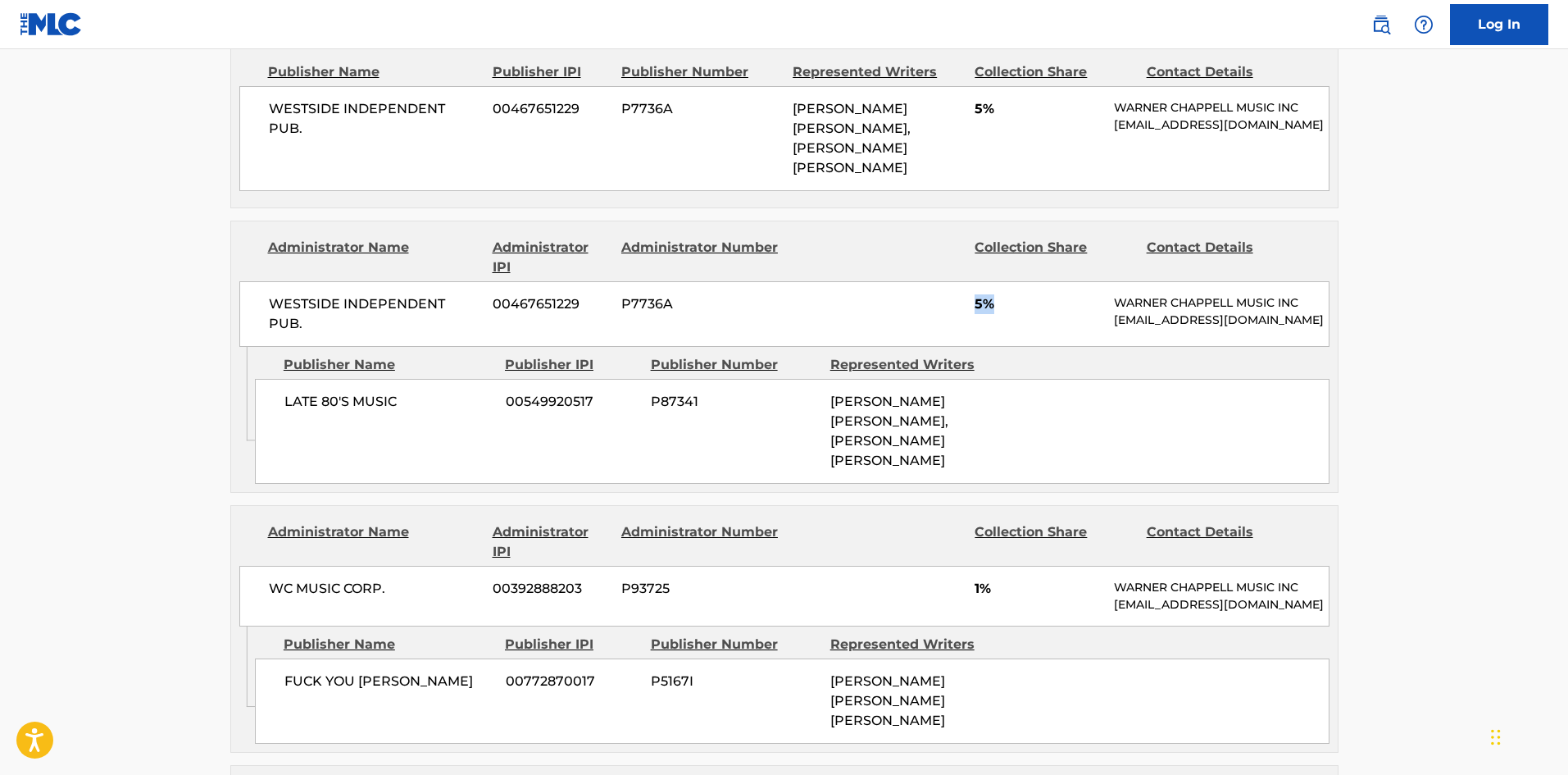
scroll to position [1230, 0]
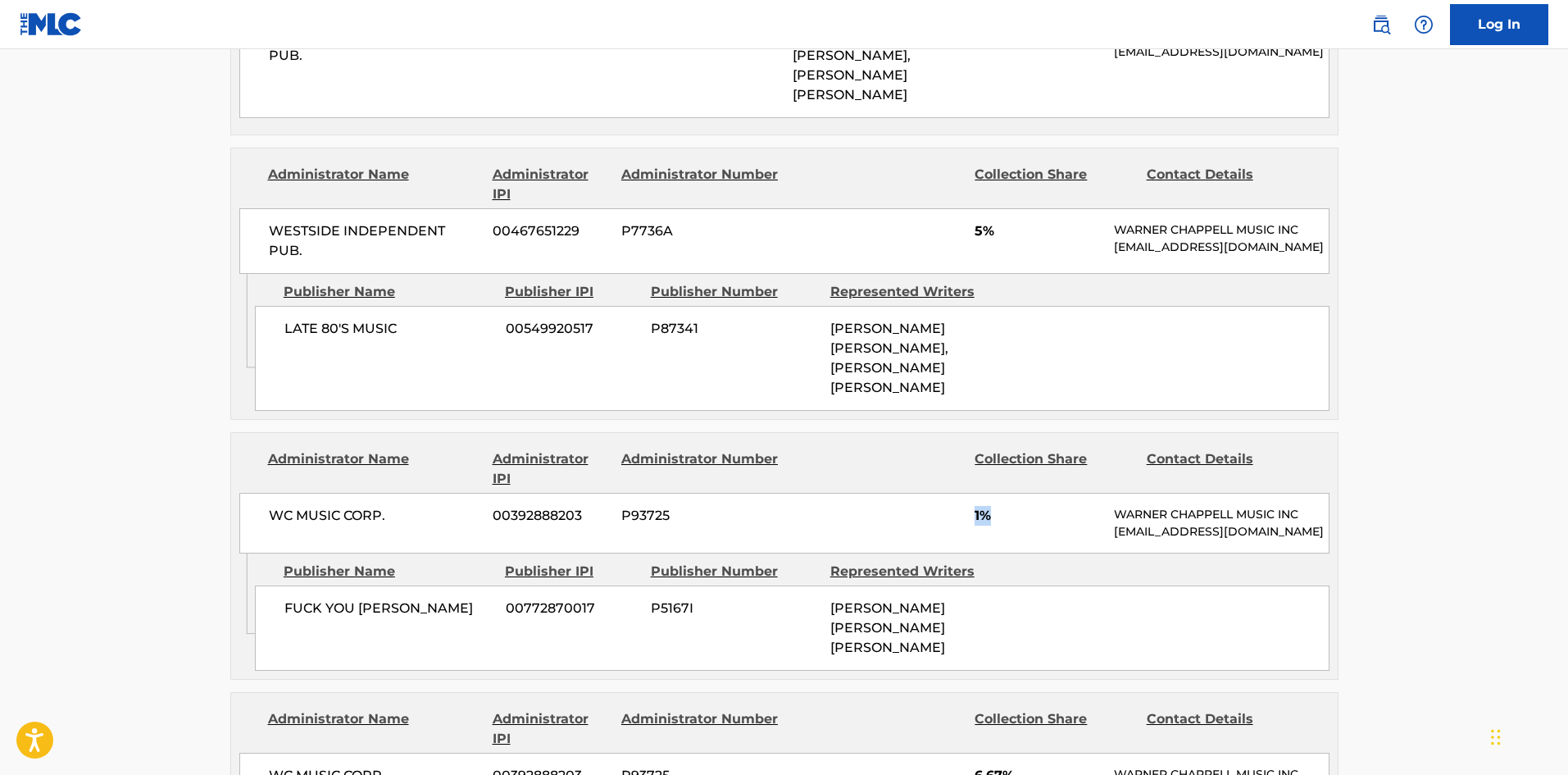
drag, startPoint x: 970, startPoint y: 506, endPoint x: 1015, endPoint y: 506, distance: 45.0
click at [1015, 506] on div "WC MUSIC CORP. 00392888203 P93725 1% [PERSON_NAME] MUSIC INC [EMAIL_ADDRESS][DO…" at bounding box center [784, 523] width 1090 height 61
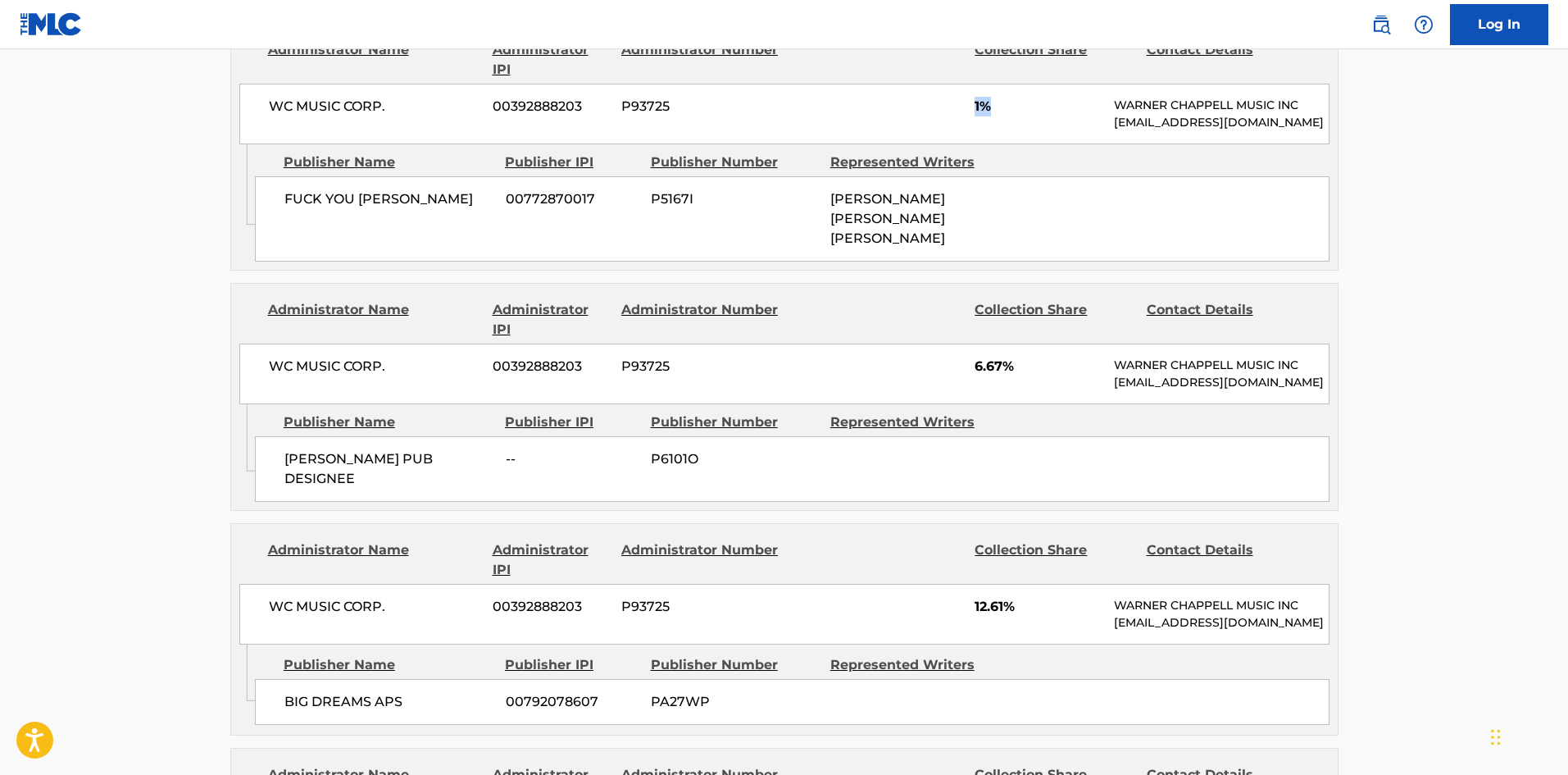
scroll to position [1640, 0]
drag, startPoint x: 978, startPoint y: 348, endPoint x: 1032, endPoint y: 349, distance: 54.0
click at [1032, 355] on span "6.67%" at bounding box center [1038, 365] width 127 height 20
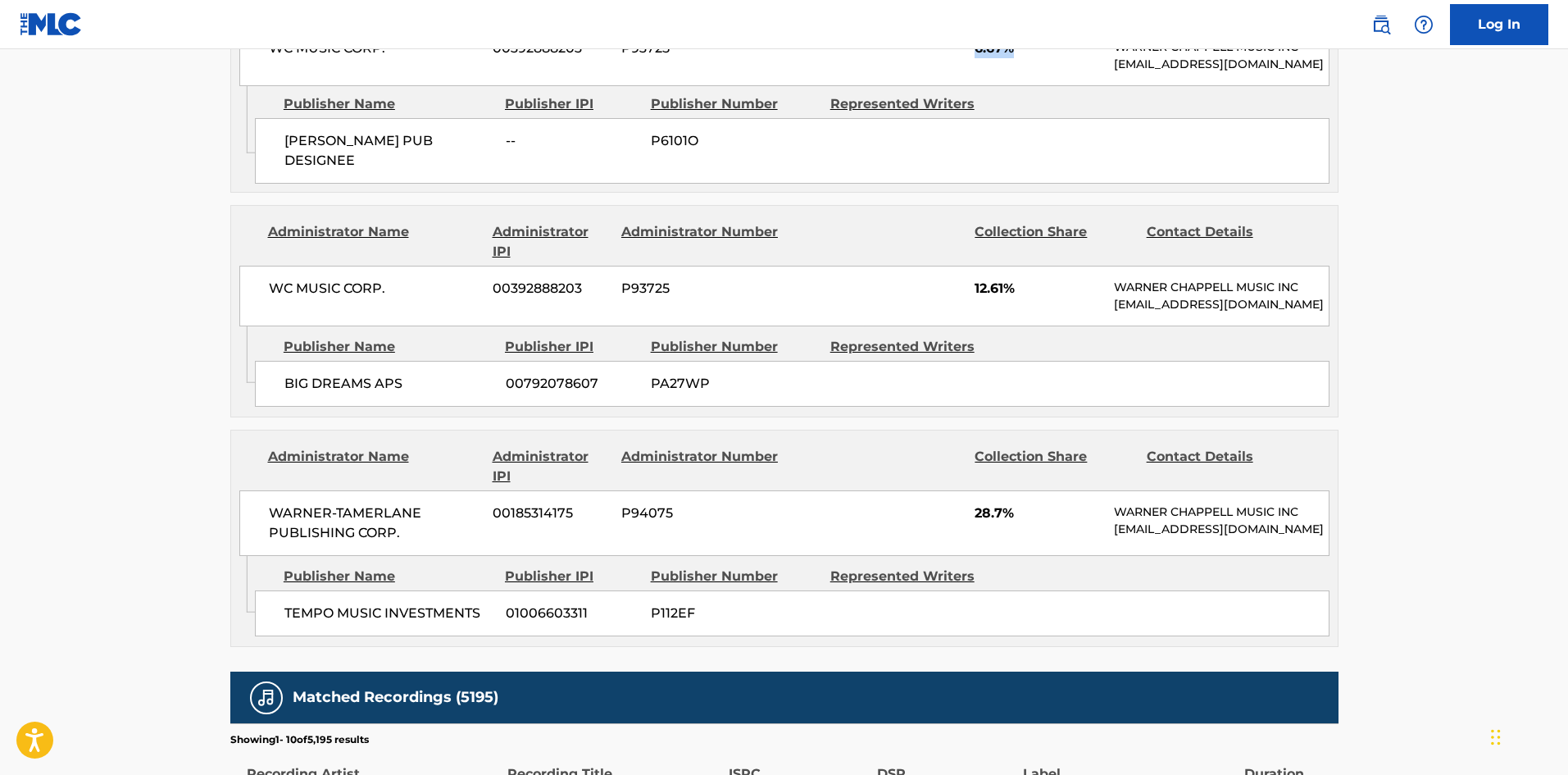
scroll to position [1968, 0]
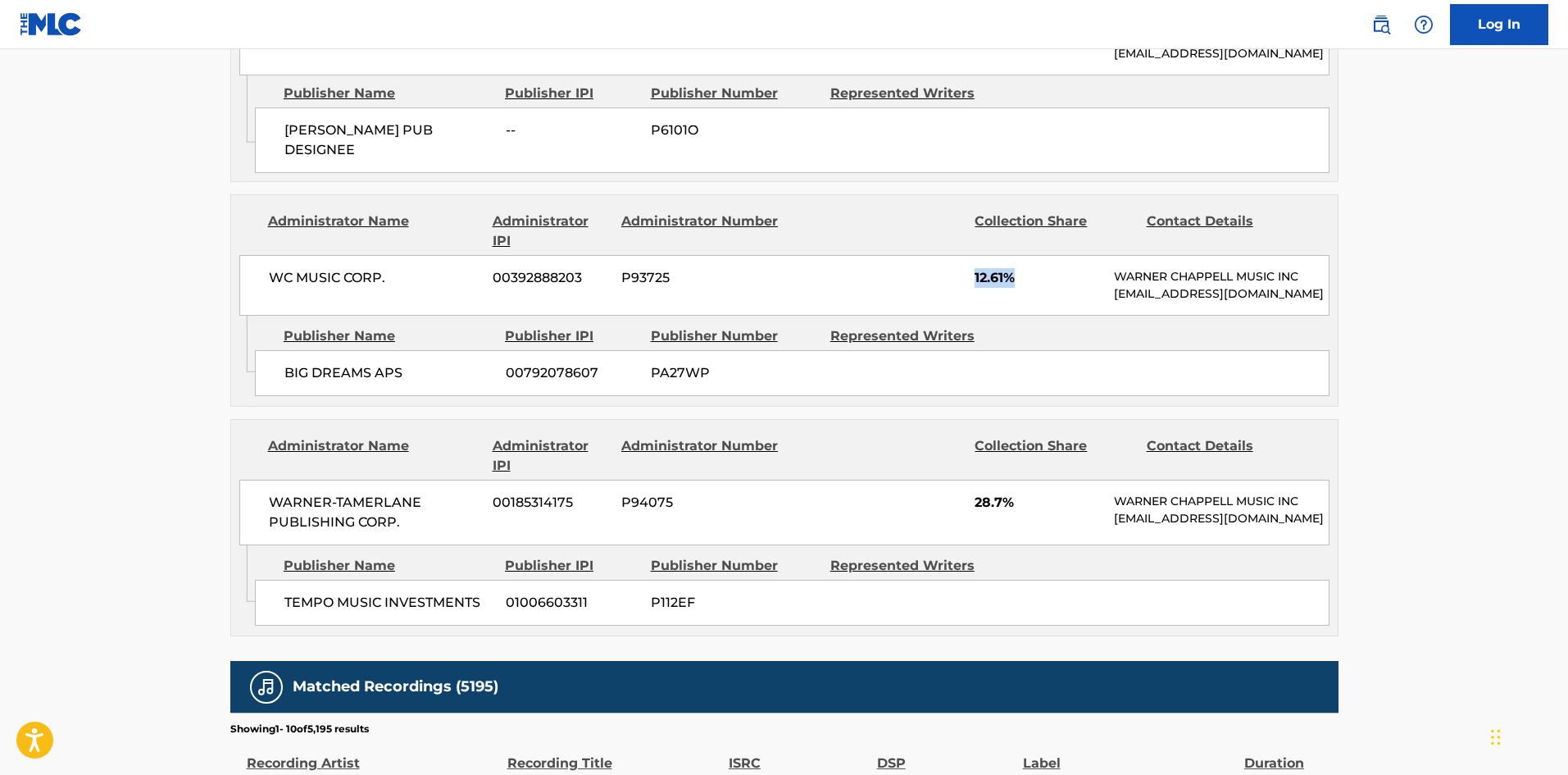
drag, startPoint x: 975, startPoint y: 288, endPoint x: 1061, endPoint y: 280, distance: 86.4
click at [1061, 280] on span "12.61%" at bounding box center [1038, 277] width 127 height 20
drag, startPoint x: 978, startPoint y: 530, endPoint x: 1043, endPoint y: 523, distance: 65.4
click at [1043, 512] on span "28.7%" at bounding box center [1038, 502] width 127 height 20
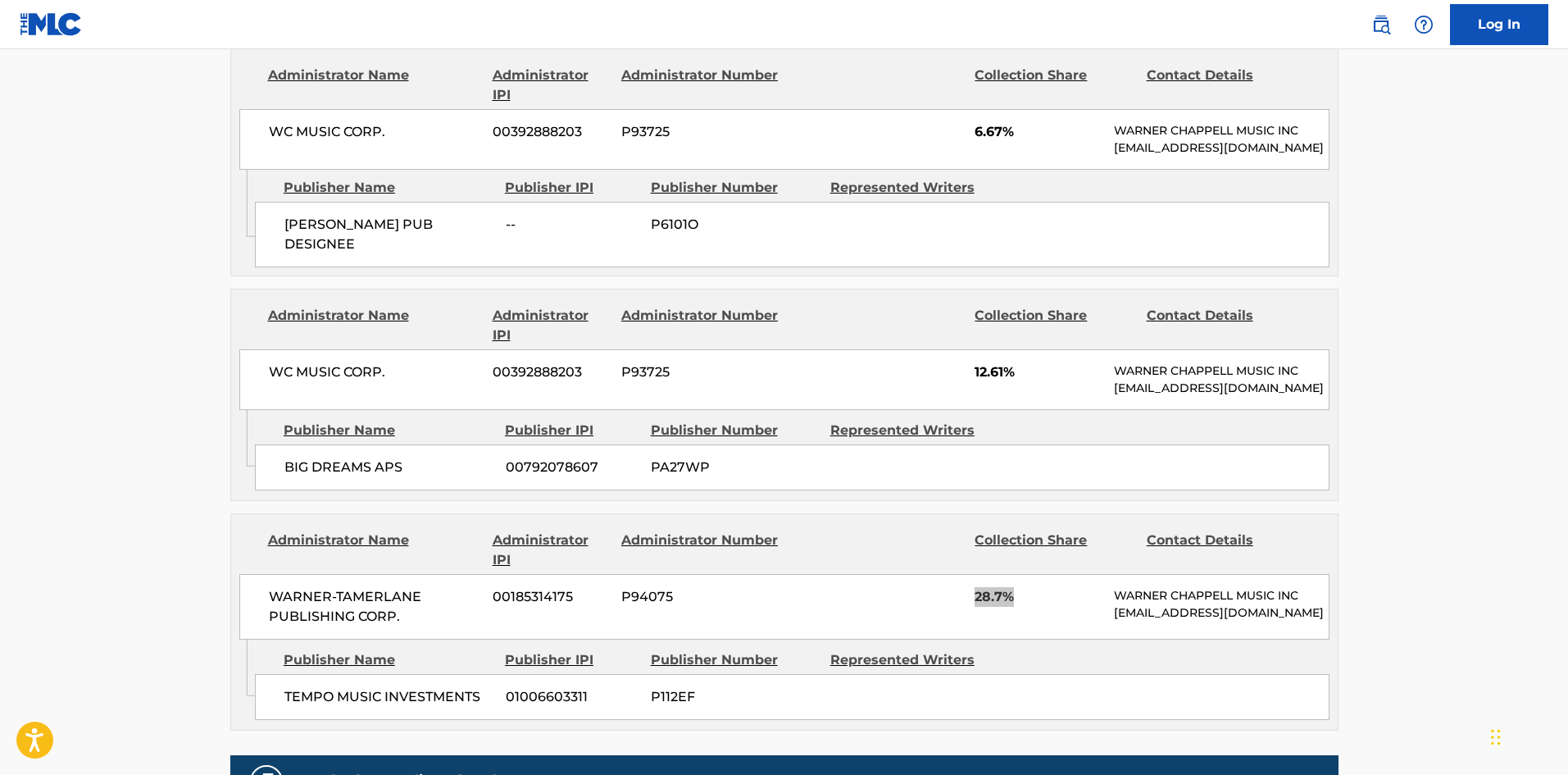
scroll to position [2132, 0]
